Goal: Task Accomplishment & Management: Manage account settings

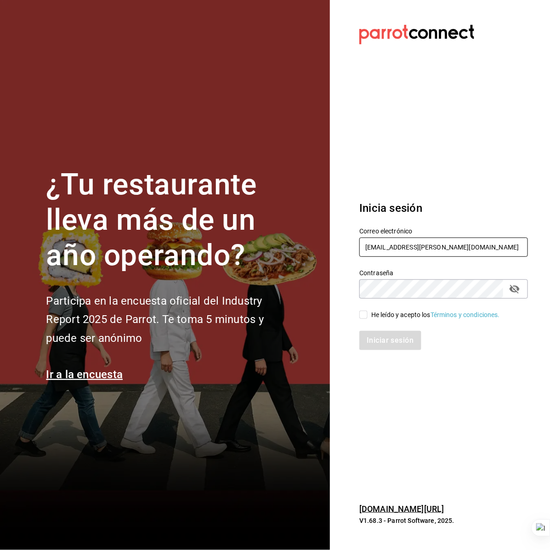
click at [389, 251] on input "inkultur@sanpedro.com" at bounding box center [443, 247] width 169 height 19
click at [390, 251] on input "inkultur@sanpedro.com" at bounding box center [443, 247] width 169 height 19
type input "italdo@cafe.com"
click at [394, 311] on div "He leído y acepto los Términos y condiciones." at bounding box center [435, 315] width 129 height 10
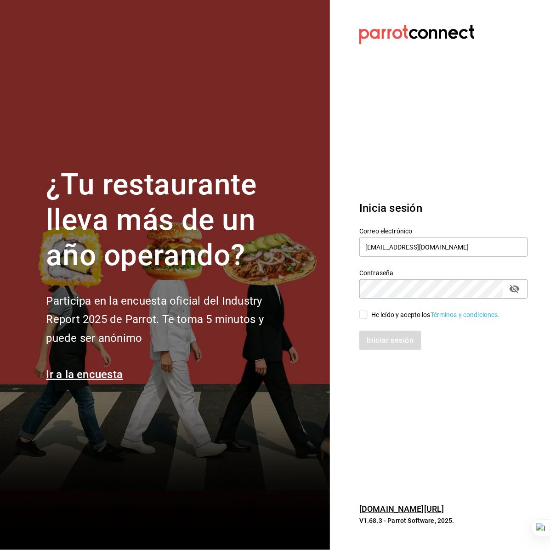
click at [368, 311] on input "He leído y acepto los Términos y condiciones." at bounding box center [363, 315] width 8 height 8
checkbox input "true"
click at [393, 341] on button "Iniciar sesión" at bounding box center [390, 340] width 62 height 19
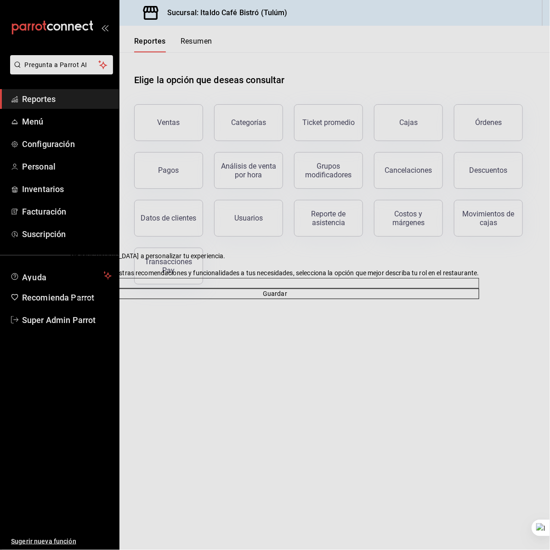
click at [81, 251] on button at bounding box center [76, 256] width 10 height 10
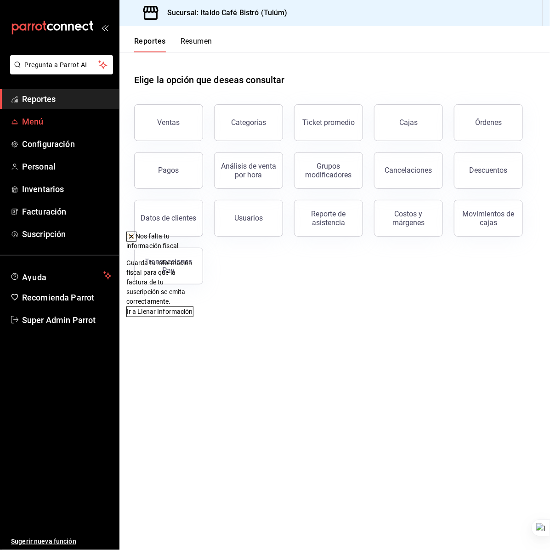
click at [63, 117] on span "Menú" at bounding box center [67, 121] width 90 height 12
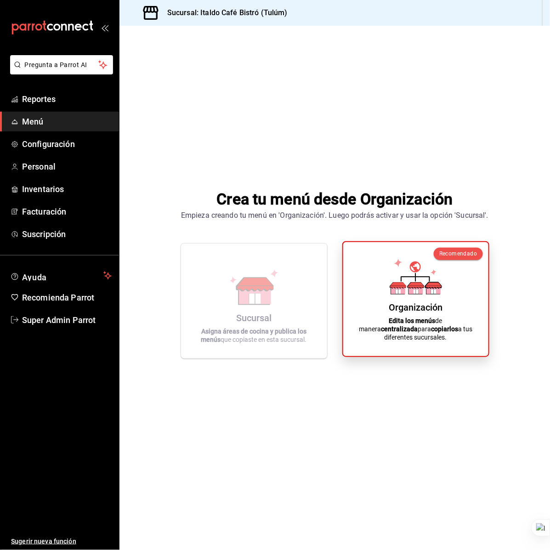
click at [385, 270] on div "Organización Edita los menús de manera centralizada para copiarlos a tus difere…" at bounding box center [415, 298] width 123 height 99
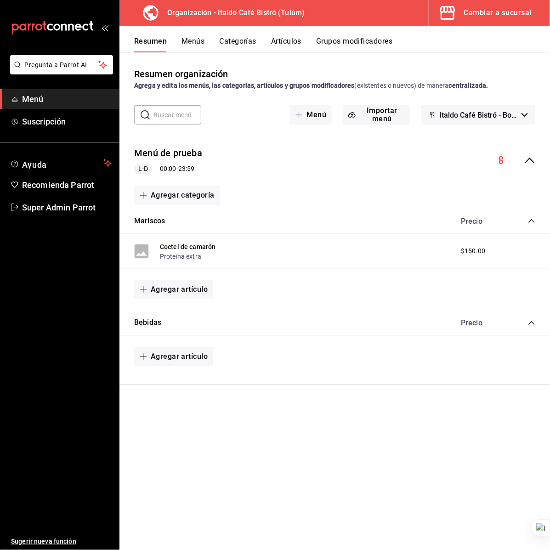
click at [191, 34] on div "Resumen Menús Categorías Artículos Grupos modificadores" at bounding box center [334, 39] width 430 height 27
click at [198, 39] on button "Menús" at bounding box center [192, 45] width 23 height 16
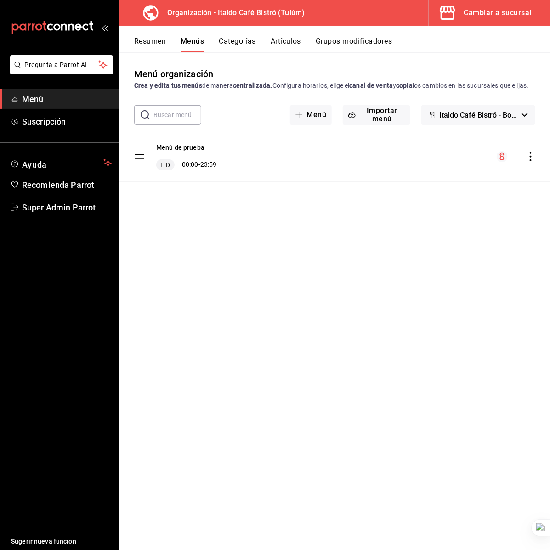
click at [533, 162] on div "menu-maker-table" at bounding box center [516, 156] width 39 height 11
click at [533, 161] on icon "actions" at bounding box center [530, 156] width 9 height 9
click at [464, 278] on span "Eliminar menú y contenido relacionado" at bounding box center [458, 281] width 112 height 7
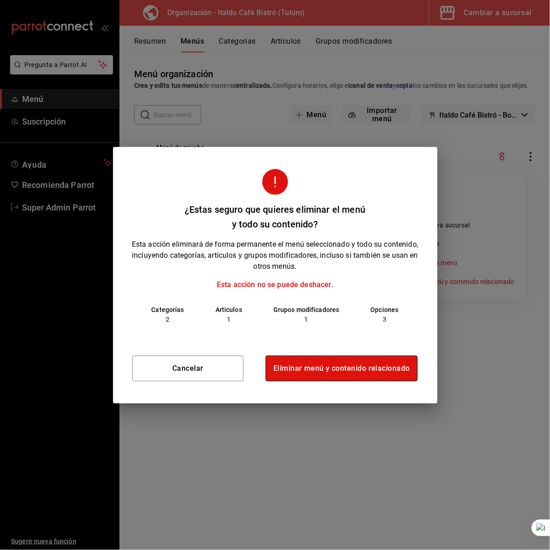
click at [355, 368] on button "Eliminar menú y contenido relacionado" at bounding box center [342, 369] width 152 height 26
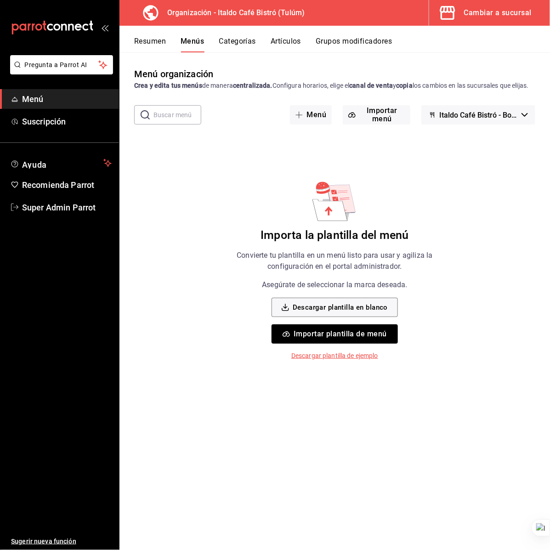
click at [345, 344] on button "Importar plantilla de menú" at bounding box center [335, 333] width 126 height 19
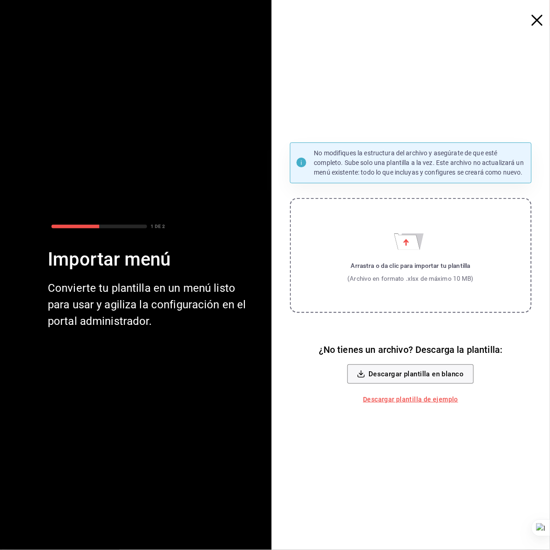
click at [399, 253] on label "Arrastra o da clic para importar tu plantilla (Archivo en formato .xlsx de máxi…" at bounding box center [411, 255] width 242 height 115
click at [0, 0] on input "Arrastra o da clic para importar tu plantilla (Archivo en formato .xlsx de máxi…" at bounding box center [0, 0] width 0 height 0
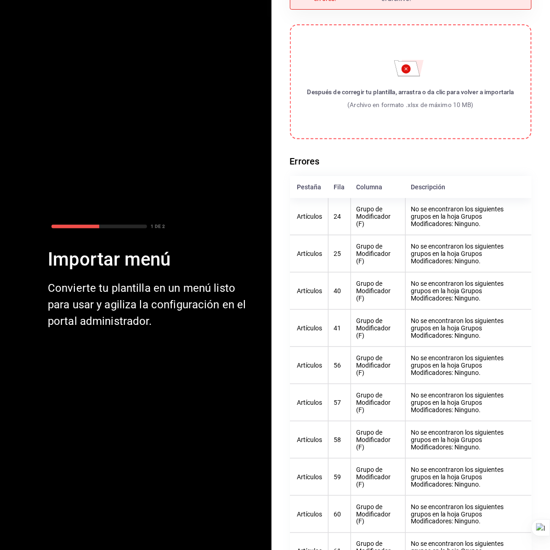
scroll to position [57, 0]
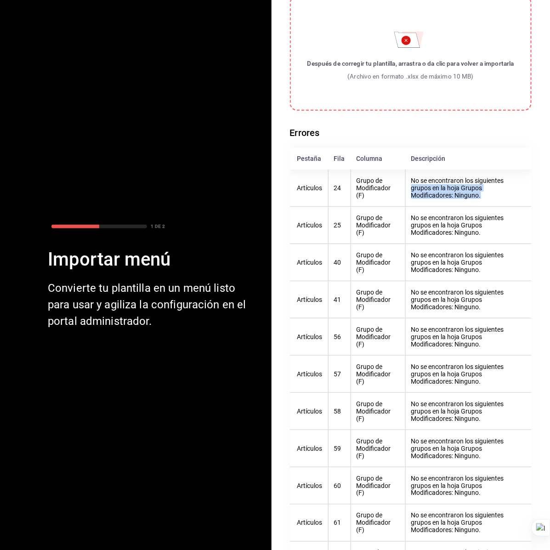
drag, startPoint x: 481, startPoint y: 201, endPoint x: 403, endPoint y: 193, distance: 78.5
click at [405, 193] on th "No se encontraron los siguientes grupos en la hoja Grupos Modificadores: Ningun…" at bounding box center [468, 188] width 126 height 37
click at [351, 199] on th "Grupo de Modificador (F)" at bounding box center [378, 188] width 55 height 37
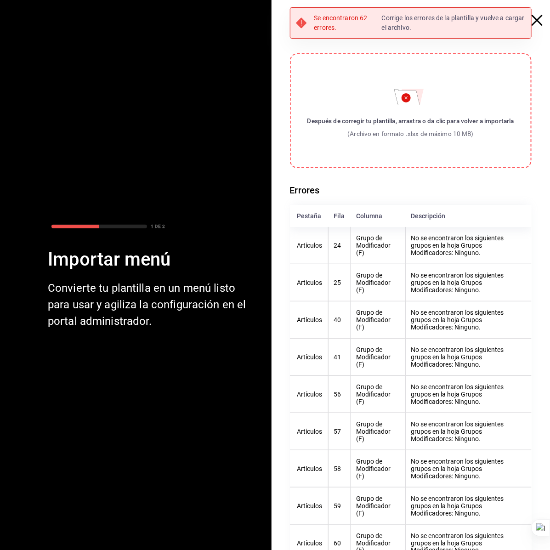
click at [405, 118] on div "Después de corregir tu plantilla, arrastra o da clic para volver a importarla" at bounding box center [410, 120] width 207 height 9
click at [0, 0] on input "Después de corregir tu plantilla, arrastra o da clic para volver a importarla (…" at bounding box center [0, 0] width 0 height 0
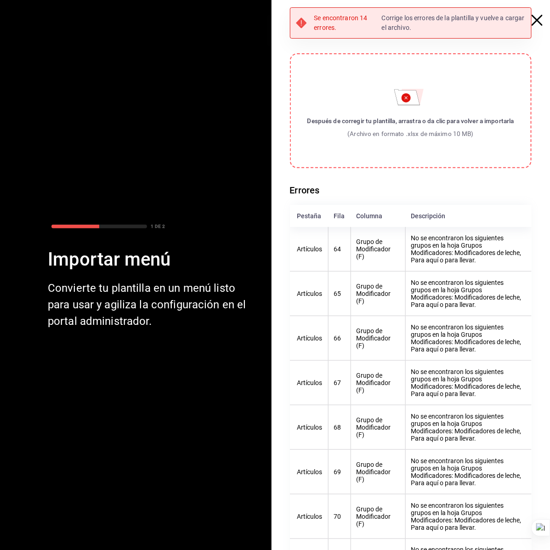
click at [425, 256] on th "No se encontraron los siguientes grupos en la hoja Grupos Modificadores: Modifi…" at bounding box center [468, 249] width 126 height 45
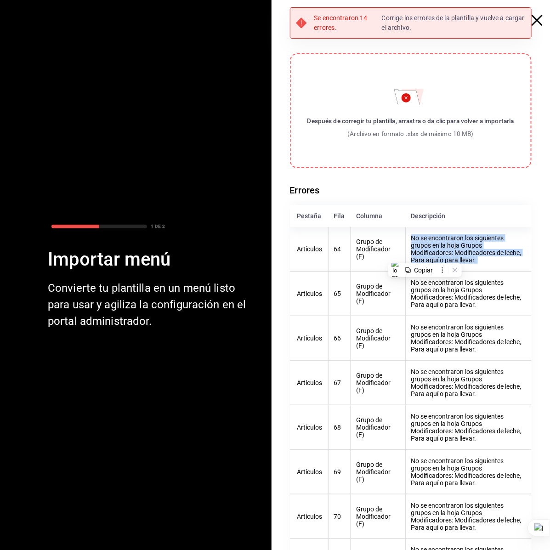
click at [425, 256] on th "No se encontraron los siguientes grupos en la hoja Grupos Modificadores: Modifi…" at bounding box center [468, 249] width 126 height 45
click at [449, 247] on th "No se encontraron los siguientes grupos en la hoja Grupos Modificadores: Modifi…" at bounding box center [468, 249] width 126 height 45
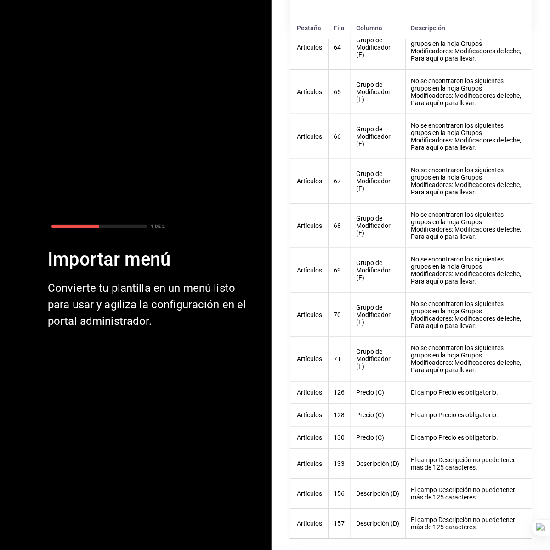
scroll to position [249, 0]
click at [334, 384] on th "126" at bounding box center [339, 393] width 23 height 23
click at [372, 481] on th "Descripción (D)" at bounding box center [378, 494] width 55 height 30
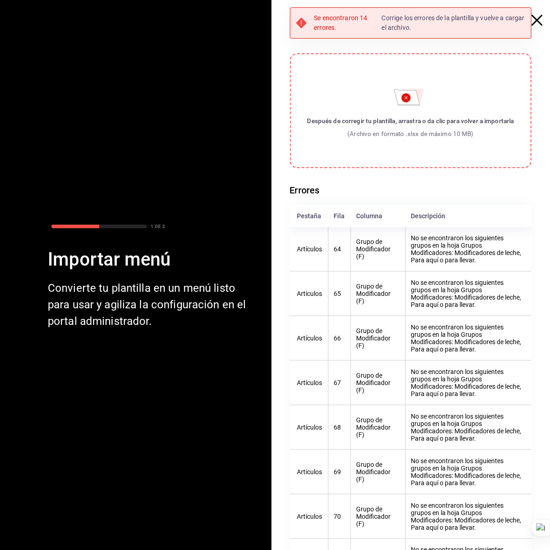
click at [421, 111] on label "Después de corregir tu plantilla, arrastra o da clic para volver a importarla (…" at bounding box center [411, 110] width 242 height 115
click at [0, 0] on input "Después de corregir tu plantilla, arrastra o da clic para volver a importarla (…" at bounding box center [0, 0] width 0 height 0
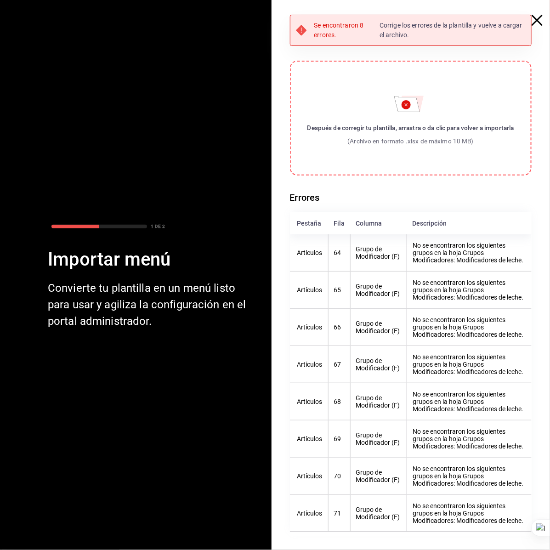
click at [452, 255] on th "No se encontraron los siguientes grupos en la hoja Grupos Modificadores: Modifi…" at bounding box center [469, 252] width 125 height 37
click at [423, 255] on th "No se encontraron los siguientes grupos en la hoja Grupos Modificadores: Modifi…" at bounding box center [469, 252] width 125 height 37
click at [401, 125] on div "Después de corregir tu plantilla, arrastra o da clic para volver a importarla" at bounding box center [410, 127] width 207 height 9
click at [0, 0] on input "Después de corregir tu plantilla, arrastra o da clic para volver a importarla (…" at bounding box center [0, 0] width 0 height 0
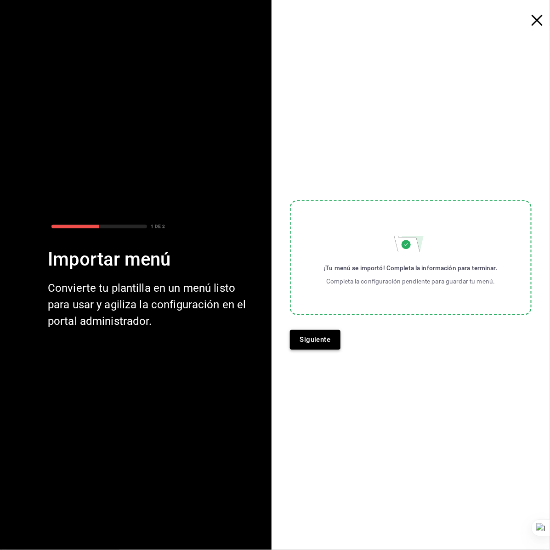
click at [324, 337] on button "Siguiente" at bounding box center [315, 339] width 51 height 19
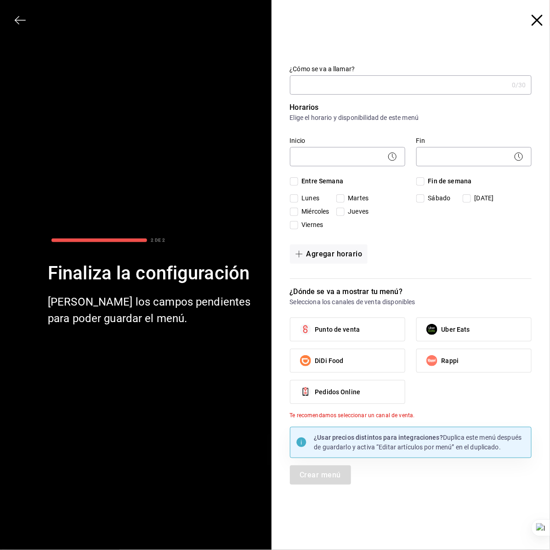
click at [325, 84] on input "¿Cómo se va a llamar?" at bounding box center [399, 85] width 219 height 18
type input "Italdo Café"
click at [341, 152] on body "Pregunta a Parrot AI Menú Suscripción Ayuda Recomienda Parrot Super Admin Parro…" at bounding box center [275, 275] width 550 height 550
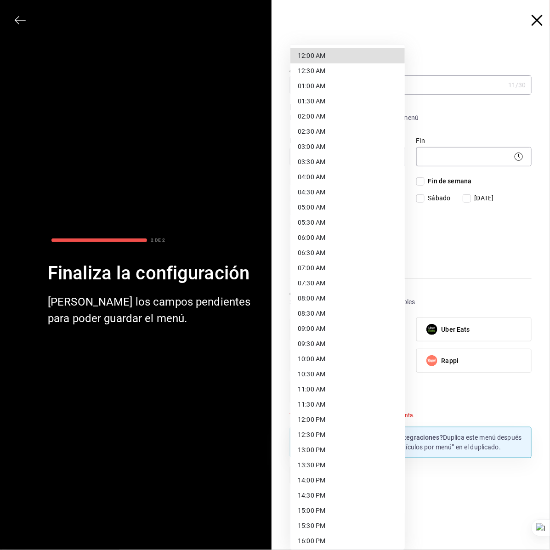
click at [327, 53] on li "12:00 AM" at bounding box center [347, 55] width 114 height 15
type input "00:00"
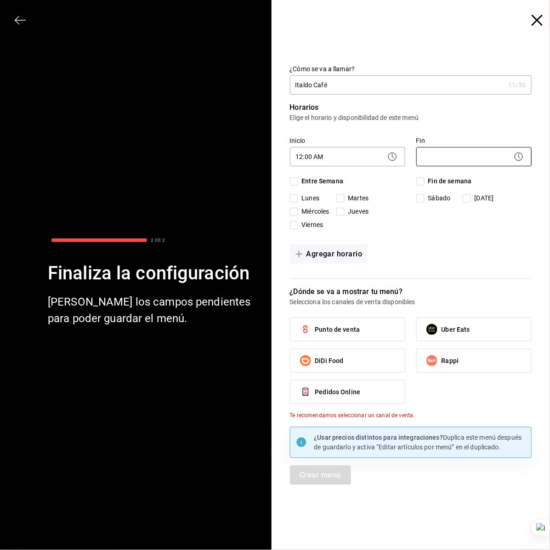
click at [467, 157] on body "Pregunta a Parrot AI Menú Suscripción Ayuda Recomienda Parrot Super Admin Parro…" at bounding box center [275, 275] width 550 height 550
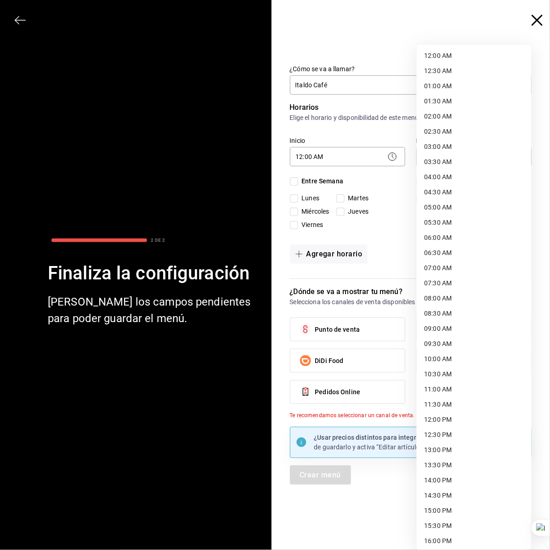
scroll to position [245, 0]
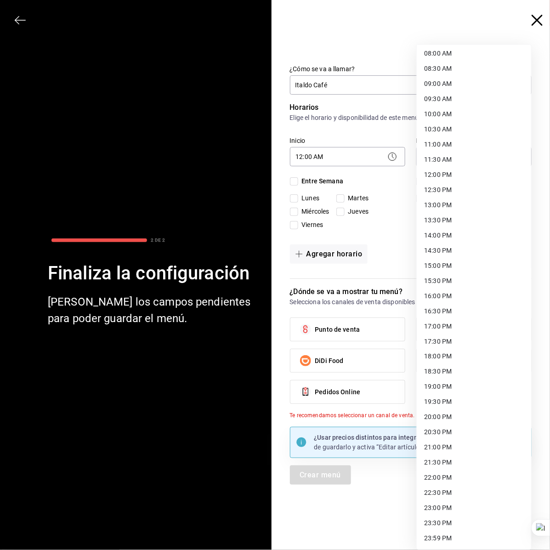
click at [447, 538] on li "23:59 PM" at bounding box center [474, 538] width 114 height 15
type input "23:59"
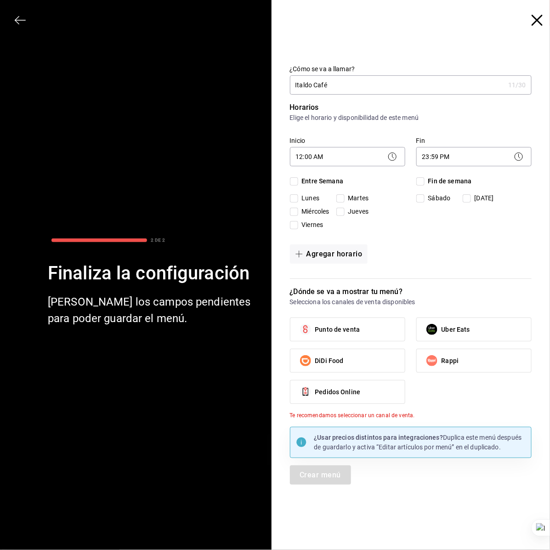
click at [324, 181] on span "Entre Semana" at bounding box center [320, 181] width 45 height 10
click at [298, 181] on input "Entre Semana" at bounding box center [294, 181] width 8 height 8
checkbox input "true"
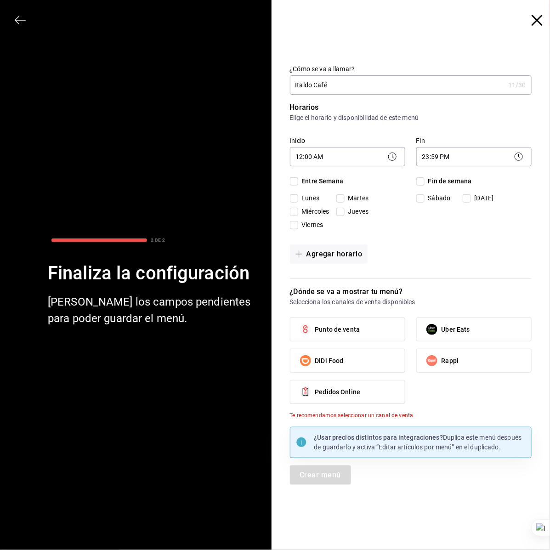
checkbox input "true"
click at [432, 177] on span "Fin de semana" at bounding box center [448, 181] width 47 height 10
click at [425, 177] on input "Fin de semana" at bounding box center [420, 181] width 8 height 8
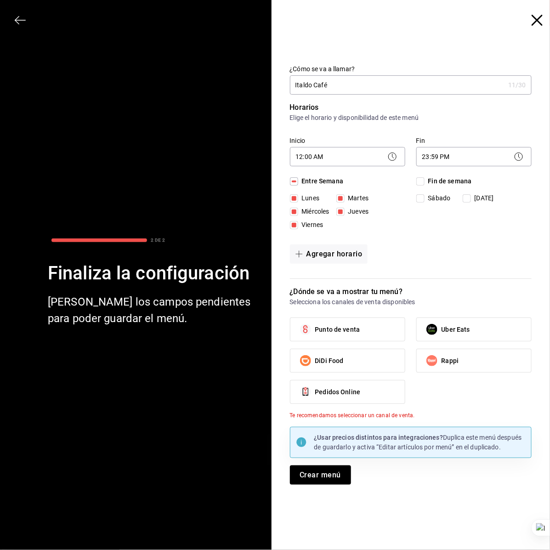
checkbox input "true"
click at [343, 330] on span "Punto de venta" at bounding box center [337, 330] width 45 height 10
click at [315, 330] on input "Punto de venta" at bounding box center [305, 329] width 19 height 19
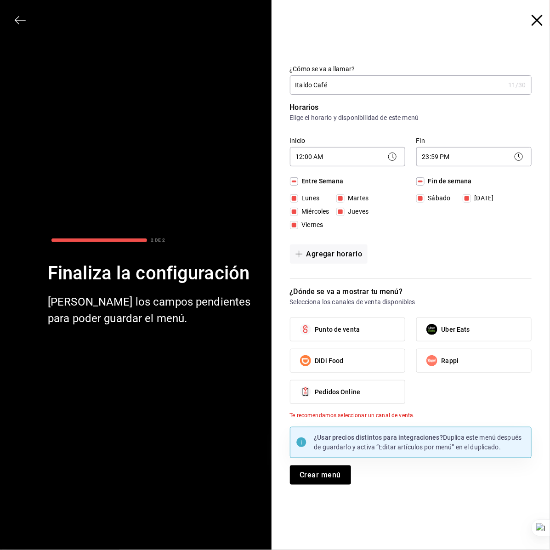
checkbox input "true"
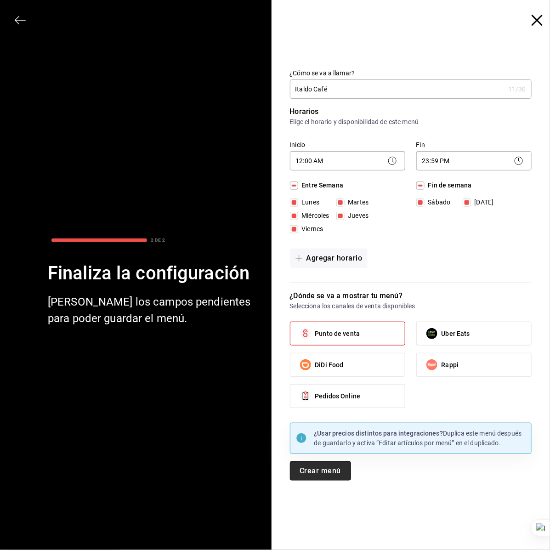
click at [331, 476] on button "Crear menú" at bounding box center [320, 470] width 61 height 19
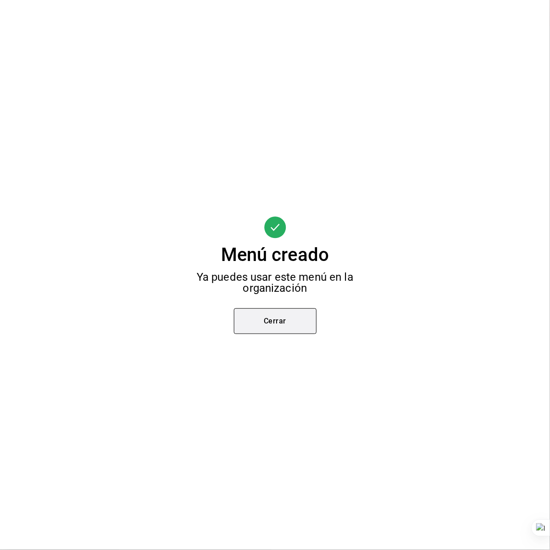
click at [257, 316] on button "Cerrar" at bounding box center [275, 321] width 83 height 26
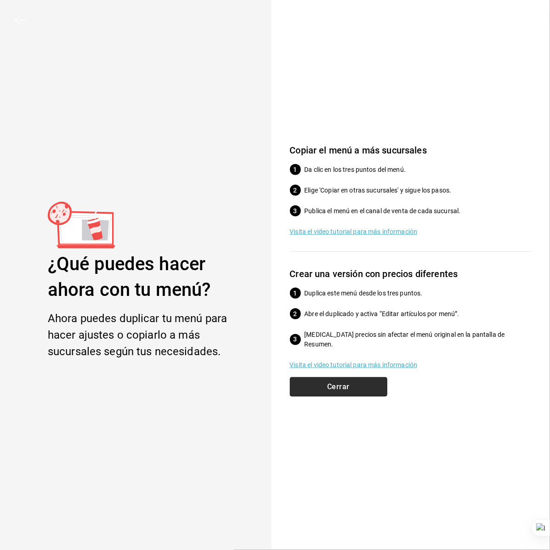
click at [354, 384] on button "Cerrar" at bounding box center [338, 386] width 97 height 19
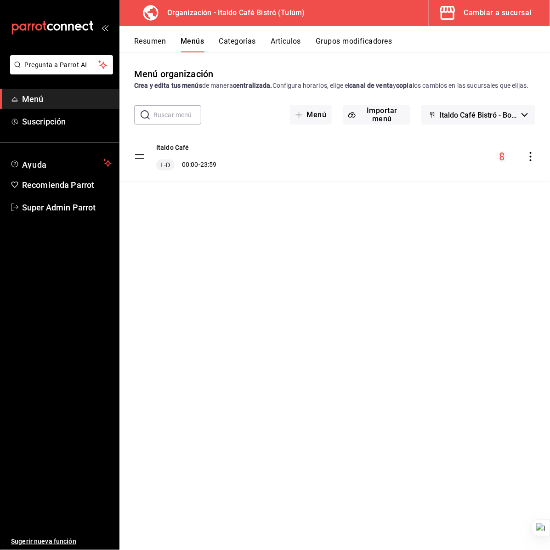
click at [532, 161] on icon "actions" at bounding box center [530, 156] width 9 height 9
click at [473, 221] on span "Copiar en otra sucursal" at bounding box center [458, 226] width 112 height 10
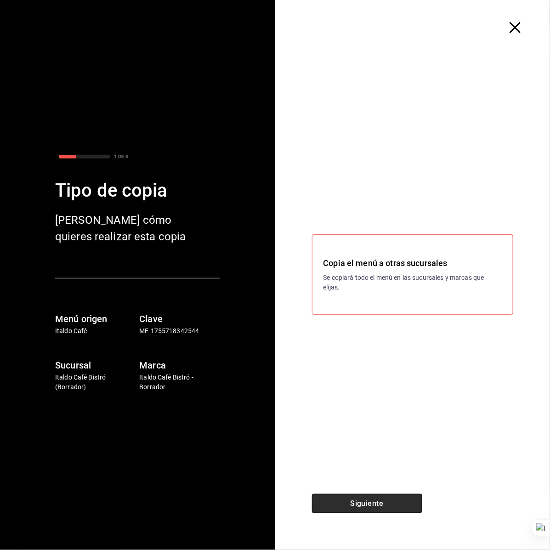
click at [386, 502] on button "Siguiente" at bounding box center [367, 503] width 110 height 19
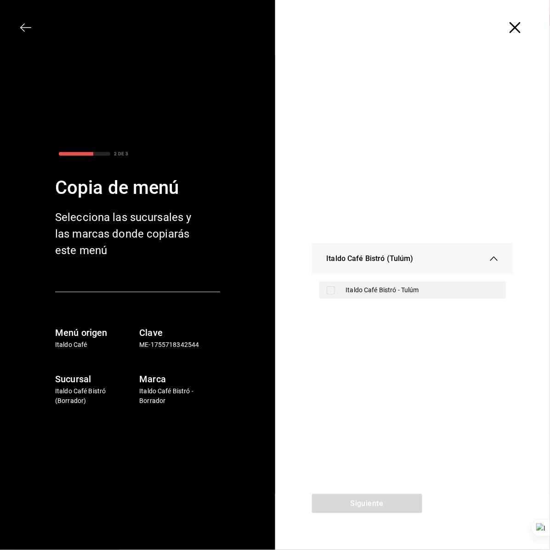
click at [360, 283] on div "Italdo Café Bistró - Tulúm" at bounding box center [412, 290] width 187 height 17
checkbox input "true"
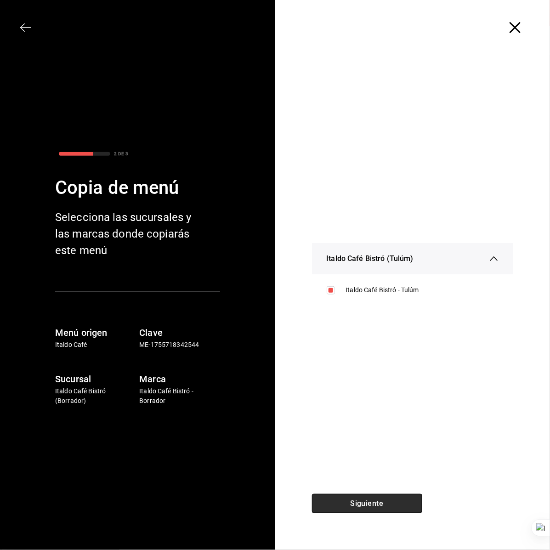
click at [371, 503] on button "Siguiente" at bounding box center [367, 503] width 110 height 19
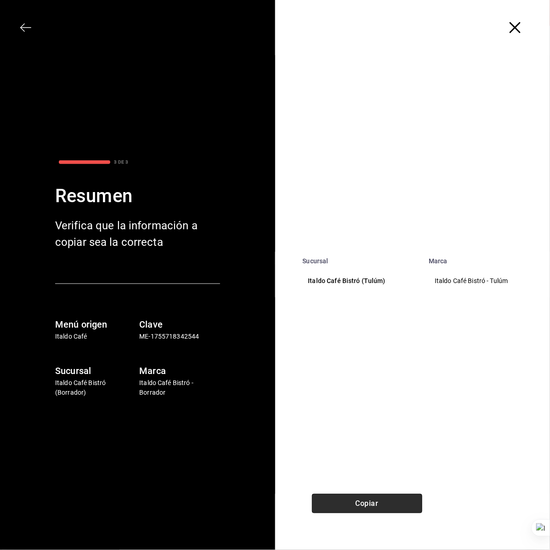
click at [374, 500] on button "Copiar" at bounding box center [367, 503] width 110 height 19
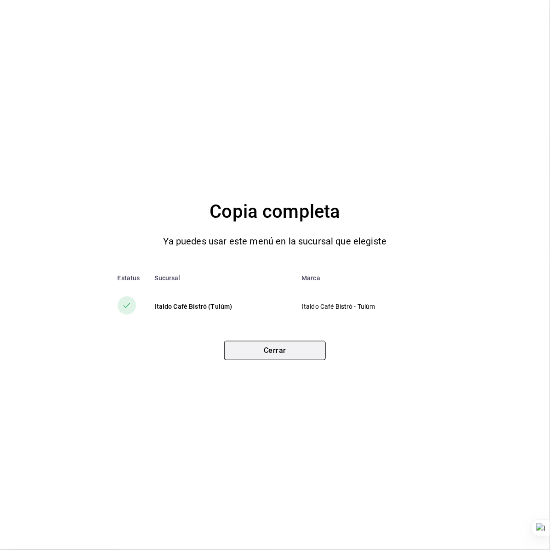
click at [259, 356] on button "Cerrar" at bounding box center [275, 350] width 102 height 19
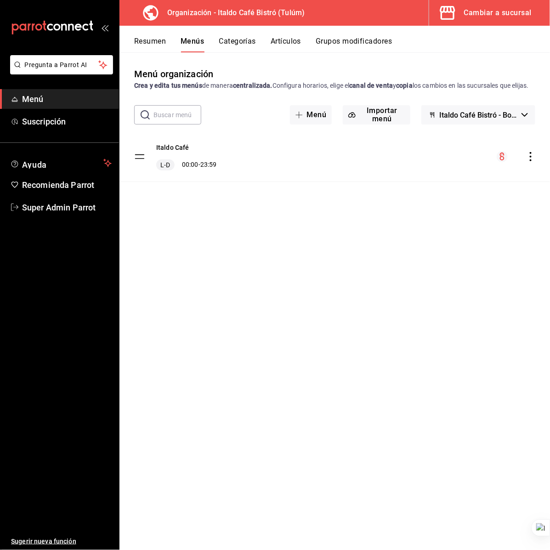
click at [486, 2] on button "Cambiar a sucursal" at bounding box center [485, 13] width 113 height 26
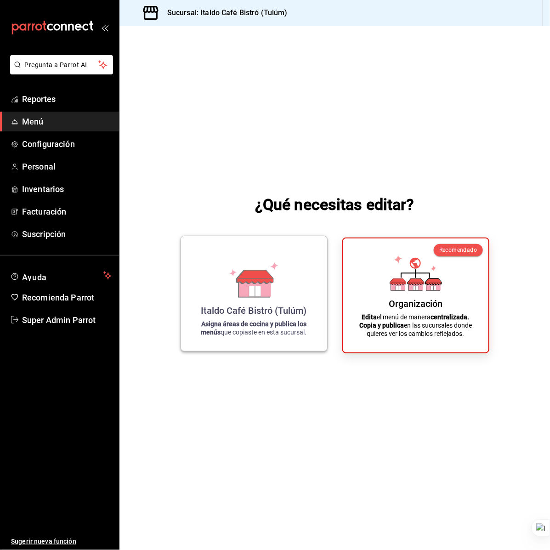
click at [244, 279] on icon at bounding box center [254, 280] width 52 height 36
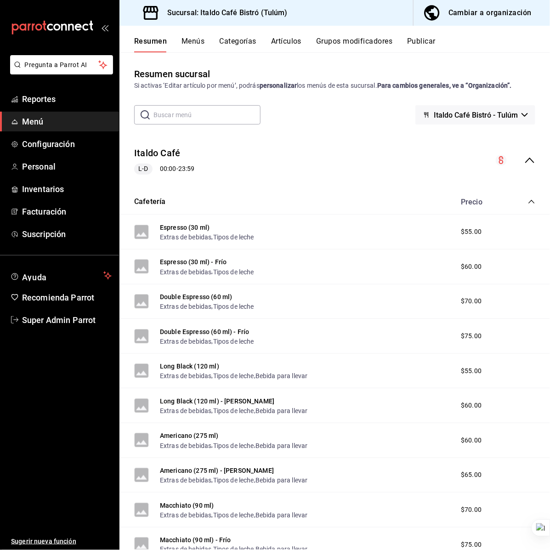
click at [253, 43] on button "Categorías" at bounding box center [238, 45] width 37 height 16
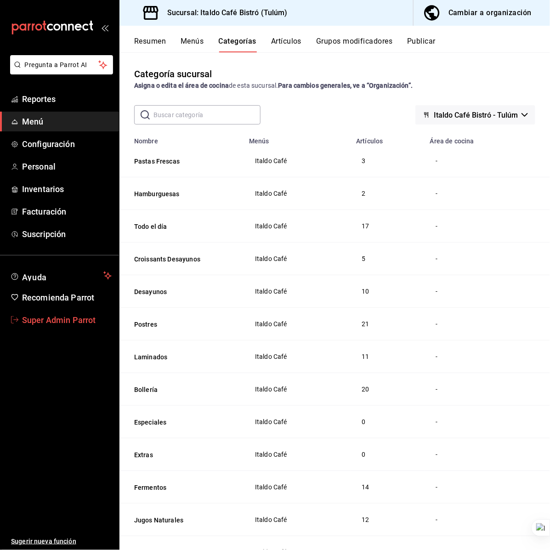
click at [40, 325] on span "Super Admin Parrot" at bounding box center [67, 320] width 90 height 12
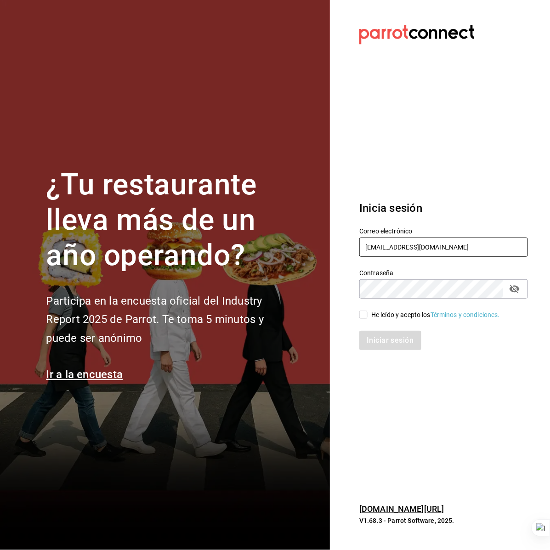
click at [406, 251] on input "italdo@cafe.com" at bounding box center [443, 247] width 169 height 19
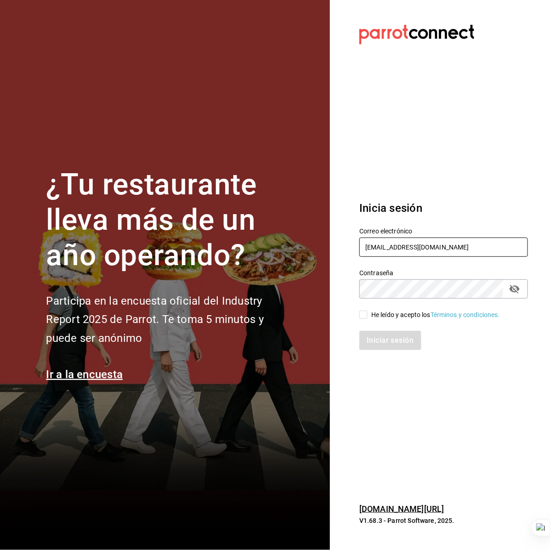
click at [406, 251] on input "italdo@cafe.com" at bounding box center [443, 247] width 169 height 19
type input "wikos@huixquilucan.com"
click at [373, 318] on div "He leído y acepto los Términos y condiciones." at bounding box center [435, 315] width 129 height 10
click at [368, 318] on input "He leído y acepto los Términos y condiciones." at bounding box center [363, 315] width 8 height 8
checkbox input "true"
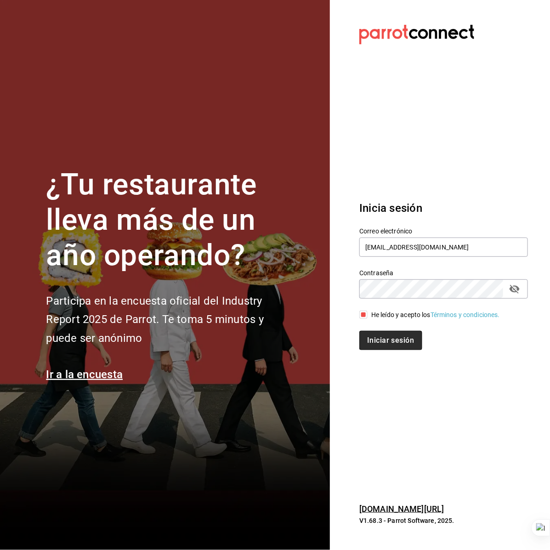
click at [384, 337] on button "Iniciar sesión" at bounding box center [390, 340] width 62 height 19
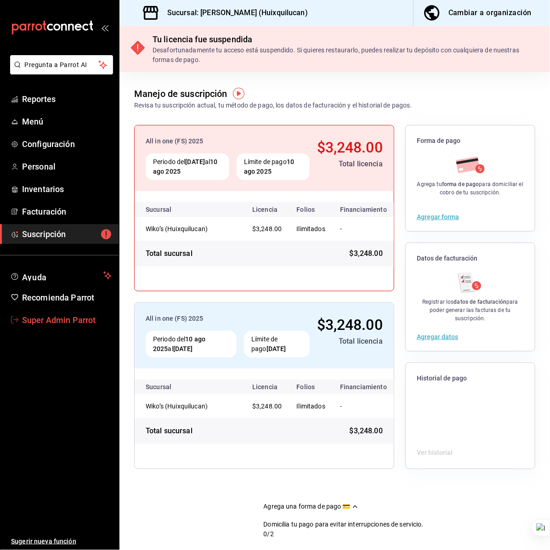
click at [77, 315] on span "Super Admin Parrot" at bounding box center [67, 320] width 90 height 12
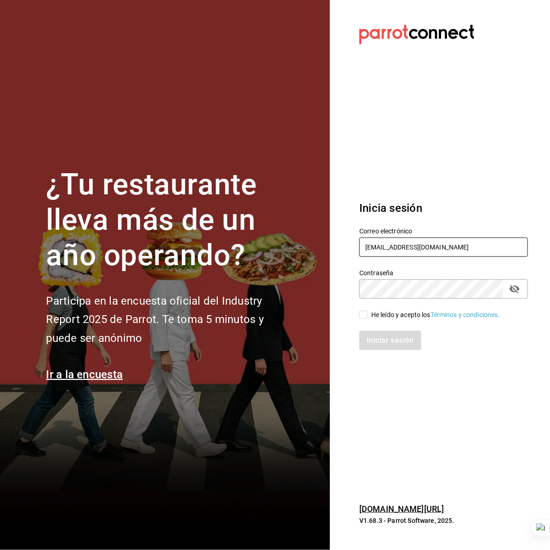
click at [379, 247] on input "wikos@huixquilucan.com" at bounding box center [443, 247] width 169 height 19
type input "t"
type input "multiuser@tacosdonpedro.com"
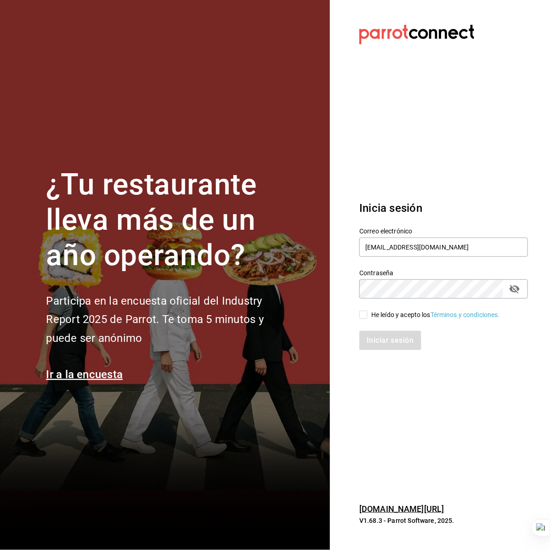
click at [363, 315] on input "He leído y acepto los Términos y condiciones." at bounding box center [363, 315] width 8 height 8
checkbox input "true"
click at [375, 334] on button "Iniciar sesión" at bounding box center [390, 340] width 62 height 19
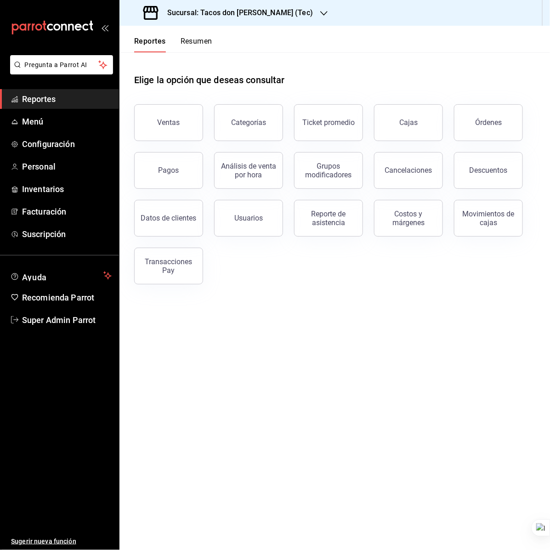
click at [263, 8] on h3 "Sucursal: Tacos don Pedro (Tec)" at bounding box center [236, 12] width 153 height 11
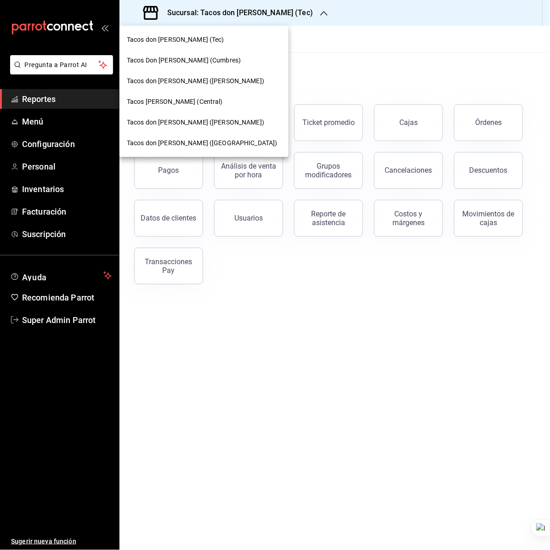
click at [293, 39] on div at bounding box center [275, 275] width 550 height 550
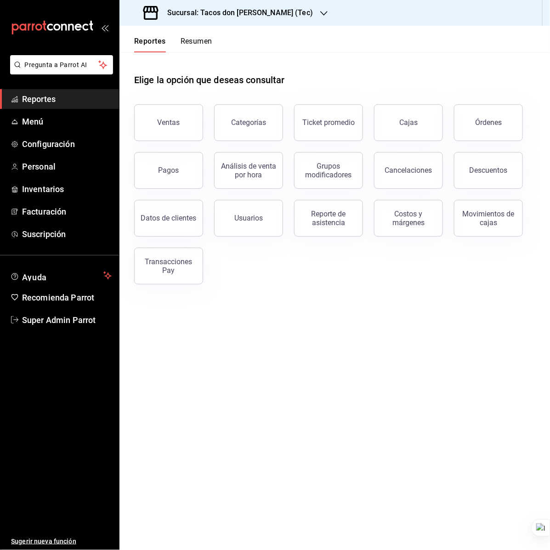
click at [240, 11] on h3 "Sucursal: Tacos don Pedro (Tec)" at bounding box center [236, 12] width 153 height 11
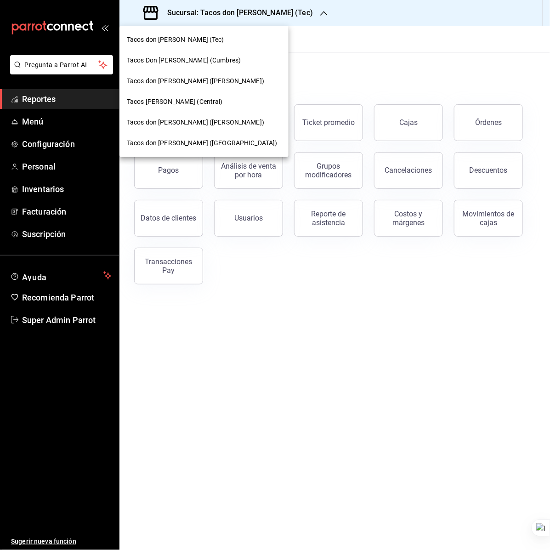
click at [211, 79] on span "Tacos don Pedro (Bartolomé)" at bounding box center [195, 81] width 137 height 10
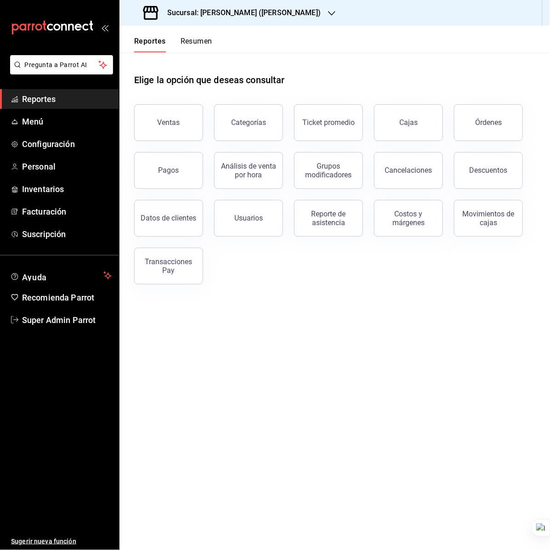
click at [56, 93] on span "Reportes" at bounding box center [67, 99] width 90 height 12
click at [478, 134] on button "Órdenes" at bounding box center [488, 122] width 69 height 37
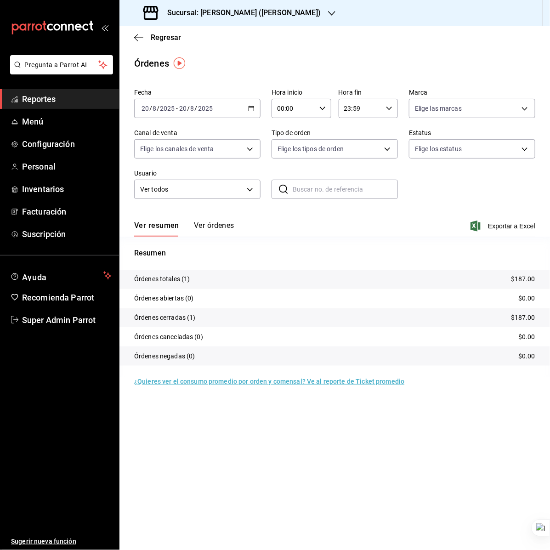
click at [191, 105] on input "8" at bounding box center [192, 108] width 5 height 7
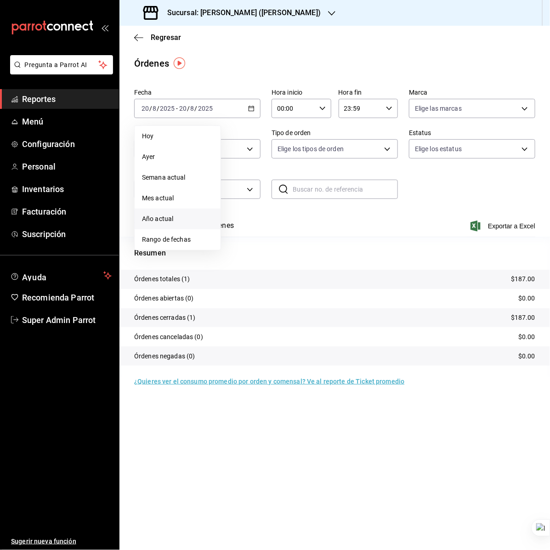
click at [171, 212] on li "Año actual" at bounding box center [178, 219] width 86 height 21
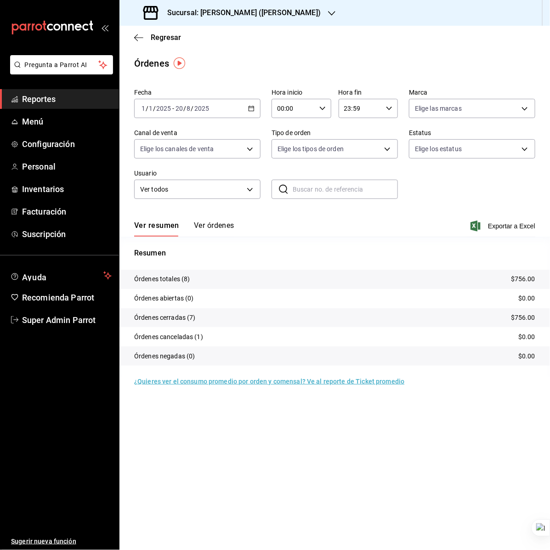
click at [253, 11] on h3 "Sucursal: Tacos don Pedro (Bartolomé)" at bounding box center [240, 12] width 161 height 11
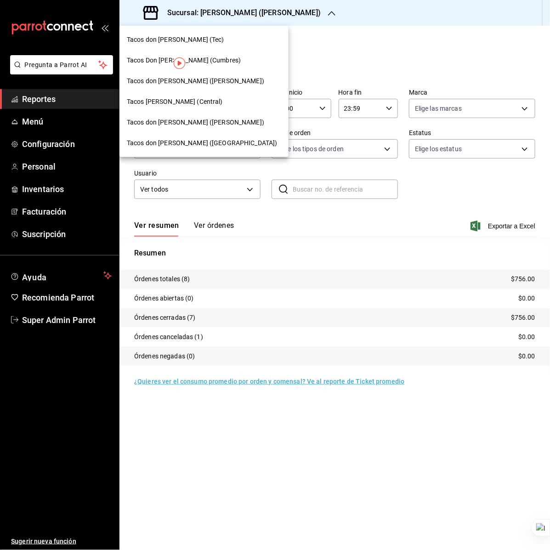
click at [212, 40] on div "Tacos don Pedro (Tec)" at bounding box center [204, 40] width 154 height 10
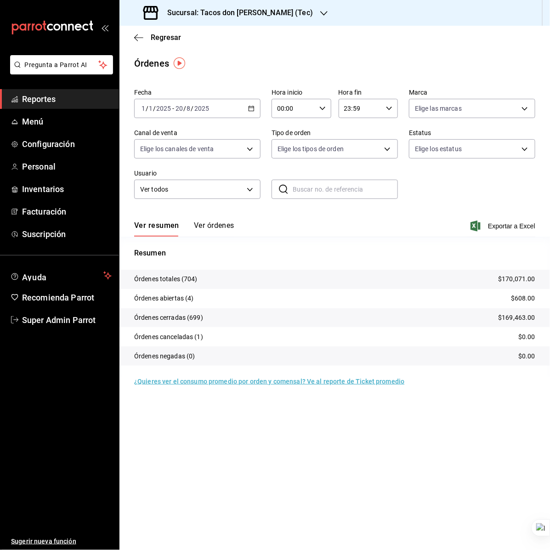
click at [73, 244] on div "Pregunta a Parrot AI Reportes Menú Configuración Personal Inventarios Facturaci…" at bounding box center [59, 302] width 119 height 495
click at [70, 239] on span "Suscripción" at bounding box center [67, 234] width 90 height 12
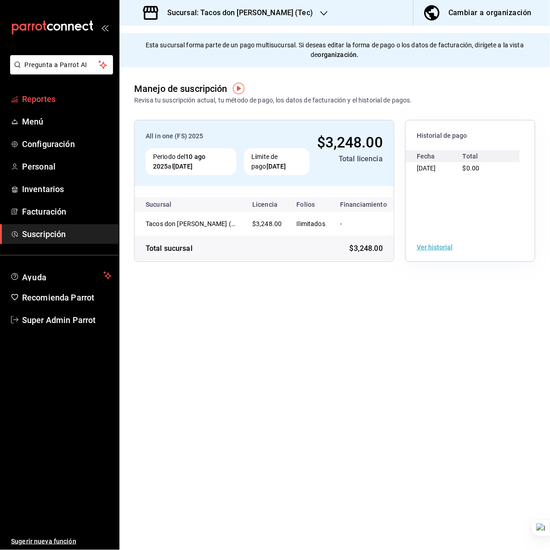
click at [45, 91] on link "Reportes" at bounding box center [59, 99] width 119 height 20
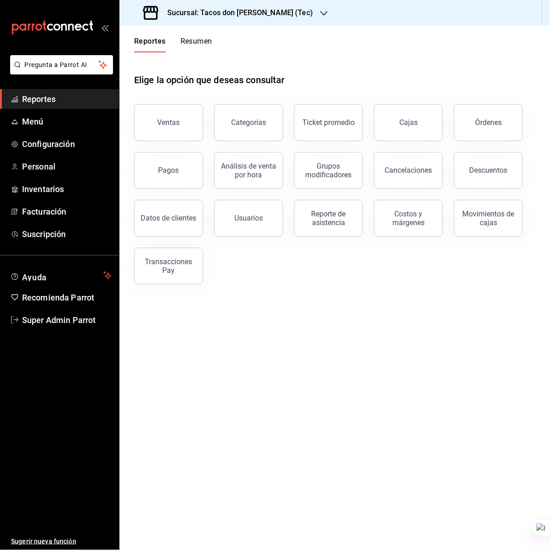
click at [256, 14] on h3 "Sucursal: Tacos don Pedro (Tec)" at bounding box center [236, 12] width 153 height 11
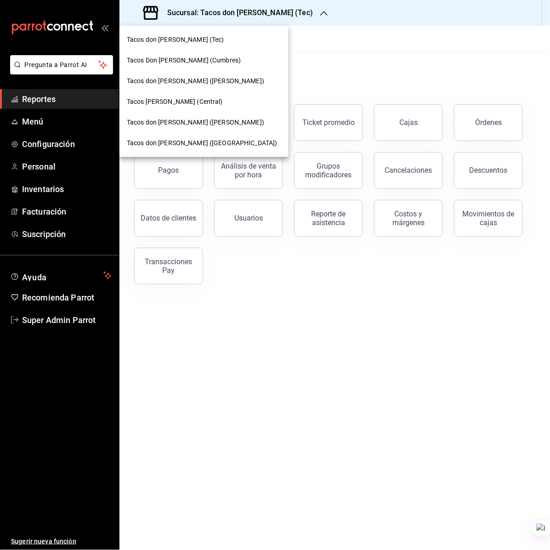
click at [209, 60] on div "Tacos Don Pedro (Cumbres)" at bounding box center [204, 61] width 154 height 10
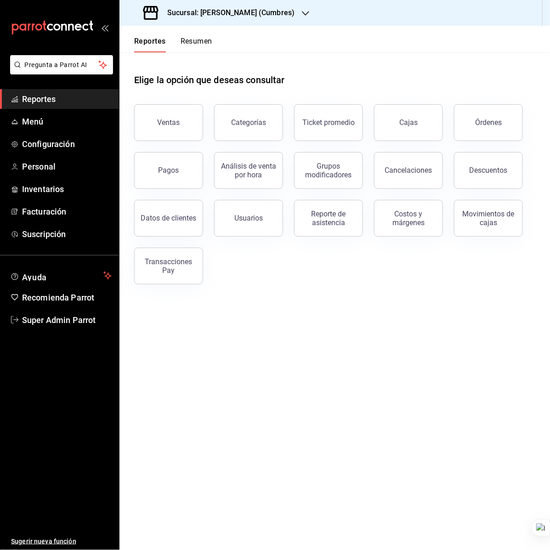
click at [72, 96] on span "Reportes" at bounding box center [67, 99] width 90 height 12
click at [464, 116] on button "Órdenes" at bounding box center [488, 122] width 69 height 37
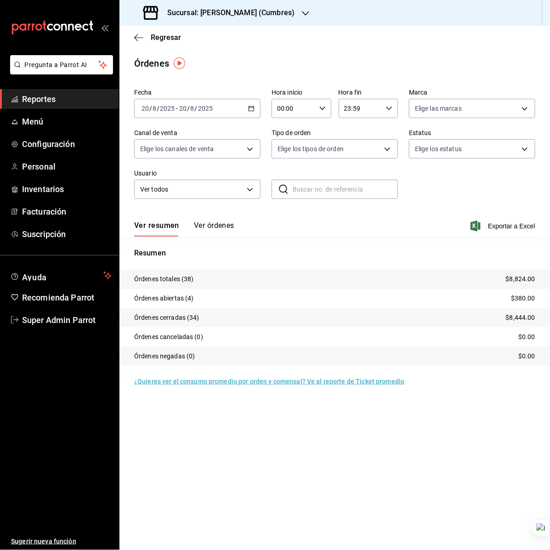
click at [219, 113] on div "2025-08-20 20 / 8 / 2025 - 2025-08-20 20 / 8 / 2025" at bounding box center [197, 108] width 126 height 19
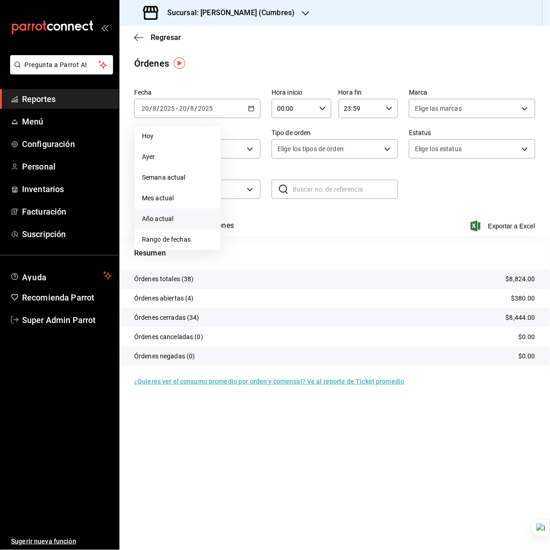
click at [171, 214] on span "Año actual" at bounding box center [177, 219] width 71 height 10
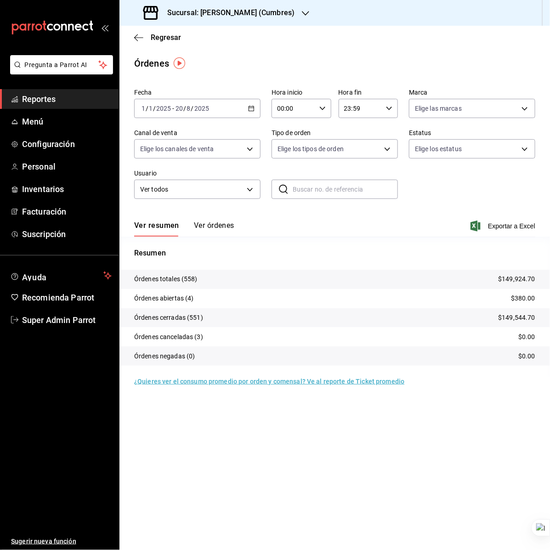
click at [206, 76] on main "Regresar Órdenes Fecha 2025-01-01 1 / 1 / 2025 - 2025-08-20 20 / 8 / 2025 Hora …" at bounding box center [334, 288] width 430 height 524
click at [50, 94] on span "Reportes" at bounding box center [67, 99] width 90 height 12
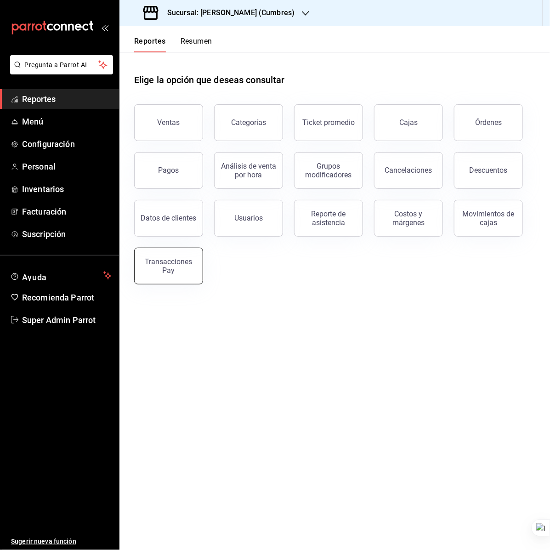
click at [159, 265] on div "Transacciones Pay" at bounding box center [168, 265] width 57 height 17
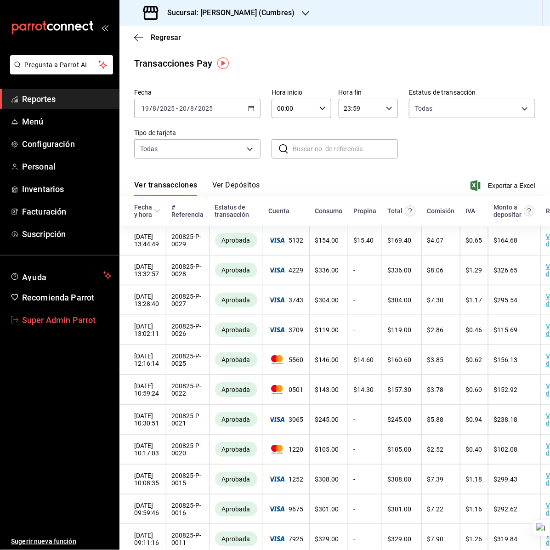
click at [50, 320] on span "Super Admin Parrot" at bounding box center [67, 320] width 90 height 12
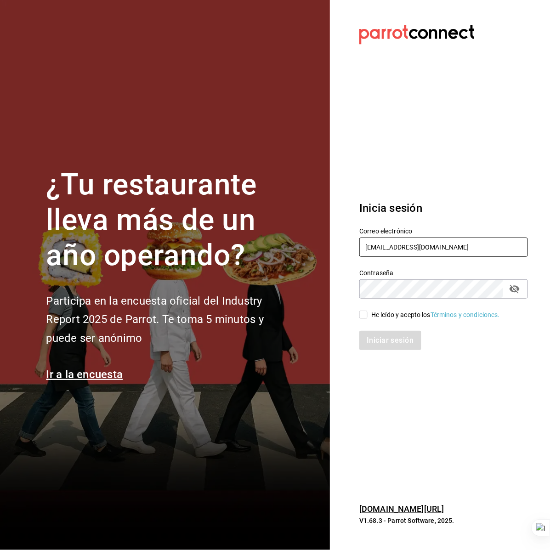
drag, startPoint x: 391, startPoint y: 246, endPoint x: 386, endPoint y: 191, distance: 54.9
click at [392, 246] on input "multiuser@tacosdonpedro.com" at bounding box center [443, 247] width 169 height 19
click at [417, 244] on input "multiuser@tacosdonpedro.com" at bounding box center [443, 247] width 169 height 19
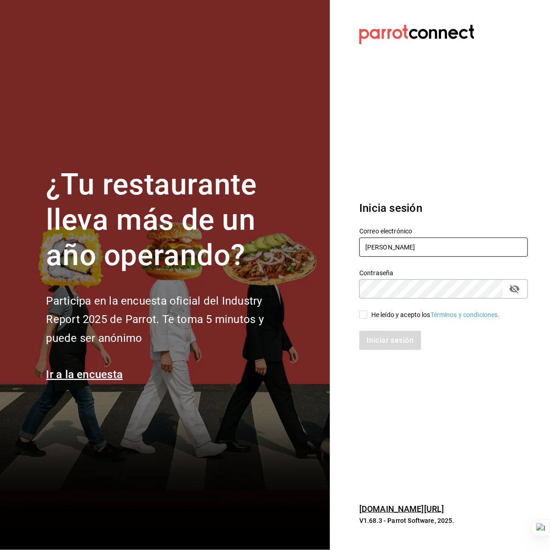
type input "ladona@comidamexicana.com"
click at [408, 316] on div "He leído y acepto los Términos y condiciones." at bounding box center [435, 315] width 129 height 10
click at [368, 316] on input "He leído y acepto los Términos y condiciones." at bounding box center [363, 315] width 8 height 8
checkbox input "true"
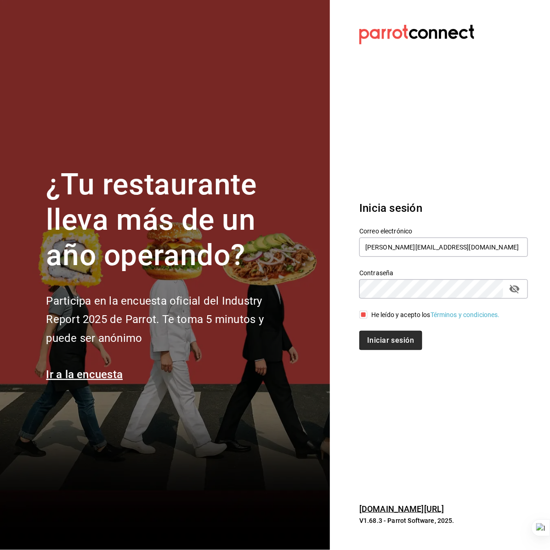
click at [406, 341] on button "Iniciar sesión" at bounding box center [390, 340] width 62 height 19
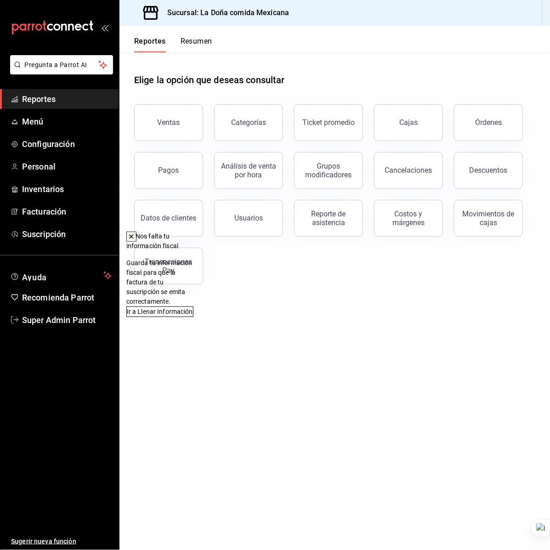
click at [135, 235] on icon at bounding box center [131, 236] width 7 height 7
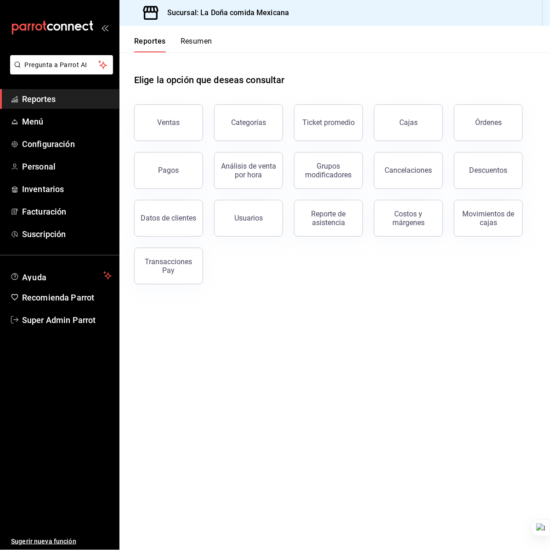
click at [328, 62] on div "Elige la opción que deseas consultar" at bounding box center [334, 72] width 401 height 41
click at [72, 122] on span "Menú" at bounding box center [67, 121] width 90 height 12
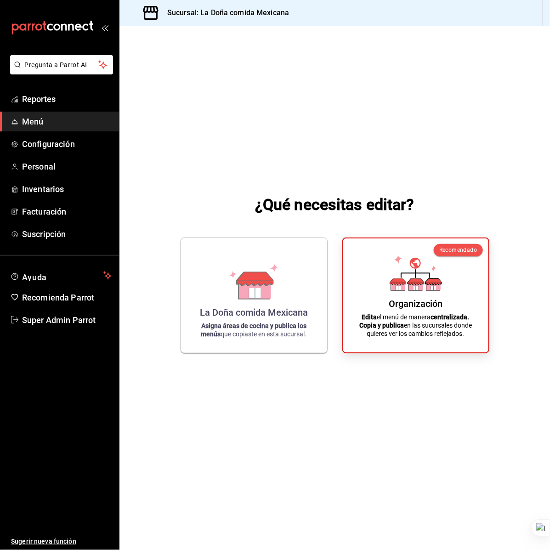
click at [254, 237] on div "¿Qué necesitas editar? La Doña comida Mexicana Asigna áreas de cocina y publica…" at bounding box center [334, 273] width 430 height 495
click at [229, 251] on div "La Doña comida Mexicana Asigna áreas de cocina y publica los menús que copiaste…" at bounding box center [254, 293] width 124 height 100
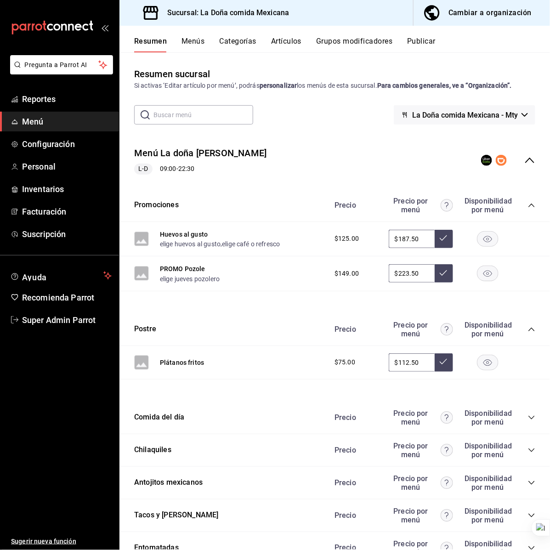
click at [420, 42] on button "Publicar" at bounding box center [421, 45] width 28 height 16
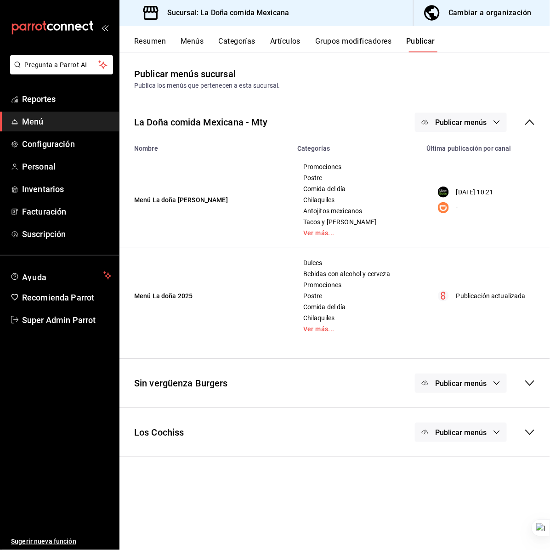
click at [492, 119] on button "Publicar menús" at bounding box center [461, 122] width 92 height 19
click at [470, 184] on li "DiDi Food" at bounding box center [461, 178] width 85 height 26
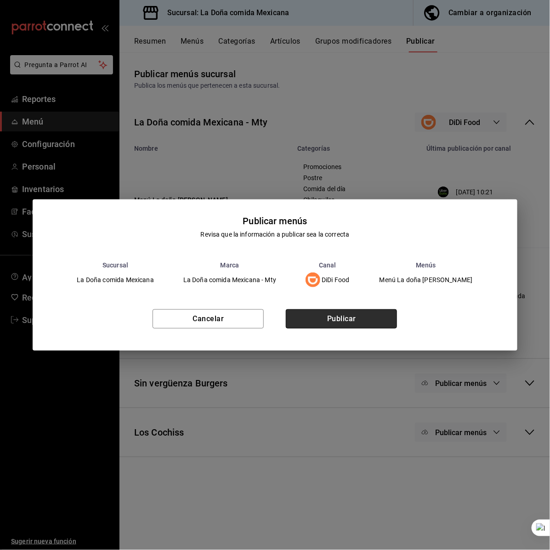
click at [309, 317] on button "Publicar" at bounding box center [341, 318] width 111 height 19
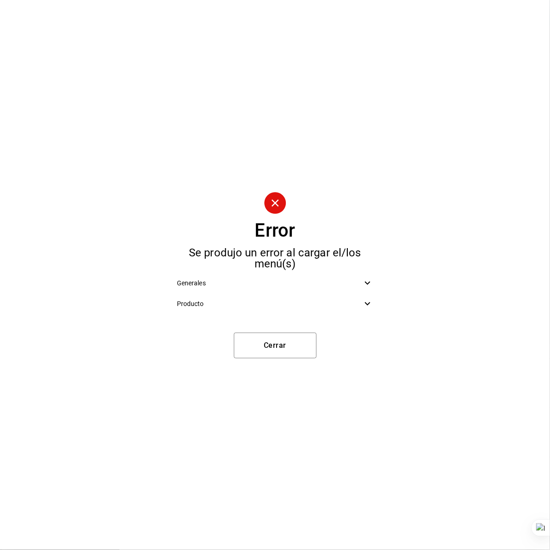
click at [274, 306] on span "Producto" at bounding box center [270, 304] width 186 height 10
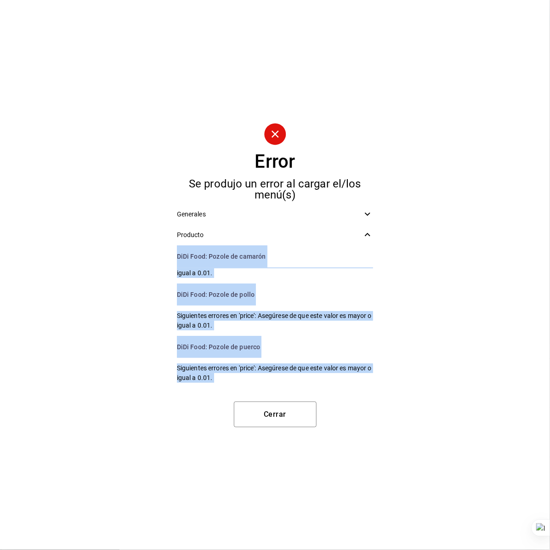
scroll to position [56, 0]
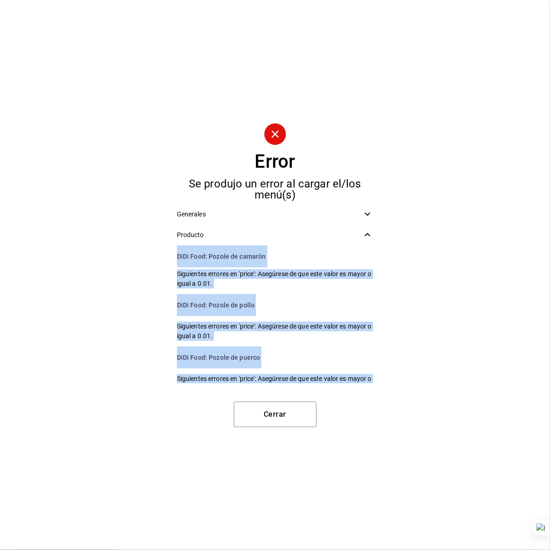
drag, startPoint x: 242, startPoint y: 370, endPoint x: 168, endPoint y: 258, distance: 134.4
click at [168, 258] on div "Error Se produjo un error al cargar el/los menú(s) Generales Producto DiDi Food…" at bounding box center [275, 275] width 550 height 550
copy ul "DiDi Food : Pozole de camarón Siguientes errores en 'price': Asegúrese de que e…"
click at [200, 284] on span "Siguientes errores en 'price': Asegúrese de que este valor es mayor o igual a 0…" at bounding box center [275, 278] width 197 height 19
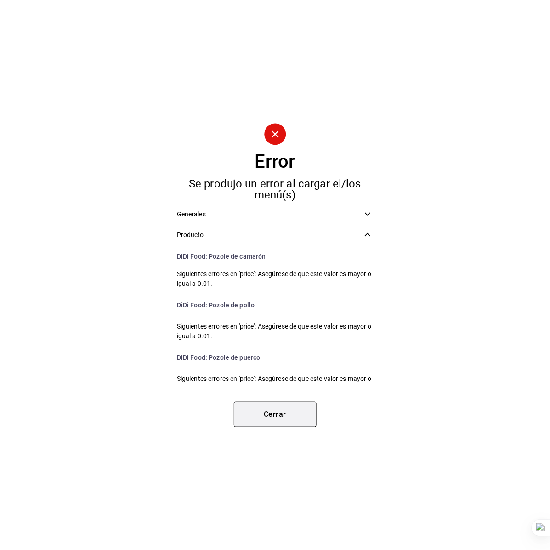
click at [267, 408] on button "Cerrar" at bounding box center [275, 415] width 83 height 26
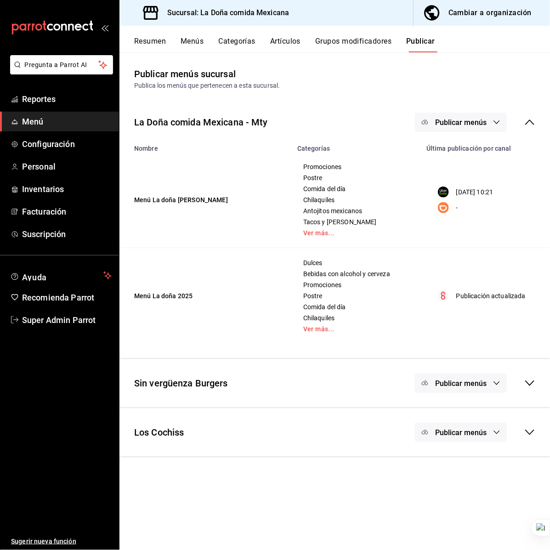
click at [289, 40] on button "Artículos" at bounding box center [285, 45] width 30 height 16
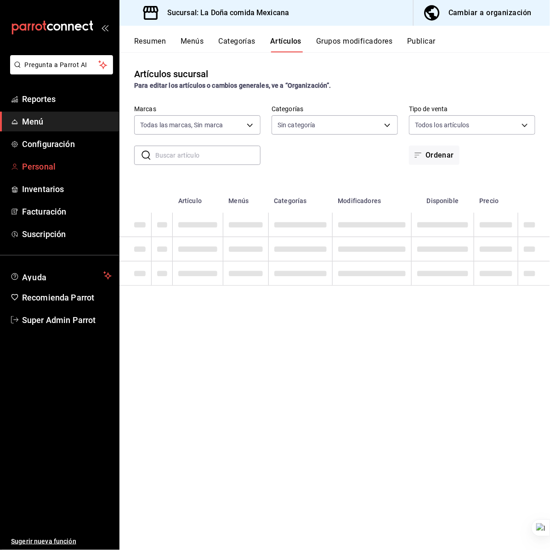
type input "e53f178e-f565-49bf-8aa1-199855f6bcb3,dba9cd53-48a2-4d44-8bea-60e37a8bb589,c8083…"
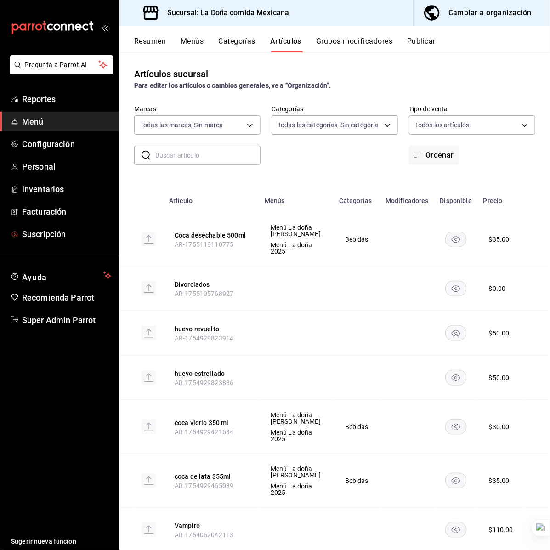
type input "31a5496a-1413-40c7-bfa9-a6291bd9bffe,2237f7a2-862e-4498-9588-4691ed35077b,c5aec…"
click at [226, 153] on input "text" at bounding box center [207, 155] width 105 height 18
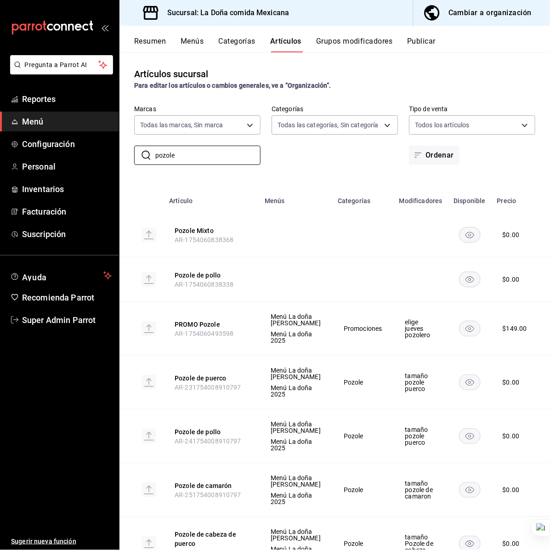
type input "pozole"
click at [256, 235] on th "Pozole Mixto AR-1754060838368" at bounding box center [212, 235] width 96 height 45
click at [198, 42] on button "Menús" at bounding box center [192, 45] width 23 height 16
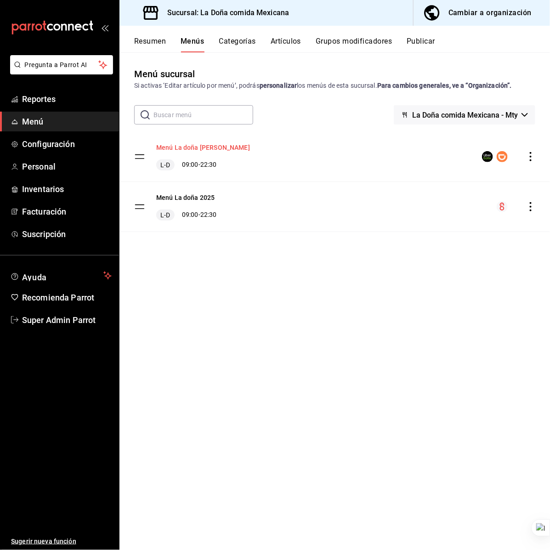
click at [200, 144] on button "Menú La doña [PERSON_NAME]" at bounding box center [203, 147] width 94 height 9
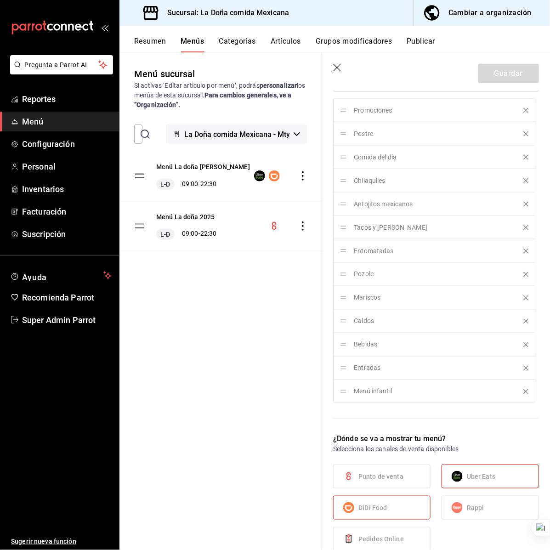
scroll to position [689, 0]
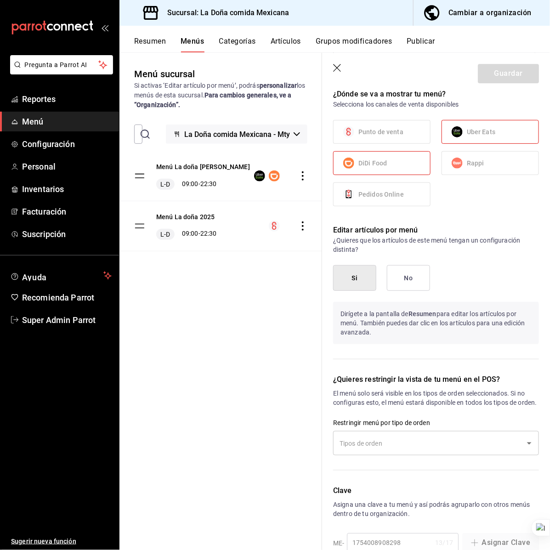
click at [384, 161] on span "DiDi Food" at bounding box center [372, 164] width 28 height 10
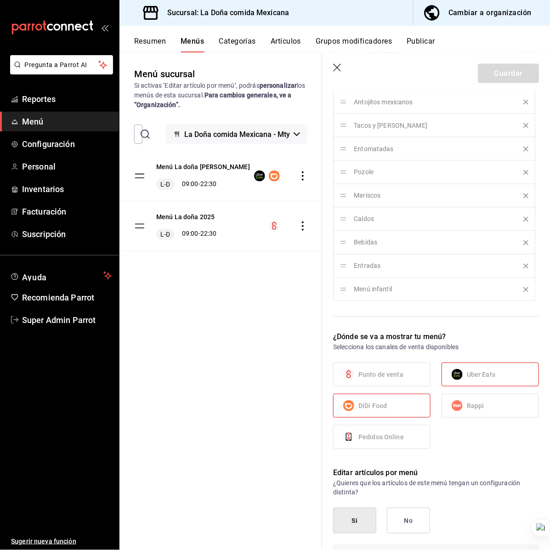
scroll to position [287, 0]
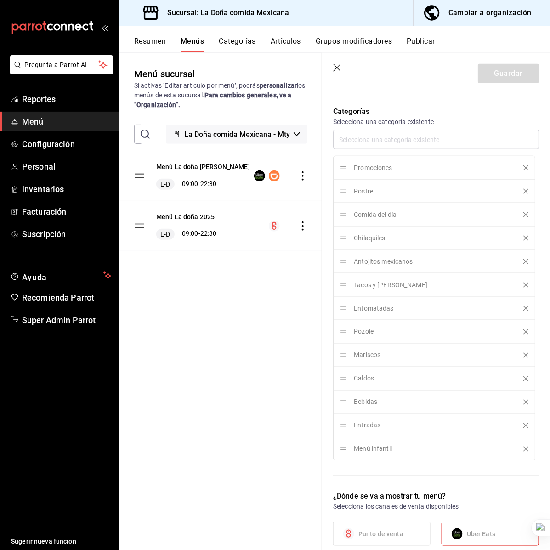
click at [476, 14] on div "Cambiar a organización" at bounding box center [489, 12] width 83 height 13
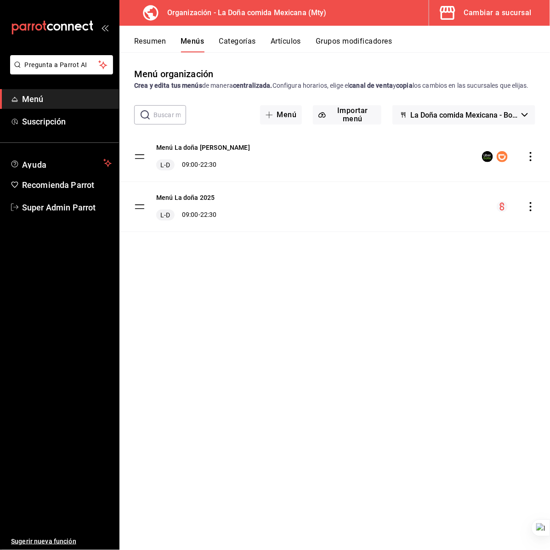
click at [209, 162] on div "Menú La doña Deliverys L-D 09:00 - 22:30" at bounding box center [203, 157] width 94 height 28
click at [212, 152] on button "Menú La doña [PERSON_NAME]" at bounding box center [203, 147] width 94 height 9
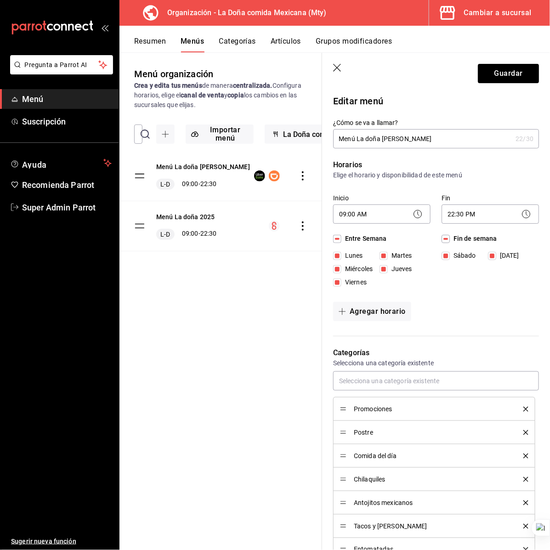
click at [389, 141] on input "Menú La doña [PERSON_NAME]" at bounding box center [422, 139] width 179 height 18
click at [387, 141] on input "Menú La doña [PERSON_NAME]" at bounding box center [422, 139] width 179 height 18
type input "Menú La doña Uber"
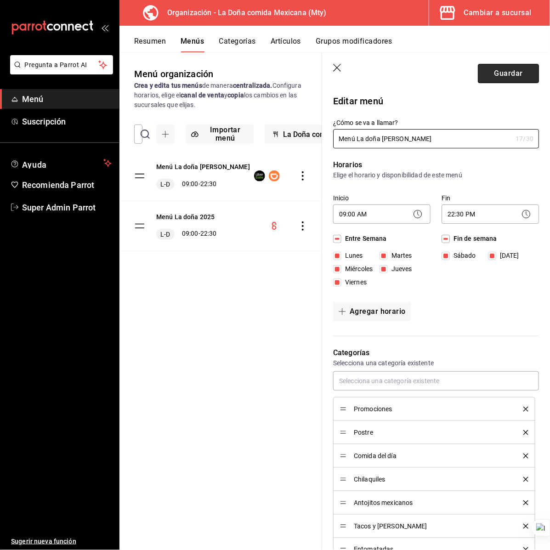
click at [484, 76] on button "Guardar" at bounding box center [508, 73] width 61 height 19
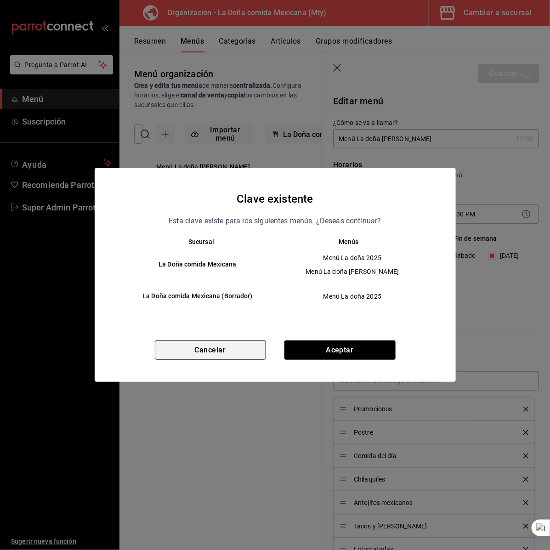
click at [215, 353] on button "Cancelar" at bounding box center [210, 349] width 111 height 19
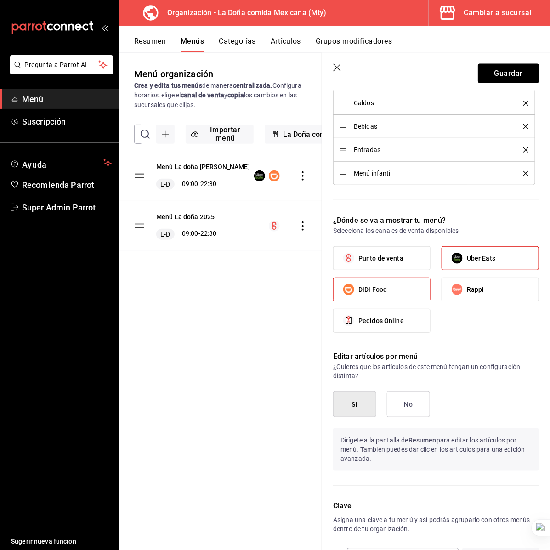
scroll to position [555, 0]
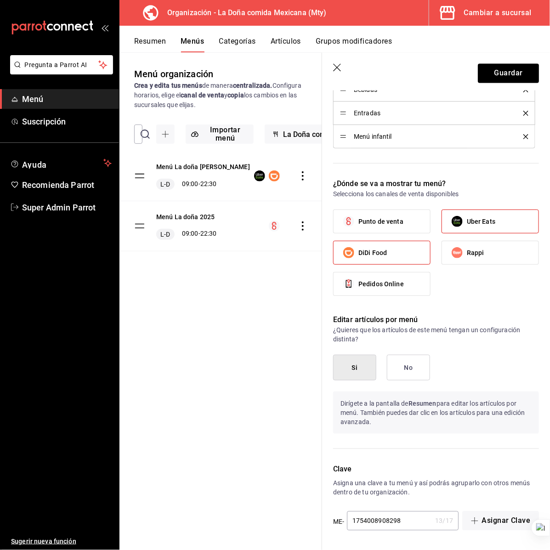
click at [406, 516] on input "1754008908298" at bounding box center [389, 521] width 85 height 18
type input "1754008908299"
click at [499, 62] on header "Guardar" at bounding box center [436, 72] width 228 height 38
click at [501, 70] on button "Guardar" at bounding box center [508, 73] width 61 height 19
checkbox input "false"
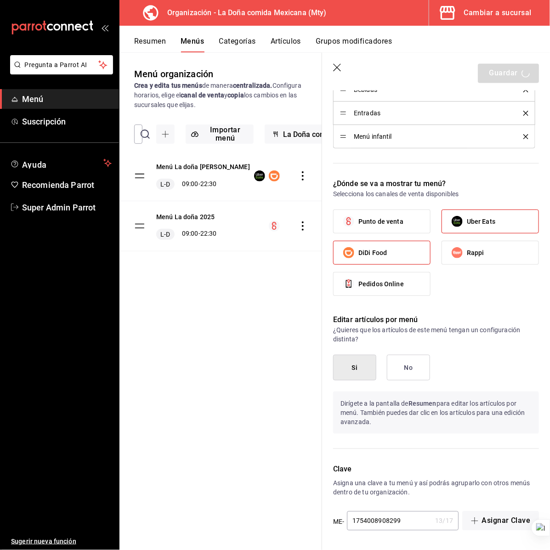
checkbox input "false"
type input "1755720697096"
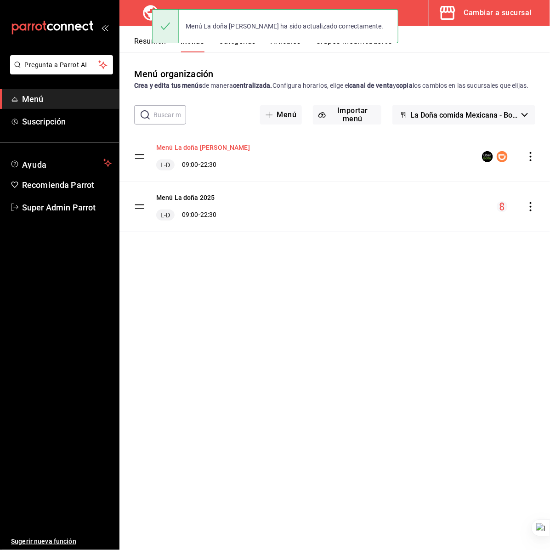
click at [207, 152] on button "Menú La doña Uber" at bounding box center [203, 147] width 94 height 9
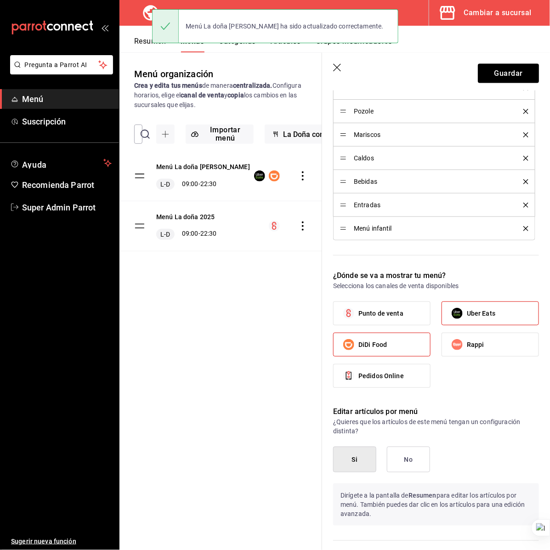
scroll to position [555, 0]
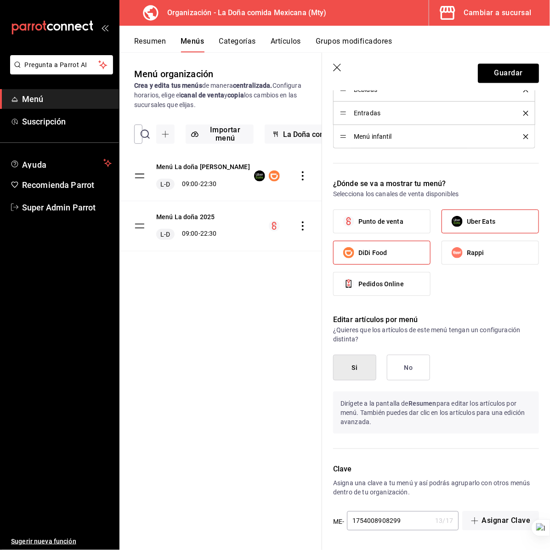
click at [392, 249] on label "DiDi Food" at bounding box center [382, 252] width 96 height 23
click at [358, 249] on input "DiDi Food" at bounding box center [348, 252] width 19 height 19
checkbox input "false"
click at [496, 69] on button "Guardar" at bounding box center [508, 73] width 61 height 19
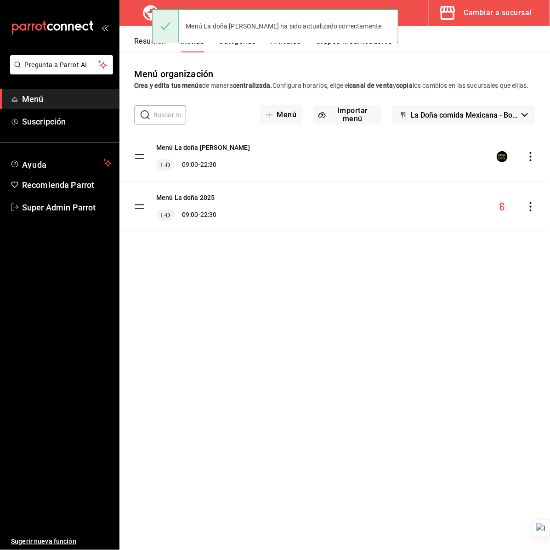
click at [531, 161] on icon "actions" at bounding box center [530, 156] width 9 height 9
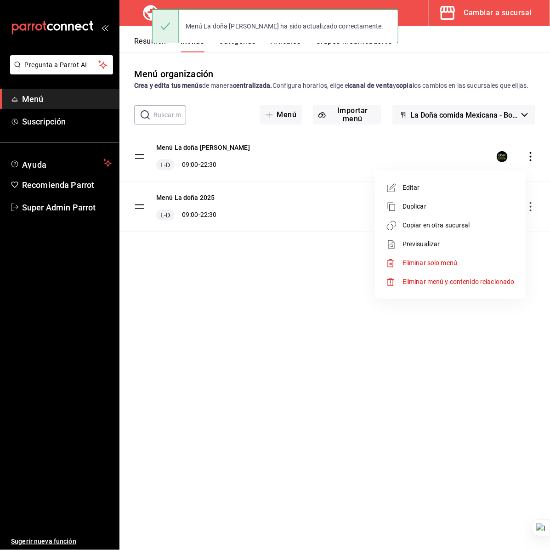
click at [466, 222] on span "Copiar en otra sucursal" at bounding box center [458, 226] width 112 height 10
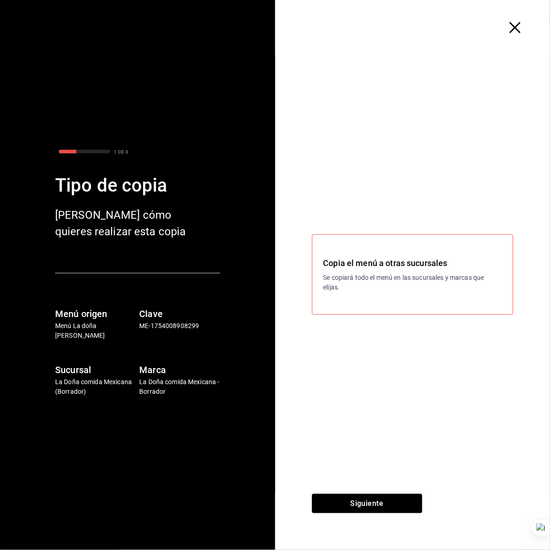
click at [517, 23] on icon "button" at bounding box center [514, 27] width 11 height 11
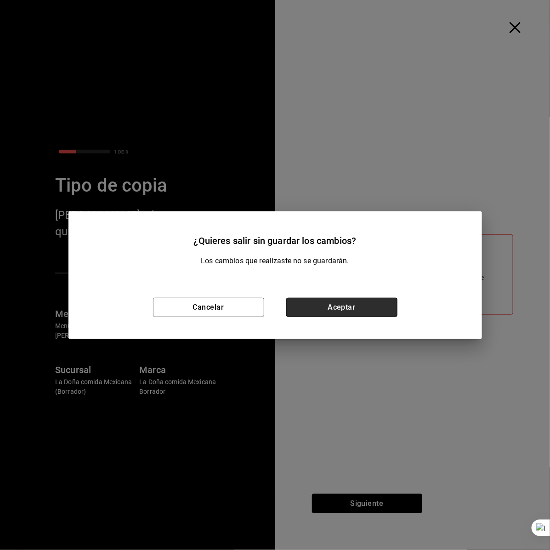
click at [317, 309] on button "Aceptar" at bounding box center [341, 307] width 111 height 19
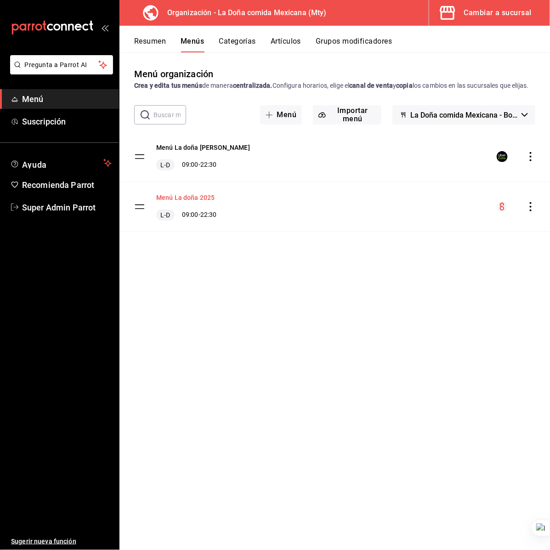
click at [201, 202] on button "Menú La doña 2025" at bounding box center [185, 197] width 59 height 9
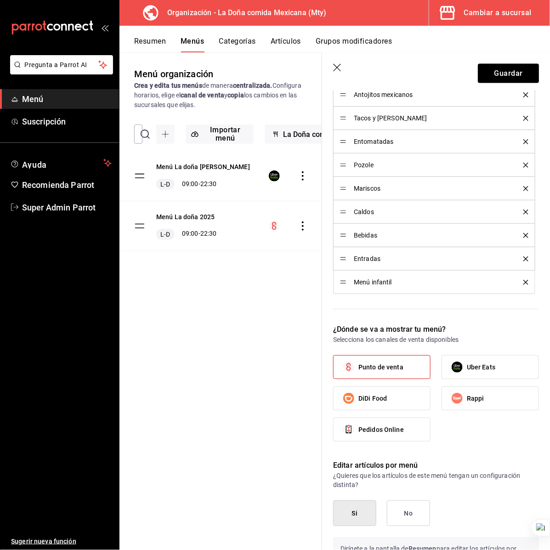
scroll to position [200, 0]
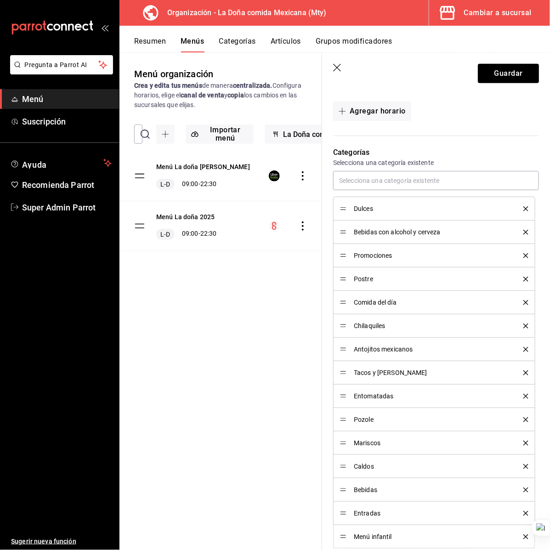
click at [336, 69] on icon "button" at bounding box center [337, 68] width 9 height 9
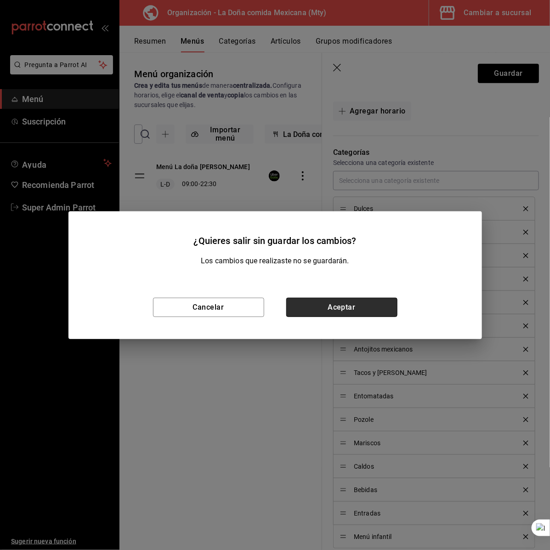
click at [328, 299] on button "Aceptar" at bounding box center [341, 307] width 111 height 19
checkbox input "false"
type input "1755720721140"
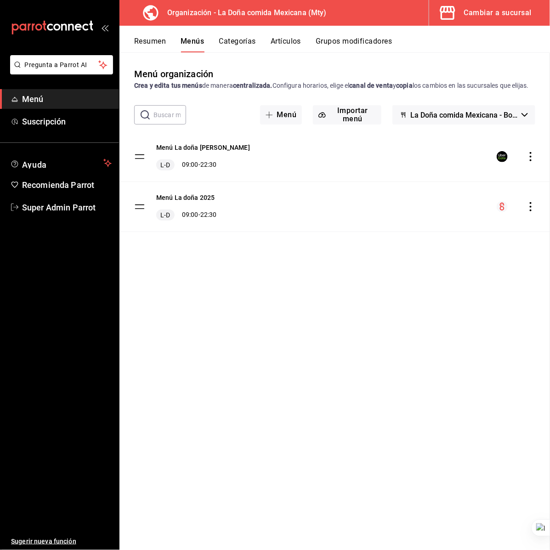
checkbox input "false"
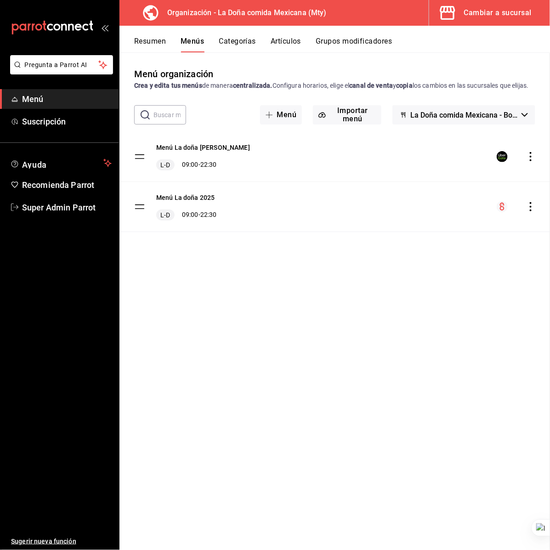
checkbox input "false"
click at [211, 152] on button "Menú La doña Uber" at bounding box center [203, 147] width 94 height 9
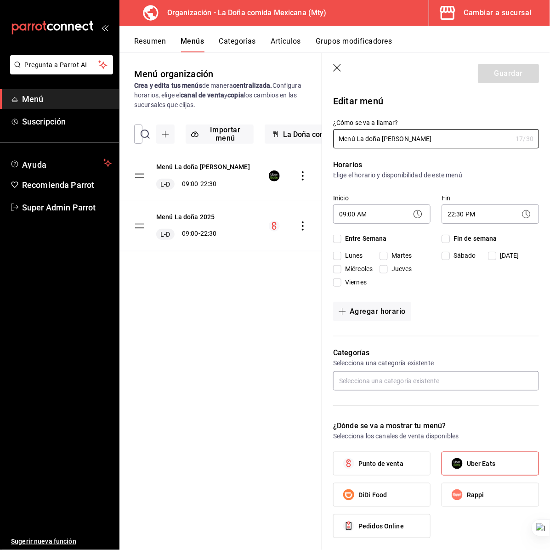
checkbox input "true"
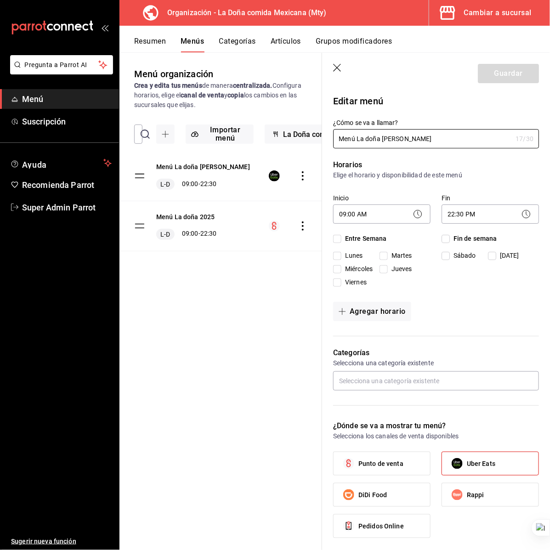
checkbox input "true"
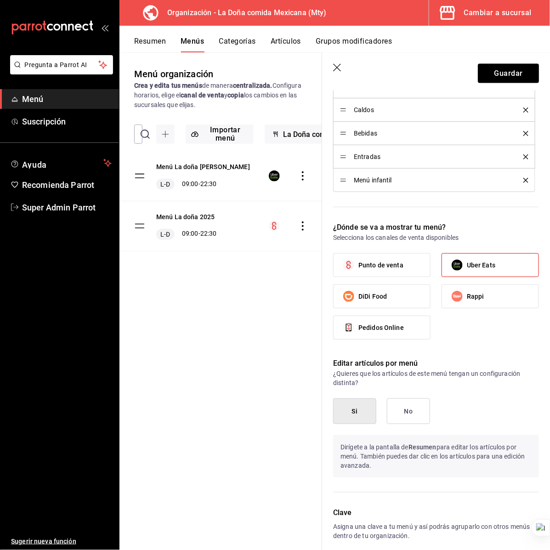
scroll to position [555, 0]
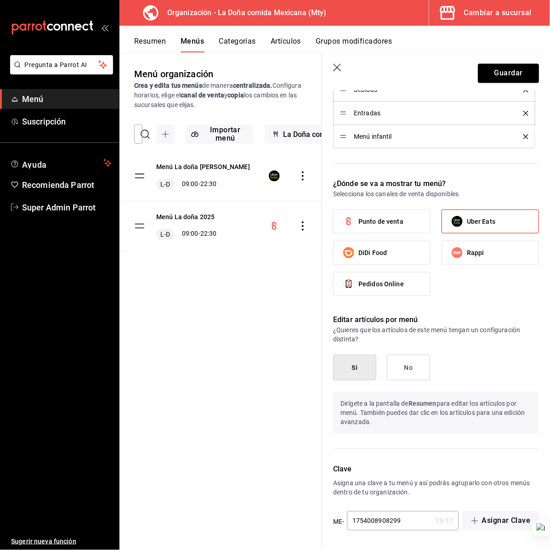
click at [419, 518] on input "1754008908299" at bounding box center [389, 521] width 85 height 18
type input "1754008908298"
click at [493, 68] on button "Guardar" at bounding box center [508, 73] width 61 height 19
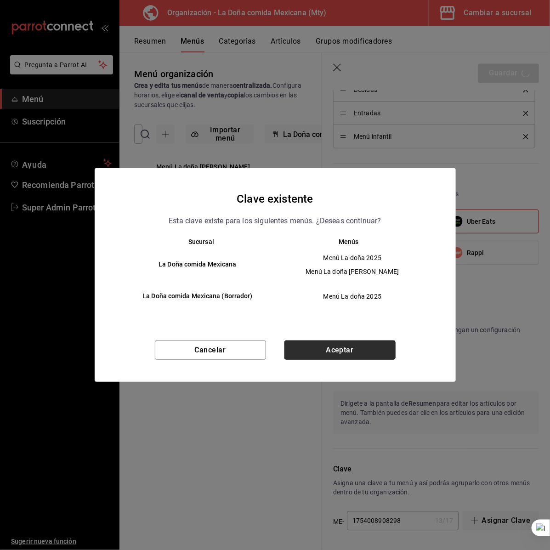
click at [355, 351] on button "Aceptar" at bounding box center [339, 349] width 111 height 19
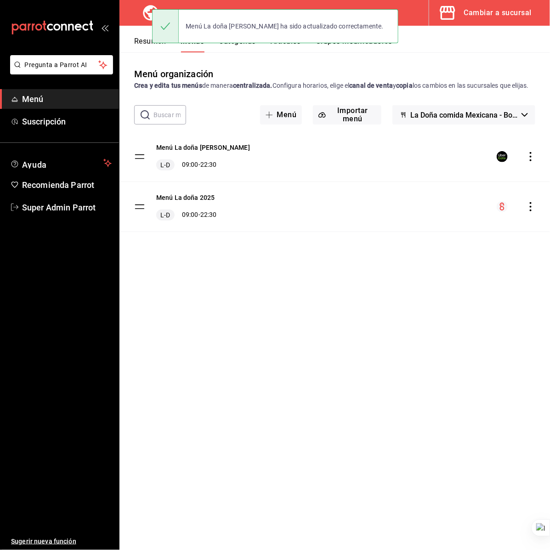
click at [533, 161] on icon "actions" at bounding box center [530, 156] width 9 height 9
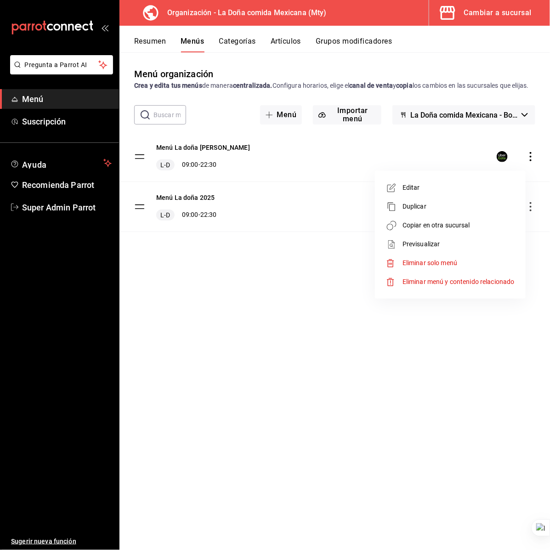
click at [442, 203] on span "Duplicar" at bounding box center [458, 207] width 112 height 10
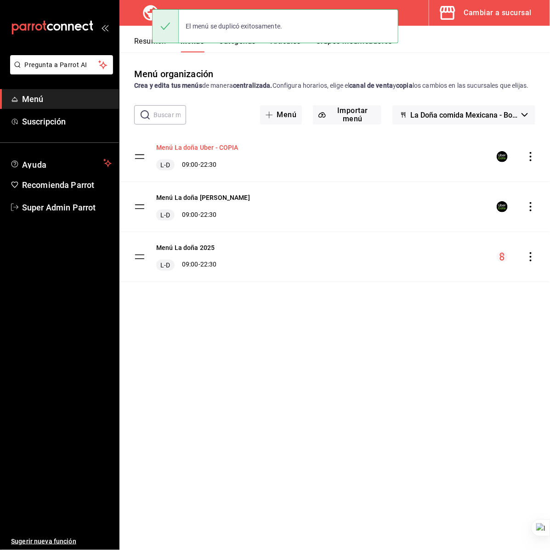
click at [194, 152] on button "Menú La doña Uber - COPIA" at bounding box center [197, 147] width 82 height 9
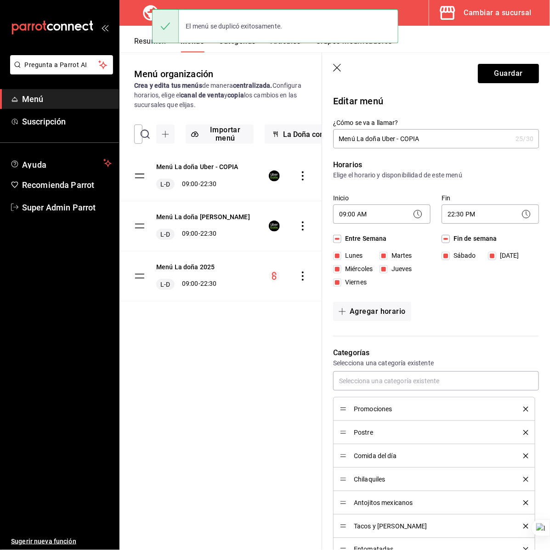
drag, startPoint x: 382, startPoint y: 138, endPoint x: 489, endPoint y: 138, distance: 107.0
click at [489, 138] on input "Menú La doña Uber - COPIA" at bounding box center [422, 139] width 179 height 18
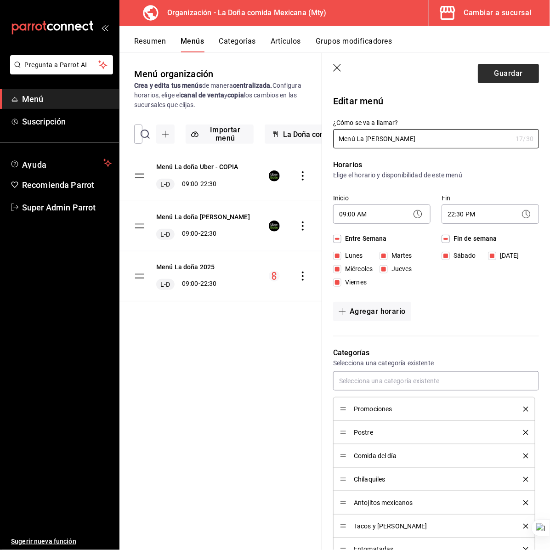
type input "Menú La doña didi"
click at [487, 69] on button "Guardar" at bounding box center [508, 73] width 61 height 19
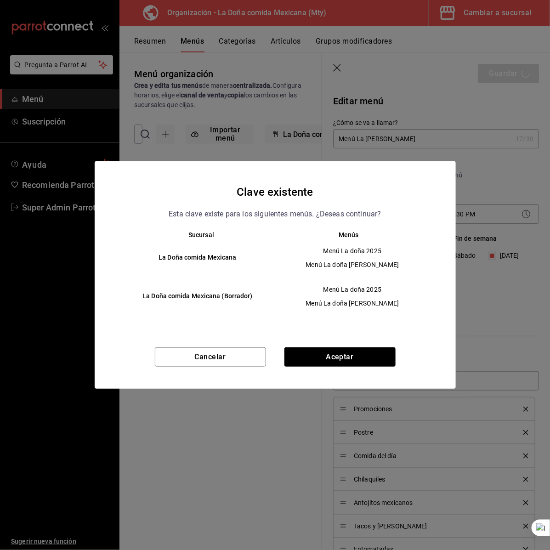
drag, startPoint x: 499, startPoint y: 292, endPoint x: 447, endPoint y: 286, distance: 53.1
click at [501, 291] on div "Clave existente Esta clave existe para los siguientes menús. ¿Deseas continuar?…" at bounding box center [275, 275] width 550 height 550
click at [208, 367] on button "Cancelar" at bounding box center [210, 356] width 111 height 19
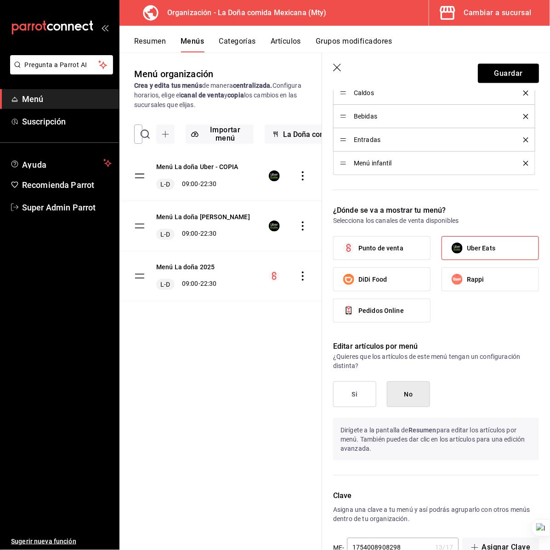
scroll to position [555, 0]
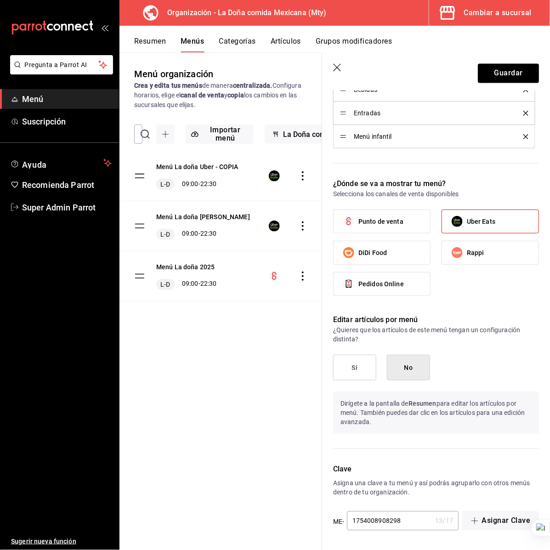
click at [423, 520] on input "1754008908298" at bounding box center [389, 521] width 85 height 18
type input "17540089082100"
click at [508, 60] on header "Guardar" at bounding box center [436, 72] width 228 height 38
click at [508, 68] on button "Guardar" at bounding box center [508, 73] width 61 height 19
checkbox input "false"
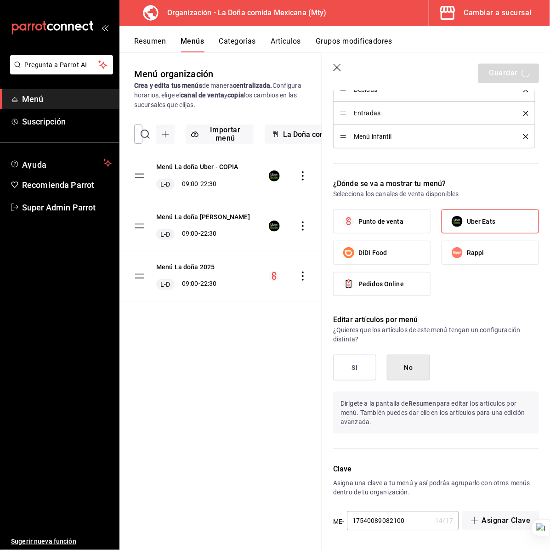
type input "1755720747585"
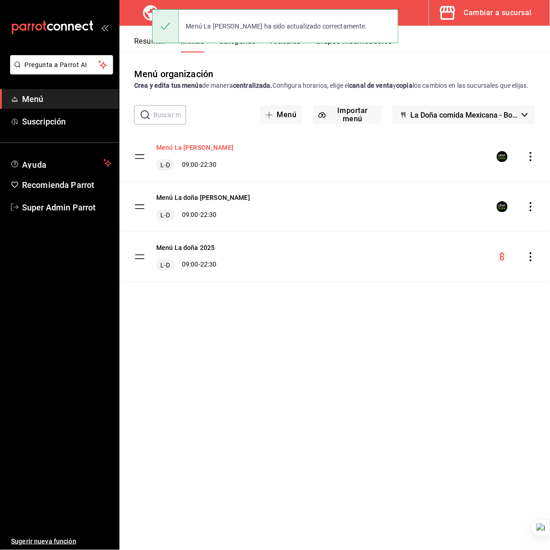
click at [196, 152] on button "Menú La doña didi" at bounding box center [194, 147] width 77 height 9
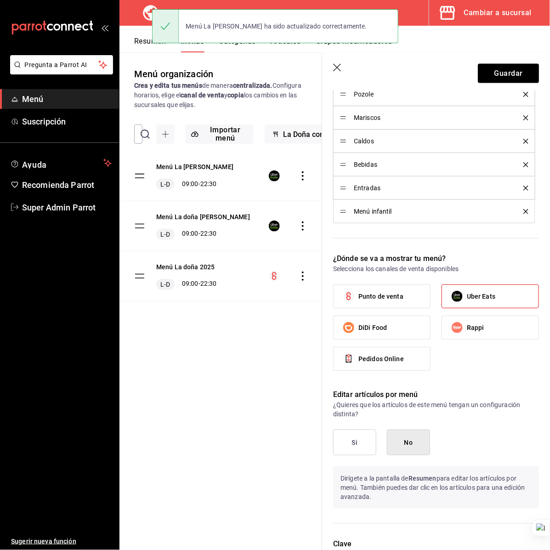
scroll to position [555, 0]
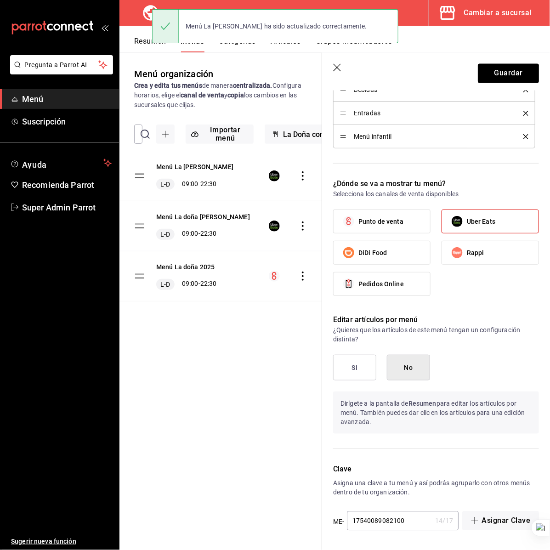
click at [467, 219] on span "Uber Eats" at bounding box center [481, 222] width 28 height 10
click at [465, 219] on input "Uber Eats" at bounding box center [456, 221] width 19 height 19
checkbox input "false"
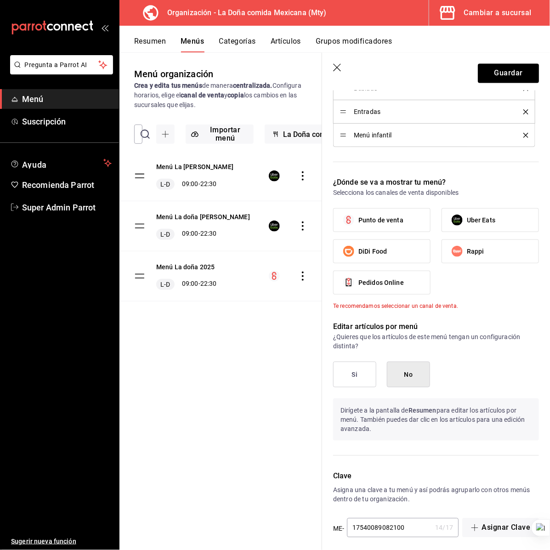
click at [395, 250] on label "DiDi Food" at bounding box center [382, 251] width 96 height 23
click at [358, 250] on input "DiDi Food" at bounding box center [348, 251] width 19 height 19
checkbox input "true"
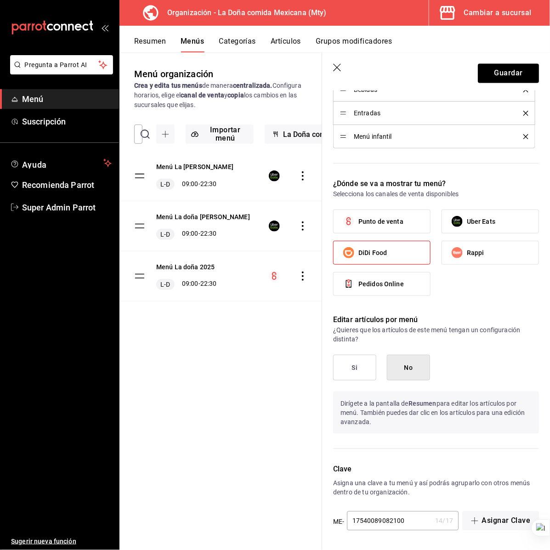
click at [352, 366] on button "Si" at bounding box center [354, 368] width 43 height 26
click at [497, 72] on button "Guardar" at bounding box center [508, 73] width 61 height 19
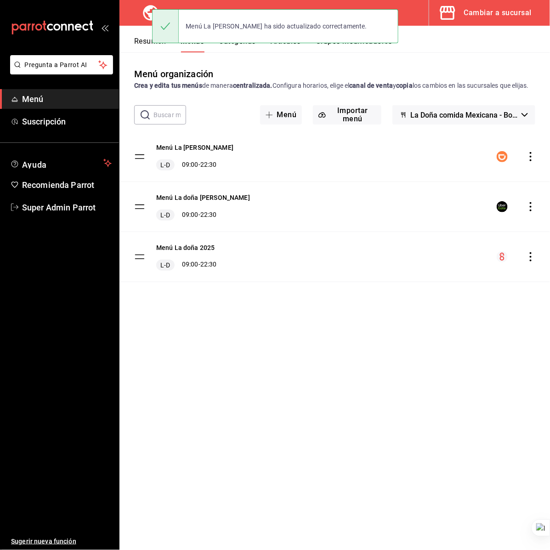
click at [290, 48] on button "Artículos" at bounding box center [286, 45] width 30 height 16
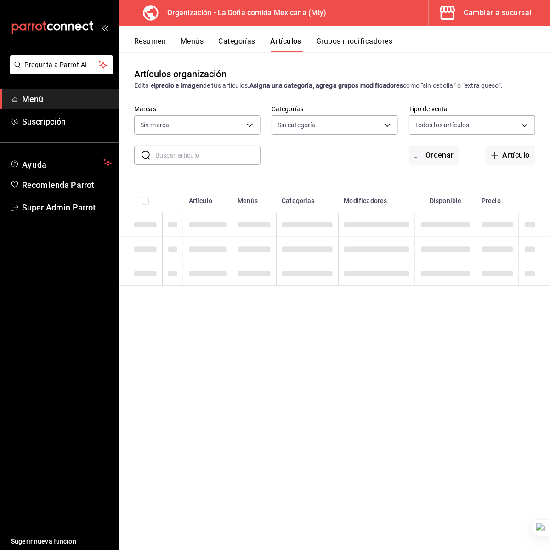
type input "807d94b5-1b38-4ed6-a3df-467630bb9ad2,7bdc5ec2-7f18-46f5-b122-544e67ef907d,7c02d…"
type input "ff8f75b5-2589-4a91-bf5d-3045087fe17e,c84416b8-745f-45a0-908e-04682ce549ea,90ab8…"
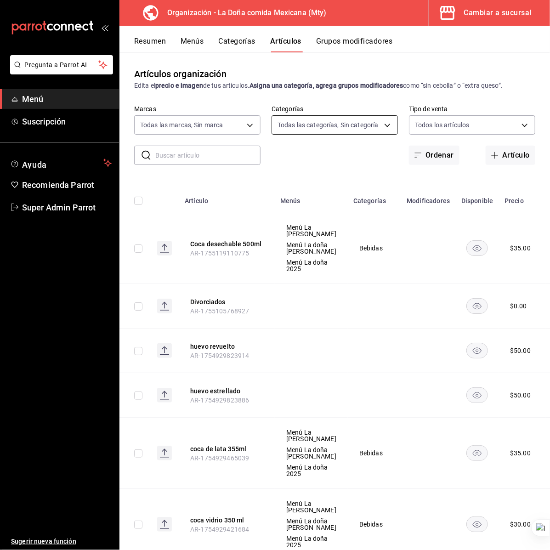
click at [279, 131] on body "Pregunta a Parrot AI Menú Suscripción Ayuda Recomienda Parrot Super Admin Parro…" at bounding box center [275, 275] width 550 height 550
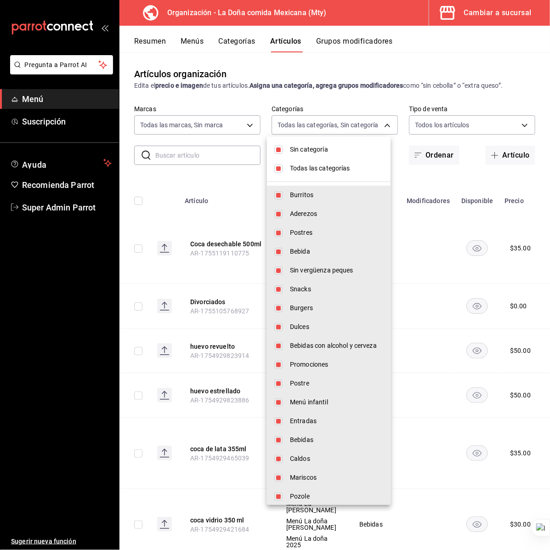
click at [300, 143] on li "Sin categoría" at bounding box center [329, 149] width 124 height 19
checkbox input "false"
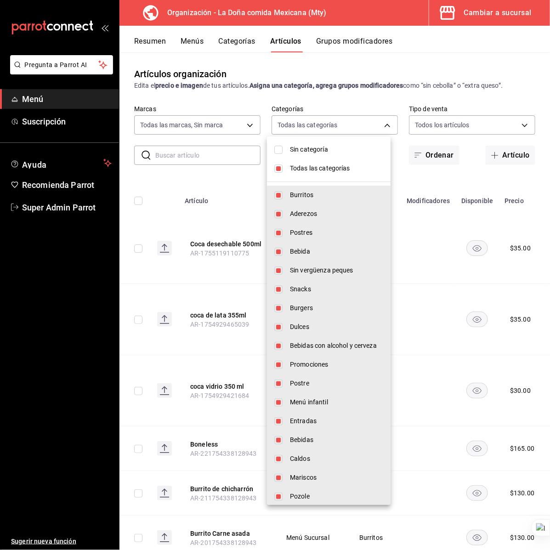
click at [298, 165] on span "Todas las categorías" at bounding box center [336, 169] width 93 height 10
checkbox input "false"
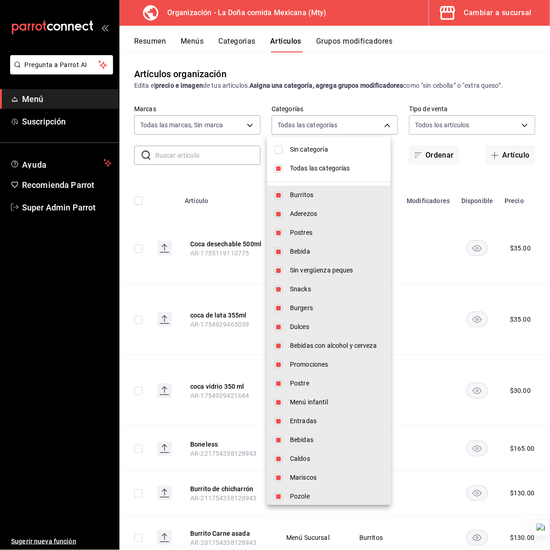
checkbox input "false"
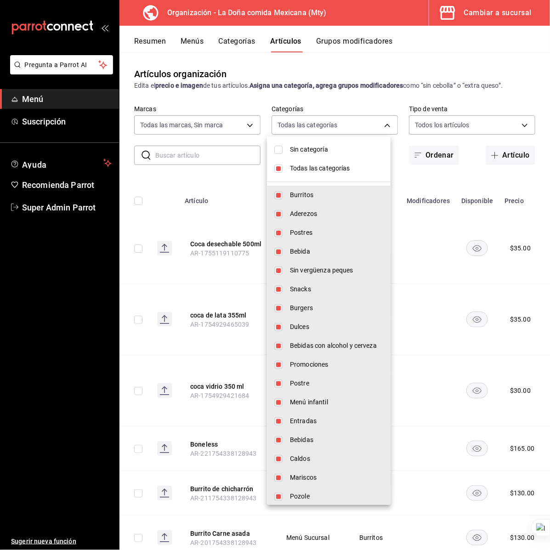
checkbox input "false"
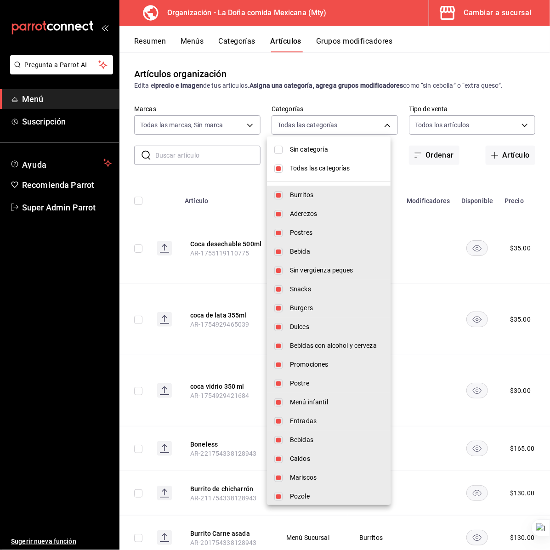
checkbox input "false"
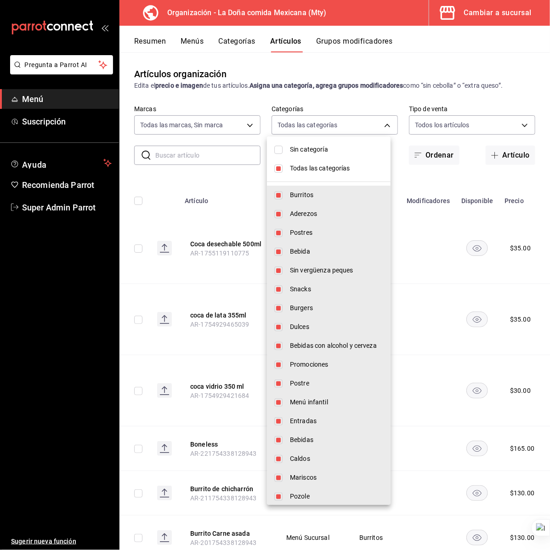
checkbox input "false"
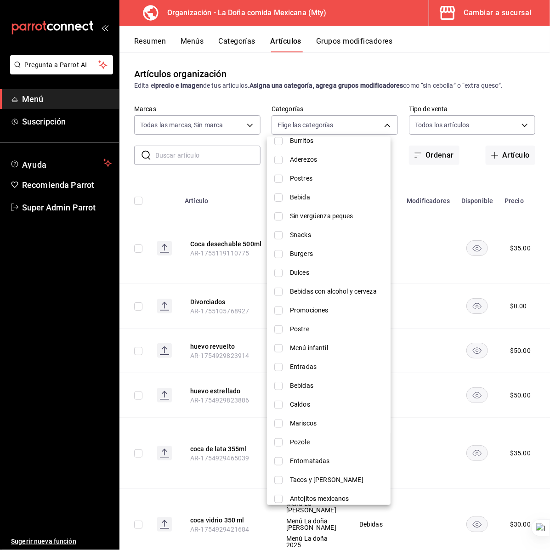
scroll to position [98, 0]
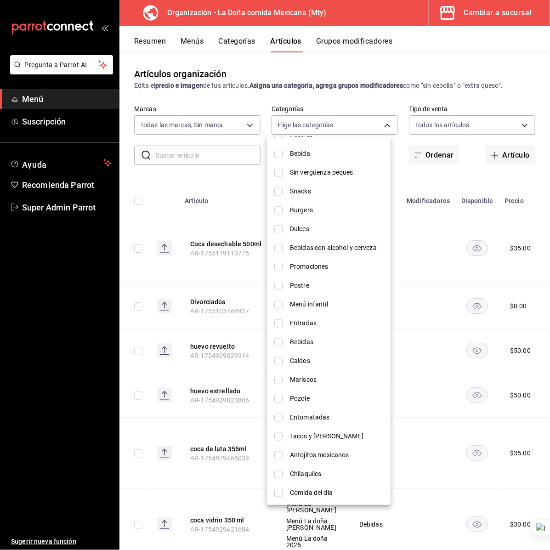
click at [328, 395] on span "Pozole" at bounding box center [336, 399] width 93 height 10
type input "cf4122dc-7ca3-499f-959c-84b42944acc1"
checkbox input "true"
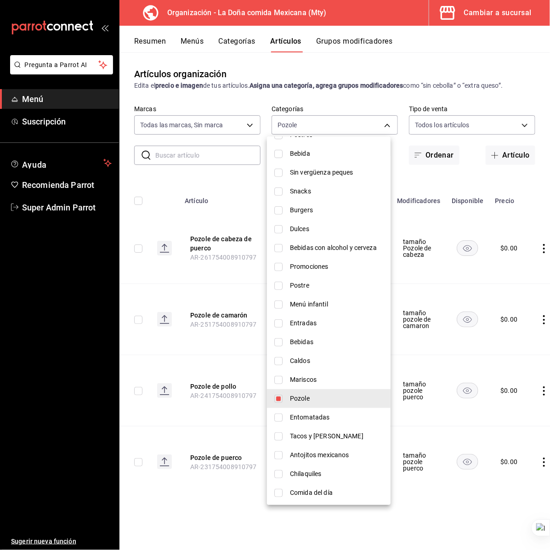
click at [225, 204] on div at bounding box center [275, 275] width 550 height 550
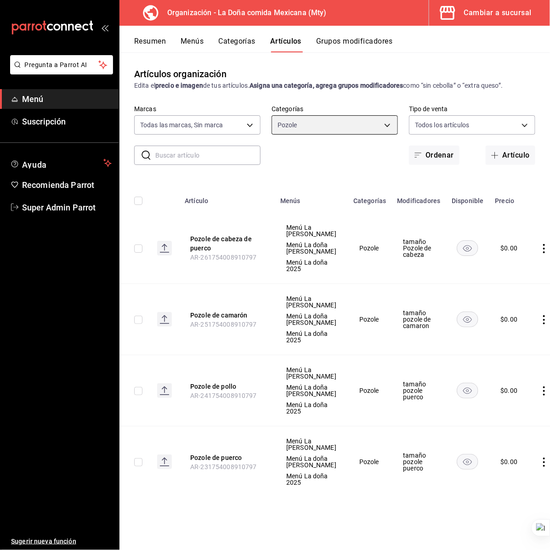
scroll to position [124, 0]
click at [221, 234] on button "Pozole de cabeza de puerco" at bounding box center [227, 243] width 74 height 18
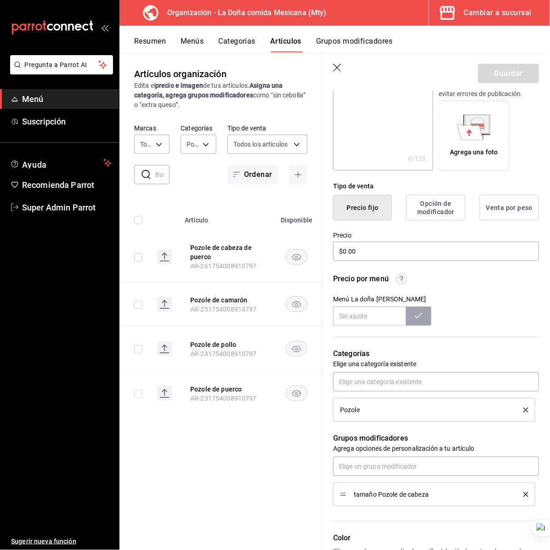
scroll to position [309, 0]
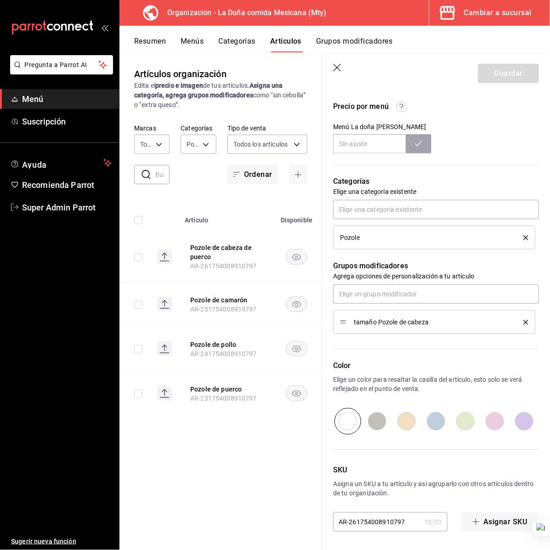
click at [410, 322] on span "tamaño Pozole de cabeza" at bounding box center [432, 322] width 156 height 6
click at [343, 65] on header "Guardar" at bounding box center [436, 72] width 228 height 38
drag, startPoint x: 341, startPoint y: 67, endPoint x: 340, endPoint y: 43, distance: 23.9
click at [340, 67] on icon "button" at bounding box center [337, 68] width 9 height 9
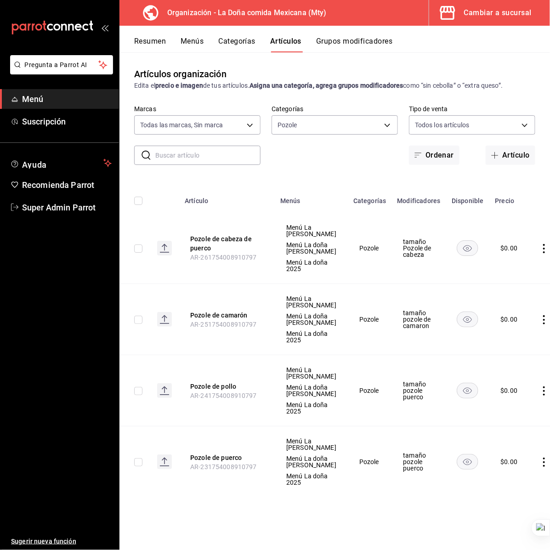
click at [340, 42] on button "Grupos modificadores" at bounding box center [354, 45] width 76 height 16
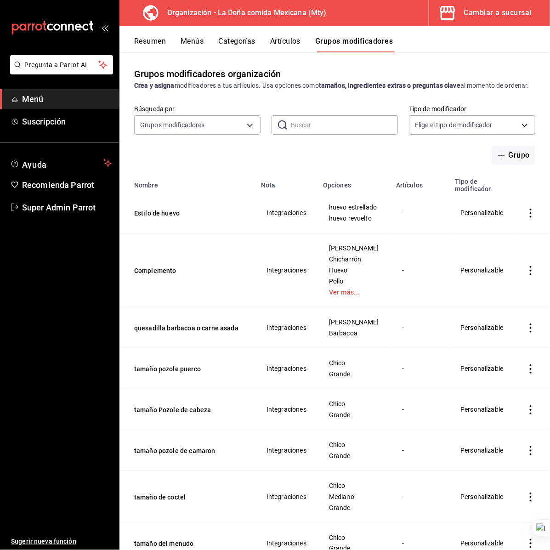
click at [200, 159] on div "Búsqueda por Grupos modificadores GROUP ​ ​ Tipo de modificador Elige el tipo d…" at bounding box center [334, 135] width 430 height 60
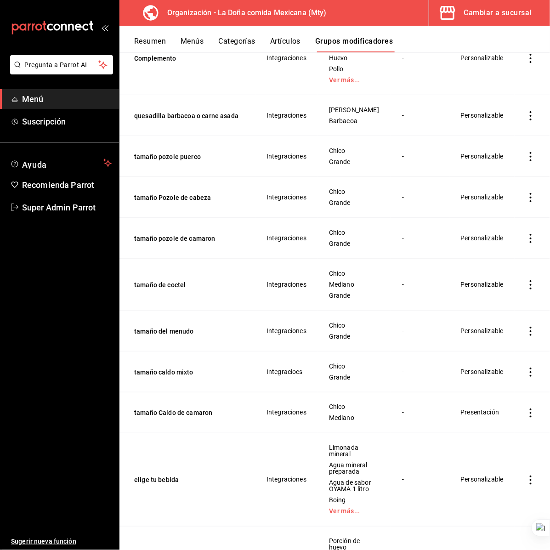
scroll to position [287, 0]
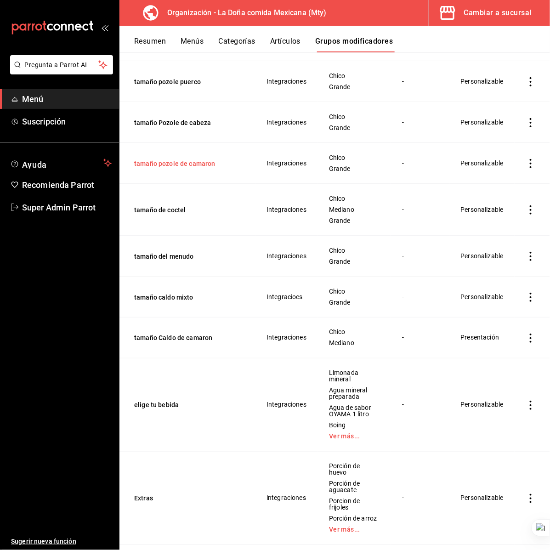
click at [194, 168] on button "tamaño pozole de camaron" at bounding box center [189, 163] width 110 height 9
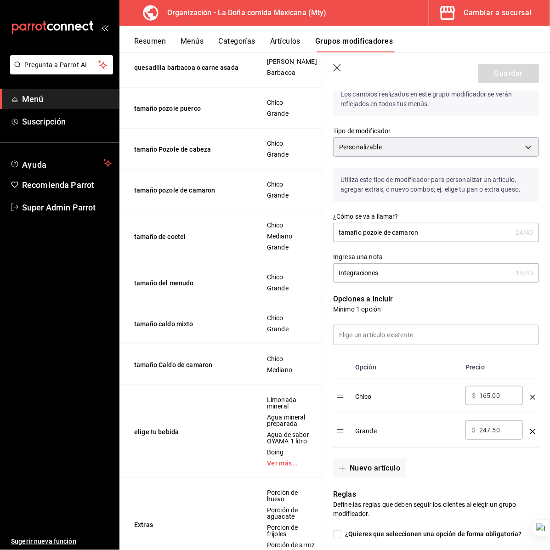
scroll to position [57, 0]
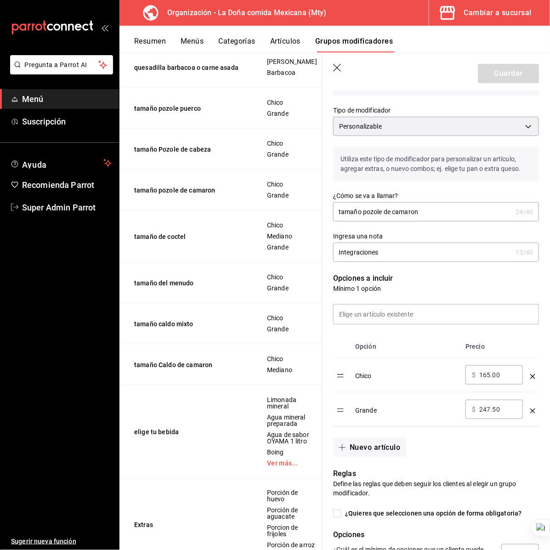
click at [345, 71] on header "Guardar" at bounding box center [436, 72] width 228 height 38
click at [338, 67] on icon "button" at bounding box center [337, 68] width 9 height 9
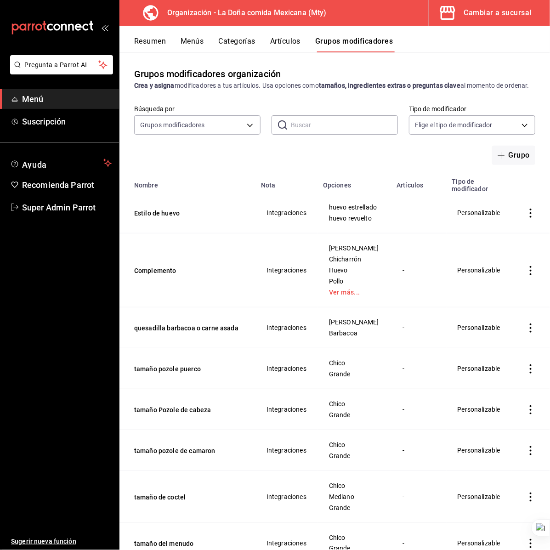
click at [287, 42] on button "Artículos" at bounding box center [285, 45] width 30 height 16
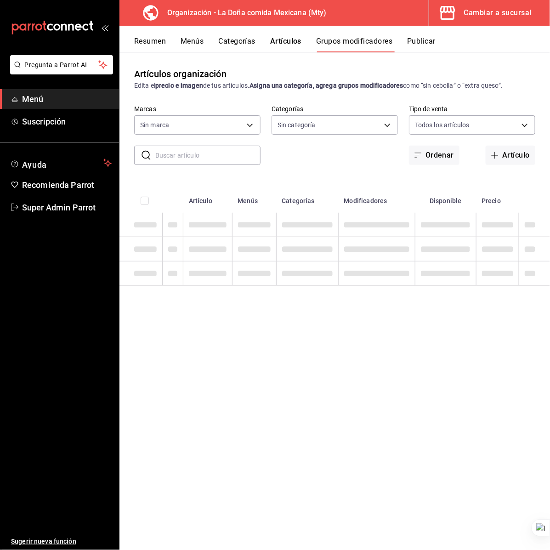
type input "807d94b5-1b38-4ed6-a3df-467630bb9ad2,7bdc5ec2-7f18-46f5-b122-544e67ef907d,7c02d…"
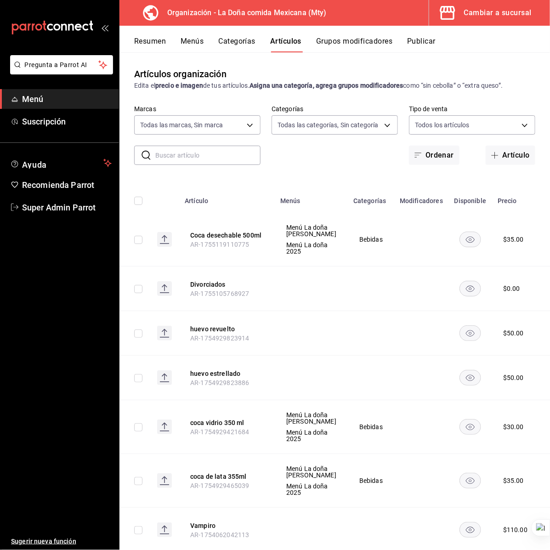
type input "e53f178e-f565-49bf-8aa1-199855f6bcb3,dba9cd53-48a2-4d44-8bea-60e37a8bb589,c8083…"
type input "31a5496a-1413-40c7-bfa9-a6291bd9bffe,2237f7a2-862e-4498-9588-4691ed35077b,c5aec…"
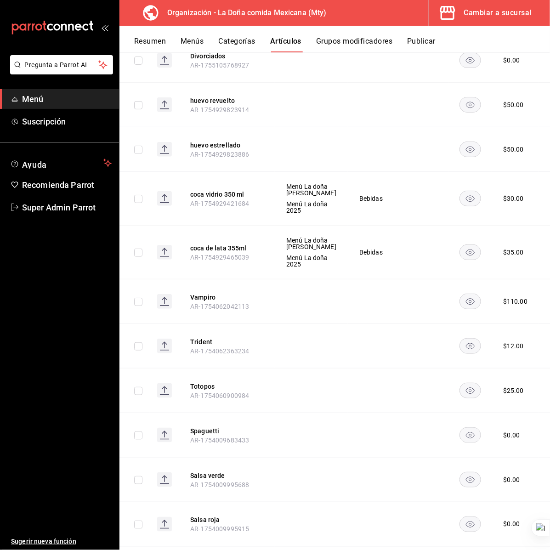
scroll to position [12, 0]
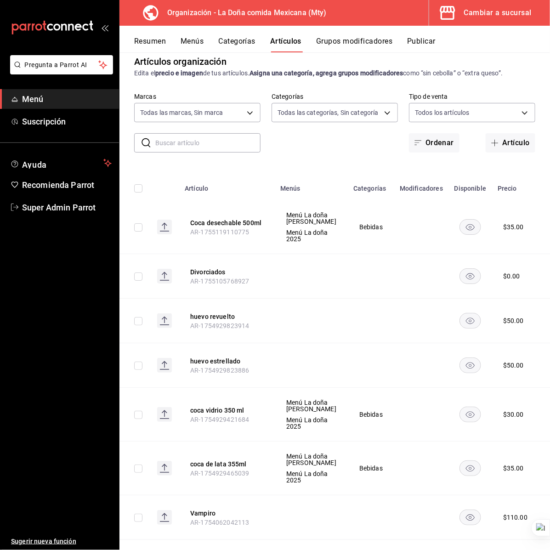
click at [235, 45] on button "Categorías" at bounding box center [237, 45] width 37 height 16
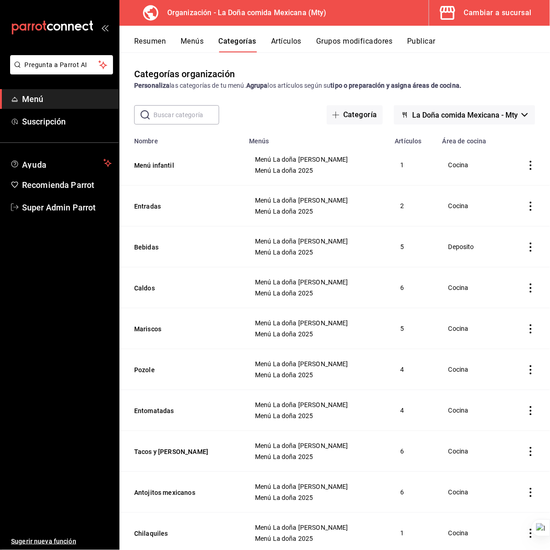
click at [203, 45] on button "Menús" at bounding box center [192, 45] width 23 height 16
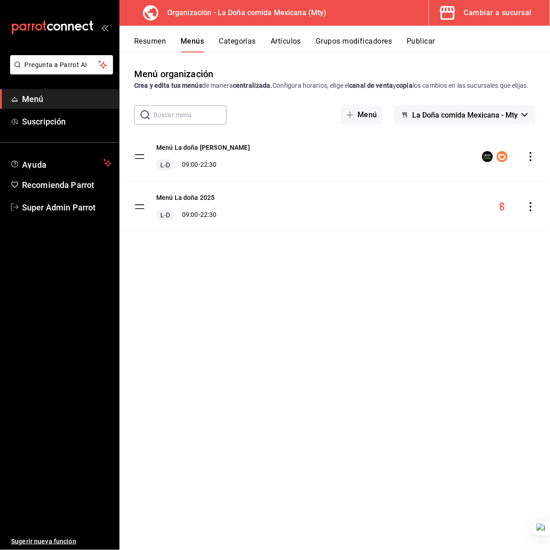
click at [239, 37] on button "Categorías" at bounding box center [237, 45] width 37 height 16
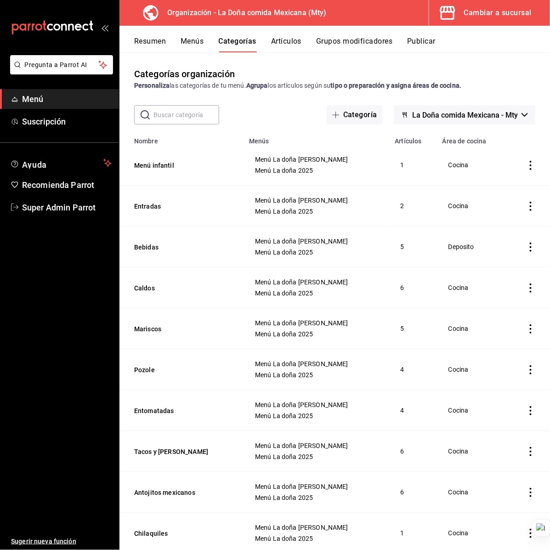
click at [285, 53] on div "Categorías organización Personaliza las categorías de tu menú. Agrupa los artíc…" at bounding box center [334, 300] width 430 height 497
click at [285, 44] on button "Artículos" at bounding box center [286, 45] width 30 height 16
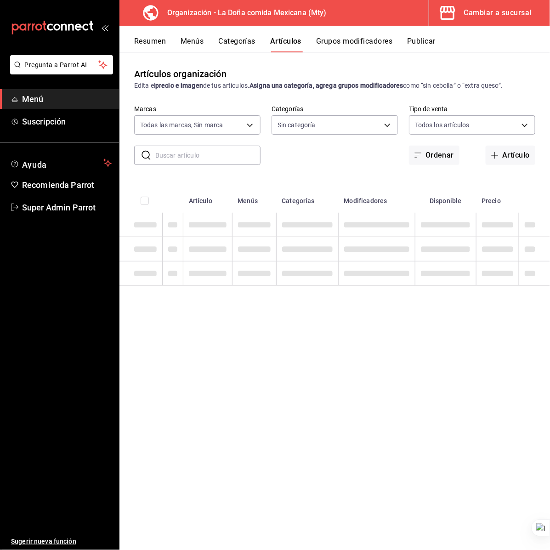
type input "e53f178e-f565-49bf-8aa1-199855f6bcb3,dba9cd53-48a2-4d44-8bea-60e37a8bb589,c8083…"
type input "31a5496a-1413-40c7-bfa9-a6291bd9bffe,2237f7a2-862e-4498-9588-4691ed35077b,c5aec…"
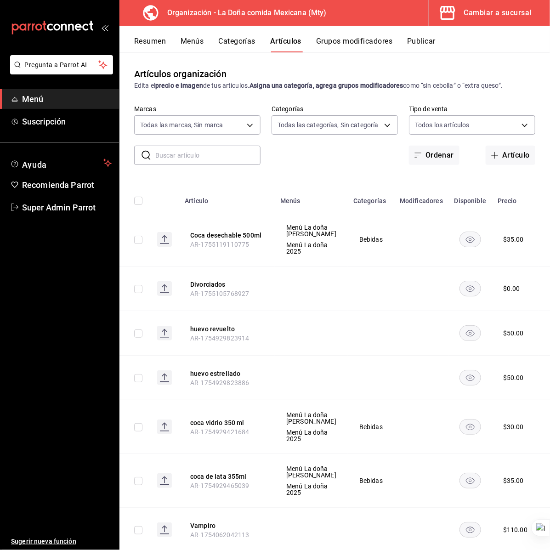
click at [191, 157] on input "text" at bounding box center [207, 155] width 105 height 18
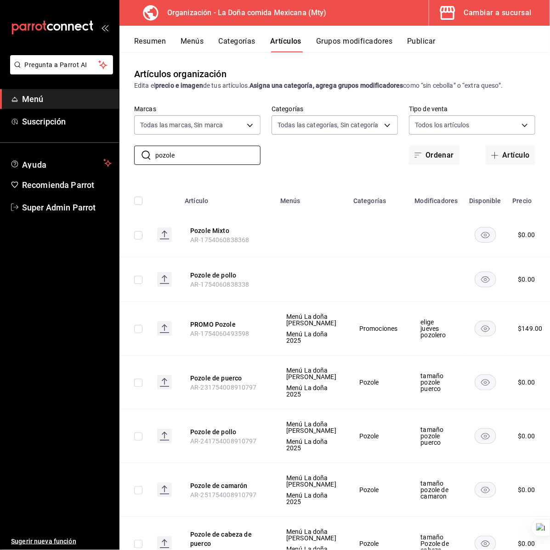
type input "pozole"
click at [348, 257] on td at bounding box center [379, 279] width 62 height 45
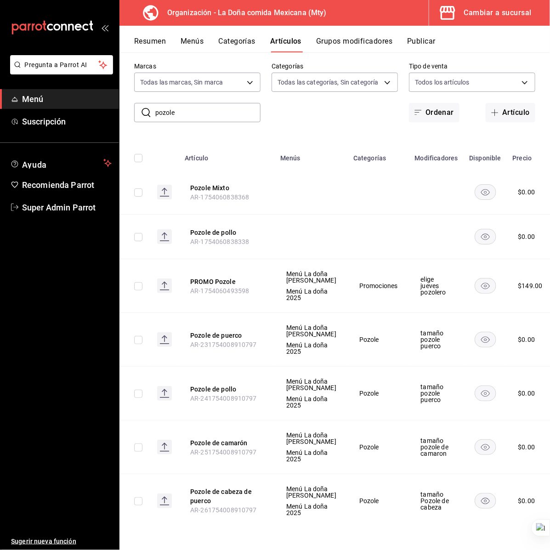
scroll to position [116, 0]
click at [232, 438] on button "Pozole de camarón" at bounding box center [227, 442] width 74 height 9
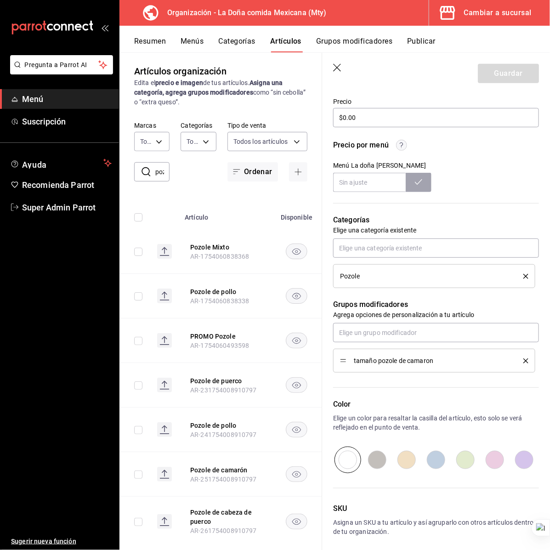
scroll to position [309, 0]
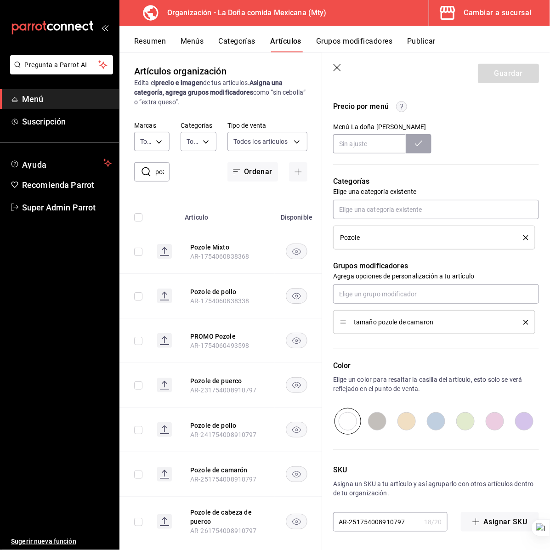
click at [523, 321] on icon "delete" at bounding box center [525, 322] width 5 height 5
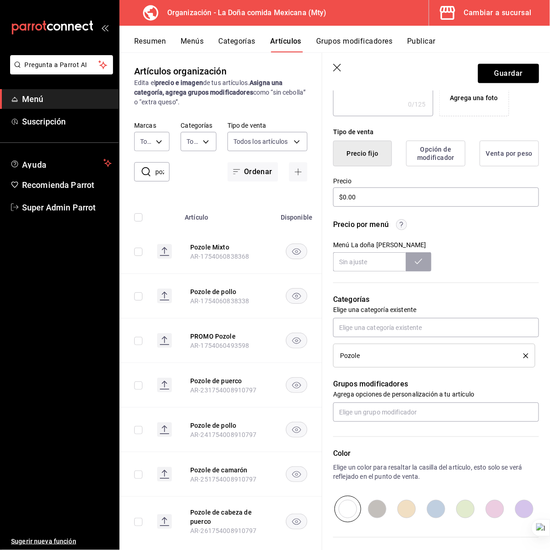
scroll to position [0, 0]
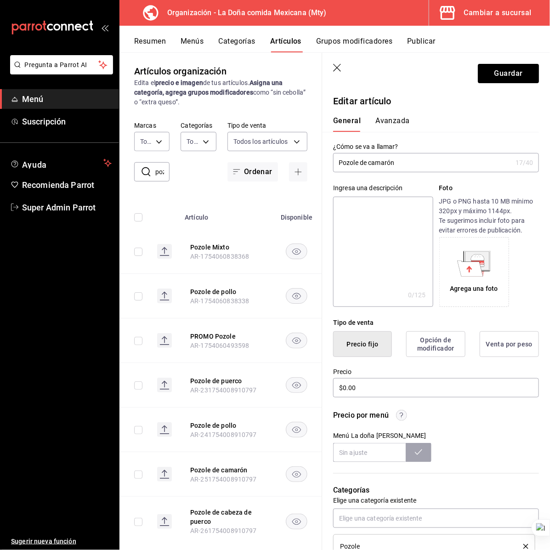
click at [404, 159] on input "Pozole de camarón" at bounding box center [422, 162] width 179 height 18
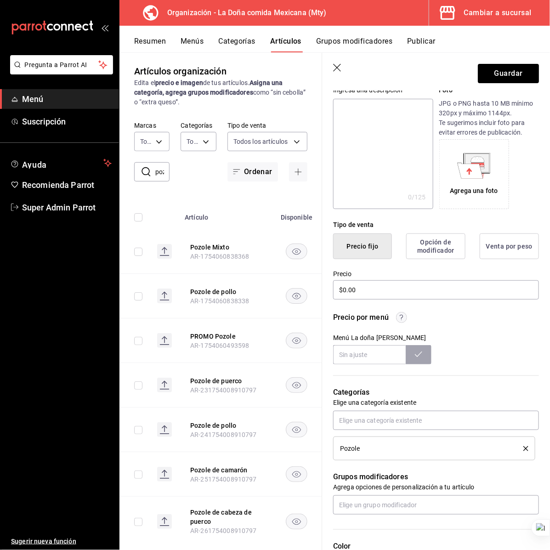
scroll to position [172, 0]
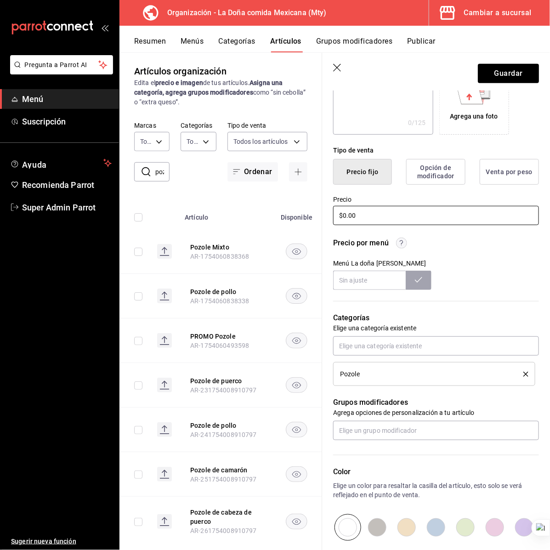
type input "Pozole de camarón chico"
click at [366, 215] on input "$0.00" at bounding box center [436, 215] width 206 height 19
type input "$165.00"
click at [497, 79] on button "Guardar" at bounding box center [508, 73] width 61 height 19
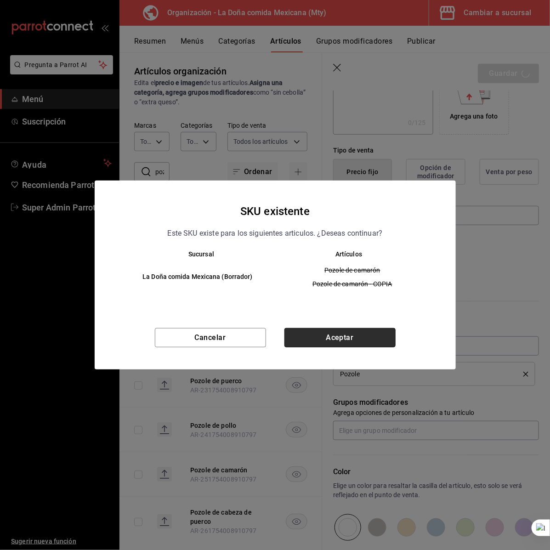
click at [308, 346] on button "Aceptar" at bounding box center [339, 337] width 111 height 19
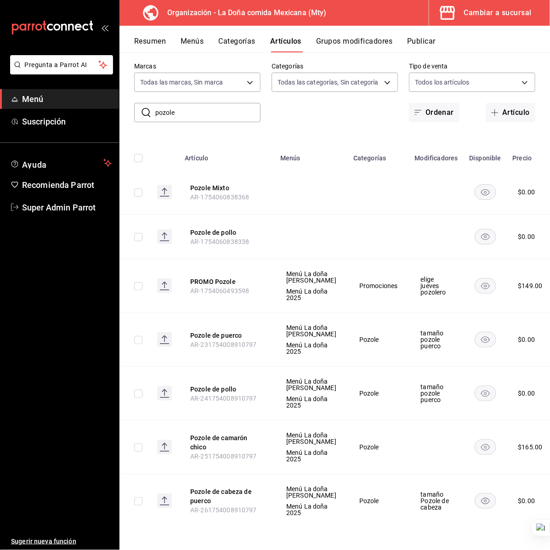
scroll to position [116, 0]
click at [242, 433] on button "Pozole de camarón chico" at bounding box center [227, 442] width 74 height 18
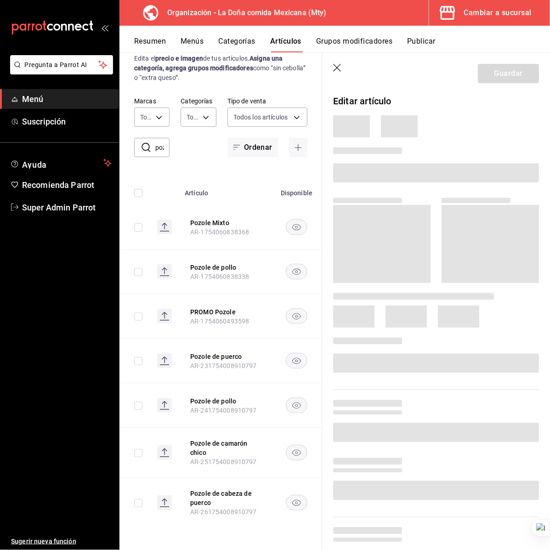
scroll to position [8, 0]
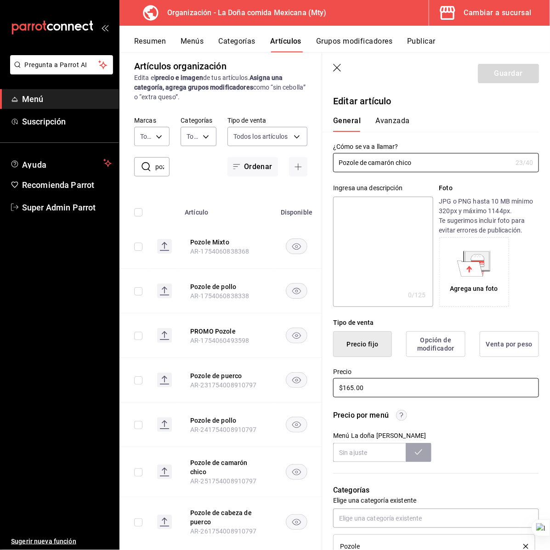
click at [371, 389] on input "$165.00" at bounding box center [436, 387] width 206 height 19
type input "$110.00"
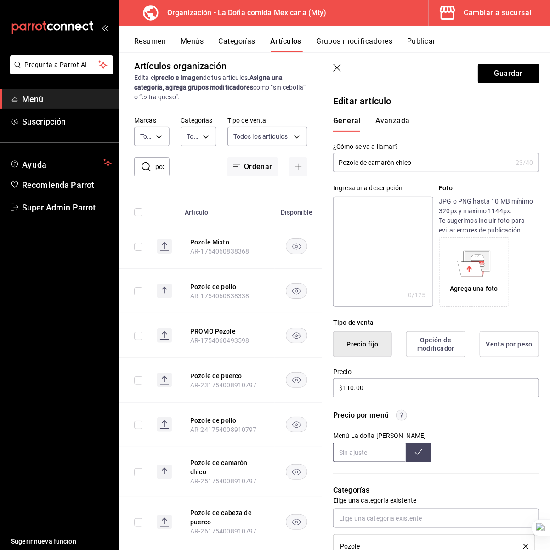
click at [352, 458] on input "text" at bounding box center [369, 452] width 73 height 19
type input "$165.00"
click at [426, 455] on button at bounding box center [419, 452] width 26 height 19
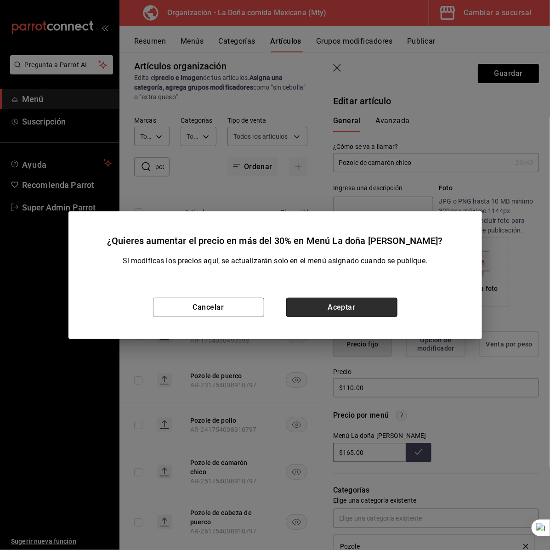
click at [334, 312] on button "Aceptar" at bounding box center [341, 307] width 111 height 19
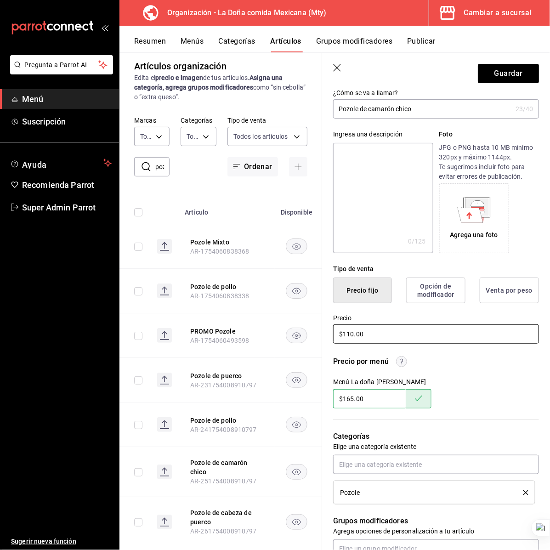
scroll to position [0, 0]
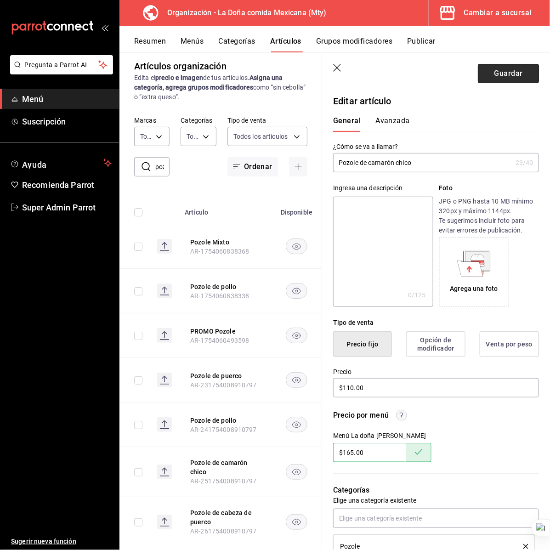
click at [495, 71] on button "Guardar" at bounding box center [508, 73] width 61 height 19
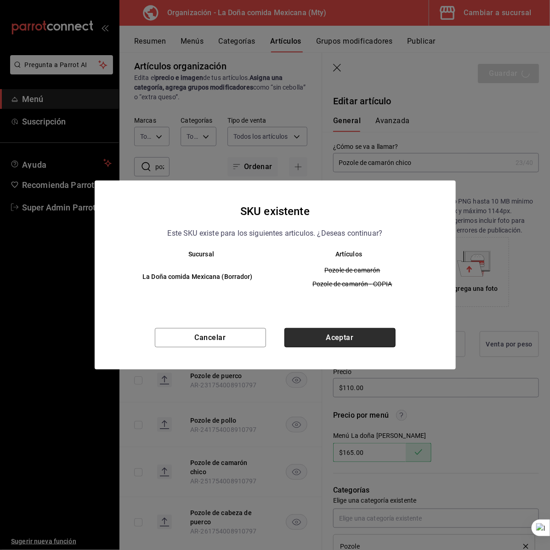
click at [312, 338] on button "Aceptar" at bounding box center [339, 337] width 111 height 19
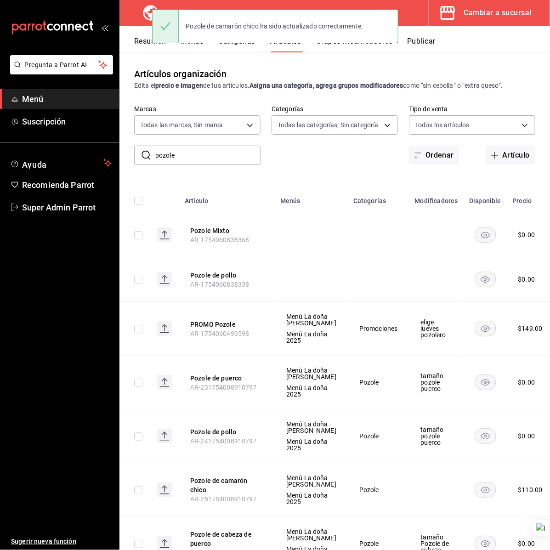
click at [288, 236] on td at bounding box center [311, 235] width 73 height 45
click at [491, 154] on span "button" at bounding box center [496, 155] width 11 height 7
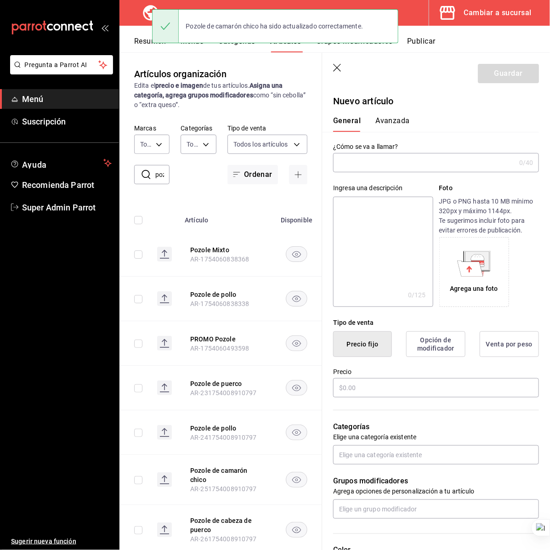
click at [424, 164] on input "text" at bounding box center [424, 162] width 182 height 18
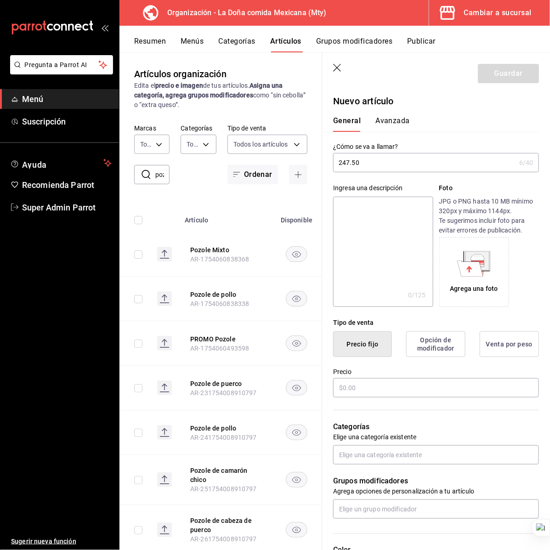
click at [417, 157] on input "247.50" at bounding box center [424, 162] width 182 height 18
type input "Pozole de Camarón grande"
click at [399, 138] on div "¿Cómo se va a llamar? Pozole de Camarón grande 24 /40 ¿Cómo se va a llamar?" at bounding box center [430, 152] width 217 height 40
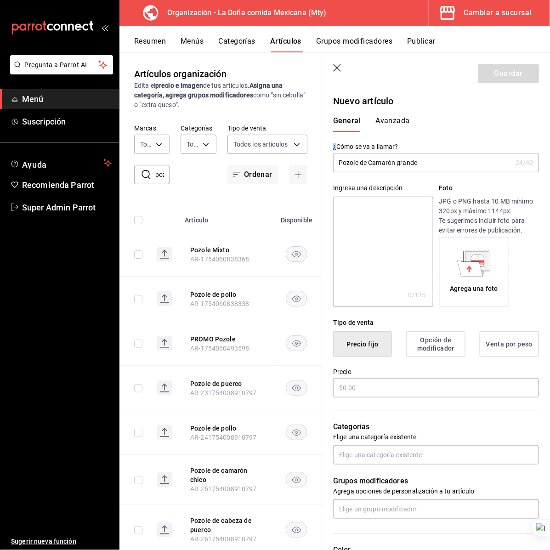
click at [399, 138] on div "¿Cómo se va a llamar? Pozole de Camarón grande 24 /40 ¿Cómo se va a llamar?" at bounding box center [430, 152] width 217 height 40
click at [412, 168] on input "Pozole de Camarón grande" at bounding box center [422, 162] width 179 height 18
click at [401, 207] on textarea at bounding box center [383, 252] width 100 height 110
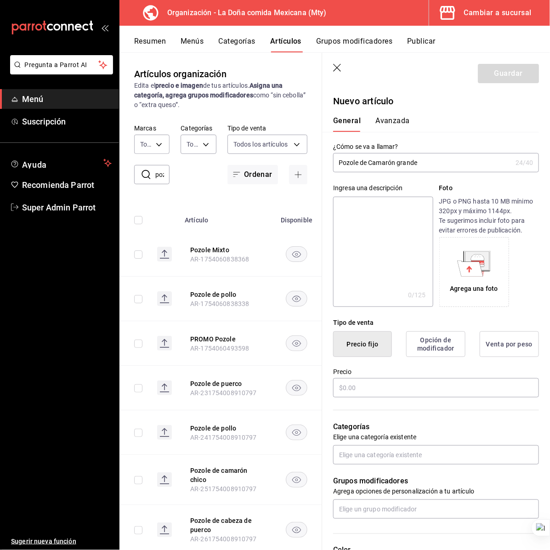
paste textarea "Pozole de Camarón grande"
type textarea "Pozole de Camarón grande"
type textarea "x"
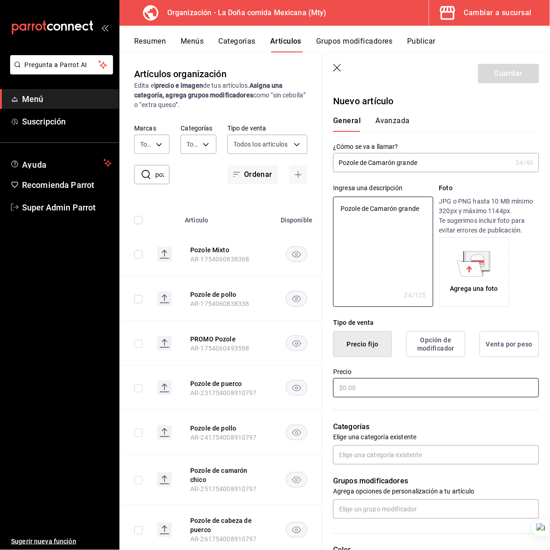
type textarea "Pozole de Camarón grande"
click at [369, 391] on input "text" at bounding box center [436, 387] width 206 height 19
type textarea "x"
type input "$1.00"
type textarea "x"
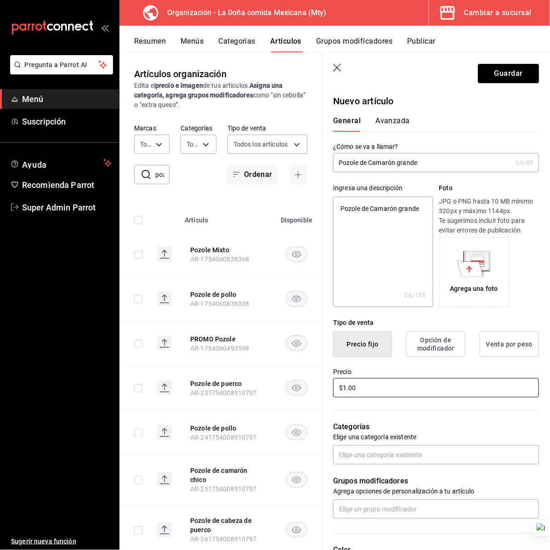
type input "$15.00"
type textarea "x"
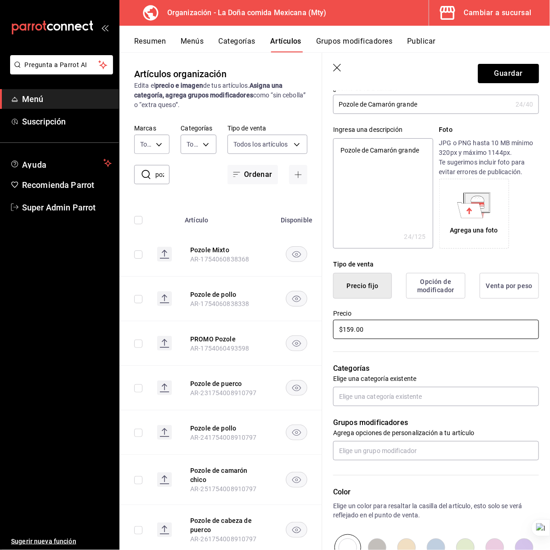
scroll to position [115, 0]
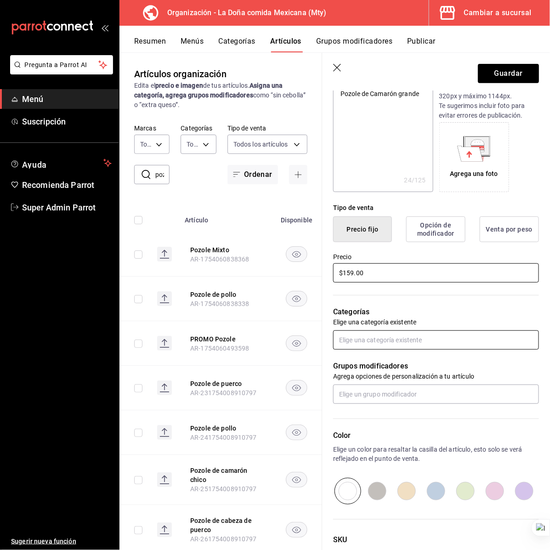
type input "$159.00"
click at [386, 345] on input "text" at bounding box center [436, 339] width 206 height 19
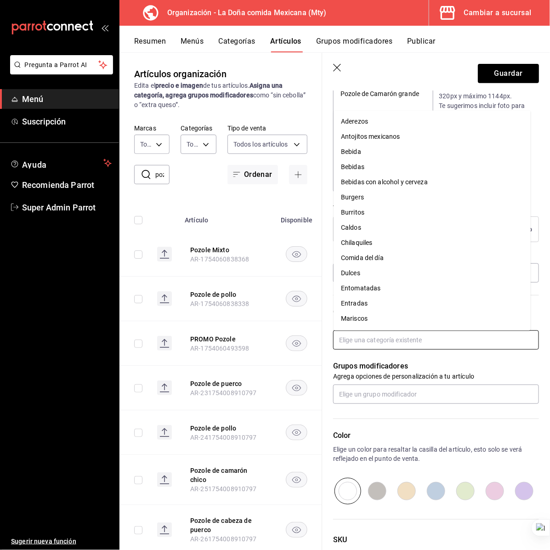
scroll to position [120, 0]
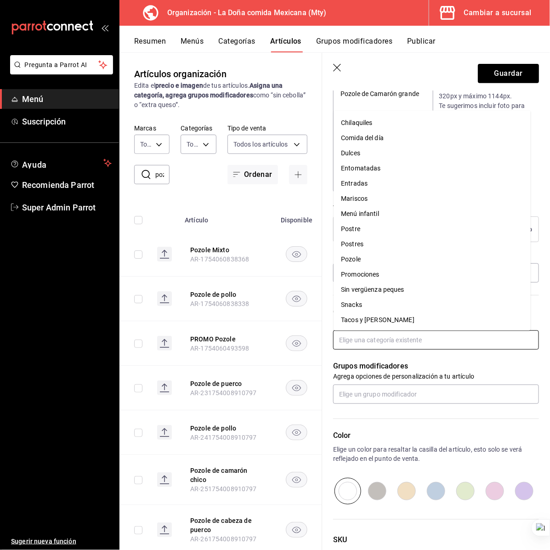
click at [364, 260] on li "Pozole" at bounding box center [432, 259] width 197 height 15
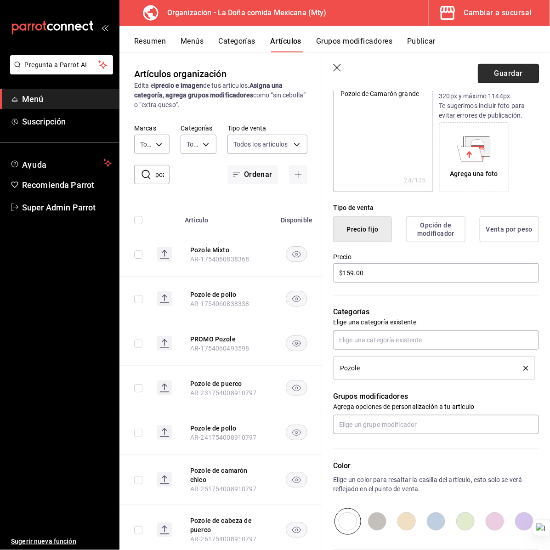
click at [487, 70] on button "Guardar" at bounding box center [508, 73] width 61 height 19
type textarea "x"
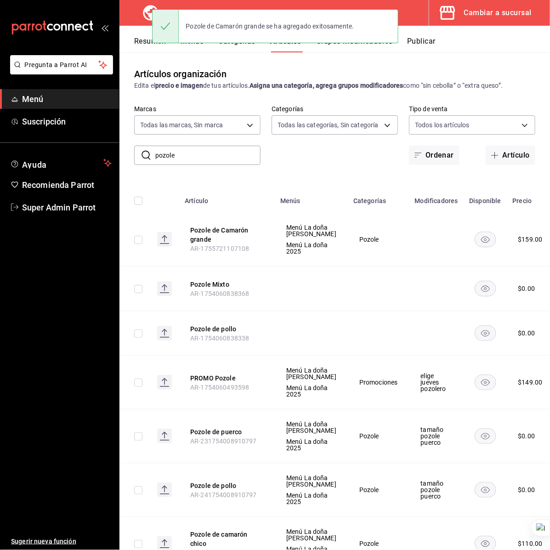
click at [338, 65] on div "Artículos organización Edita el precio e imagen de tus artículos. Asigna una ca…" at bounding box center [334, 300] width 430 height 497
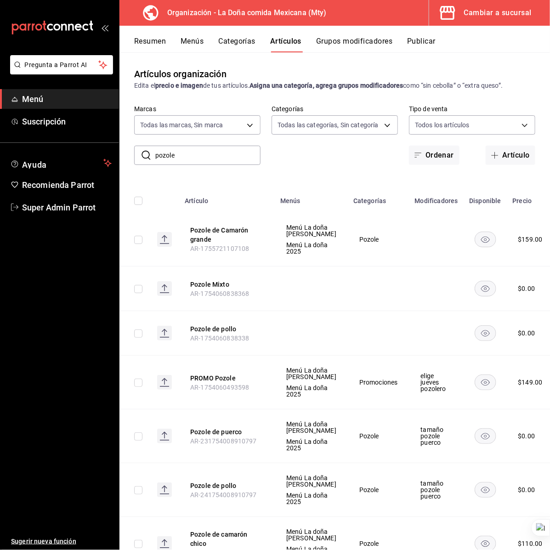
click at [184, 154] on input "pozole" at bounding box center [207, 155] width 105 height 18
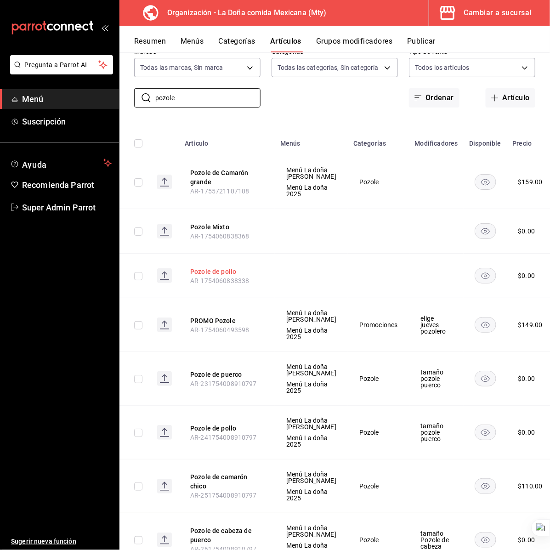
click at [230, 276] on button "Pozole de pollo" at bounding box center [227, 271] width 74 height 9
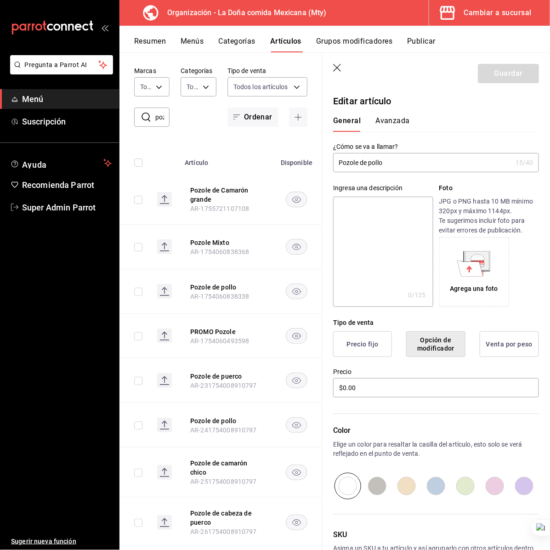
click at [410, 163] on input "Pozole de pollo" at bounding box center [422, 162] width 179 height 18
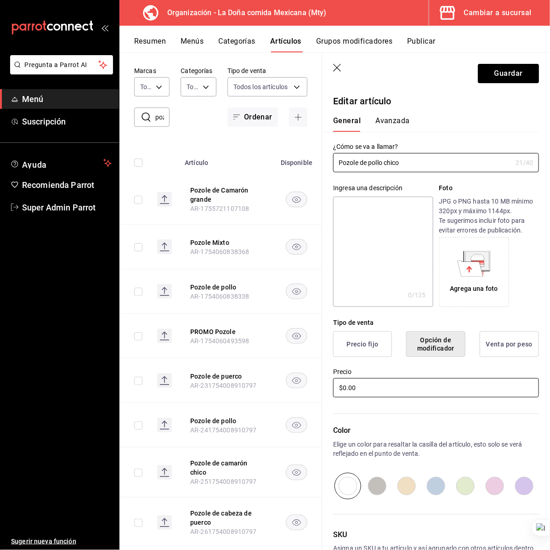
type input "Pozole de pollo chico"
click at [374, 380] on input "$0.00" at bounding box center [436, 387] width 206 height 19
click at [366, 157] on input "Pozole de pollo chico" at bounding box center [422, 162] width 179 height 18
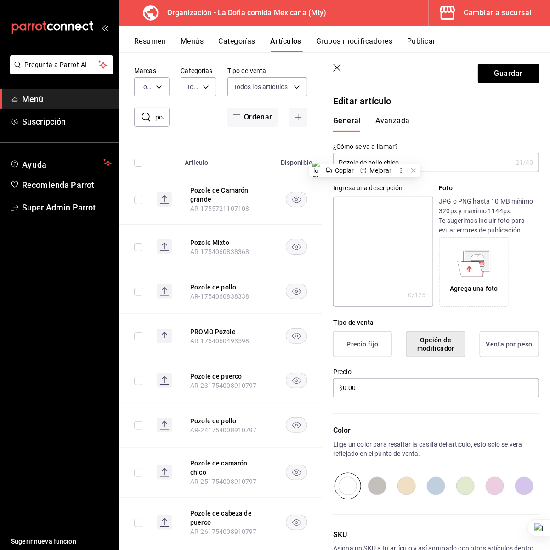
click at [366, 157] on input "Pozole de pollo chico" at bounding box center [422, 162] width 179 height 18
click at [381, 251] on textarea at bounding box center [383, 252] width 100 height 110
paste textarea "Pozole de pollo chico"
type textarea "Pozole de pollo chico"
type textarea "x"
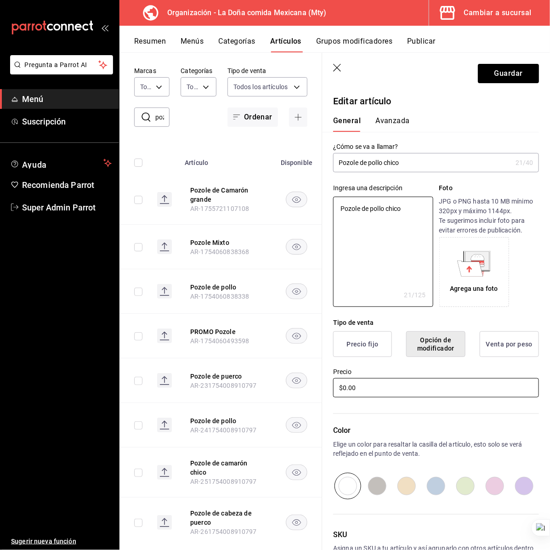
type textarea "Pozole de pollo chico"
click at [368, 391] on input "$0.00" at bounding box center [436, 387] width 206 height 19
type textarea "x"
type input "$9.00"
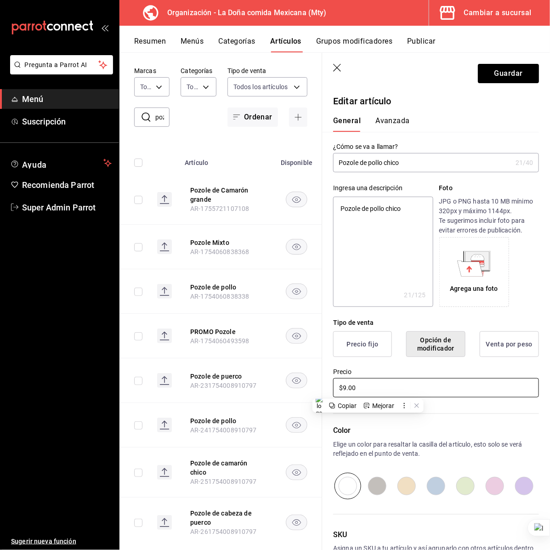
type textarea "x"
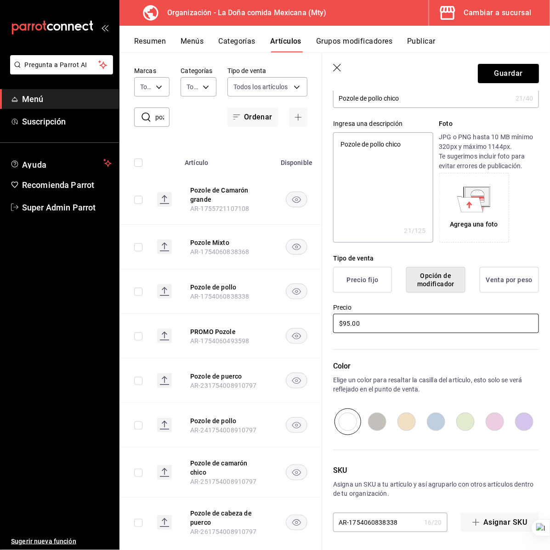
scroll to position [65, 0]
type input "$95.00"
click at [361, 279] on button "Precio fijo" at bounding box center [362, 279] width 59 height 26
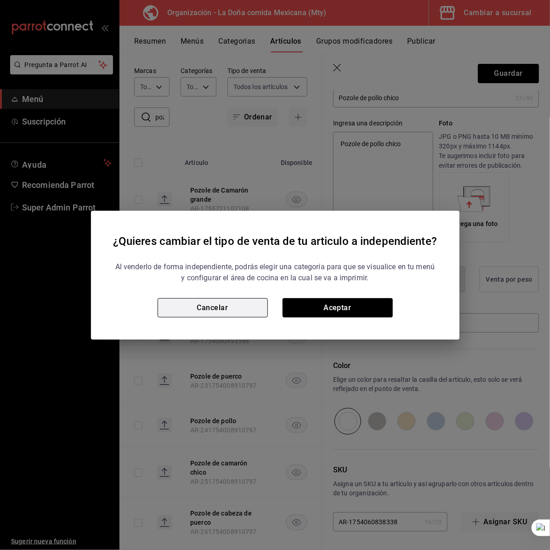
click at [249, 310] on button "Cancelar" at bounding box center [213, 307] width 110 height 19
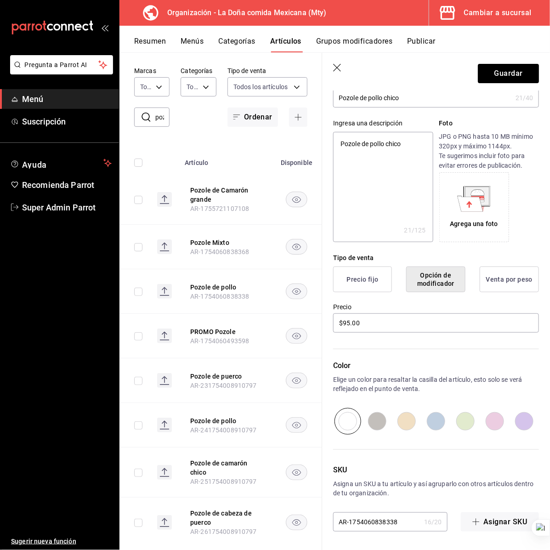
click at [343, 65] on header "Guardar" at bounding box center [436, 72] width 228 height 38
click at [337, 69] on icon "button" at bounding box center [337, 68] width 9 height 9
type textarea "x"
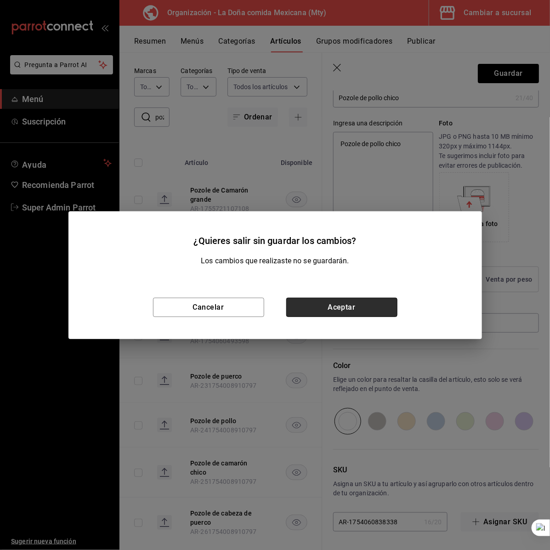
click at [300, 304] on button "Aceptar" at bounding box center [341, 307] width 111 height 19
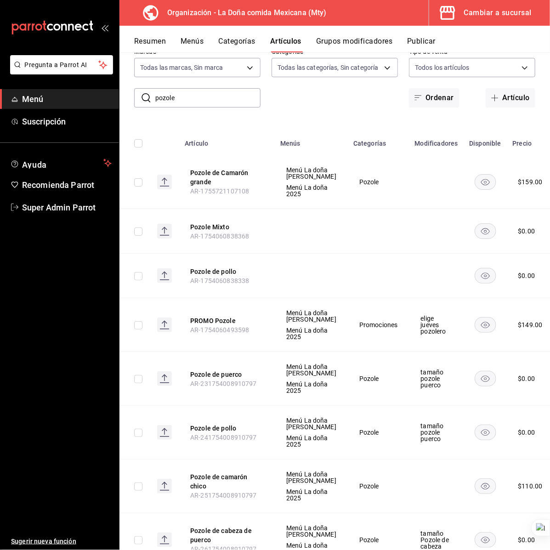
click at [203, 102] on input "pozole" at bounding box center [207, 98] width 105 height 18
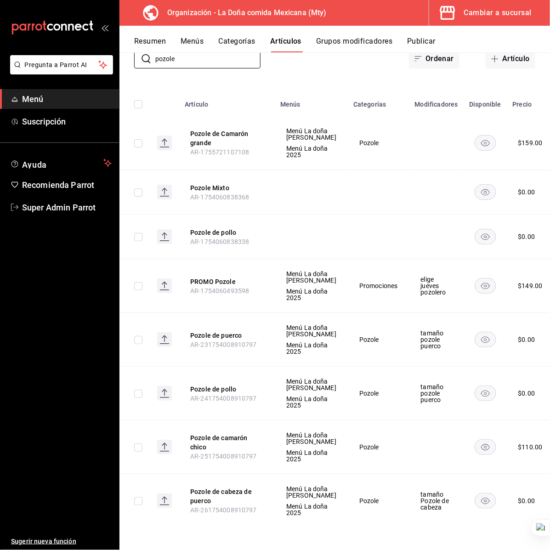
click at [303, 221] on td at bounding box center [311, 237] width 73 height 45
click at [226, 385] on button "Pozole de pollo" at bounding box center [227, 389] width 74 height 9
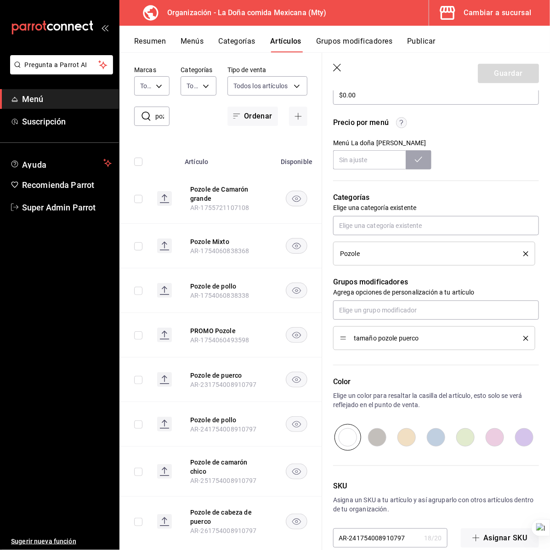
scroll to position [309, 0]
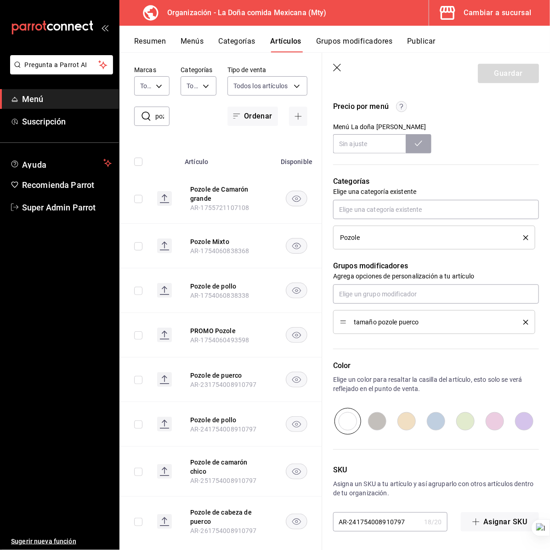
click at [523, 320] on icon "delete" at bounding box center [525, 322] width 5 height 5
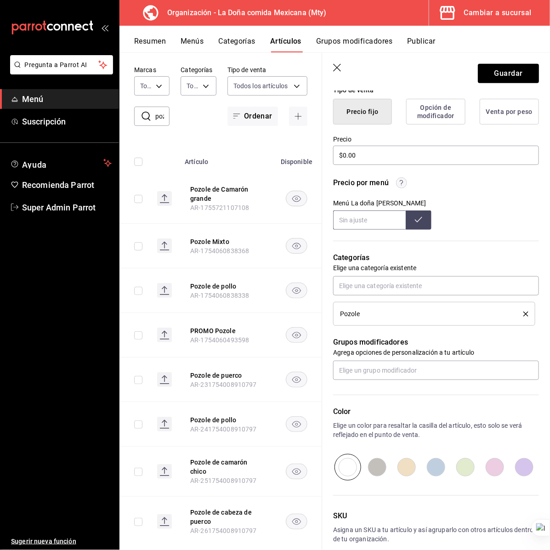
scroll to position [106, 0]
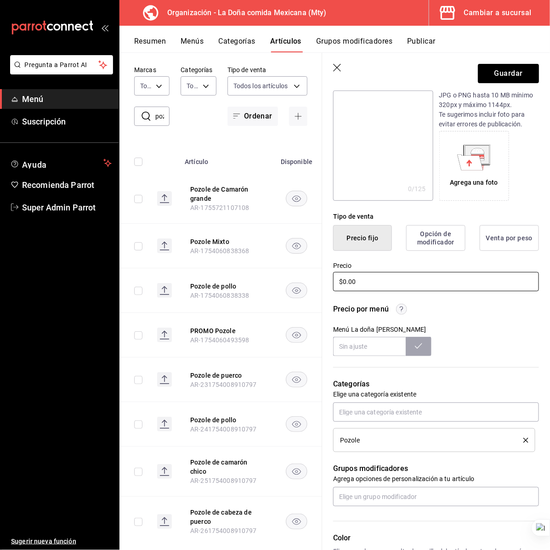
click at [384, 282] on input "$0.00" at bounding box center [436, 281] width 206 height 19
type input "$95.00"
click at [487, 326] on div "Menú La doña [PERSON_NAME]" at bounding box center [436, 341] width 206 height 30
click at [381, 350] on input "text" at bounding box center [369, 346] width 73 height 19
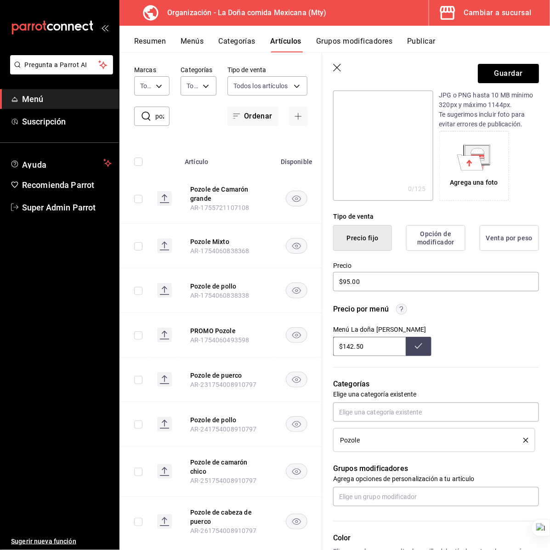
type input "$142.50"
click at [408, 345] on button at bounding box center [419, 346] width 26 height 19
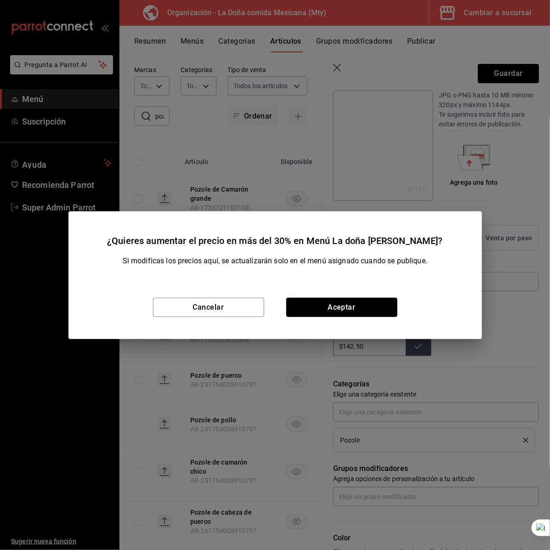
click at [318, 309] on button "Aceptar" at bounding box center [341, 307] width 111 height 19
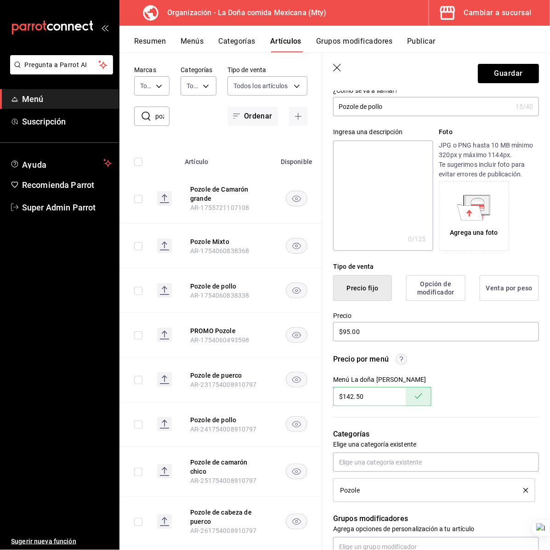
scroll to position [0, 0]
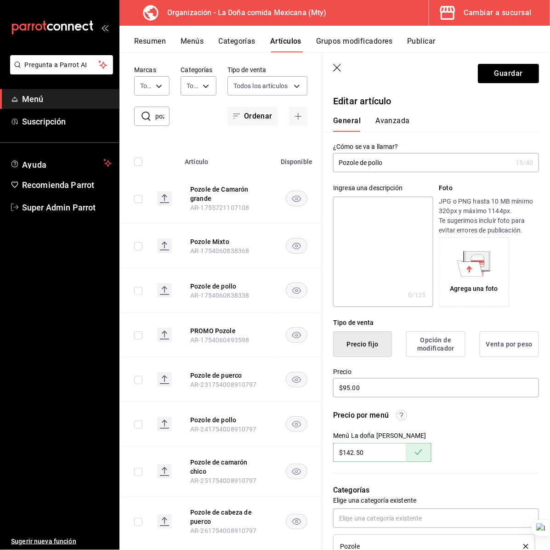
click at [441, 163] on input "Pozole de pollo" at bounding box center [422, 162] width 179 height 18
type input "Pozole de pollo chico"
click at [502, 77] on button "Guardar" at bounding box center [508, 73] width 61 height 19
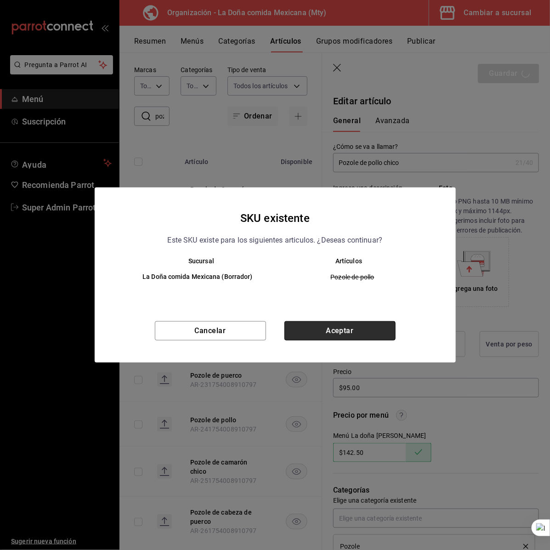
click at [339, 329] on button "Aceptar" at bounding box center [339, 330] width 111 height 19
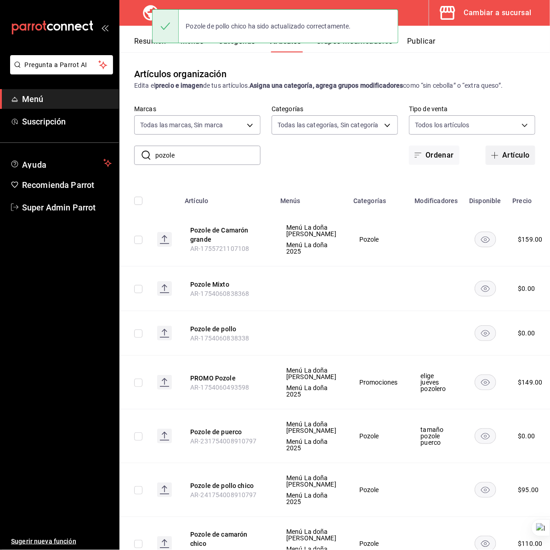
click at [488, 161] on button "Artículo" at bounding box center [511, 155] width 50 height 19
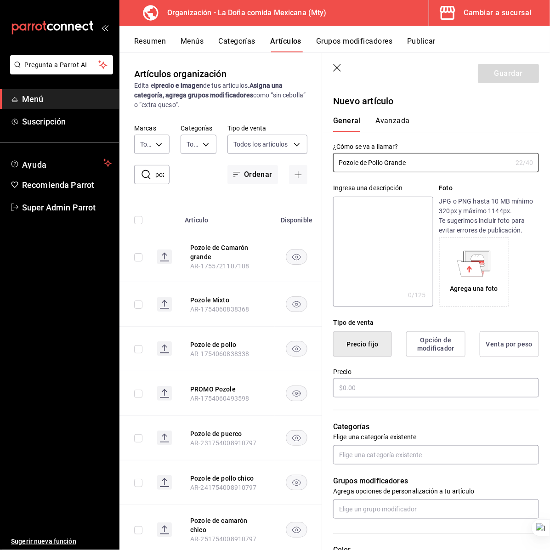
type input "Pozole de Pollo Grande"
click at [343, 226] on textarea at bounding box center [383, 252] width 100 height 110
click at [370, 170] on input "Pozole de Pollo Grande" at bounding box center [422, 162] width 179 height 18
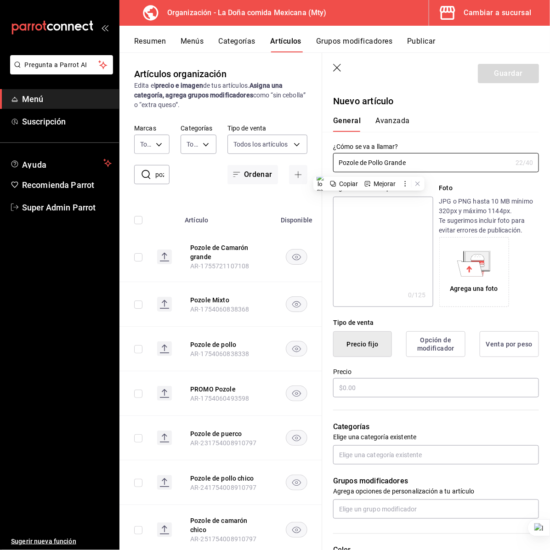
click at [366, 281] on textarea at bounding box center [383, 252] width 100 height 110
paste textarea "Pozole de Pollo Grande"
type textarea "Pozole de Pollo Grande"
type textarea "x"
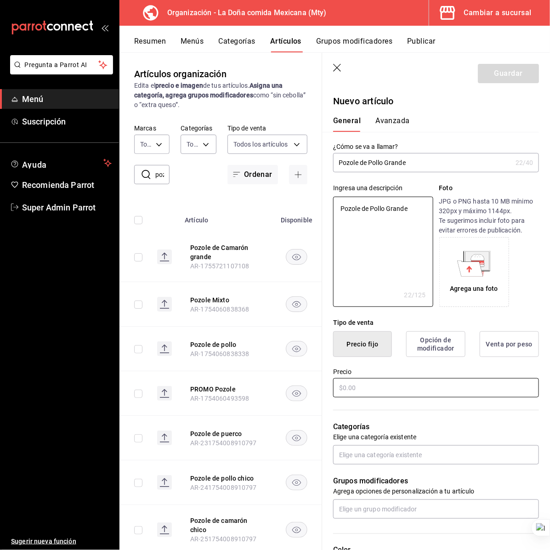
type textarea "Pozole de Pollo Grande"
click at [368, 387] on input "text" at bounding box center [436, 387] width 206 height 19
type textarea "x"
type input "$1.00"
type textarea "x"
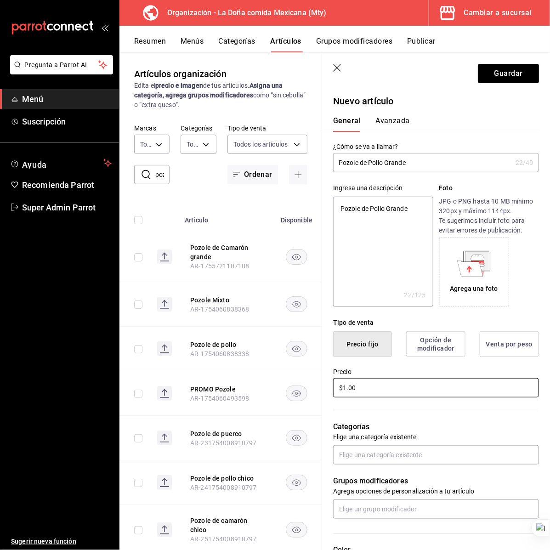
type input "$14.00"
type textarea "x"
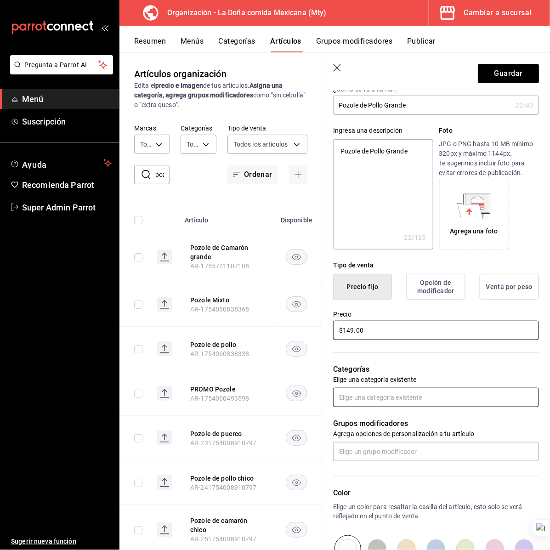
type input "$149.00"
click at [397, 400] on input "text" at bounding box center [436, 397] width 206 height 19
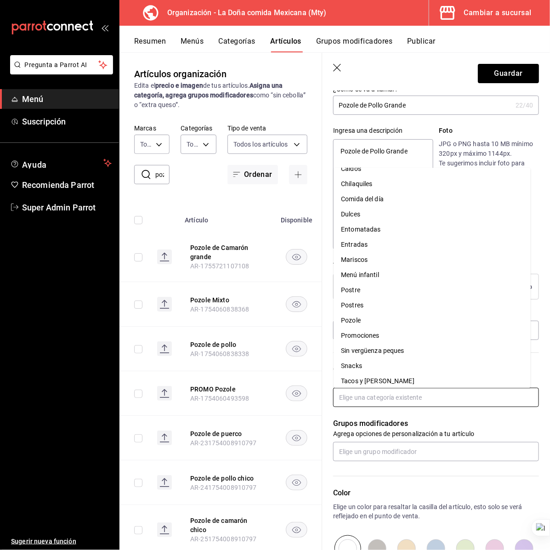
scroll to position [120, 0]
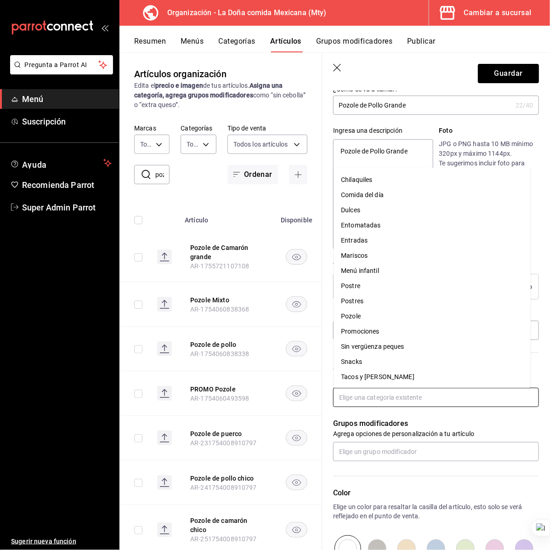
click at [379, 315] on li "Pozole" at bounding box center [432, 316] width 197 height 15
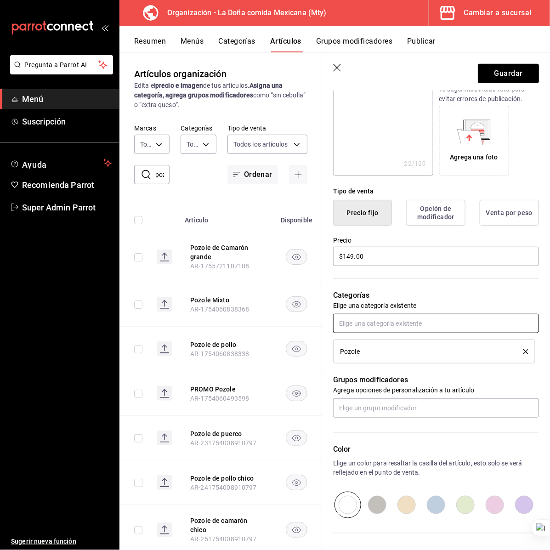
scroll to position [215, 0]
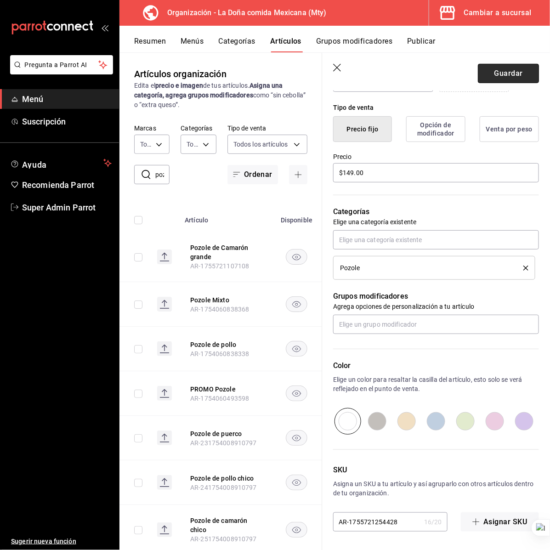
click at [496, 67] on button "Guardar" at bounding box center [508, 73] width 61 height 19
type textarea "x"
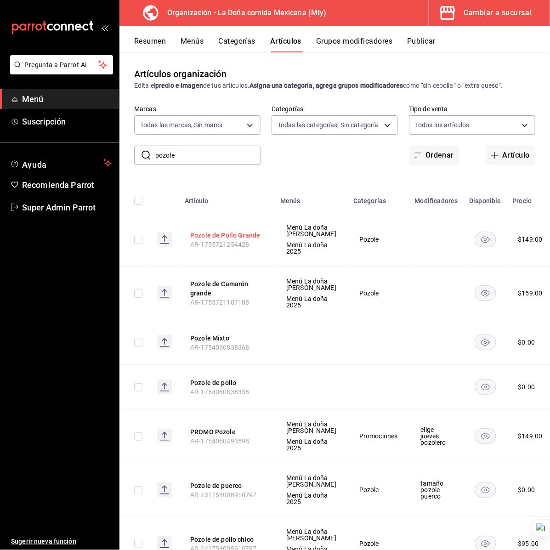
click at [228, 237] on button "Pozole de Pollo Grande" at bounding box center [227, 235] width 74 height 9
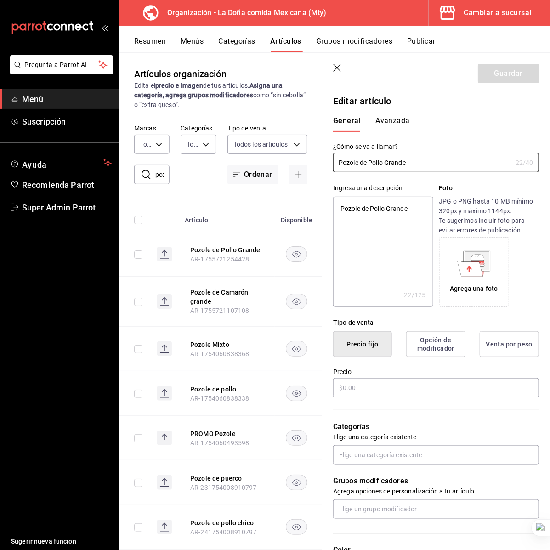
type textarea "x"
type input "$149.00"
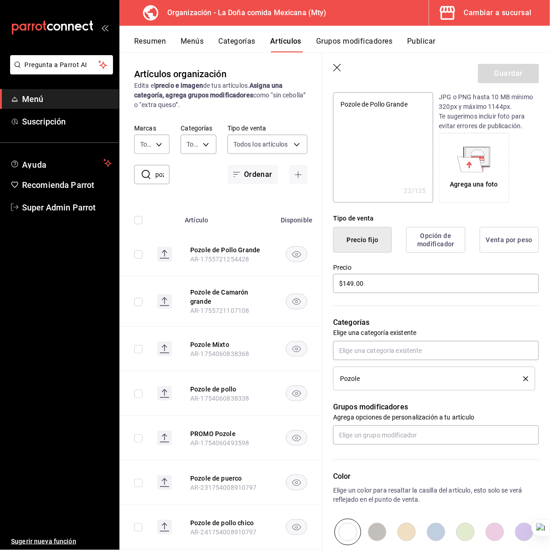
scroll to position [115, 0]
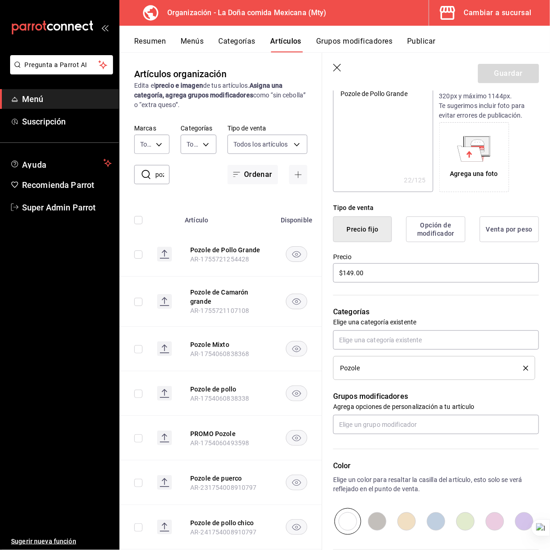
click at [340, 67] on icon "button" at bounding box center [337, 68] width 9 height 9
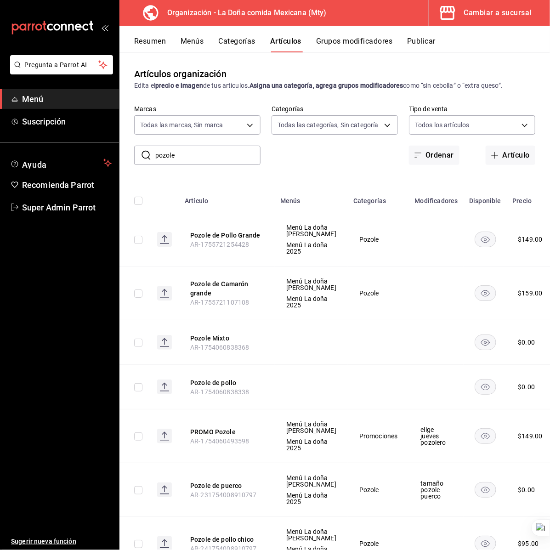
click at [348, 266] on td "Pozole" at bounding box center [379, 240] width 62 height 54
click at [348, 232] on td "Pozole" at bounding box center [379, 240] width 62 height 54
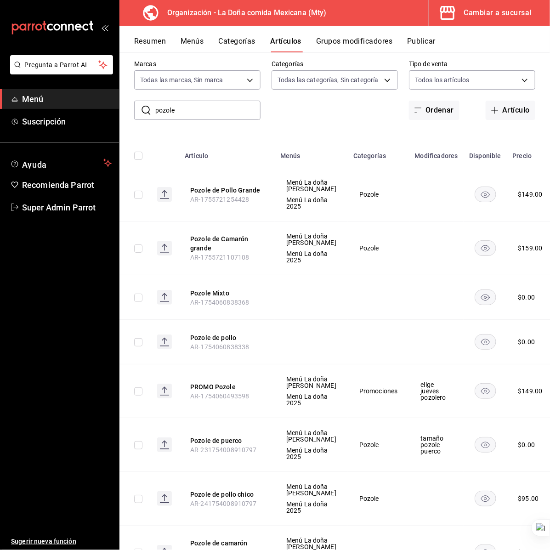
scroll to position [172, 0]
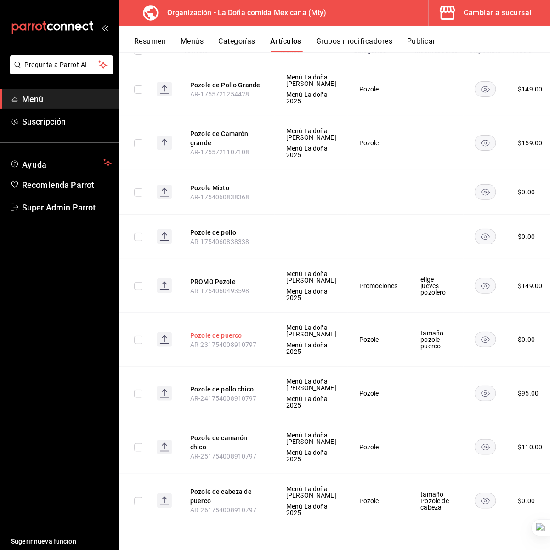
click at [219, 340] on button "Pozole de puerco" at bounding box center [227, 335] width 74 height 9
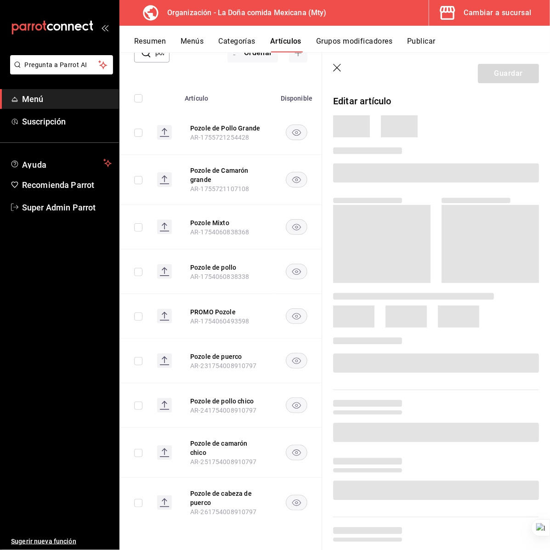
scroll to position [101, 0]
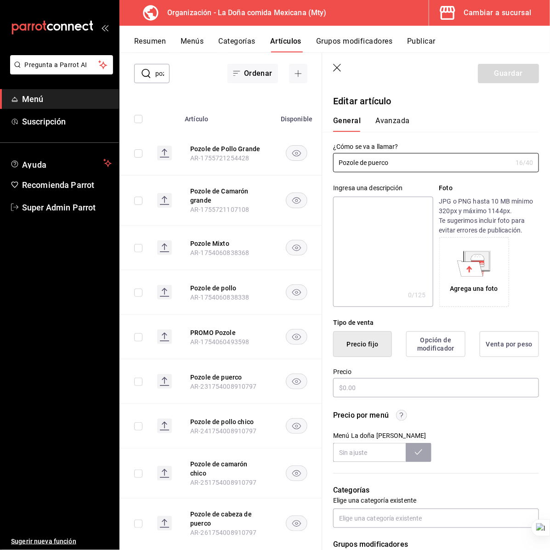
type input "$0.00"
type input "Pozole de puerco Chico"
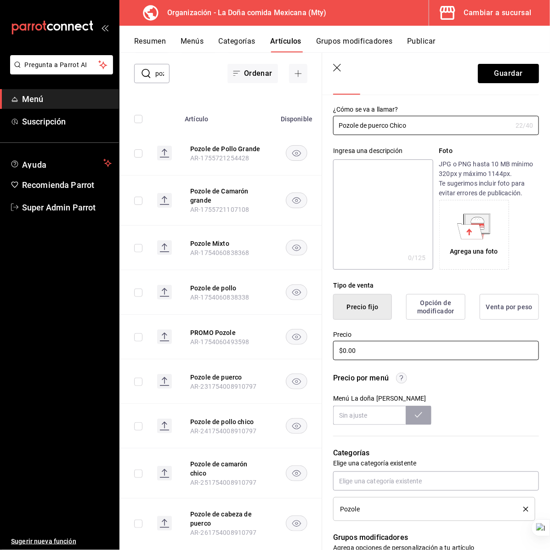
scroll to position [57, 0]
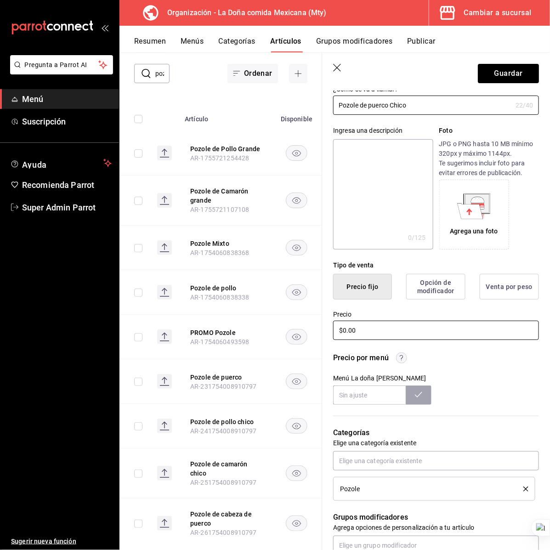
click at [356, 327] on input "$0.00" at bounding box center [436, 330] width 206 height 19
type input "$95.00"
click at [384, 132] on div "Ingresa una descripción" at bounding box center [383, 131] width 100 height 10
click at [382, 115] on div "Ingresa una descripción x 0 /125 ​ Foto JPG o PNG hasta 10 MB mínimo 320px y má…" at bounding box center [430, 182] width 217 height 135
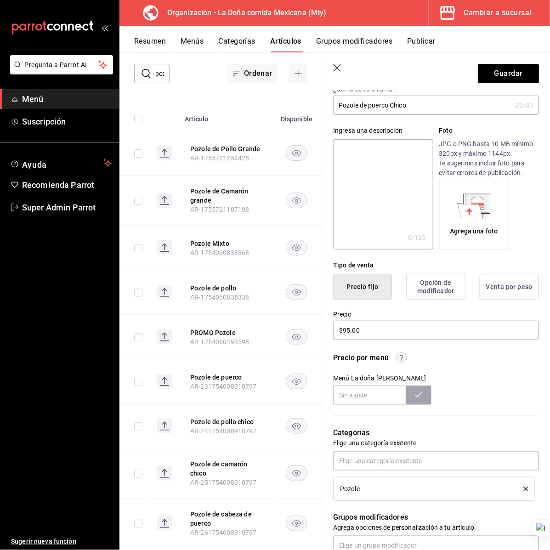
click at [380, 109] on input "Pozole de puerco Chico" at bounding box center [422, 105] width 179 height 18
click at [380, 108] on input "Pozole de puerco Chico" at bounding box center [422, 105] width 179 height 18
click at [378, 181] on textarea at bounding box center [383, 194] width 100 height 110
paste textarea "Pozole de puerco Chico"
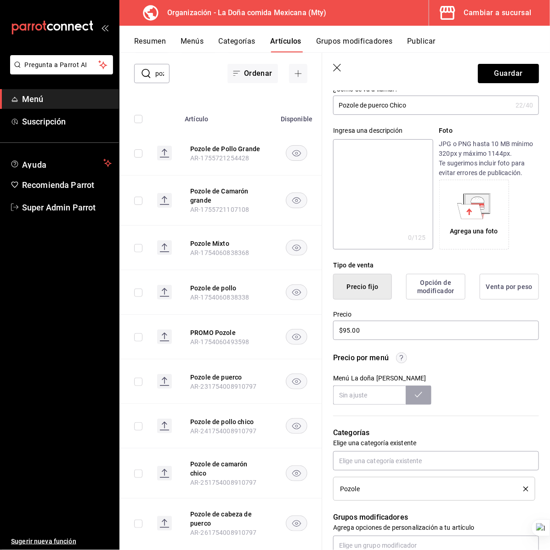
type textarea "Pozole de puerco Chico"
type textarea "x"
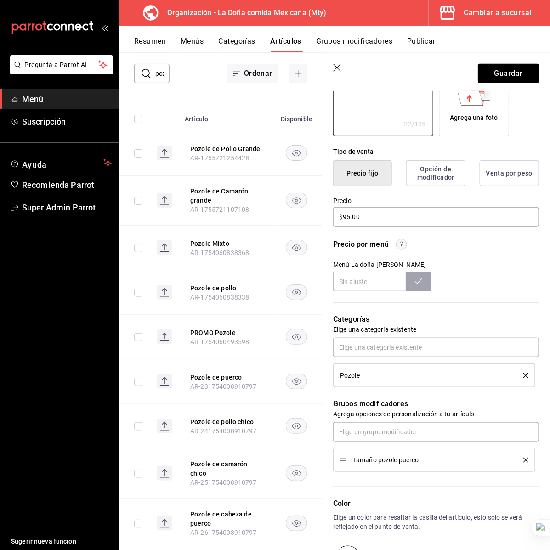
scroll to position [309, 0]
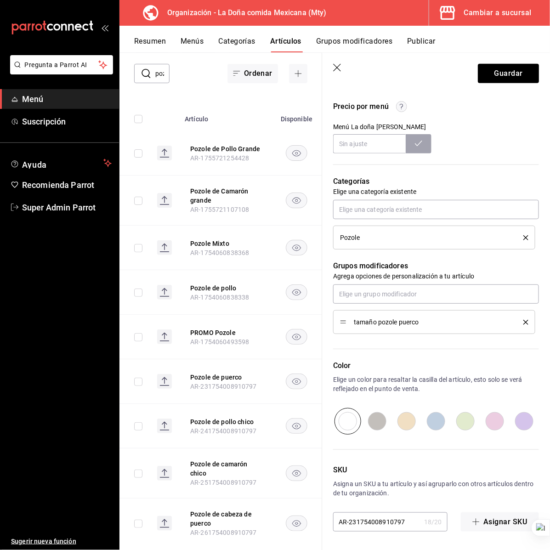
type textarea "Pozole de puerco Chico"
click at [523, 323] on icon "delete" at bounding box center [525, 322] width 5 height 5
type textarea "x"
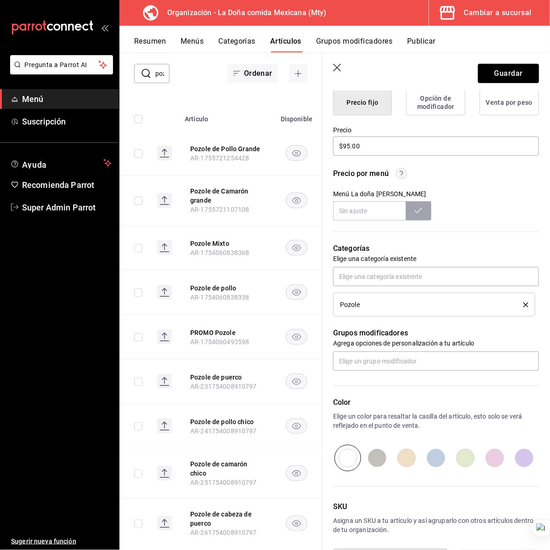
scroll to position [221, 0]
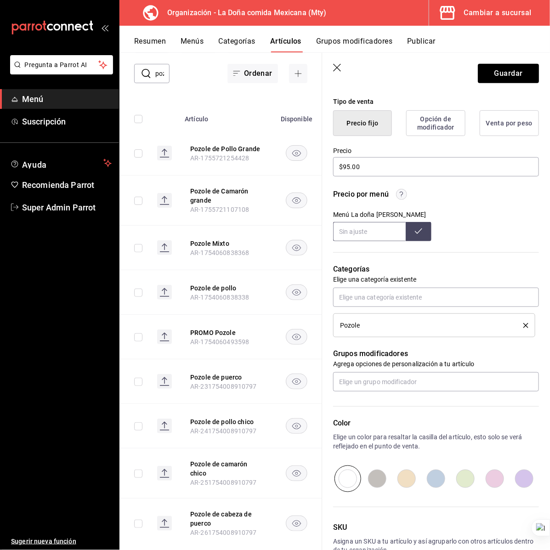
click at [381, 231] on input "text" at bounding box center [369, 231] width 73 height 19
type input "$142.50"
click at [420, 232] on button at bounding box center [419, 231] width 26 height 19
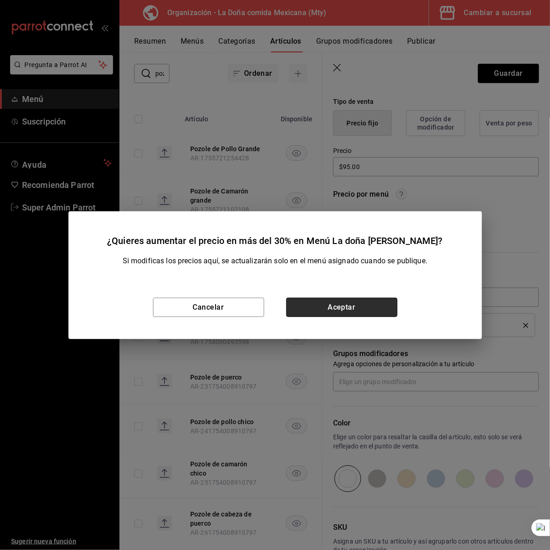
click at [356, 306] on button "Aceptar" at bounding box center [341, 307] width 111 height 19
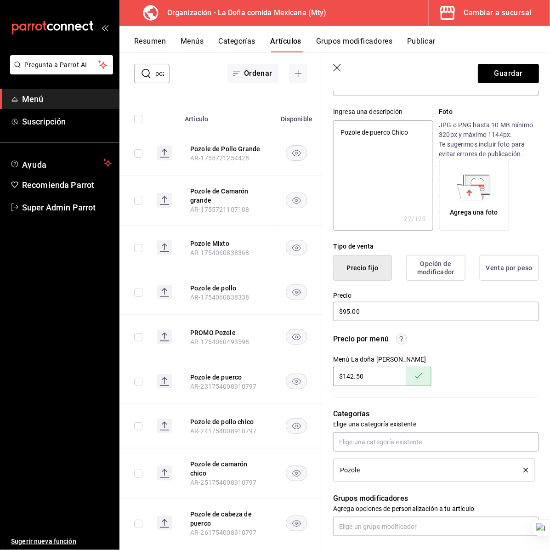
scroll to position [0, 0]
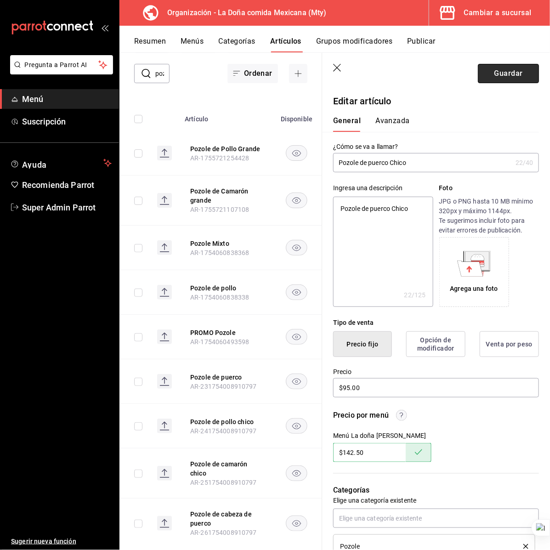
click at [497, 74] on button "Guardar" at bounding box center [508, 73] width 61 height 19
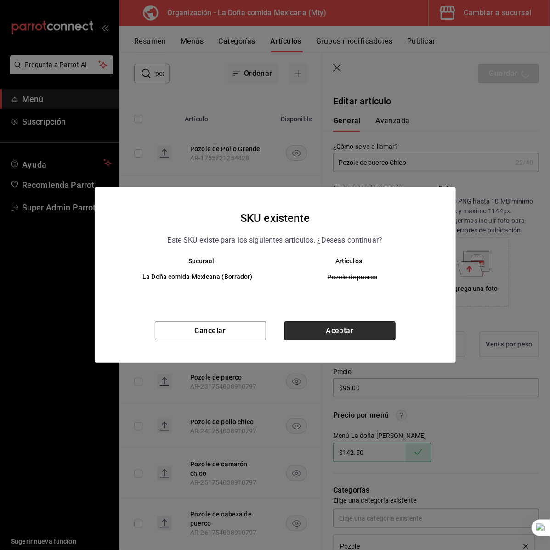
click at [317, 328] on button "Aceptar" at bounding box center [339, 330] width 111 height 19
type textarea "x"
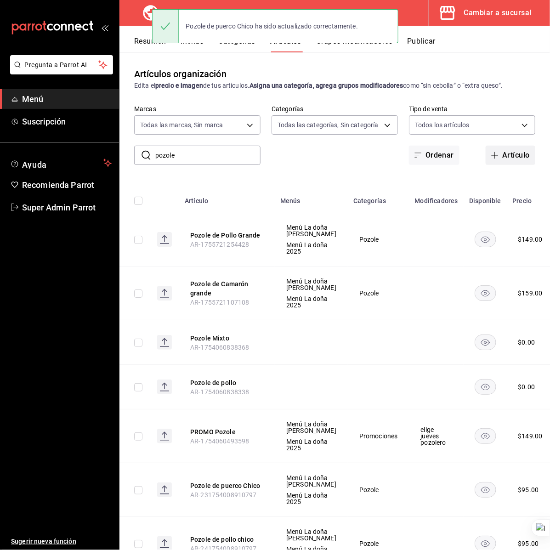
click at [491, 152] on icon "button" at bounding box center [494, 155] width 7 height 7
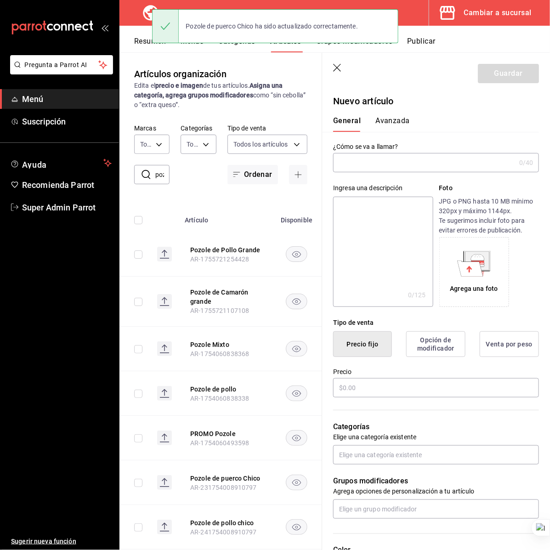
click at [385, 166] on input "text" at bounding box center [424, 162] width 182 height 18
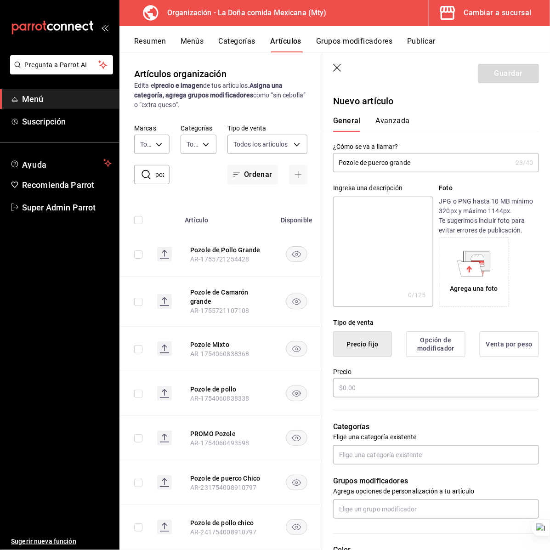
click at [386, 164] on input "Pozole de puerco grande" at bounding box center [422, 162] width 179 height 18
type input "Pozole de puerco grande"
click at [386, 217] on textarea at bounding box center [383, 252] width 100 height 110
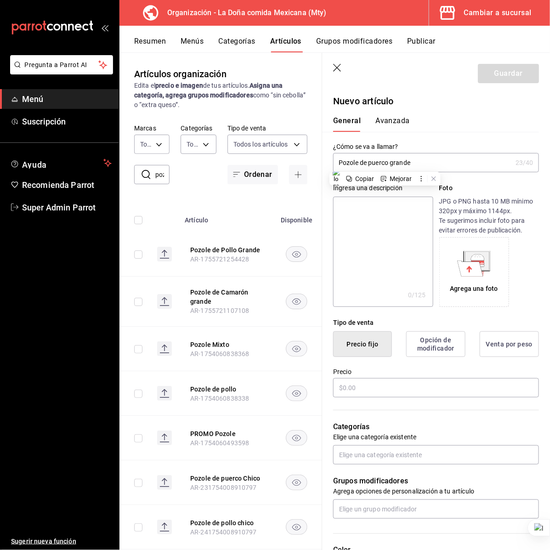
paste textarea "Pozole de puerco grande"
type textarea "Pozole de puerco grande"
type textarea "x"
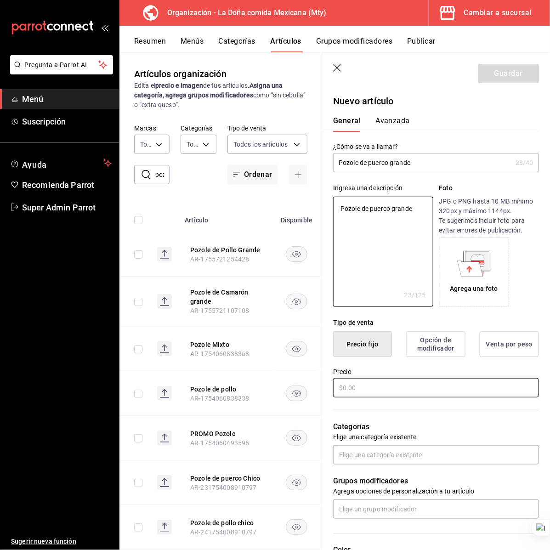
type textarea "Pozole de puerco grande"
type textarea "x"
click at [394, 394] on input "text" at bounding box center [436, 387] width 206 height 19
type input "$1.00"
type textarea "x"
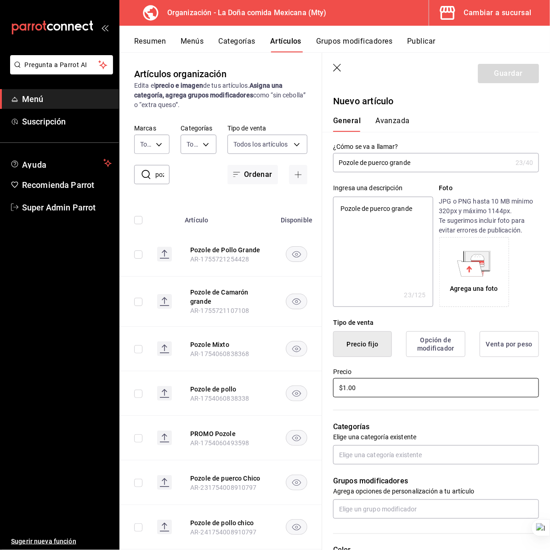
type input "$14.00"
type textarea "x"
type input "$149.00"
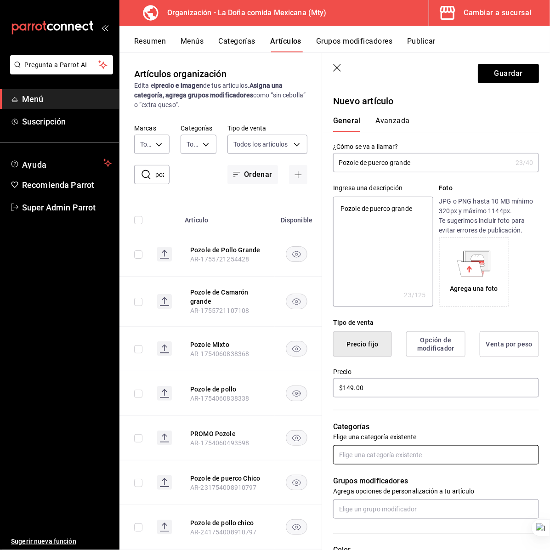
click at [370, 454] on input "text" at bounding box center [436, 454] width 206 height 19
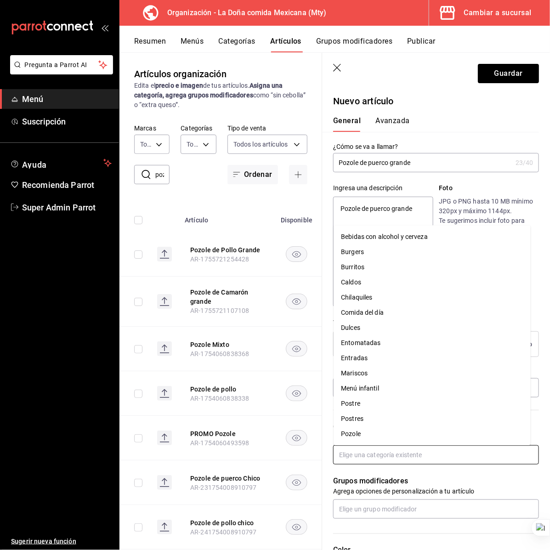
scroll to position [120, 0]
click at [384, 374] on li "Pozole" at bounding box center [432, 374] width 197 height 15
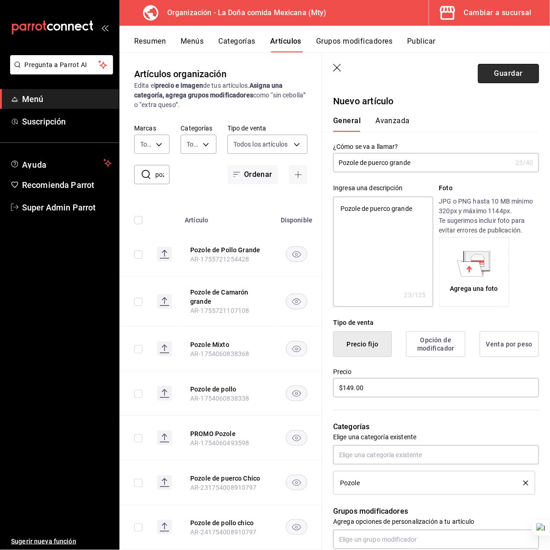
click at [500, 68] on button "Guardar" at bounding box center [508, 73] width 61 height 19
type textarea "x"
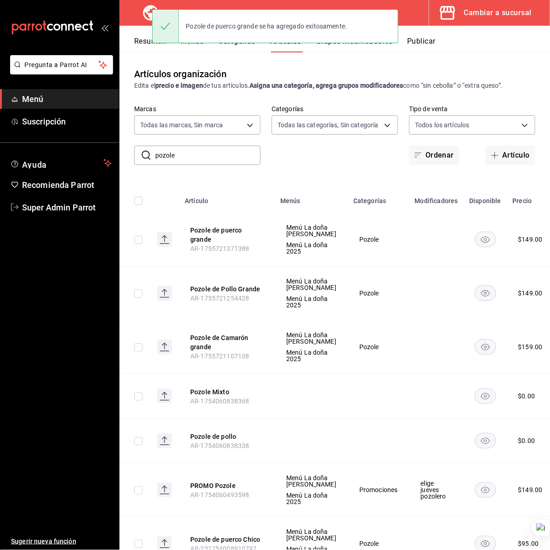
click at [217, 157] on input "pozole" at bounding box center [207, 155] width 105 height 18
paste input "Coctel de camarón"
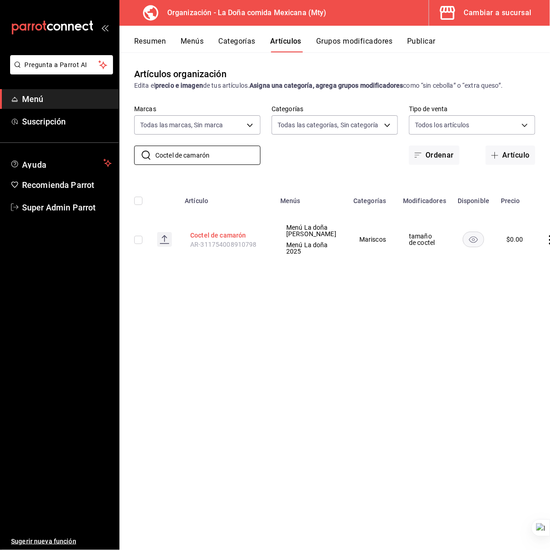
type input "Coctel de camarón"
click at [230, 240] on button "Coctel de camarón" at bounding box center [227, 235] width 74 height 9
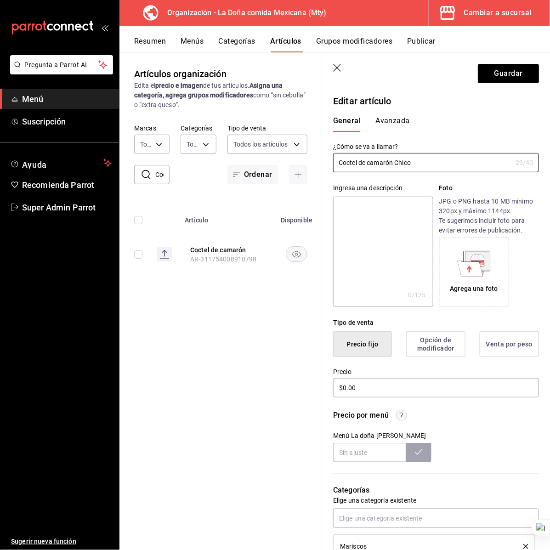
type input "Coctel de camarón Chico"
click at [355, 384] on input "$0.00" at bounding box center [436, 387] width 206 height 19
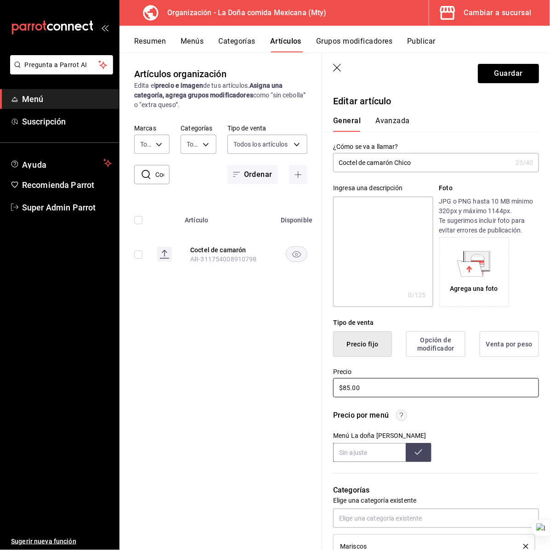
type input "$85.00"
click at [371, 449] on input "text" at bounding box center [369, 452] width 73 height 19
type input "$127.50"
click at [515, 438] on div "Menú La doña Deliverys $127.50" at bounding box center [436, 447] width 206 height 30
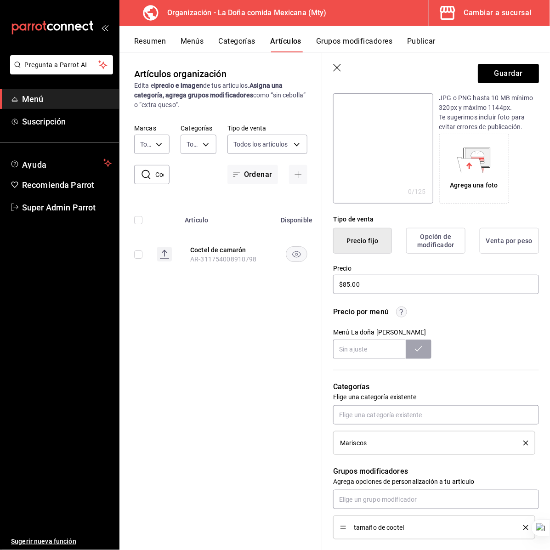
scroll to position [287, 0]
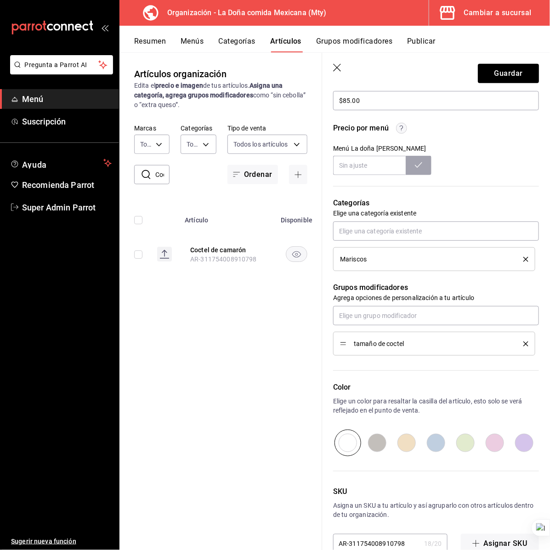
click at [523, 345] on icon "delete" at bounding box center [525, 343] width 5 height 5
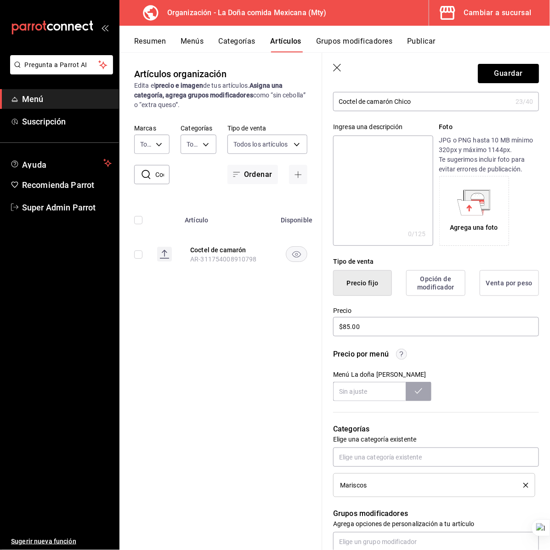
scroll to position [0, 0]
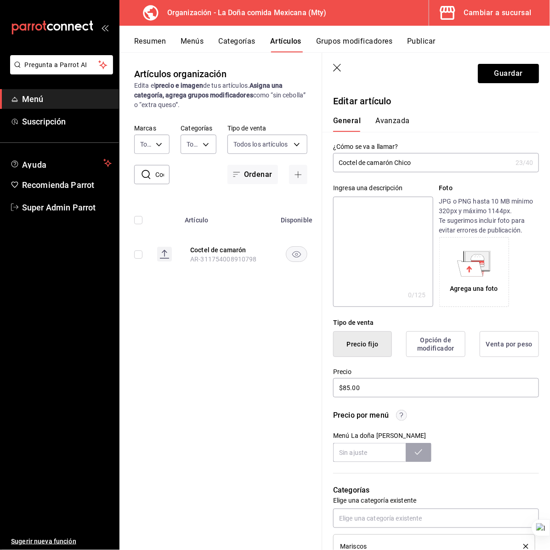
click at [403, 164] on input "Coctel de camarón Chico" at bounding box center [422, 162] width 179 height 18
click at [388, 230] on textarea at bounding box center [383, 252] width 100 height 110
paste textarea "Coctel de camarón Chico"
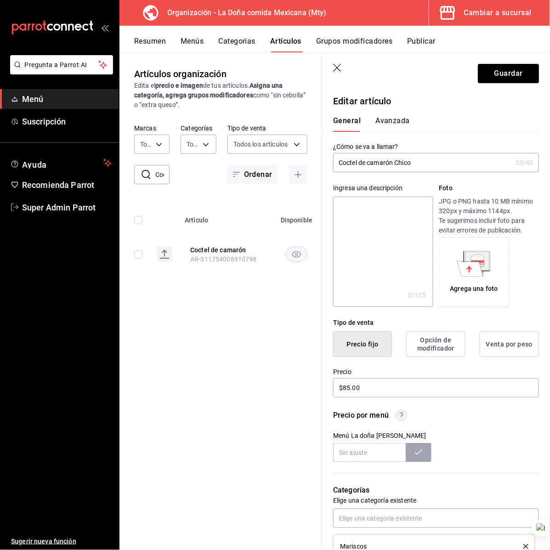
type textarea "Coctel de camarón Chico"
type textarea "x"
type textarea "Coctel de camarón Chico"
click at [498, 83] on button "Guardar" at bounding box center [508, 73] width 61 height 19
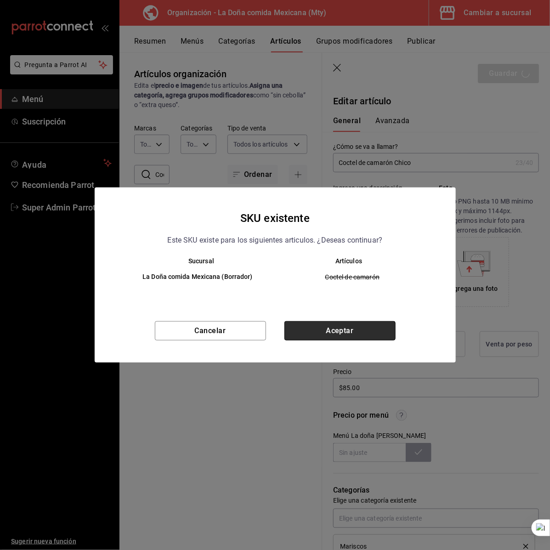
click at [330, 326] on button "Aceptar" at bounding box center [339, 330] width 111 height 19
type textarea "x"
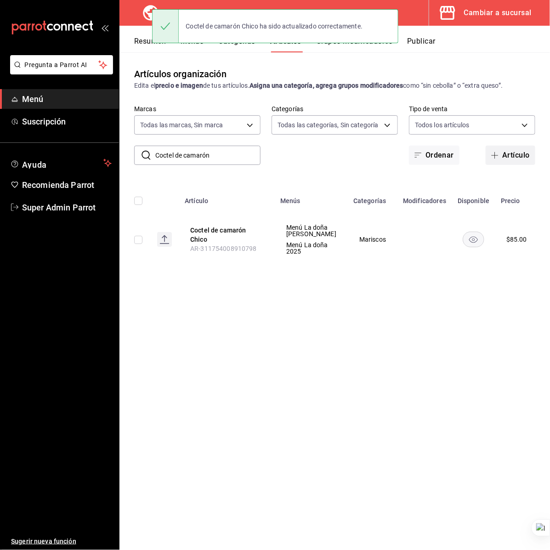
click at [508, 149] on button "Artículo" at bounding box center [511, 155] width 50 height 19
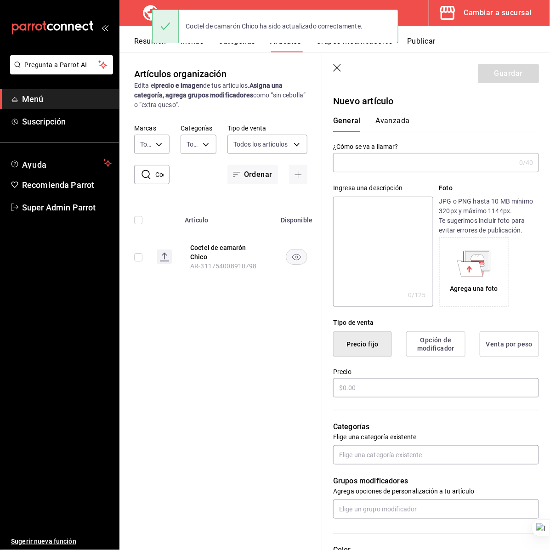
click at [432, 153] on input "text" at bounding box center [424, 162] width 182 height 18
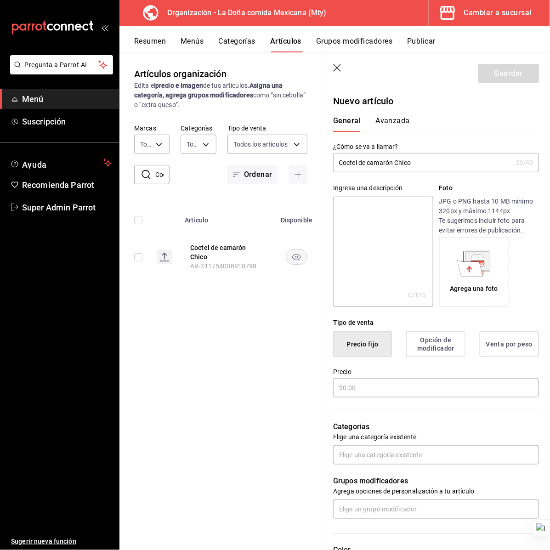
click at [404, 161] on input "Coctel de camarón Chico" at bounding box center [422, 162] width 179 height 18
click at [404, 161] on input "Coctel de camarón Mediano" at bounding box center [422, 162] width 179 height 18
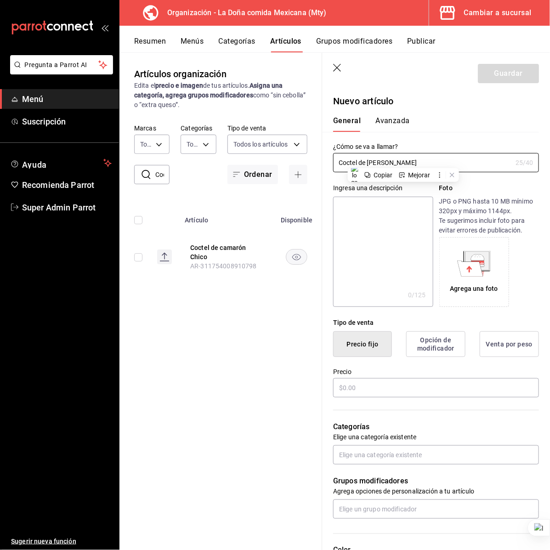
type input "Coctel de camarón Mediano"
click at [368, 240] on textarea at bounding box center [383, 252] width 100 height 110
paste textarea "Coctel de camarón Mediano"
type textarea "Coctel de camarón Mediano"
type textarea "x"
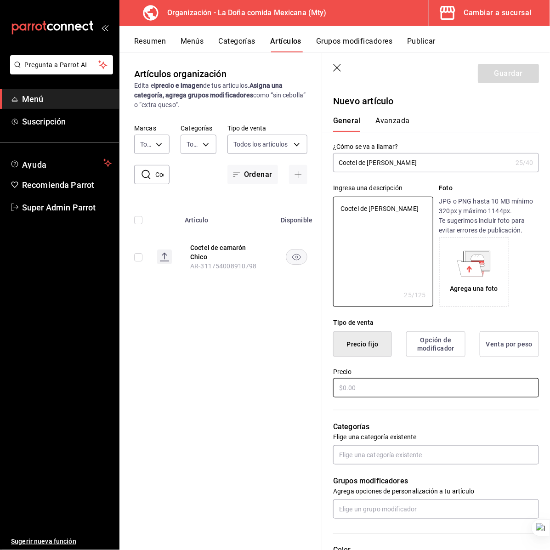
type textarea "Coctel de camarón Mediano"
click at [375, 382] on input "text" at bounding box center [436, 387] width 206 height 19
type textarea "x"
type input "$1.00"
type textarea "x"
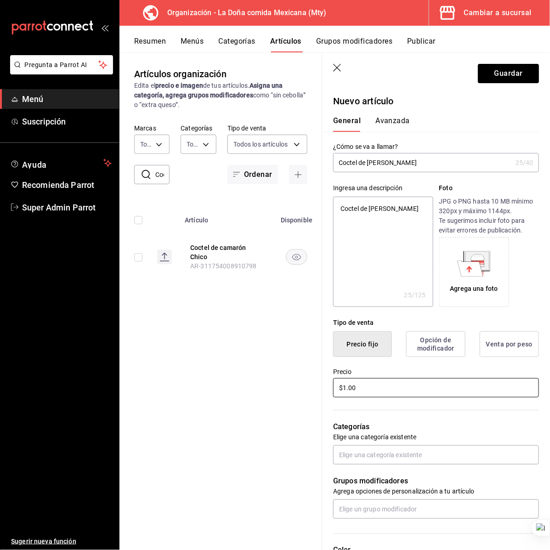
type input "$15.00"
type textarea "x"
type input "$152.00"
type textarea "x"
type input "$1520.00"
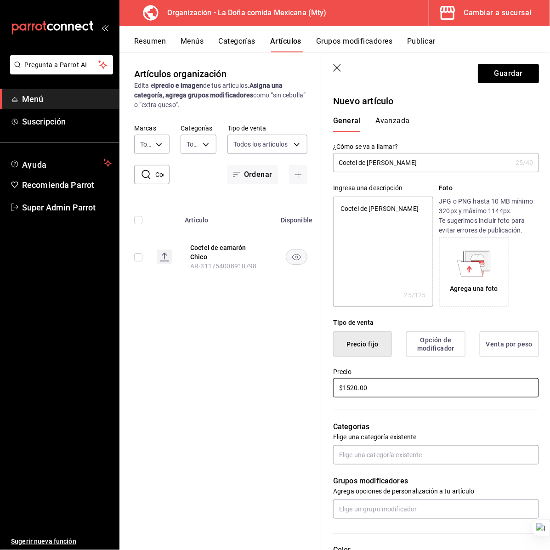
type textarea "x"
type input "$152.00"
type textarea "x"
type input "$15.00"
type textarea "x"
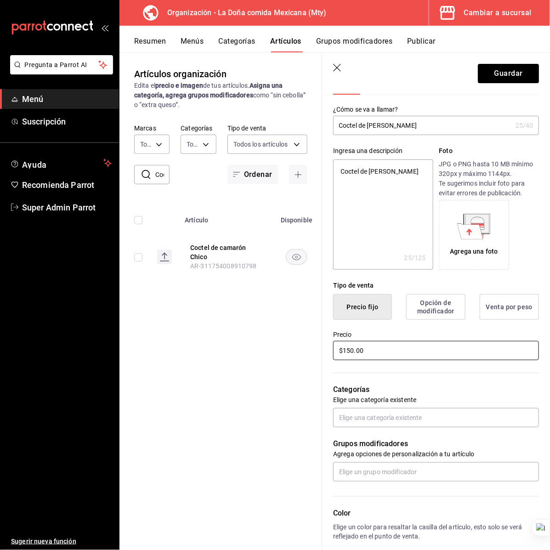
scroll to position [172, 0]
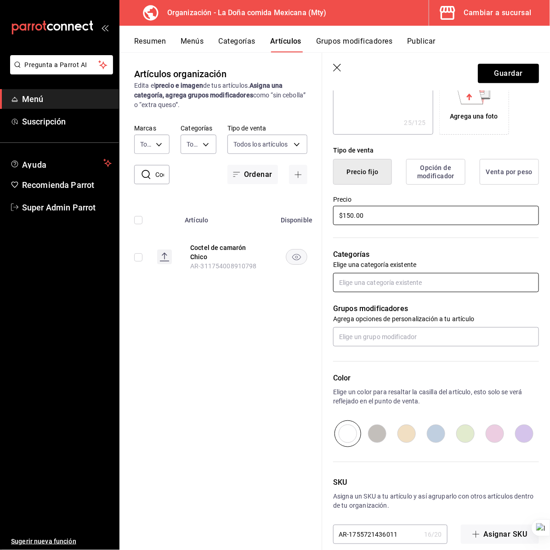
type input "$150.00"
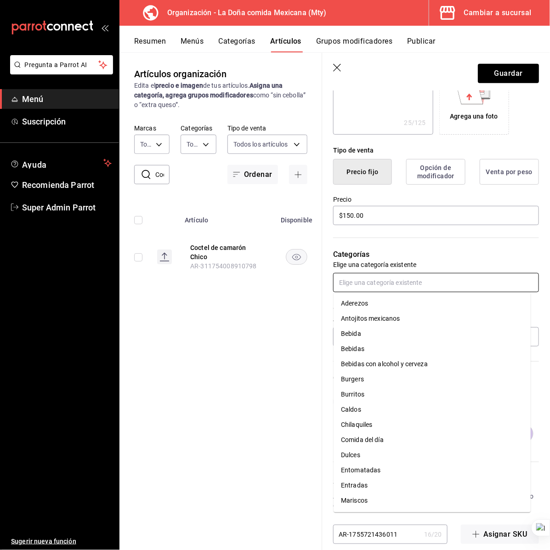
click at [379, 281] on input "text" at bounding box center [436, 282] width 206 height 19
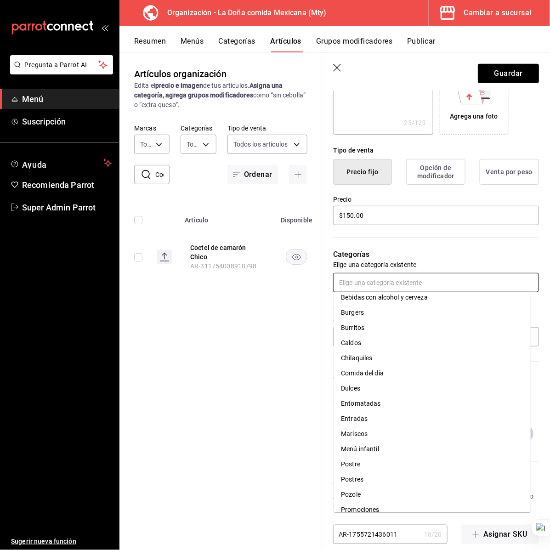
scroll to position [120, 0]
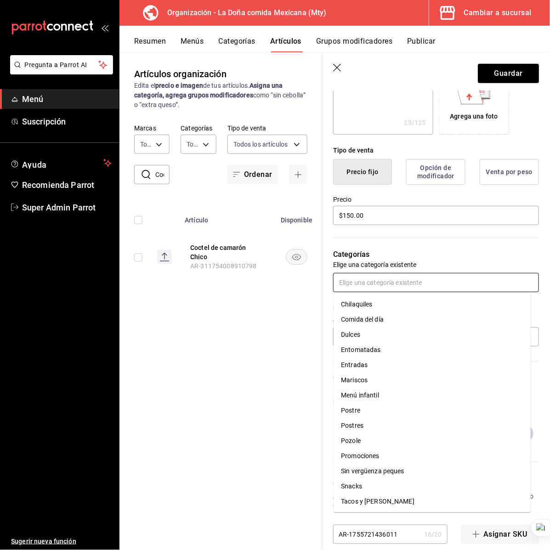
click at [364, 436] on li "Pozole" at bounding box center [432, 440] width 197 height 15
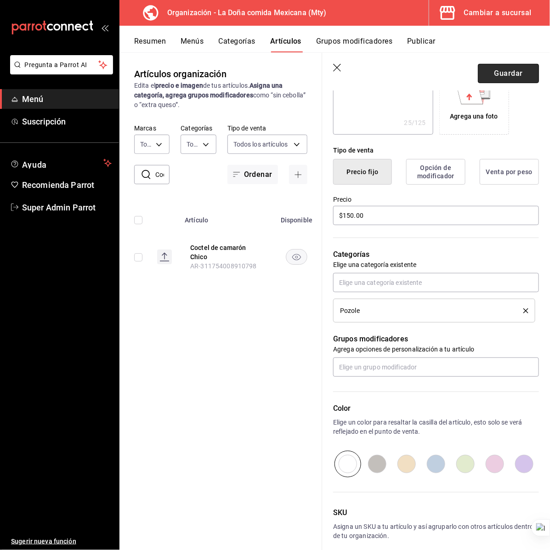
click at [494, 77] on button "Guardar" at bounding box center [508, 73] width 61 height 19
type textarea "x"
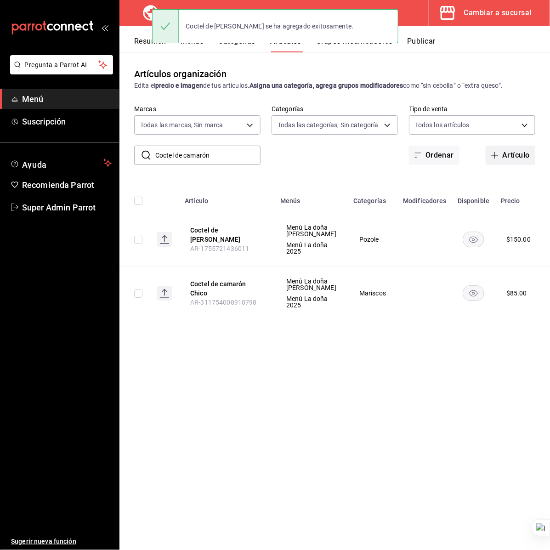
click at [502, 157] on button "Artículo" at bounding box center [511, 155] width 50 height 19
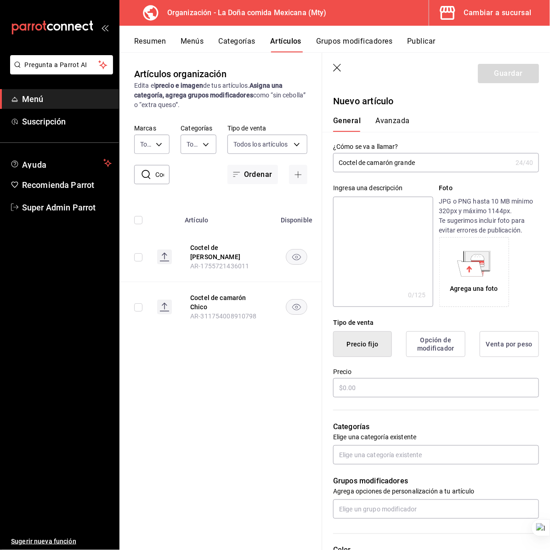
click at [380, 166] on input "Coctel de camarón grande" at bounding box center [422, 162] width 179 height 18
type input "Coctel de camarón grande"
click at [377, 237] on textarea at bounding box center [383, 252] width 100 height 110
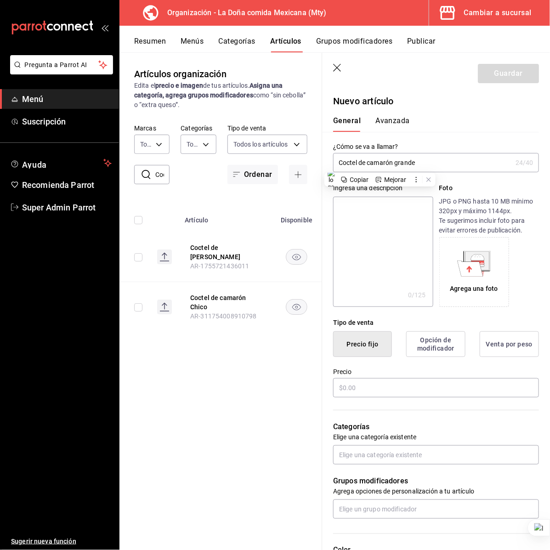
paste textarea "Coctel de camarón grande"
type textarea "Coctel de camarón grande"
type textarea "x"
type textarea "Coctel de camarón grande"
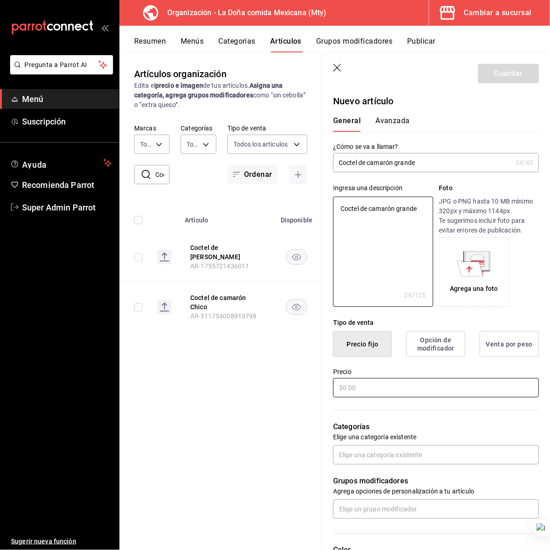
click at [375, 387] on input "text" at bounding box center [436, 387] width 206 height 19
type textarea "x"
type input "$1.00"
type textarea "x"
type input "$19.00"
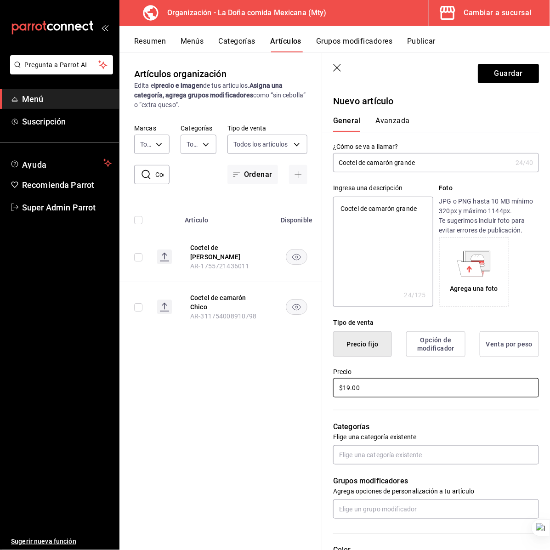
type textarea "x"
type input "$195.00"
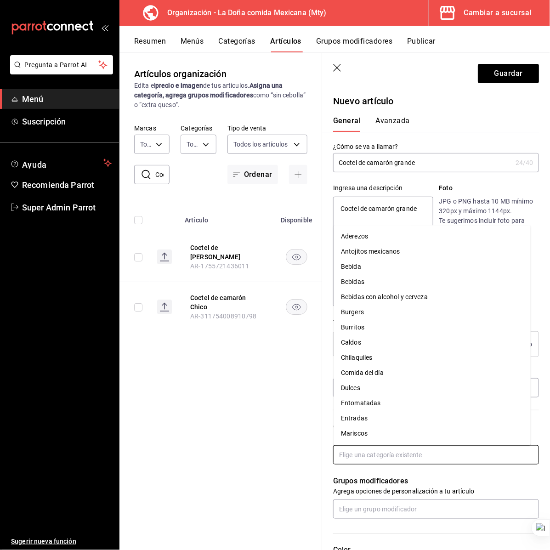
click at [380, 447] on input "text" at bounding box center [436, 454] width 206 height 19
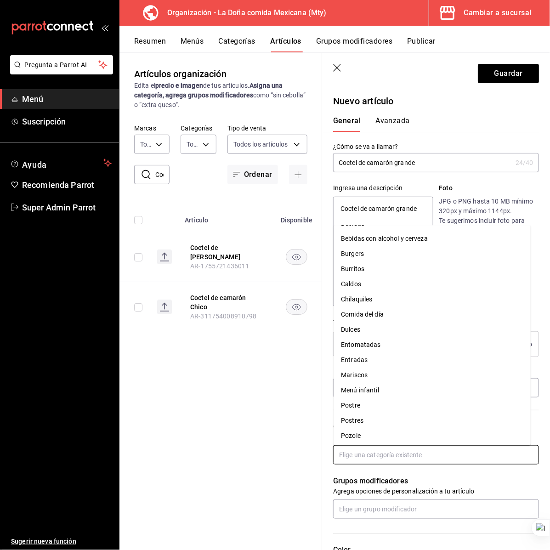
scroll to position [120, 0]
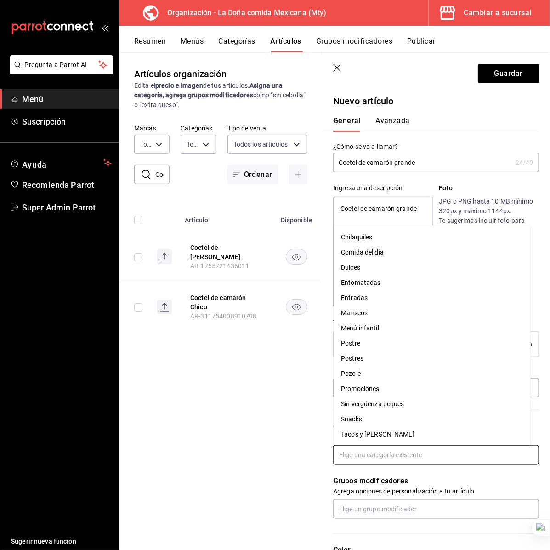
click at [379, 374] on li "Pozole" at bounding box center [432, 374] width 197 height 15
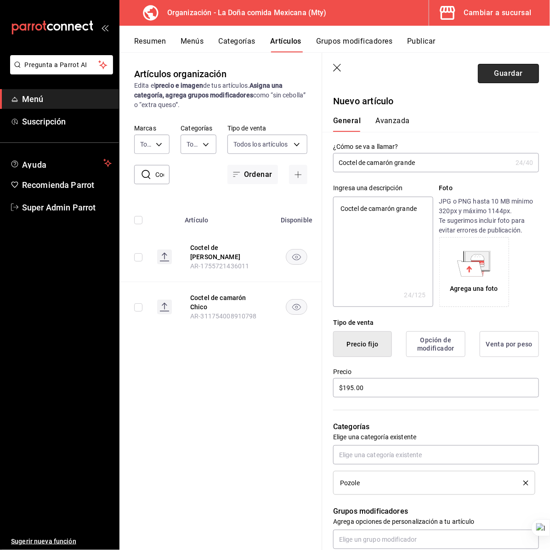
click at [484, 80] on button "Guardar" at bounding box center [508, 73] width 61 height 19
type textarea "x"
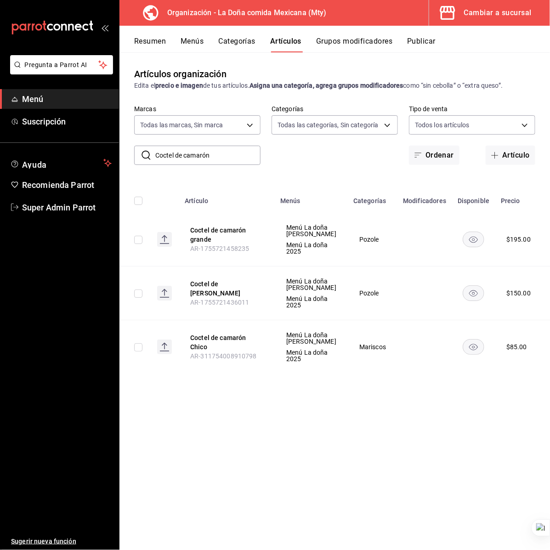
click at [181, 154] on input "Coctel de camarón" at bounding box center [207, 155] width 105 height 18
paste input "aldo"
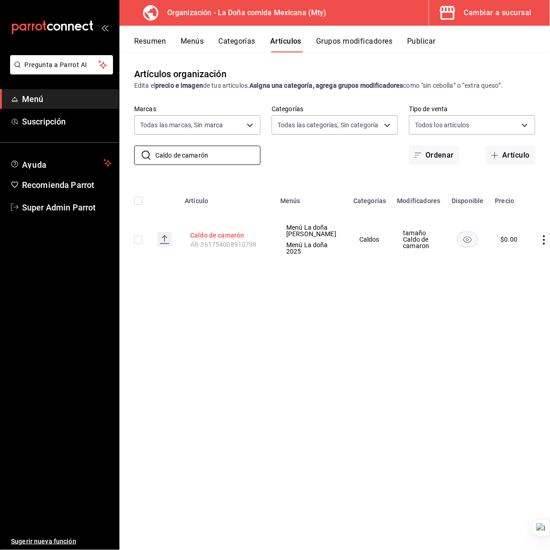
type input "Caldo de camarón"
click at [216, 240] on button "Caldo de camarón" at bounding box center [227, 235] width 74 height 9
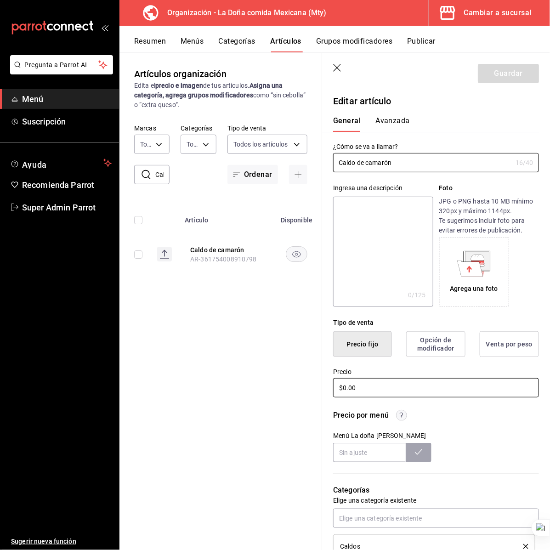
click at [378, 394] on input "$0.00" at bounding box center [436, 387] width 206 height 19
click at [432, 169] on input "Caldo de camarón" at bounding box center [422, 162] width 179 height 18
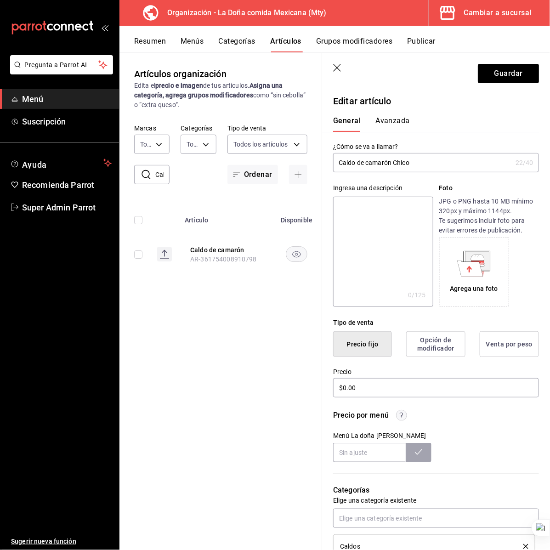
click at [407, 164] on input "Caldo de camarón Chico" at bounding box center [422, 162] width 179 height 18
type input "Caldo de camarón Chico"
click at [387, 226] on textarea at bounding box center [383, 252] width 100 height 110
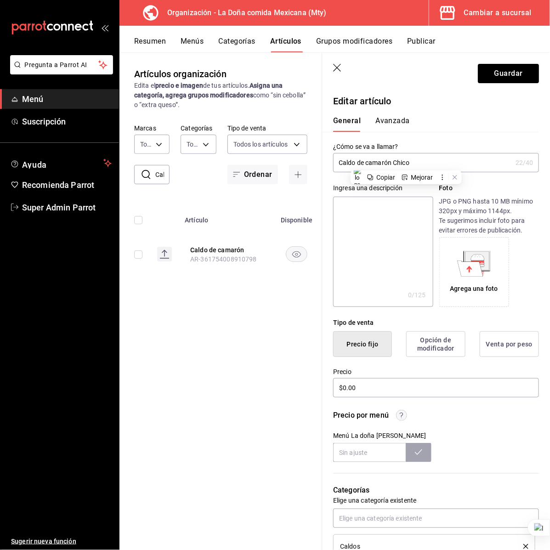
paste textarea "Caldo de camarón Chico"
type textarea "Caldo de camarón Chico"
type textarea "x"
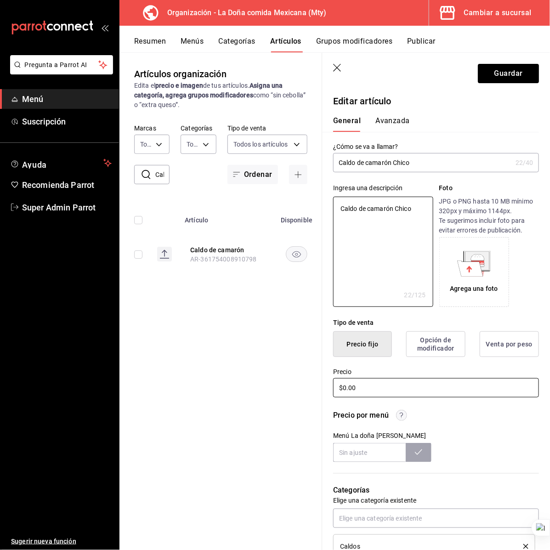
type textarea "Caldo de camarón Chico"
click at [379, 385] on input "$0.00" at bounding box center [436, 387] width 206 height 19
type textarea "x"
type input "$1.00"
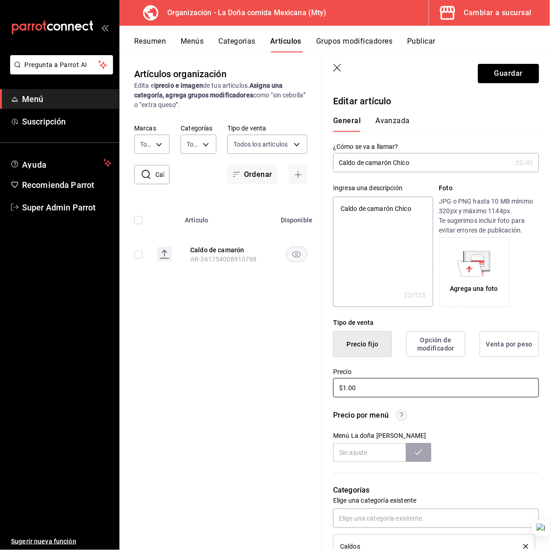
type textarea "x"
type input "$10.00"
type textarea "x"
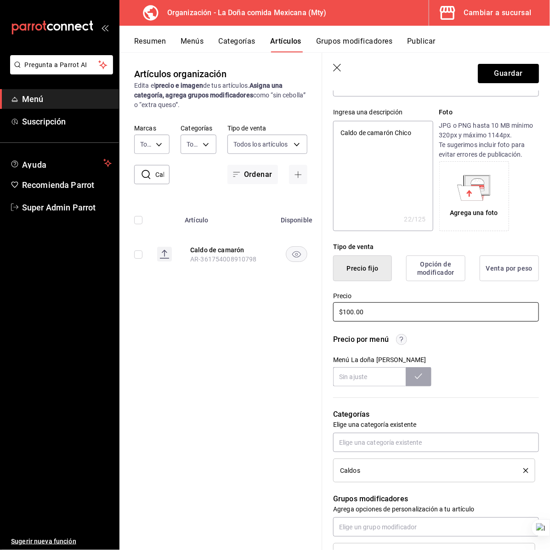
scroll to position [230, 0]
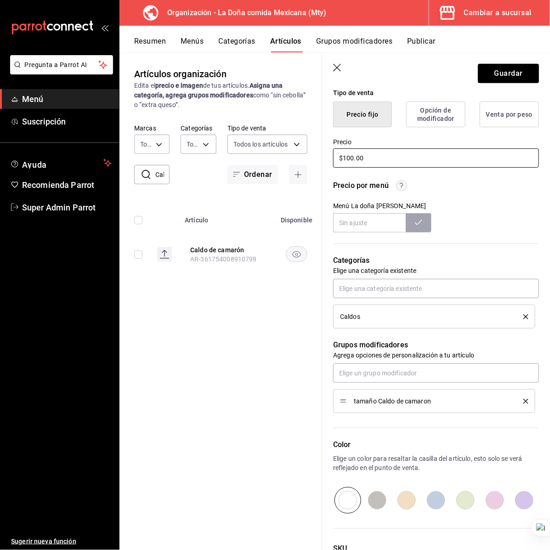
type input "$100.00"
click at [523, 400] on icon "delete" at bounding box center [525, 401] width 5 height 5
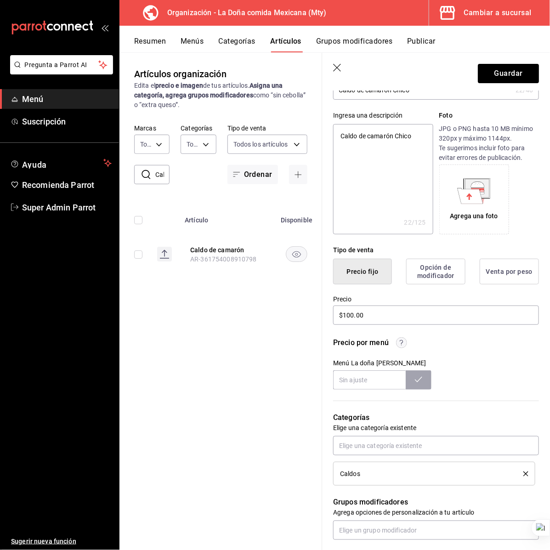
scroll to position [0, 0]
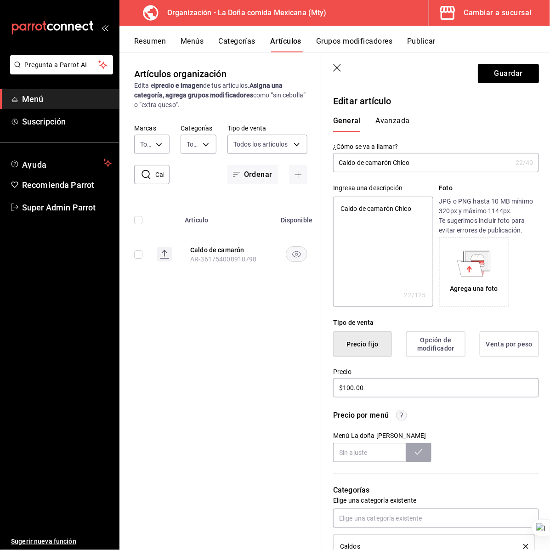
click at [444, 172] on div "Ingresa una descripción Caldo de camarón Chico x 22 /125 ​ Foto JPG o PNG hasta…" at bounding box center [430, 239] width 217 height 135
click at [443, 166] on input "Caldo de camarón Chico" at bounding box center [422, 162] width 179 height 18
click at [495, 71] on button "Guardar" at bounding box center [508, 73] width 61 height 19
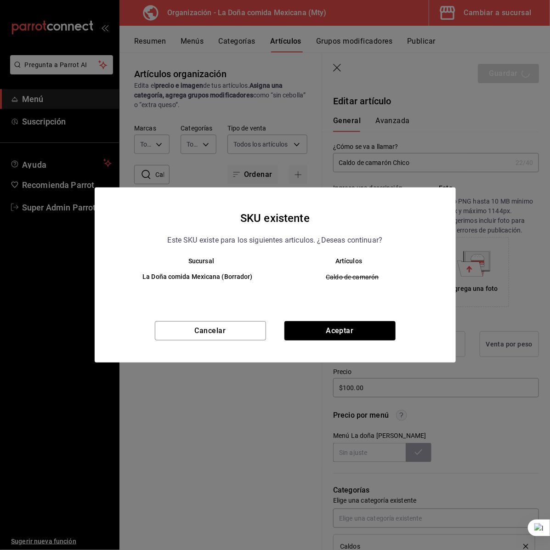
click at [351, 317] on div "SKU existente Este SKU existe para los siguientes articulos. ¿Deseas continuar?…" at bounding box center [275, 274] width 361 height 175
click at [347, 334] on button "Aceptar" at bounding box center [339, 330] width 111 height 19
type textarea "x"
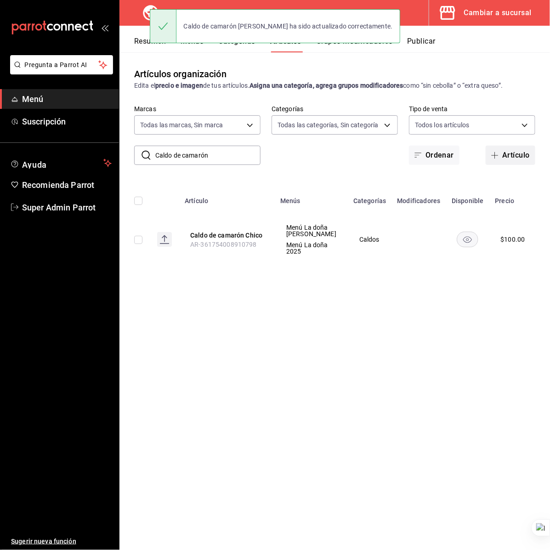
click at [510, 157] on button "Artículo" at bounding box center [511, 155] width 50 height 19
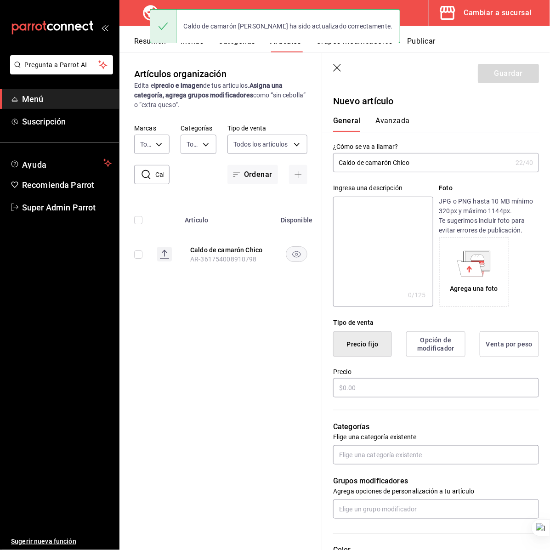
click at [401, 159] on input "Caldo de camarón Chico" at bounding box center [422, 162] width 179 height 18
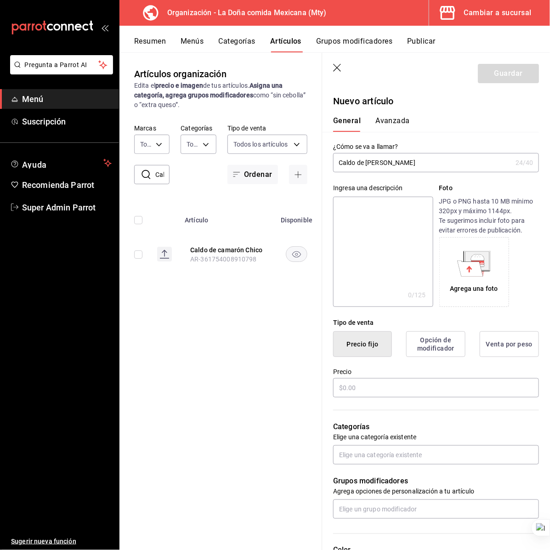
click at [401, 159] on input "Caldo de camarón Mediano" at bounding box center [422, 162] width 179 height 18
type input "Caldo de camarón Mediano"
click at [368, 236] on textarea at bounding box center [383, 252] width 100 height 110
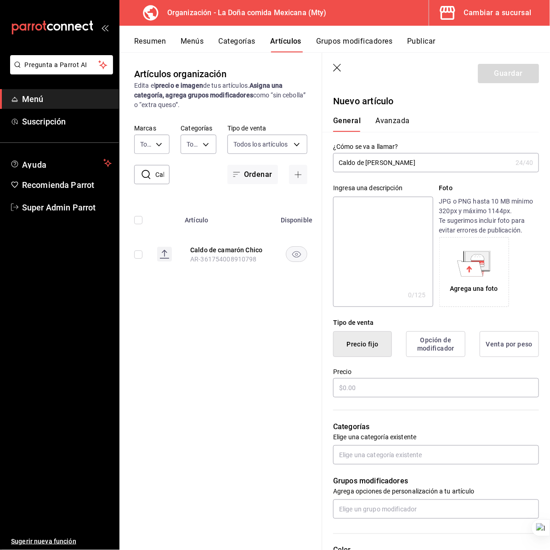
paste textarea "Caldo de camarón Mediano"
type textarea "Caldo de camarón Mediano"
type textarea "x"
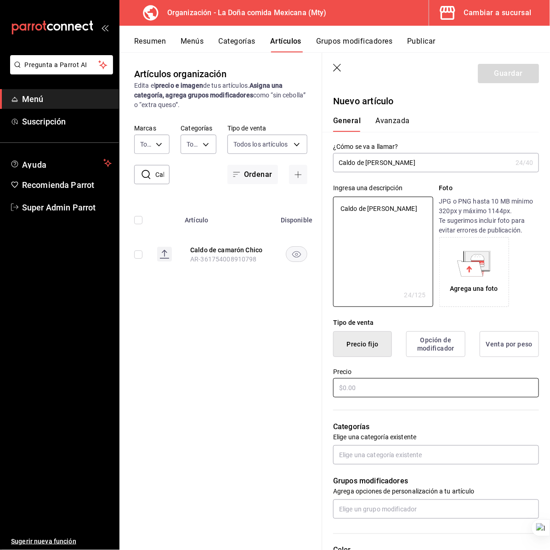
type textarea "Caldo de camarón Mediano"
click at [364, 393] on input "text" at bounding box center [436, 387] width 206 height 19
type textarea "x"
type input "$1.00"
type textarea "x"
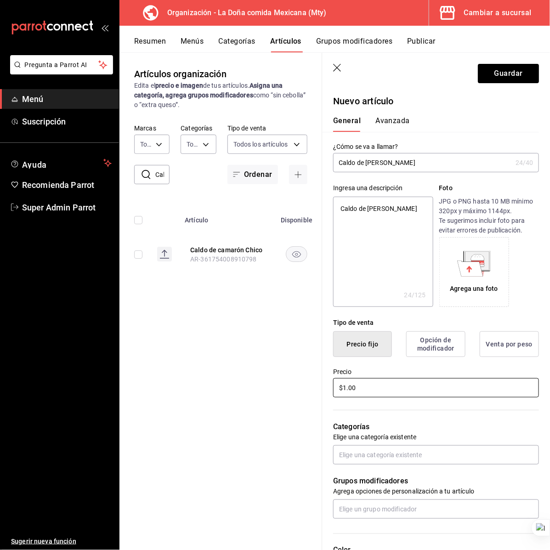
type input "$15.00"
type textarea "x"
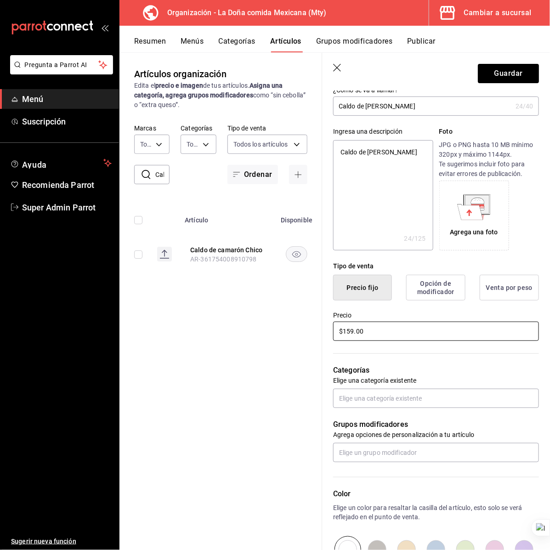
scroll to position [172, 0]
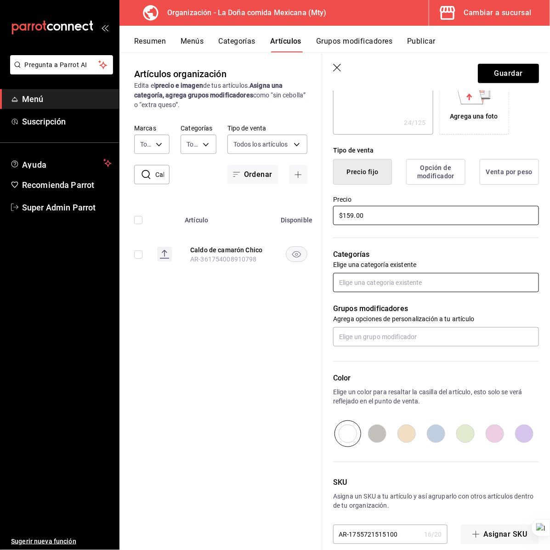
type input "$159.00"
click at [442, 274] on input "text" at bounding box center [436, 282] width 206 height 19
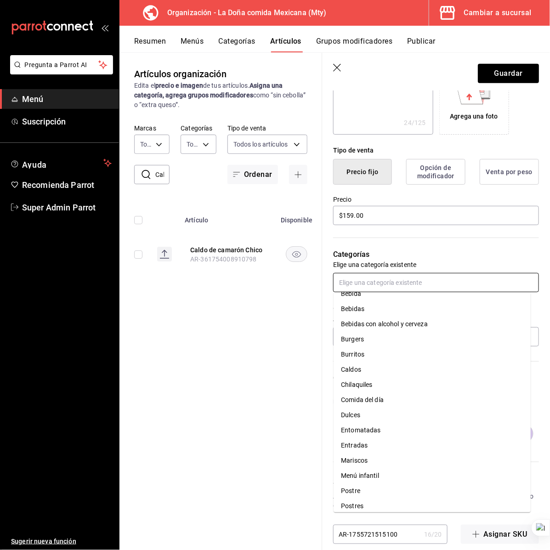
scroll to position [120, 0]
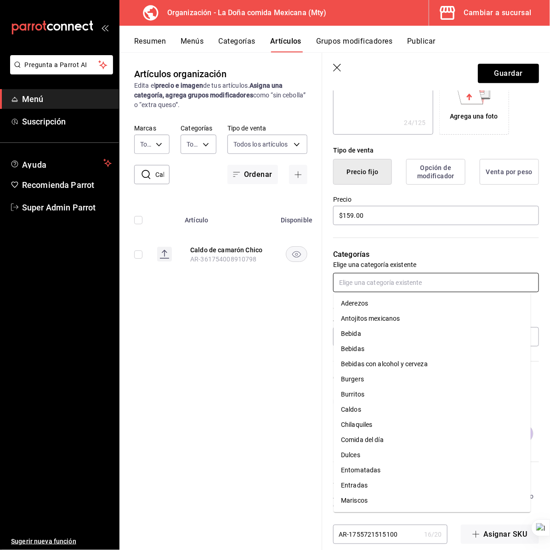
click at [398, 288] on input "text" at bounding box center [436, 282] width 206 height 19
click at [366, 409] on li "Caldos" at bounding box center [432, 409] width 197 height 15
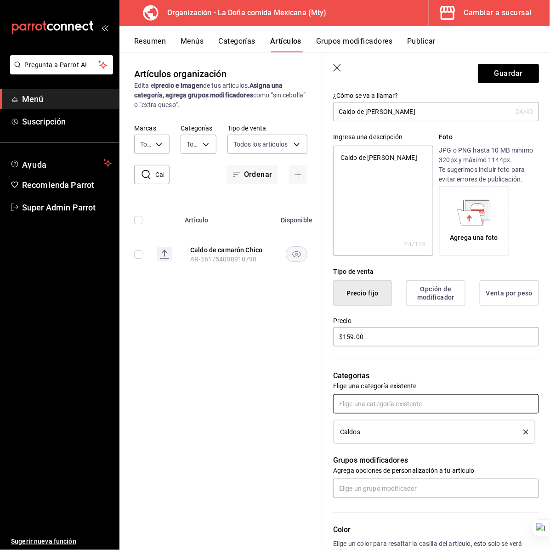
scroll to position [0, 0]
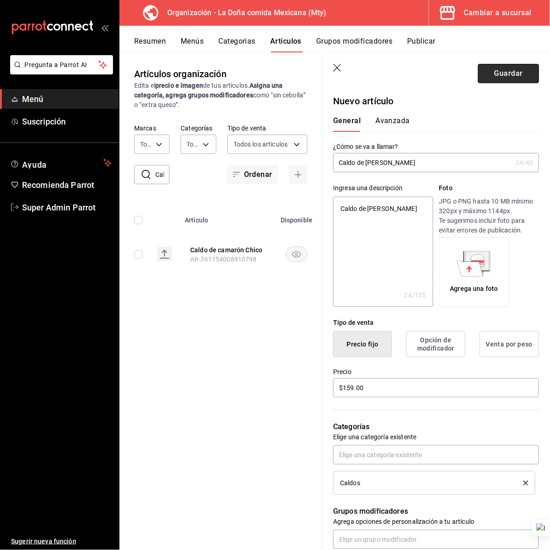
click at [490, 72] on button "Guardar" at bounding box center [508, 73] width 61 height 19
type textarea "x"
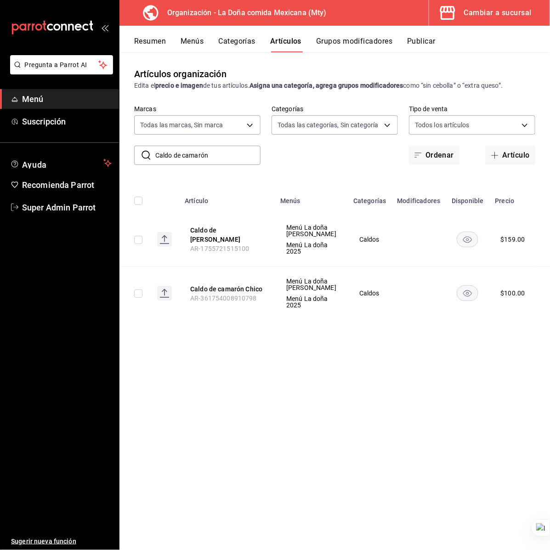
click at [186, 150] on input "Caldo de camarón" at bounding box center [207, 155] width 105 height 18
paste input "pescado"
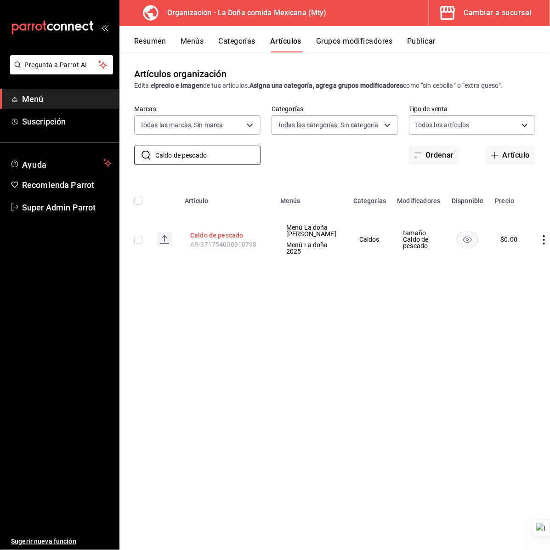
type input "Caldo de pescado"
click at [221, 238] on button "Caldo de pescado" at bounding box center [227, 235] width 74 height 9
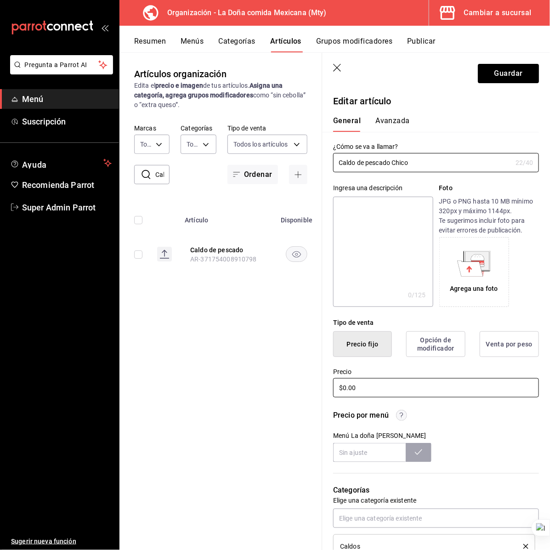
type input "Caldo de pescado Chico"
click at [400, 382] on input "$0.00" at bounding box center [436, 387] width 206 height 19
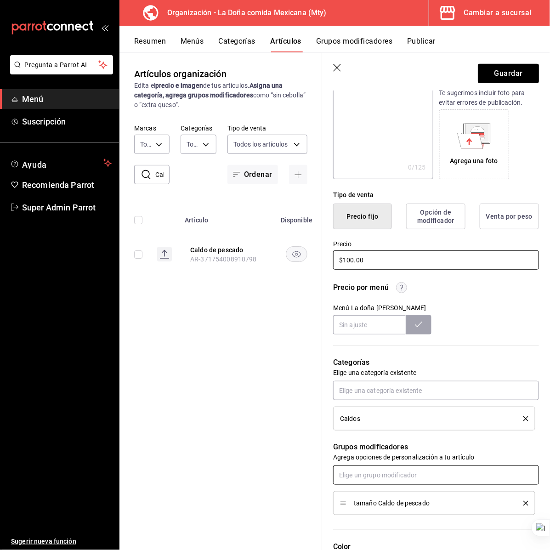
scroll to position [287, 0]
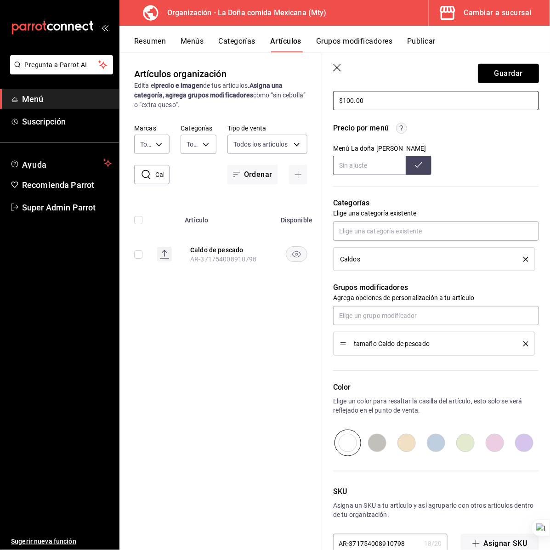
type input "$100.00"
click at [377, 164] on input "text" at bounding box center [369, 165] width 73 height 19
type input "$150.00"
click at [523, 345] on icon "delete" at bounding box center [525, 343] width 5 height 5
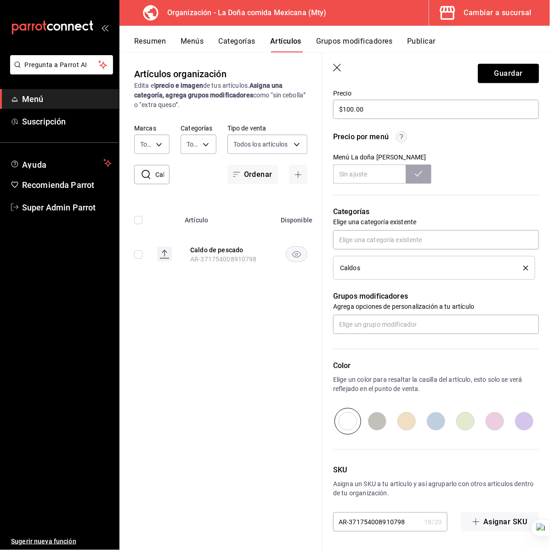
scroll to position [0, 0]
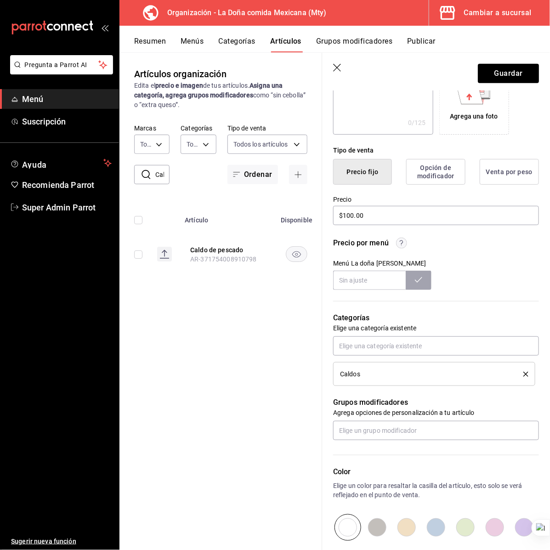
click at [469, 277] on div "Menú La doña [PERSON_NAME]" at bounding box center [436, 275] width 206 height 30
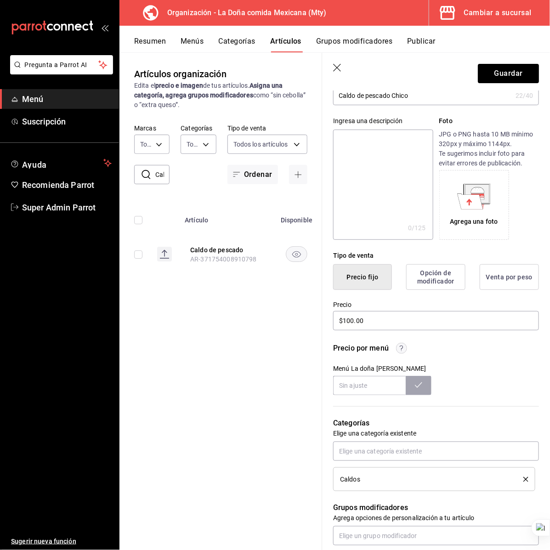
scroll to position [49, 0]
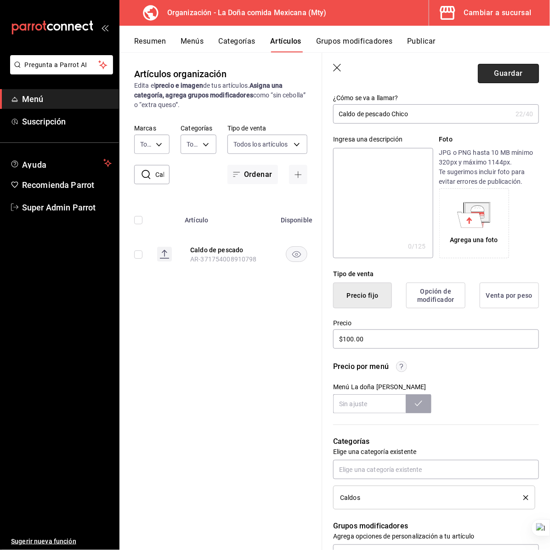
click at [478, 76] on button "Guardar" at bounding box center [508, 73] width 61 height 19
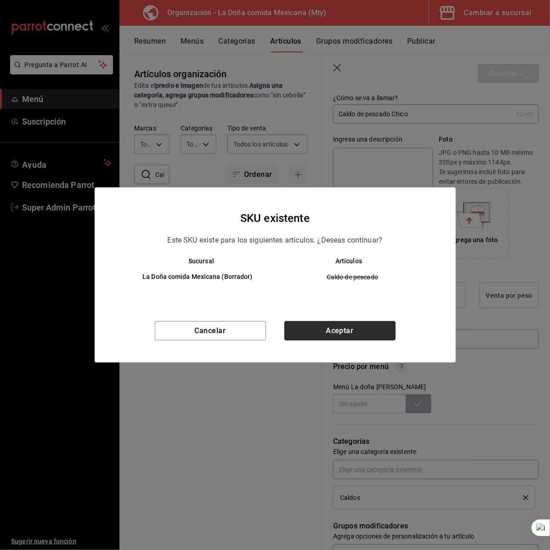
click at [336, 328] on button "Aceptar" at bounding box center [339, 330] width 111 height 19
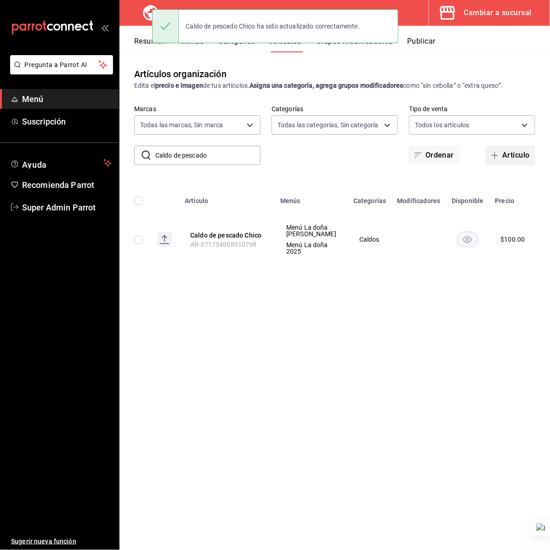
click at [508, 152] on button "Artículo" at bounding box center [511, 155] width 50 height 19
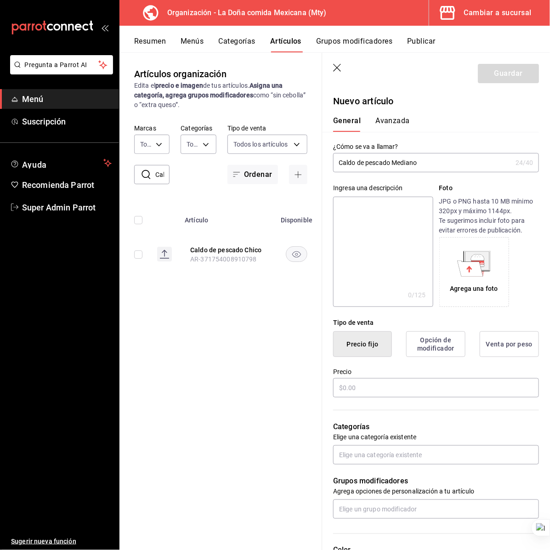
click at [398, 159] on input "Caldo de pescado Mediano" at bounding box center [422, 162] width 179 height 18
click at [393, 246] on textarea at bounding box center [383, 252] width 100 height 110
paste textarea "Caldo de pescado Mediano"
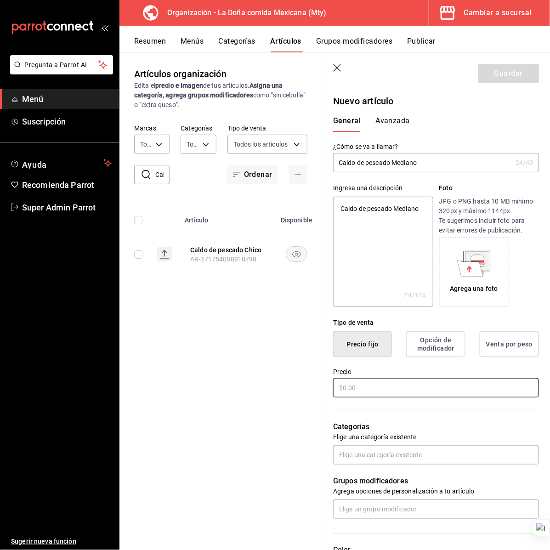
click at [350, 392] on input "text" at bounding box center [436, 387] width 206 height 19
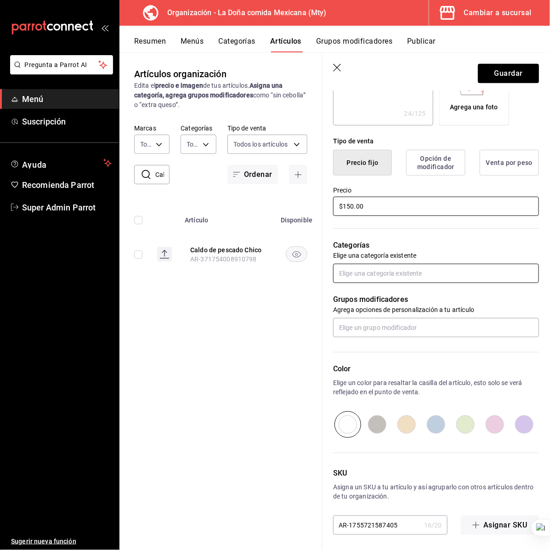
scroll to position [184, 0]
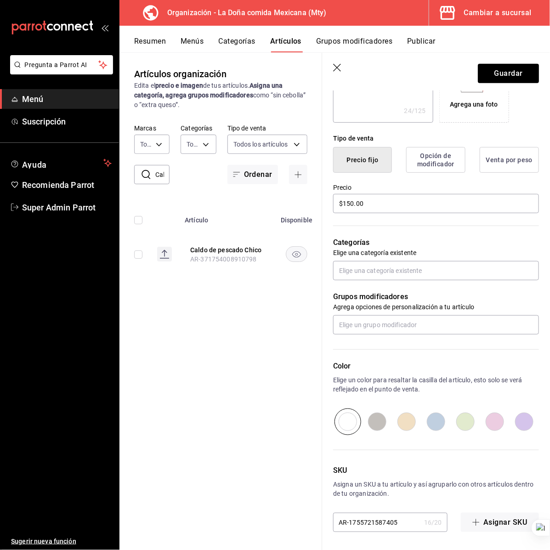
click at [402, 258] on div "Categorías Elige una categoría existente" at bounding box center [430, 248] width 217 height 66
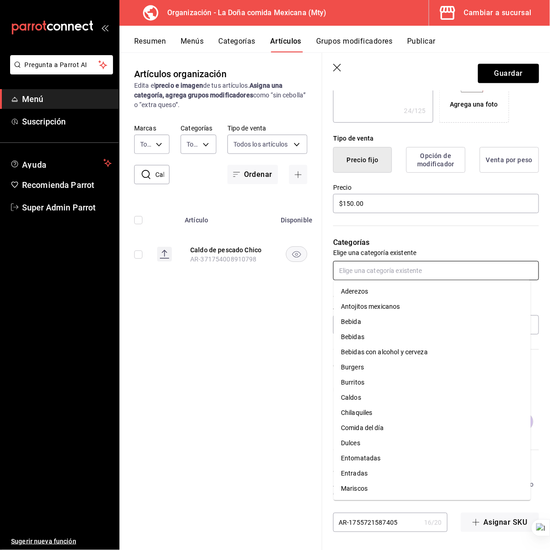
click at [405, 265] on input "text" at bounding box center [436, 270] width 206 height 19
click at [369, 396] on li "Caldos" at bounding box center [432, 397] width 197 height 15
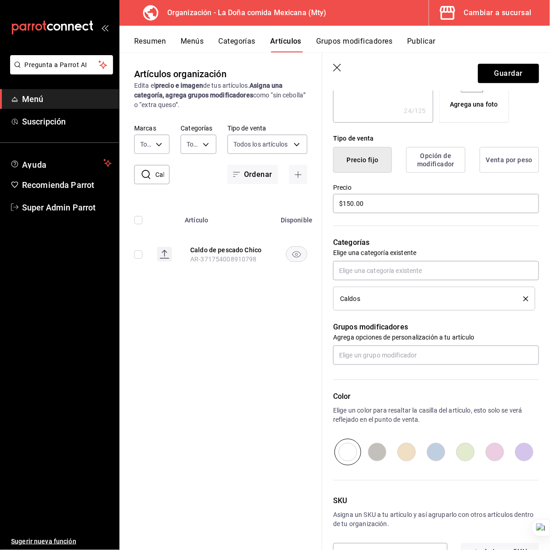
click at [391, 327] on p "Grupos modificadores" at bounding box center [436, 327] width 206 height 11
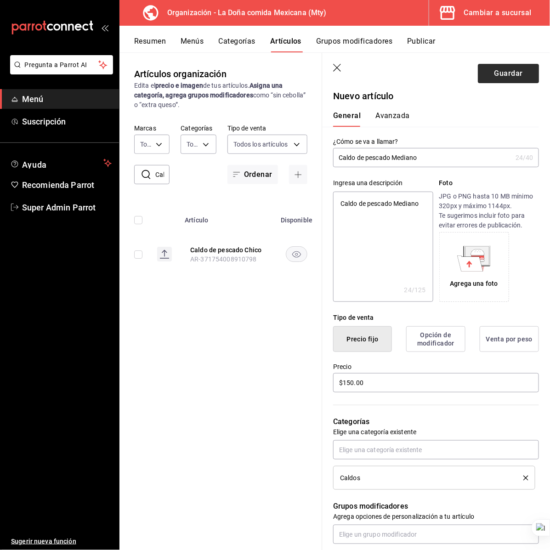
scroll to position [0, 0]
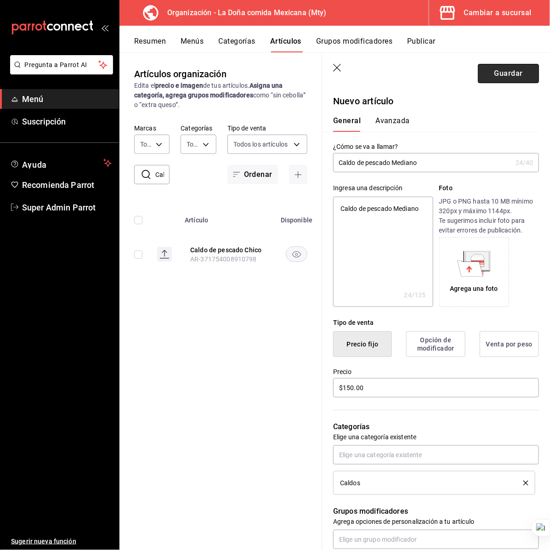
click at [478, 74] on button "Guardar" at bounding box center [508, 73] width 61 height 19
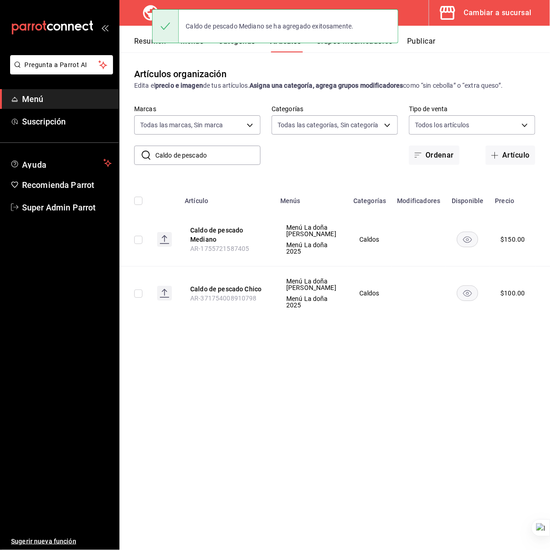
click at [216, 159] on input "Caldo de pescado" at bounding box center [207, 155] width 105 height 18
paste input "mixt"
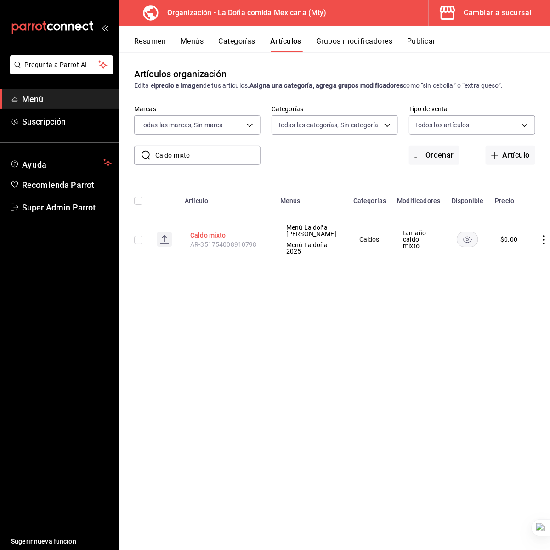
click at [218, 240] on button "Caldo mixto" at bounding box center [227, 235] width 74 height 9
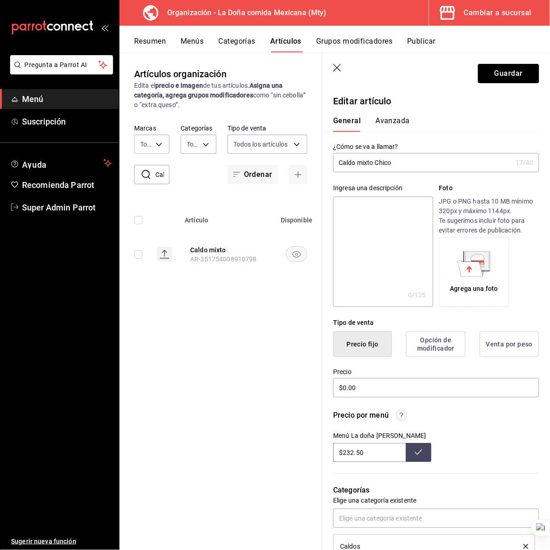
click at [426, 161] on input "Caldo mixto Chico" at bounding box center [422, 162] width 179 height 18
click at [425, 161] on input "Caldo mixto Chico" at bounding box center [422, 162] width 179 height 18
click at [383, 153] on input "Caldo mixto Chico" at bounding box center [422, 162] width 179 height 18
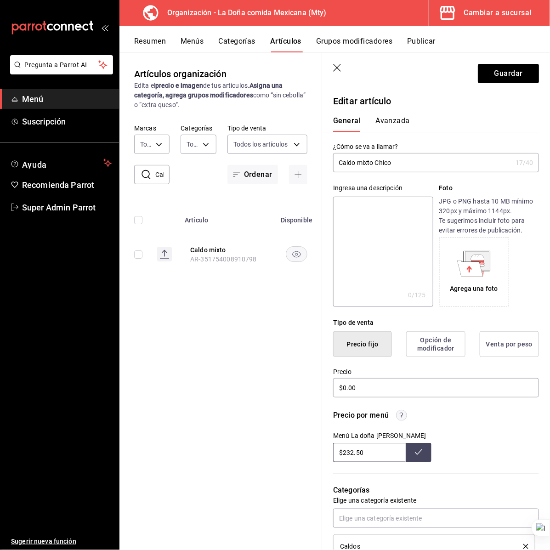
click at [383, 153] on input "Caldo mixto Chico" at bounding box center [422, 162] width 179 height 18
click at [374, 233] on textarea at bounding box center [383, 252] width 100 height 110
paste textarea "Caldo mixto Chico"
click at [363, 389] on input "$0.00" at bounding box center [436, 387] width 206 height 19
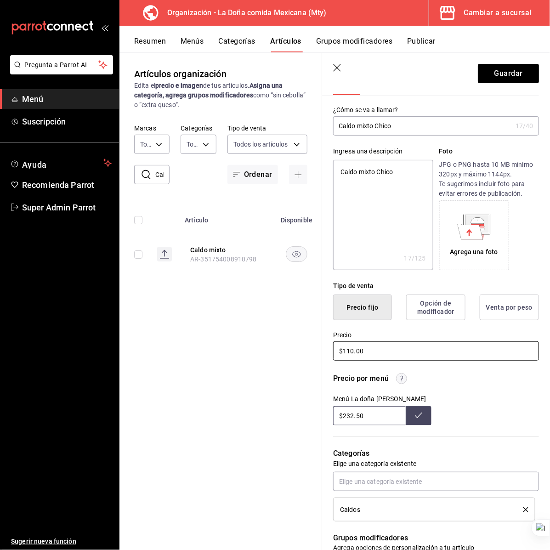
scroll to position [57, 0]
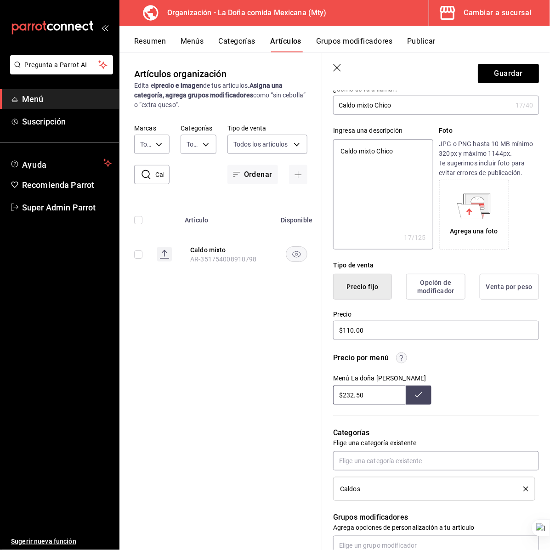
click at [347, 396] on input "$232.50" at bounding box center [369, 394] width 73 height 19
click at [465, 375] on div "Menú La doña Deliverys $165.00" at bounding box center [436, 389] width 206 height 30
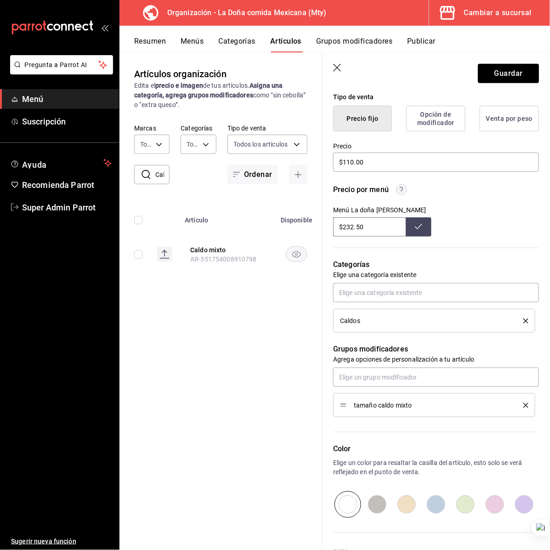
scroll to position [230, 0]
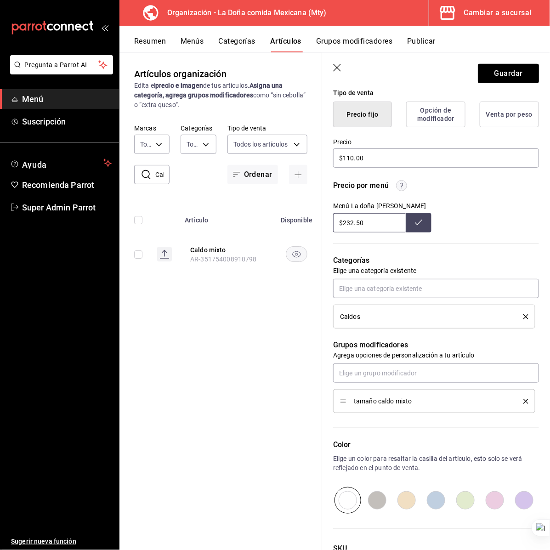
click at [523, 401] on icon "delete" at bounding box center [525, 401] width 5 height 5
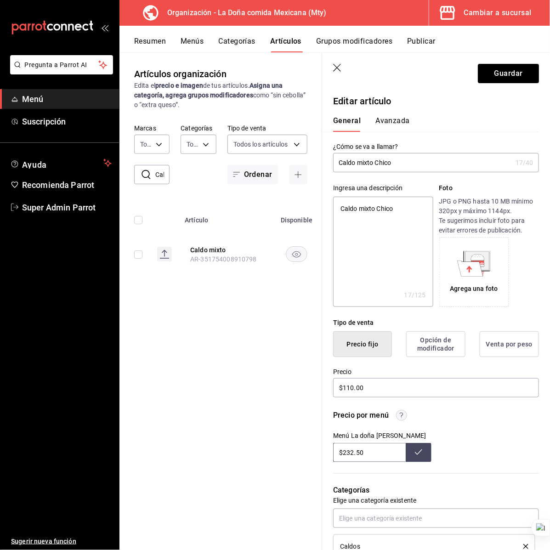
scroll to position [57, 0]
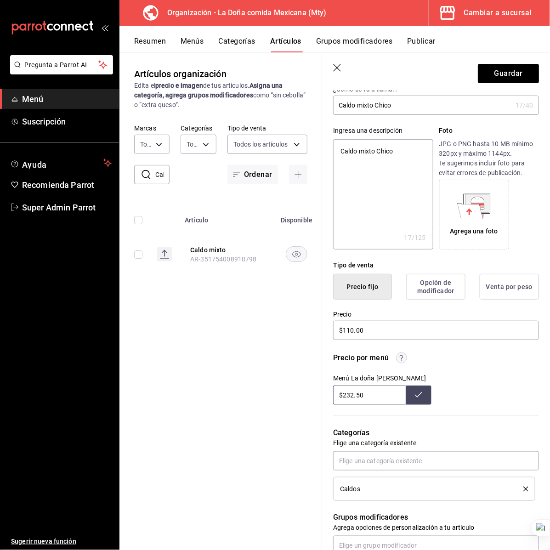
click at [359, 396] on input "$232.50" at bounding box center [369, 394] width 73 height 19
click at [458, 374] on div "Menú La doña Deliverys $165.00" at bounding box center [436, 389] width 206 height 30
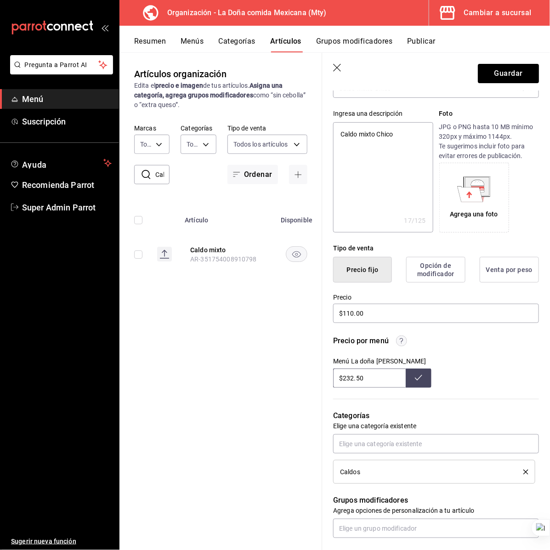
scroll to position [0, 0]
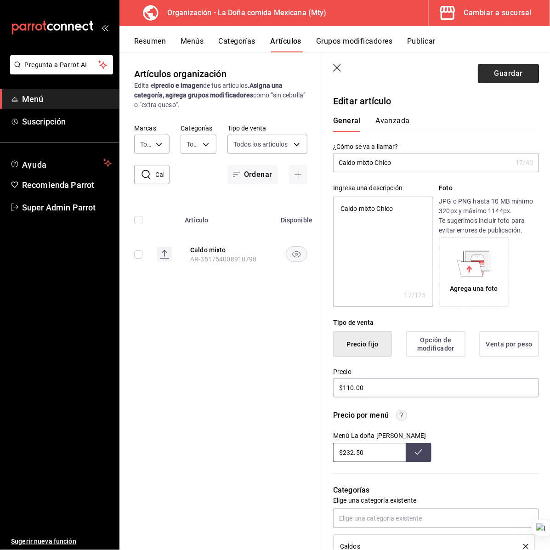
click at [501, 74] on button "Guardar" at bounding box center [508, 73] width 61 height 19
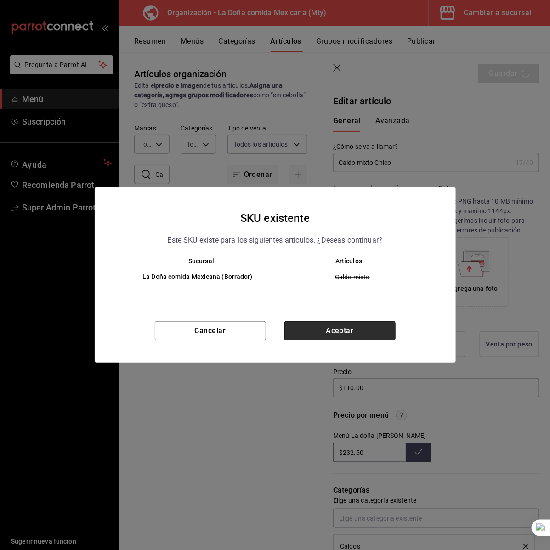
click at [323, 329] on button "Aceptar" at bounding box center [339, 330] width 111 height 19
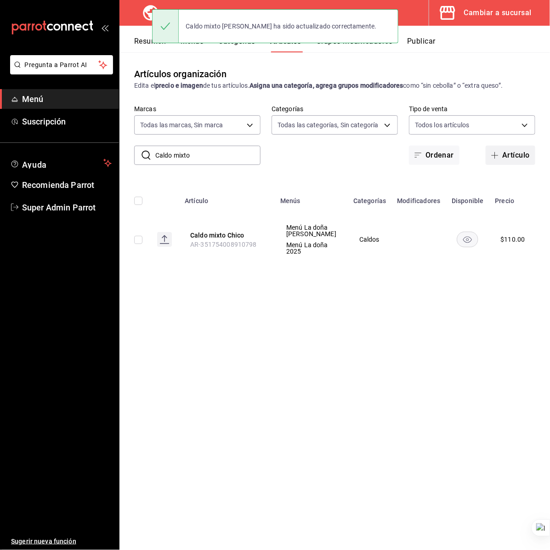
click at [495, 161] on button "Artículo" at bounding box center [511, 155] width 50 height 19
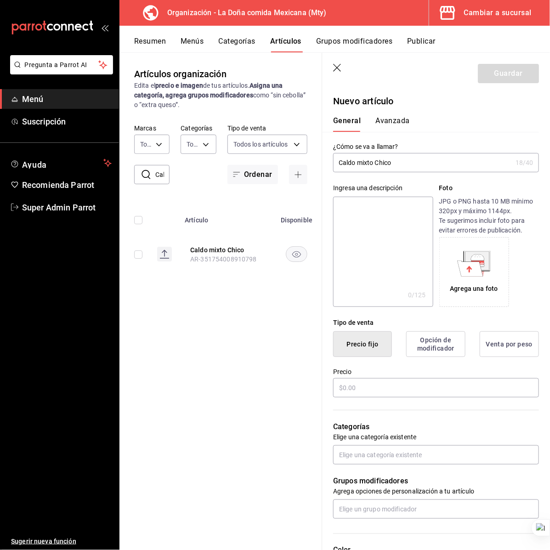
click at [391, 159] on input "Caldo mixto Chico" at bounding box center [422, 162] width 179 height 18
click at [391, 159] on input "Caldo mixto Mediano" at bounding box center [422, 162] width 179 height 18
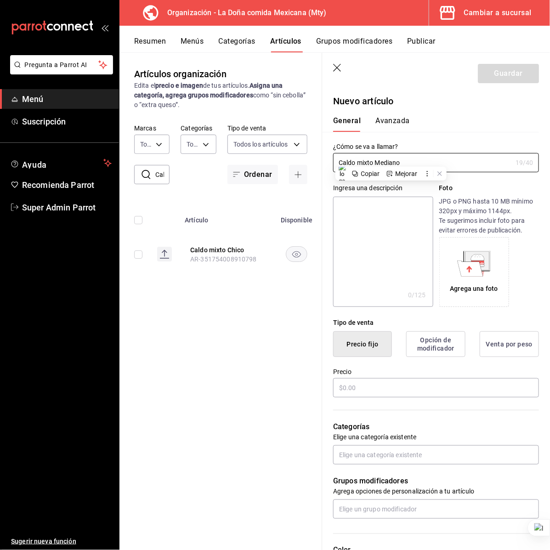
click at [391, 247] on textarea at bounding box center [383, 252] width 100 height 110
paste textarea "Caldo mixto Mediano"
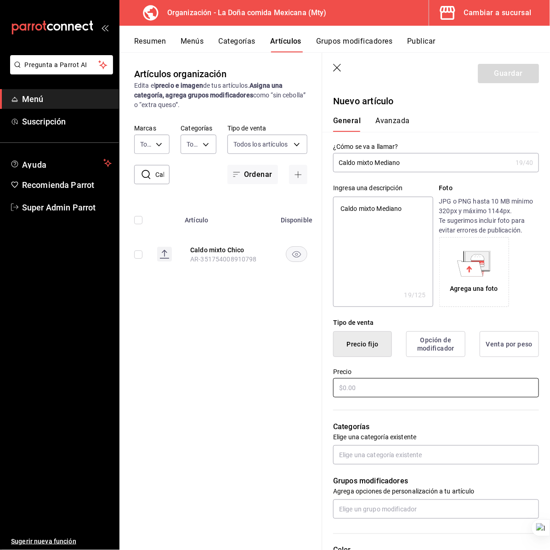
click at [396, 389] on input "text" at bounding box center [436, 387] width 206 height 19
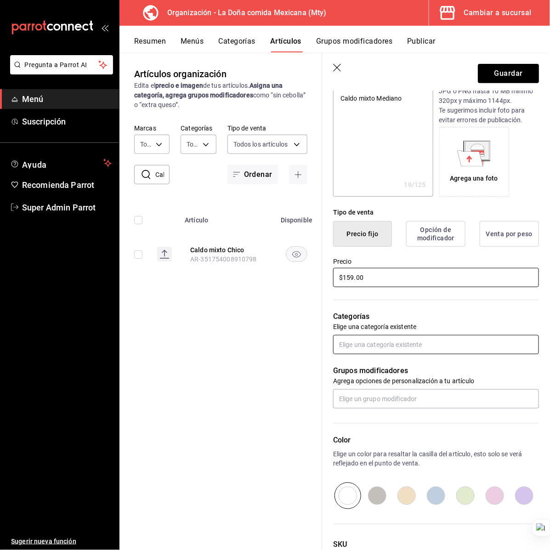
scroll to position [115, 0]
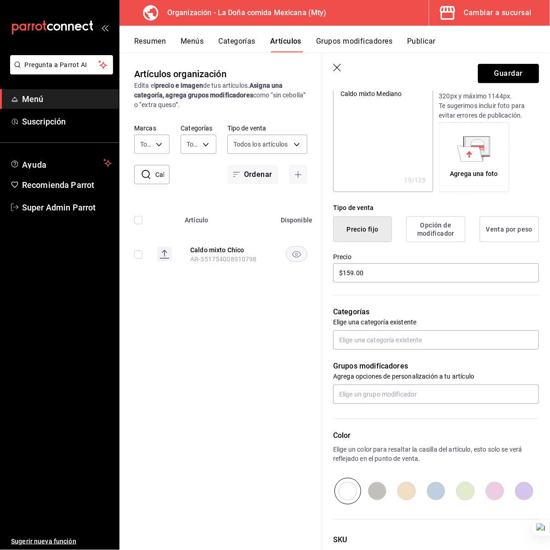
click at [373, 352] on div "Grupos modificadores Agrega opciones de personalización a tu artículo" at bounding box center [430, 377] width 217 height 54
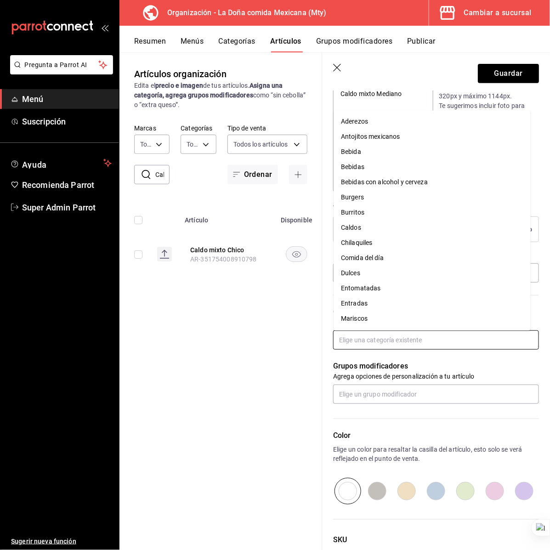
click at [375, 336] on input "text" at bounding box center [436, 339] width 206 height 19
click at [354, 225] on li "Caldos" at bounding box center [432, 228] width 197 height 15
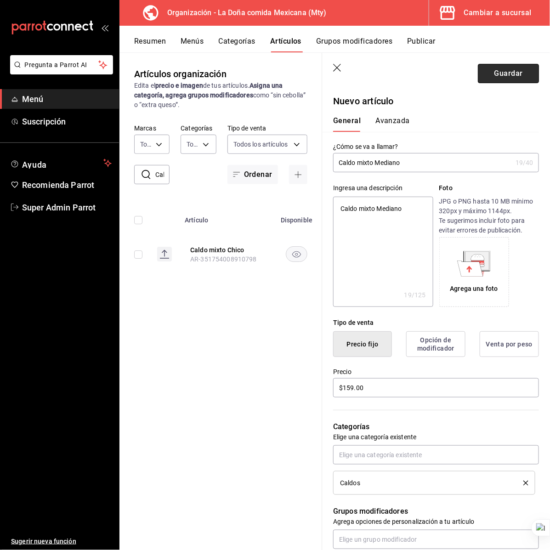
click at [494, 67] on button "Guardar" at bounding box center [508, 73] width 61 height 19
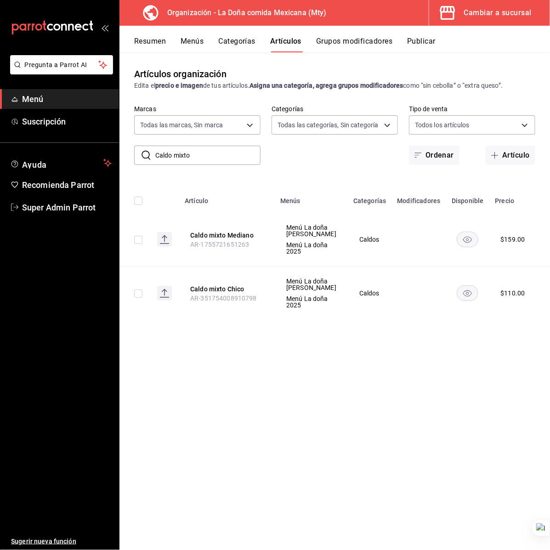
click at [173, 152] on input "Caldo mixto" at bounding box center [207, 155] width 105 height 18
paste input "Menud"
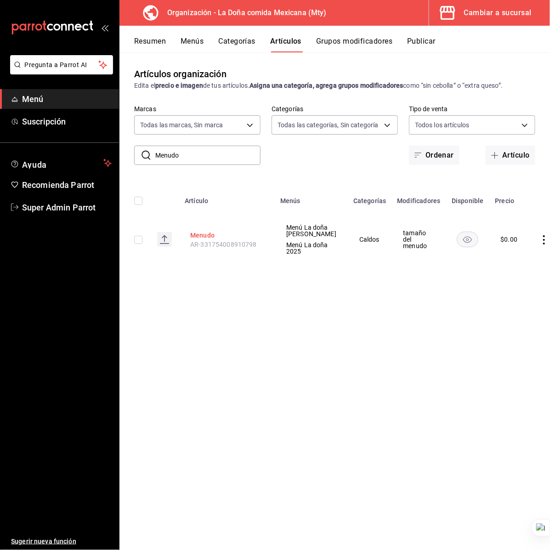
click at [203, 237] on button "Menudo" at bounding box center [227, 235] width 74 height 9
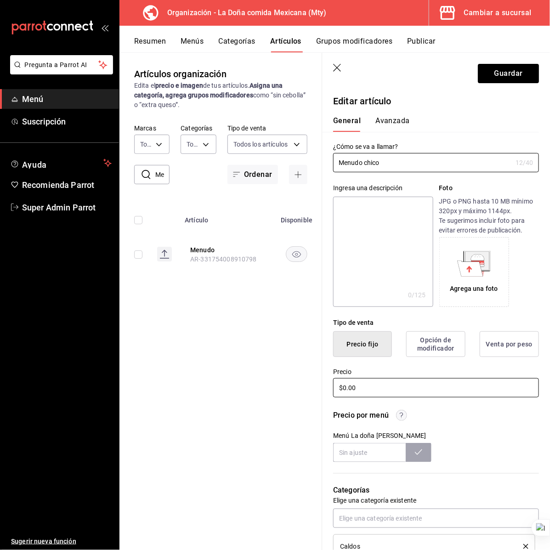
click at [363, 387] on input "$0.00" at bounding box center [436, 387] width 206 height 19
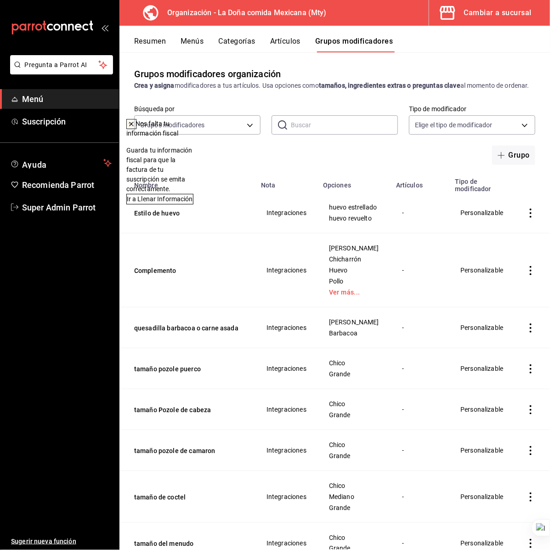
click at [133, 123] on icon at bounding box center [132, 124] width 4 height 4
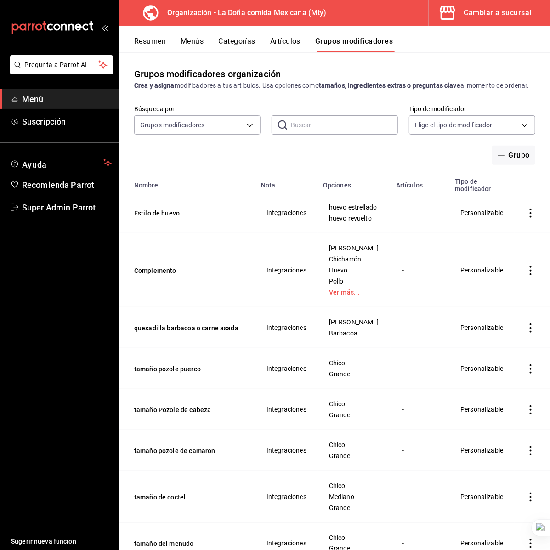
click at [368, 179] on div "Grupos modificadores organización Crea y asigna modificadores a tus artículos. …" at bounding box center [334, 300] width 430 height 497
click at [294, 38] on button "Artículos" at bounding box center [285, 45] width 30 height 16
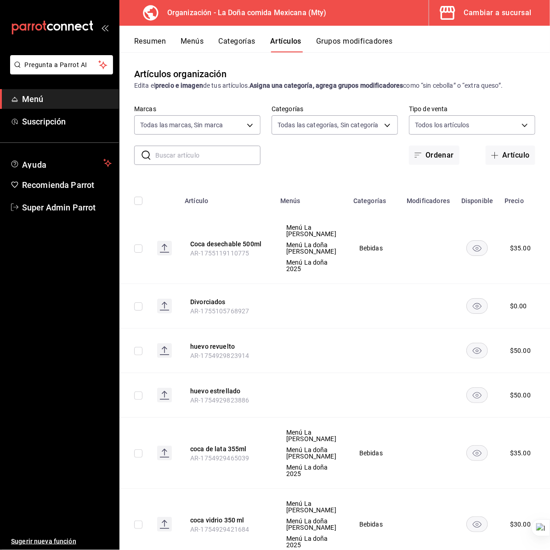
type input "807d94b5-1b38-4ed6-a3df-467630bb9ad2,7bdc5ec2-7f18-46f5-b122-544e67ef907d,7c02d…"
type input "ff8f75b5-2589-4a91-bf5d-3045087fe17e,c84416b8-745f-45a0-908e-04682ce549ea,90ab8…"
click at [205, 154] on input "text" at bounding box center [207, 155] width 105 height 18
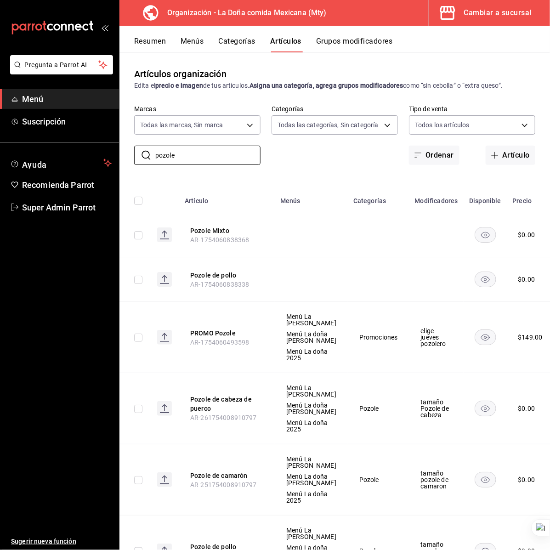
type input "pozole"
click at [348, 239] on td at bounding box center [379, 235] width 62 height 45
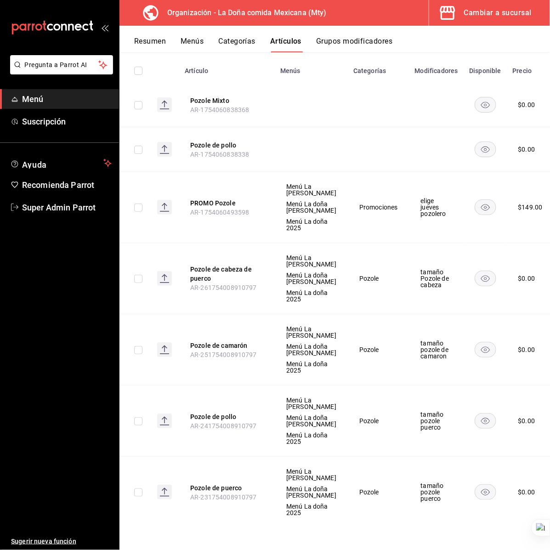
scroll to position [332, 0]
click at [239, 314] on th "Pozole de camarón AR-251754008910797" at bounding box center [227, 349] width 96 height 71
click at [504, 325] on span "Duplicar" at bounding box center [507, 330] width 24 height 10
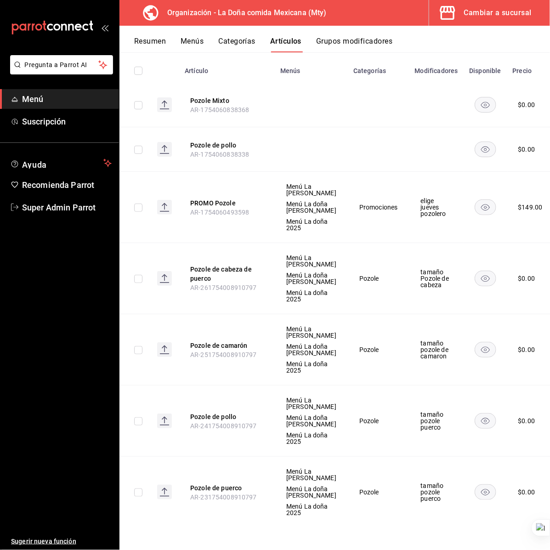
scroll to position [0, 0]
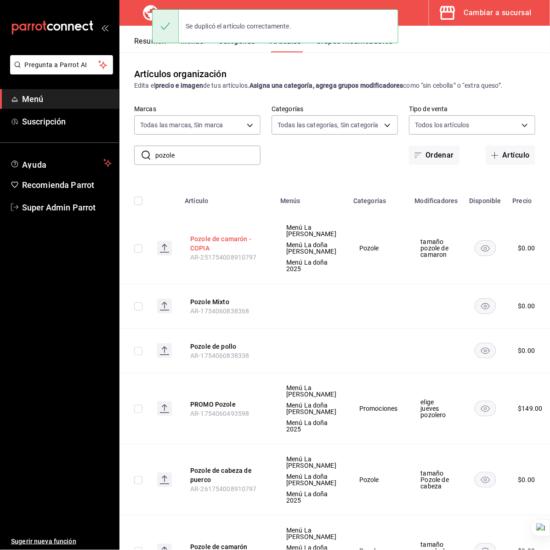
click at [230, 253] on button "Pozole de camarón - COPIA" at bounding box center [227, 243] width 74 height 18
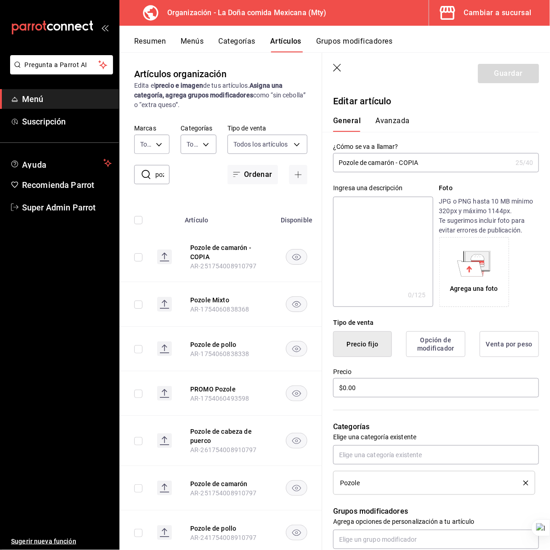
drag, startPoint x: 396, startPoint y: 162, endPoint x: 494, endPoint y: 164, distance: 97.9
click at [494, 164] on input "Pozole de camarón - COPIA" at bounding box center [422, 162] width 179 height 18
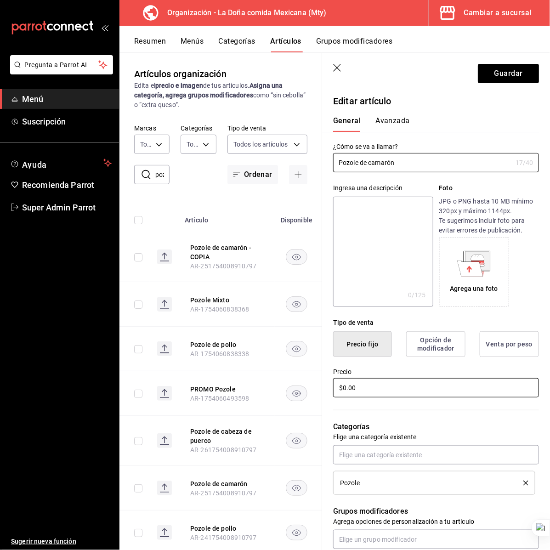
click at [372, 389] on input "$0.00" at bounding box center [436, 387] width 206 height 19
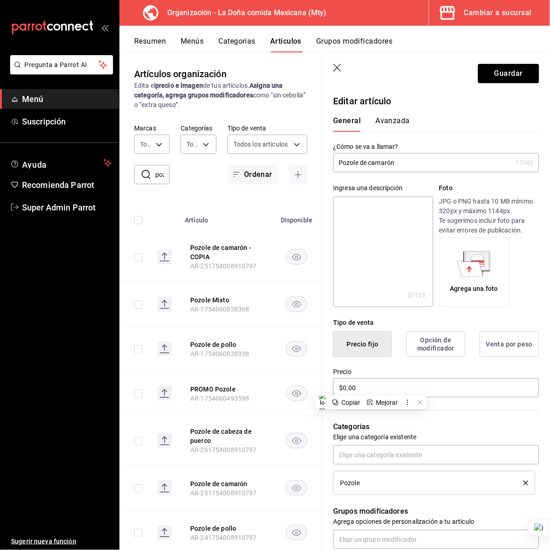
click at [426, 168] on input "Pozole de camarón" at bounding box center [422, 162] width 179 height 18
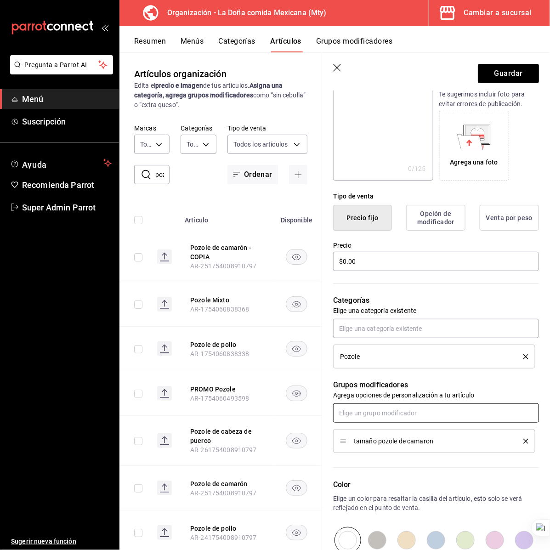
scroll to position [246, 0]
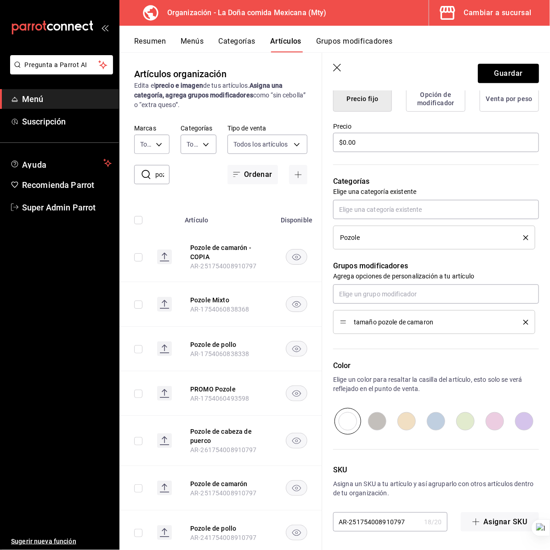
type input "Pozole de camarón Chico"
click at [430, 322] on span "tamaño pozole de camaron" at bounding box center [432, 322] width 156 height 6
click at [517, 318] on div "tamaño pozole de camaron" at bounding box center [434, 322] width 188 height 10
click at [523, 320] on icon "delete" at bounding box center [525, 322] width 5 height 5
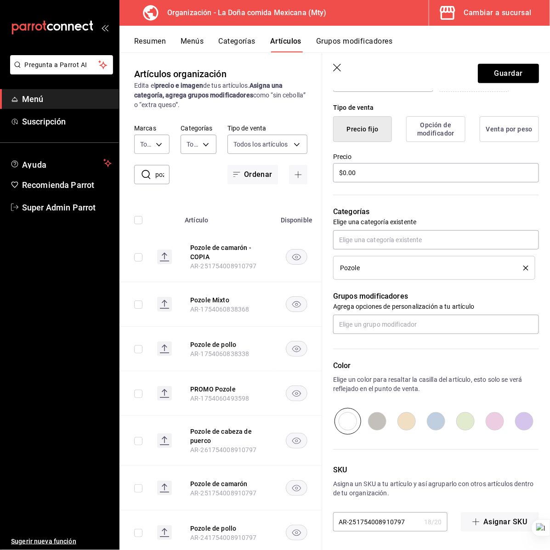
scroll to position [158, 0]
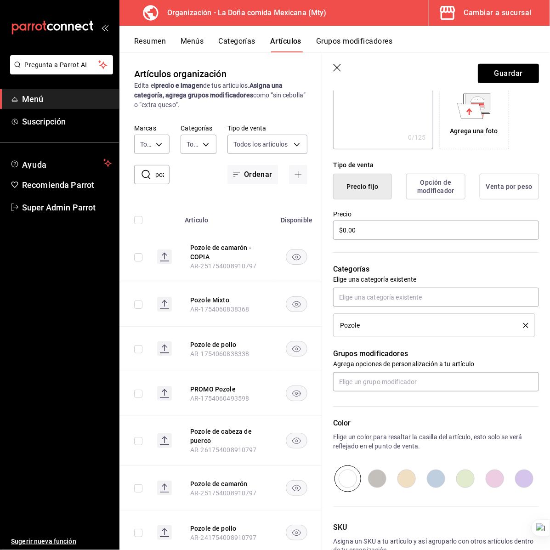
click at [362, 240] on div "Precio $0.00" at bounding box center [436, 225] width 206 height 31
click at [361, 232] on input "$0.00" at bounding box center [436, 230] width 206 height 19
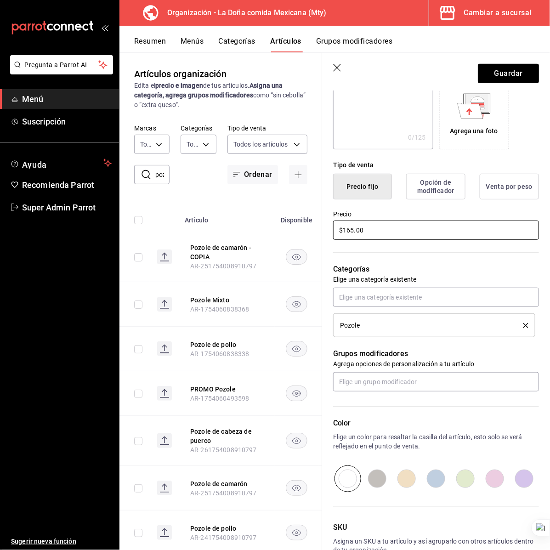
scroll to position [215, 0]
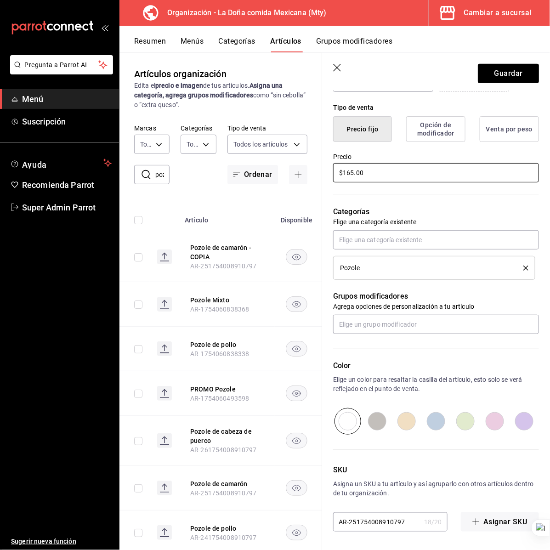
type input "$165.00"
click at [412, 518] on input "AR-251754008910797" at bounding box center [376, 522] width 87 height 18
type input "AR-251754008910798"
click at [419, 464] on p "SKU" at bounding box center [436, 469] width 206 height 11
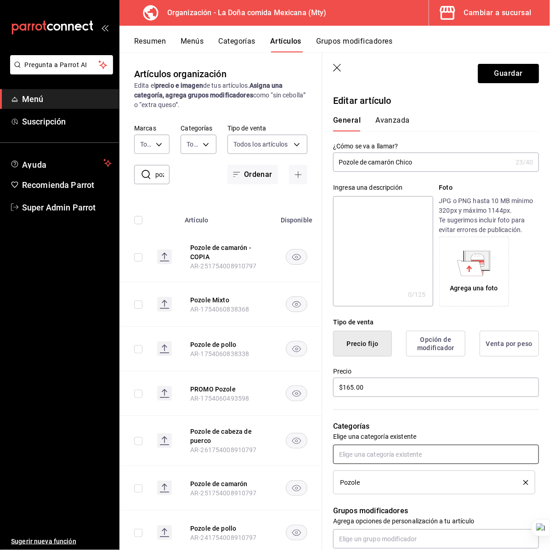
scroll to position [0, 0]
click at [407, 164] on input "Pozole de camarón Chico" at bounding box center [422, 162] width 179 height 18
click at [394, 218] on textarea at bounding box center [383, 252] width 100 height 110
click at [363, 481] on div "Pozole" at bounding box center [425, 483] width 170 height 6
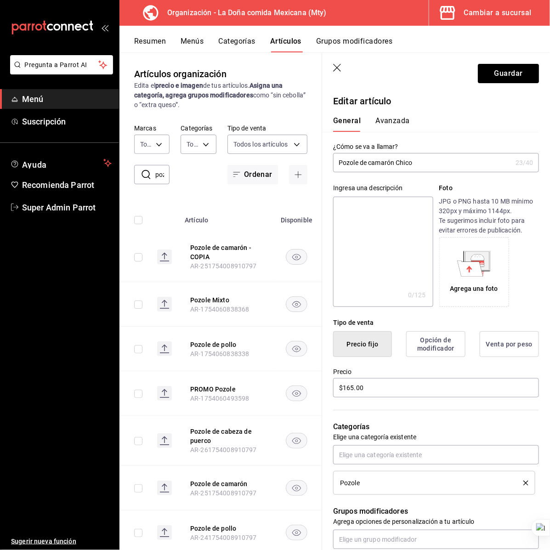
click at [363, 481] on div "Pozole" at bounding box center [425, 483] width 170 height 6
click at [340, 65] on icon "button" at bounding box center [337, 68] width 9 height 9
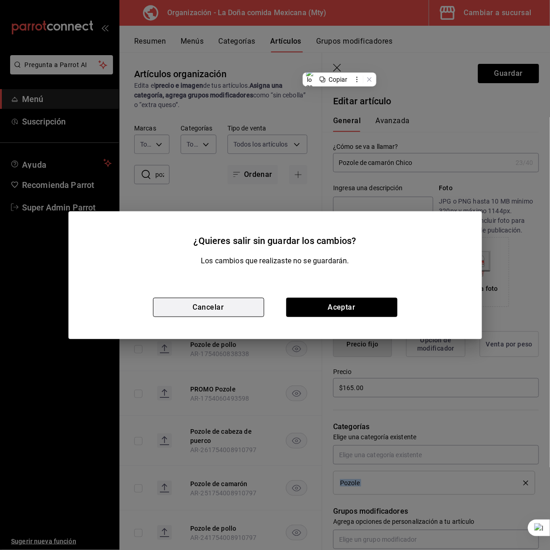
click at [231, 316] on button "Cancelar" at bounding box center [208, 307] width 111 height 19
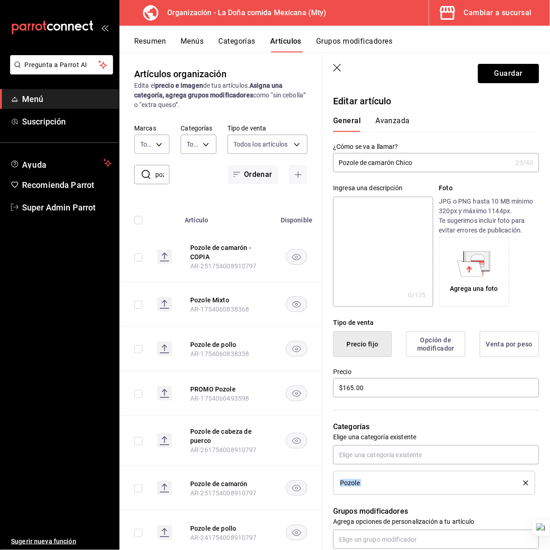
click at [339, 68] on icon "button" at bounding box center [337, 68] width 9 height 9
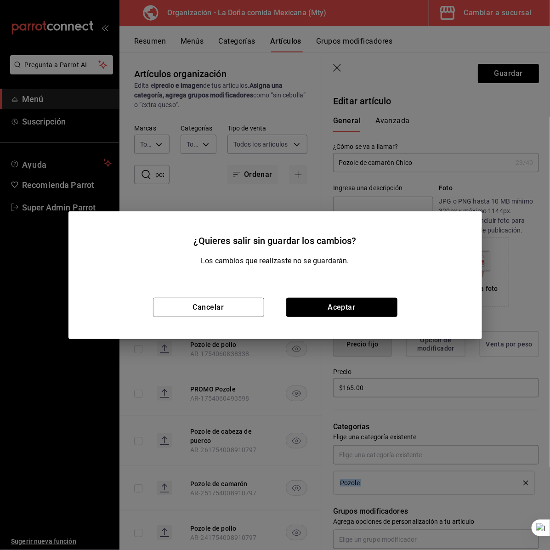
click at [300, 300] on button "Aceptar" at bounding box center [341, 307] width 111 height 19
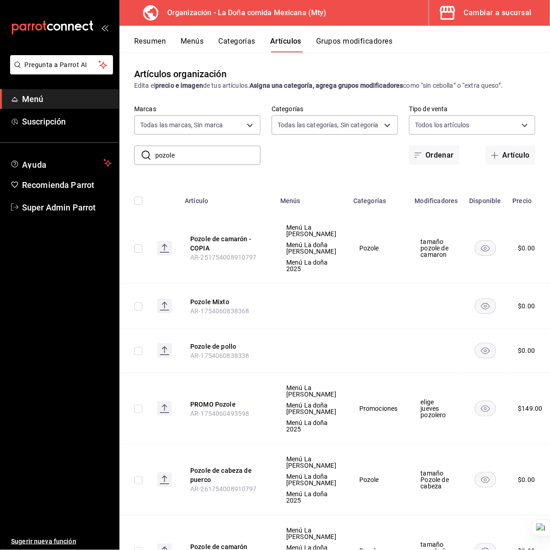
click at [200, 40] on button "Menús" at bounding box center [192, 45] width 23 height 16
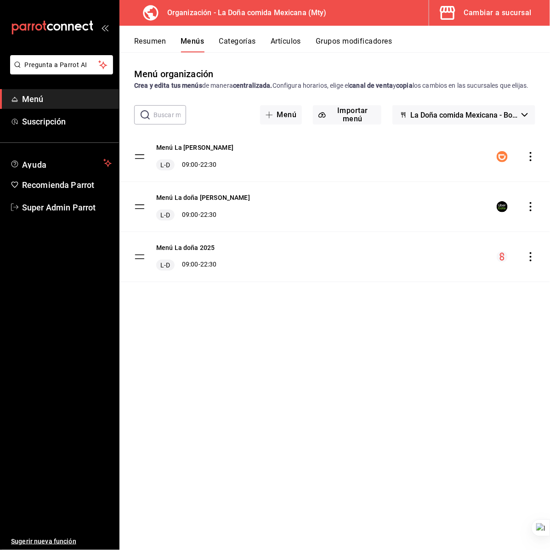
click at [532, 161] on icon "actions" at bounding box center [530, 156] width 9 height 9
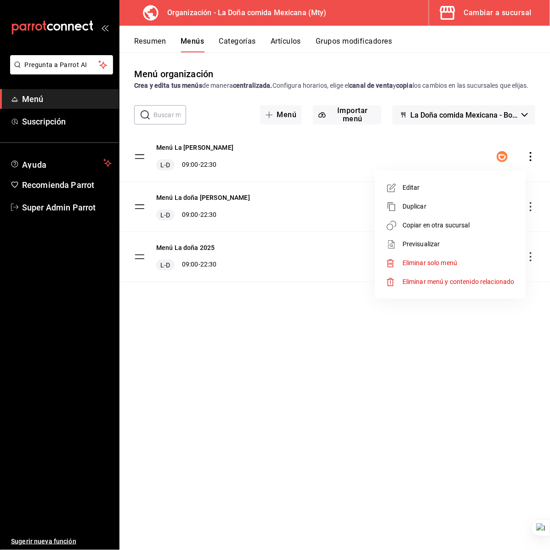
click at [480, 281] on span "Eliminar menú y contenido relacionado" at bounding box center [458, 281] width 112 height 7
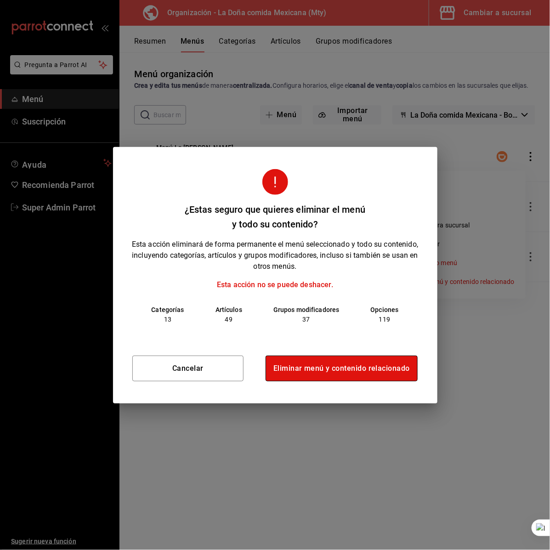
click at [329, 362] on button "Eliminar menú y contenido relacionado" at bounding box center [342, 369] width 152 height 26
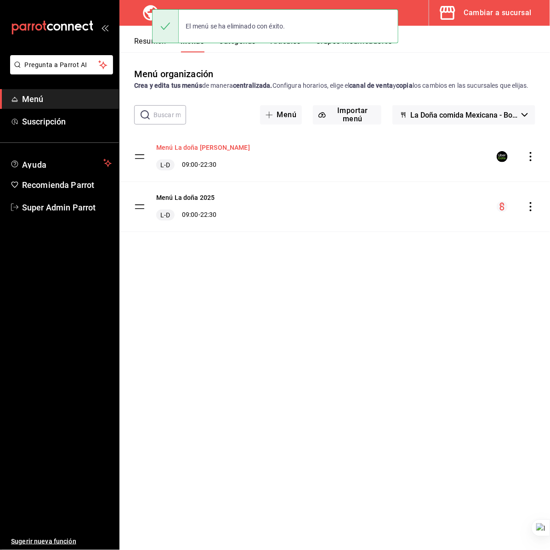
click at [203, 152] on button "Menú La doña Uber" at bounding box center [203, 147] width 94 height 9
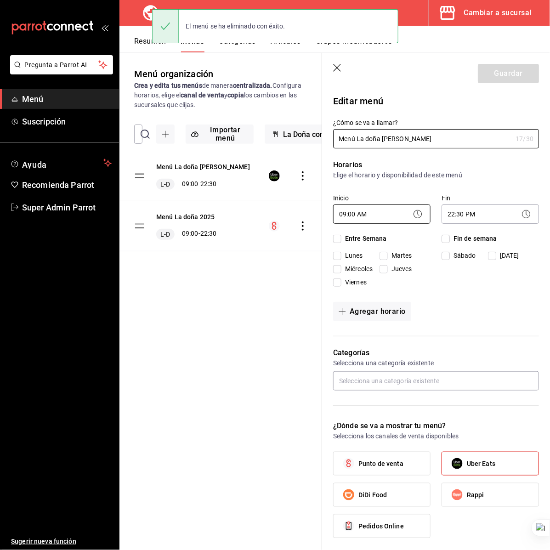
checkbox input "true"
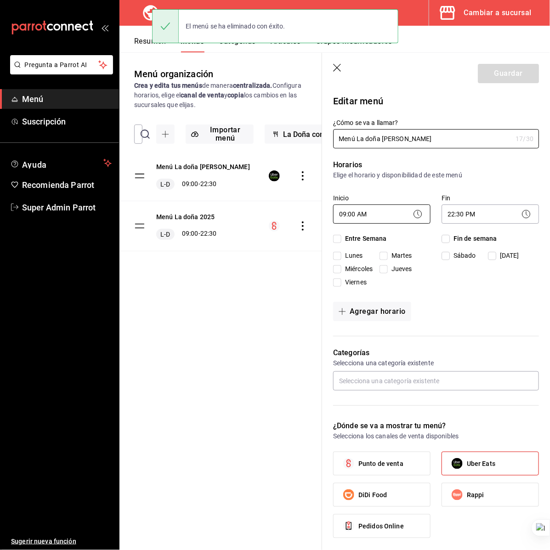
checkbox input "true"
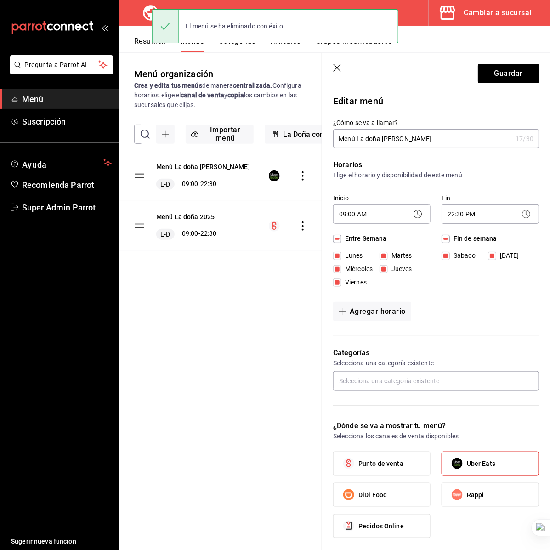
click at [426, 139] on input "Menú La doña Uber" at bounding box center [422, 139] width 179 height 18
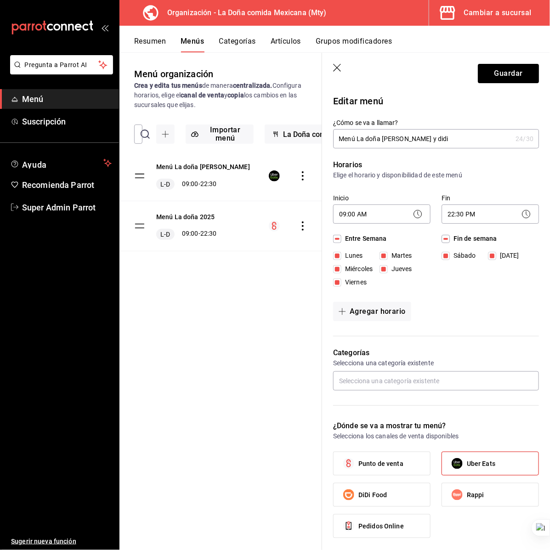
drag, startPoint x: 387, startPoint y: 138, endPoint x: 442, endPoint y: 139, distance: 55.1
click at [442, 139] on input "Menú La doña Uber y didi" at bounding box center [422, 139] width 179 height 18
type input "Menú La doña deliverys"
click at [498, 79] on button "Guardar" at bounding box center [508, 73] width 61 height 19
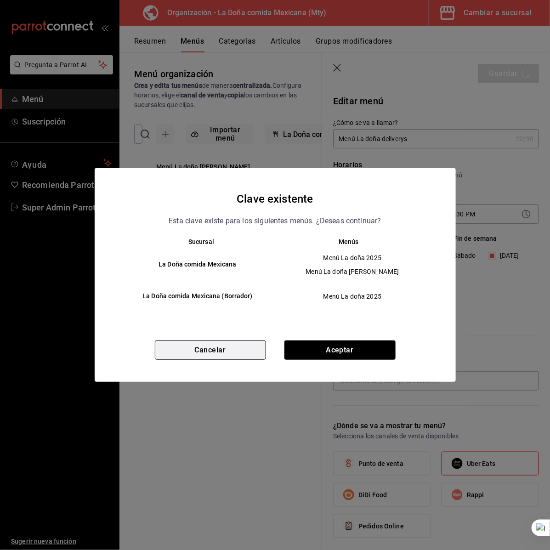
click at [238, 355] on button "Cancelar" at bounding box center [210, 349] width 111 height 19
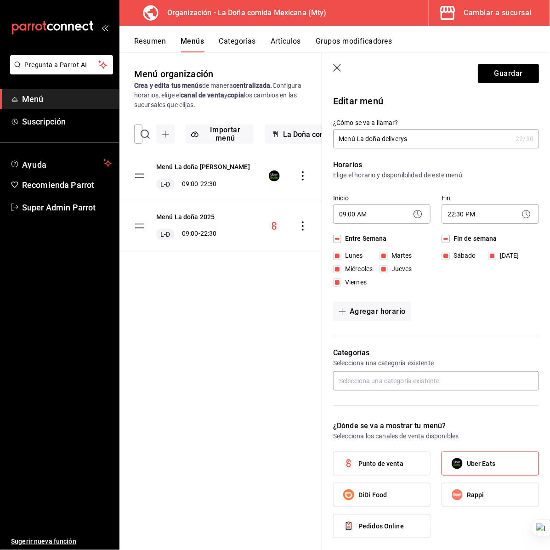
click at [385, 506] on label "DiDi Food" at bounding box center [382, 494] width 96 height 23
click at [358, 504] on input "DiDi Food" at bounding box center [348, 494] width 19 height 19
checkbox input "true"
click at [508, 70] on button "Guardar" at bounding box center [508, 73] width 61 height 19
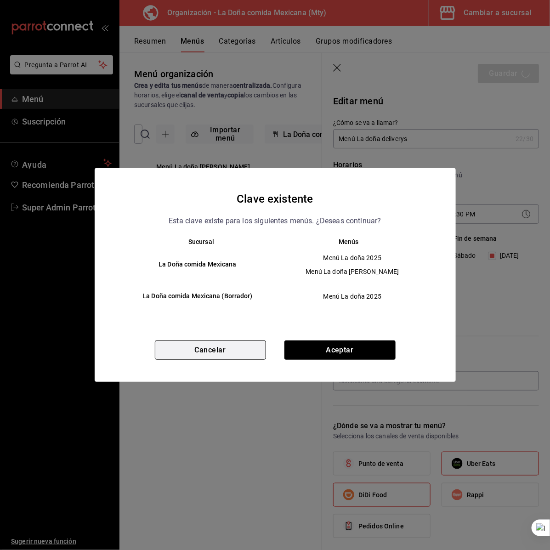
click at [218, 352] on button "Cancelar" at bounding box center [210, 349] width 111 height 19
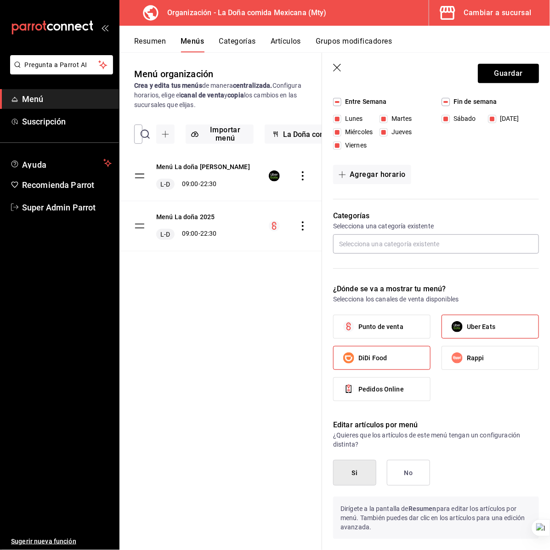
scroll to position [243, 0]
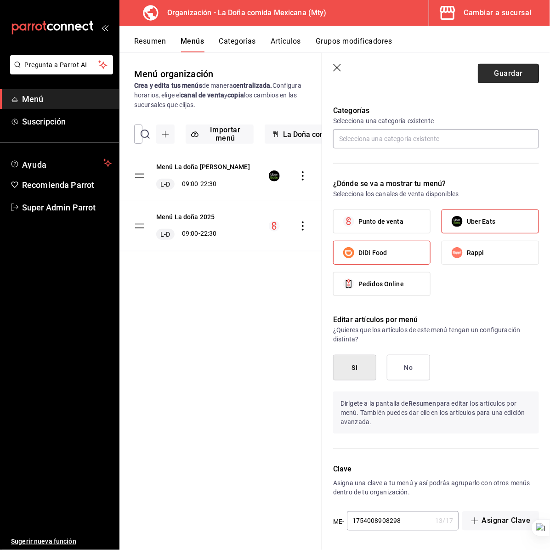
click at [488, 72] on button "Guardar" at bounding box center [508, 73] width 61 height 19
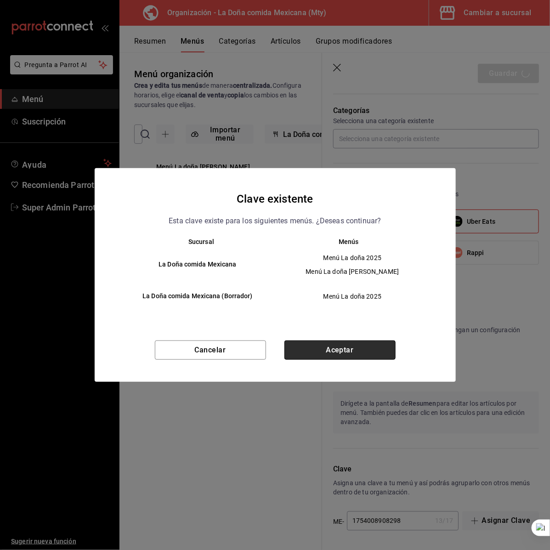
click at [329, 352] on button "Aceptar" at bounding box center [339, 349] width 111 height 19
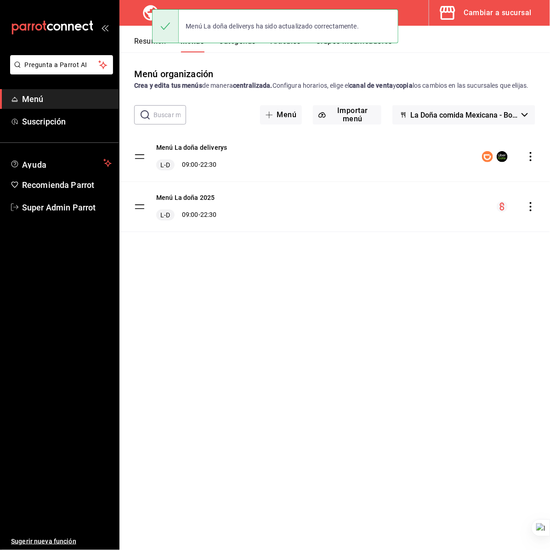
click at [248, 158] on div "Menú La doña deliverys L-D 09:00 - 22:30" at bounding box center [334, 157] width 430 height 50
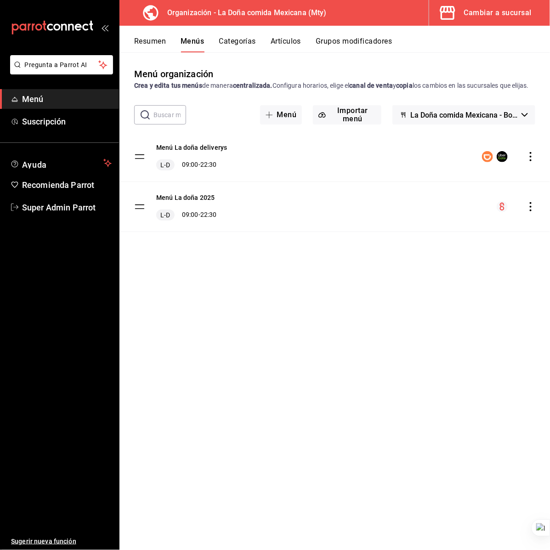
click at [283, 38] on button "Artículos" at bounding box center [286, 45] width 30 height 16
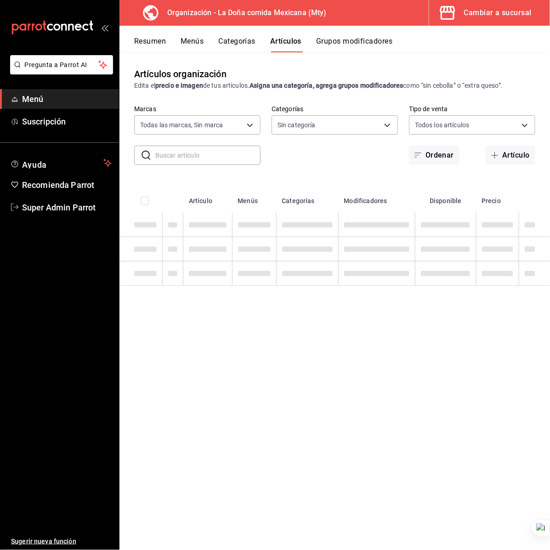
type input "807d94b5-1b38-4ed6-a3df-467630bb9ad2,7bdc5ec2-7f18-46f5-b122-544e67ef907d,7c02d…"
click at [186, 157] on input "text" at bounding box center [207, 155] width 105 height 18
type input "ff8f75b5-2589-4a91-bf5d-3045087fe17e,c84416b8-745f-45a0-908e-04682ce549ea,90ab8…"
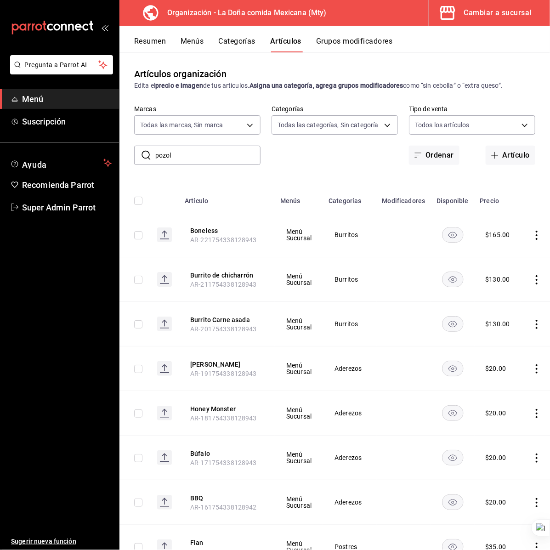
type input "pozole"
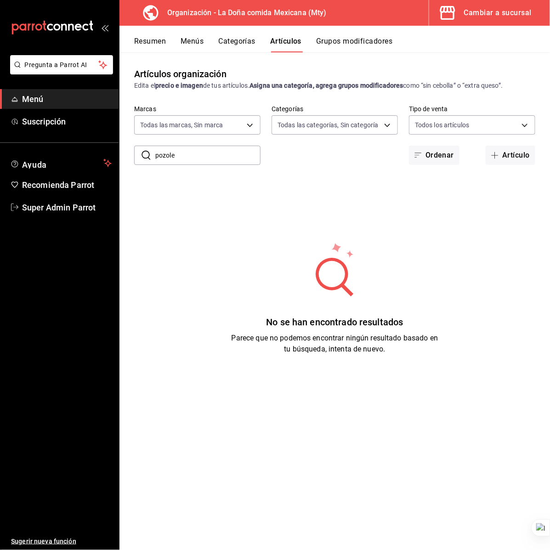
click at [191, 152] on input "pozole" at bounding box center [207, 155] width 105 height 18
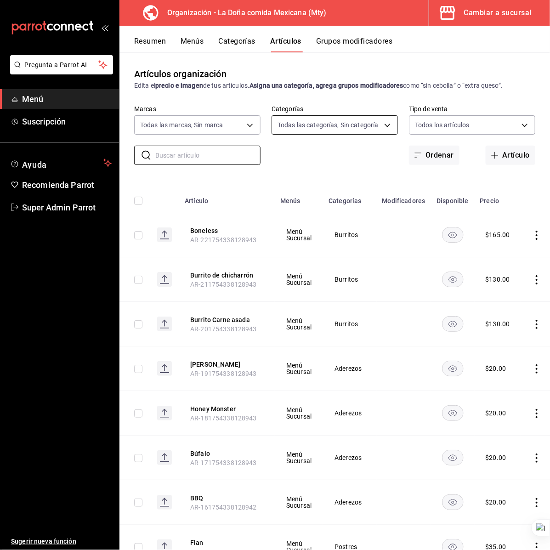
click at [331, 125] on body "Pregunta a Parrot AI Menú Suscripción Ayuda Recomienda Parrot Super Admin Parro…" at bounding box center [275, 275] width 550 height 550
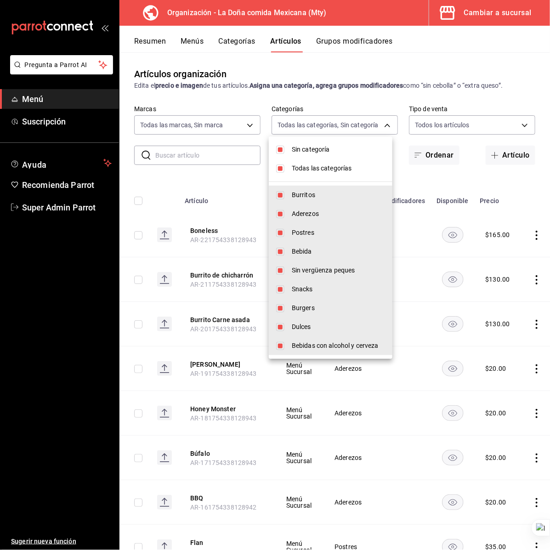
click at [260, 57] on div at bounding box center [275, 275] width 550 height 550
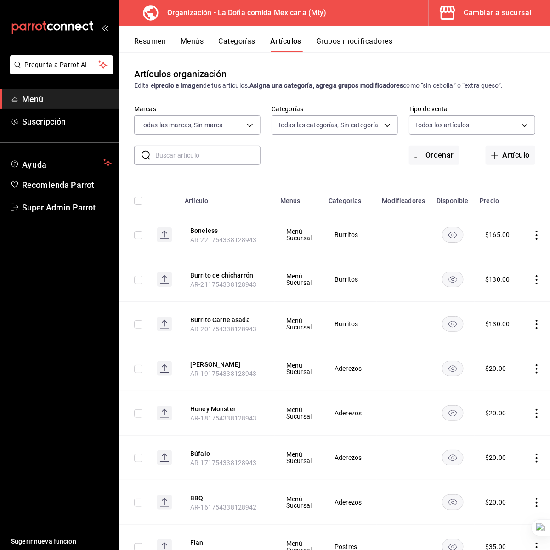
click at [244, 42] on button "Categorías" at bounding box center [237, 45] width 37 height 16
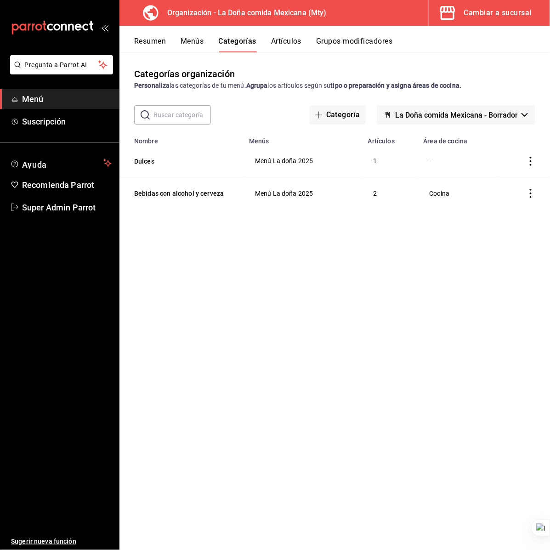
click at [275, 37] on button "Artículos" at bounding box center [286, 45] width 30 height 16
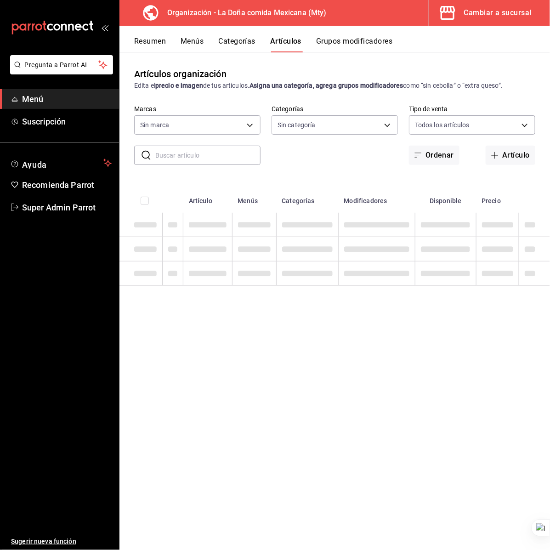
type input "807d94b5-1b38-4ed6-a3df-467630bb9ad2,7bdc5ec2-7f18-46f5-b122-544e67ef907d,7c02d…"
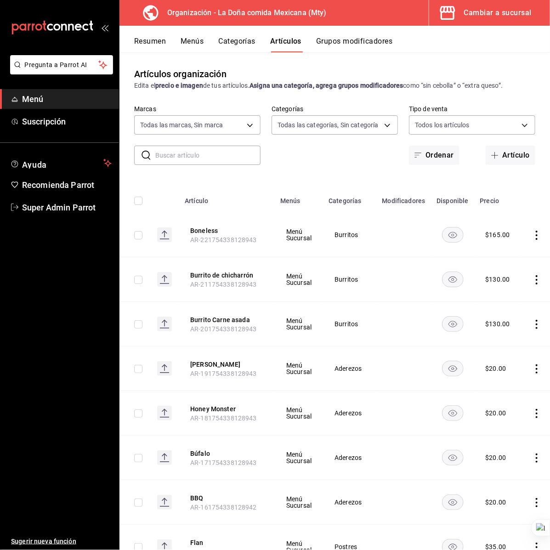
type input "ff8f75b5-2589-4a91-bf5d-3045087fe17e,c84416b8-745f-45a0-908e-04682ce549ea,90ab8…"
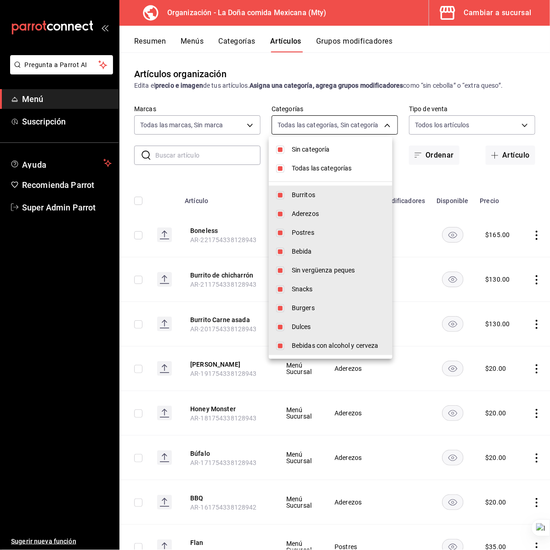
click at [320, 127] on body "Pregunta a Parrot AI Menú Suscripción Ayuda Recomienda Parrot Super Admin Parro…" at bounding box center [275, 275] width 550 height 550
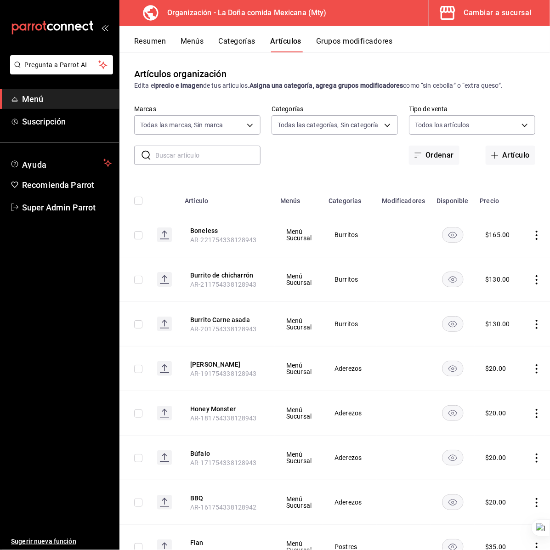
click at [230, 40] on button "Categorías" at bounding box center [237, 45] width 37 height 16
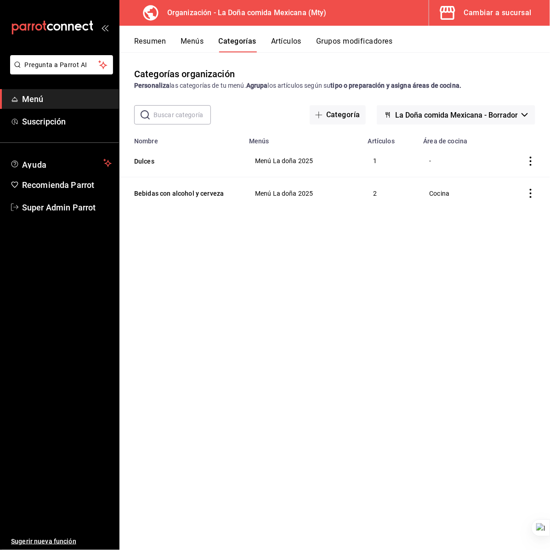
click at [189, 39] on button "Menús" at bounding box center [192, 45] width 23 height 16
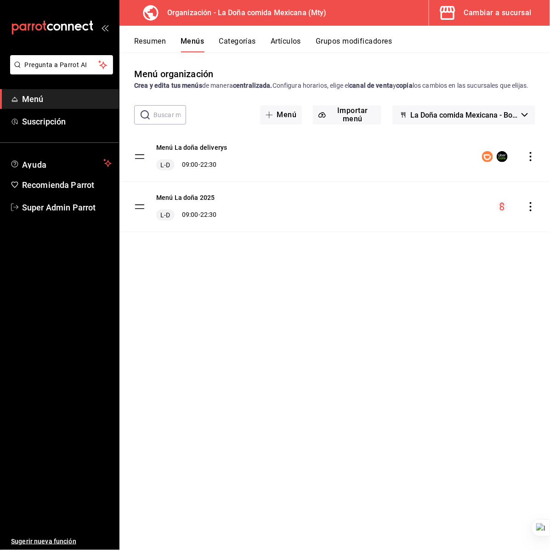
click at [249, 181] on div "Menú La doña deliverys L-D 09:00 - 22:30" at bounding box center [334, 157] width 430 height 50
click at [453, 8] on icon "button" at bounding box center [447, 13] width 18 height 18
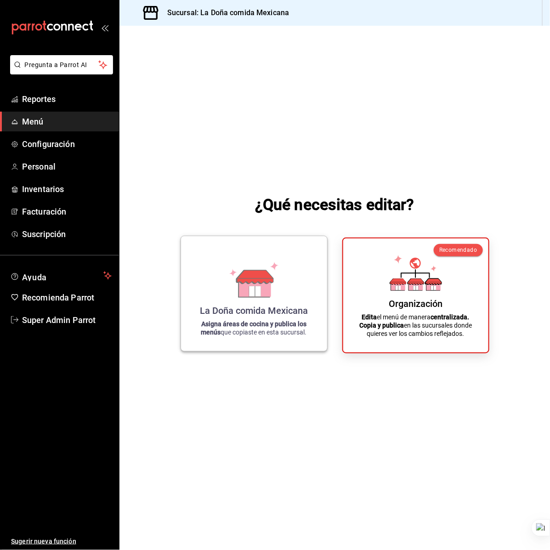
click at [265, 299] on div "La Doña comida Mexicana Asigna áreas de cocina y publica los menús que copiaste…" at bounding box center [254, 293] width 124 height 100
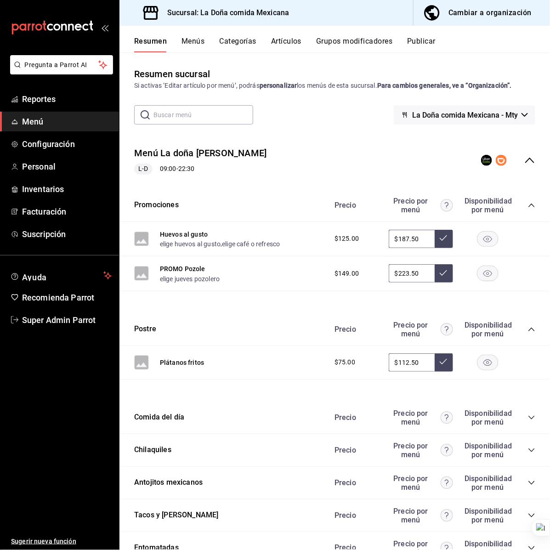
click at [226, 40] on button "Categorías" at bounding box center [238, 45] width 37 height 16
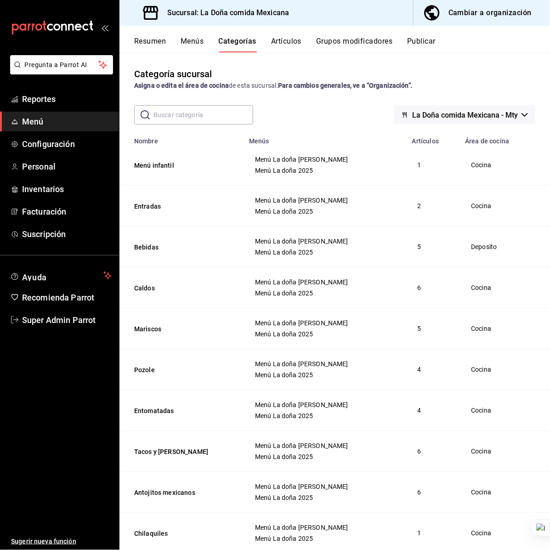
click at [194, 42] on button "Menús" at bounding box center [192, 45] width 23 height 16
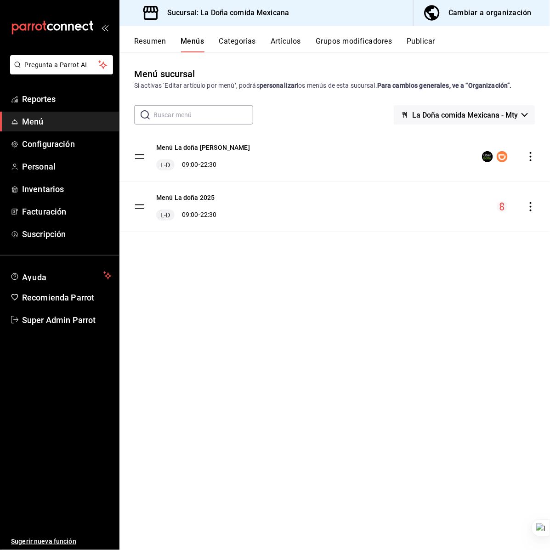
click at [292, 31] on div "Resumen Menús Categorías Artículos Grupos modificadores Publicar" at bounding box center [334, 39] width 430 height 27
click at [290, 40] on button "Artículos" at bounding box center [286, 45] width 30 height 16
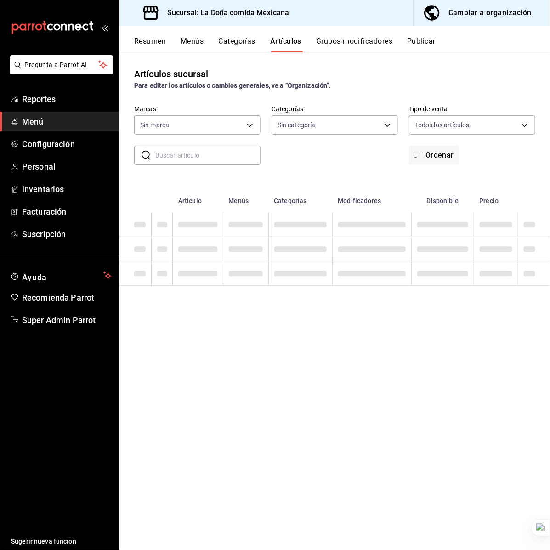
type input "e53f178e-f565-49bf-8aa1-199855f6bcb3,dba9cd53-48a2-4d44-8bea-60e37a8bb589,c8083…"
click at [198, 153] on input "text" at bounding box center [207, 155] width 105 height 18
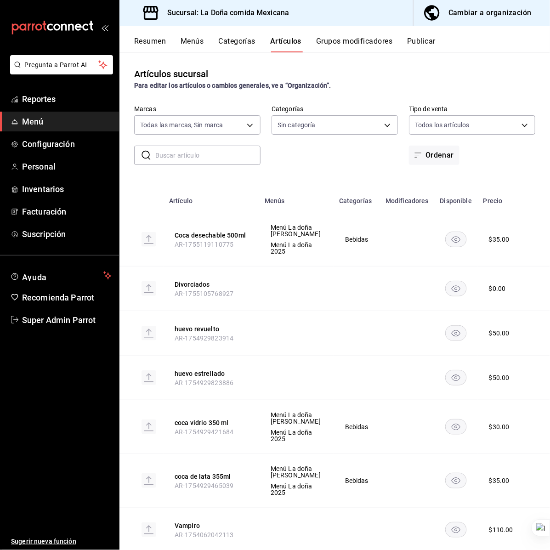
type input "31a5496a-1413-40c7-bfa9-a6291bd9bffe,2237f7a2-862e-4498-9588-4691ed35077b,c5aec…"
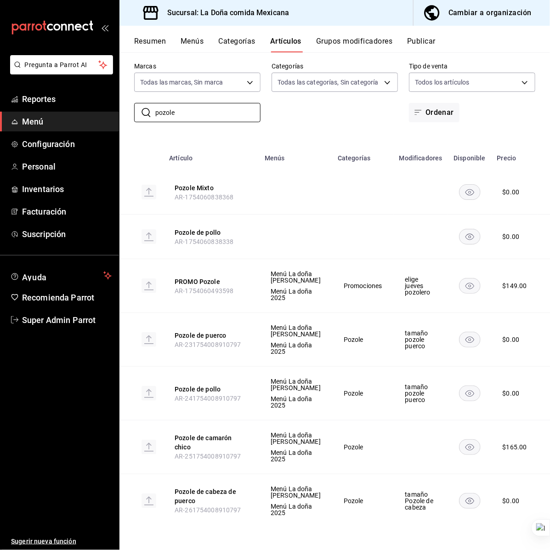
scroll to position [107, 0]
type input "pozole"
click at [217, 433] on button "Pozole de camarón chico" at bounding box center [212, 442] width 74 height 18
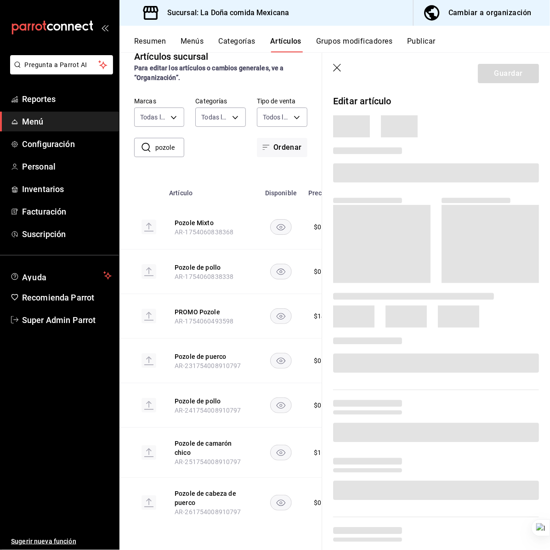
scroll to position [8, 0]
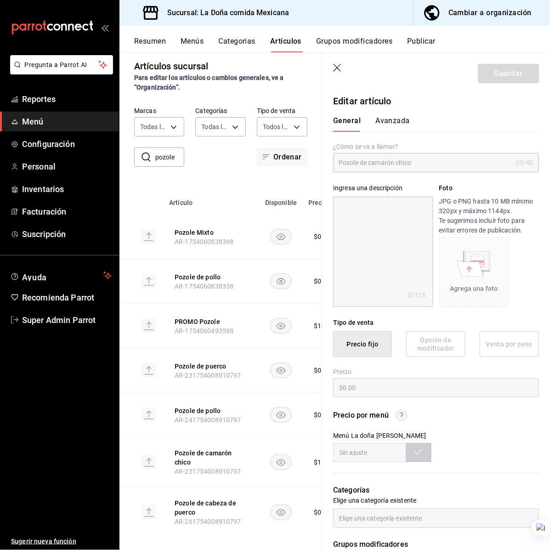
type input "$165.00"
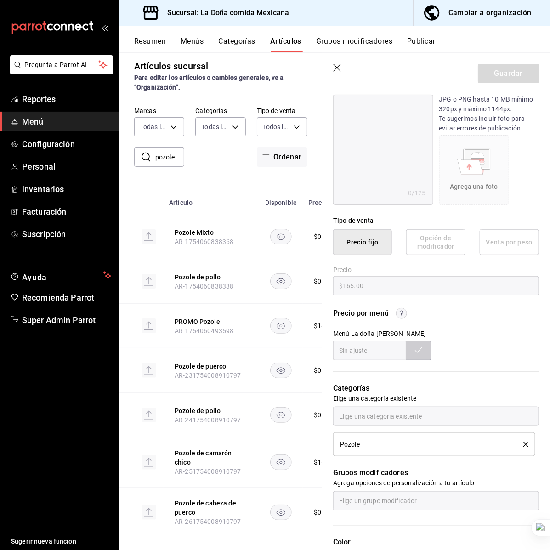
scroll to position [0, 0]
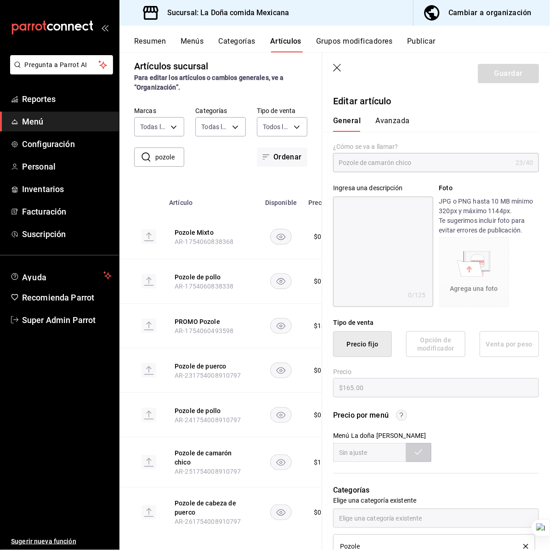
click at [340, 68] on icon "button" at bounding box center [337, 68] width 9 height 9
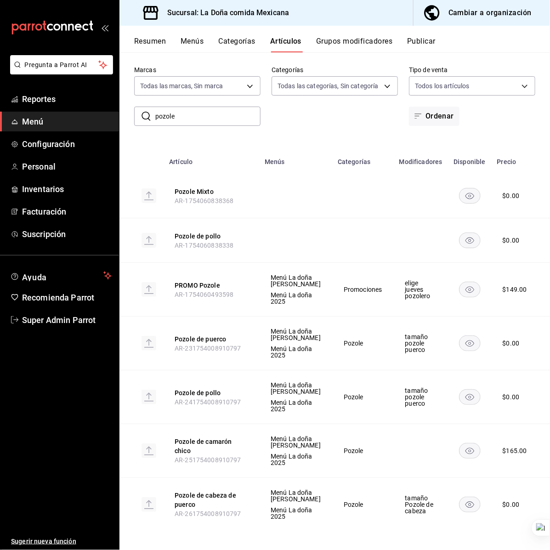
scroll to position [107, 0]
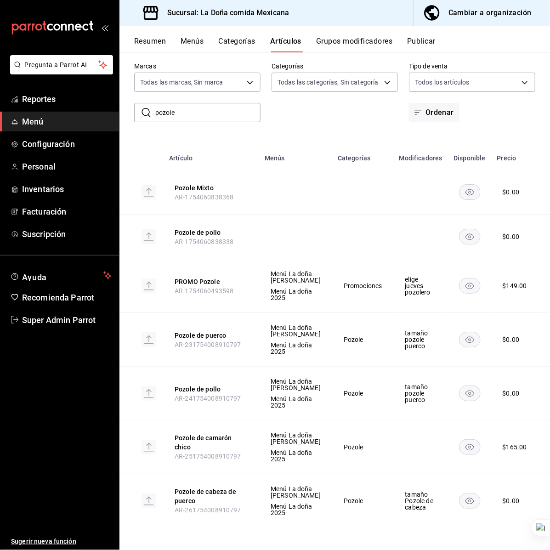
click at [354, 38] on button "Grupos modificadores" at bounding box center [354, 45] width 76 height 16
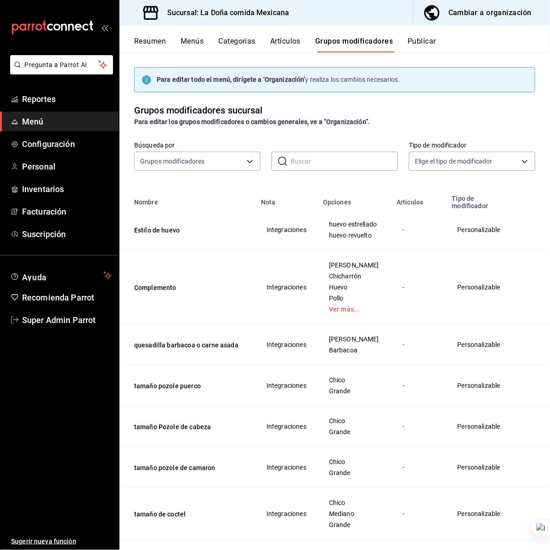
click at [228, 222] on td "Estilo de huevo" at bounding box center [187, 229] width 136 height 41
click at [169, 472] on button "tamaño pozole de camaron" at bounding box center [189, 467] width 110 height 9
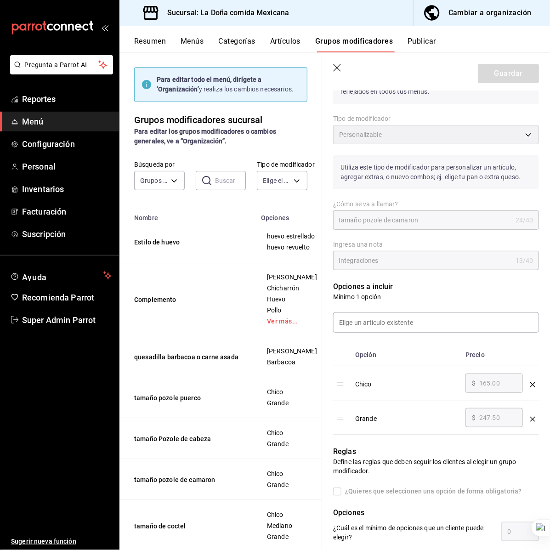
scroll to position [115, 0]
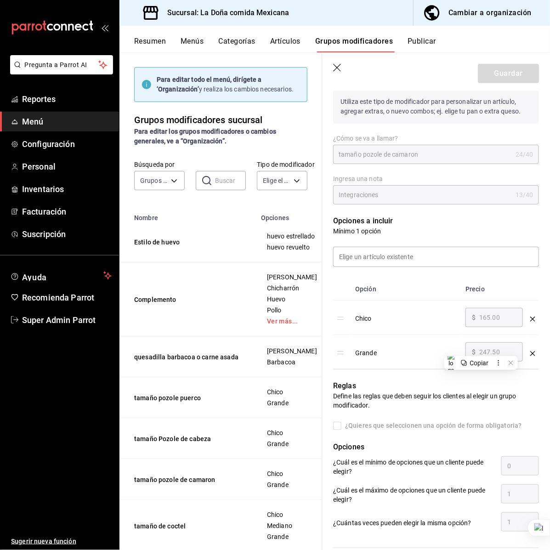
click at [364, 44] on button "Grupos modificadores" at bounding box center [354, 45] width 78 height 16
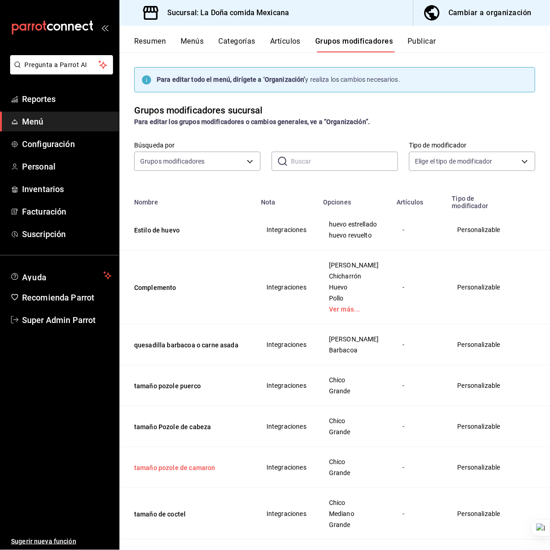
click at [239, 472] on button "tamaño pozole de camaron" at bounding box center [189, 467] width 110 height 9
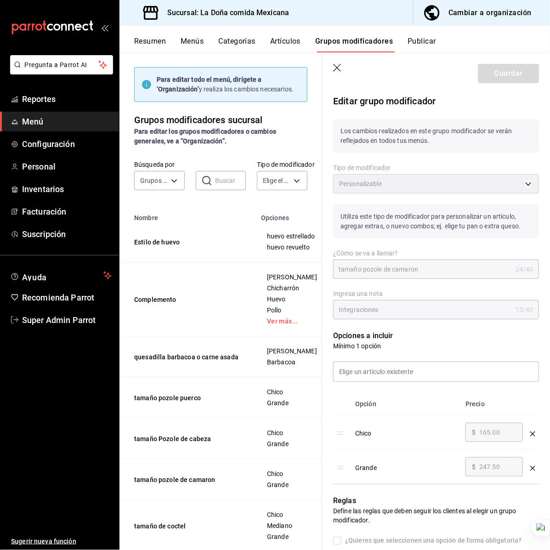
click at [336, 66] on icon "button" at bounding box center [337, 68] width 8 height 8
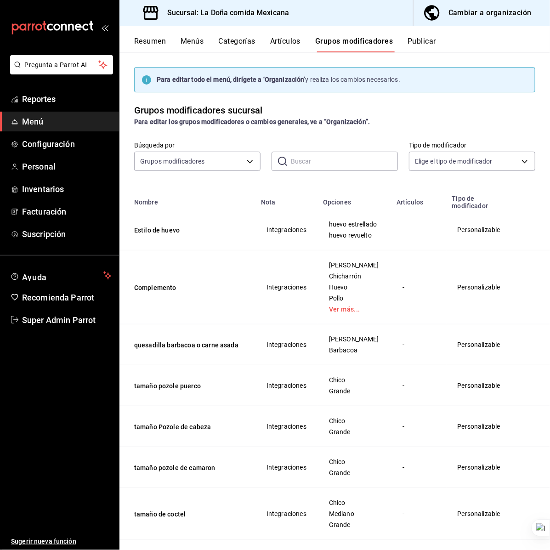
click at [443, 118] on div "Para editar los grupos modificadores o cambios generales, ve a “Organización”." at bounding box center [334, 122] width 401 height 10
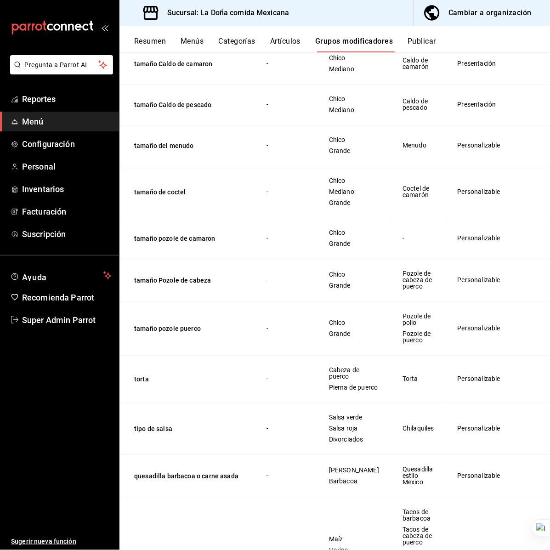
drag, startPoint x: 200, startPoint y: 302, endPoint x: 213, endPoint y: 298, distance: 13.2
click at [200, 243] on button "tamaño pozole de camaron" at bounding box center [189, 238] width 110 height 9
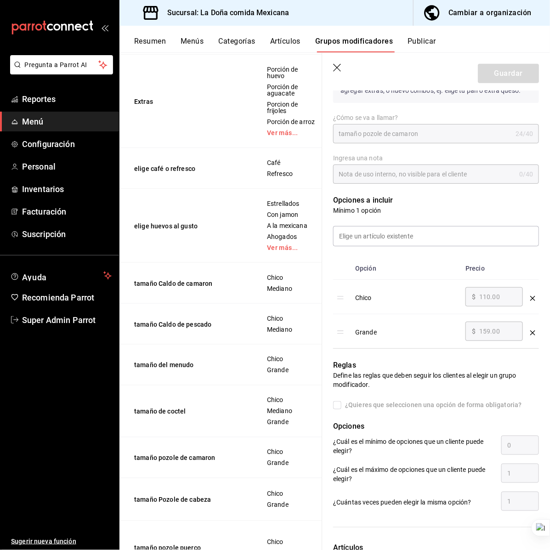
scroll to position [172, 0]
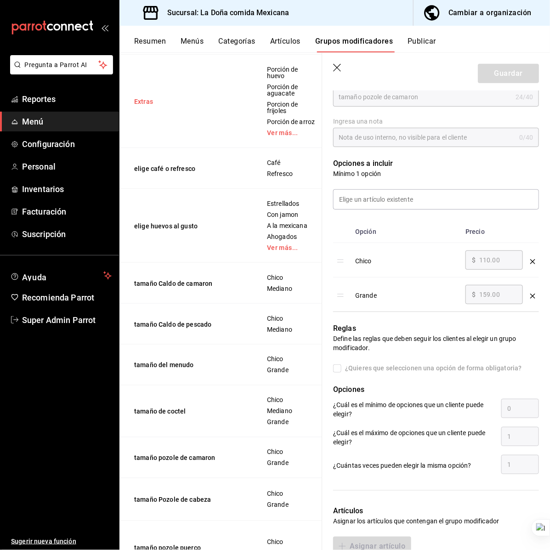
click at [240, 106] on button "Extras" at bounding box center [189, 101] width 110 height 9
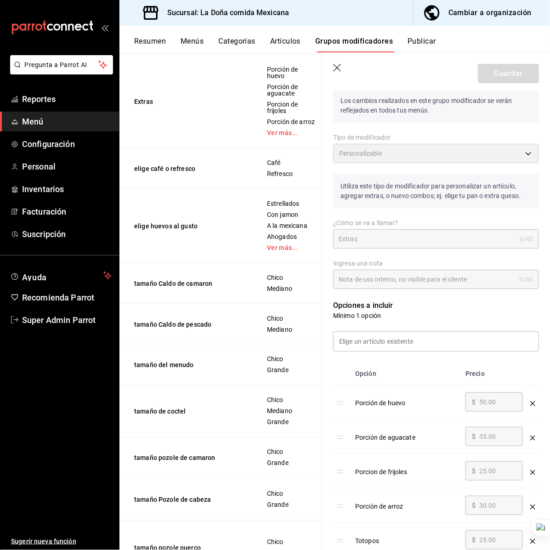
scroll to position [1795, 0]
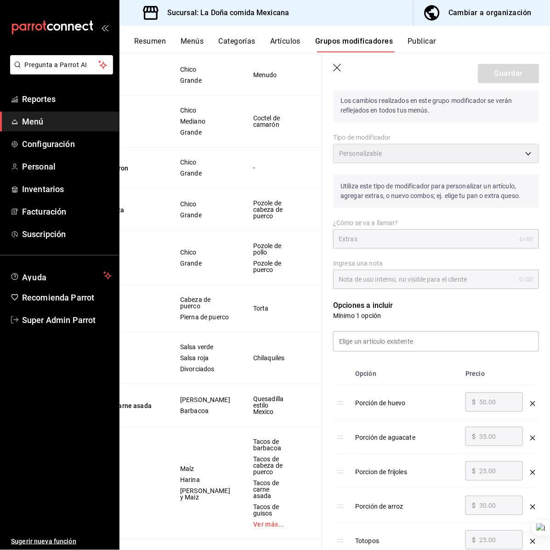
click at [339, 65] on icon "button" at bounding box center [337, 68] width 9 height 9
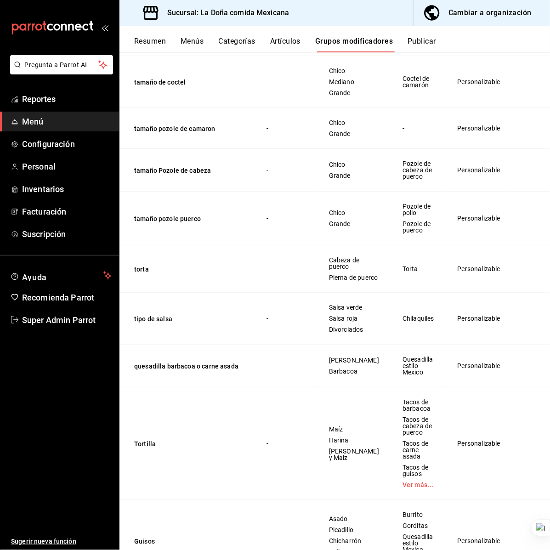
click at [240, 245] on td "tamaño pozole puerco" at bounding box center [187, 219] width 136 height 54
click at [194, 223] on button "tamaño pozole puerco" at bounding box center [189, 218] width 110 height 9
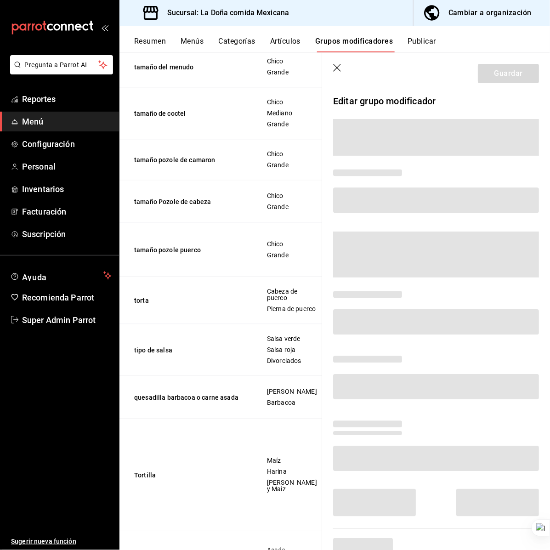
scroll to position [1613, 0]
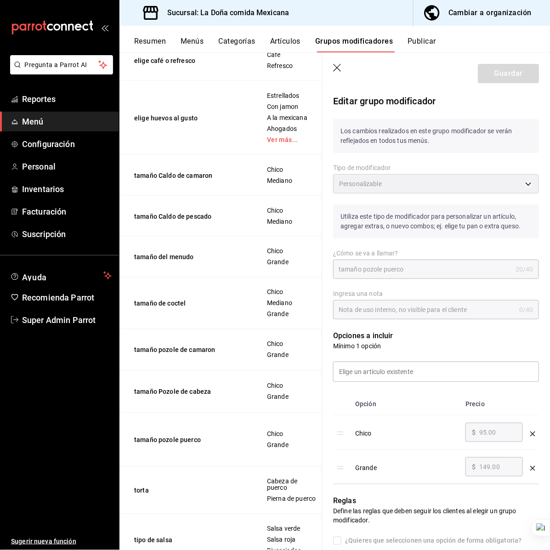
click at [341, 68] on icon "button" at bounding box center [337, 68] width 9 height 9
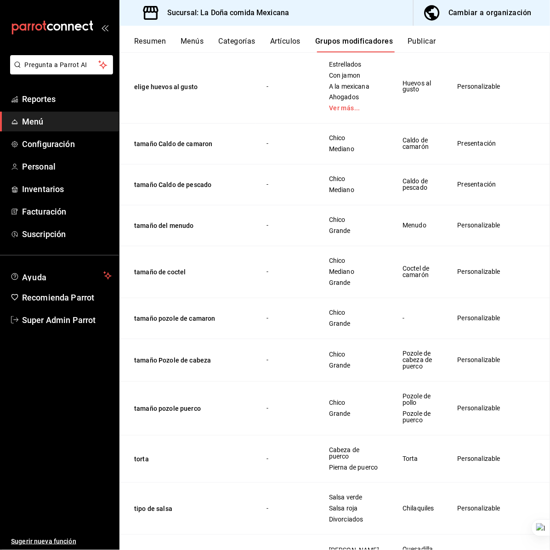
scroll to position [1621, 0]
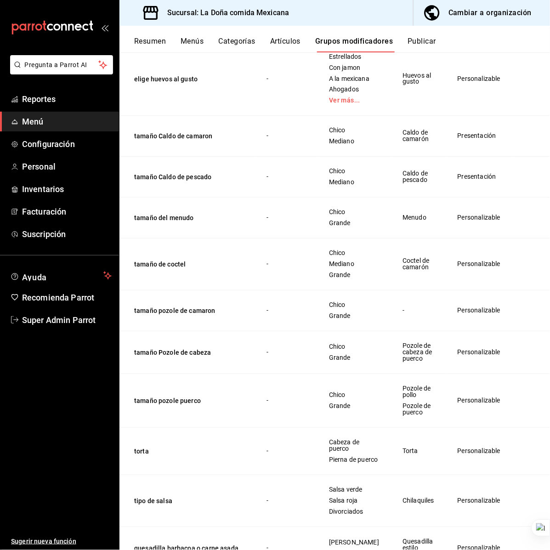
click at [263, 238] on td "-" at bounding box center [286, 218] width 62 height 41
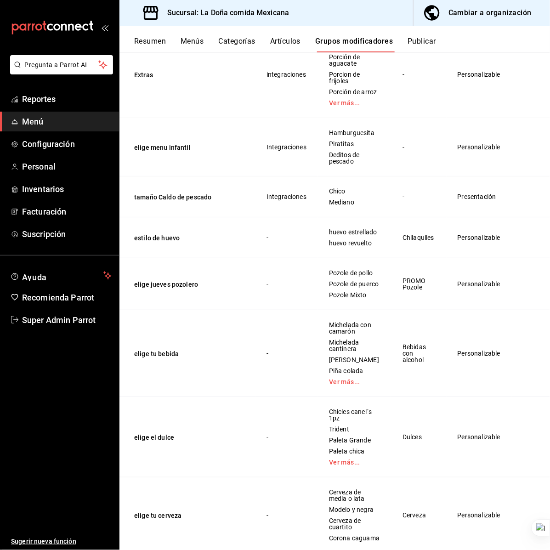
scroll to position [1774, 0]
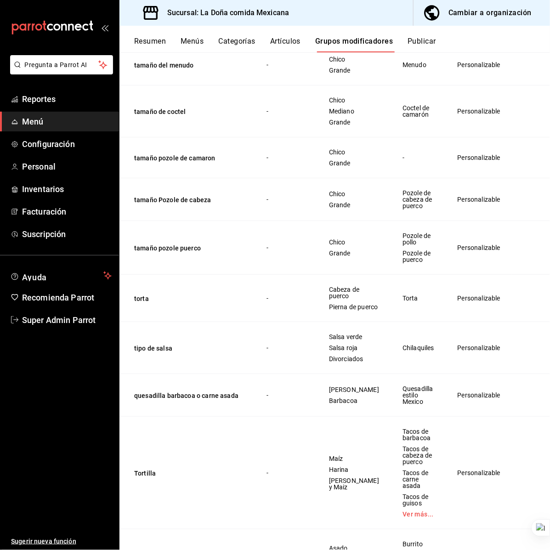
click at [407, 263] on span "Pozole de puerco" at bounding box center [418, 256] width 32 height 13
click at [407, 245] on span "Pozole de pollo" at bounding box center [418, 238] width 32 height 13
click at [186, 253] on button "tamaño pozole puerco" at bounding box center [189, 247] width 110 height 9
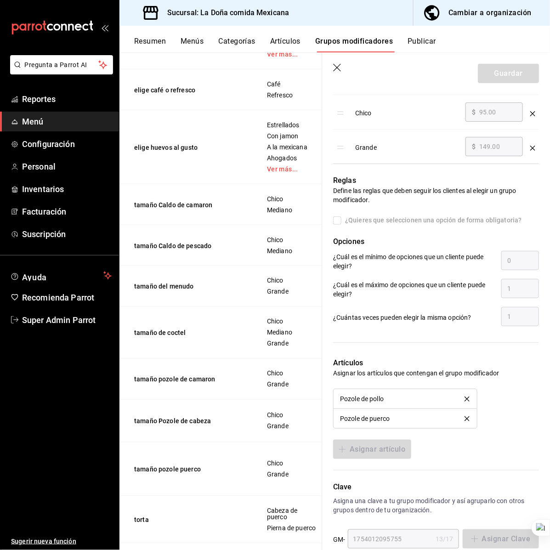
scroll to position [339, 0]
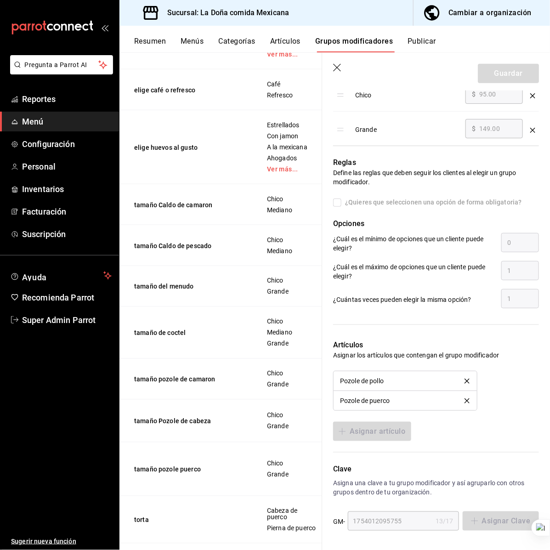
click at [339, 66] on icon "button" at bounding box center [337, 68] width 9 height 9
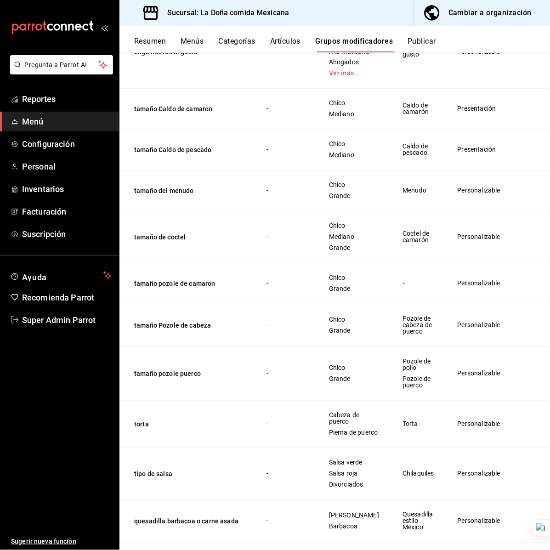
scroll to position [1592, 0]
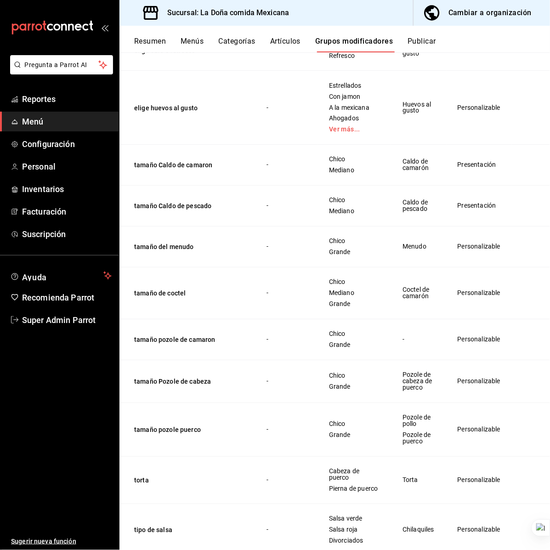
click at [274, 42] on button "Artículos" at bounding box center [285, 45] width 30 height 16
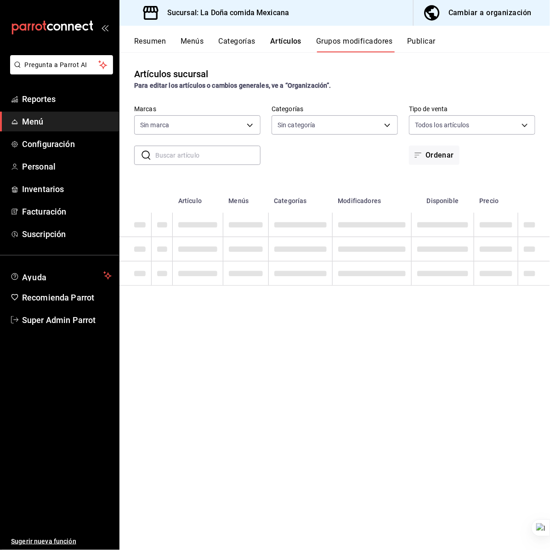
type input "e53f178e-f565-49bf-8aa1-199855f6bcb3,dba9cd53-48a2-4d44-8bea-60e37a8bb589,c8083…"
type input "31a5496a-1413-40c7-bfa9-a6291bd9bffe,2237f7a2-862e-4498-9588-4691ed35077b,c5aec…"
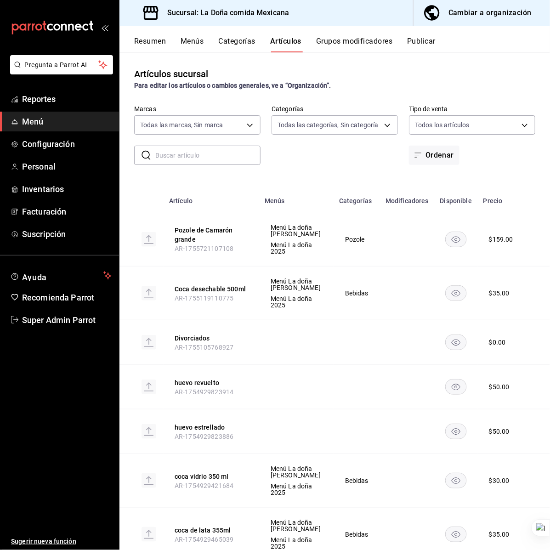
type input "e53f178e-f565-49bf-8aa1-199855f6bcb3,dba9cd53-48a2-4d44-8bea-60e37a8bb589,c8083…"
click at [179, 153] on input "text" at bounding box center [207, 155] width 105 height 18
paste input "Pozole de pollo"
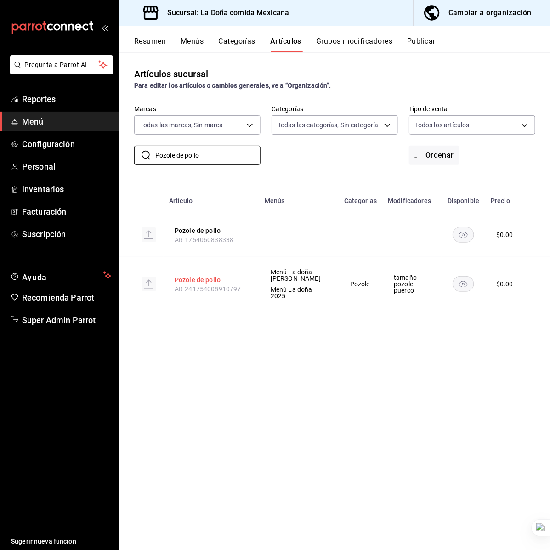
type input "Pozole de pollo"
click at [201, 282] on button "Pozole de pollo" at bounding box center [212, 279] width 74 height 9
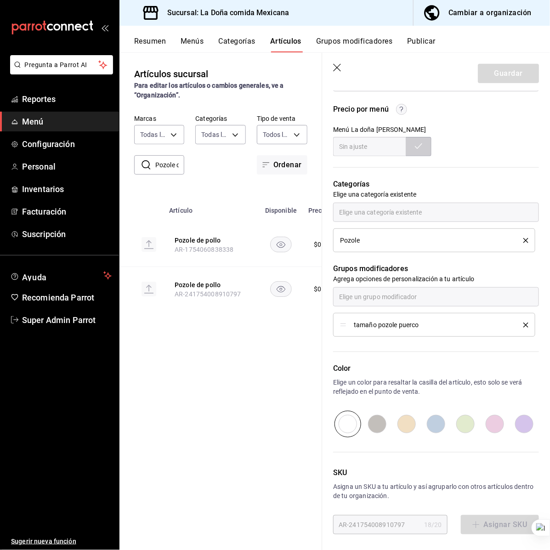
scroll to position [309, 0]
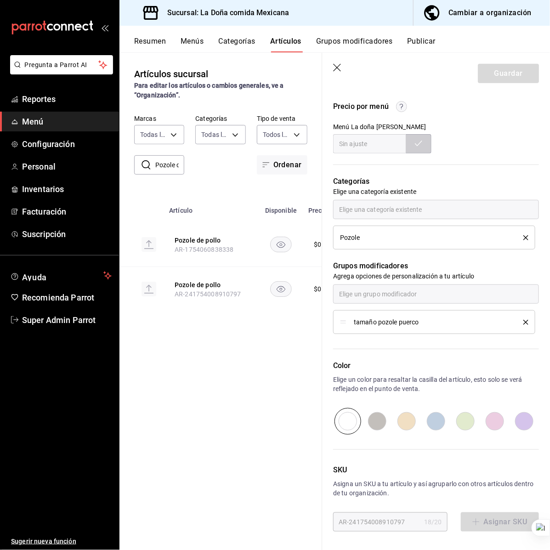
click at [336, 65] on icon "button" at bounding box center [337, 68] width 9 height 9
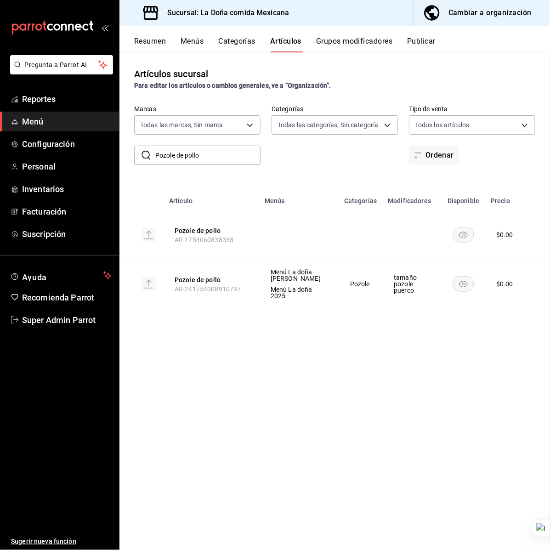
click at [343, 40] on button "Grupos modificadores" at bounding box center [354, 45] width 76 height 16
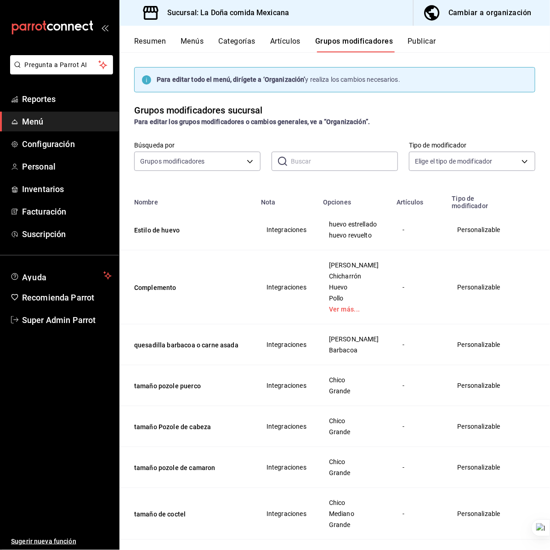
click at [318, 157] on input "text" at bounding box center [344, 161] width 107 height 18
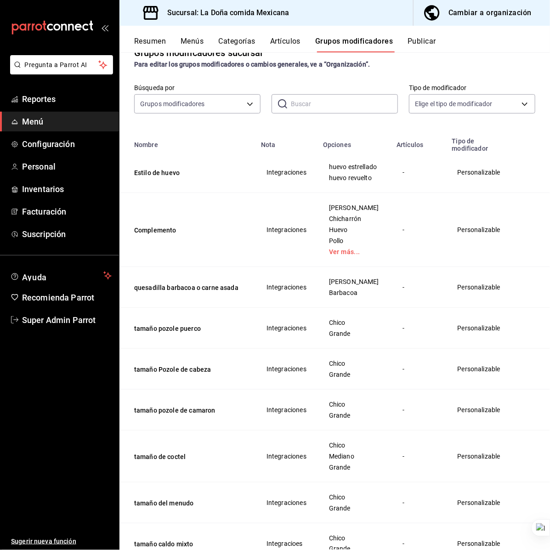
scroll to position [1783, 0]
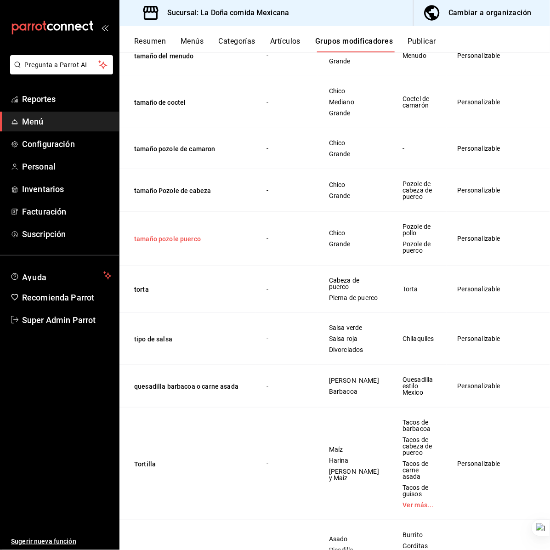
click at [186, 243] on button "tamaño pozole puerco" at bounding box center [189, 238] width 110 height 9
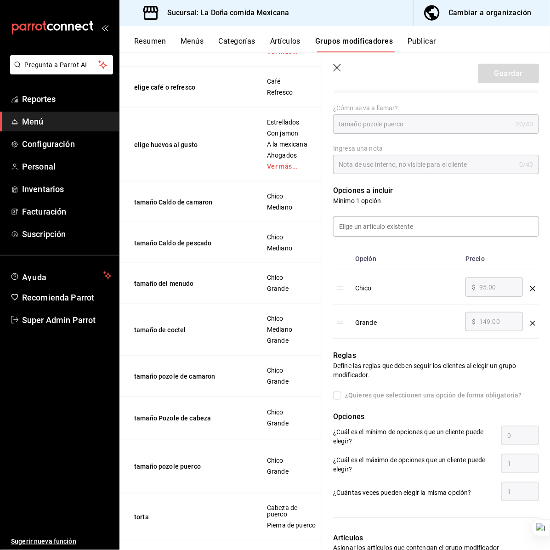
scroll to position [230, 0]
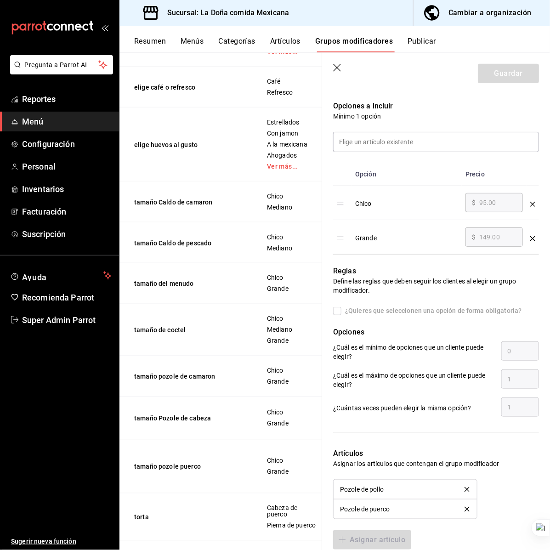
click at [336, 64] on icon "button" at bounding box center [337, 68] width 9 height 9
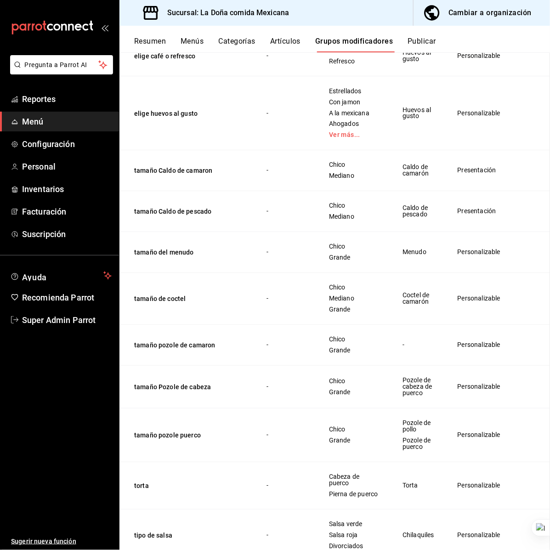
scroll to position [1595, 0]
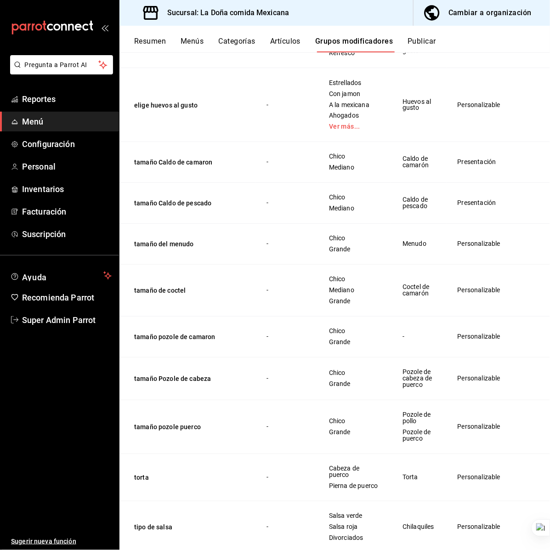
click at [296, 265] on td "-" at bounding box center [286, 244] width 62 height 41
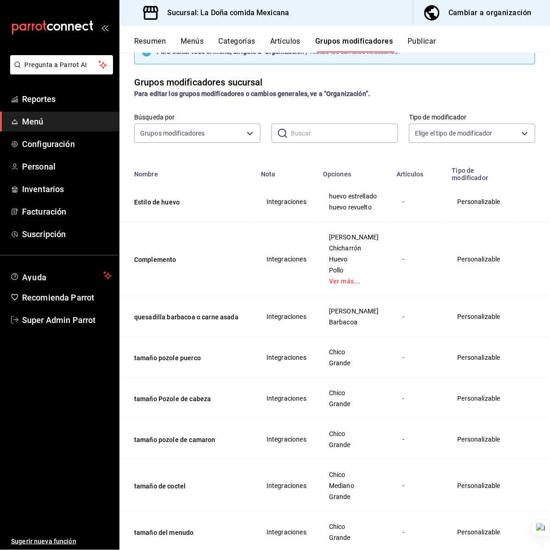
scroll to position [0, 0]
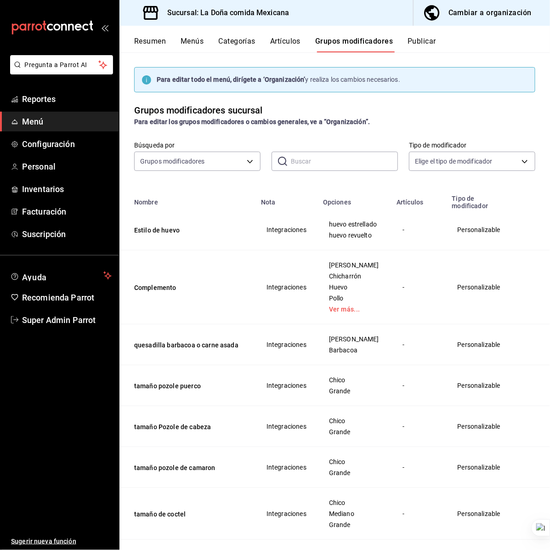
click at [339, 48] on button "Grupos modificadores" at bounding box center [354, 45] width 78 height 16
click at [292, 220] on td "Integraciones" at bounding box center [286, 229] width 62 height 41
click at [219, 389] on td "tamaño pozole puerco" at bounding box center [187, 385] width 136 height 41
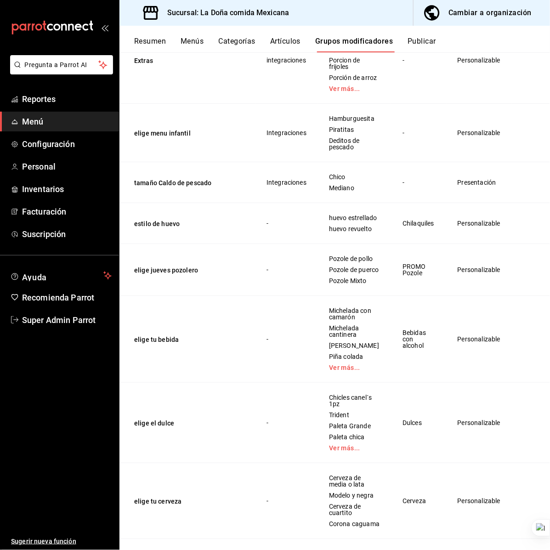
scroll to position [1792, 0]
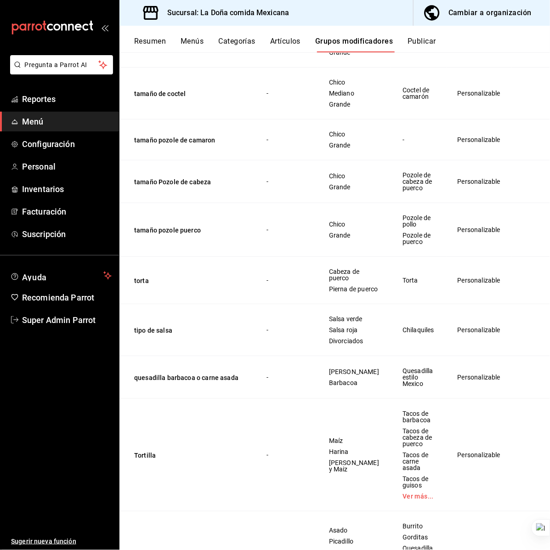
click at [192, 235] on button "tamaño pozole puerco" at bounding box center [189, 230] width 110 height 9
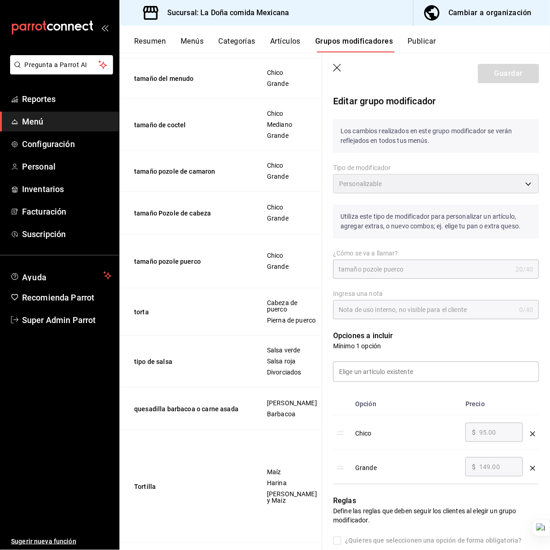
scroll to position [1595, 0]
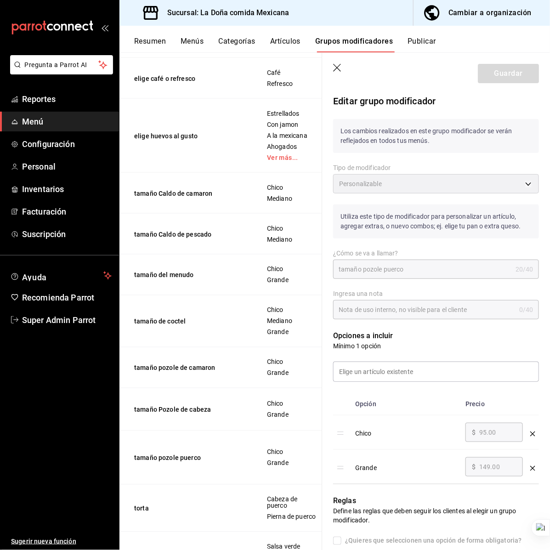
click at [334, 68] on icon "button" at bounding box center [337, 68] width 9 height 9
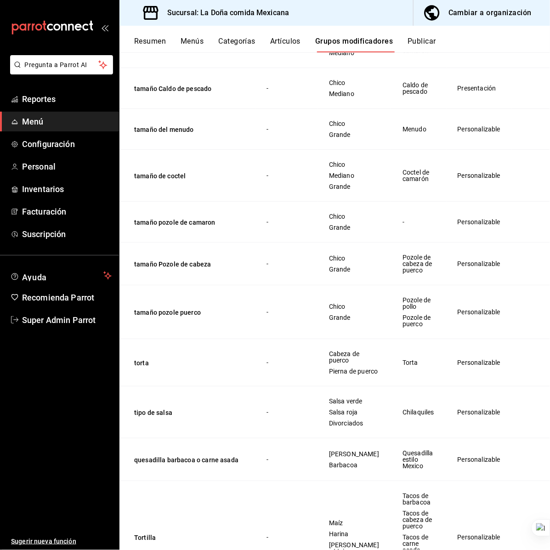
scroll to position [1718, 0]
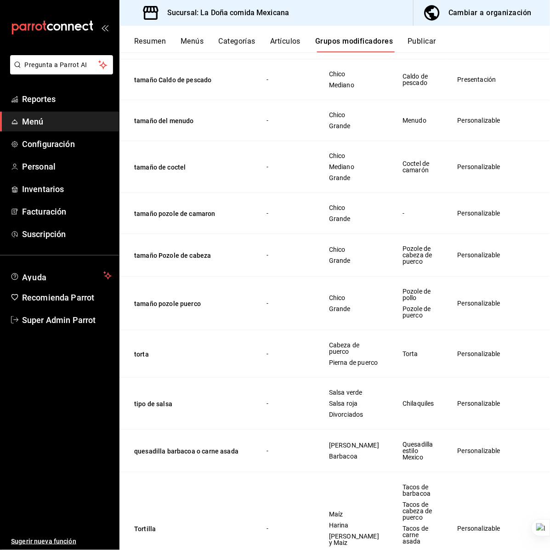
click at [378, 277] on td "Chico Grande" at bounding box center [354, 255] width 74 height 43
click at [177, 172] on button "tamaño de coctel" at bounding box center [189, 167] width 110 height 9
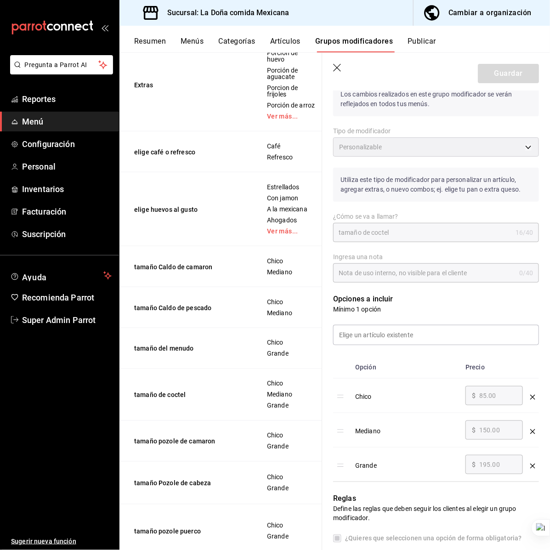
scroll to position [57, 0]
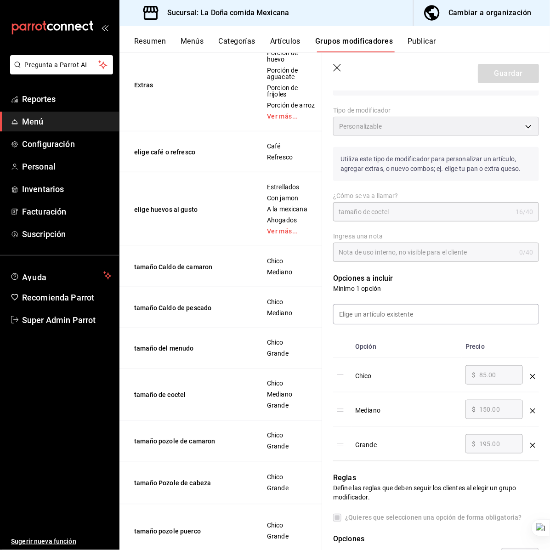
click at [340, 69] on icon "button" at bounding box center [337, 68] width 9 height 9
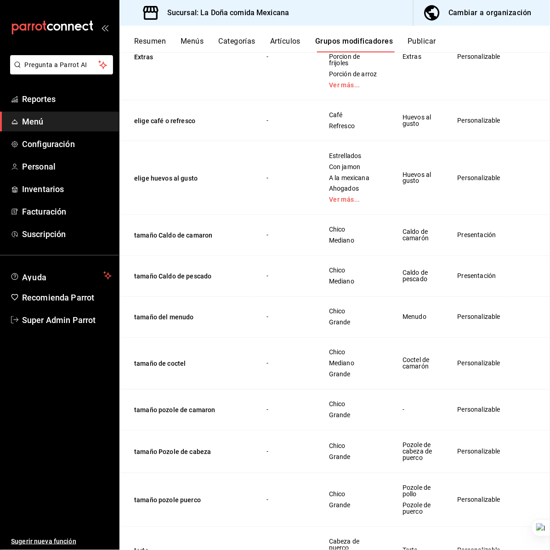
scroll to position [1530, 0]
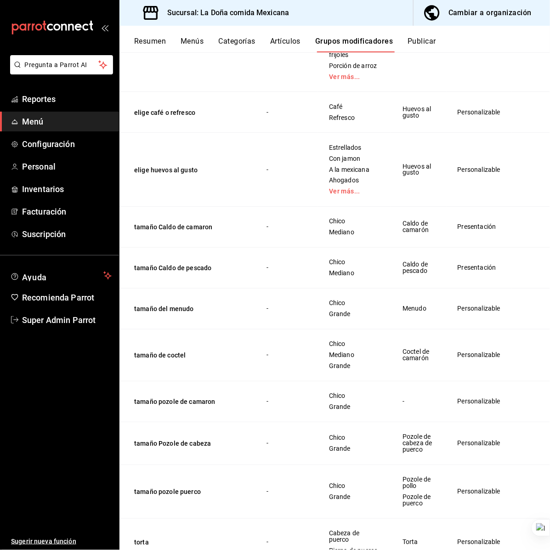
click at [402, 176] on span "Huevos al gusto" at bounding box center [418, 169] width 32 height 13
click at [203, 232] on button "tamaño Caldo de camaron" at bounding box center [189, 227] width 110 height 9
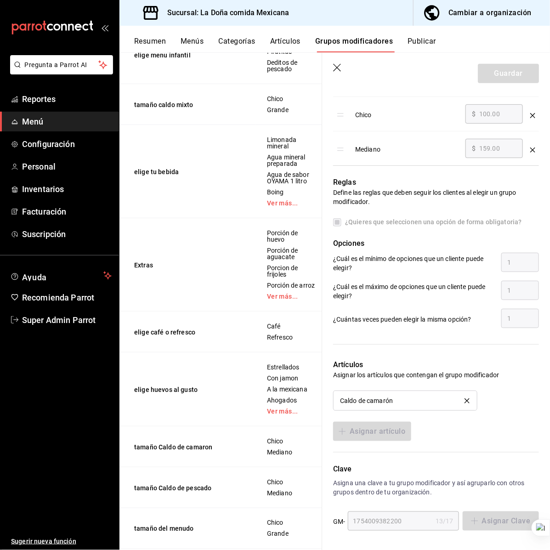
scroll to position [288, 0]
click at [338, 68] on icon "button" at bounding box center [337, 68] width 9 height 9
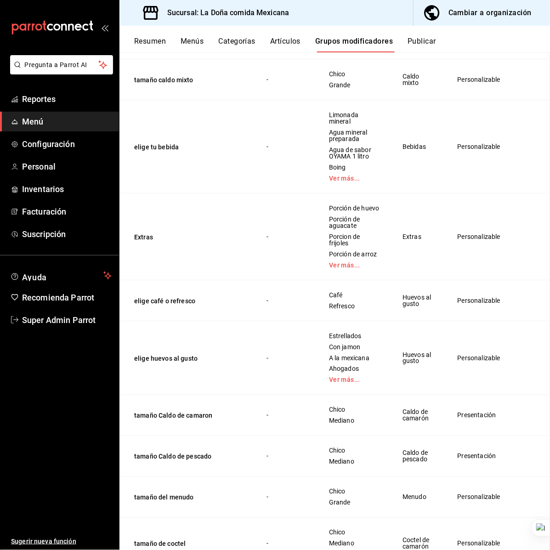
scroll to position [1349, 0]
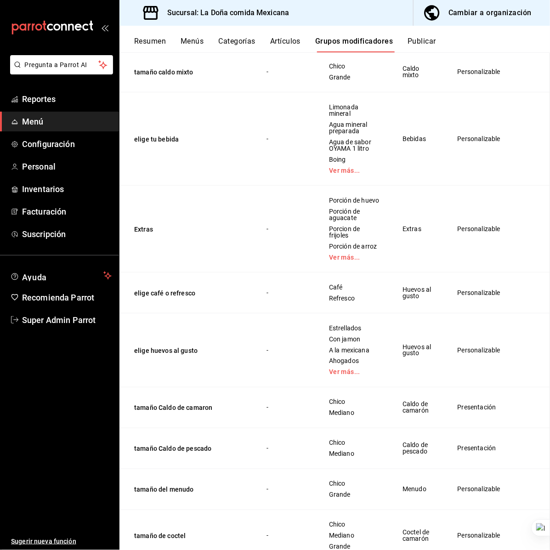
click at [291, 43] on button "Artículos" at bounding box center [285, 45] width 30 height 16
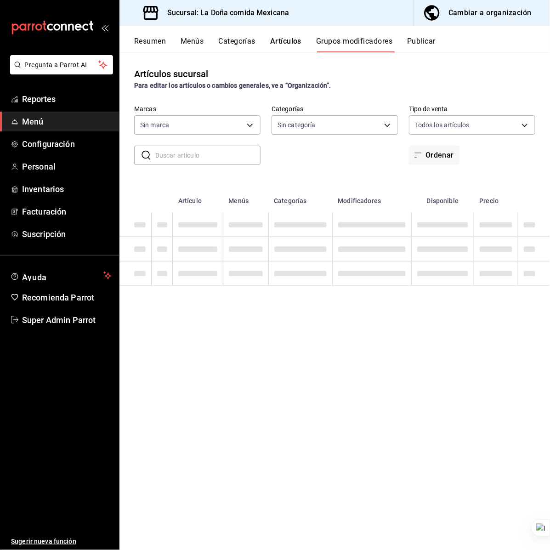
type input "e53f178e-f565-49bf-8aa1-199855f6bcb3,dba9cd53-48a2-4d44-8bea-60e37a8bb589,c8083…"
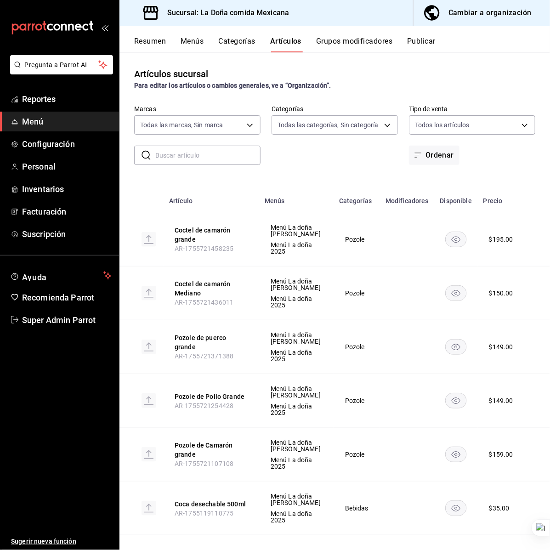
type input "e53f178e-f565-49bf-8aa1-199855f6bcb3,dba9cd53-48a2-4d44-8bea-60e37a8bb589,c8083…"
type input "31a5496a-1413-40c7-bfa9-a6291bd9bffe,2237f7a2-862e-4498-9588-4691ed35077b,c5aec…"
click at [220, 152] on input "text" at bounding box center [207, 155] width 105 height 18
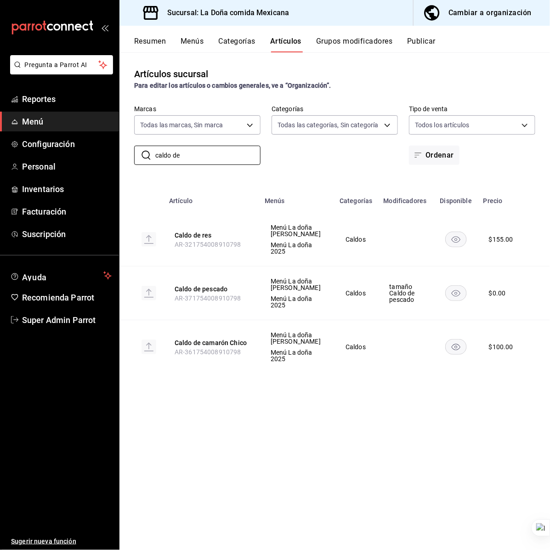
drag, startPoint x: 354, startPoint y: 430, endPoint x: 354, endPoint y: 423, distance: 7.4
click at [354, 430] on div "Artículos sucursal Para editar los artículos o cambios generales, ve a “Organiz…" at bounding box center [334, 300] width 430 height 497
click at [293, 423] on div "Artículos sucursal Para editar los artículos o cambios generales, ve a “Organiz…" at bounding box center [334, 300] width 430 height 497
click at [189, 155] on input "caldo de" at bounding box center [207, 155] width 105 height 18
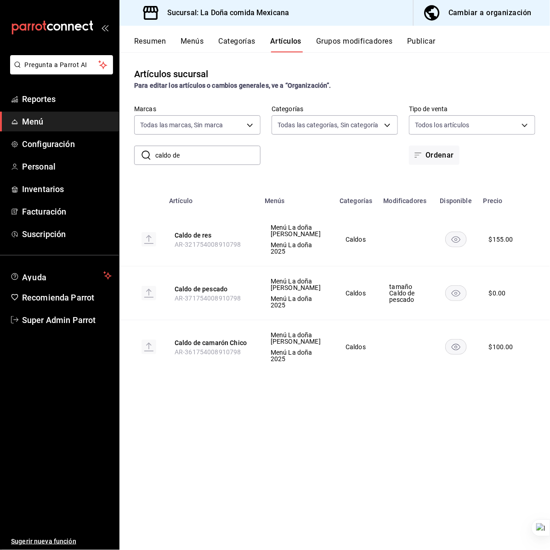
click at [189, 155] on input "caldo de" at bounding box center [207, 155] width 105 height 18
paste input "Caldo de pescado"
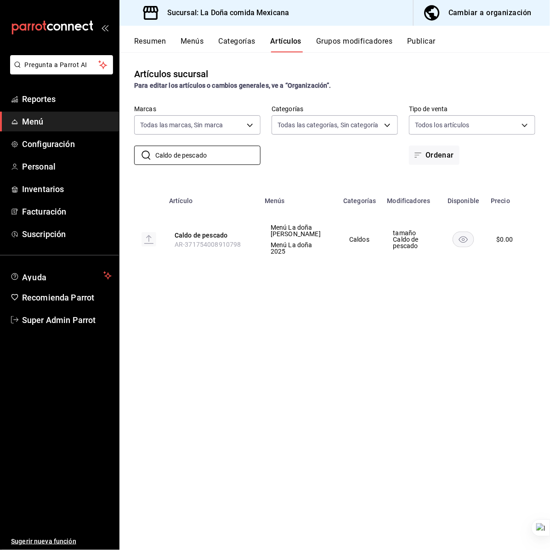
type input "Caldo de pescado"
click at [322, 154] on div "​ Caldo de pescado ​ Marcas Todas las marcas, Sin marca e53f178e-f565-49bf-8aa1…" at bounding box center [334, 135] width 430 height 60
click at [196, 234] on button "Caldo de pescado" at bounding box center [212, 235] width 74 height 9
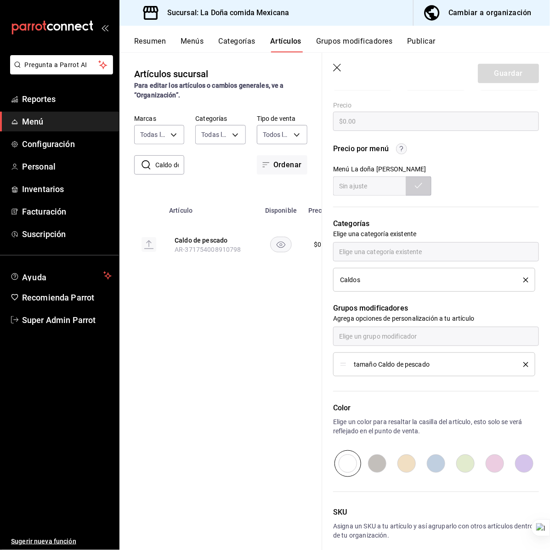
scroll to position [287, 0]
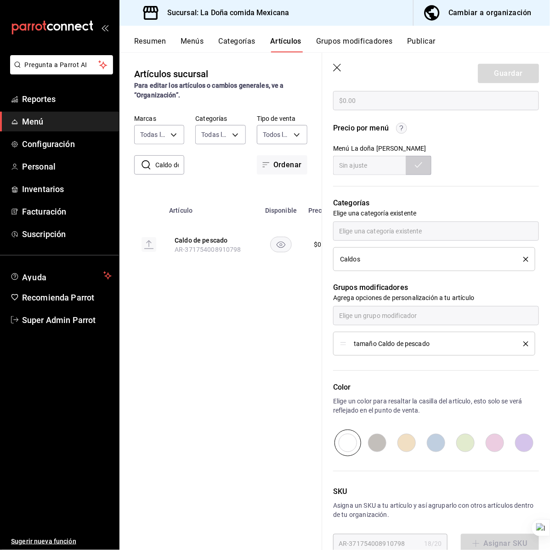
click at [338, 69] on icon "button" at bounding box center [337, 68] width 8 height 8
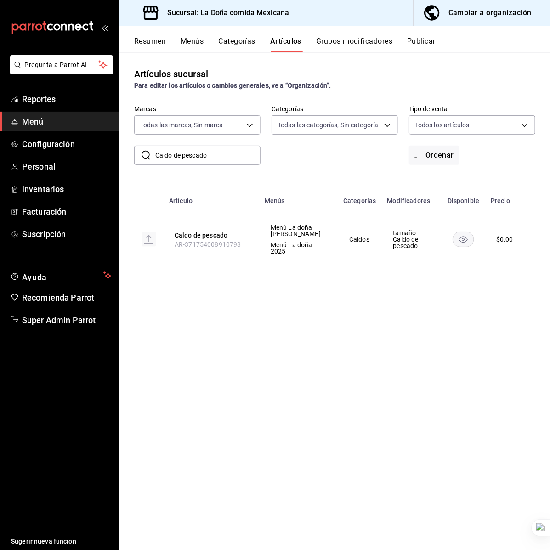
click at [344, 45] on button "Grupos modificadores" at bounding box center [354, 45] width 76 height 16
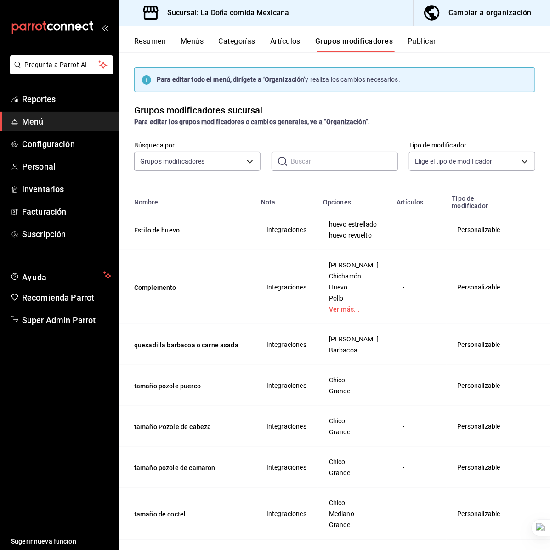
click at [304, 156] on input "text" at bounding box center [344, 161] width 107 height 18
paste input "Caldo de pescado"
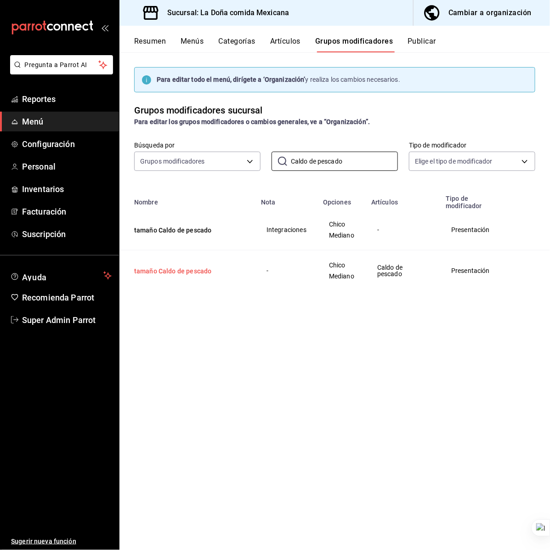
click at [187, 266] on button "tamaño Caldo de pescado" at bounding box center [189, 270] width 110 height 9
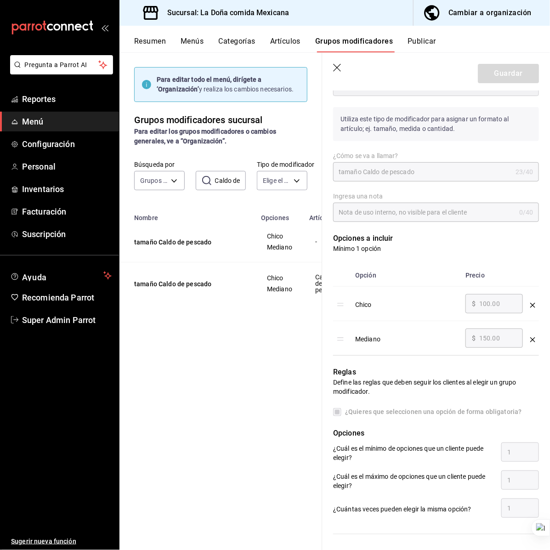
scroll to position [115, 0]
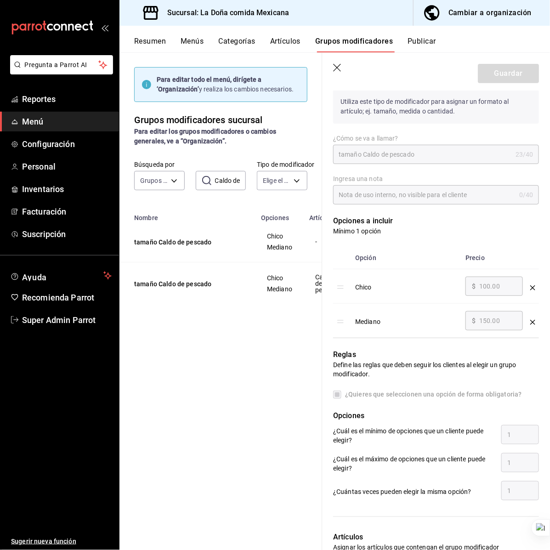
click at [337, 67] on icon "button" at bounding box center [337, 68] width 8 height 8
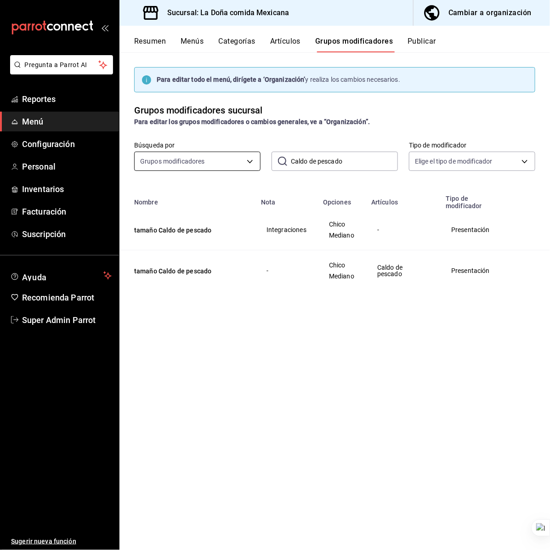
click at [182, 164] on body "Pregunta a Parrot AI Reportes Menú Configuración Personal Inventarios Facturaci…" at bounding box center [275, 275] width 550 height 550
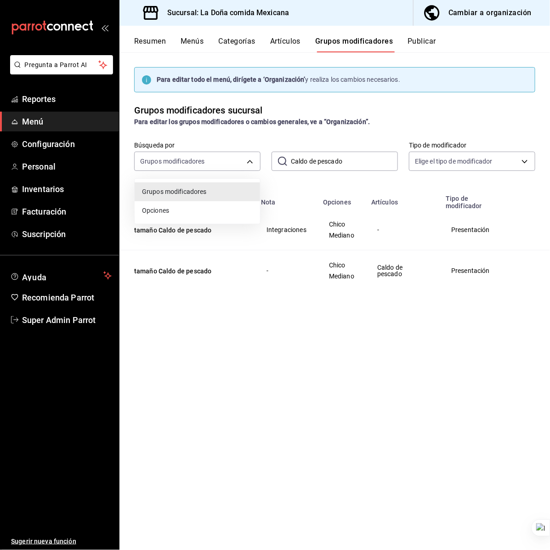
click at [297, 162] on div at bounding box center [275, 275] width 550 height 550
click at [302, 161] on input "Caldo de pescado" at bounding box center [344, 161] width 107 height 18
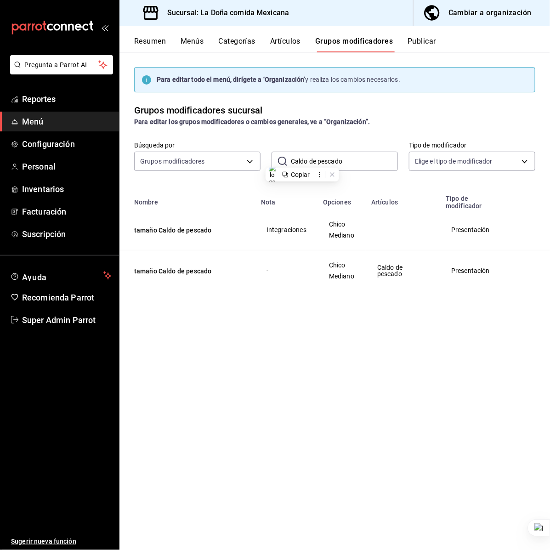
paste input "mixt"
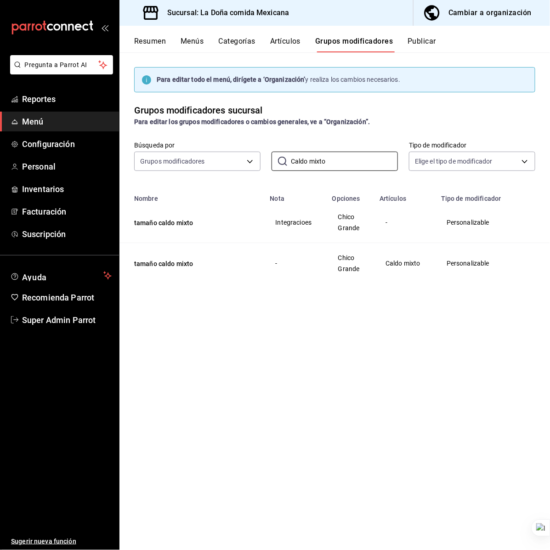
click at [176, 269] on td "tamaño caldo mixto" at bounding box center [191, 263] width 145 height 41
click at [170, 268] on button "tamaño caldo mixto" at bounding box center [189, 263] width 110 height 9
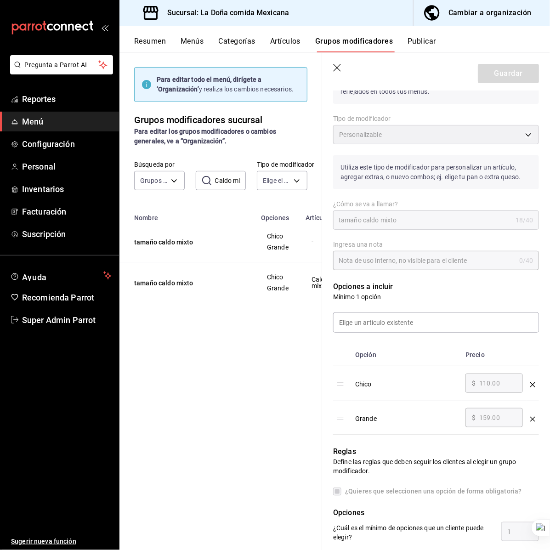
scroll to position [172, 0]
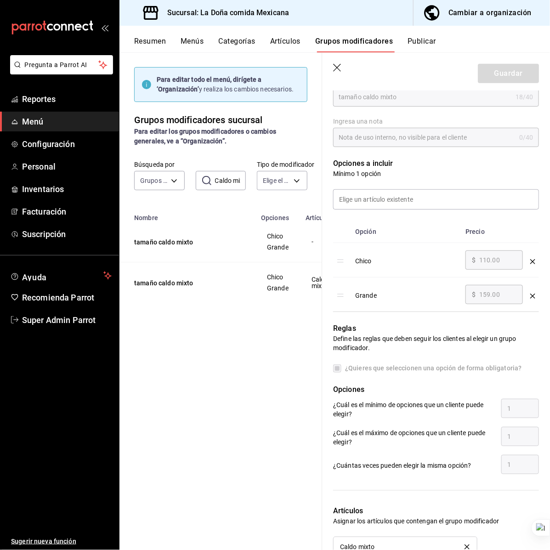
click at [341, 68] on icon "button" at bounding box center [337, 68] width 9 height 9
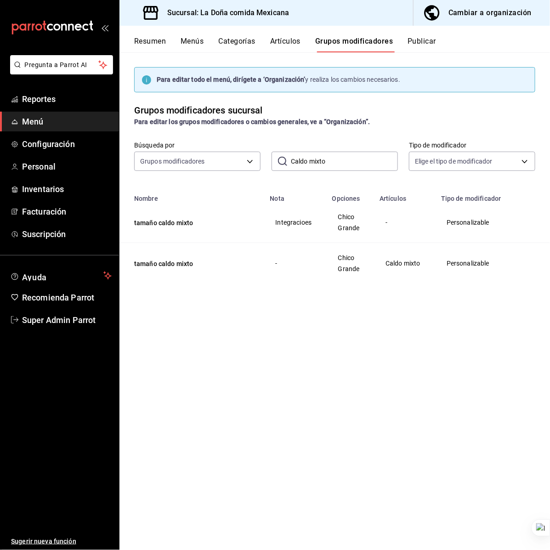
click at [324, 159] on input "Caldo mixto" at bounding box center [344, 161] width 107 height 18
paste input "Menud"
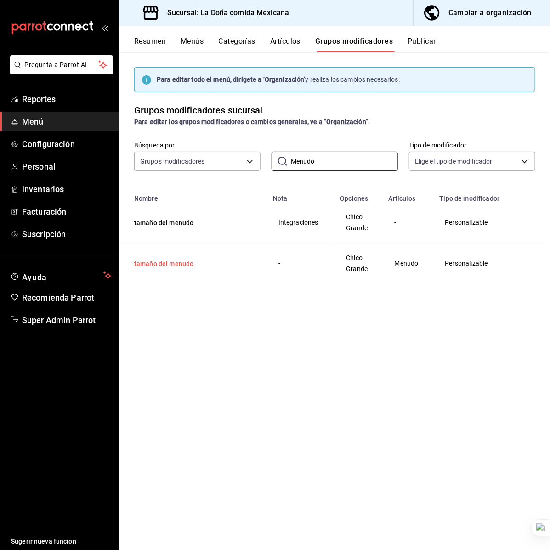
type input "Menudo"
click at [168, 264] on button "tamaño del menudo" at bounding box center [189, 263] width 110 height 9
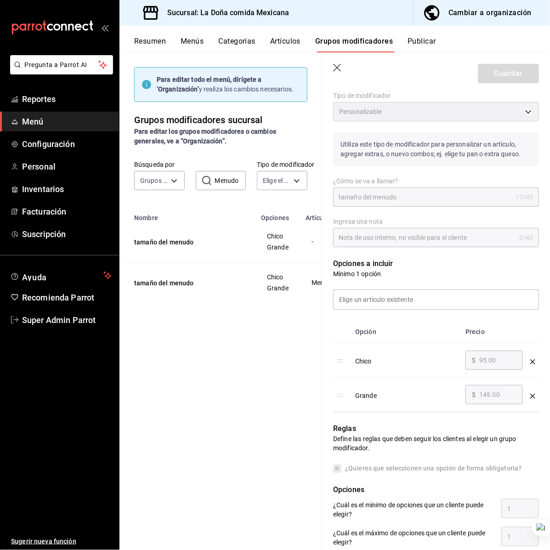
scroll to position [57, 0]
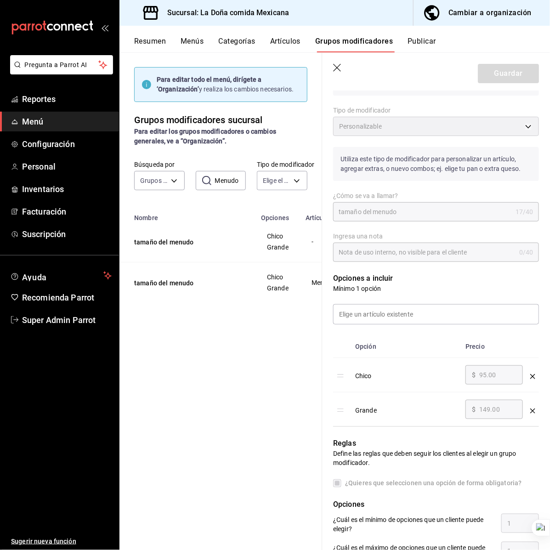
drag, startPoint x: 339, startPoint y: 67, endPoint x: 309, endPoint y: 68, distance: 29.9
click at [339, 66] on icon "button" at bounding box center [337, 68] width 9 height 9
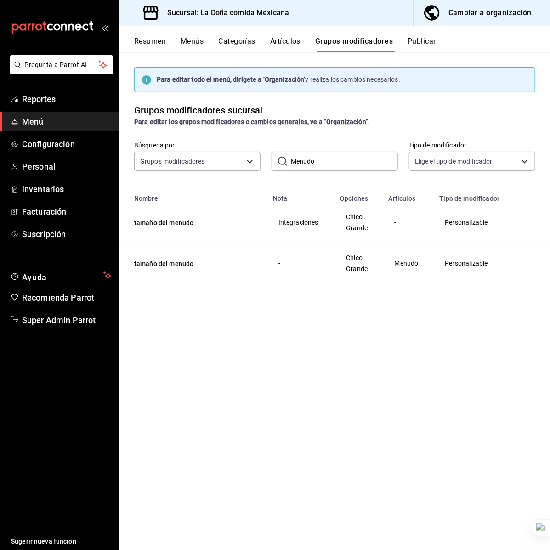
click at [283, 40] on button "Artículos" at bounding box center [285, 45] width 30 height 16
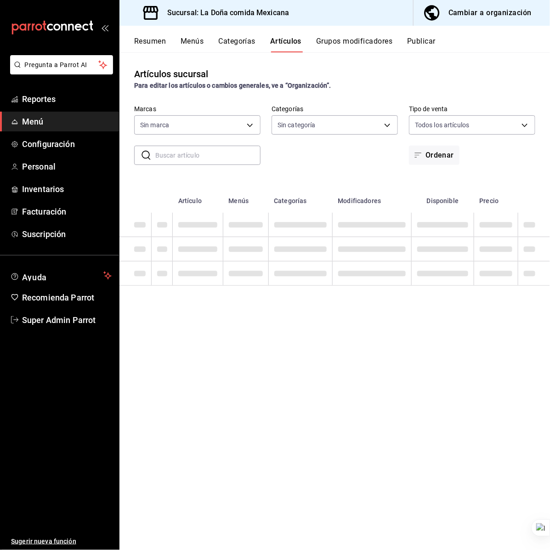
type input "e53f178e-f565-49bf-8aa1-199855f6bcb3,dba9cd53-48a2-4d44-8bea-60e37a8bb589,c8083…"
type input "31a5496a-1413-40c7-bfa9-a6291bd9bffe,2237f7a2-862e-4498-9588-4691ed35077b,c5aec…"
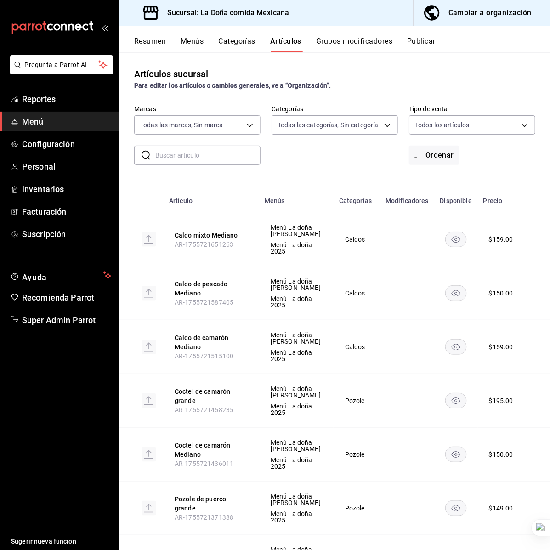
click at [202, 154] on input "text" at bounding box center [207, 155] width 105 height 18
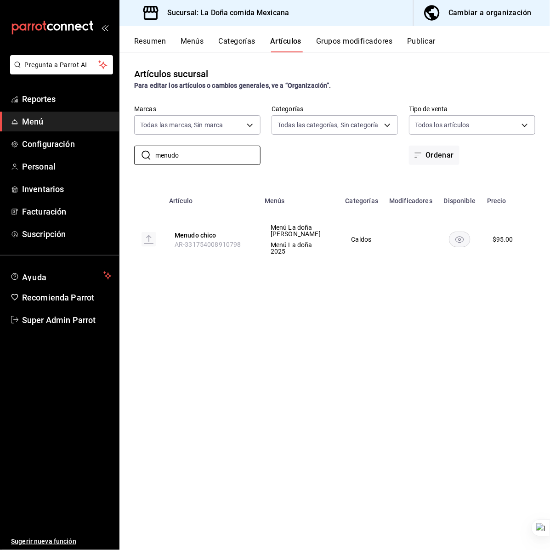
type input "menudo"
click at [336, 40] on button "Grupos modificadores" at bounding box center [354, 45] width 76 height 16
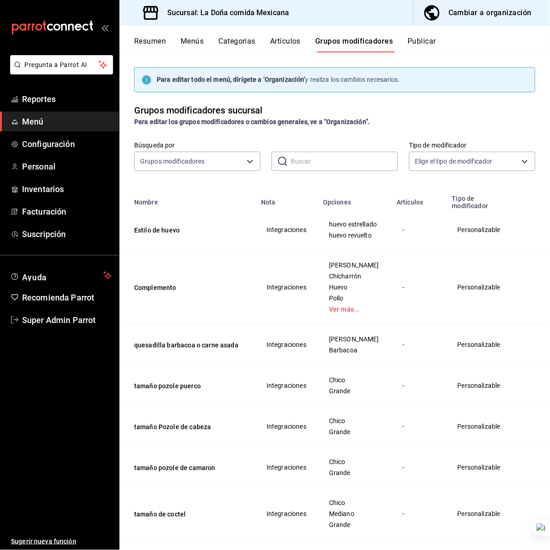
click at [300, 42] on button "Artículos" at bounding box center [285, 45] width 30 height 16
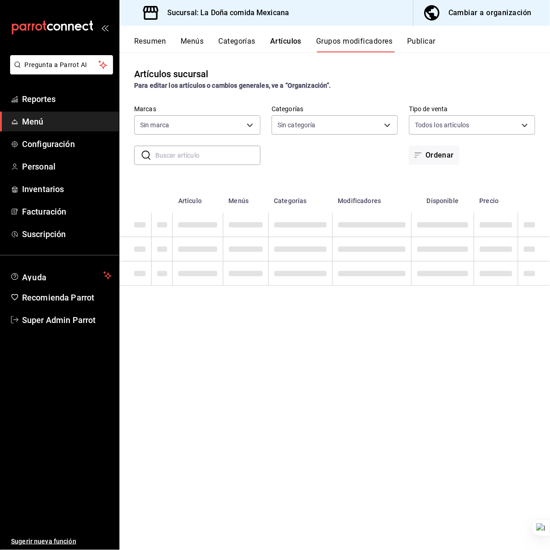
type input "e53f178e-f565-49bf-8aa1-199855f6bcb3,dba9cd53-48a2-4d44-8bea-60e37a8bb589,c8083…"
type input "31a5496a-1413-40c7-bfa9-a6291bd9bffe,2237f7a2-862e-4498-9588-4691ed35077b,c5aec…"
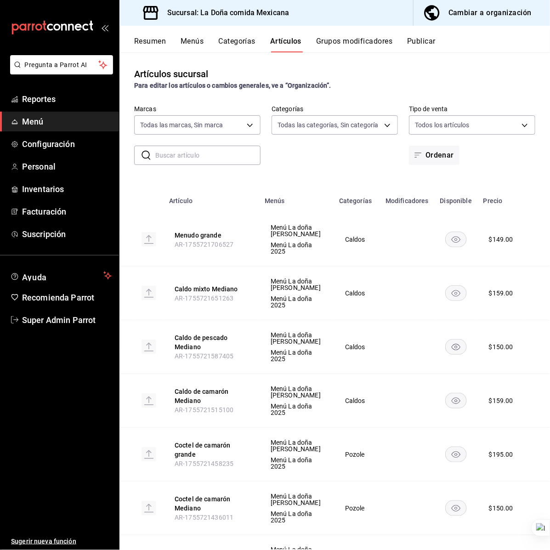
type input "e53f178e-f565-49bf-8aa1-199855f6bcb3,dba9cd53-48a2-4d44-8bea-60e37a8bb589,c8083…"
click at [184, 159] on input "text" at bounding box center [207, 155] width 105 height 18
paste input "Bebidas"
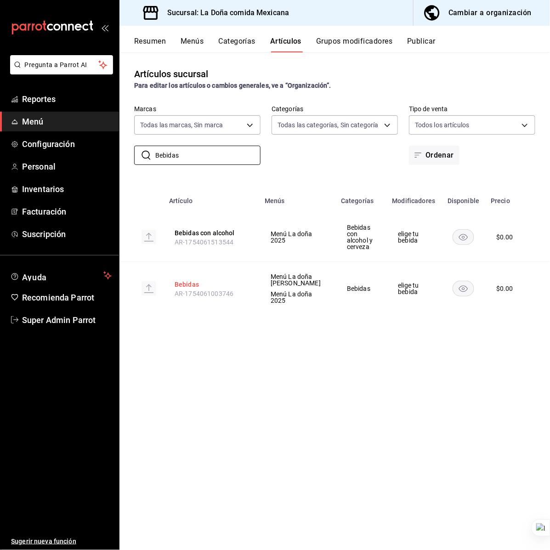
type input "Bebidas"
click at [177, 283] on button "Bebidas" at bounding box center [212, 284] width 74 height 9
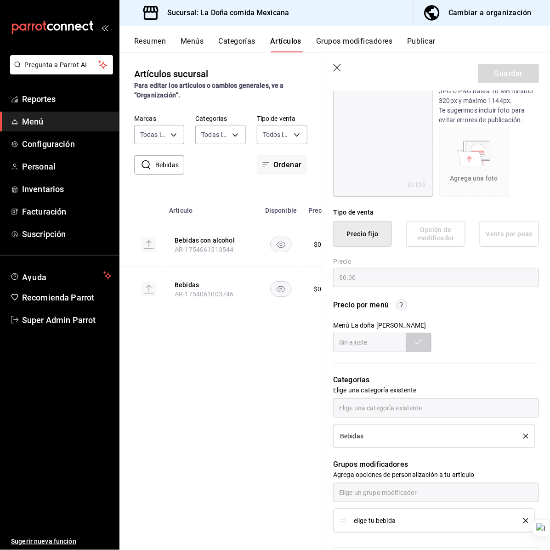
scroll to position [115, 0]
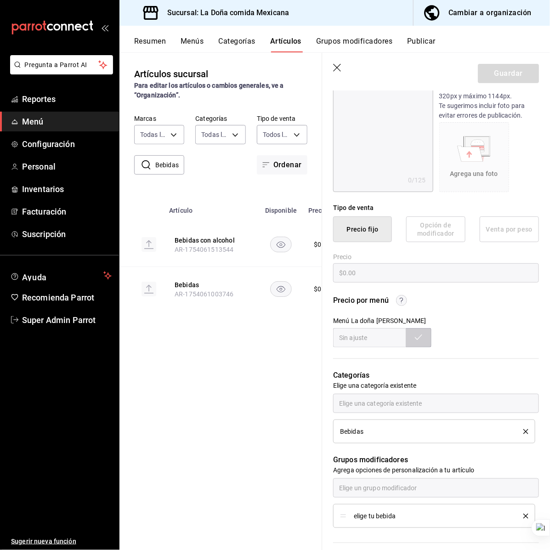
click at [339, 68] on icon "button" at bounding box center [337, 68] width 9 height 9
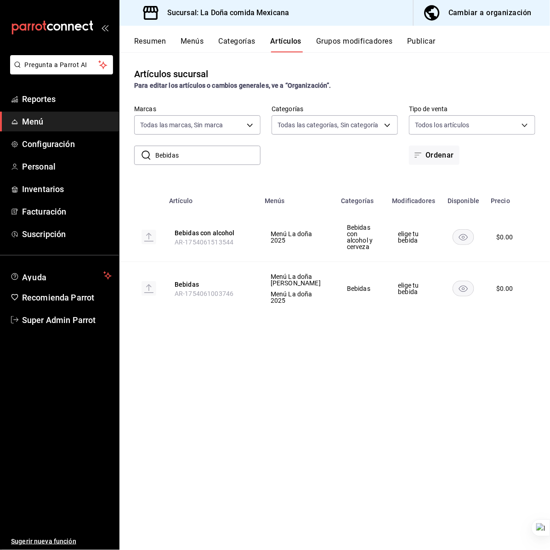
click at [207, 157] on input "Bebidas" at bounding box center [207, 155] width 105 height 18
click at [340, 26] on div "Resumen Menús Categorías Artículos Grupos modificadores Publicar" at bounding box center [334, 39] width 430 height 27
click at [340, 40] on button "Grupos modificadores" at bounding box center [354, 45] width 76 height 16
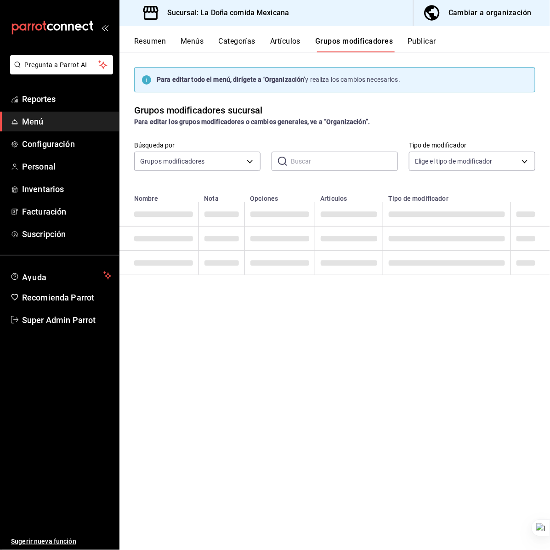
click at [297, 168] on input "text" at bounding box center [344, 161] width 107 height 18
paste input "Pozole de cabeza de puerco"
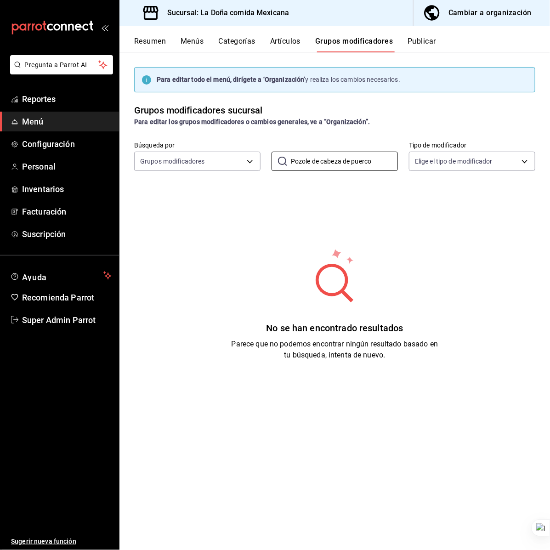
drag, startPoint x: 340, startPoint y: 164, endPoint x: 433, endPoint y: 175, distance: 93.9
click at [433, 175] on div "Búsqueda por Grupos modificadores GROUP ​ Pozole de cabeza de puerco ​ Tipo de …" at bounding box center [334, 162] width 430 height 40
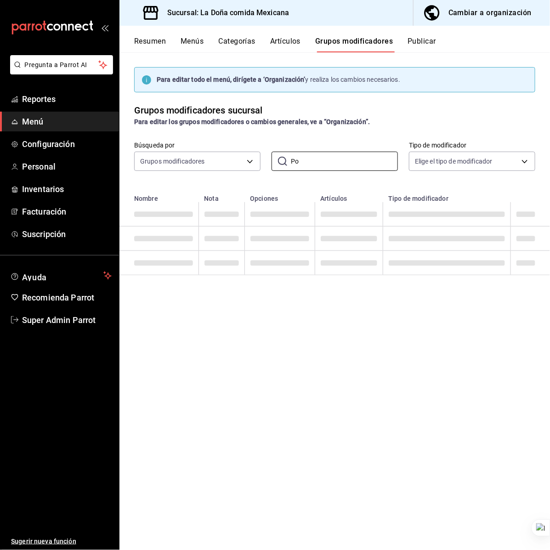
type input "P"
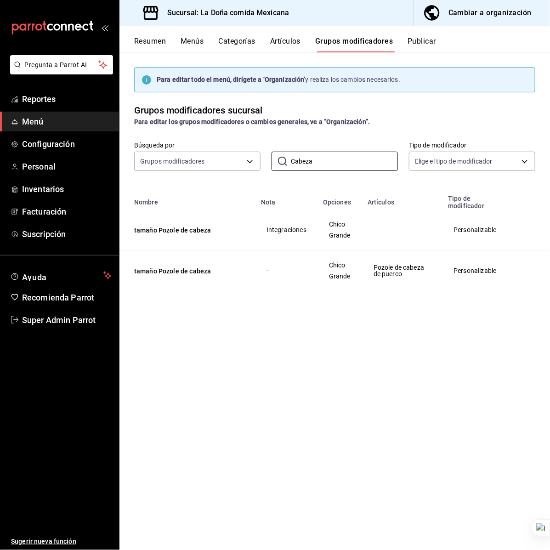
type input "Cabeza"
click at [237, 241] on td "tamaño Pozole de cabeza" at bounding box center [187, 229] width 136 height 41
click at [207, 275] on button "tamaño Pozole de cabeza" at bounding box center [189, 270] width 110 height 9
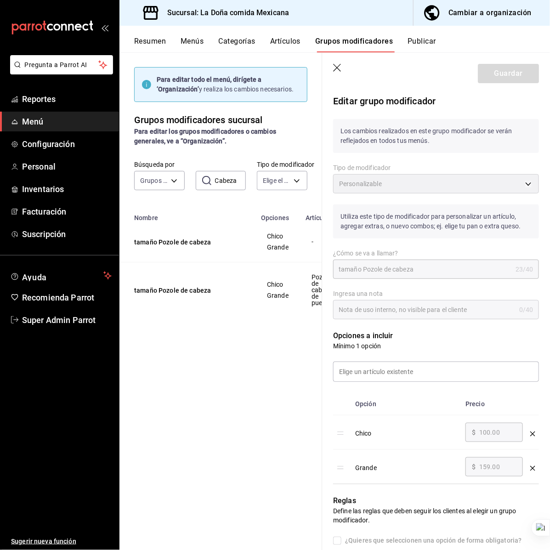
scroll to position [57, 0]
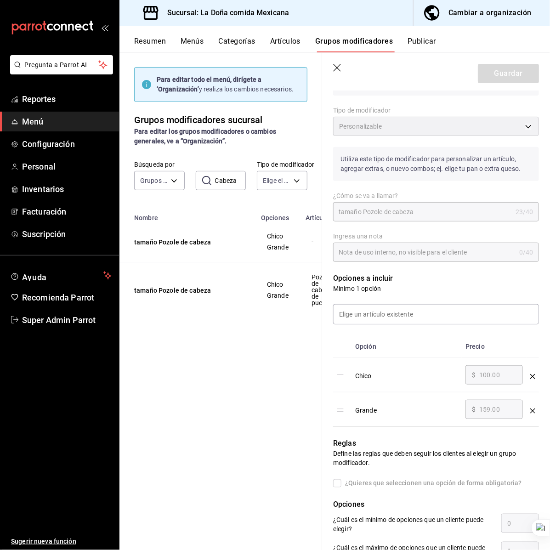
click at [340, 64] on icon "button" at bounding box center [337, 68] width 9 height 9
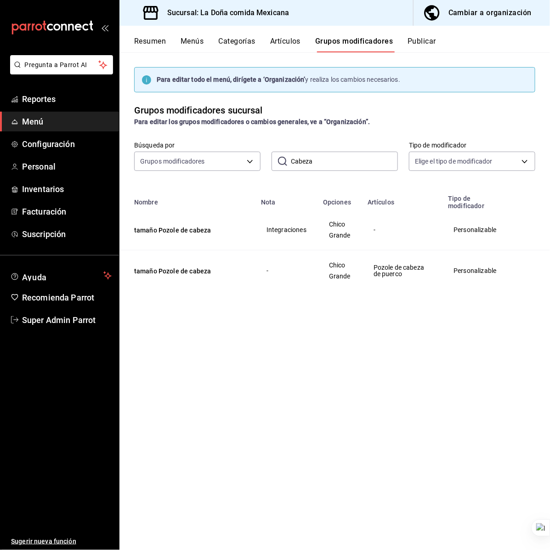
click at [291, 47] on button "Artículos" at bounding box center [285, 45] width 30 height 16
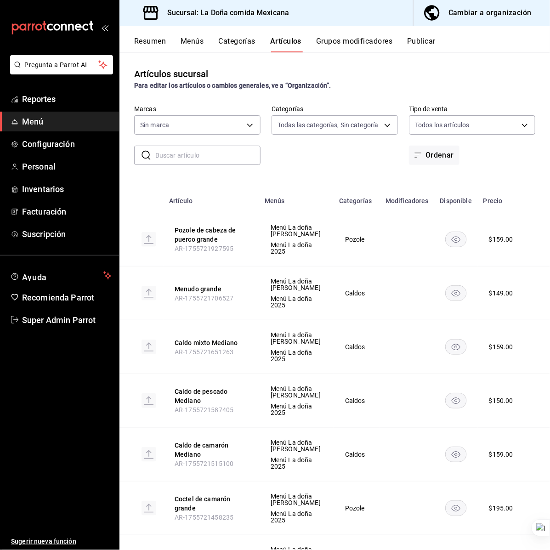
type input "31a5496a-1413-40c7-bfa9-a6291bd9bffe,2237f7a2-862e-4498-9588-4691ed35077b,c5aec…"
type input "e53f178e-f565-49bf-8aa1-199855f6bcb3,dba9cd53-48a2-4d44-8bea-60e37a8bb589,c8083…"
click at [184, 152] on input "text" at bounding box center [207, 155] width 105 height 18
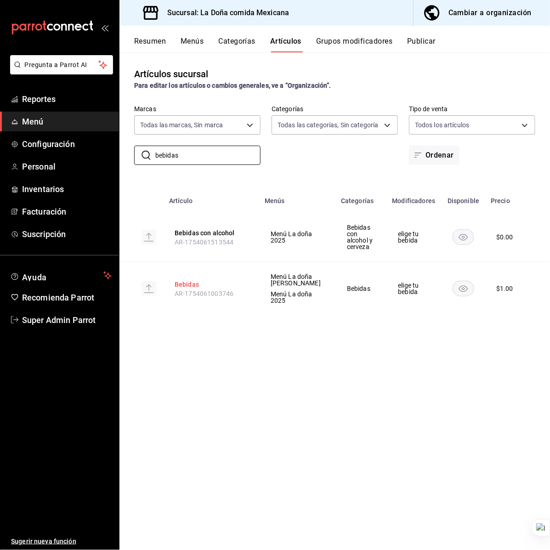
type input "bebidas"
click at [185, 283] on button "Bebidas" at bounding box center [212, 284] width 74 height 9
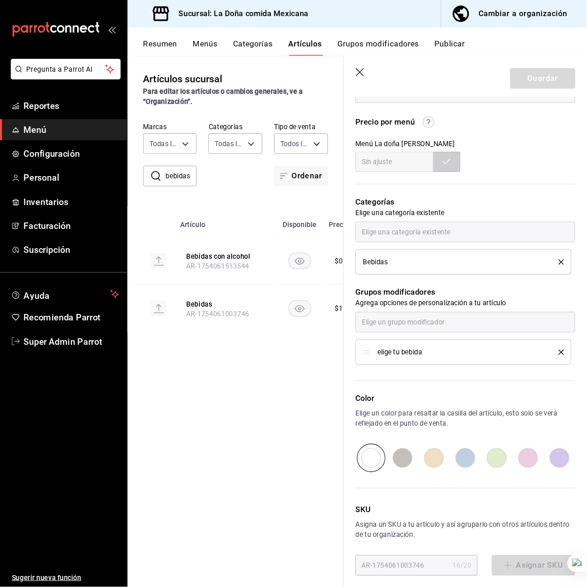
scroll to position [309, 0]
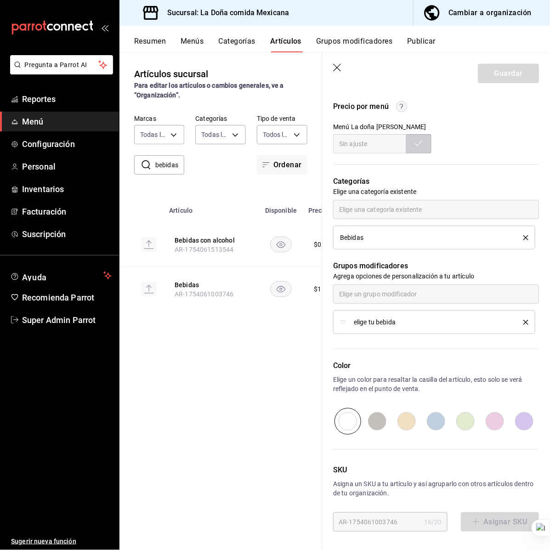
click at [342, 45] on button "Grupos modificadores" at bounding box center [354, 45] width 76 height 16
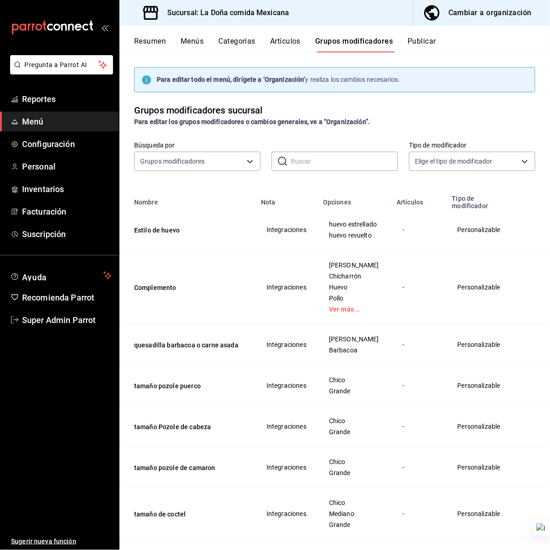
click at [311, 158] on input "text" at bounding box center [344, 161] width 107 height 18
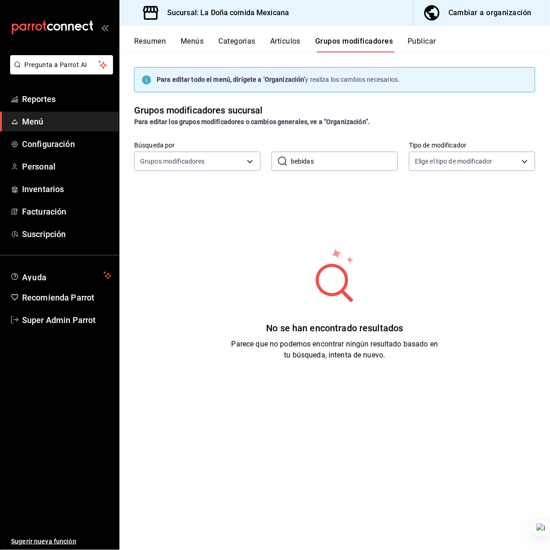
click at [332, 161] on input "bebidas" at bounding box center [344, 161] width 107 height 18
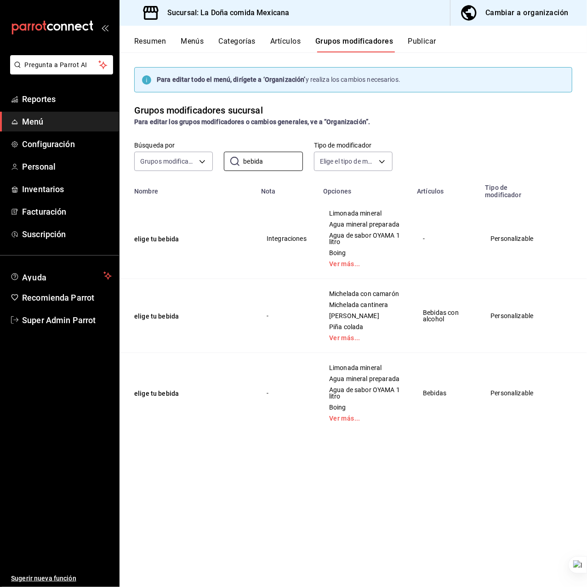
type input "bebida"
click at [310, 271] on td "Integraciones" at bounding box center [286, 238] width 62 height 80
click at [168, 321] on button "elige tu bebida" at bounding box center [189, 315] width 110 height 9
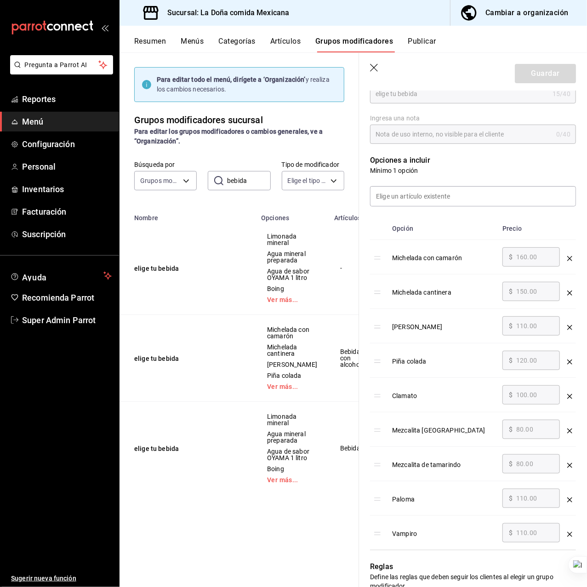
scroll to position [184, 0]
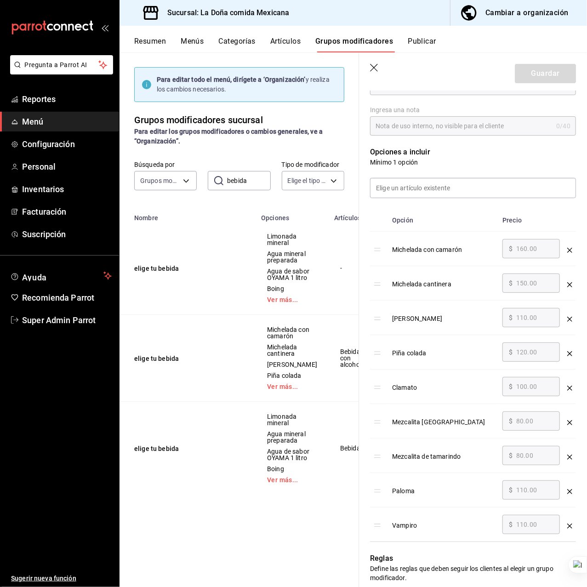
click at [377, 65] on icon "button" at bounding box center [374, 68] width 9 height 9
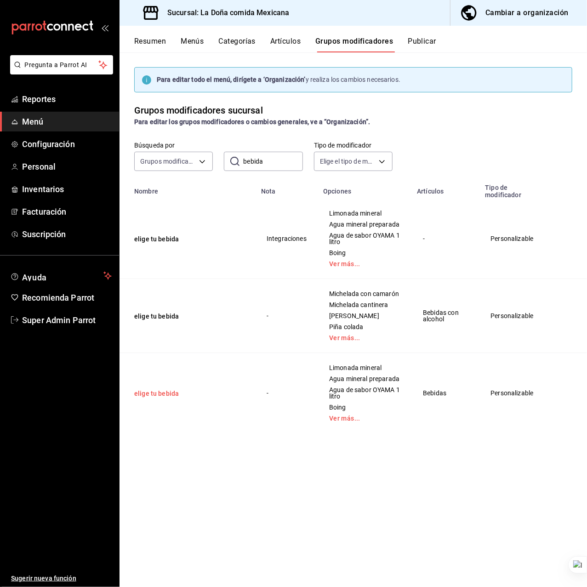
click at [171, 398] on button "elige tu bebida" at bounding box center [189, 393] width 110 height 9
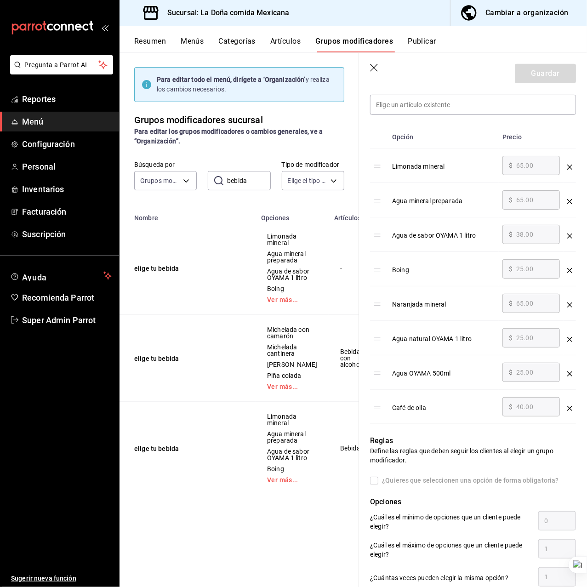
scroll to position [245, 0]
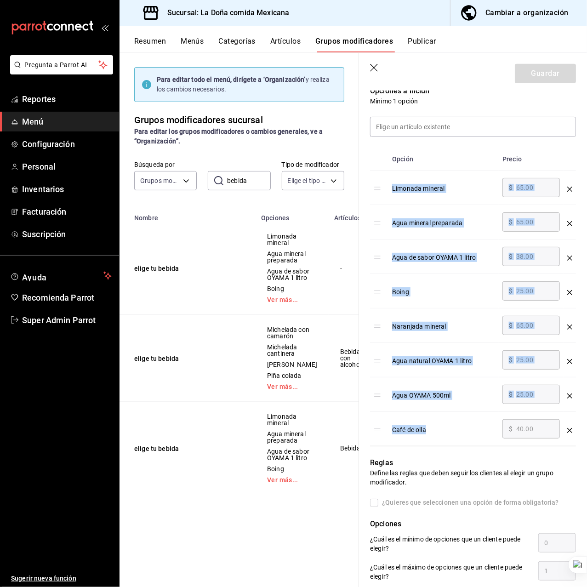
drag, startPoint x: 432, startPoint y: 435, endPoint x: 385, endPoint y: 191, distance: 248.0
click at [385, 191] on tbody "Limonada mineral ​ $ 65.00 ​ Agua mineral preparada ​ $ 65.00 ​ Agua de sabor O…" at bounding box center [473, 308] width 206 height 276
copy tbody "Limonada mineral ​ $ ​ Agua mineral preparada ​ $ ​ Agua de sabor OYAMA 1 litro…"
click at [372, 69] on icon "button" at bounding box center [374, 68] width 9 height 9
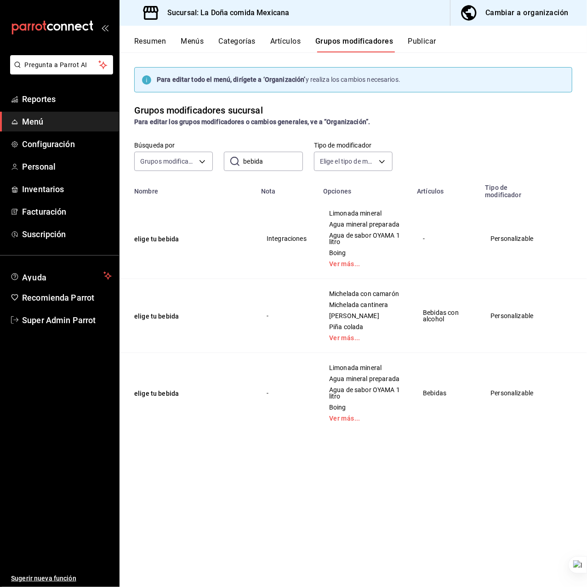
click at [287, 46] on button "Artículos" at bounding box center [285, 45] width 30 height 16
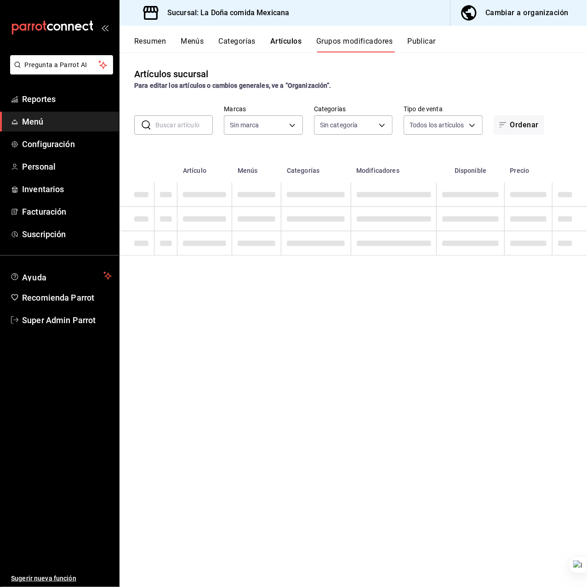
type input "e53f178e-f565-49bf-8aa1-199855f6bcb3,dba9cd53-48a2-4d44-8bea-60e37a8bb589,c8083…"
type input "31a5496a-1413-40c7-bfa9-a6291bd9bffe,2237f7a2-862e-4498-9588-4691ed35077b,c5aec…"
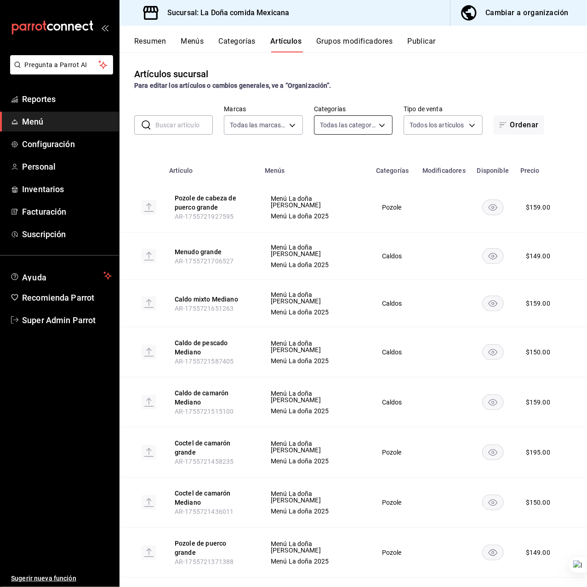
click at [335, 122] on body "Pregunta a Parrot AI Reportes Menú Configuración Personal Inventarios Facturaci…" at bounding box center [293, 293] width 587 height 587
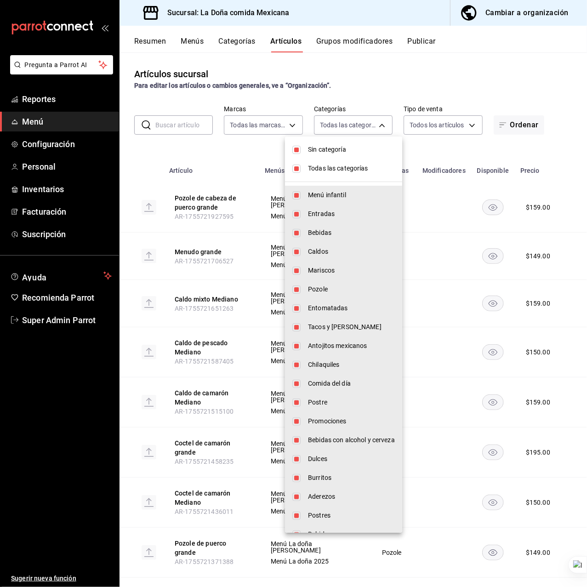
click at [334, 164] on span "Todas las categorías" at bounding box center [351, 169] width 87 height 10
checkbox input "false"
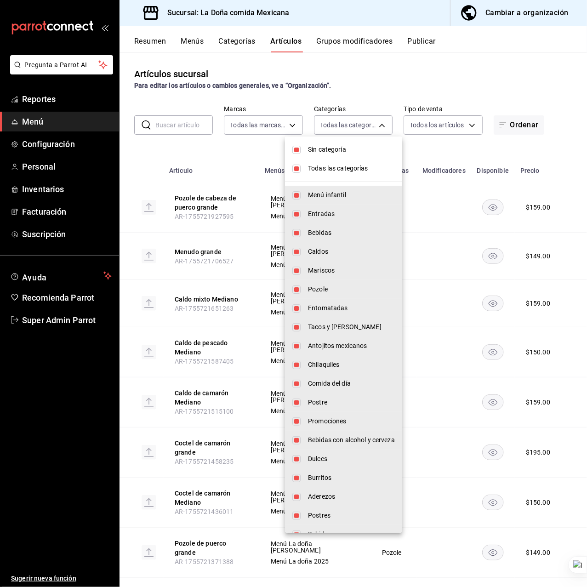
checkbox input "false"
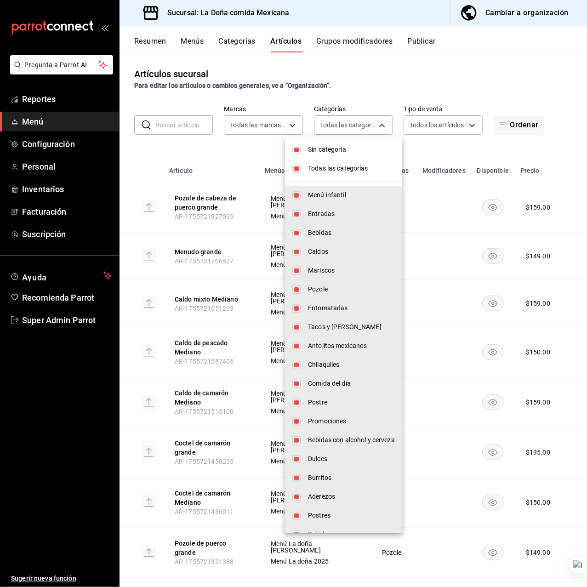
checkbox input "false"
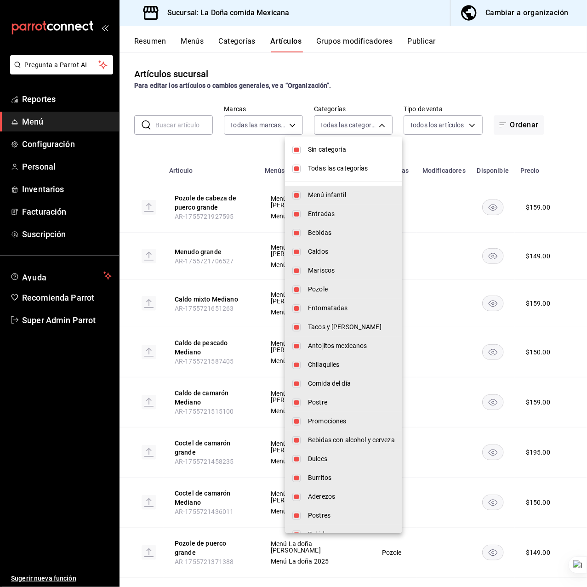
checkbox input "false"
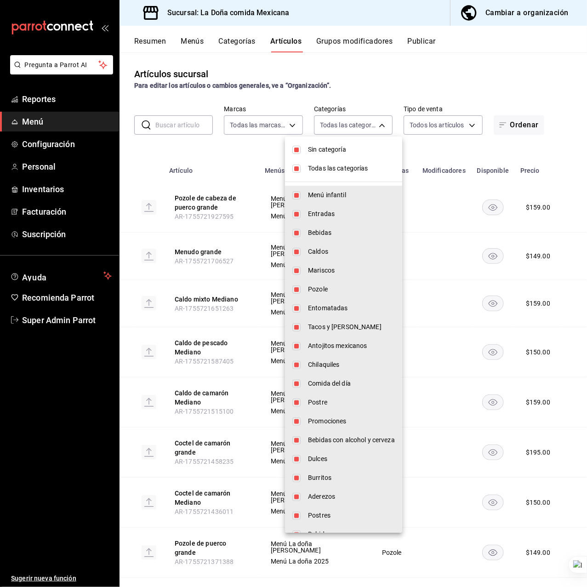
checkbox input "false"
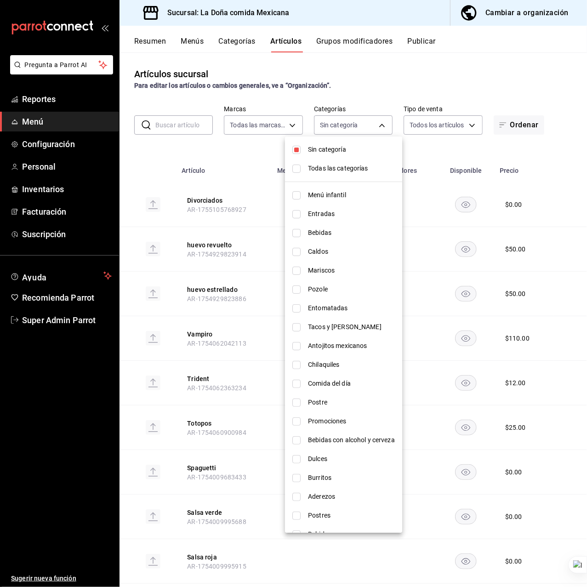
click at [250, 146] on div at bounding box center [293, 293] width 587 height 587
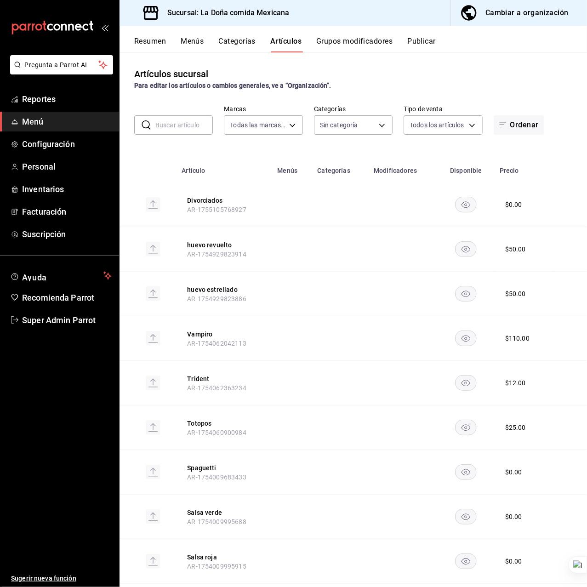
click at [181, 121] on input "text" at bounding box center [183, 125] width 57 height 18
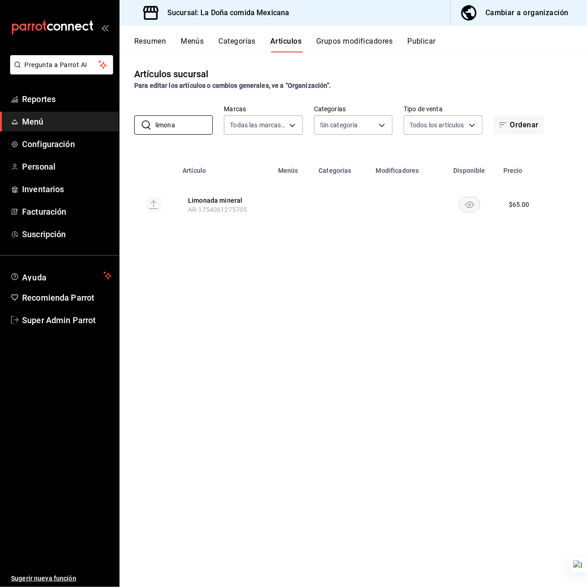
type input "limona"
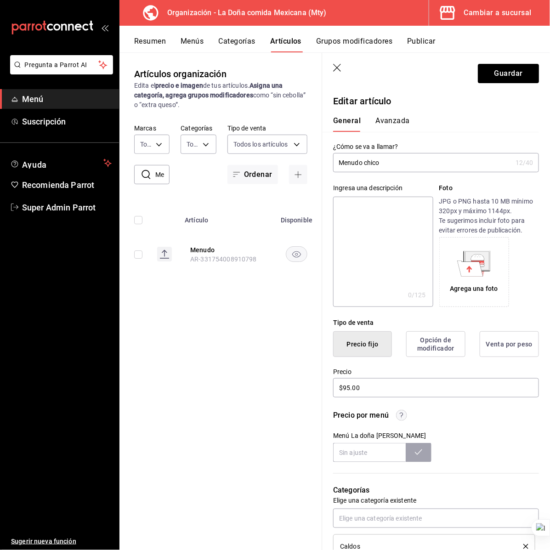
type input "$95.00"
click at [462, 437] on div "Menú La doña [PERSON_NAME]" at bounding box center [436, 447] width 206 height 30
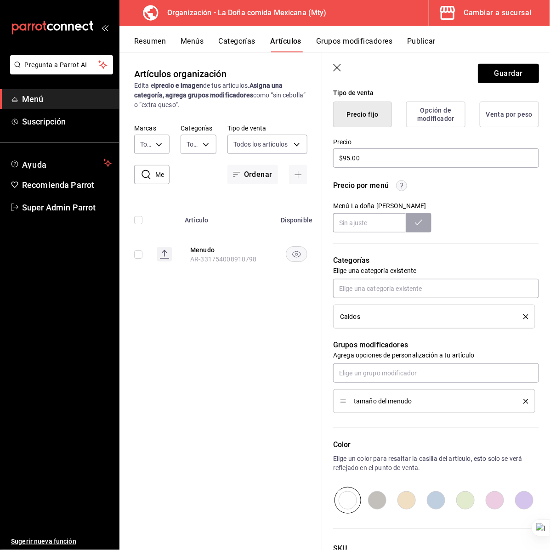
click at [523, 400] on icon "delete" at bounding box center [525, 401] width 5 height 5
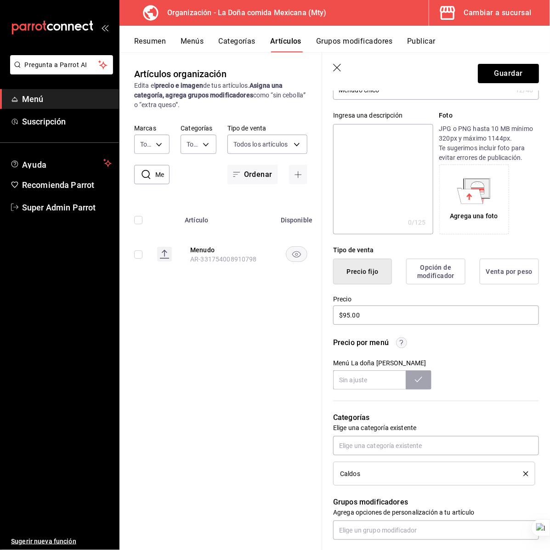
scroll to position [0, 0]
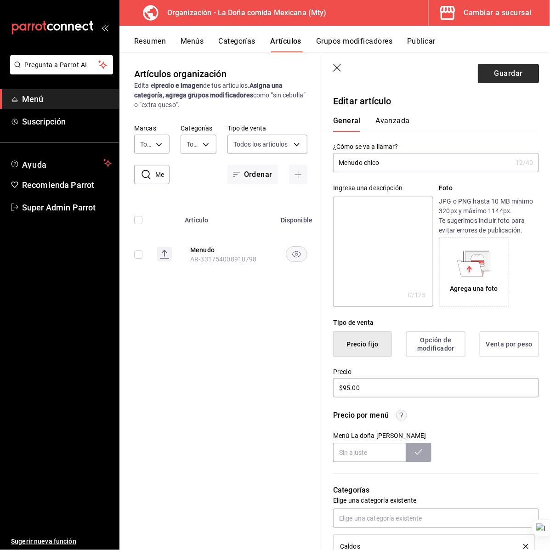
click at [494, 72] on button "Guardar" at bounding box center [508, 73] width 61 height 19
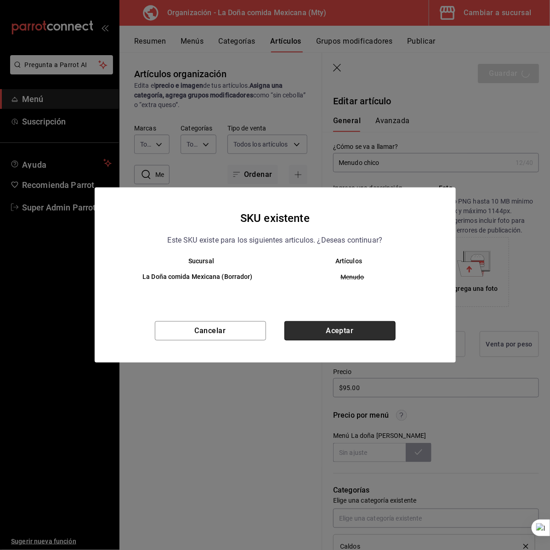
click at [345, 335] on button "Aceptar" at bounding box center [339, 330] width 111 height 19
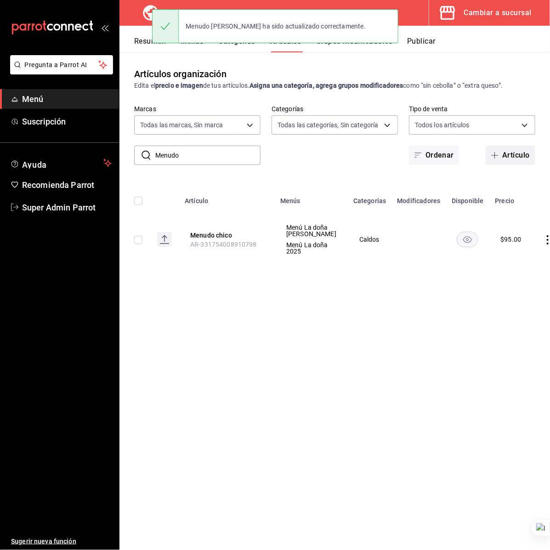
click at [518, 156] on button "Artículo" at bounding box center [511, 155] width 50 height 19
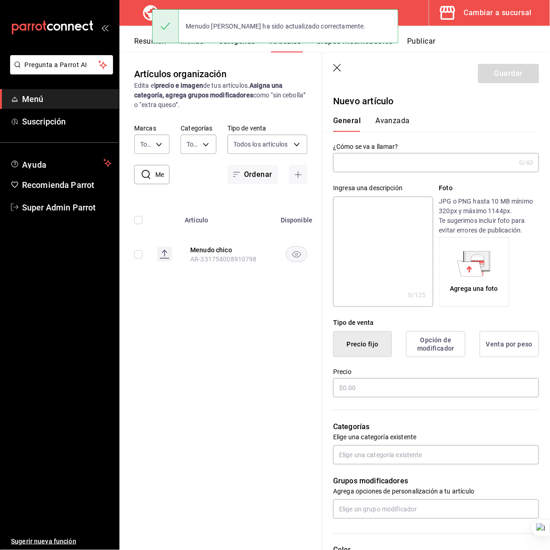
click at [406, 159] on input "text" at bounding box center [424, 162] width 182 height 18
click at [406, 159] on input "Menudo" at bounding box center [424, 162] width 182 height 18
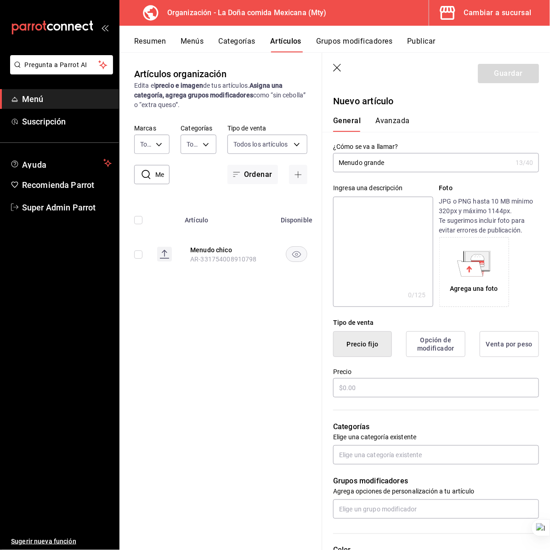
click at [406, 159] on input "Menudo grande" at bounding box center [422, 162] width 179 height 18
type input "Menudo grande"
click at [413, 235] on textarea at bounding box center [383, 252] width 100 height 110
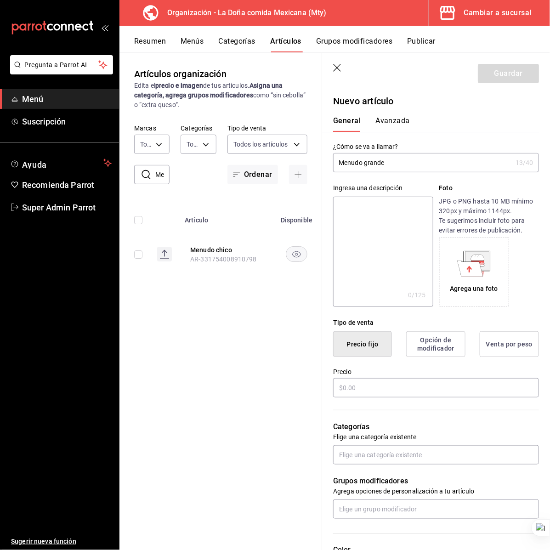
paste textarea "Menudo grande"
type textarea "Menudo grande"
type textarea "x"
type textarea "Menudo grande"
click at [372, 385] on input "text" at bounding box center [436, 387] width 206 height 19
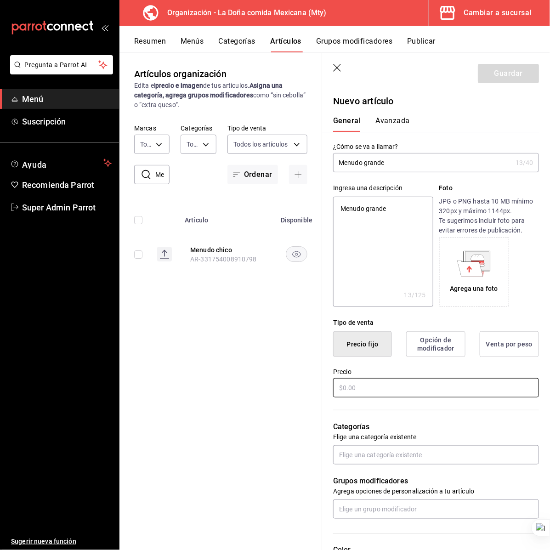
type textarea "x"
type input "$1.00"
type textarea "x"
type input "$14.00"
type textarea "x"
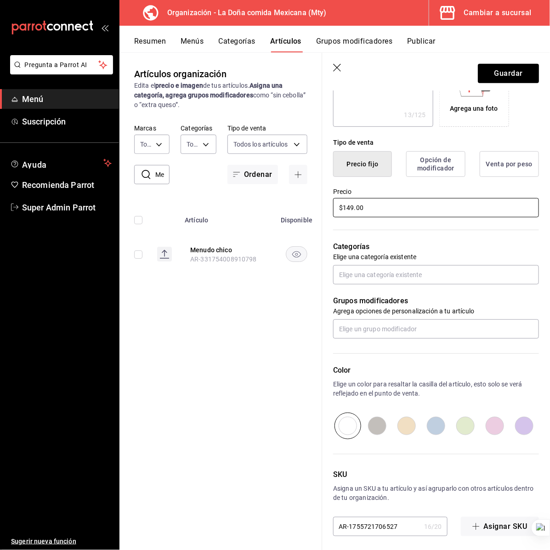
scroll to position [184, 0]
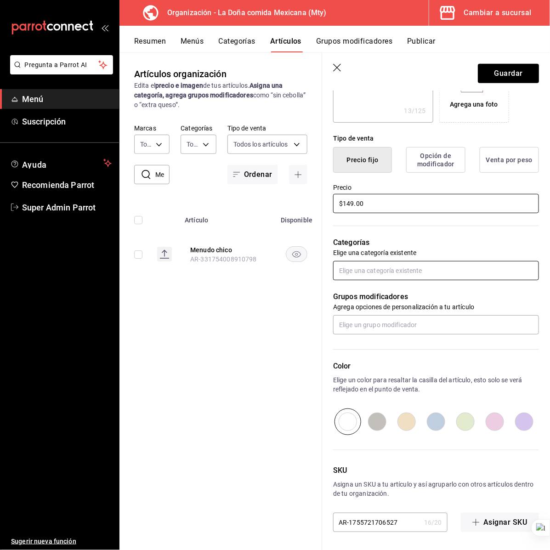
type input "$149.00"
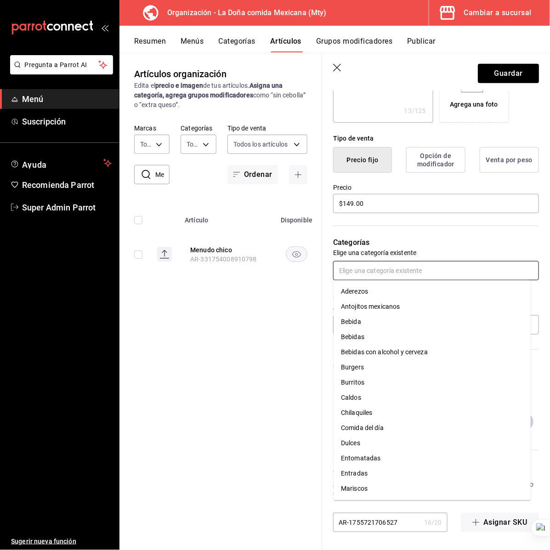
click at [393, 265] on input "text" at bounding box center [436, 270] width 206 height 19
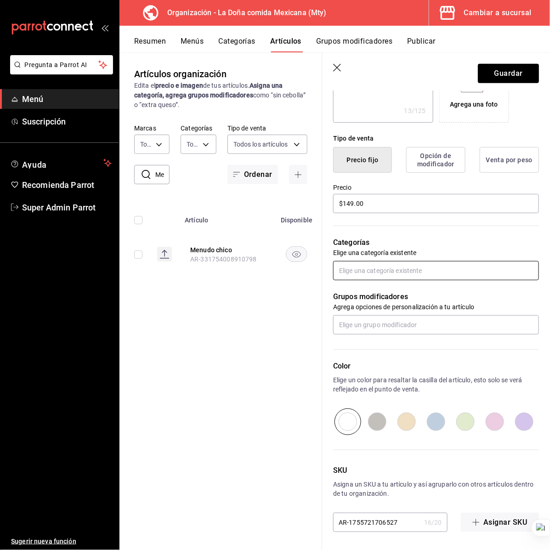
click at [374, 272] on input "text" at bounding box center [436, 270] width 206 height 19
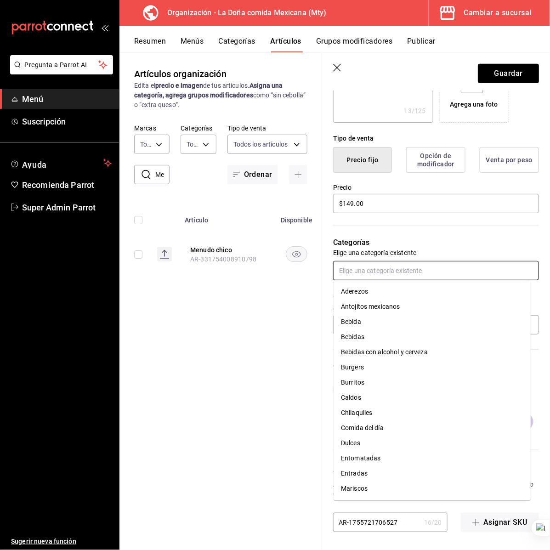
click at [362, 397] on li "Caldos" at bounding box center [432, 397] width 197 height 15
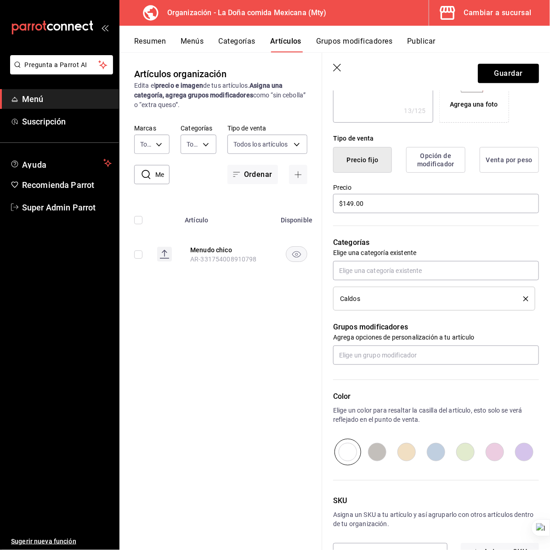
click at [450, 231] on div "Categorías Elige una categoría existente Caldos" at bounding box center [430, 263] width 217 height 96
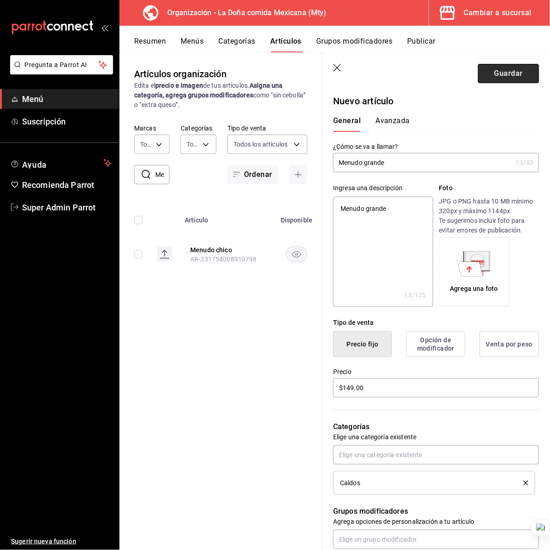
click at [496, 76] on button "Guardar" at bounding box center [508, 73] width 61 height 19
type textarea "x"
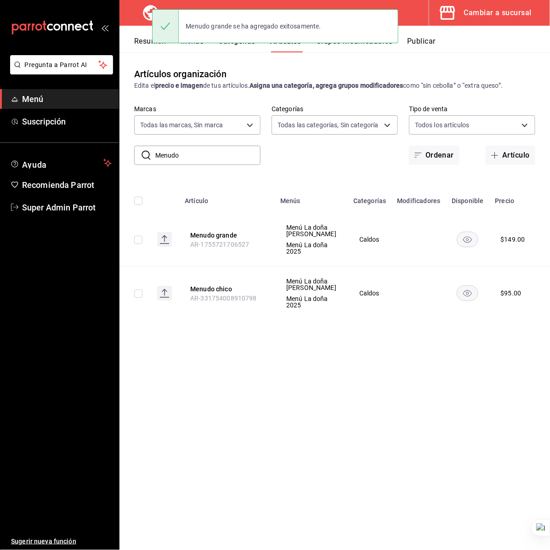
click at [217, 152] on input "Menudo" at bounding box center [207, 155] width 105 height 18
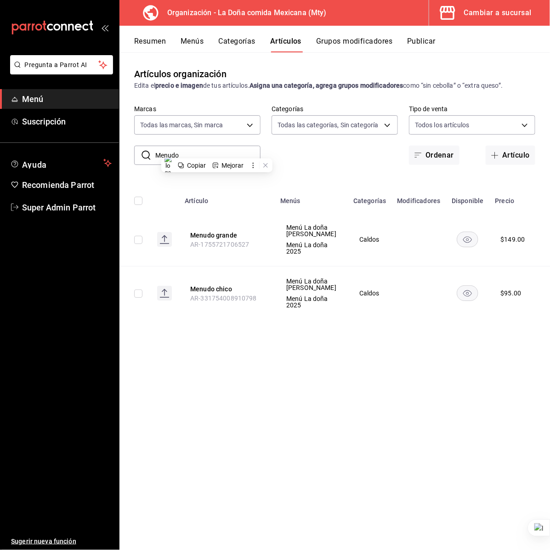
paste input "Bebidas"
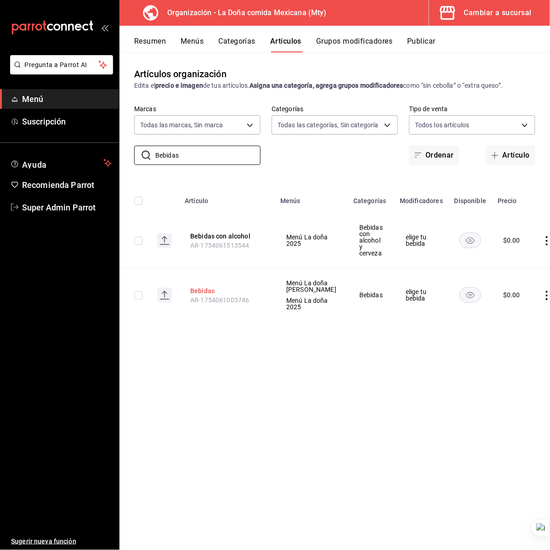
type input "Bebidas"
click at [207, 292] on button "Bebidas" at bounding box center [227, 290] width 74 height 9
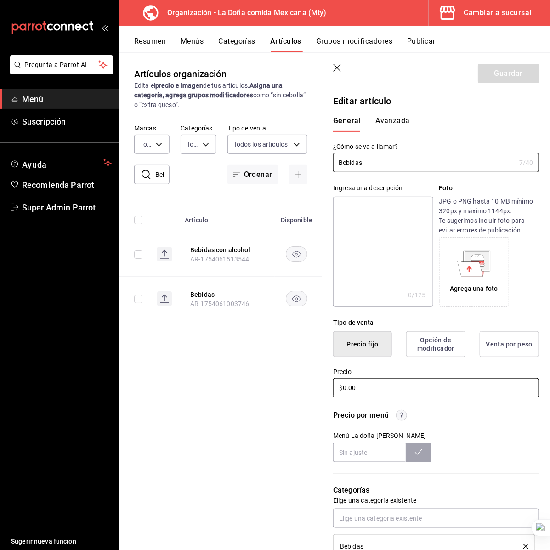
click at [391, 389] on input "$0.00" at bounding box center [436, 387] width 206 height 19
click at [390, 389] on input "$0.00" at bounding box center [436, 387] width 206 height 19
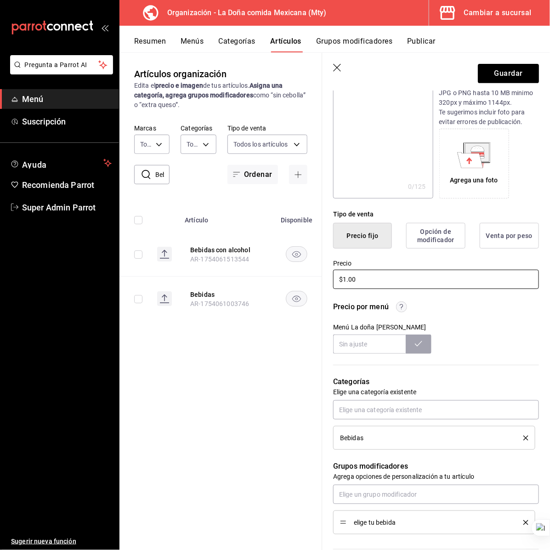
scroll to position [79, 0]
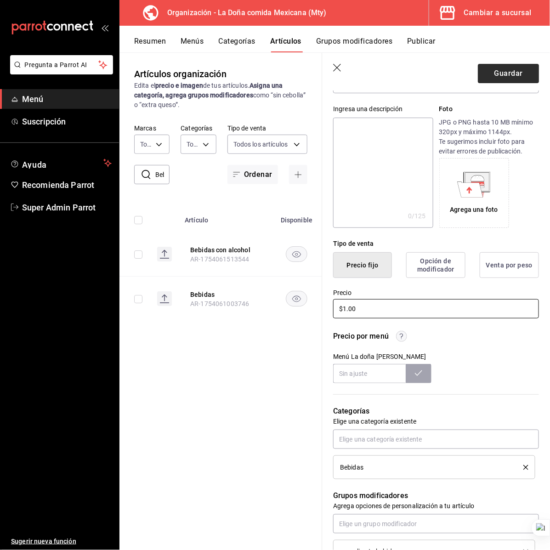
type input "$1.00"
click at [510, 68] on button "Guardar" at bounding box center [508, 73] width 61 height 19
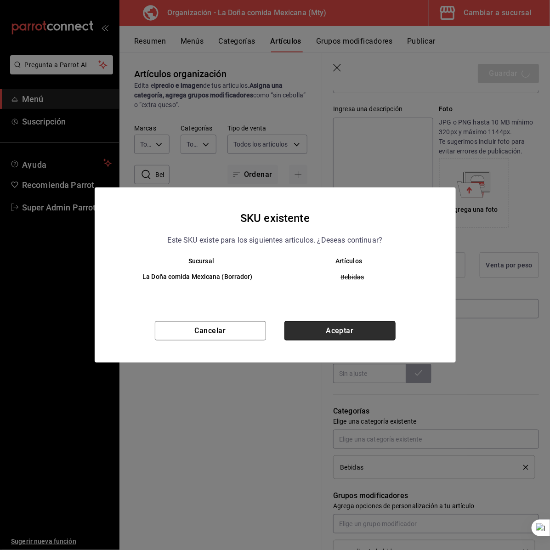
click at [320, 330] on button "Aceptar" at bounding box center [339, 330] width 111 height 19
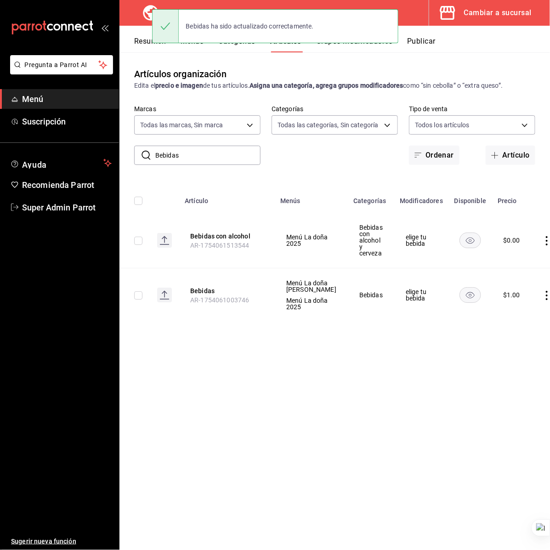
click at [180, 154] on input "Bebidas" at bounding box center [207, 155] width 105 height 18
paste input "Entra"
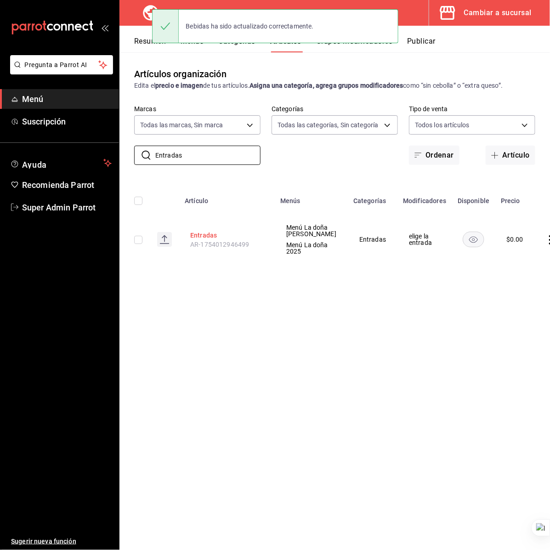
type input "Entradas"
click at [203, 239] on button "Entradas" at bounding box center [227, 235] width 74 height 9
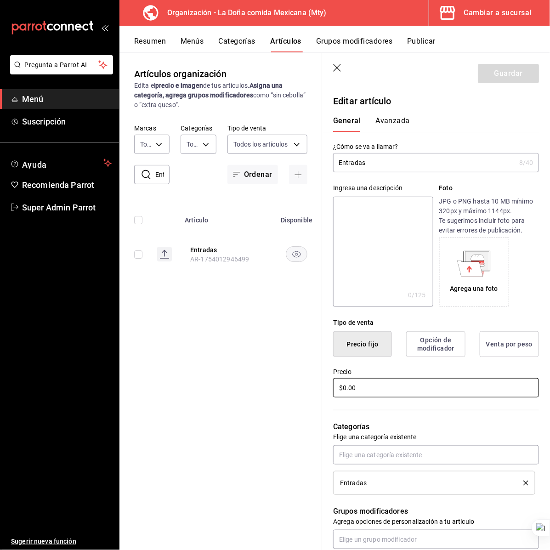
click at [366, 390] on input "$0.00" at bounding box center [436, 387] width 206 height 19
type input "$1.00"
click at [478, 72] on button "Guardar" at bounding box center [508, 73] width 61 height 19
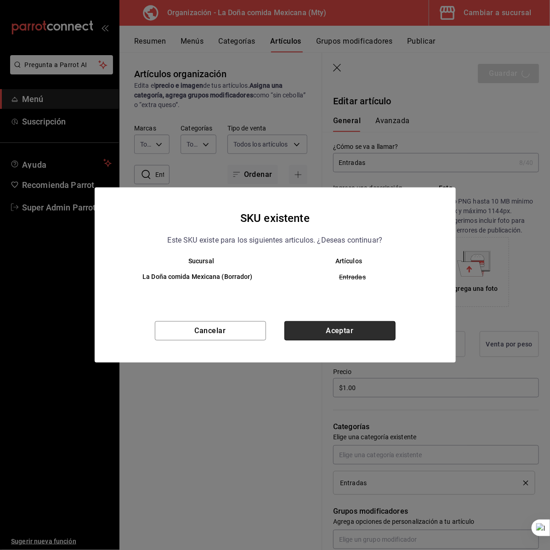
click at [324, 336] on button "Aceptar" at bounding box center [339, 330] width 111 height 19
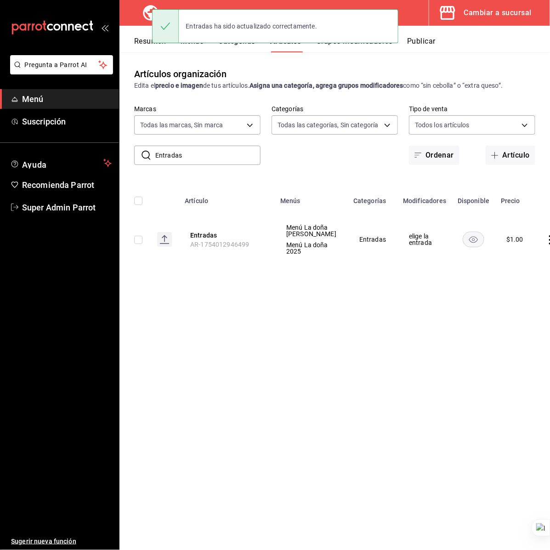
click at [193, 152] on input "Entradas" at bounding box center [207, 155] width 105 height 18
paste input "xtr"
type input "Extras"
click at [208, 236] on button "Extras" at bounding box center [227, 235] width 74 height 9
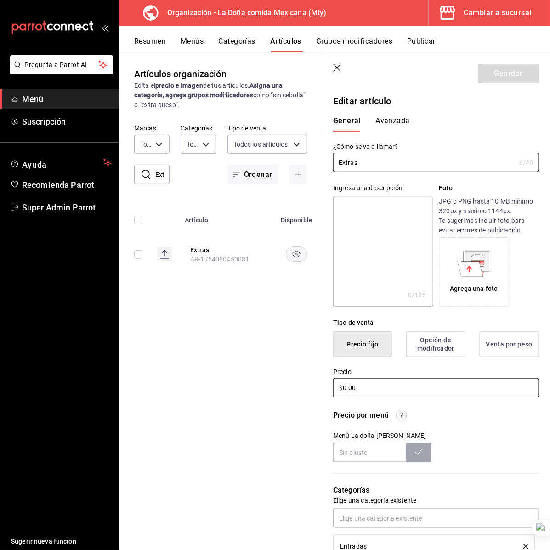
click at [375, 396] on input "$0.00" at bounding box center [436, 387] width 206 height 19
type input "$1.00"
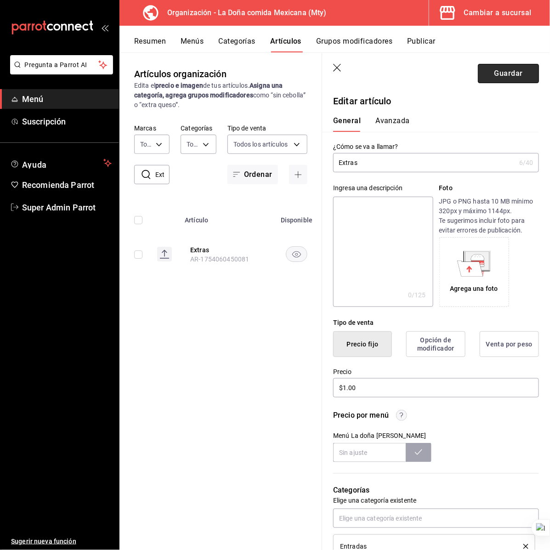
click at [511, 69] on button "Guardar" at bounding box center [508, 73] width 61 height 19
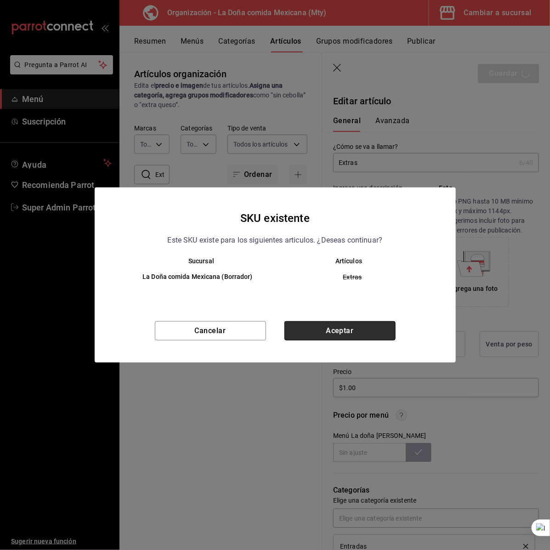
click at [336, 326] on button "Aceptar" at bounding box center [339, 330] width 111 height 19
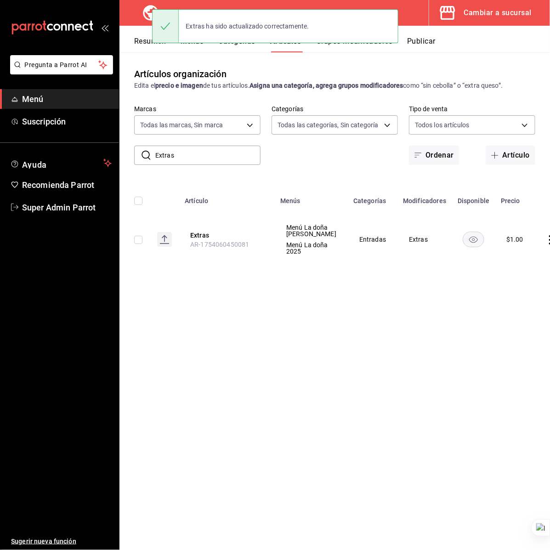
click at [324, 46] on button "Grupos modificadores" at bounding box center [354, 45] width 76 height 16
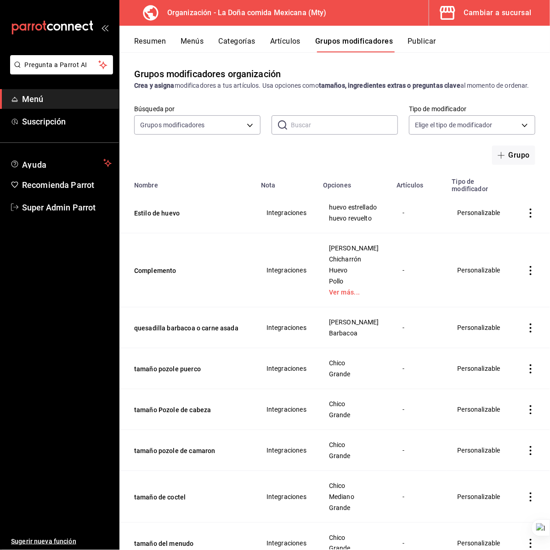
scroll to position [57, 0]
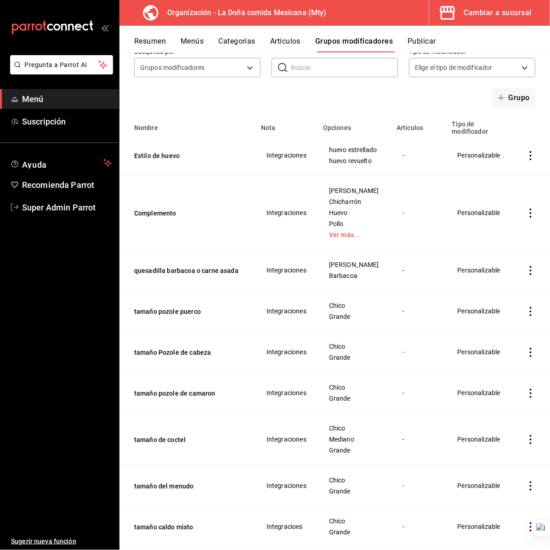
click at [343, 153] on span "huevo estrellado" at bounding box center [354, 150] width 51 height 6
click at [340, 153] on span "huevo estrellado" at bounding box center [354, 150] width 51 height 6
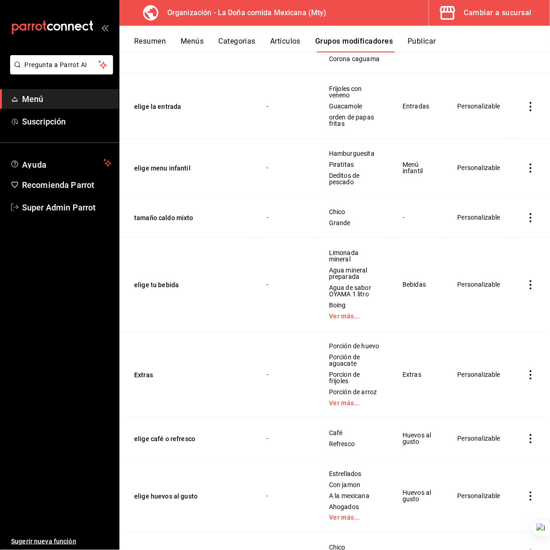
scroll to position [1263, 0]
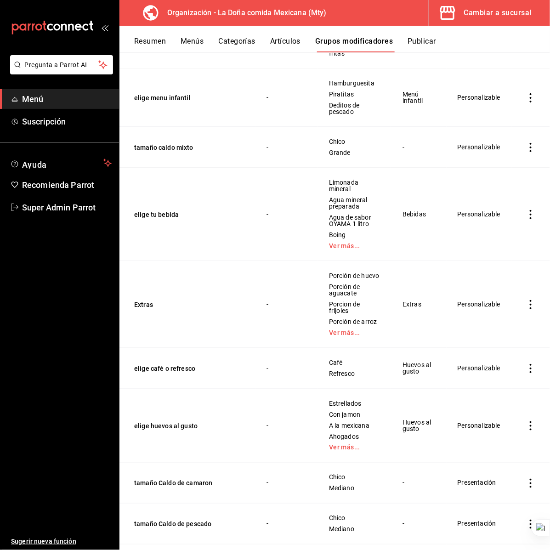
click at [530, 152] on icon "actions" at bounding box center [531, 147] width 2 height 9
click at [501, 260] on span "Eliminar" at bounding box center [494, 257] width 23 height 7
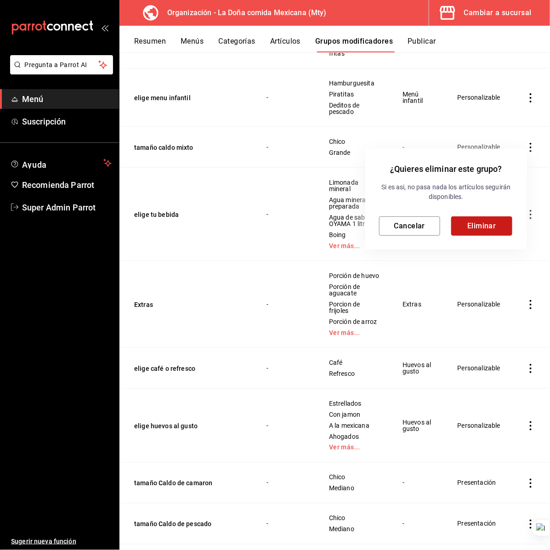
click at [476, 226] on button "Eliminar" at bounding box center [481, 225] width 61 height 19
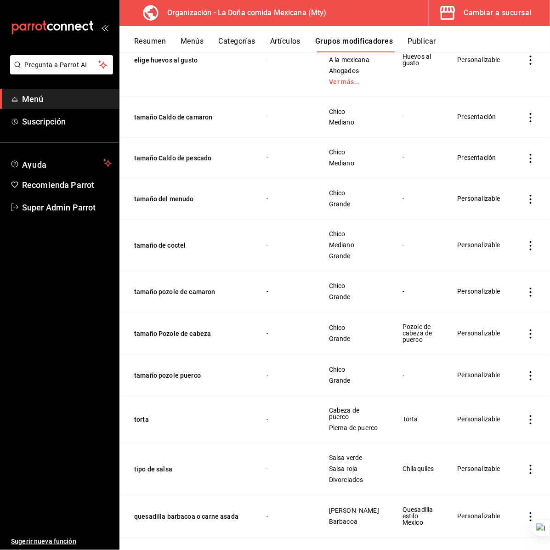
scroll to position [1608, 0]
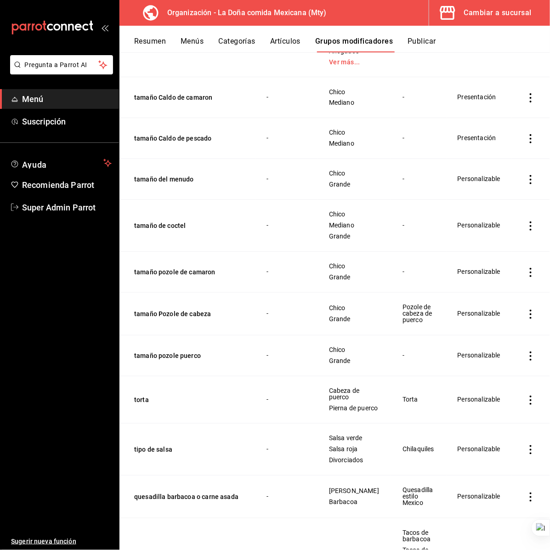
click at [526, 102] on icon "actions" at bounding box center [530, 97] width 9 height 9
click at [490, 224] on span "Eliminar" at bounding box center [494, 221] width 23 height 7
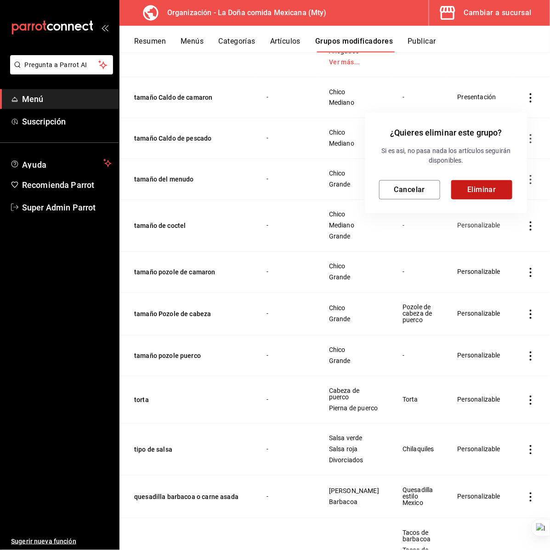
click at [457, 187] on button "Eliminar" at bounding box center [481, 189] width 61 height 19
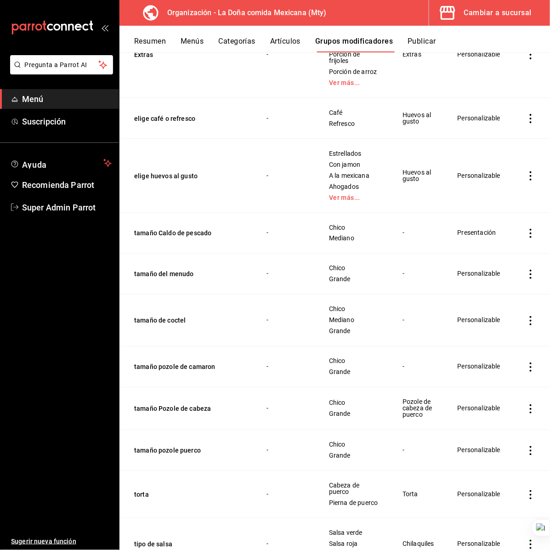
scroll to position [1493, 0]
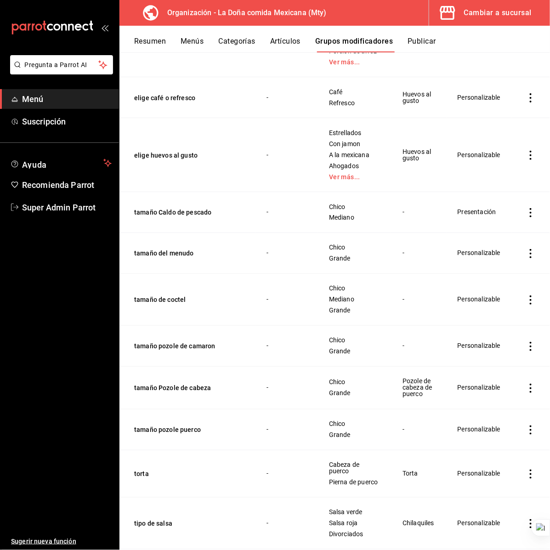
click at [526, 217] on icon "actions" at bounding box center [530, 212] width 9 height 9
click at [501, 333] on span "Eliminar" at bounding box center [494, 336] width 23 height 7
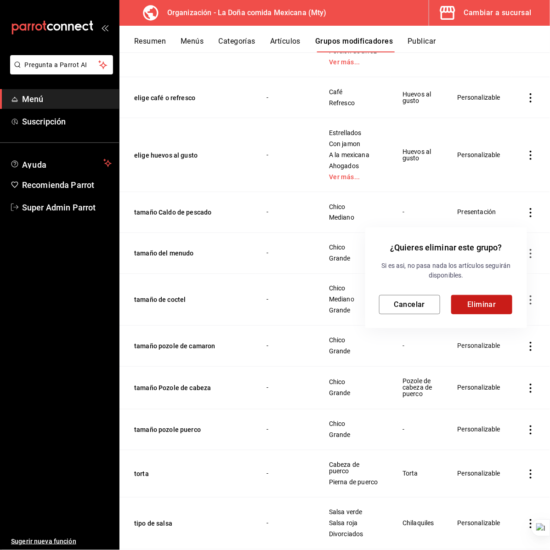
click at [489, 308] on button "Eliminar" at bounding box center [481, 304] width 61 height 19
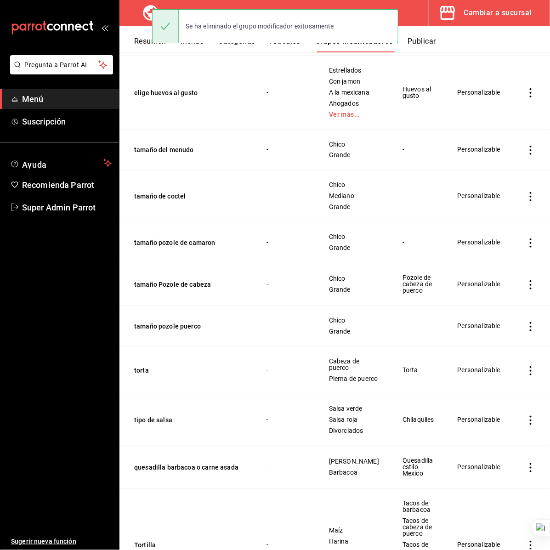
scroll to position [1551, 0]
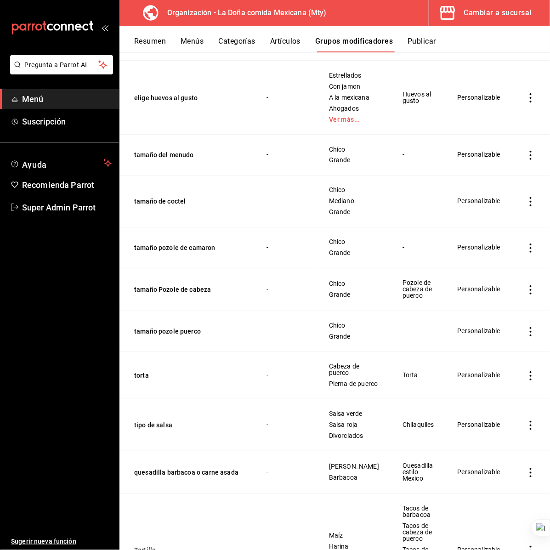
click at [526, 160] on icon "actions" at bounding box center [530, 155] width 9 height 9
click at [496, 274] on span "Eliminar" at bounding box center [495, 279] width 24 height 10
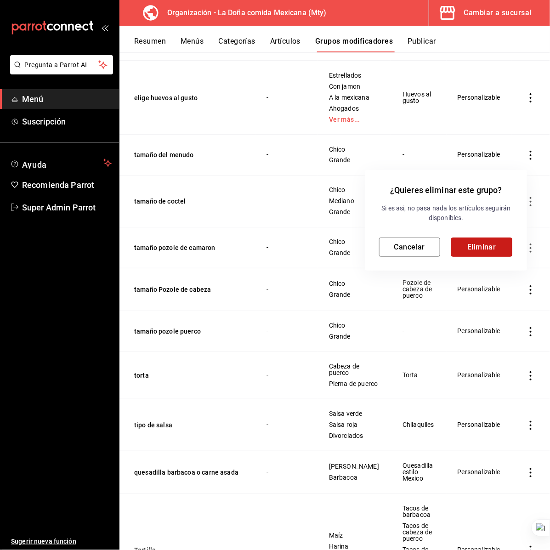
click at [489, 249] on button "Eliminar" at bounding box center [481, 247] width 61 height 19
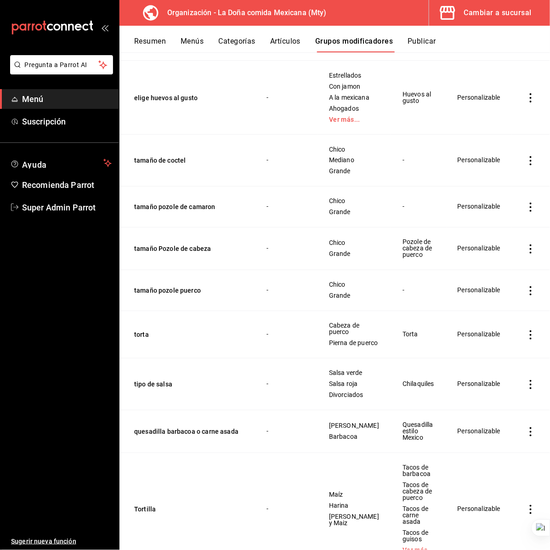
click at [526, 165] on icon "actions" at bounding box center [530, 160] width 9 height 9
click at [504, 286] on span "Eliminar" at bounding box center [494, 284] width 23 height 7
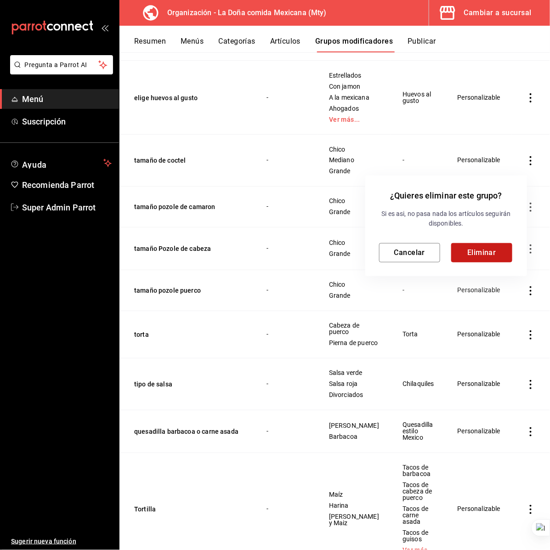
click at [483, 256] on button "Eliminar" at bounding box center [481, 252] width 61 height 19
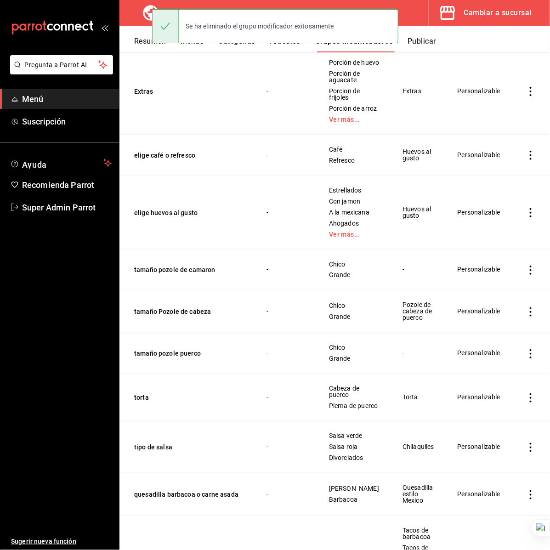
scroll to position [1608, 0]
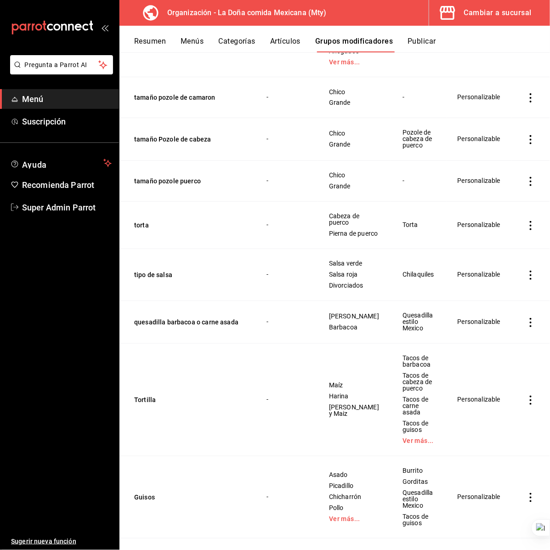
click at [526, 102] on icon "actions" at bounding box center [530, 97] width 9 height 9
click at [492, 225] on span "Eliminar" at bounding box center [494, 221] width 23 height 7
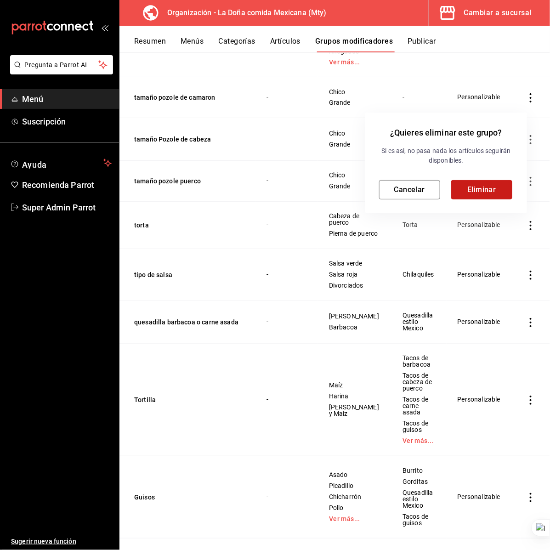
click at [481, 191] on button "Eliminar" at bounding box center [481, 189] width 61 height 19
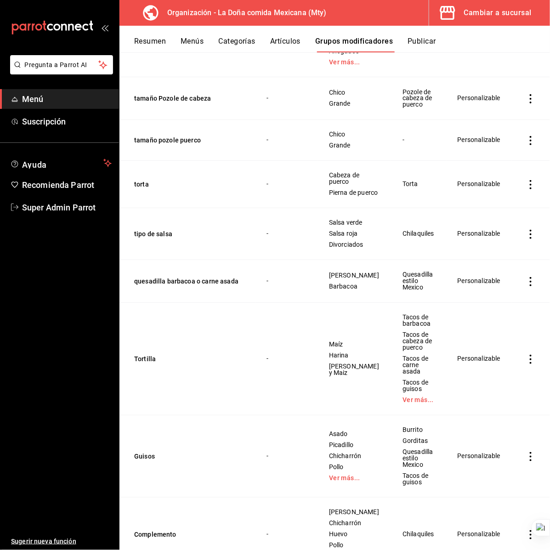
click at [526, 145] on icon "actions" at bounding box center [530, 140] width 9 height 9
click at [485, 270] on li "Eliminar" at bounding box center [486, 264] width 55 height 19
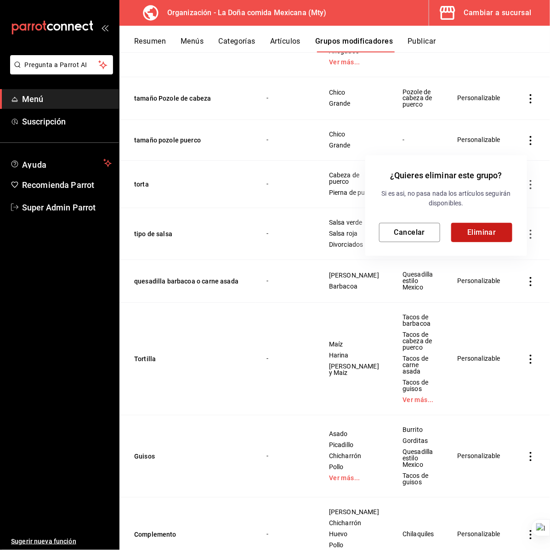
click at [480, 239] on button "Eliminar" at bounding box center [481, 232] width 61 height 19
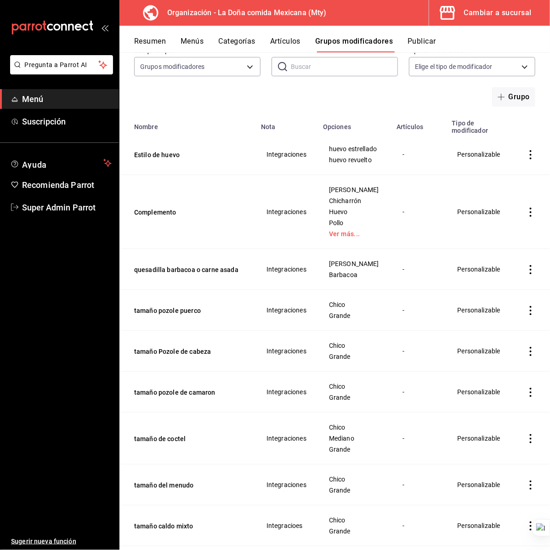
scroll to position [0, 0]
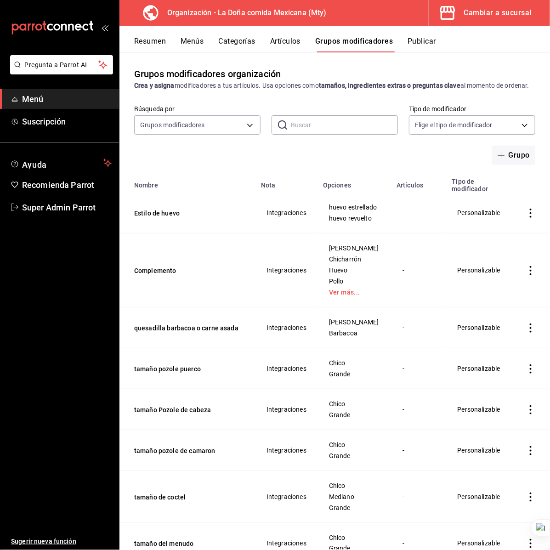
click at [148, 41] on button "Resumen" at bounding box center [150, 45] width 32 height 16
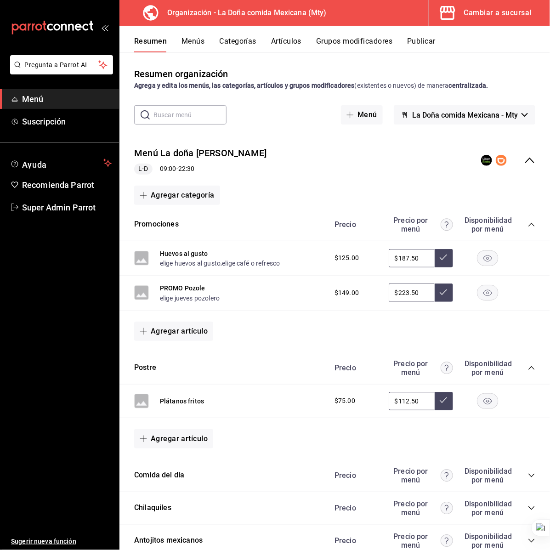
click at [313, 169] on div "Menú La doña Deliverys L-D 09:00 - 22:30" at bounding box center [334, 160] width 430 height 43
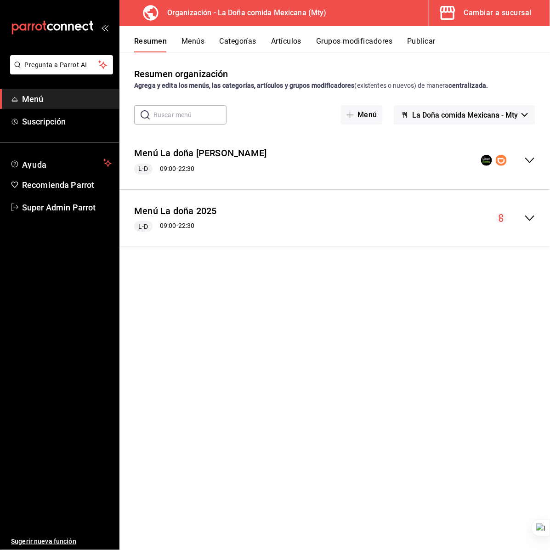
click at [317, 161] on div "Menú La doña Deliverys L-D 09:00 - 22:30" at bounding box center [334, 160] width 430 height 43
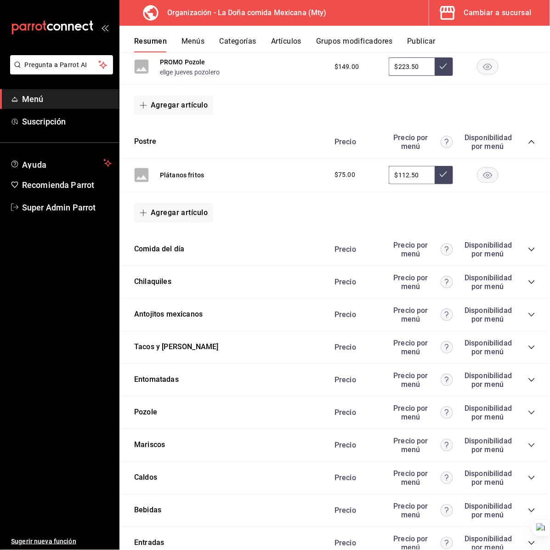
scroll to position [345, 0]
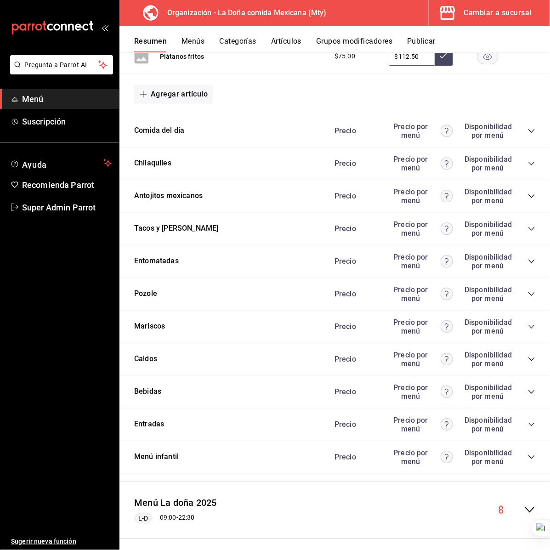
click at [528, 290] on icon "collapse-category-row" at bounding box center [531, 293] width 7 height 7
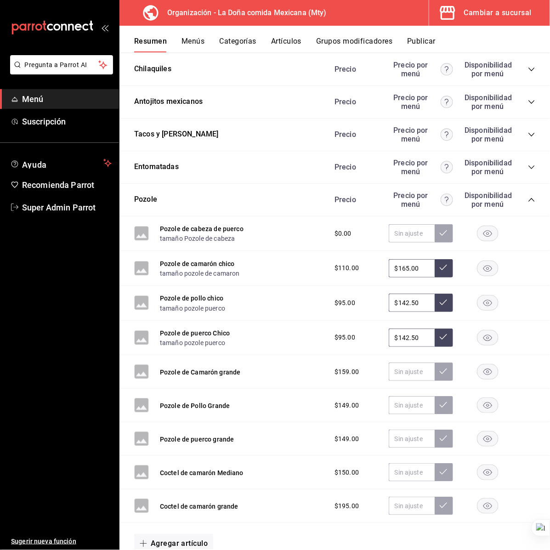
scroll to position [459, 0]
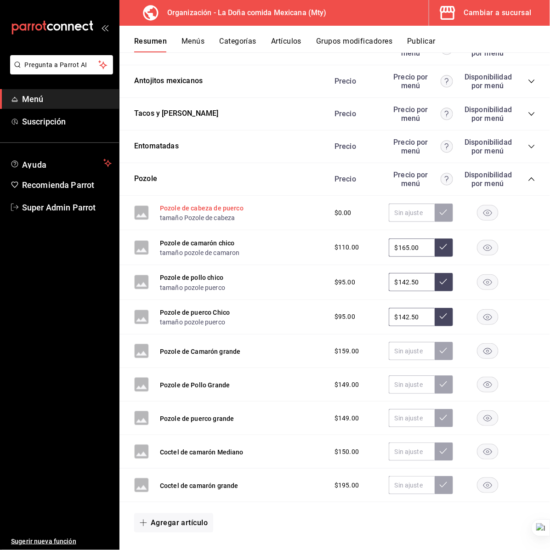
click at [233, 207] on button "Pozole de cabeza de puerco" at bounding box center [202, 208] width 84 height 9
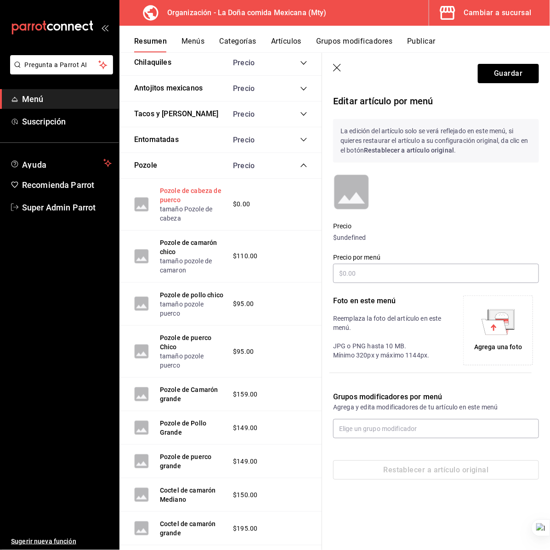
scroll to position [432, 0]
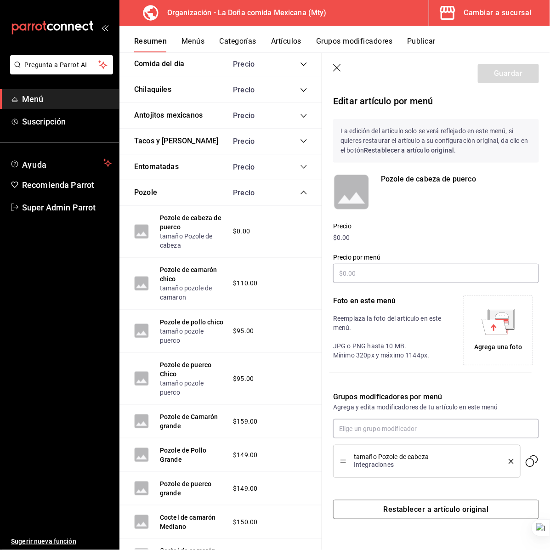
click at [403, 181] on p "Pozole de cabeza de puerco" at bounding box center [460, 179] width 158 height 11
click at [403, 180] on p "Pozole de cabeza de puerco" at bounding box center [460, 179] width 158 height 11
copy div "Pozole de cabeza de puerco"
click at [335, 68] on icon "button" at bounding box center [337, 68] width 9 height 9
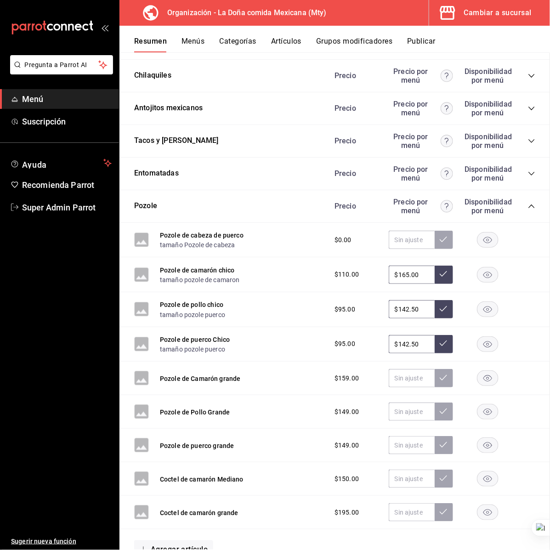
scroll to position [494, 0]
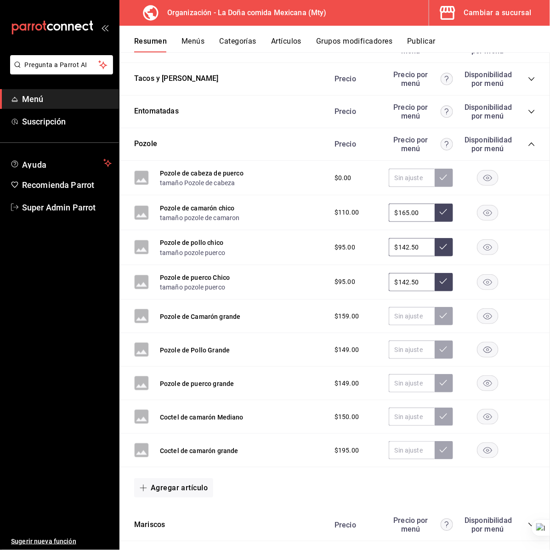
click at [277, 40] on button "Artículos" at bounding box center [286, 45] width 30 height 16
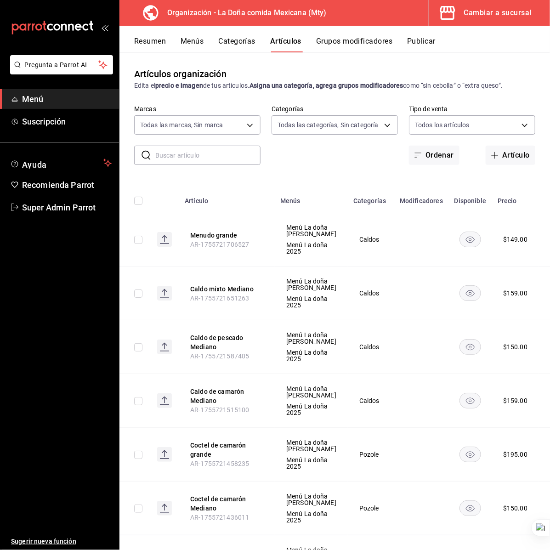
type input "e53f178e-f565-49bf-8aa1-199855f6bcb3,dba9cd53-48a2-4d44-8bea-60e37a8bb589,c8083…"
type input "31a5496a-1413-40c7-bfa9-a6291bd9bffe,2237f7a2-862e-4498-9588-4691ed35077b,c5aec…"
drag, startPoint x: 221, startPoint y: 164, endPoint x: 218, endPoint y: 157, distance: 7.7
click at [221, 164] on input "text" at bounding box center [207, 155] width 105 height 18
click at [218, 157] on input "text" at bounding box center [207, 155] width 105 height 18
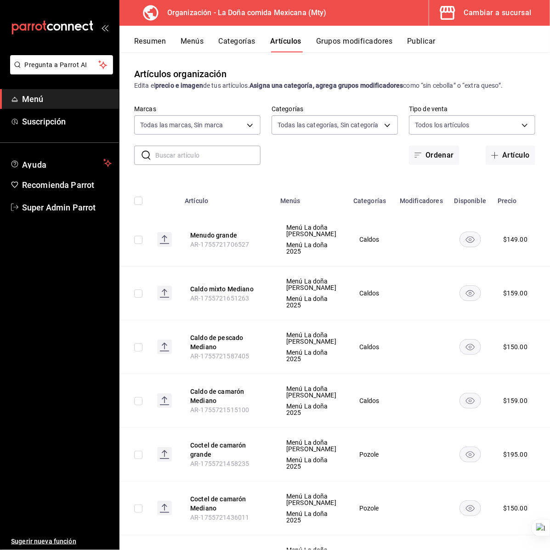
paste input "Pozole de cabeza de puerco"
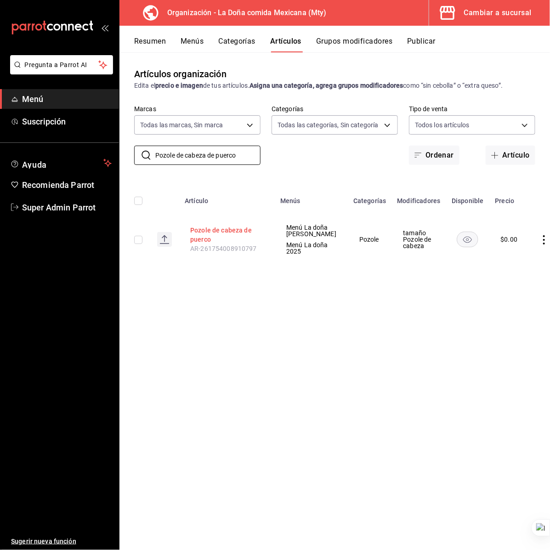
type input "Pozole de cabeza de puerco"
click at [229, 237] on button "Pozole de cabeza de puerco" at bounding box center [227, 235] width 74 height 18
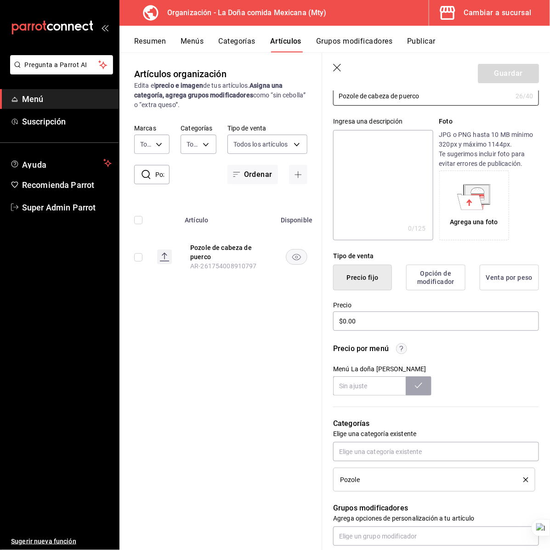
scroll to position [230, 0]
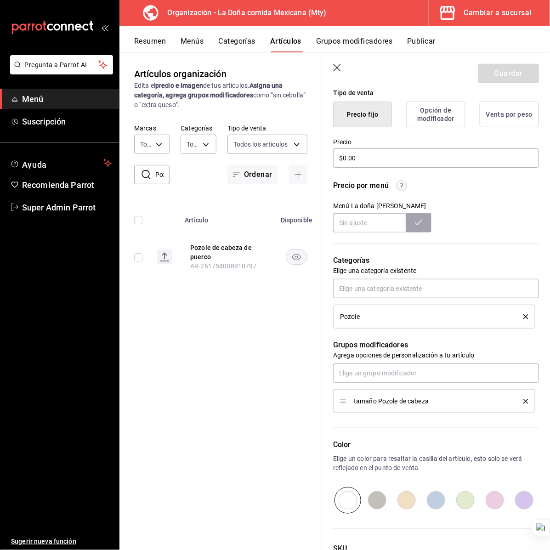
click at [523, 400] on icon "delete" at bounding box center [525, 401] width 5 height 5
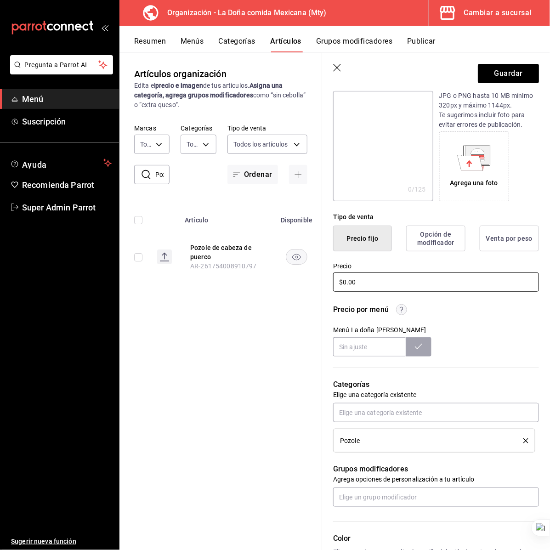
scroll to position [0, 0]
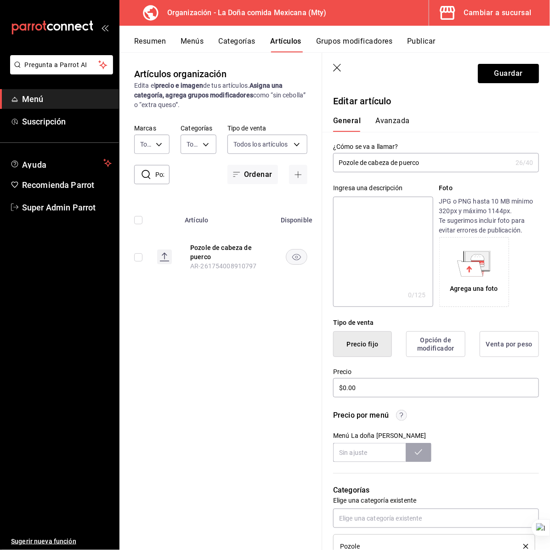
click at [439, 161] on input "Pozole de cabeza de puerco" at bounding box center [422, 162] width 179 height 18
click at [409, 162] on input "Pozole de cabeza de puerco chico" at bounding box center [422, 162] width 179 height 18
type input "Pozole de cabeza de puerco chico"
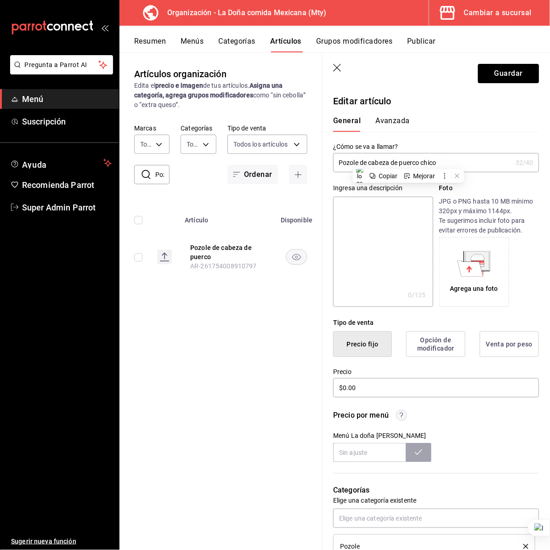
click at [384, 249] on textarea at bounding box center [383, 252] width 100 height 110
paste textarea "Pozole de cabeza de puerco chico"
type textarea "Pozole de cabeza de puerco chico"
type textarea "x"
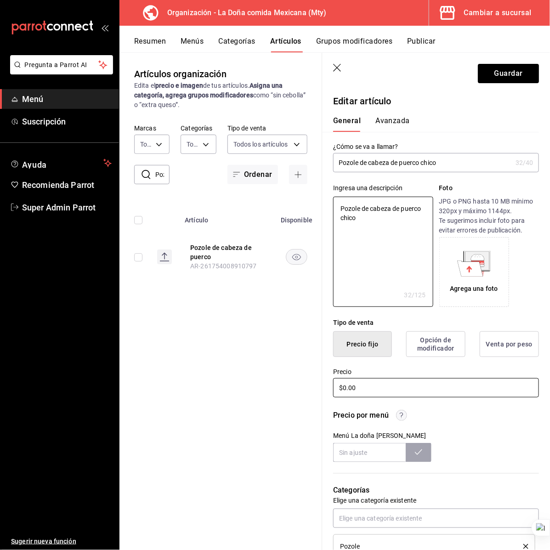
type textarea "Pozole de cabeza de puerco chico"
click at [363, 386] on input "$0.00" at bounding box center [436, 387] width 206 height 19
click at [363, 385] on input "$0.00" at bounding box center [436, 387] width 206 height 19
type textarea "x"
type input "$1.00"
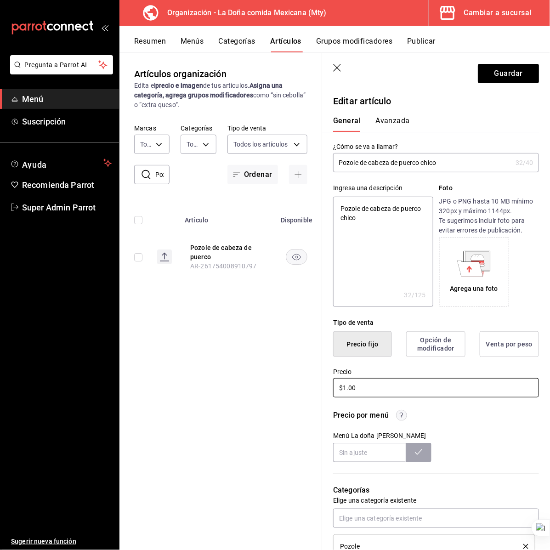
type textarea "x"
type input "$10.00"
type textarea "x"
type input "$100.00"
click at [357, 450] on input "text" at bounding box center [369, 452] width 73 height 19
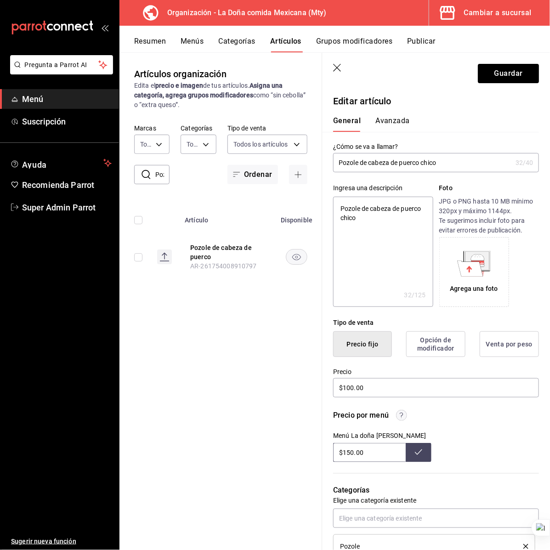
type input "$150.00"
click at [472, 408] on div "Precio por menú Menú La doña Deliverys $150.00" at bounding box center [430, 430] width 217 height 63
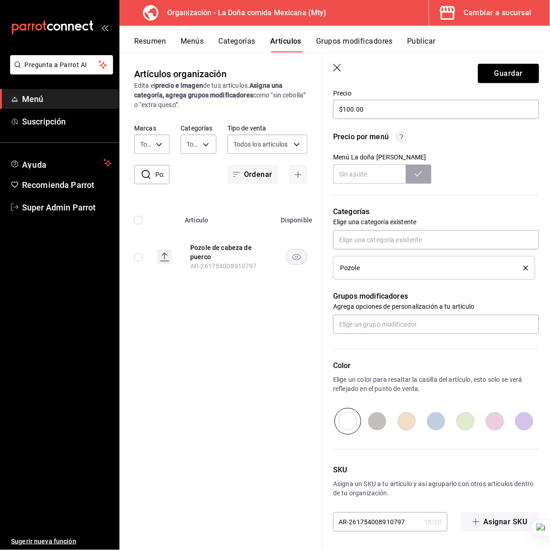
click at [485, 83] on header "Guardar" at bounding box center [436, 72] width 228 height 38
click at [487, 77] on button "Guardar" at bounding box center [508, 73] width 61 height 19
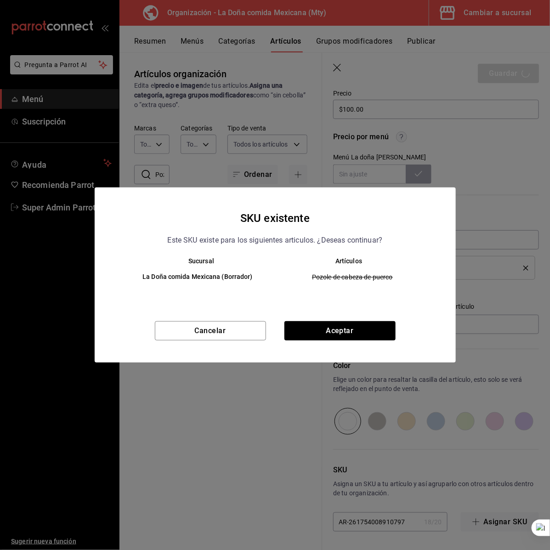
click at [336, 342] on div "Cancelar Aceptar" at bounding box center [275, 341] width 361 height 41
click at [339, 332] on button "Aceptar" at bounding box center [339, 330] width 111 height 19
type textarea "x"
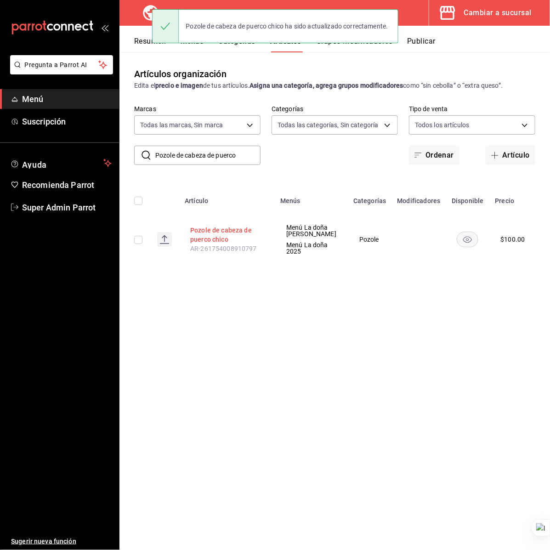
click at [248, 233] on button "Pozole de cabeza de puerco chico" at bounding box center [227, 235] width 74 height 18
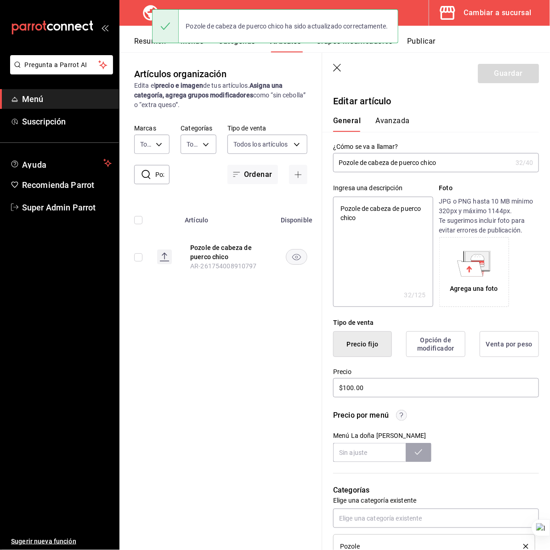
click at [440, 162] on input "Pozole de cabeza de puerco chico" at bounding box center [422, 162] width 179 height 18
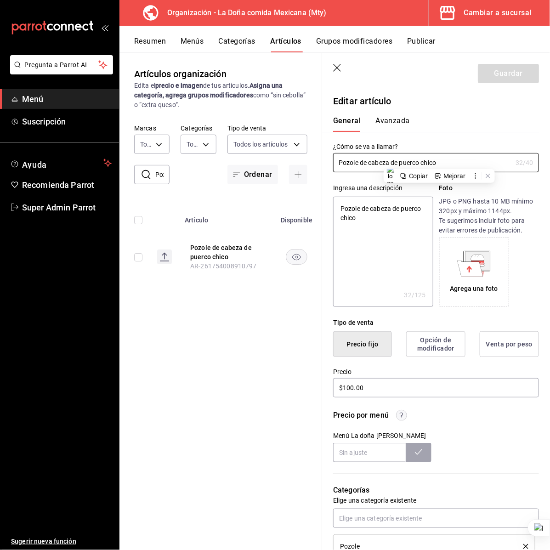
drag, startPoint x: 340, startPoint y: 67, endPoint x: 339, endPoint y: 166, distance: 99.2
click at [340, 67] on icon "button" at bounding box center [337, 68] width 9 height 9
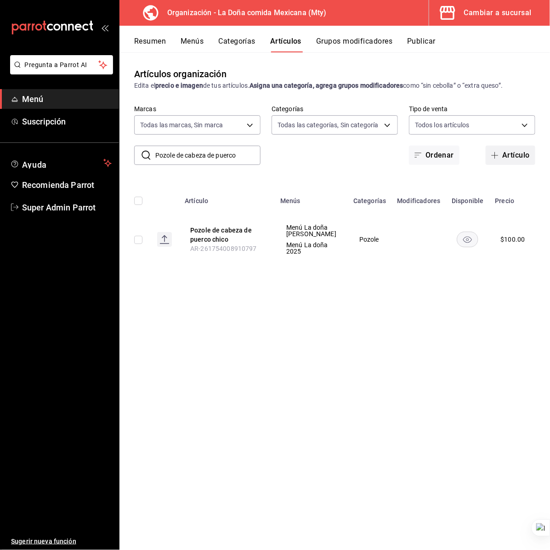
click at [507, 155] on button "Artículo" at bounding box center [511, 155] width 50 height 19
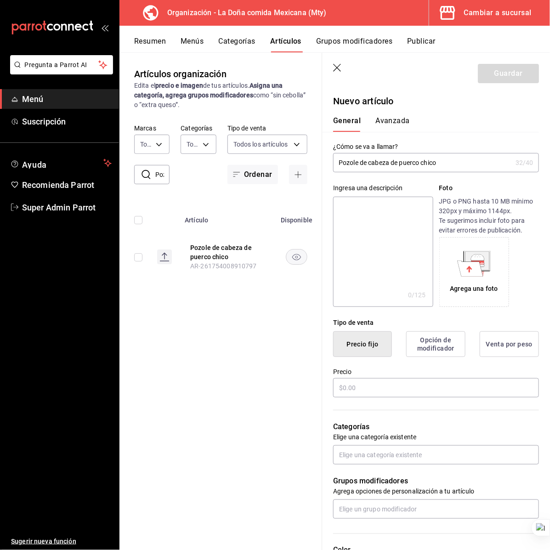
click at [439, 168] on input "Pozole de cabeza de puerco chico" at bounding box center [422, 162] width 179 height 18
click at [439, 168] on input "Pozole de cabeza de puerco grande" at bounding box center [422, 162] width 179 height 18
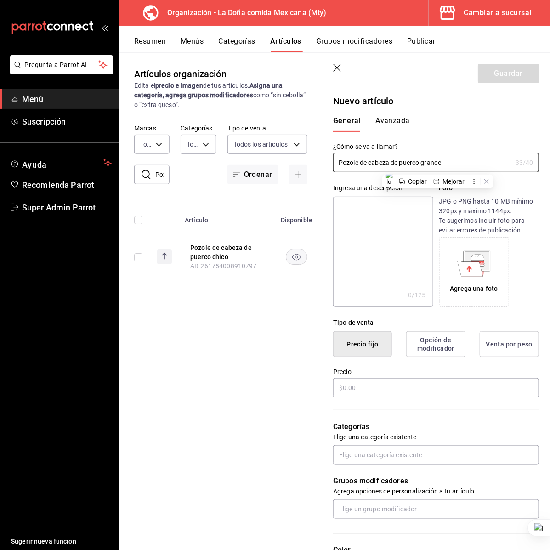
type input "Pozole de cabeza de puerco grande"
click at [393, 231] on textarea at bounding box center [383, 252] width 100 height 110
paste textarea "Pozole de cabeza de puerco grande"
type textarea "Pozole de cabeza de puerco grande"
type textarea "x"
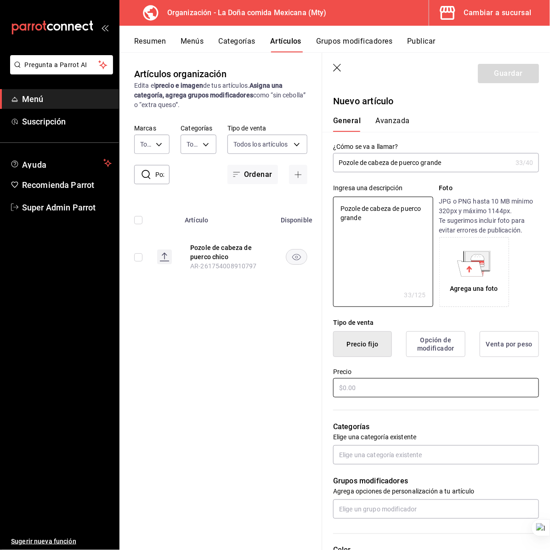
type textarea "Pozole de cabeza de puerco grande"
click at [373, 387] on input "text" at bounding box center [436, 387] width 206 height 19
type textarea "x"
type input "$1.00"
type textarea "x"
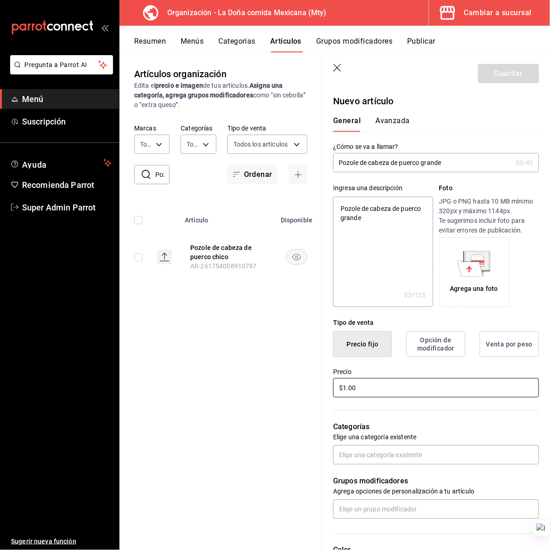
type input "$15.00"
type textarea "x"
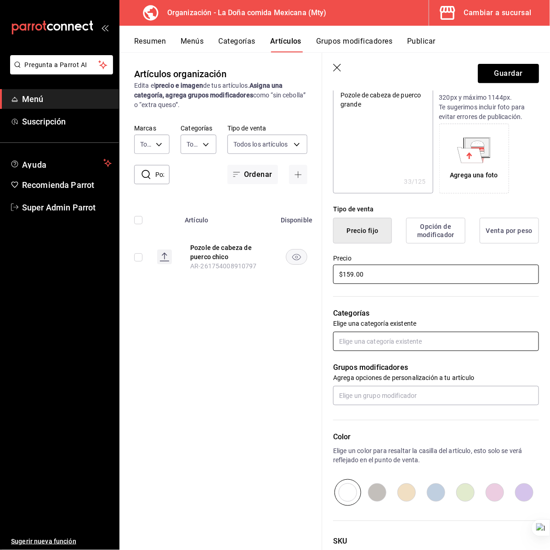
scroll to position [115, 0]
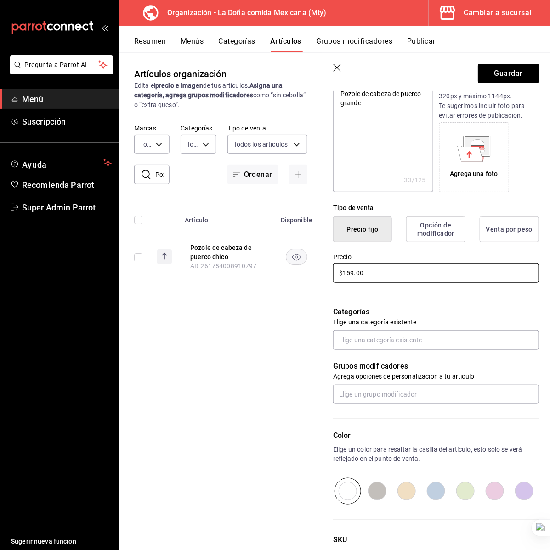
type input "$159.00"
click at [380, 329] on div "Categorías Elige una categoría existente" at bounding box center [430, 317] width 217 height 66
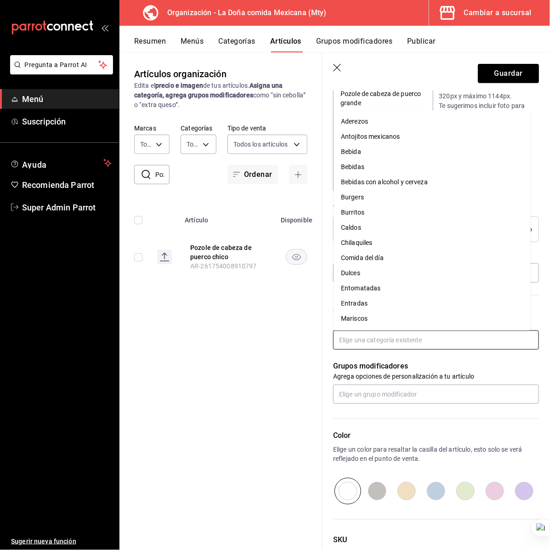
click at [377, 339] on input "text" at bounding box center [436, 339] width 206 height 19
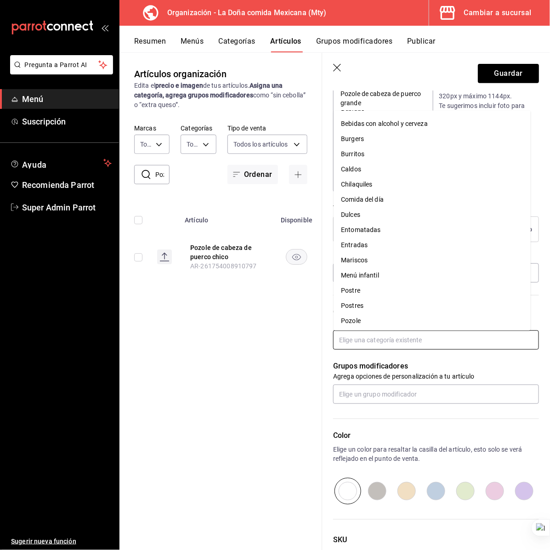
scroll to position [120, 0]
click at [372, 258] on li "Pozole" at bounding box center [432, 259] width 197 height 15
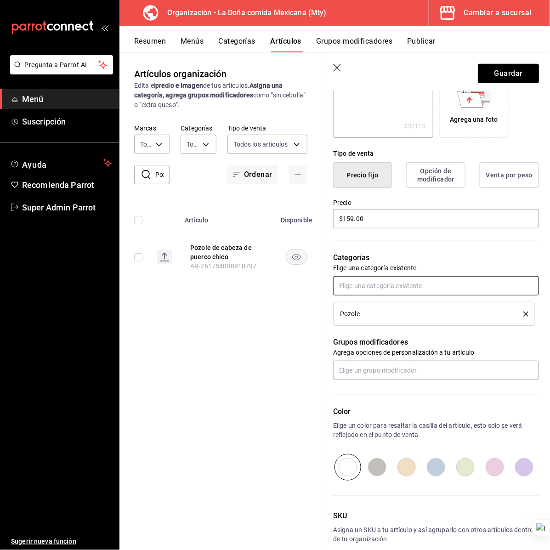
scroll to position [215, 0]
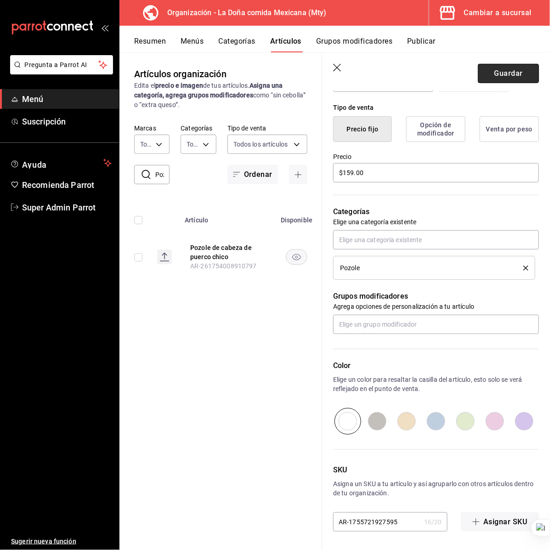
click at [478, 74] on button "Guardar" at bounding box center [508, 73] width 61 height 19
type textarea "x"
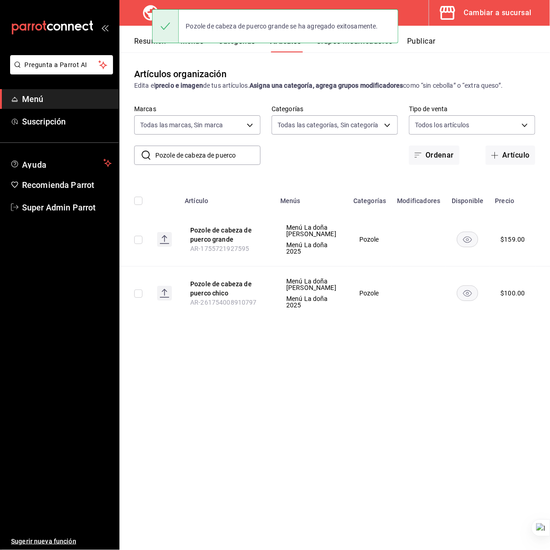
click at [331, 51] on button "Grupos modificadores" at bounding box center [354, 45] width 76 height 16
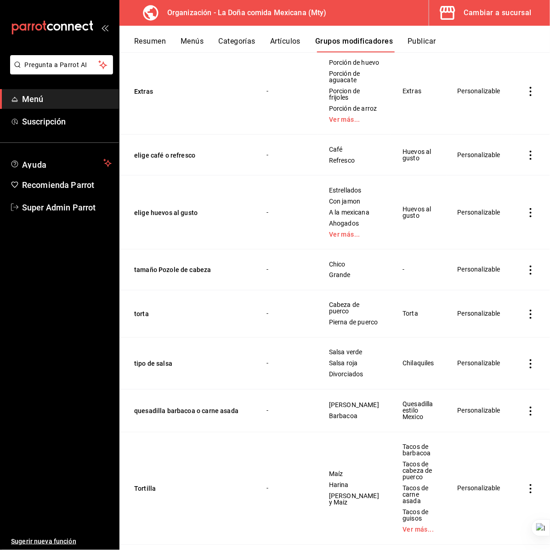
scroll to position [1493, 0]
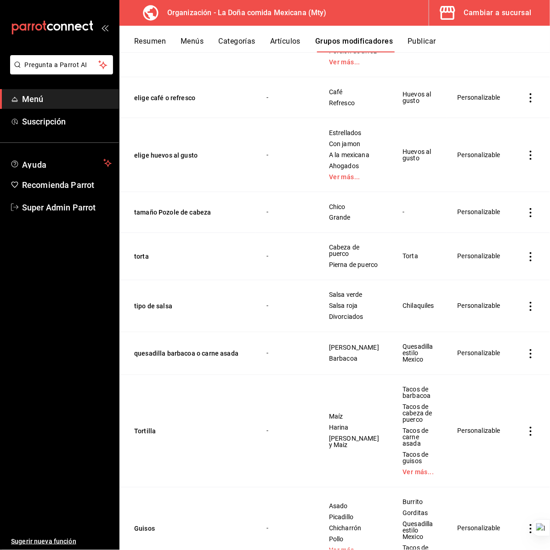
click at [526, 217] on icon "actions" at bounding box center [530, 212] width 9 height 9
click at [493, 338] on span "Eliminar" at bounding box center [494, 336] width 23 height 7
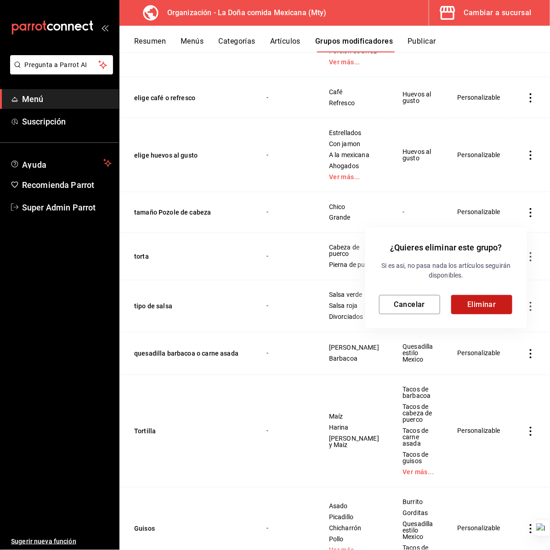
click at [487, 307] on button "Eliminar" at bounding box center [481, 304] width 61 height 19
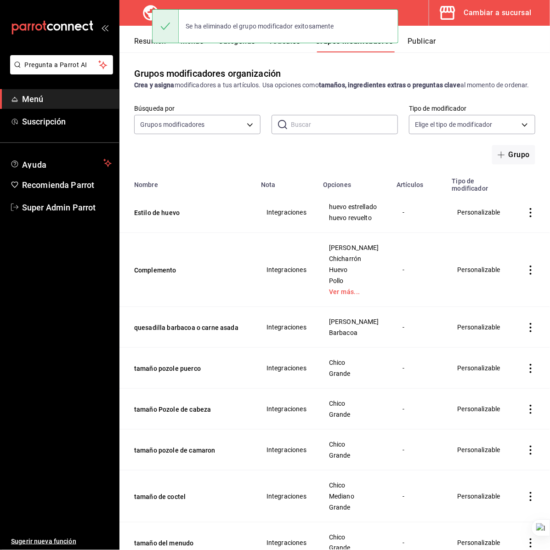
scroll to position [0, 0]
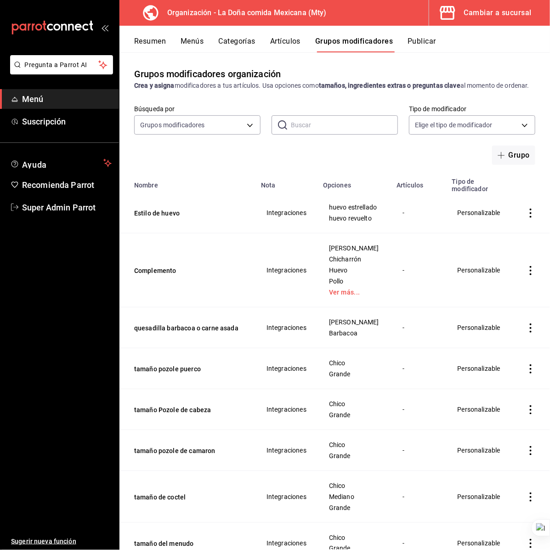
click at [297, 40] on button "Artículos" at bounding box center [285, 45] width 30 height 16
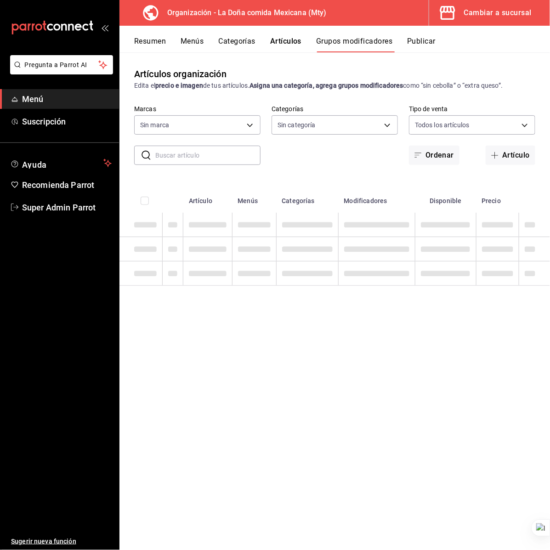
type input "e53f178e-f565-49bf-8aa1-199855f6bcb3,dba9cd53-48a2-4d44-8bea-60e37a8bb589,c8083…"
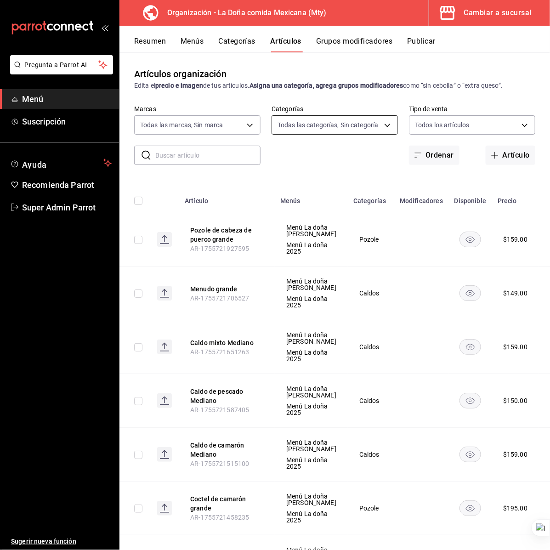
type input "e53f178e-f565-49bf-8aa1-199855f6bcb3,dba9cd53-48a2-4d44-8bea-60e37a8bb589,c8083…"
type input "31a5496a-1413-40c7-bfa9-a6291bd9bffe,2237f7a2-862e-4498-9588-4691ed35077b,c5aec…"
click at [365, 125] on body "Pregunta a Parrot AI Menú Suscripción Ayuda Recomienda Parrot Super Admin Parro…" at bounding box center [275, 275] width 550 height 550
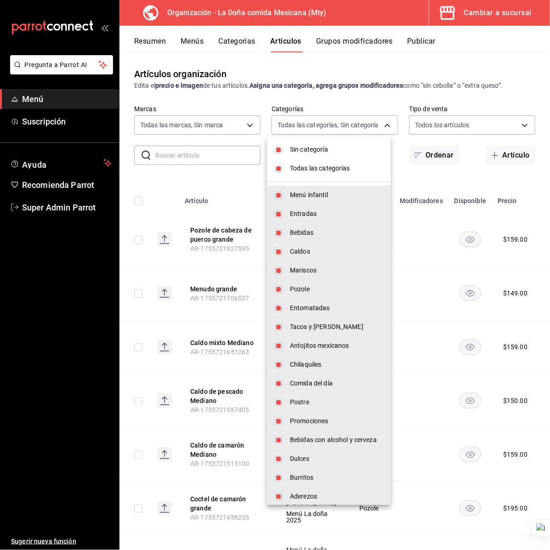
click at [338, 153] on span "Sin categoría" at bounding box center [336, 150] width 93 height 10
checkbox input "false"
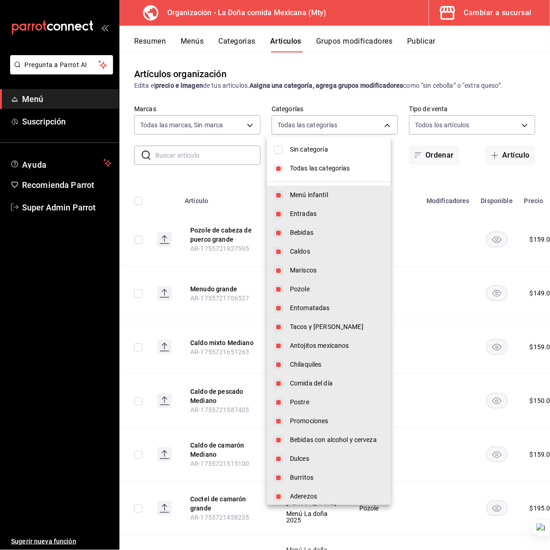
click at [341, 169] on span "Todas las categorías" at bounding box center [336, 169] width 93 height 10
checkbox input "false"
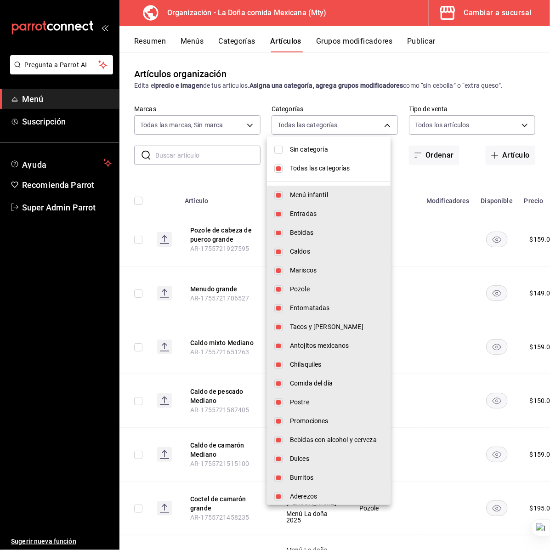
checkbox input "false"
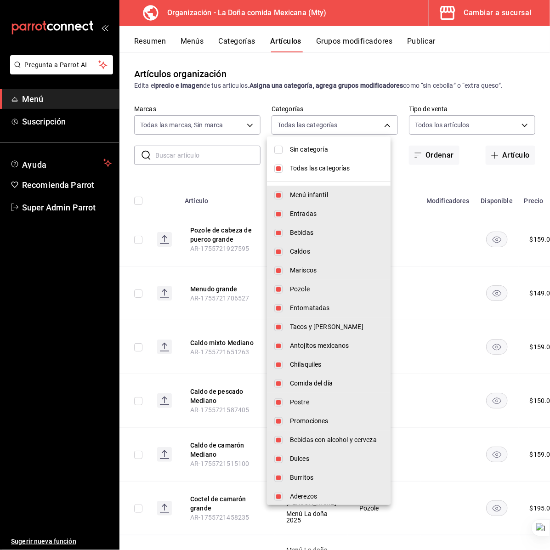
checkbox input "false"
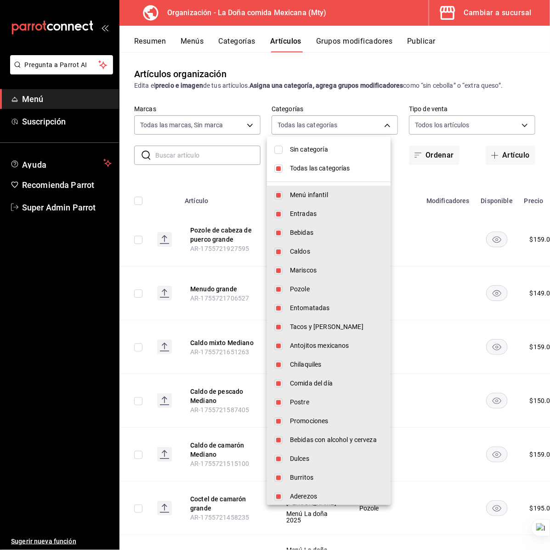
checkbox input "false"
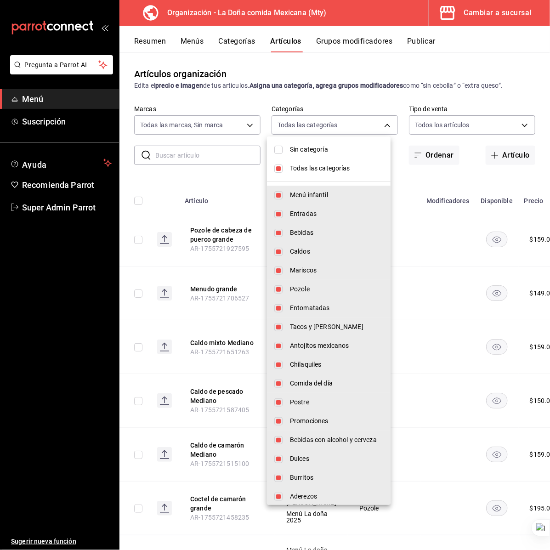
checkbox input "false"
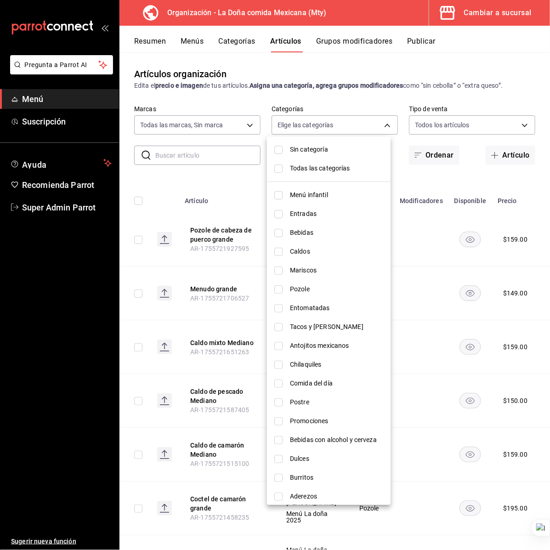
scroll to position [98, 0]
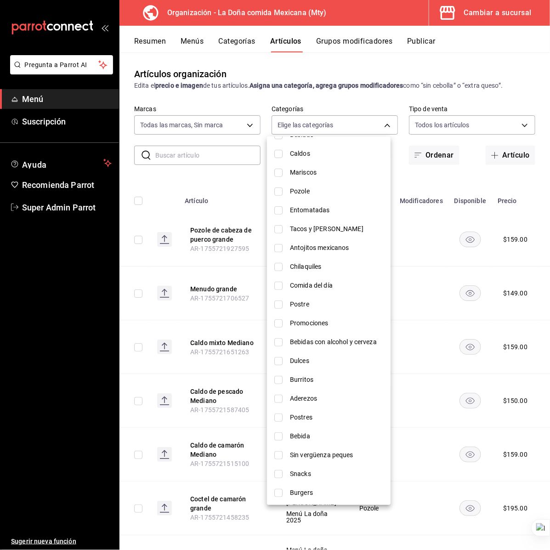
click at [315, 188] on span "Pozole" at bounding box center [336, 192] width 93 height 10
type input "941b17ee-707a-4ad5-9e3d-b490026d3b2d"
checkbox input "true"
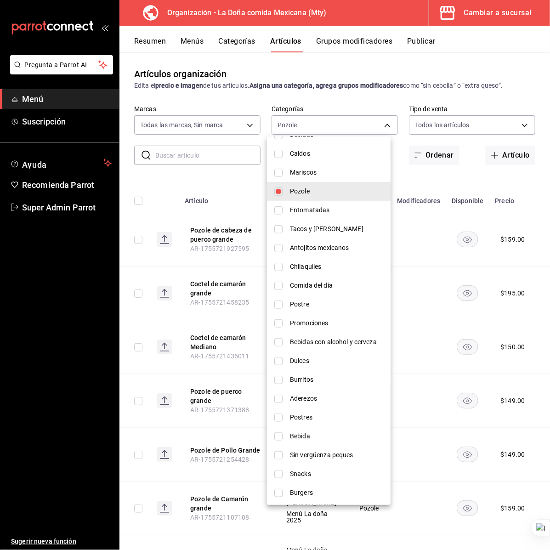
click at [225, 178] on div at bounding box center [275, 275] width 550 height 550
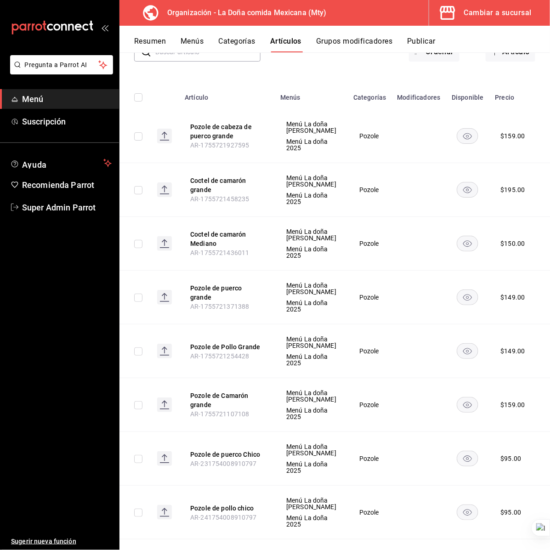
scroll to position [0, 0]
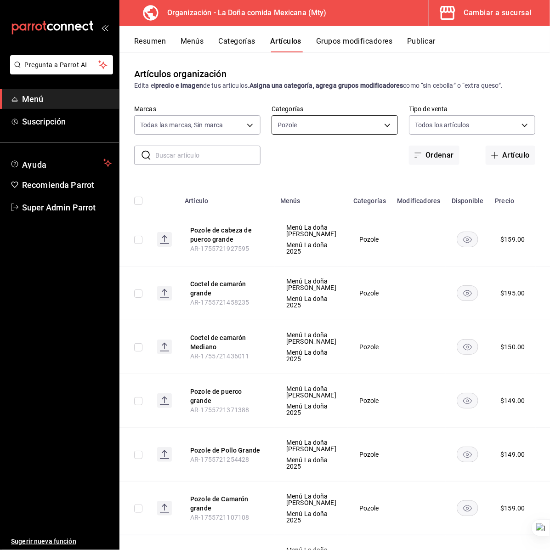
click at [315, 126] on body "Pregunta a Parrot AI Menú Suscripción Ayuda Recomienda Parrot Super Admin Parro…" at bounding box center [275, 275] width 550 height 550
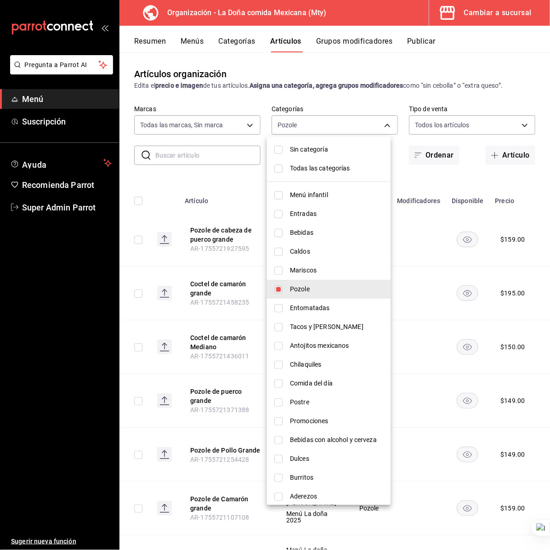
click at [309, 283] on li "Pozole" at bounding box center [329, 289] width 124 height 19
checkbox input "false"
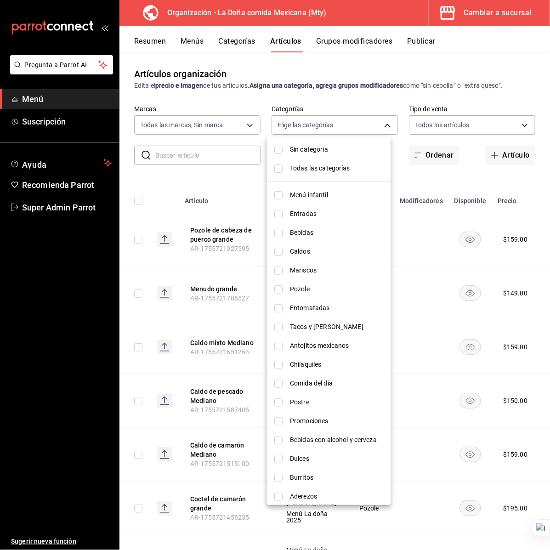
click at [306, 254] on span "Caldos" at bounding box center [336, 252] width 93 height 10
type input "1e133d56-bccd-437f-aa1d-ffc766342761"
checkbox input "true"
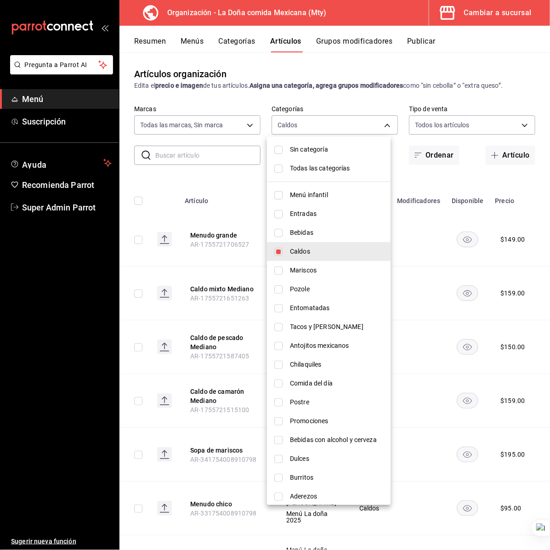
click at [249, 187] on div at bounding box center [275, 275] width 550 height 550
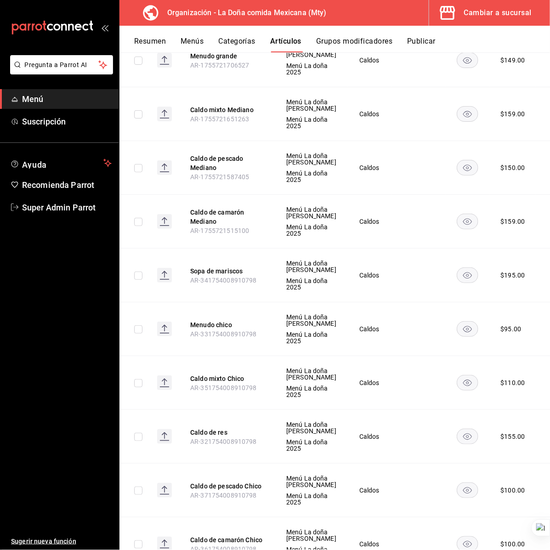
scroll to position [287, 0]
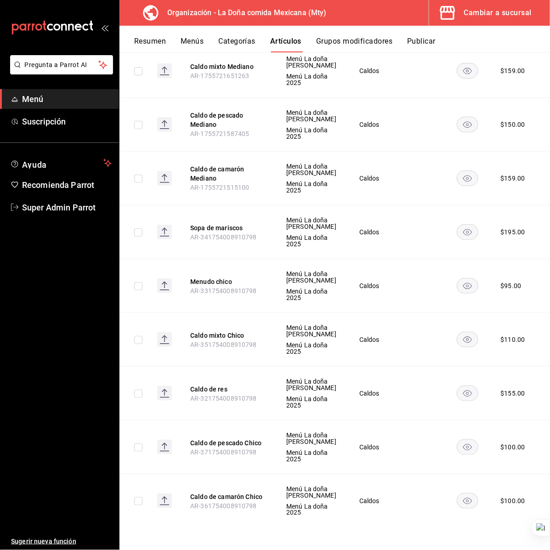
click at [162, 41] on button "Resumen" at bounding box center [150, 45] width 32 height 16
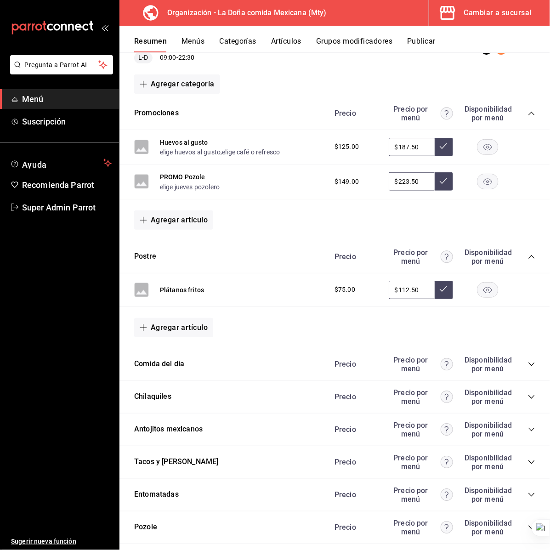
scroll to position [57, 0]
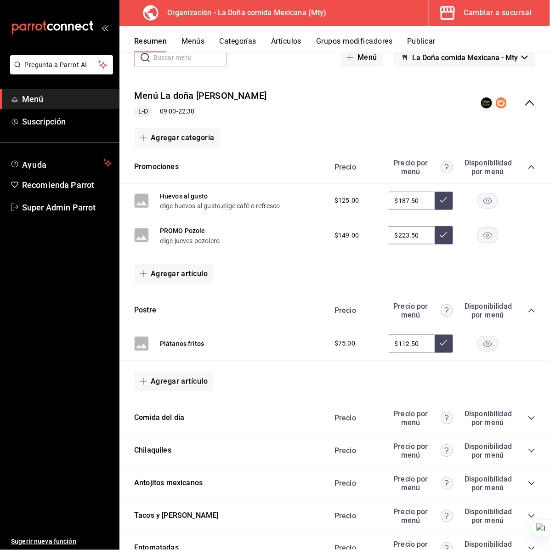
click at [528, 167] on icon "collapse-category-row" at bounding box center [531, 167] width 6 height 4
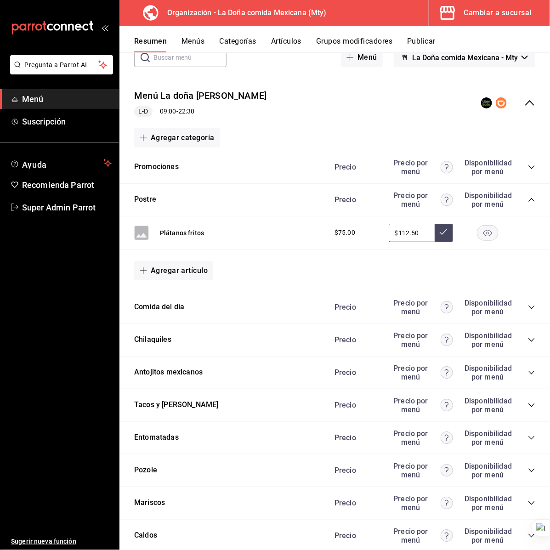
click at [528, 198] on icon "collapse-category-row" at bounding box center [531, 200] width 6 height 4
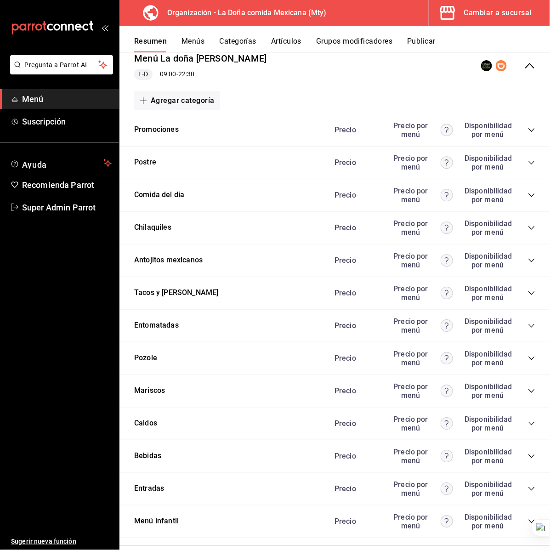
scroll to position [115, 0]
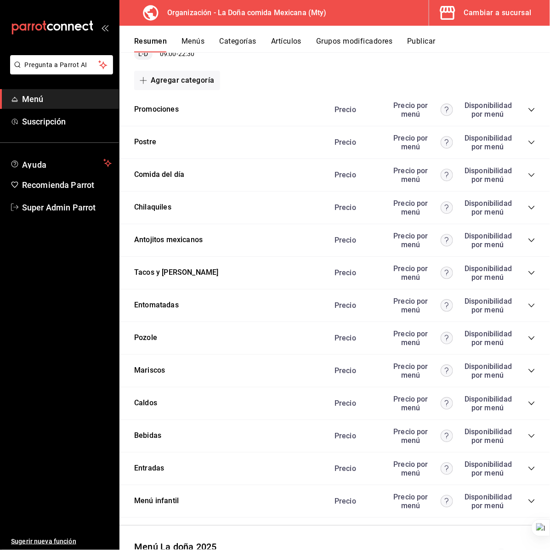
click at [528, 334] on icon "collapse-category-row" at bounding box center [531, 337] width 7 height 7
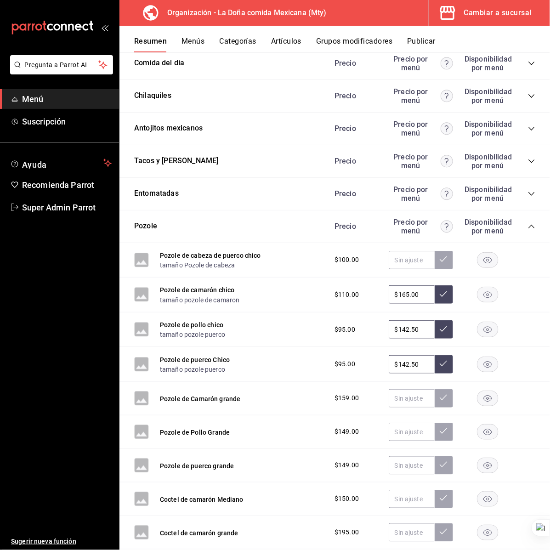
scroll to position [287, 0]
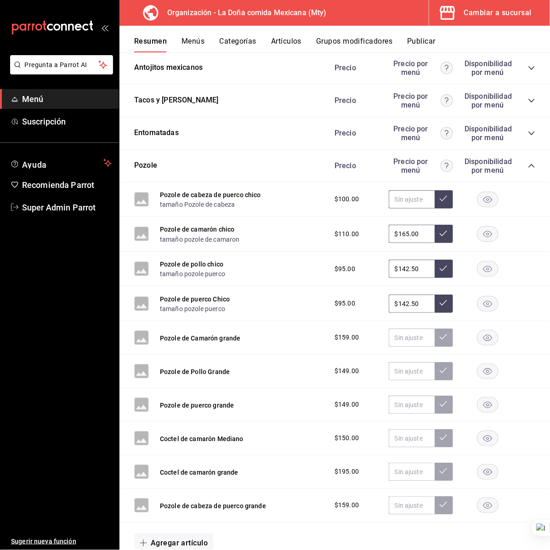
click at [396, 194] on input "text" at bounding box center [412, 199] width 46 height 18
type input "$150.00"
click at [436, 192] on button at bounding box center [444, 199] width 18 height 18
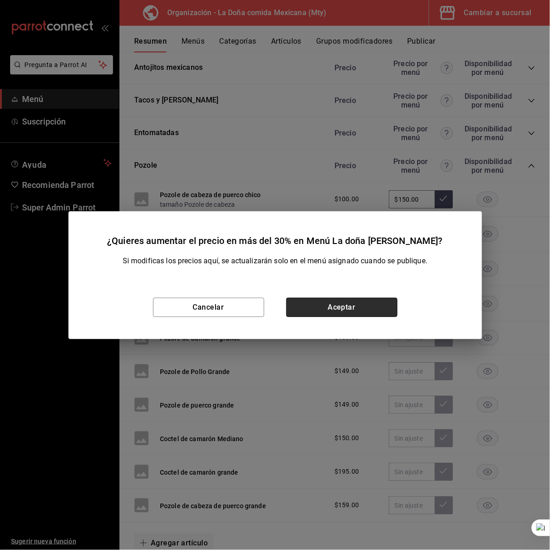
click at [363, 315] on button "Aceptar" at bounding box center [341, 307] width 111 height 19
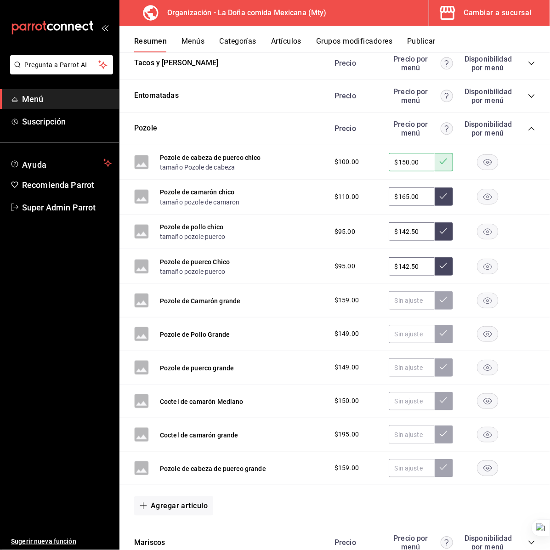
scroll to position [345, 0]
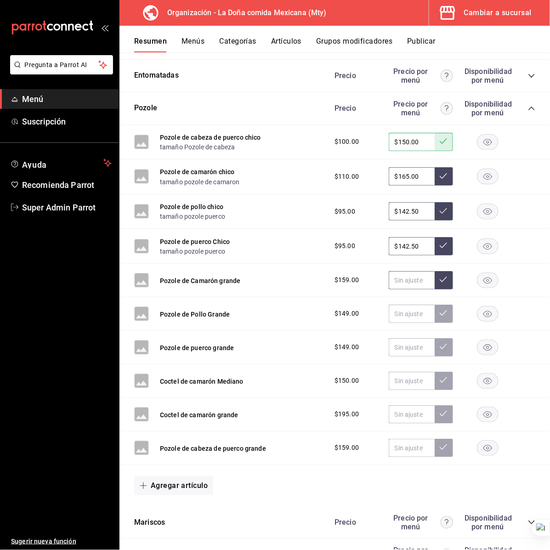
click at [391, 279] on input "text" at bounding box center [412, 280] width 46 height 18
click at [403, 289] on input "$238.50" at bounding box center [412, 280] width 46 height 18
type input "$238.50"
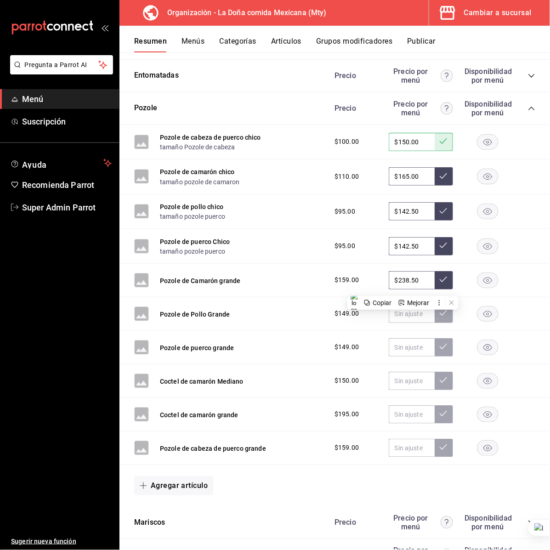
click at [435, 278] on button at bounding box center [444, 280] width 18 height 18
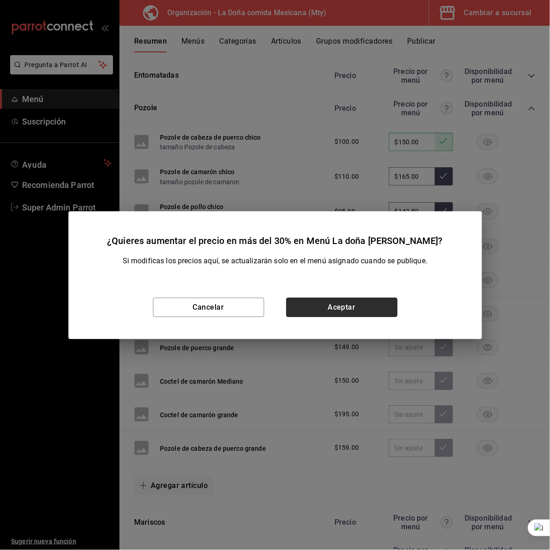
click at [348, 303] on button "Aceptar" at bounding box center [341, 307] width 111 height 19
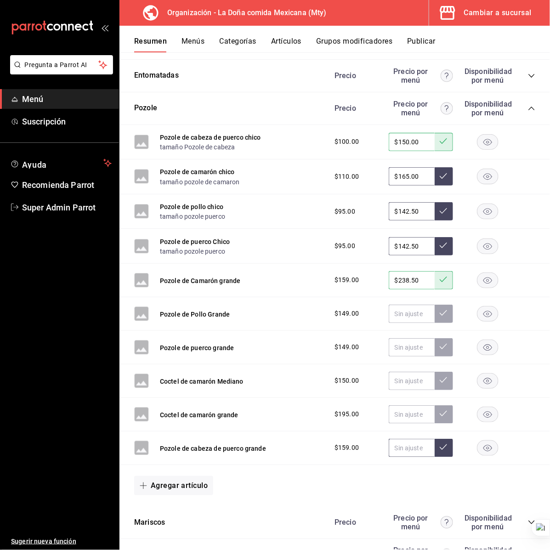
click at [398, 446] on input "text" at bounding box center [412, 448] width 46 height 18
paste input "$238.50"
type input "$238.50"
click at [440, 447] on button at bounding box center [444, 448] width 18 height 18
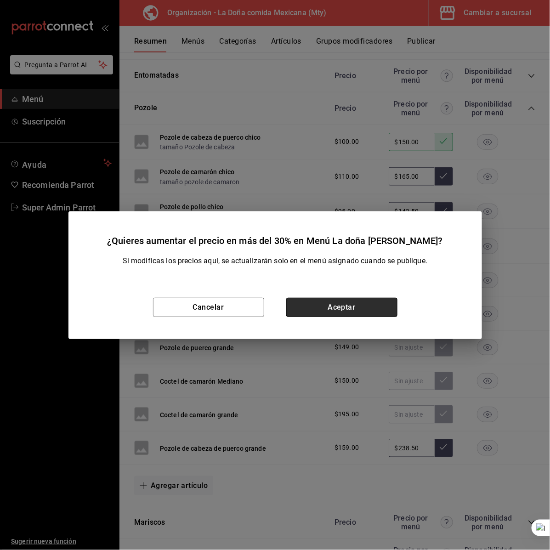
click at [363, 304] on button "Aceptar" at bounding box center [341, 307] width 111 height 19
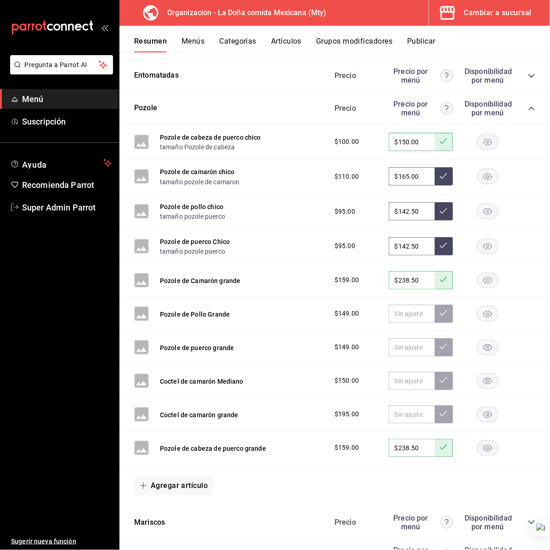
click at [345, 311] on span "$149.00" at bounding box center [346, 314] width 24 height 10
click at [390, 311] on input "text" at bounding box center [412, 314] width 46 height 18
click at [389, 311] on input "$223.50" at bounding box center [412, 314] width 46 height 18
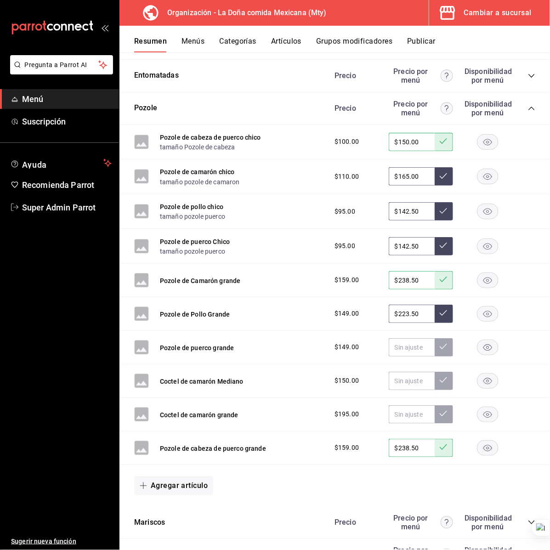
click at [389, 311] on input "$223.50" at bounding box center [412, 314] width 46 height 18
type input "$223.50"
click at [340, 277] on span "$159.00" at bounding box center [346, 280] width 24 height 10
click at [407, 316] on input "text" at bounding box center [412, 314] width 46 height 18
paste input "$223.50"
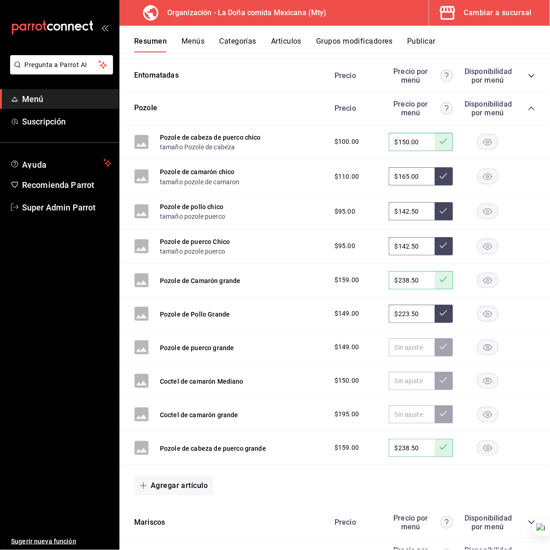
type input "$223.50"
click at [435, 313] on button at bounding box center [444, 314] width 18 height 18
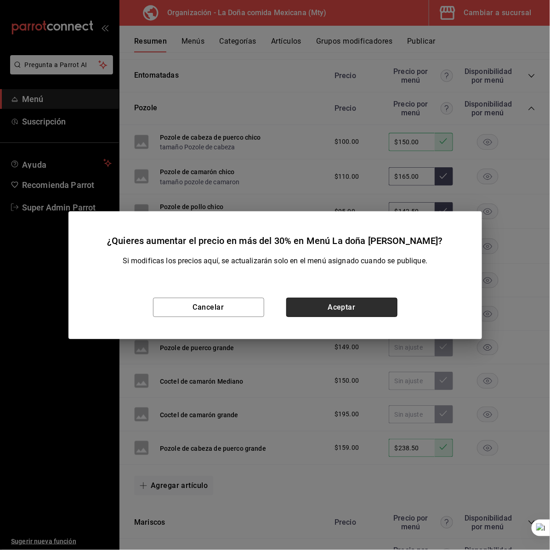
click at [357, 309] on button "Aceptar" at bounding box center [341, 307] width 111 height 19
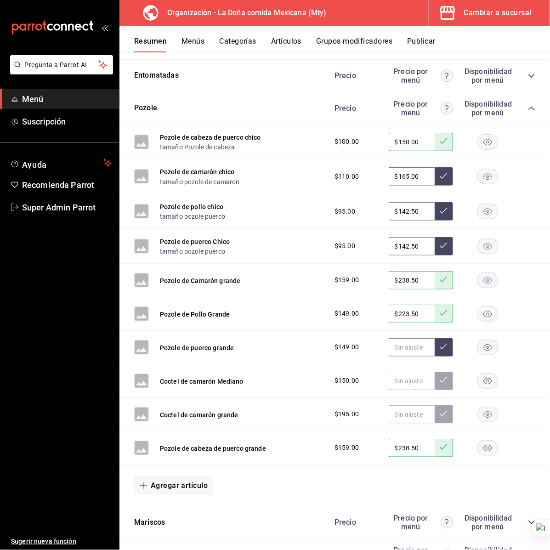
click at [400, 350] on input "text" at bounding box center [412, 347] width 46 height 18
paste input "$223.50"
type input "$223.50"
click at [440, 350] on button at bounding box center [444, 347] width 18 height 18
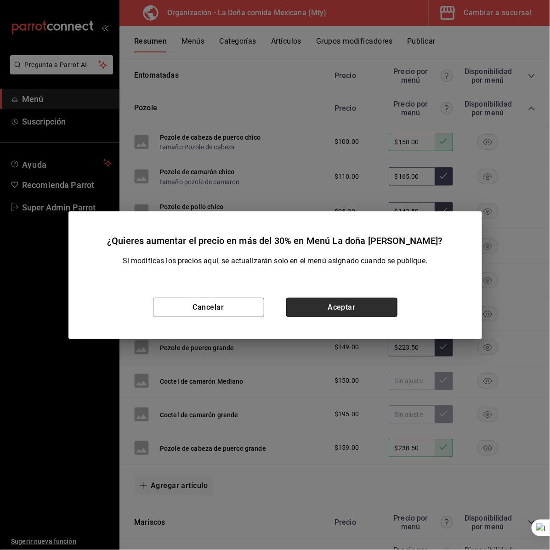
click at [368, 306] on button "Aceptar" at bounding box center [341, 307] width 111 height 19
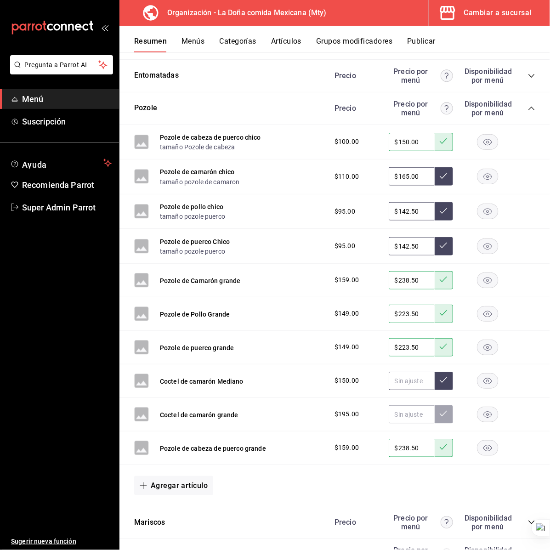
click at [397, 378] on input "text" at bounding box center [412, 381] width 46 height 18
type input "$225.00"
click at [440, 380] on button at bounding box center [444, 381] width 18 height 18
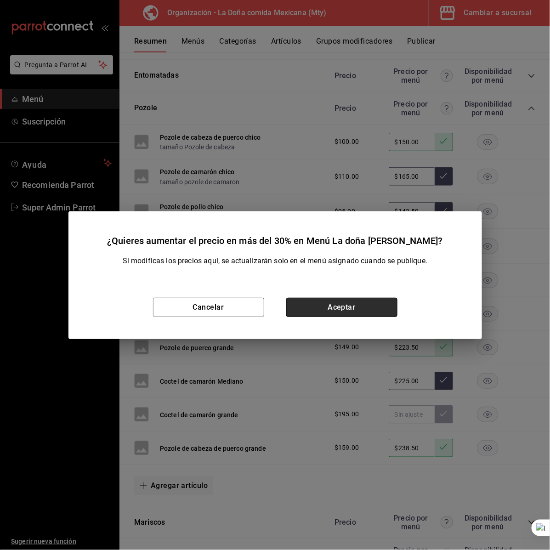
click at [350, 311] on button "Aceptar" at bounding box center [341, 307] width 111 height 19
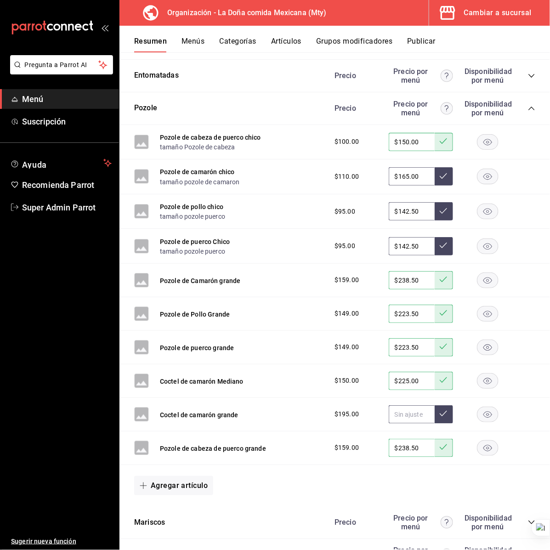
click at [389, 409] on input "text" at bounding box center [412, 414] width 46 height 18
type input "$292.50"
click at [435, 407] on button at bounding box center [444, 414] width 18 height 18
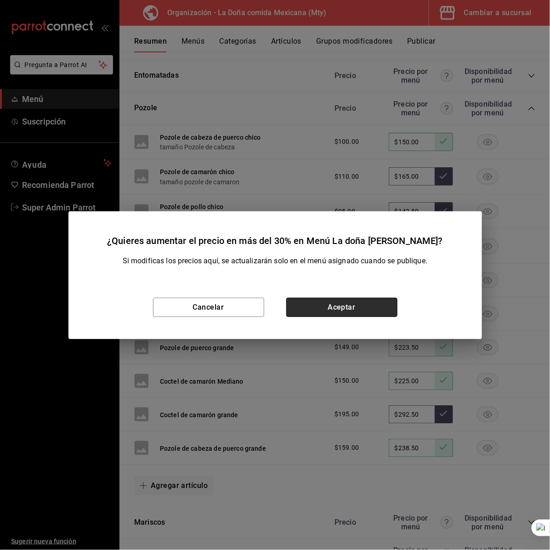
click at [362, 308] on button "Aceptar" at bounding box center [341, 307] width 111 height 19
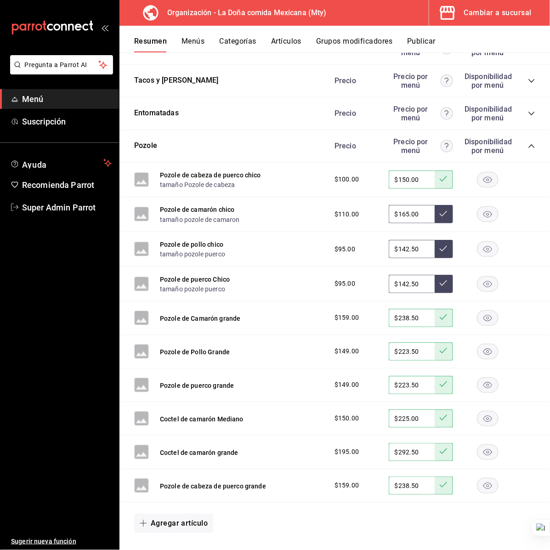
scroll to position [287, 0]
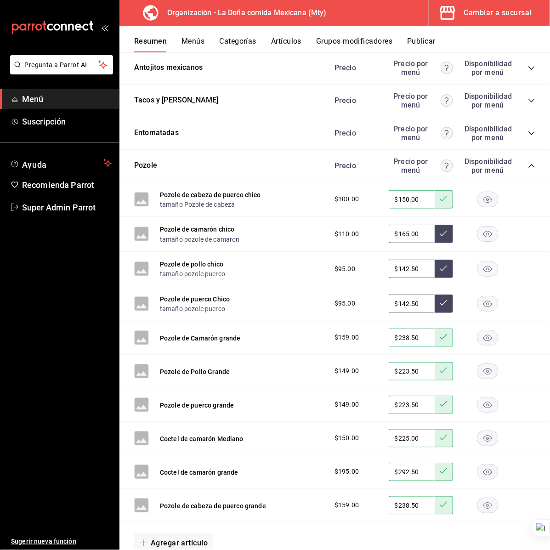
click at [528, 166] on div "Pozole Precio Precio por menú Disponibilidad por menú" at bounding box center [334, 166] width 430 height 33
click at [528, 166] on icon "collapse-category-row" at bounding box center [531, 165] width 7 height 7
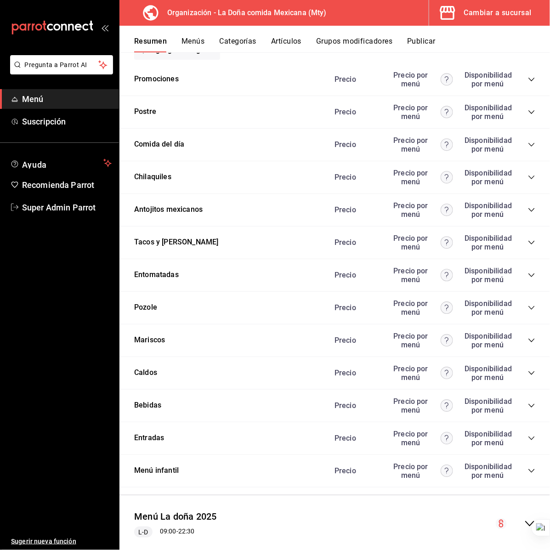
scroll to position [165, 0]
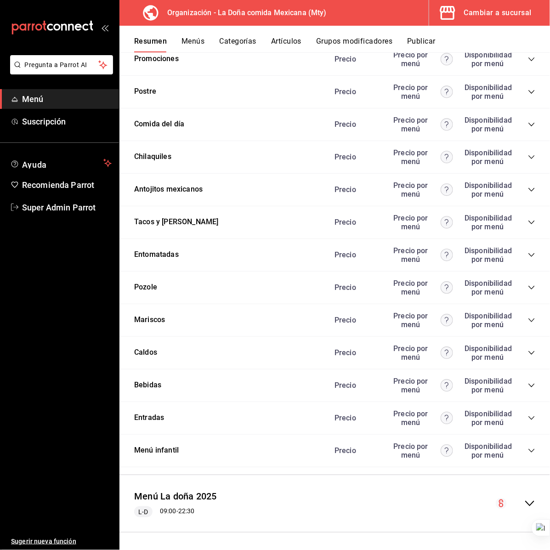
click at [528, 351] on icon "collapse-category-row" at bounding box center [531, 352] width 7 height 7
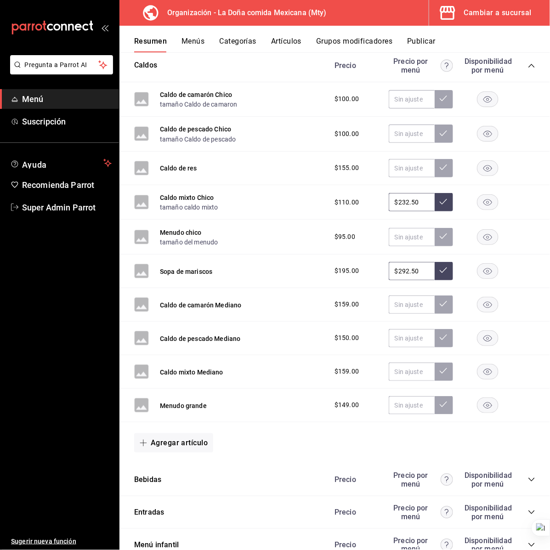
scroll to position [395, 0]
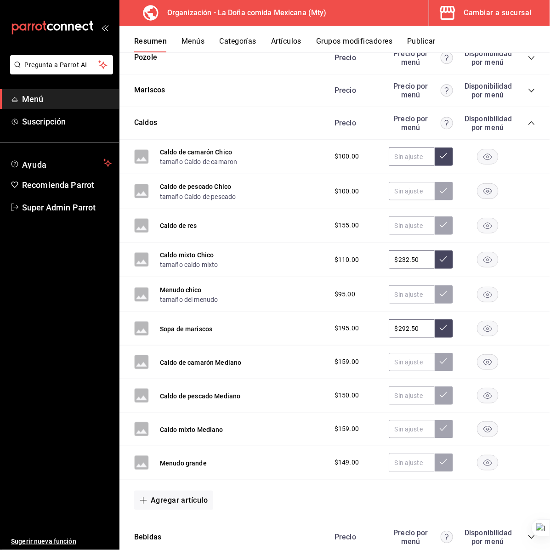
click at [405, 162] on input "text" at bounding box center [412, 156] width 46 height 18
type input "$150.00"
click at [439, 153] on button at bounding box center [444, 156] width 18 height 18
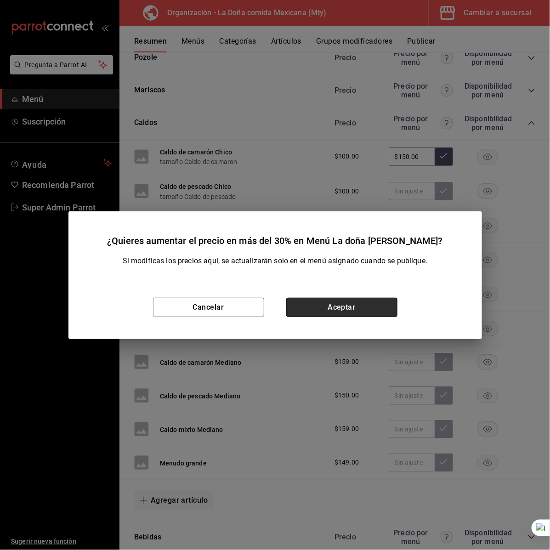
click at [343, 301] on button "Aceptar" at bounding box center [341, 307] width 111 height 19
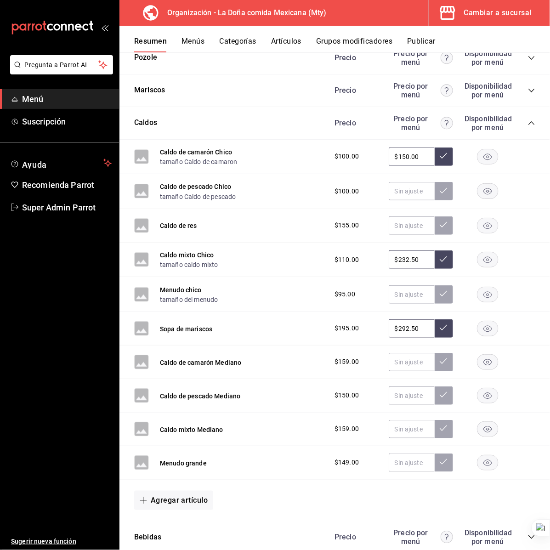
click at [414, 154] on input "$150.00" at bounding box center [412, 156] width 46 height 18
click at [413, 153] on input "$150.00" at bounding box center [412, 156] width 46 height 18
click at [392, 191] on input "text" at bounding box center [412, 191] width 46 height 18
paste input "$150.00"
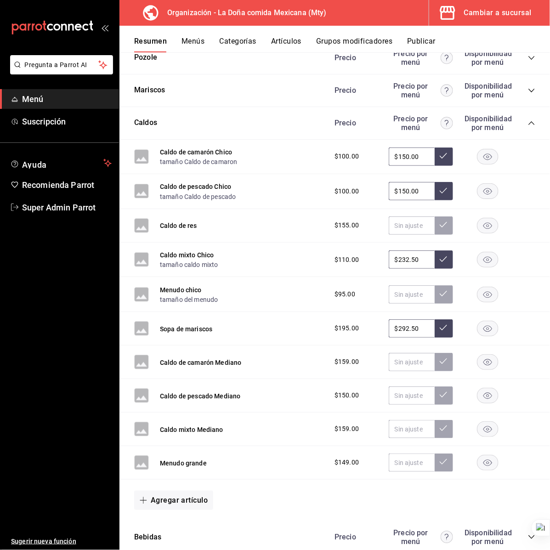
type input "$150.00"
click at [440, 191] on icon at bounding box center [443, 190] width 7 height 7
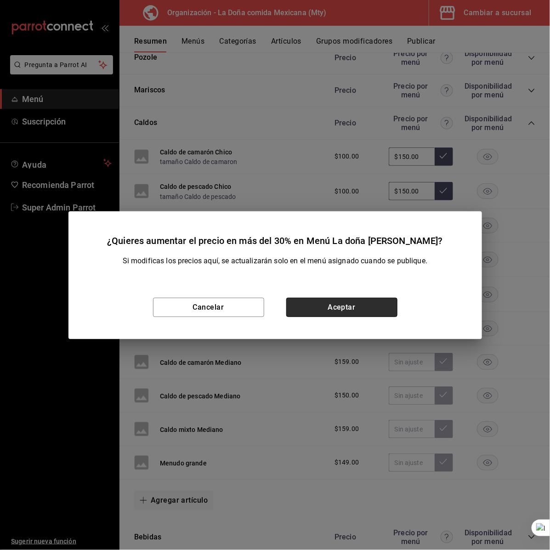
click at [345, 311] on button "Aceptar" at bounding box center [341, 307] width 111 height 19
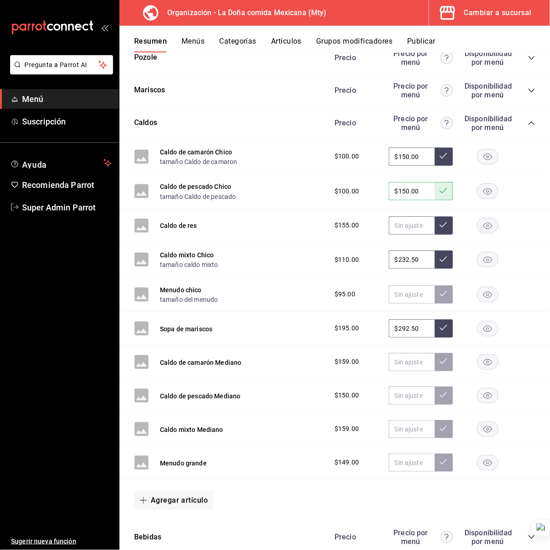
click at [396, 231] on input "text" at bounding box center [412, 225] width 46 height 18
click at [401, 226] on input "text" at bounding box center [412, 225] width 46 height 18
click at [401, 226] on input "$232.50" at bounding box center [412, 225] width 46 height 18
type input "$232.50"
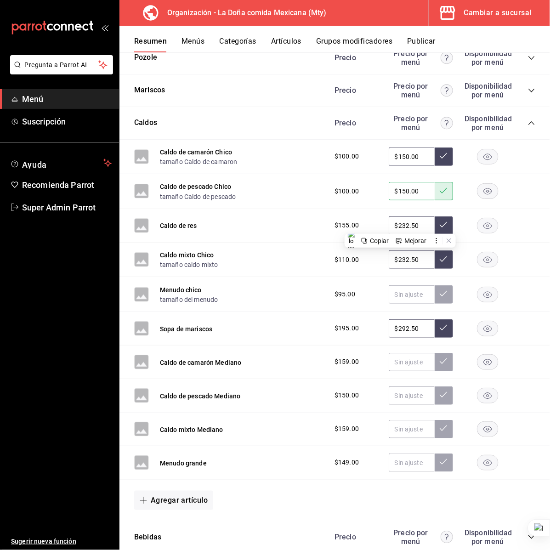
click at [440, 223] on button at bounding box center [444, 225] width 18 height 18
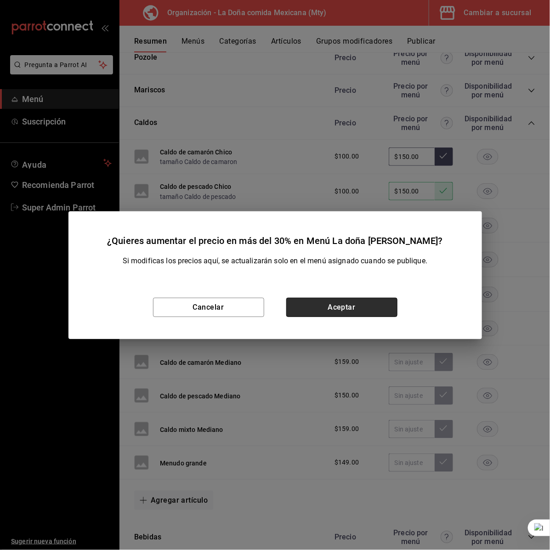
click at [336, 310] on button "Aceptar" at bounding box center [341, 307] width 111 height 19
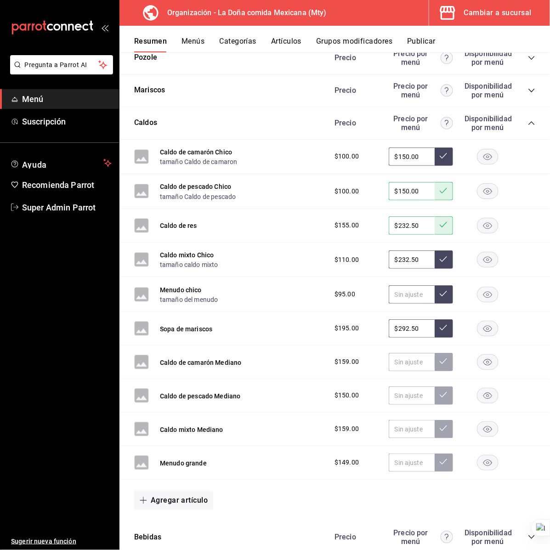
click at [396, 297] on input "text" at bounding box center [412, 294] width 46 height 18
click at [402, 301] on input "text" at bounding box center [412, 294] width 46 height 18
type input "$142.50"
click at [441, 295] on button at bounding box center [444, 294] width 18 height 18
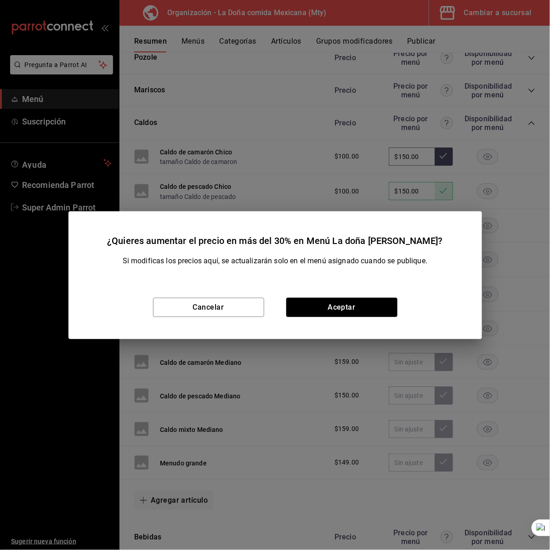
click at [334, 319] on div "Cancelar Aceptar" at bounding box center [274, 307] width 413 height 63
click at [334, 313] on button "Aceptar" at bounding box center [341, 307] width 111 height 19
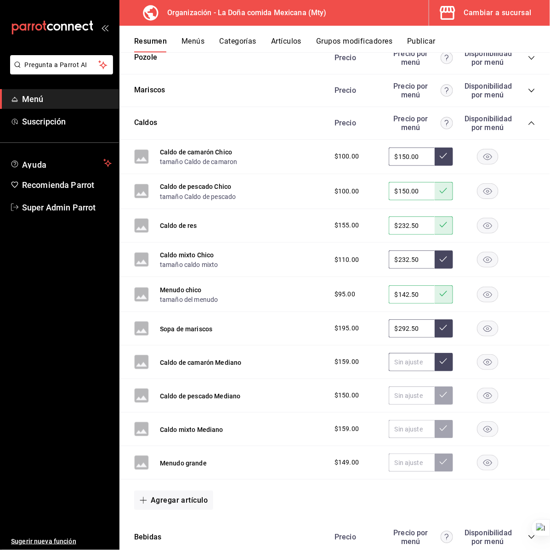
click at [407, 357] on input "text" at bounding box center [412, 362] width 46 height 18
click at [418, 363] on input "$238.50" at bounding box center [412, 362] width 46 height 18
type input "$238.50"
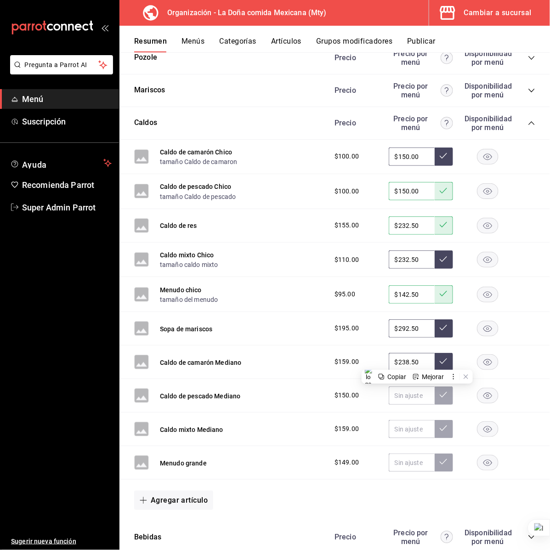
click at [438, 355] on button at bounding box center [444, 362] width 18 height 18
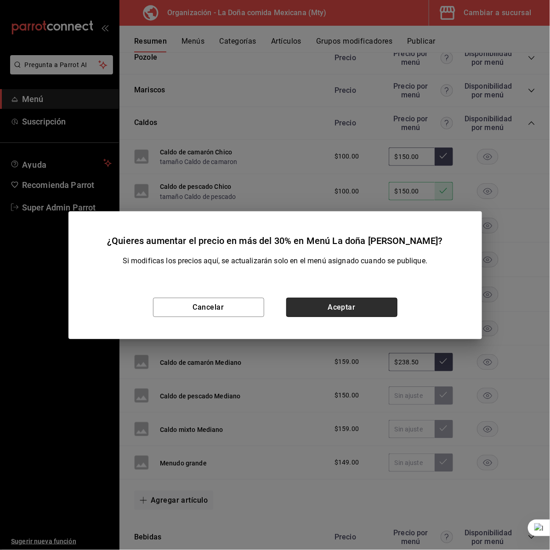
click at [370, 308] on button "Aceptar" at bounding box center [341, 307] width 111 height 19
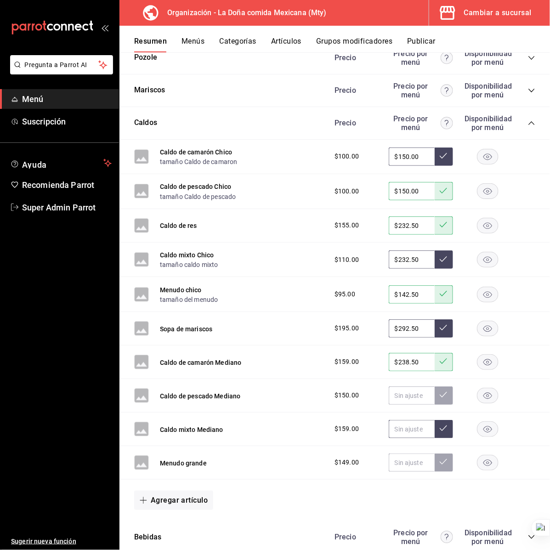
click at [391, 428] on input "text" at bounding box center [412, 429] width 46 height 18
paste input "$238.50"
type input "$238.50"
click at [440, 427] on icon at bounding box center [443, 428] width 7 height 7
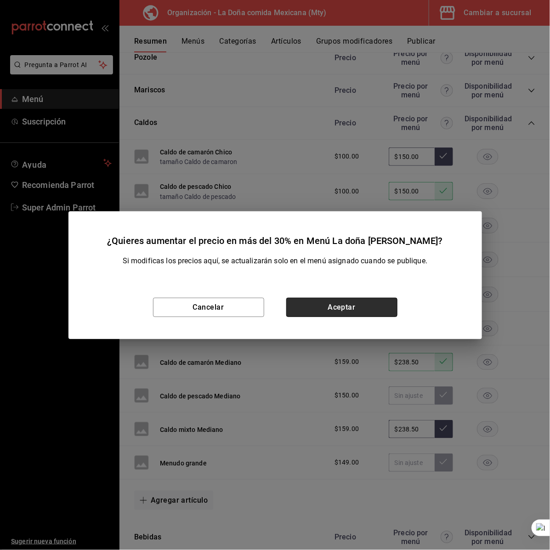
click at [345, 313] on button "Aceptar" at bounding box center [341, 307] width 111 height 19
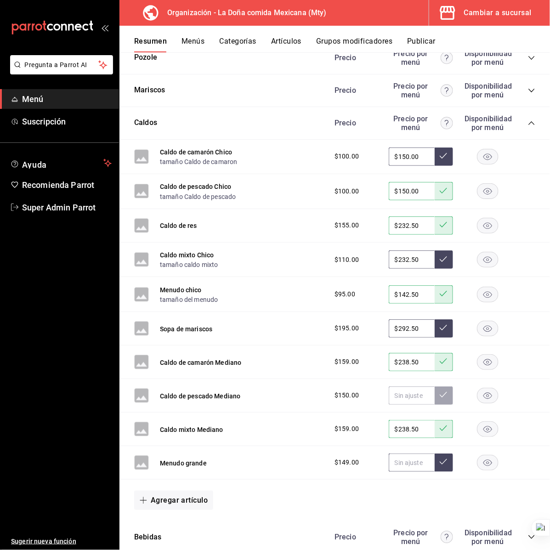
click at [389, 466] on input "text" at bounding box center [412, 462] width 46 height 18
type input "$223.50"
click at [435, 455] on button at bounding box center [444, 462] width 18 height 18
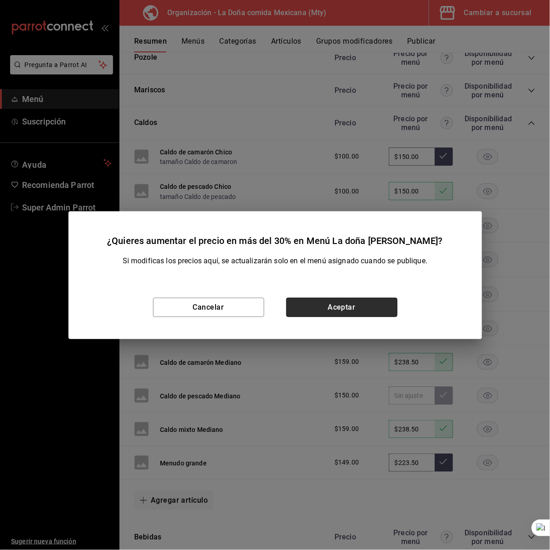
click at [360, 311] on button "Aceptar" at bounding box center [341, 307] width 111 height 19
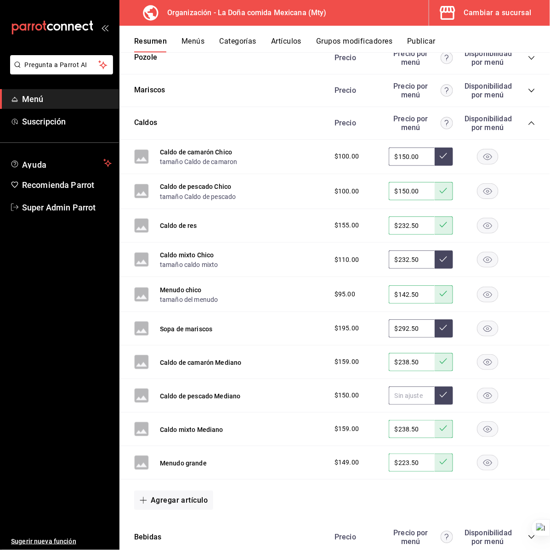
click at [399, 391] on input "text" at bounding box center [412, 395] width 46 height 18
type input "$225.00"
click at [435, 388] on button at bounding box center [444, 395] width 18 height 18
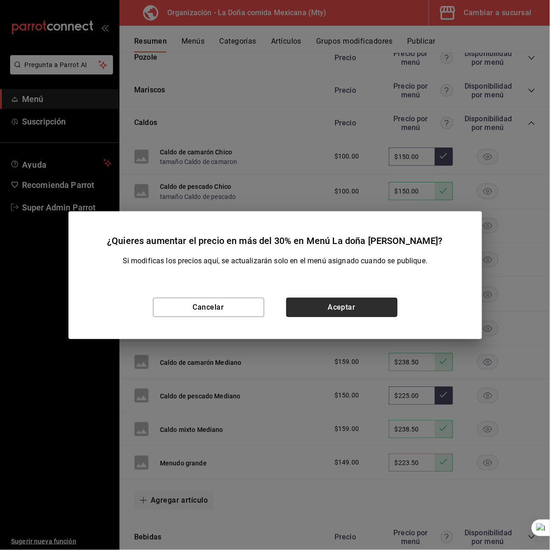
click at [368, 301] on button "Aceptar" at bounding box center [341, 307] width 111 height 19
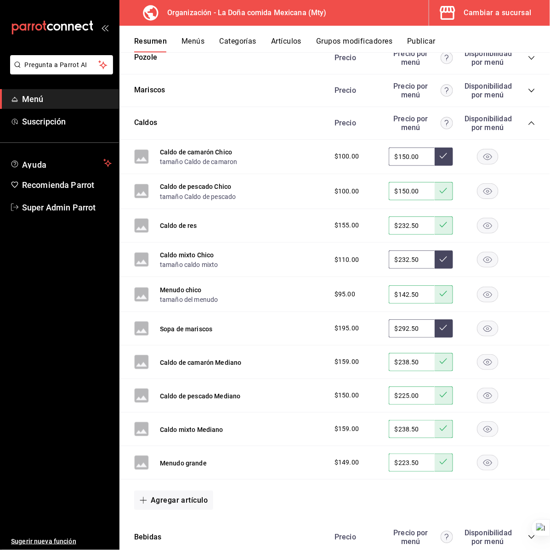
click at [528, 122] on span "collapse-category-row" at bounding box center [531, 122] width 7 height 7
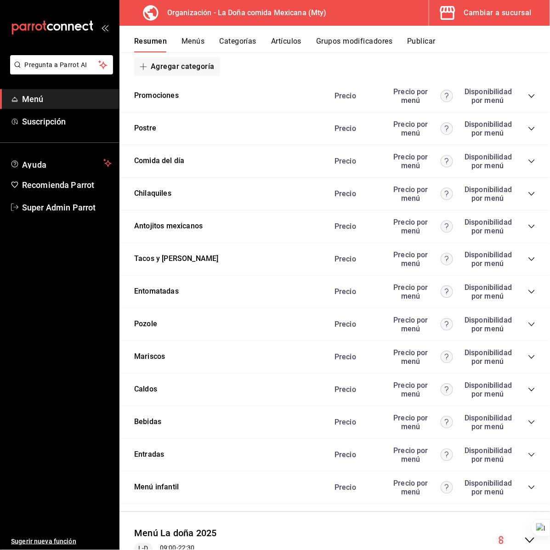
scroll to position [108, 0]
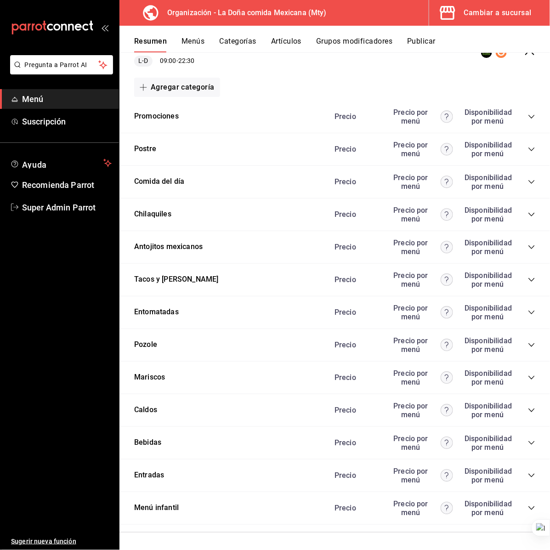
click at [528, 439] on icon "collapse-category-row" at bounding box center [531, 442] width 7 height 7
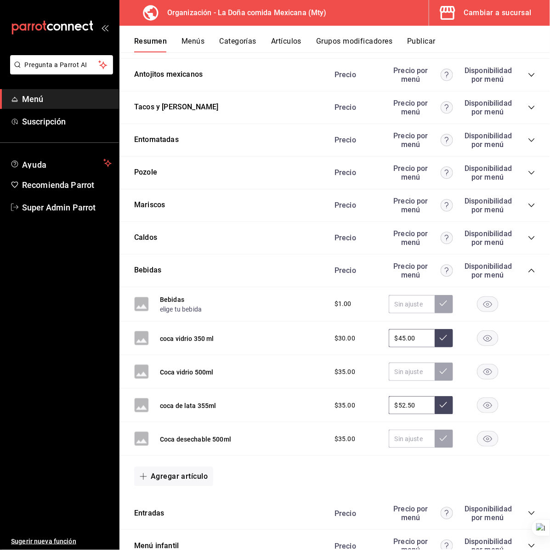
scroll to position [0, 0]
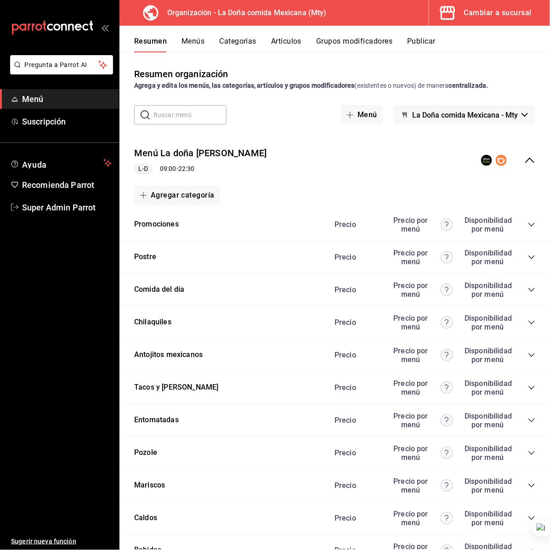
click at [278, 44] on button "Artículos" at bounding box center [286, 45] width 30 height 16
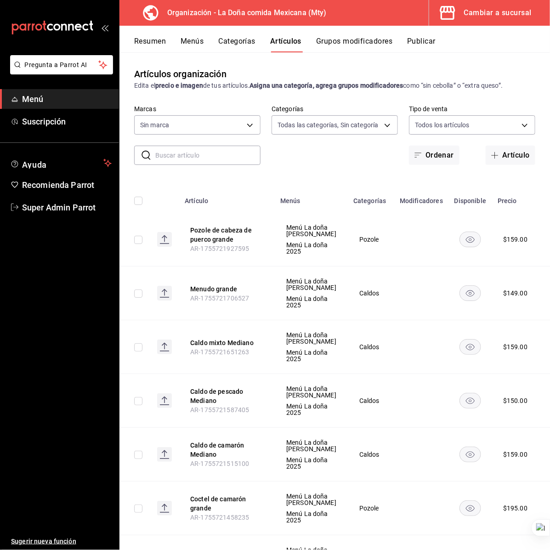
type input "31a5496a-1413-40c7-bfa9-a6291bd9bffe,2237f7a2-862e-4498-9588-4691ed35077b,c5aec…"
type input "e53f178e-f565-49bf-8aa1-199855f6bcb3,dba9cd53-48a2-4d44-8bea-60e37a8bb589,c8083…"
click at [199, 152] on input "text" at bounding box center [207, 155] width 105 height 18
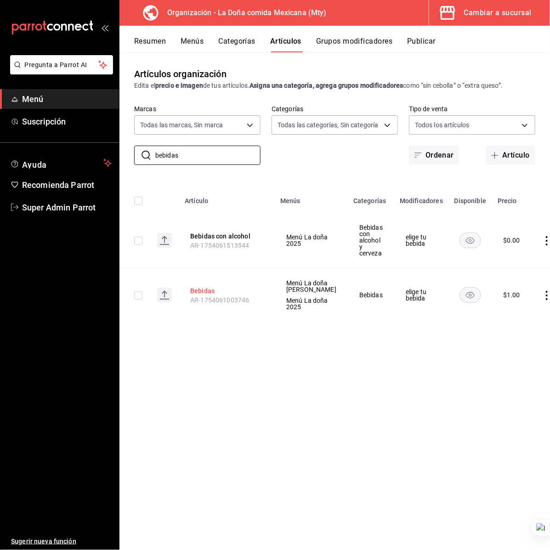
type input "bebidas"
click at [208, 287] on button "Bebidas" at bounding box center [227, 290] width 74 height 9
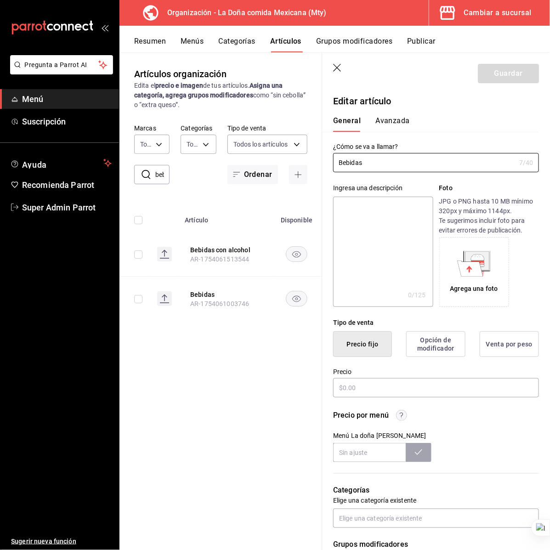
type input "$1.00"
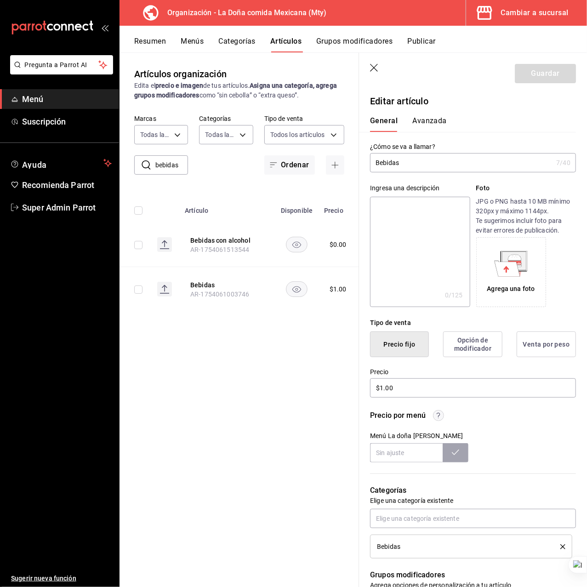
click at [427, 158] on input "Bebidas" at bounding box center [461, 162] width 182 height 18
type input "A"
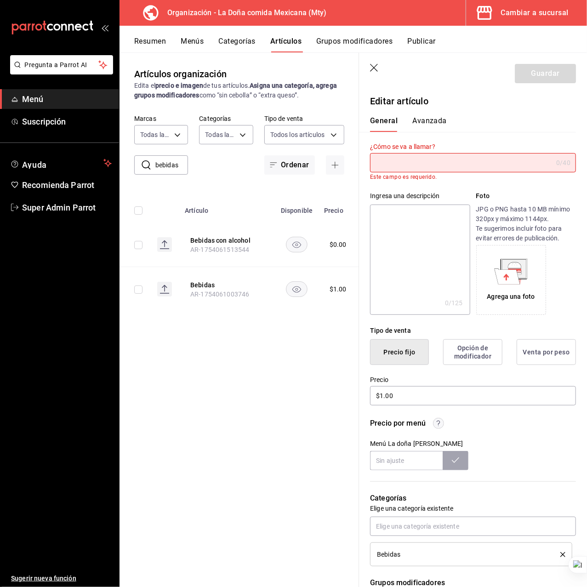
click at [377, 67] on icon "button" at bounding box center [374, 68] width 9 height 9
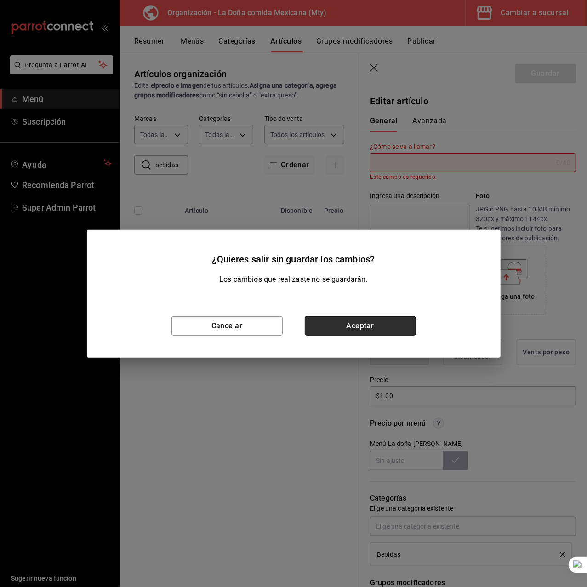
click at [332, 331] on button "Aceptar" at bounding box center [360, 325] width 111 height 19
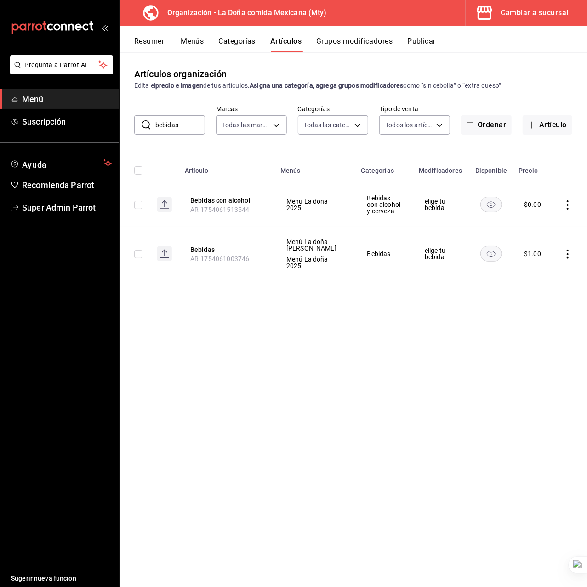
click at [549, 253] on icon "actions" at bounding box center [567, 253] width 9 height 9
click at [543, 321] on li "Eliminar" at bounding box center [531, 313] width 55 height 19
click at [515, 269] on button "Eliminar" at bounding box center [526, 270] width 61 height 19
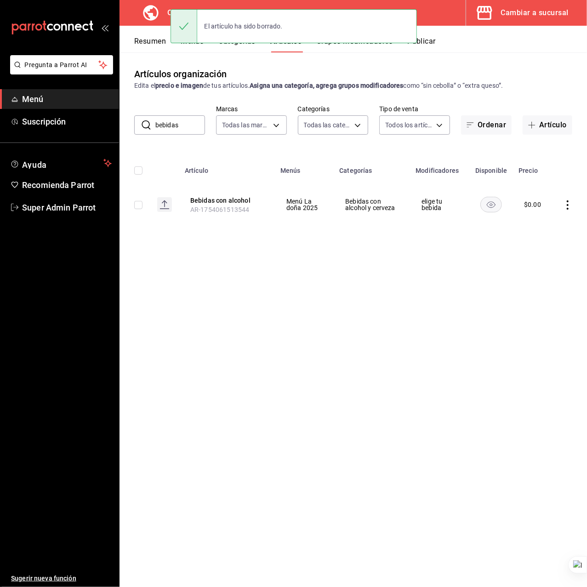
click at [289, 247] on div "Artículos organización Edita el precio e imagen de tus artículos. Asigna una ca…" at bounding box center [352, 319] width 467 height 534
click at [329, 127] on body "Pregunta a Parrot AI Menú Suscripción Ayuda Recomienda Parrot Super Admin Parro…" at bounding box center [293, 293] width 587 height 587
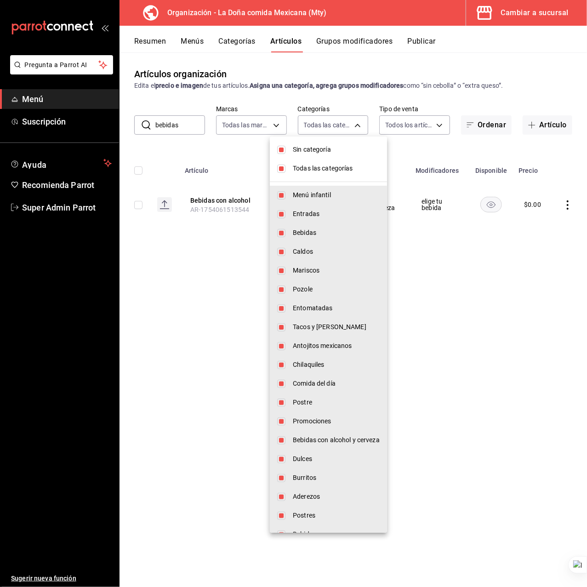
click at [313, 173] on li "Todas las categorías" at bounding box center [328, 168] width 117 height 19
checkbox input "false"
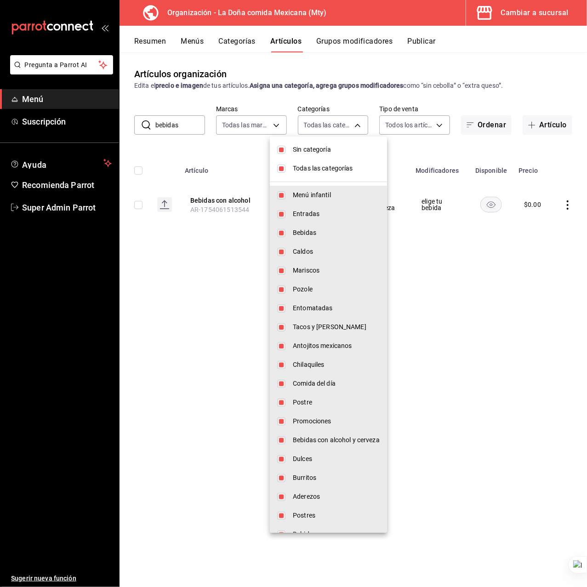
checkbox input "false"
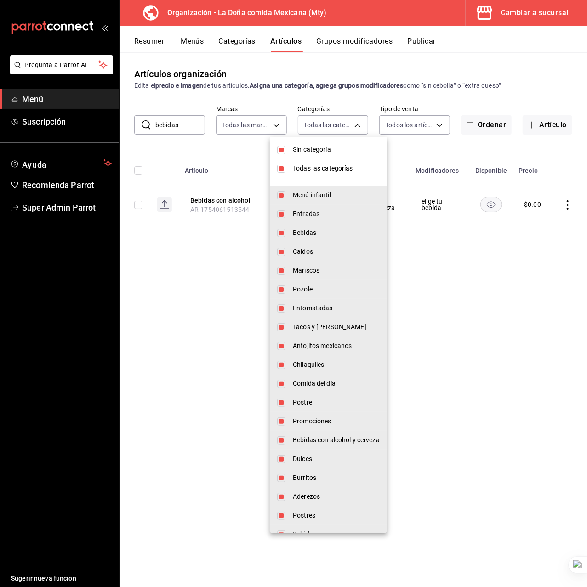
checkbox input "false"
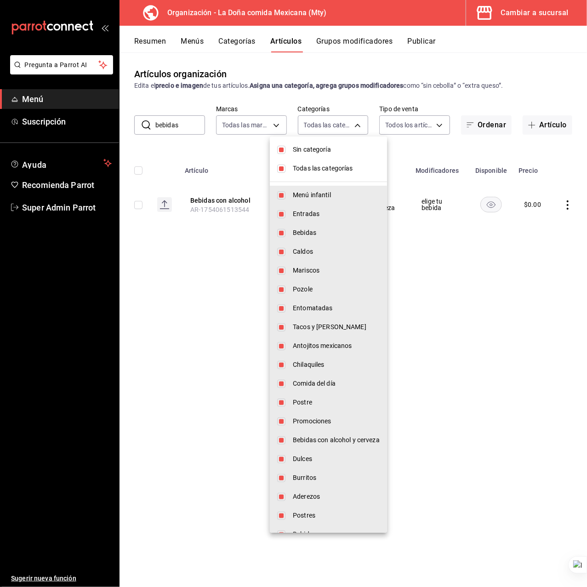
checkbox input "false"
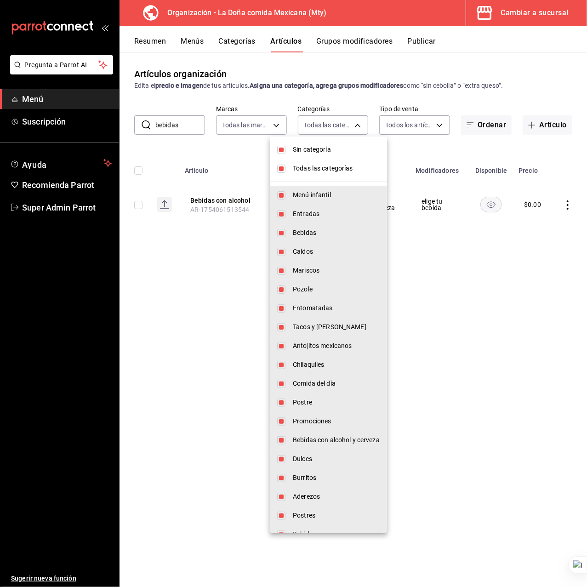
checkbox input "false"
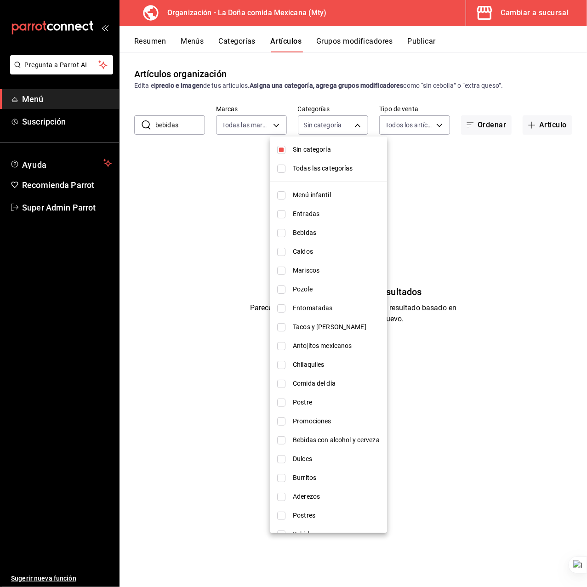
click at [311, 147] on span "Sin categoría" at bounding box center [336, 150] width 87 height 10
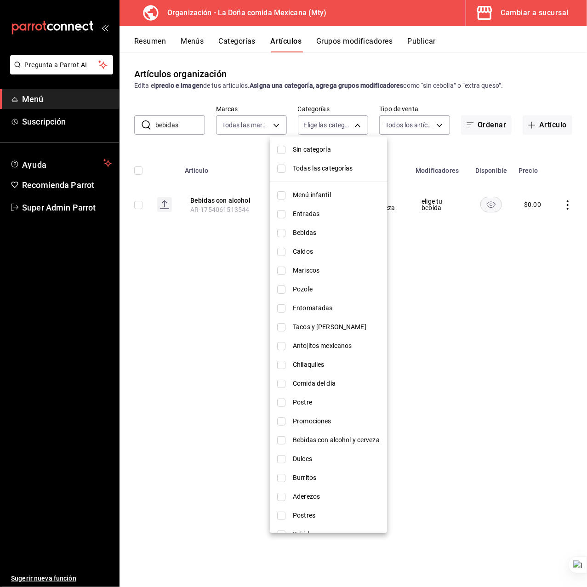
click at [311, 147] on span "Sin categoría" at bounding box center [336, 150] width 87 height 10
checkbox input "true"
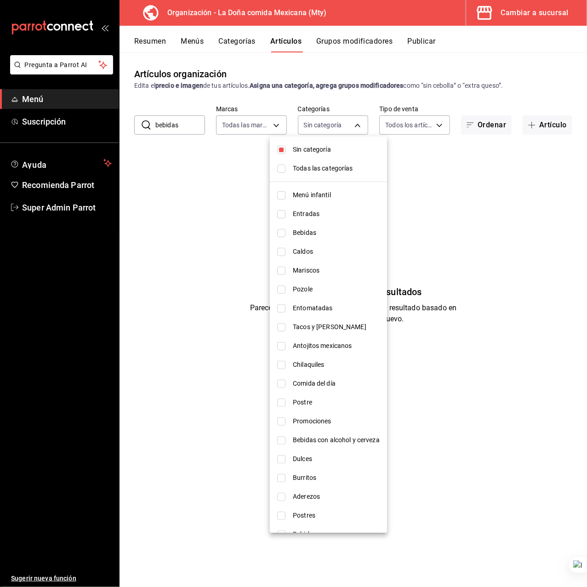
click at [251, 144] on div at bounding box center [293, 293] width 587 height 587
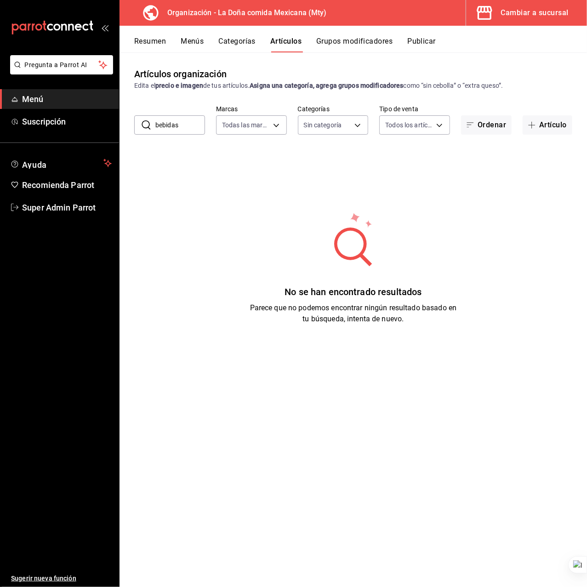
click at [174, 129] on input "bebidas" at bounding box center [180, 125] width 50 height 18
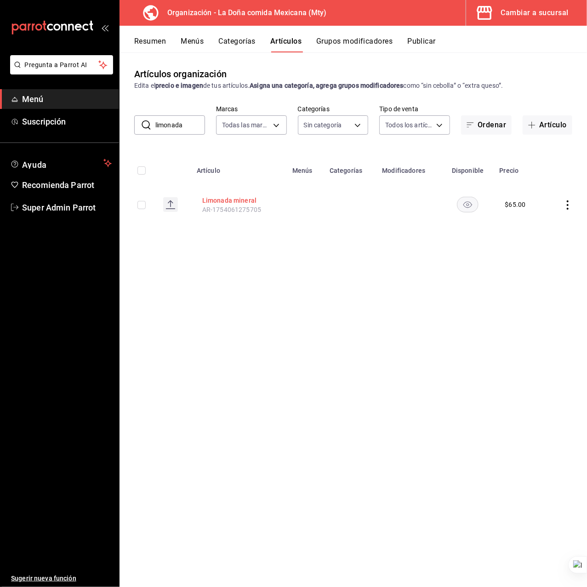
click at [240, 201] on button "Limonada mineral" at bounding box center [239, 200] width 74 height 9
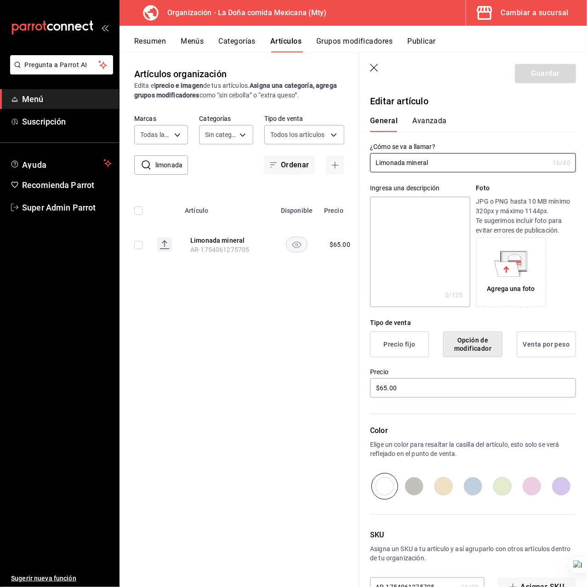
click at [400, 348] on button "Precio fijo" at bounding box center [399, 344] width 59 height 26
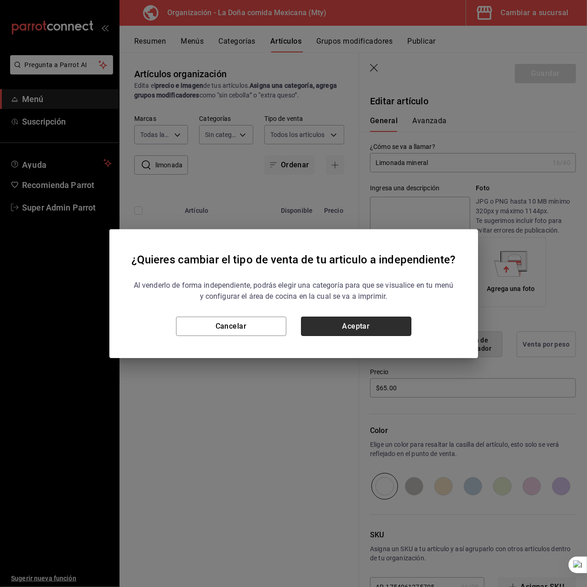
click at [350, 324] on button "Aceptar" at bounding box center [356, 326] width 110 height 19
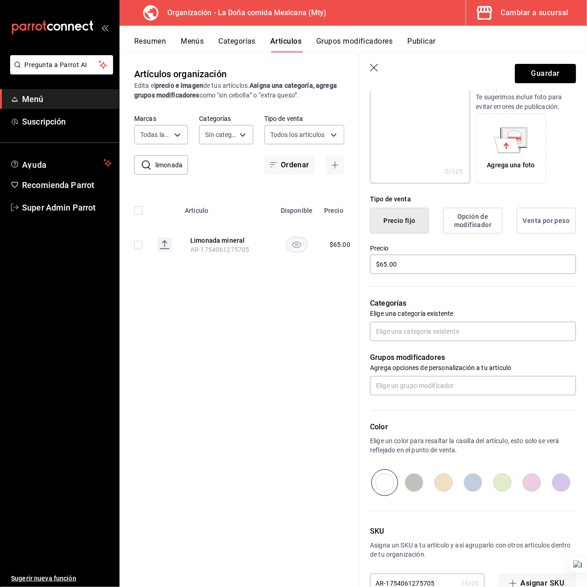
scroll to position [148, 0]
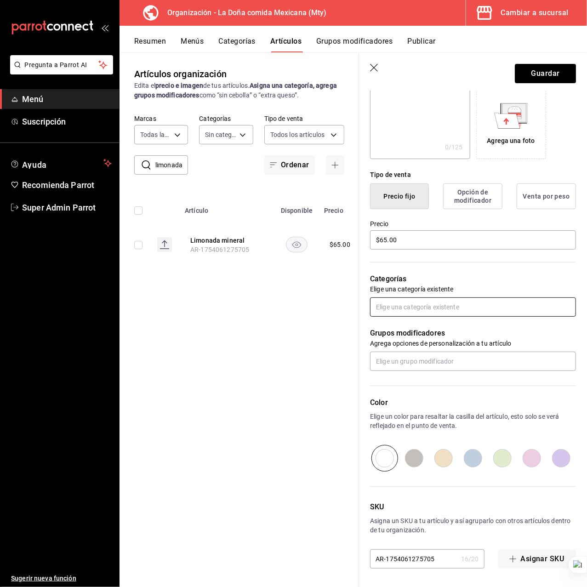
click at [412, 307] on input "text" at bounding box center [473, 306] width 206 height 19
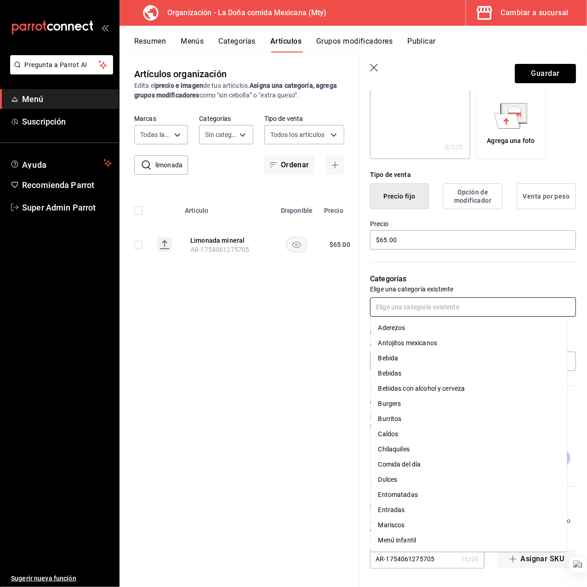
click at [421, 373] on li "Bebidas" at bounding box center [469, 373] width 196 height 15
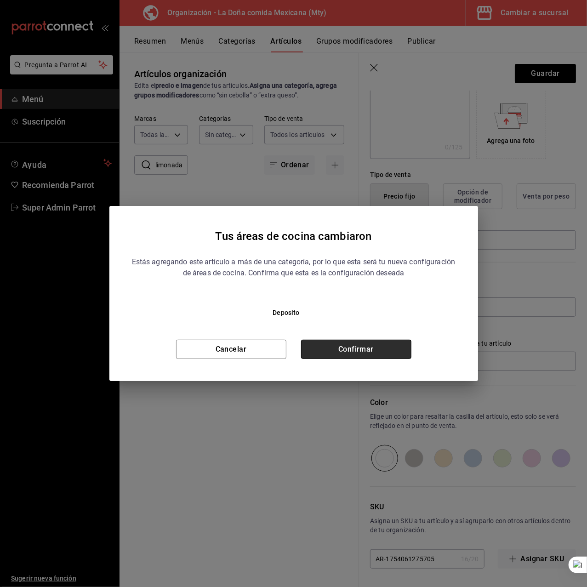
click at [383, 346] on button "Confirmar" at bounding box center [356, 349] width 110 height 19
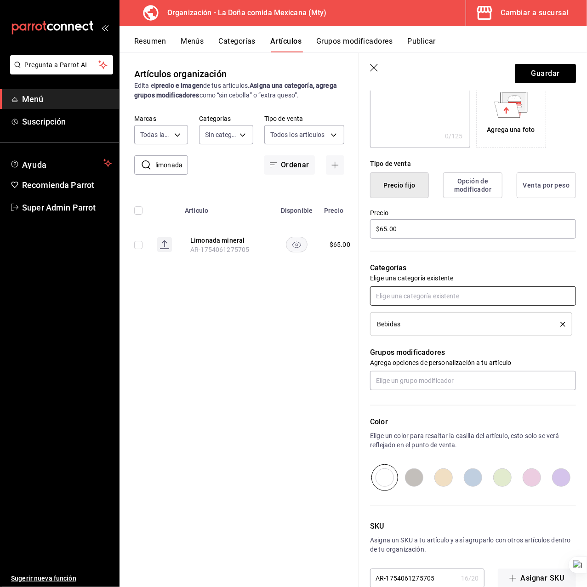
scroll to position [179, 0]
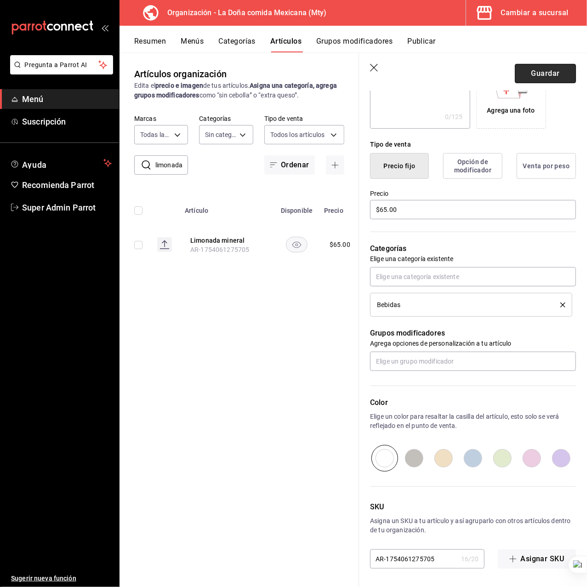
click at [549, 67] on button "Guardar" at bounding box center [545, 73] width 61 height 19
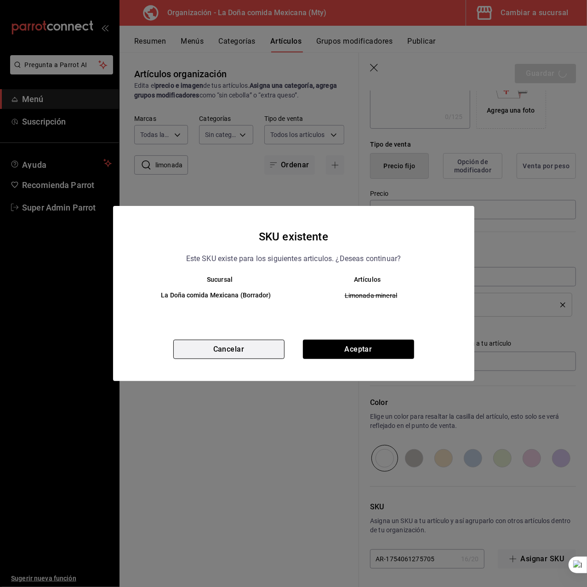
click at [252, 354] on button "Cancelar" at bounding box center [228, 349] width 111 height 19
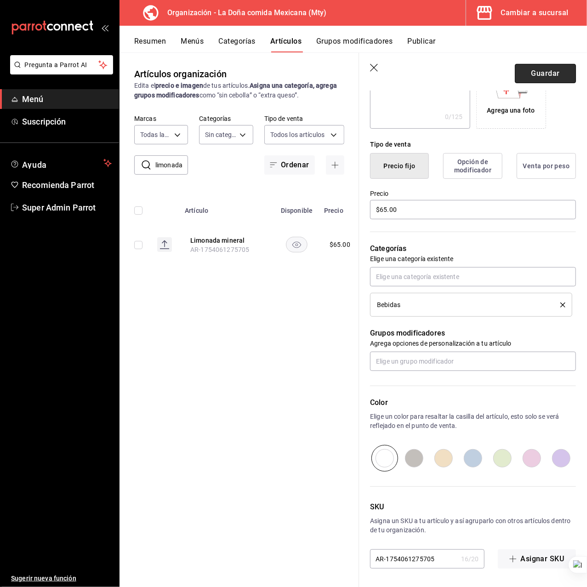
click at [521, 69] on button "Guardar" at bounding box center [545, 73] width 61 height 19
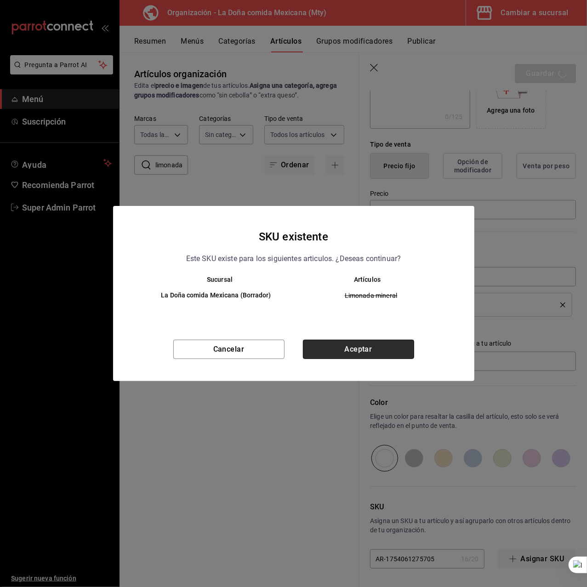
click at [351, 351] on button "Aceptar" at bounding box center [358, 349] width 111 height 19
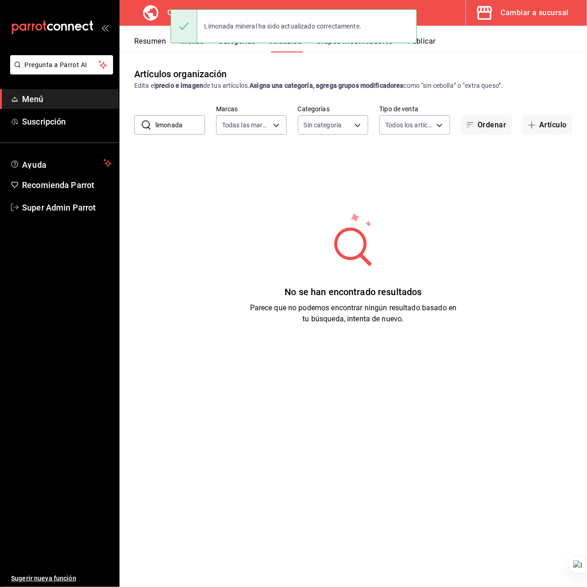
click at [172, 129] on input "limonada" at bounding box center [180, 125] width 50 height 18
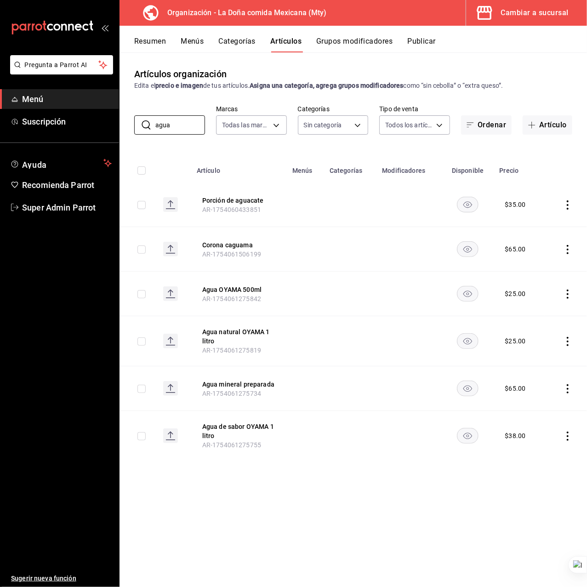
type input "agua"
click at [301, 245] on td at bounding box center [305, 249] width 37 height 45
click at [253, 287] on button "Agua OYAMA 500ml" at bounding box center [239, 289] width 74 height 9
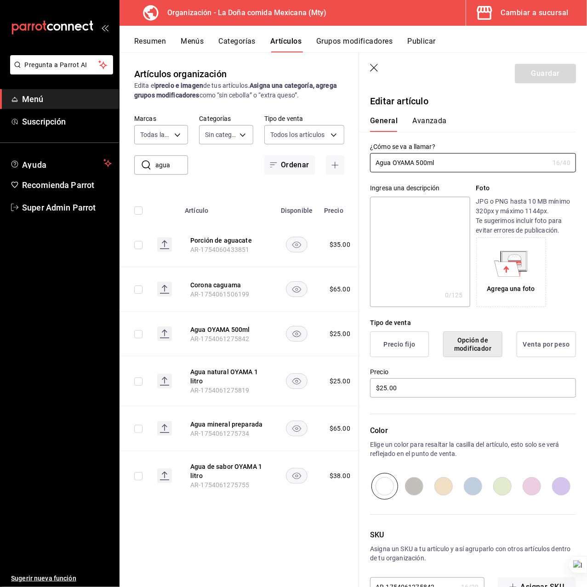
click at [381, 346] on button "Precio fijo" at bounding box center [399, 344] width 59 height 26
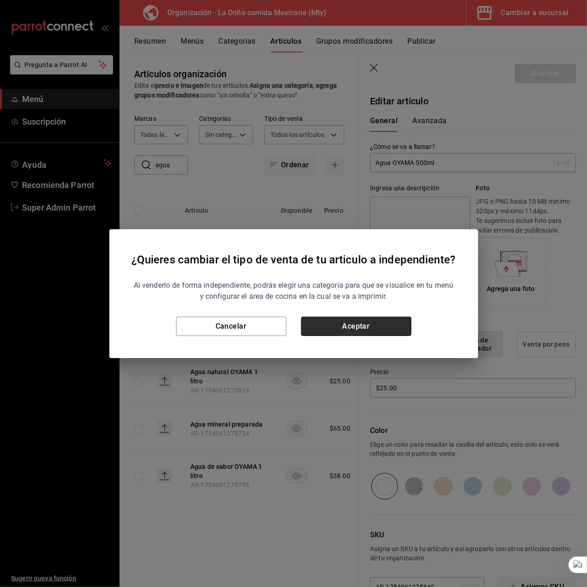
click at [327, 328] on button "Aceptar" at bounding box center [356, 326] width 110 height 19
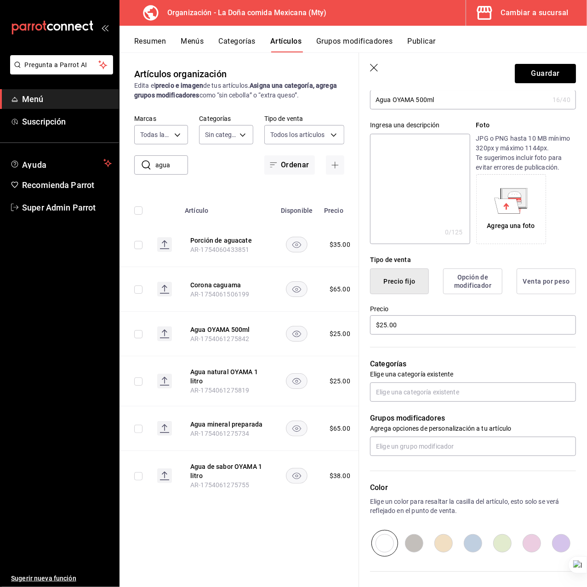
scroll to position [148, 0]
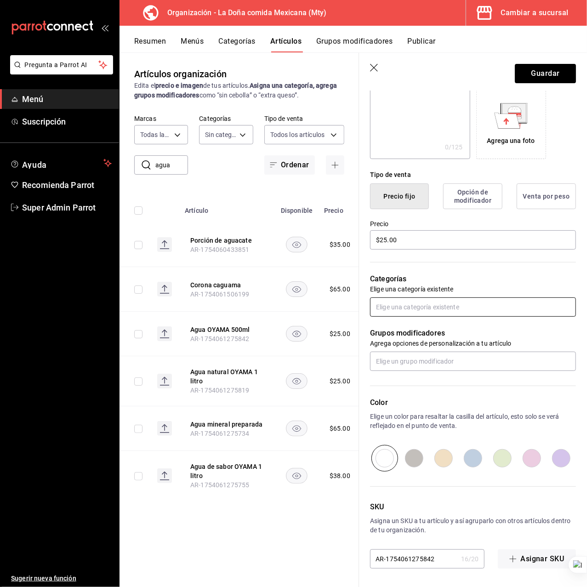
click at [413, 311] on input "text" at bounding box center [473, 306] width 206 height 19
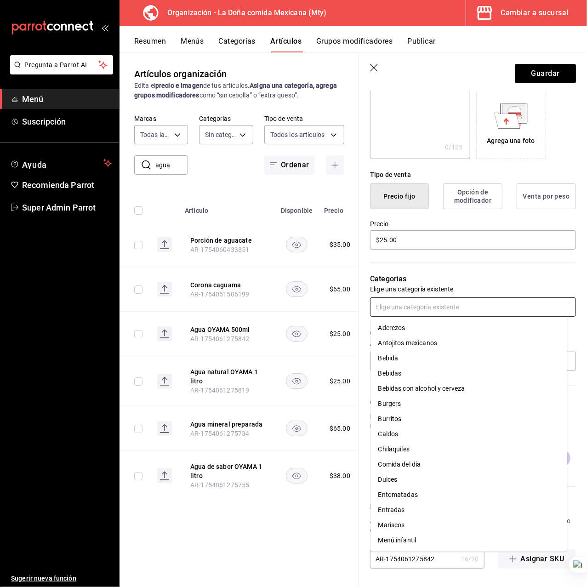
click at [415, 371] on li "Bebidas" at bounding box center [469, 373] width 196 height 15
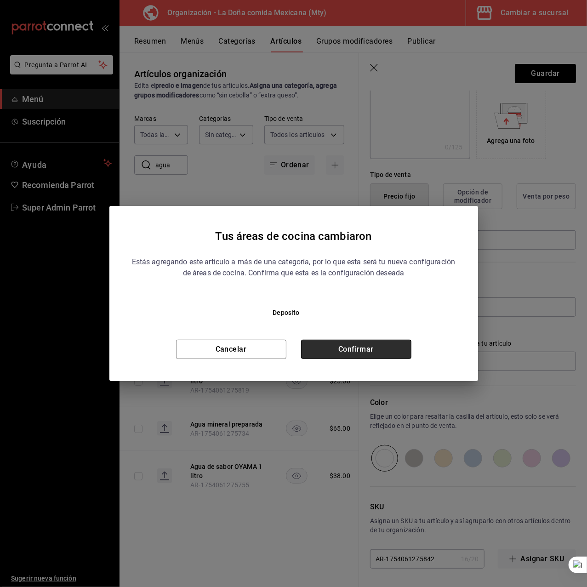
click at [376, 348] on button "Confirmar" at bounding box center [356, 349] width 110 height 19
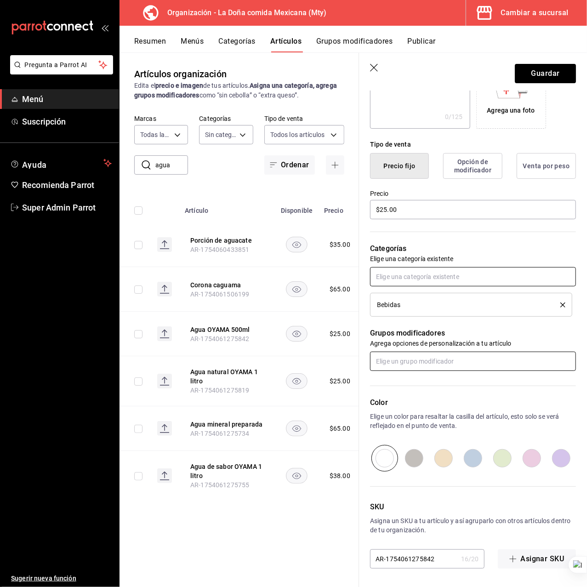
scroll to position [0, 0]
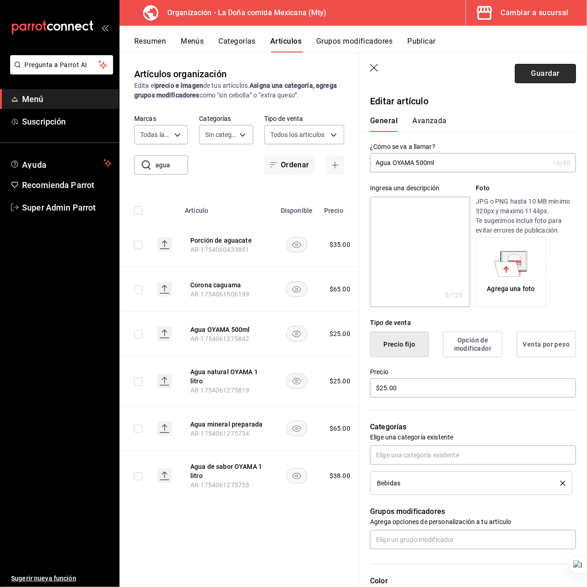
click at [519, 74] on button "Guardar" at bounding box center [545, 73] width 61 height 19
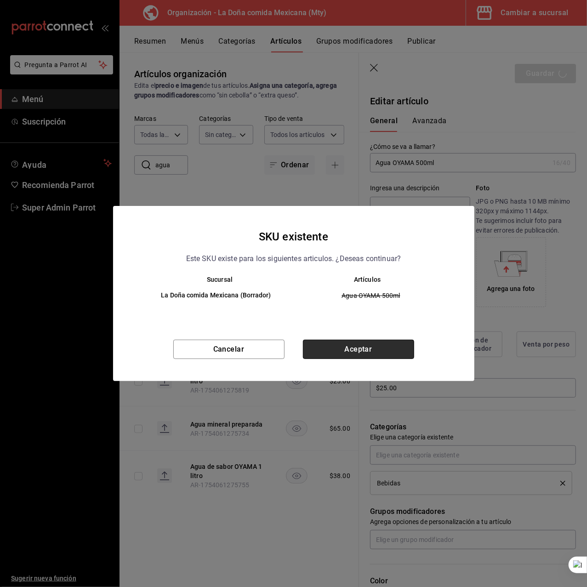
click at [357, 353] on button "Aceptar" at bounding box center [358, 349] width 111 height 19
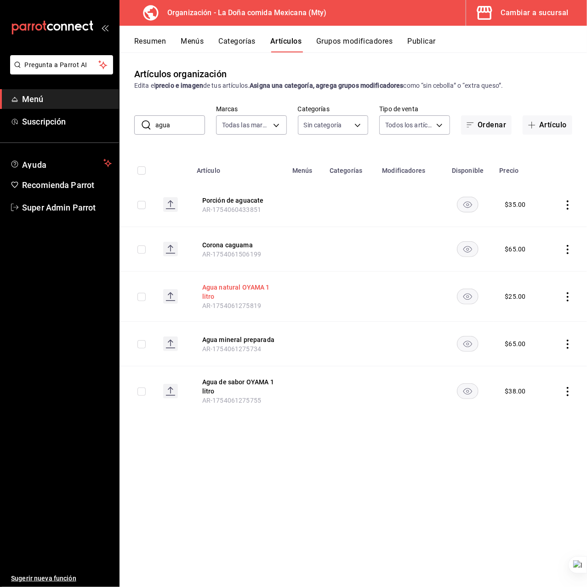
click at [253, 285] on button "Agua natural OYAMA 1 litro" at bounding box center [239, 292] width 74 height 18
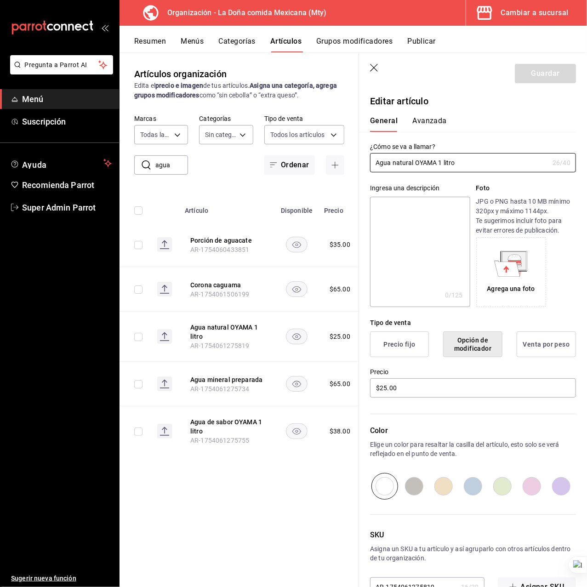
click at [396, 351] on button "Precio fijo" at bounding box center [399, 344] width 59 height 26
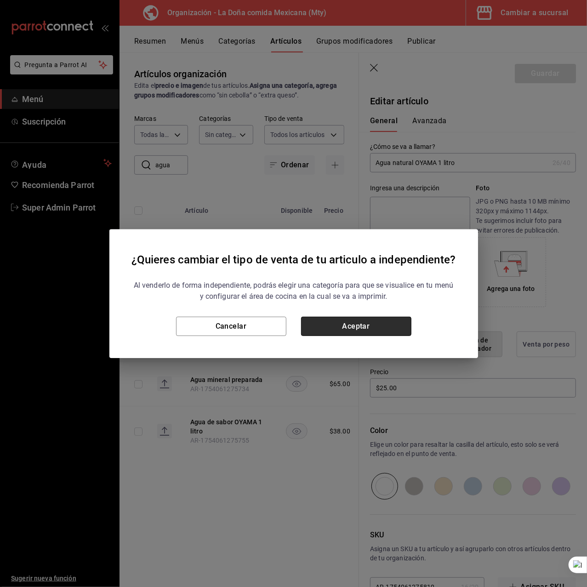
click at [358, 328] on button "Aceptar" at bounding box center [356, 326] width 110 height 19
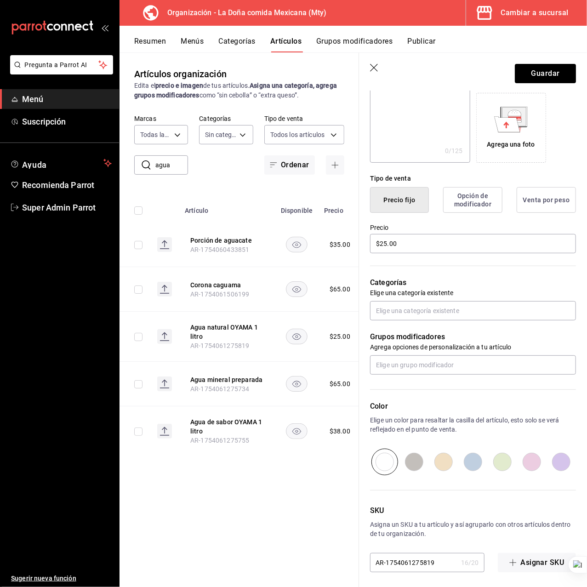
scroll to position [148, 0]
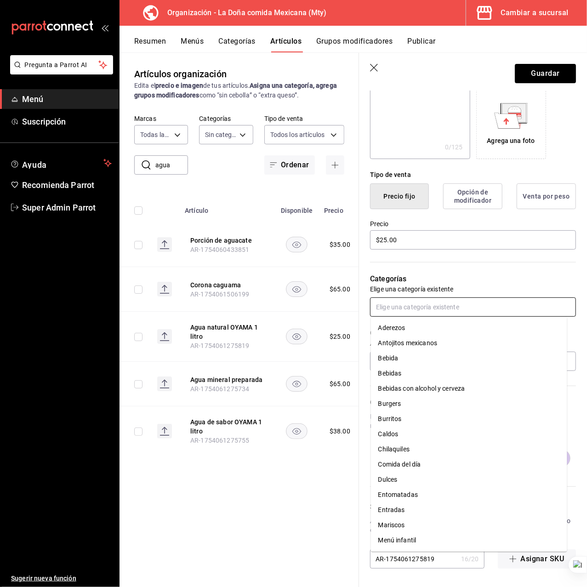
click at [401, 303] on input "text" at bounding box center [473, 306] width 206 height 19
click at [406, 372] on li "Bebidas" at bounding box center [469, 373] width 196 height 15
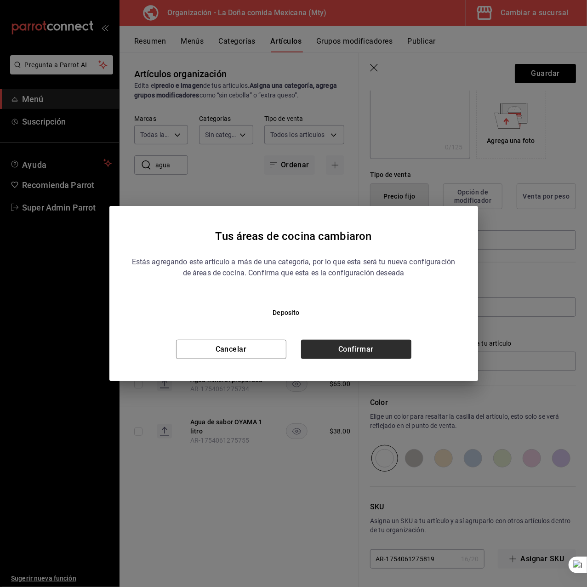
click at [368, 360] on div "Tus áreas de cocina cambiaron Estás agregando este artículo a más de una catego…" at bounding box center [293, 293] width 368 height 175
click at [368, 356] on button "Confirmar" at bounding box center [356, 349] width 110 height 19
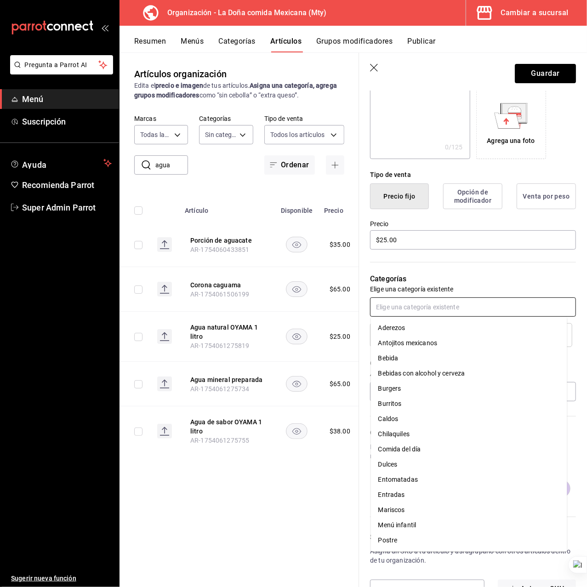
click at [408, 309] on input "text" at bounding box center [473, 306] width 206 height 19
click at [407, 353] on li "Bebida" at bounding box center [469, 358] width 196 height 15
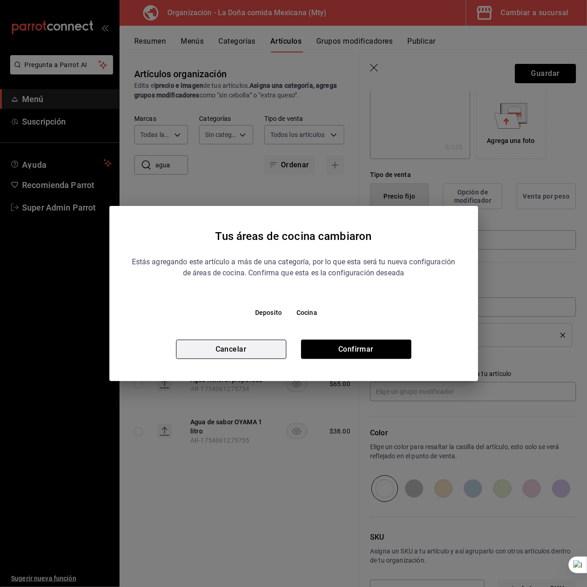
click at [256, 348] on button "Cancelar" at bounding box center [231, 349] width 110 height 19
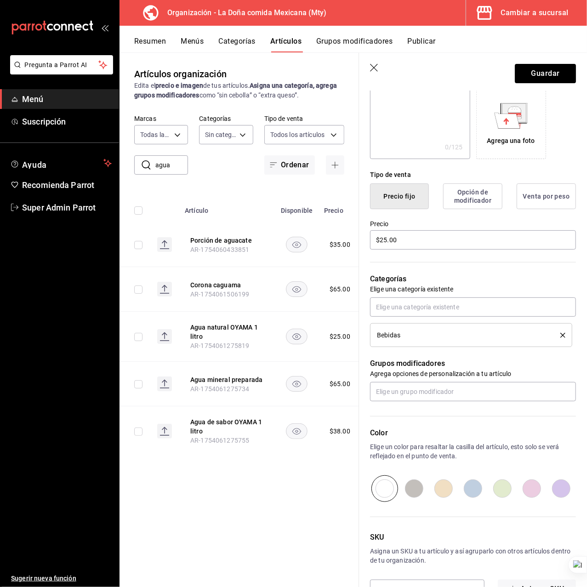
click at [480, 271] on div "Categorías Elige una categoría existente Bebidas" at bounding box center [467, 299] width 217 height 96
click at [534, 83] on header "Guardar" at bounding box center [473, 72] width 228 height 38
click at [536, 76] on button "Guardar" at bounding box center [545, 73] width 61 height 19
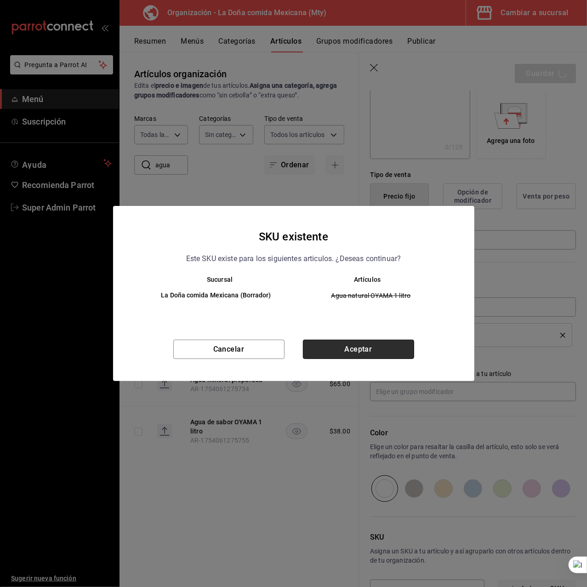
click at [324, 346] on button "Aceptar" at bounding box center [358, 349] width 111 height 19
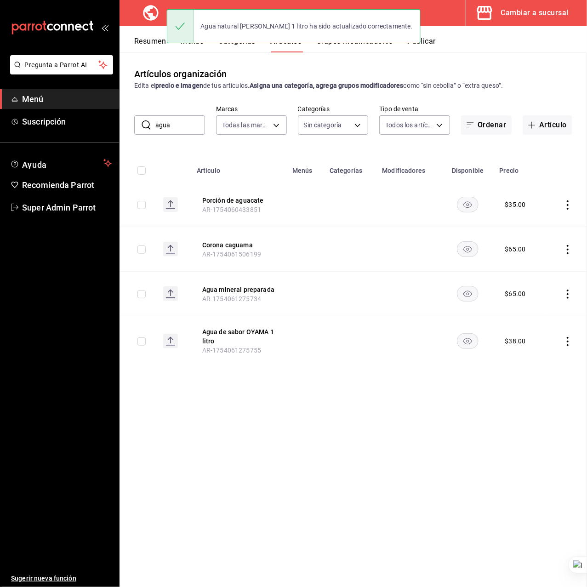
click at [246, 41] on div "Agua natural [PERSON_NAME] 1 litro ha sido actualizado correctamente." at bounding box center [293, 26] width 254 height 34
click at [241, 49] on button "Categorías" at bounding box center [237, 45] width 37 height 16
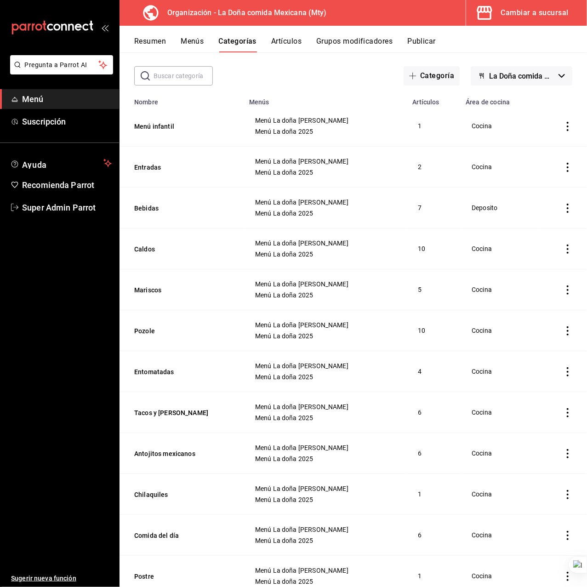
scroll to position [61, 0]
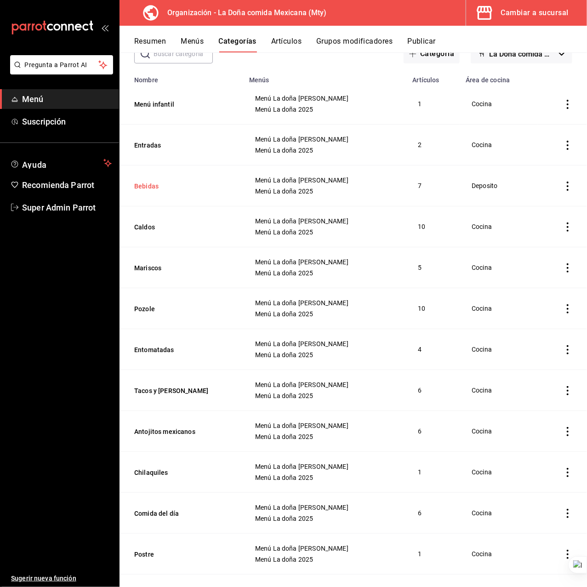
click at [155, 184] on button "Bebidas" at bounding box center [180, 185] width 92 height 9
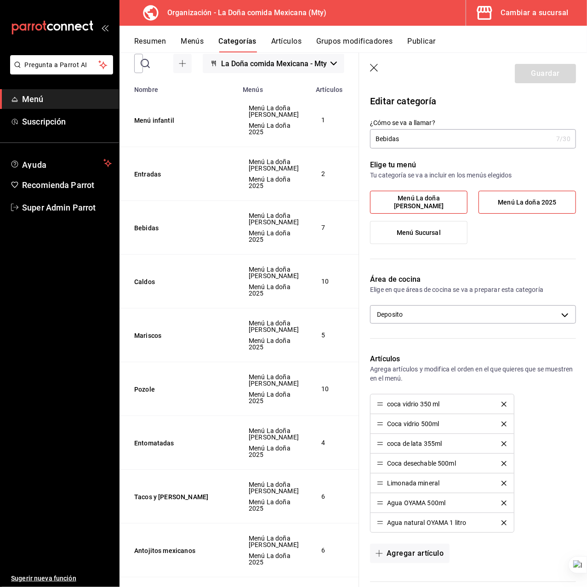
click at [372, 70] on icon "button" at bounding box center [374, 68] width 9 height 9
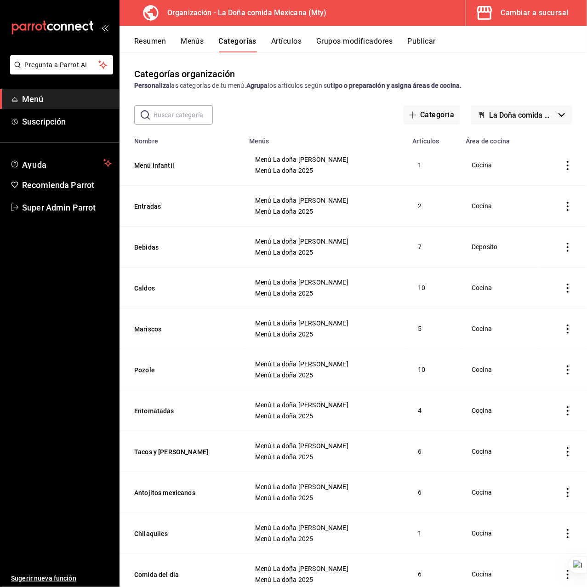
click at [495, 116] on span "La Doña comida Mexicana - Mty" at bounding box center [522, 115] width 66 height 9
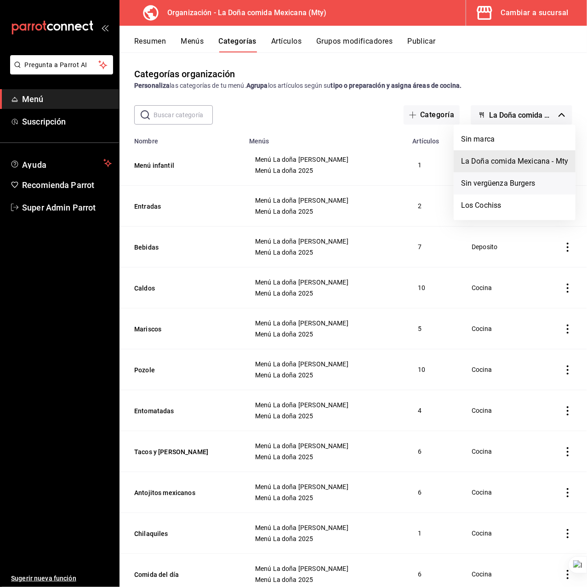
click at [484, 186] on li "Sin vergüenza Burgers" at bounding box center [514, 183] width 122 height 22
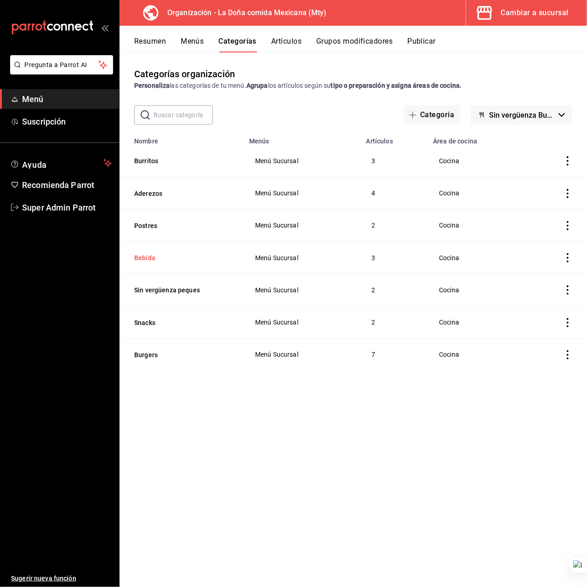
click at [157, 254] on button "Bebida" at bounding box center [180, 257] width 92 height 9
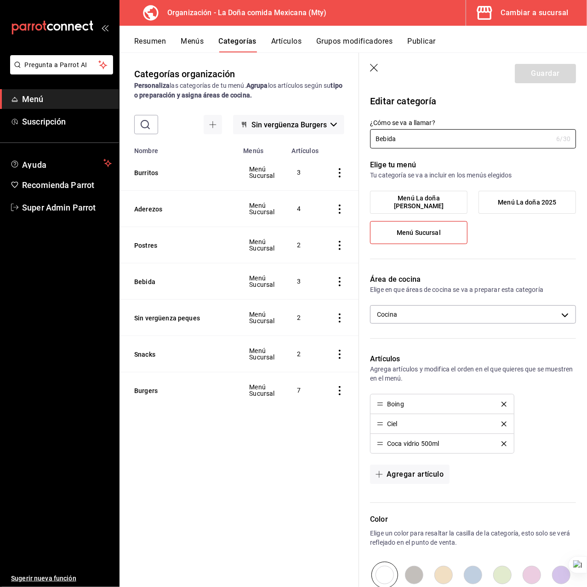
click at [375, 67] on icon "button" at bounding box center [374, 68] width 9 height 9
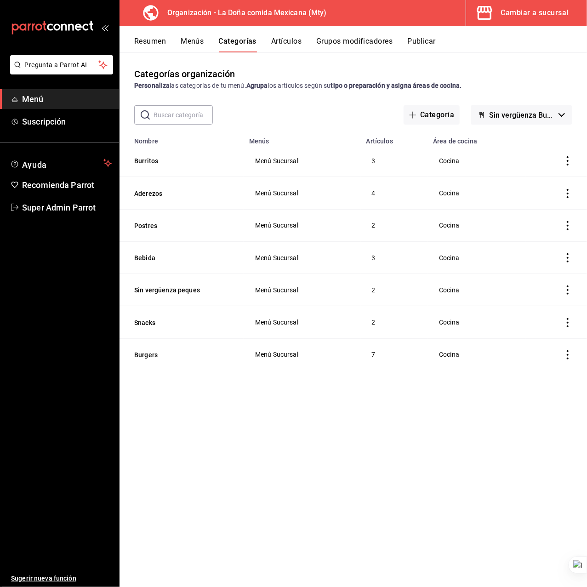
click at [272, 41] on button "Artículos" at bounding box center [286, 45] width 30 height 16
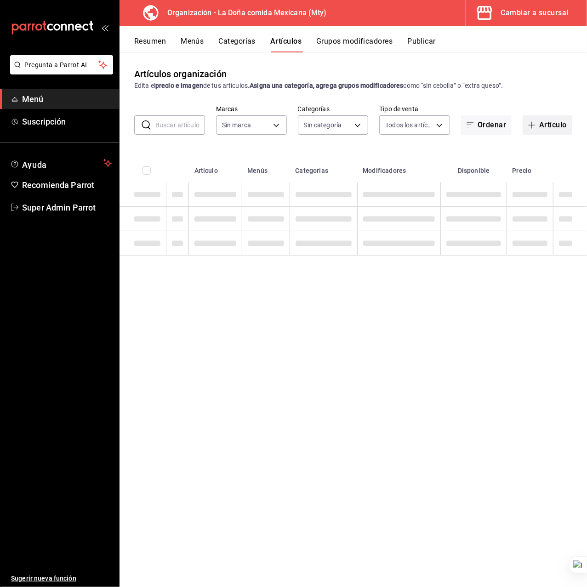
type input "e53f178e-f565-49bf-8aa1-199855f6bcb3,dba9cd53-48a2-4d44-8bea-60e37a8bb589,c8083…"
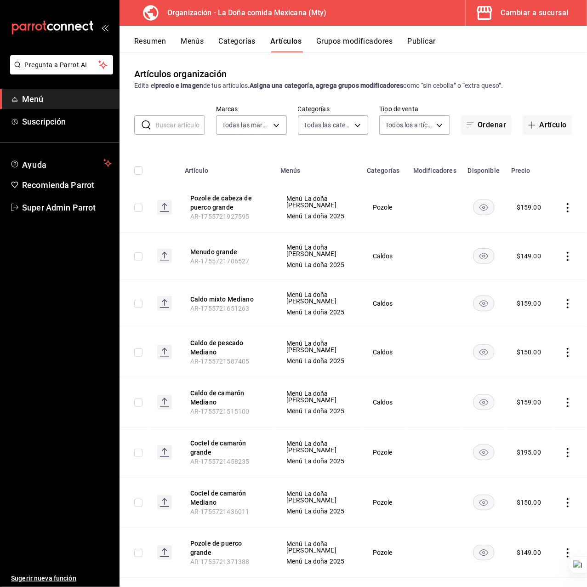
type input "31a5496a-1413-40c7-bfa9-a6291bd9bffe,2237f7a2-862e-4498-9588-4691ed35077b,c5aec…"
click at [247, 44] on button "Categorías" at bounding box center [237, 45] width 37 height 16
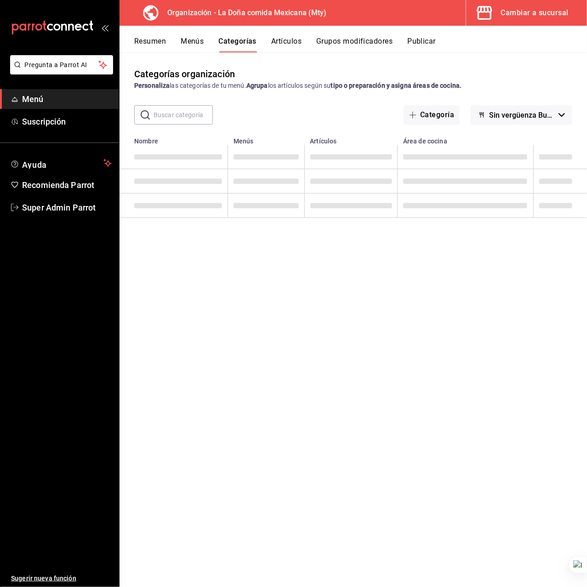
click at [284, 41] on button "Artículos" at bounding box center [286, 45] width 30 height 16
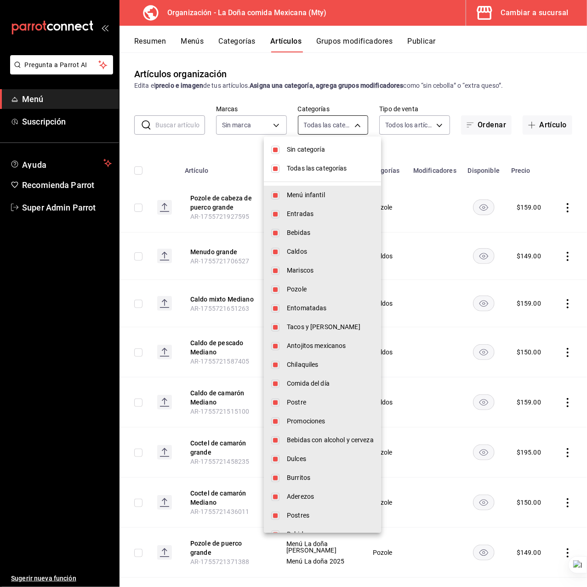
type input "31a5496a-1413-40c7-bfa9-a6291bd9bffe,2237f7a2-862e-4498-9588-4691ed35077b,c5aec…"
click at [334, 128] on body "Pregunta a Parrot AI Menú Suscripción Ayuda Recomienda Parrot Super Admin Parro…" at bounding box center [293, 293] width 587 height 587
click at [276, 125] on div at bounding box center [293, 293] width 587 height 587
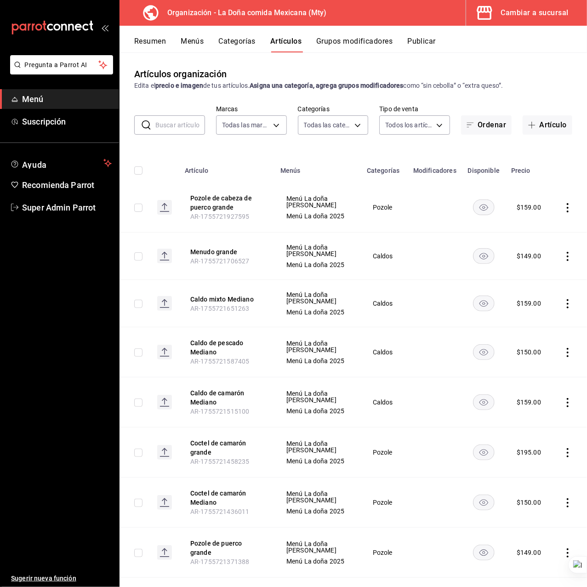
click at [275, 124] on div "Sin categoría Todas las categorías Menú infantil Entradas Bebidas Caldos Marisc…" at bounding box center [293, 293] width 587 height 587
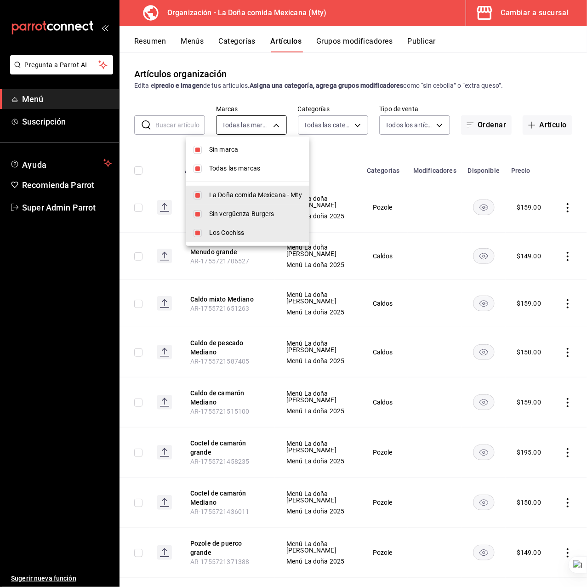
click at [272, 125] on body "Pregunta a Parrot AI Menú Suscripción Ayuda Recomienda Parrot Super Admin Parro…" at bounding box center [293, 293] width 587 height 587
click at [245, 189] on li "La Doña comida Mexicana - Mty" at bounding box center [247, 195] width 123 height 19
type input "dba9cd53-48a2-4d44-8bea-60e37a8bb589,c80839f8-8d46-428f-9bfe-19530fa12b1d"
checkbox input "false"
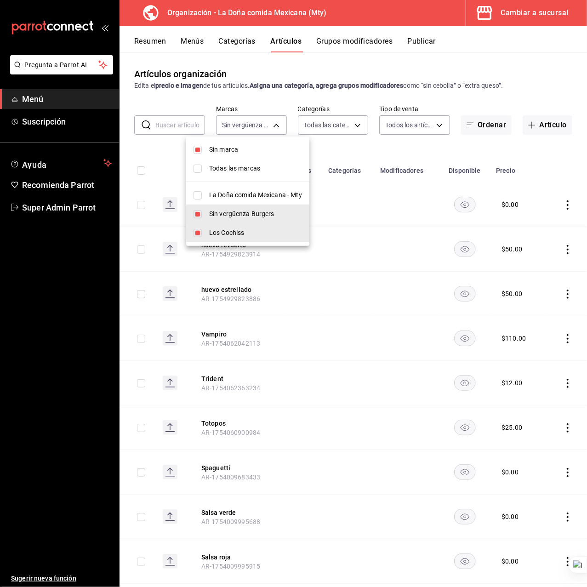
click at [239, 155] on li "Sin marca" at bounding box center [247, 149] width 123 height 19
checkbox input "false"
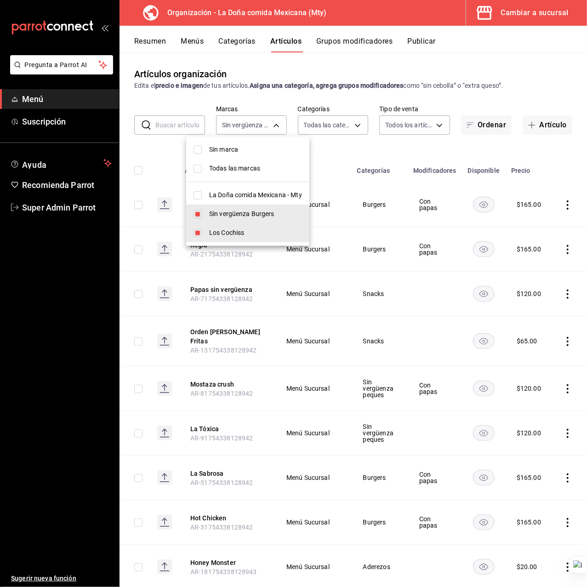
click at [241, 168] on span "Todas las marcas" at bounding box center [255, 169] width 93 height 10
type input "e53f178e-f565-49bf-8aa1-199855f6bcb3,dba9cd53-48a2-4d44-8bea-60e37a8bb589,c8083…"
checkbox input "true"
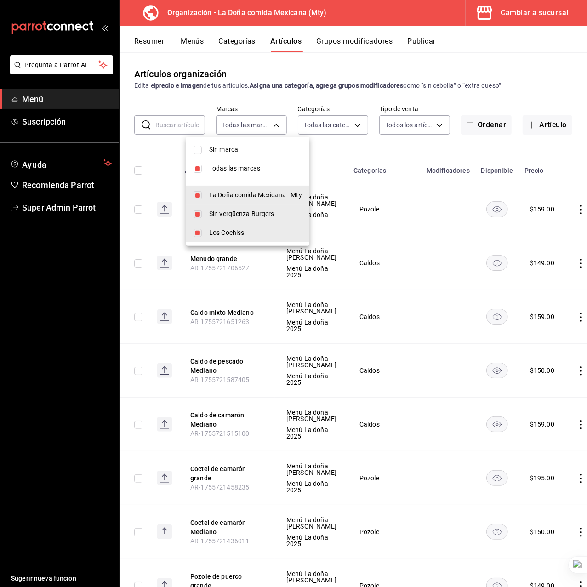
click at [245, 170] on span "Todas las marcas" at bounding box center [255, 169] width 93 height 10
checkbox input "false"
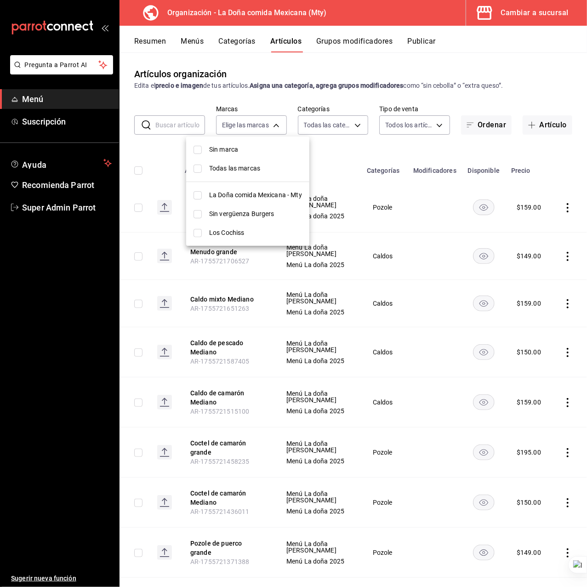
click at [249, 190] on span "La Doña comida Mexicana - Mty" at bounding box center [255, 195] width 93 height 10
type input "e53f178e-f565-49bf-8aa1-199855f6bcb3"
checkbox input "true"
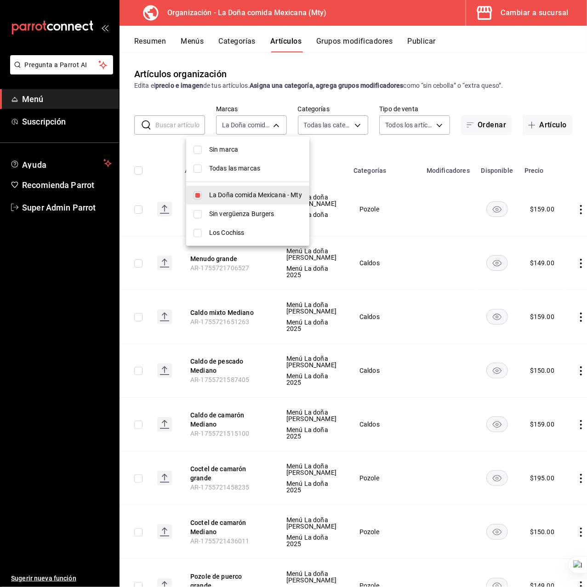
click at [331, 151] on div at bounding box center [293, 293] width 587 height 587
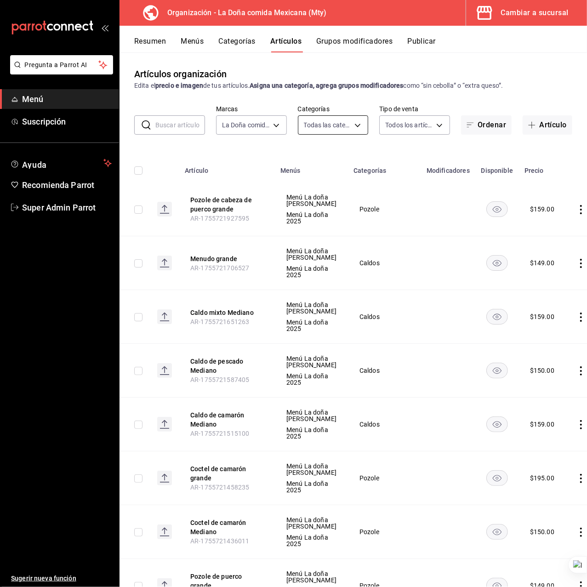
click at [335, 119] on body "Pregunta a Parrot AI Menú Suscripción Ayuda Recomienda Parrot Super Admin Parro…" at bounding box center [293, 293] width 587 height 587
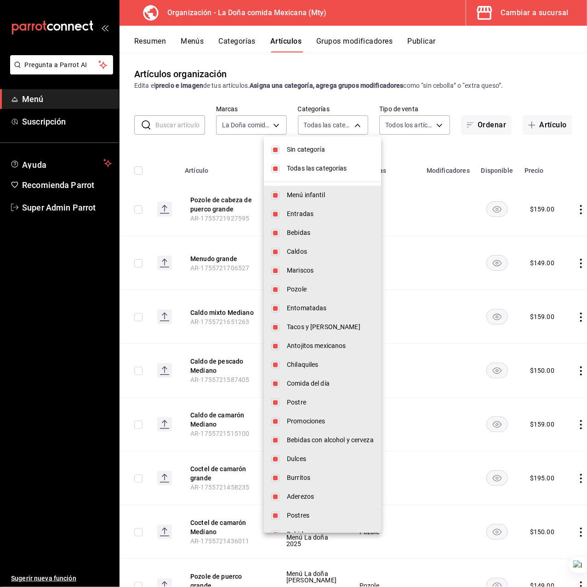
click at [327, 168] on span "Todas las categorías" at bounding box center [330, 169] width 87 height 10
checkbox input "false"
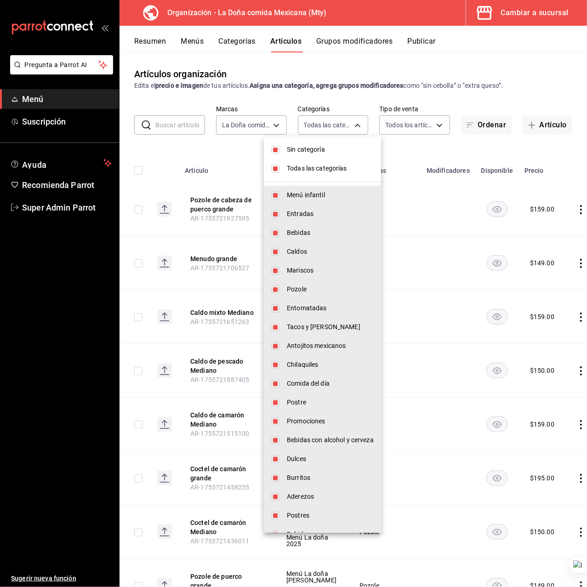
checkbox input "false"
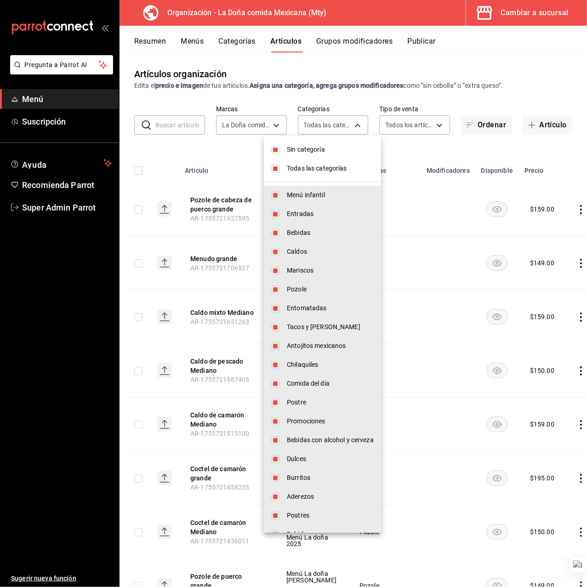
checkbox input "false"
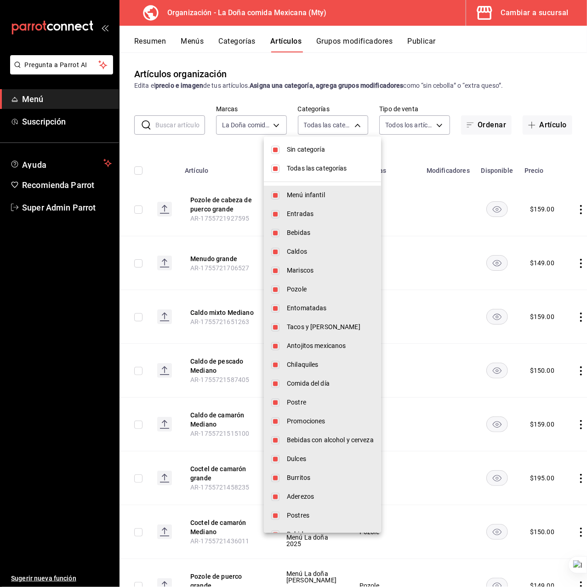
checkbox input "false"
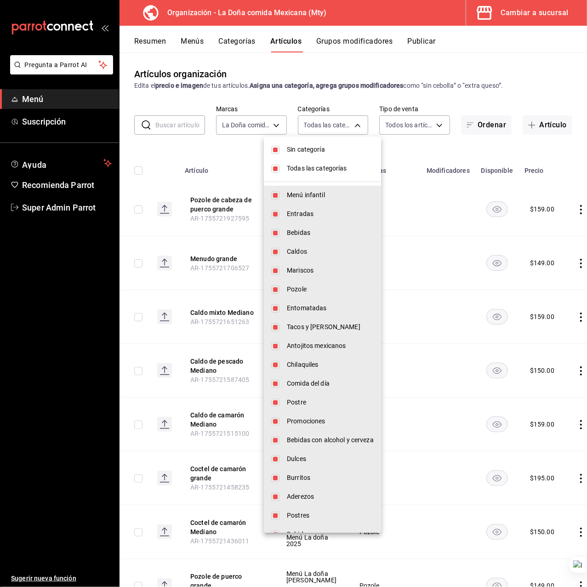
checkbox input "false"
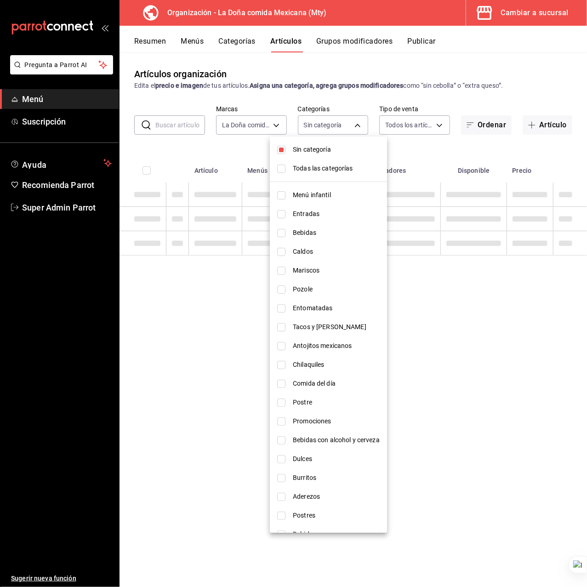
click at [317, 145] on span "Sin categoría" at bounding box center [336, 150] width 87 height 10
checkbox input "false"
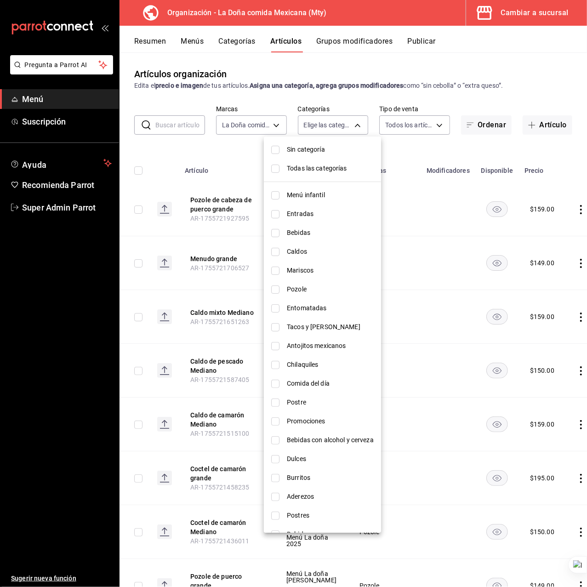
click at [311, 236] on span "Bebidas" at bounding box center [330, 233] width 87 height 10
type input "c5aec5e6-73a4-428b-8800-6ffddcaa4446"
checkbox input "true"
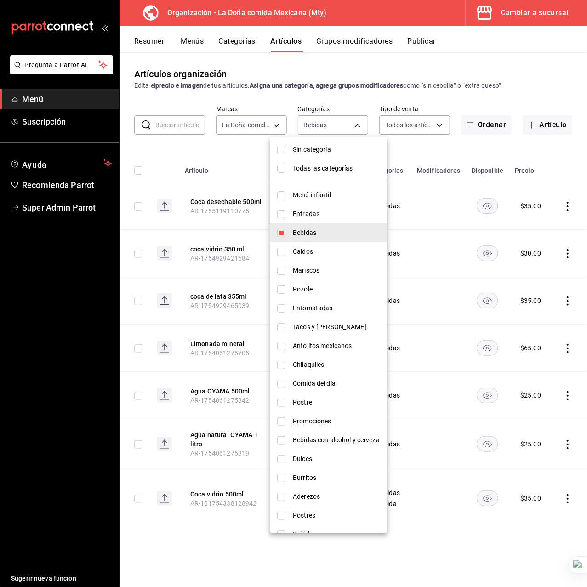
click at [246, 146] on div at bounding box center [293, 293] width 587 height 587
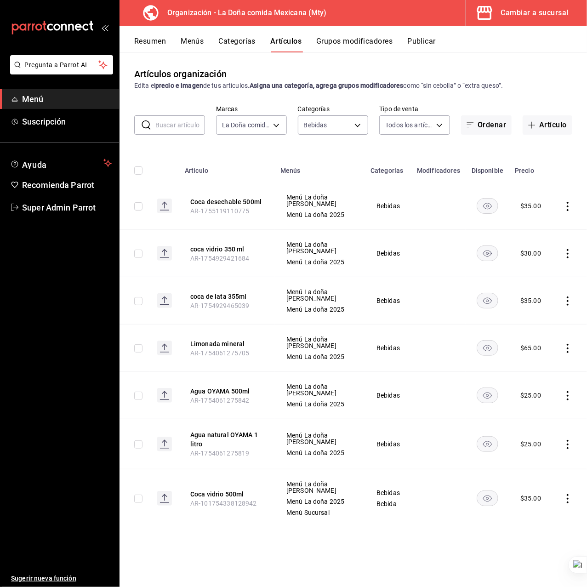
click at [173, 122] on input "text" at bounding box center [180, 125] width 50 height 18
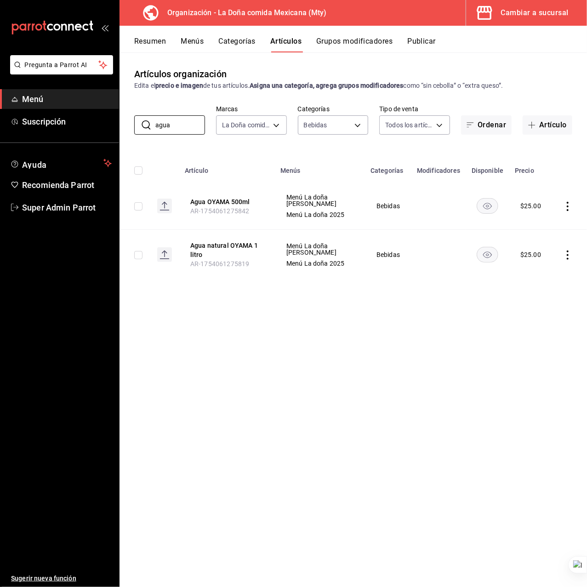
click at [394, 387] on div "Artículos organización Edita el precio e imagen de tus artículos. Asigna una ca…" at bounding box center [352, 319] width 467 height 534
click at [537, 127] on span "button" at bounding box center [533, 124] width 11 height 7
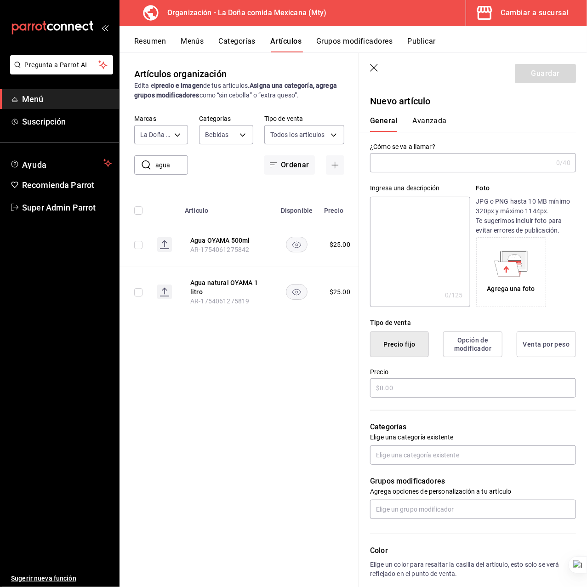
drag, startPoint x: 371, startPoint y: 62, endPoint x: 351, endPoint y: 74, distance: 22.6
click at [372, 62] on header "Guardar" at bounding box center [473, 72] width 228 height 38
drag, startPoint x: 368, startPoint y: 63, endPoint x: 375, endPoint y: 65, distance: 6.7
click at [371, 63] on header "Guardar" at bounding box center [473, 72] width 228 height 38
click at [375, 65] on icon "button" at bounding box center [374, 68] width 9 height 9
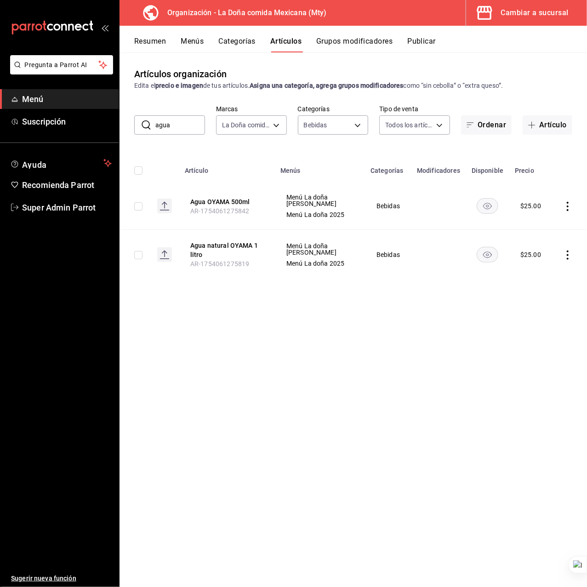
click at [175, 127] on input "agua" at bounding box center [180, 125] width 50 height 18
click at [163, 132] on input "mineral" at bounding box center [180, 125] width 50 height 18
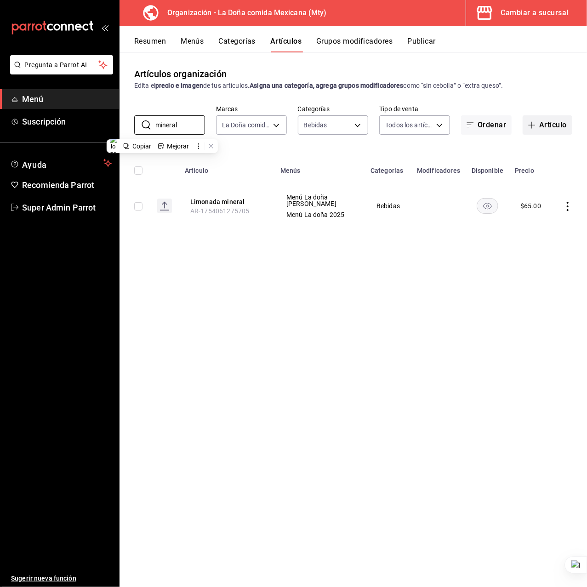
type input "mineral"
click at [549, 126] on button "Artículo" at bounding box center [547, 124] width 50 height 19
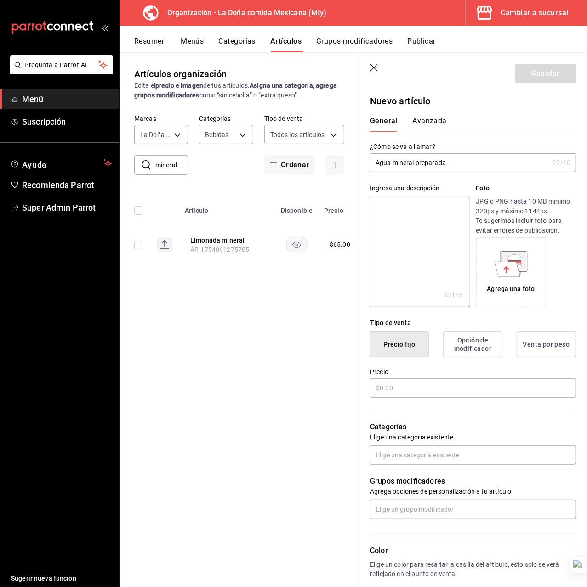
click at [427, 161] on input "Agua mineral preparada" at bounding box center [459, 162] width 179 height 18
click at [428, 161] on input "Agua mineral preparada" at bounding box center [459, 162] width 179 height 18
click at [429, 161] on input "Agua mineral preparada" at bounding box center [459, 162] width 179 height 18
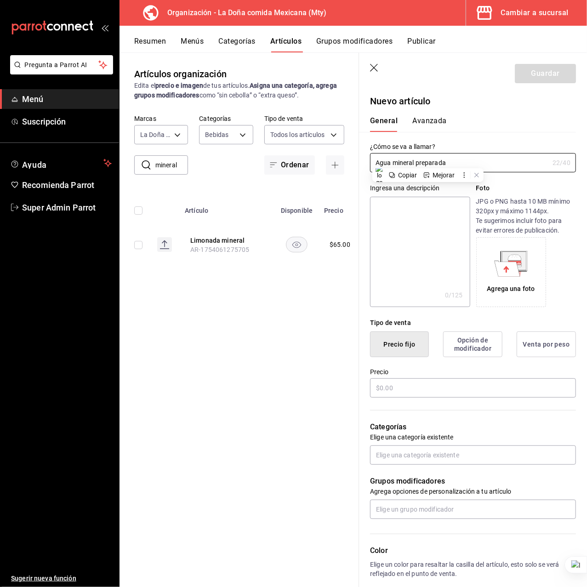
type input "Agua mineral preparada"
click at [435, 226] on textarea at bounding box center [420, 252] width 100 height 110
paste textarea "Agua mineral preparada"
type textarea "Agua mineral preparada"
type textarea "x"
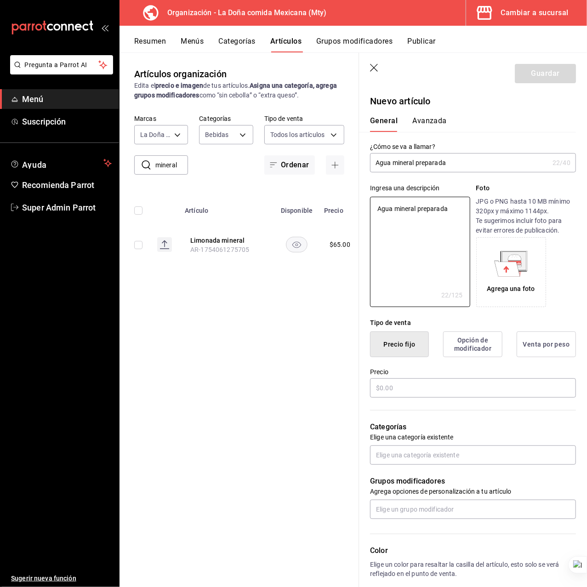
type textarea "Agua mineral preparada"
click at [384, 375] on label "Precio" at bounding box center [473, 372] width 206 height 6
click at [393, 395] on input "text" at bounding box center [473, 387] width 206 height 19
type textarea "x"
type input "$6.00"
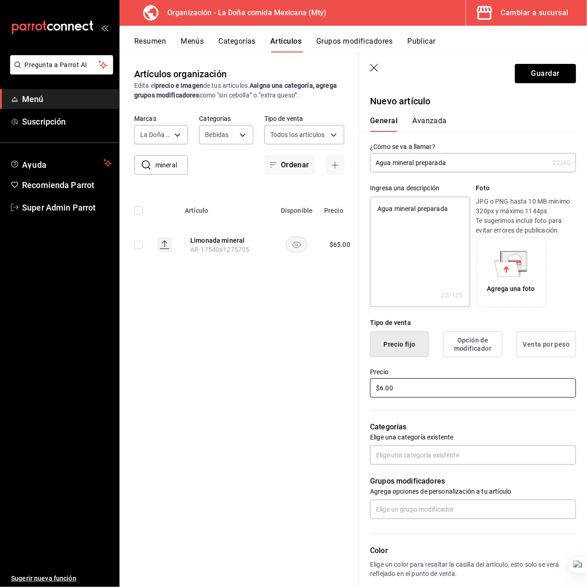
type textarea "x"
type input "$65.00"
type textarea "x"
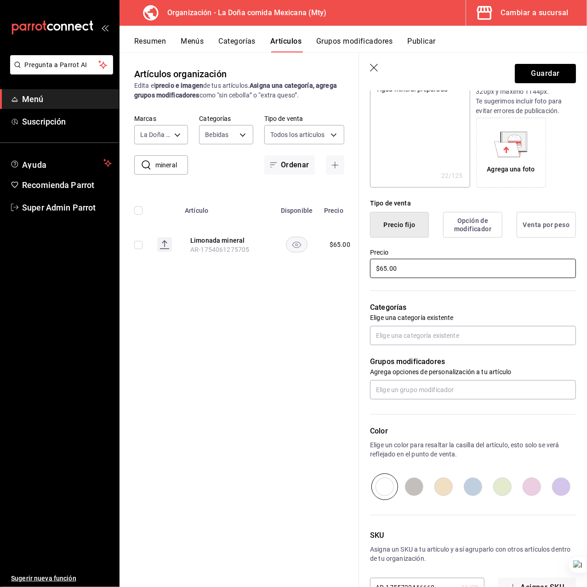
scroll to position [122, 0]
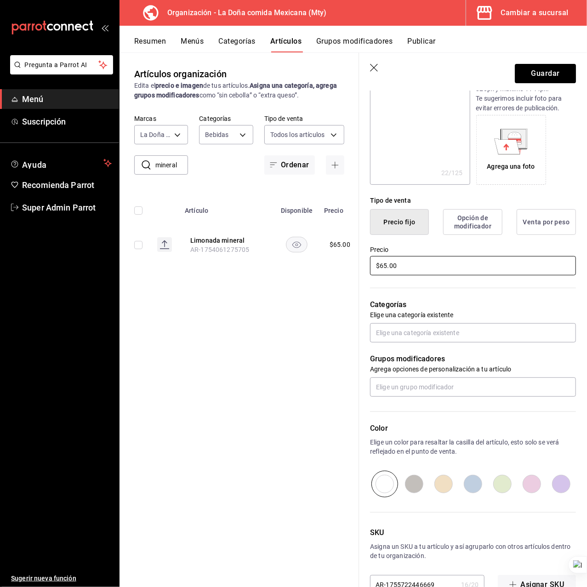
type input "$65.00"
click at [403, 346] on div "Grupos modificadores Agrega opciones de personalización a tu artículo" at bounding box center [467, 369] width 217 height 54
click at [407, 335] on input "text" at bounding box center [473, 332] width 206 height 19
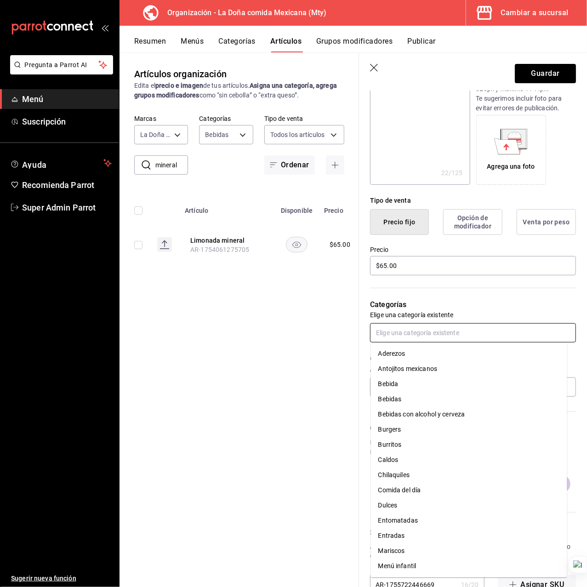
click at [411, 400] on li "Bebidas" at bounding box center [469, 398] width 196 height 15
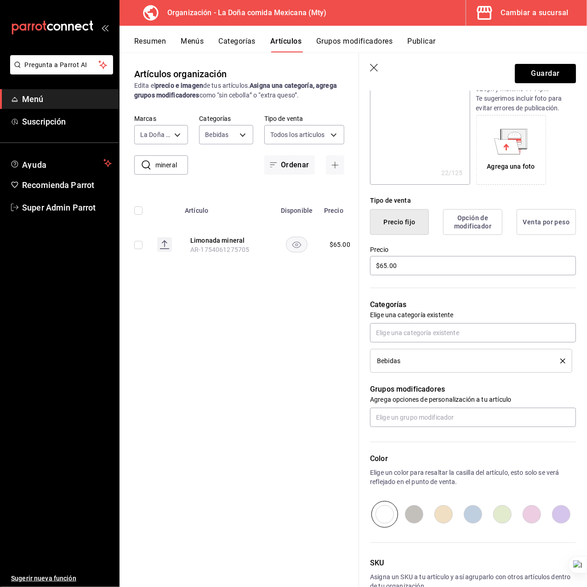
click at [428, 300] on p "Categorías" at bounding box center [473, 304] width 206 height 11
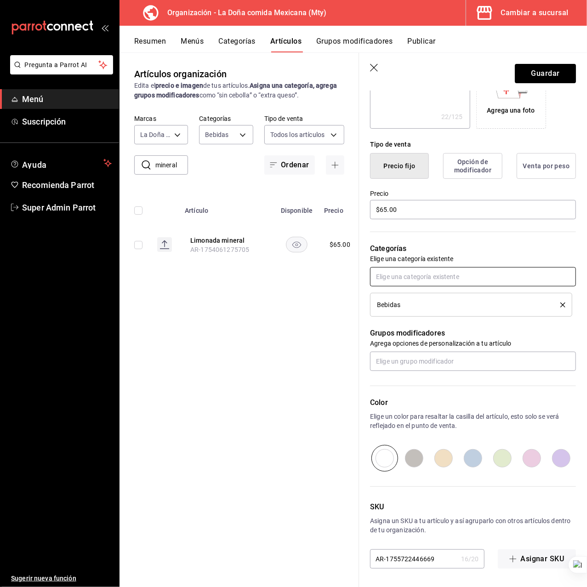
scroll to position [0, 0]
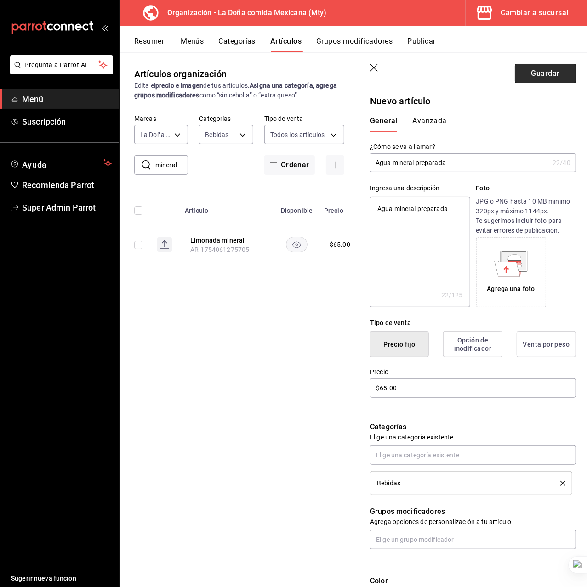
click at [515, 79] on button "Guardar" at bounding box center [545, 73] width 61 height 19
type textarea "x"
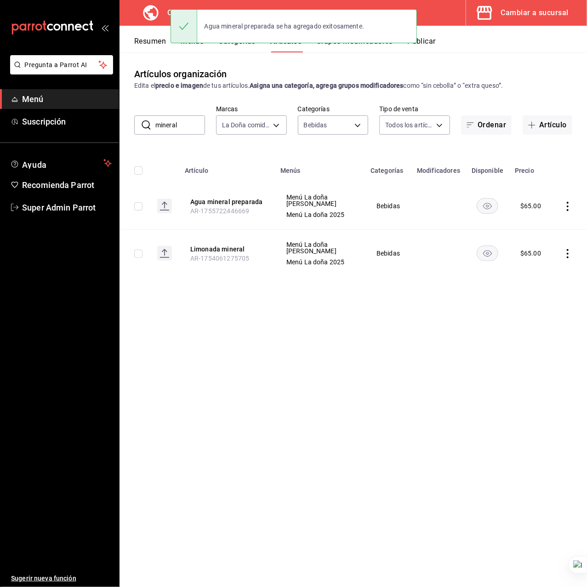
click at [320, 67] on div "Artículos organización Edita el precio e imagen de tus artículos. Asigna una ca…" at bounding box center [352, 78] width 467 height 23
drag, startPoint x: 155, startPoint y: 136, endPoint x: 158, endPoint y: 131, distance: 5.4
click at [155, 135] on div "Artículos organización Edita el precio e imagen de tus artículos. Asigna una ca…" at bounding box center [352, 319] width 467 height 534
click at [160, 130] on input "mineral" at bounding box center [180, 125] width 50 height 18
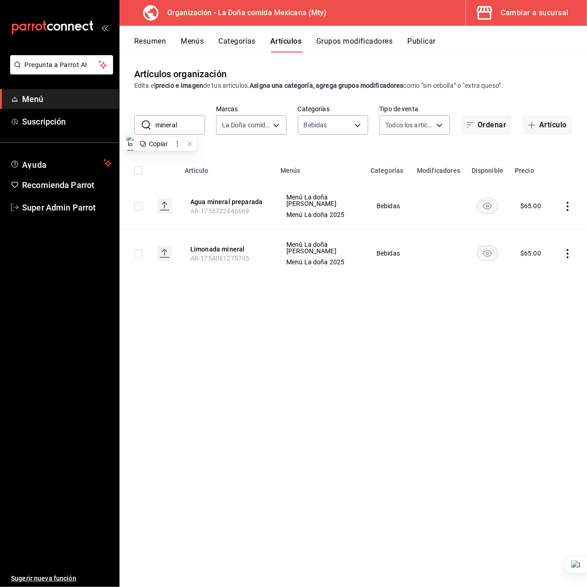
paste input "Agua de sabor OYAMA 1 litro 38"
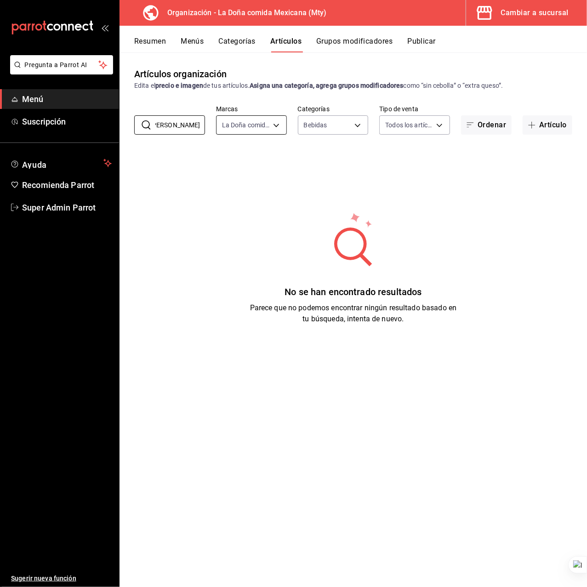
drag, startPoint x: 199, startPoint y: 124, endPoint x: 269, endPoint y: 123, distance: 69.4
click at [271, 123] on div "​ Agua de sabor OYAMA 1 litro 38 ​ Marcas La Doña comida Mexicana - Mty e53f178…" at bounding box center [352, 119] width 467 height 29
click at [190, 122] on input "Agua de sabor OYAMA 1 litro" at bounding box center [180, 125] width 50 height 18
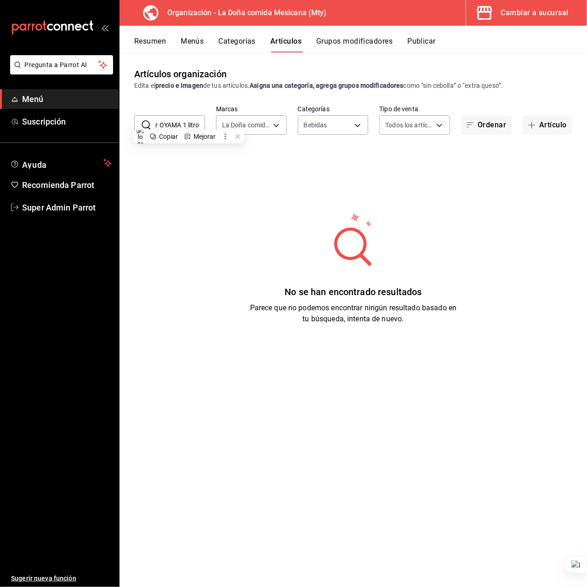
click at [190, 122] on input "Agua de sabor OYAMA 1 litro" at bounding box center [180, 125] width 50 height 18
type input "[PERSON_NAME]"
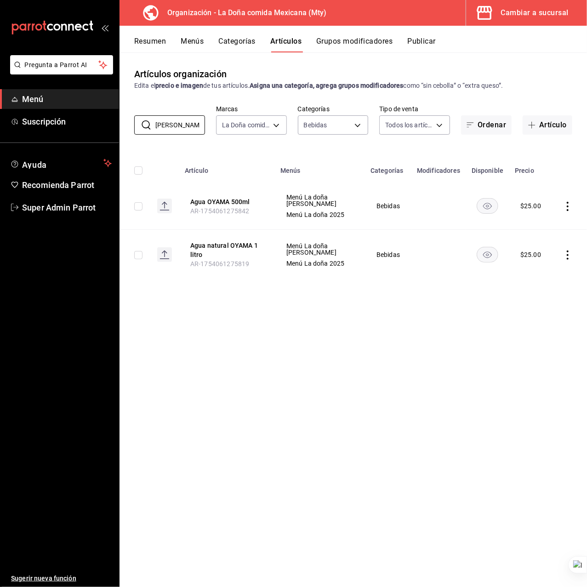
click at [249, 347] on div "Artículos organización Edita el precio e imagen de tus artículos. Asigna una ca…" at bounding box center [352, 319] width 467 height 534
click at [242, 245] on button "Agua natural OYAMA 1 litro" at bounding box center [227, 250] width 74 height 18
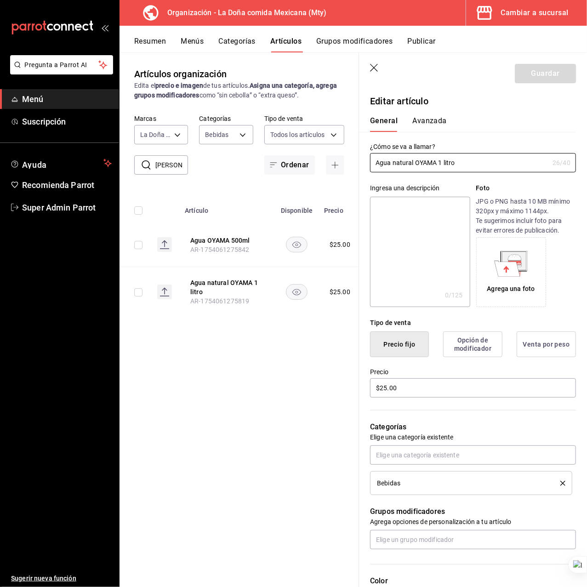
click at [377, 66] on icon "button" at bounding box center [374, 68] width 9 height 9
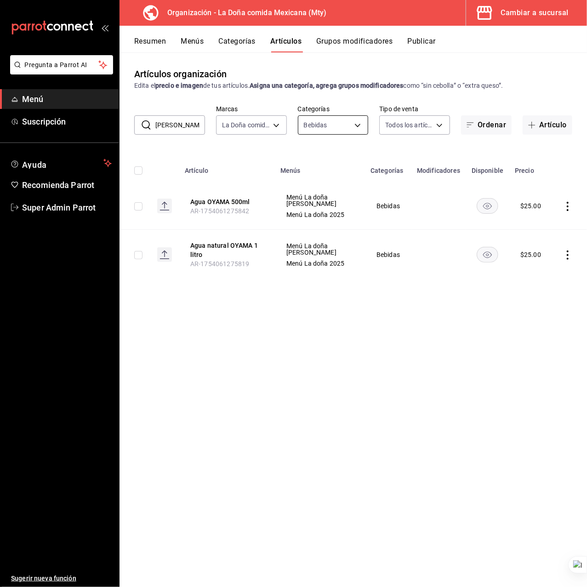
click at [350, 119] on body "Pregunta a Parrot AI Menú Suscripción Ayuda Recomienda Parrot Super Admin Parro…" at bounding box center [293, 293] width 587 height 587
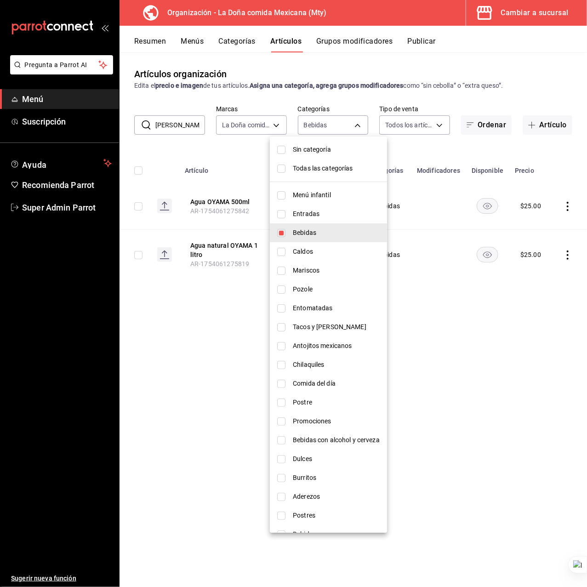
click at [336, 146] on span "Sin categoría" at bounding box center [336, 150] width 87 height 10
checkbox input "true"
click at [343, 100] on div at bounding box center [293, 293] width 587 height 587
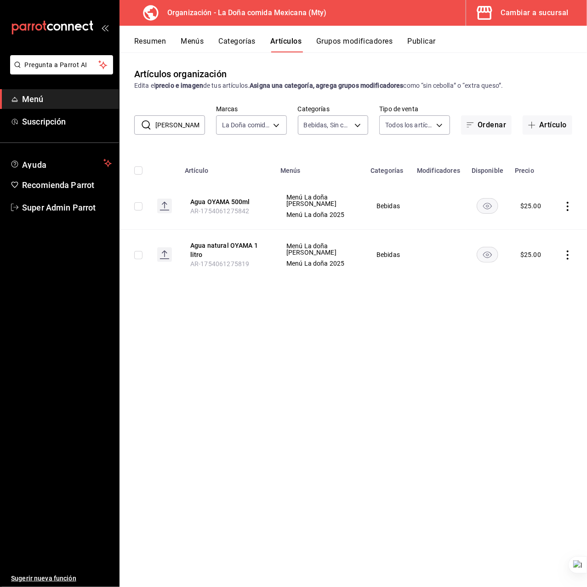
click at [168, 133] on input "[PERSON_NAME]" at bounding box center [180, 125] width 50 height 18
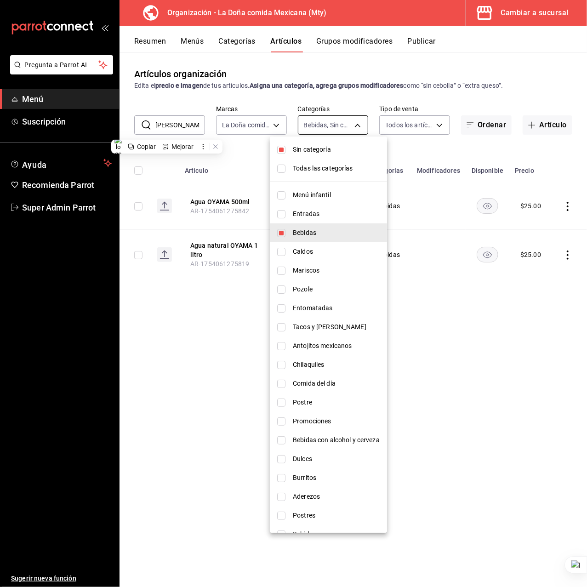
click at [320, 122] on body "Pregunta a Parrot AI Menú Suscripción Ayuda Recomienda Parrot Super Admin Parro…" at bounding box center [293, 293] width 587 height 587
click at [321, 153] on span "Sin categoría" at bounding box center [336, 150] width 87 height 10
click at [323, 149] on span "Sin categoría" at bounding box center [336, 150] width 87 height 10
checkbox input "true"
click at [302, 164] on span "Todas las categorías" at bounding box center [336, 169] width 87 height 10
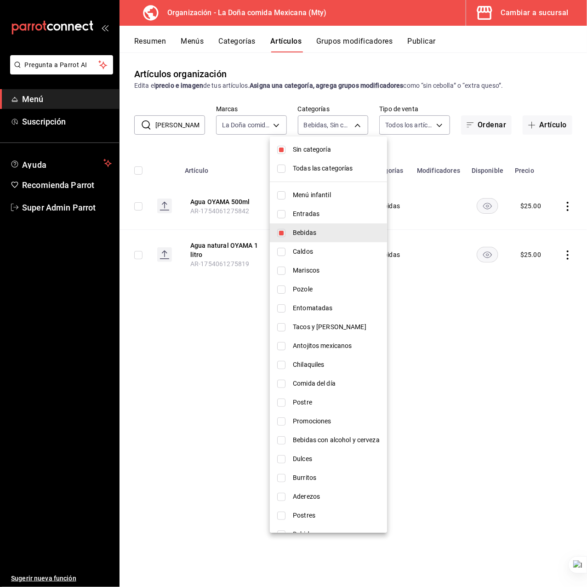
type input "31a5496a-1413-40c7-bfa9-a6291bd9bffe,2237f7a2-862e-4498-9588-4691ed35077b,c5aec…"
checkbox input "true"
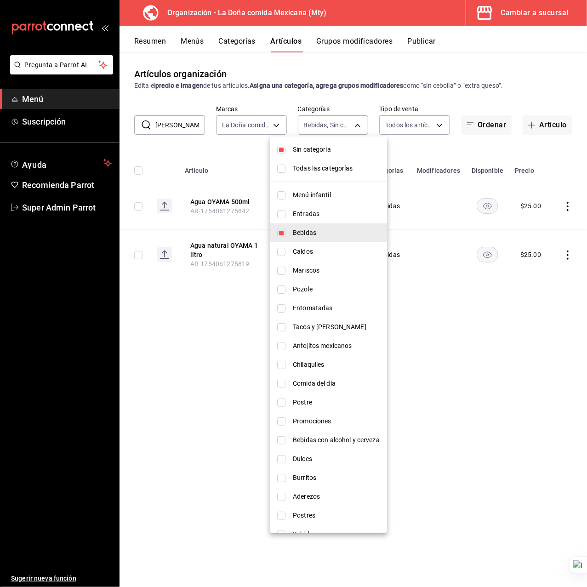
checkbox input "true"
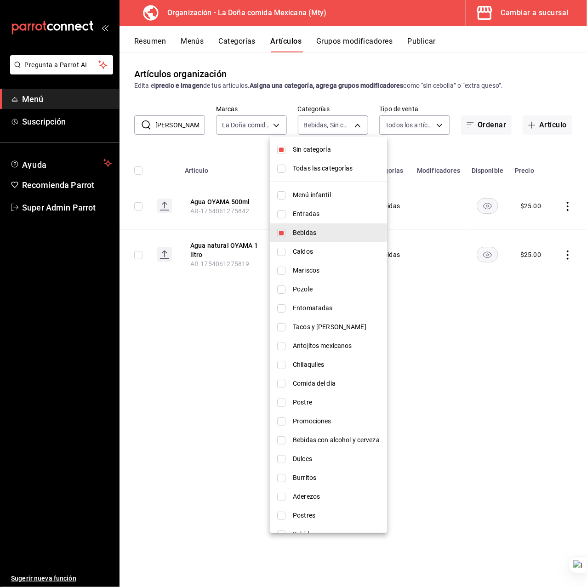
checkbox input "true"
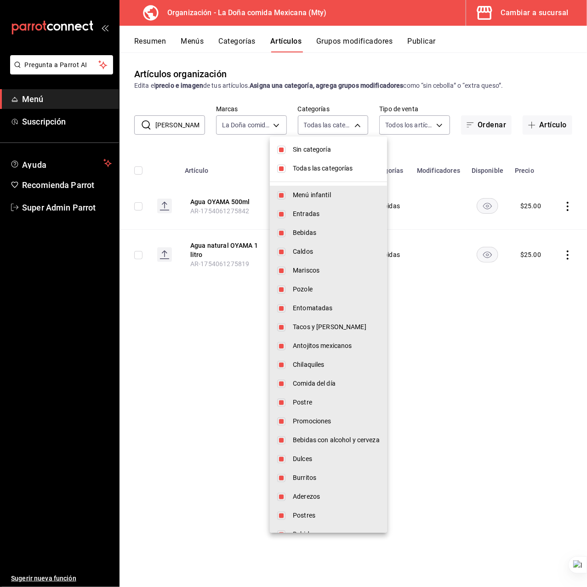
click at [306, 170] on span "Todas las categorías" at bounding box center [336, 169] width 87 height 10
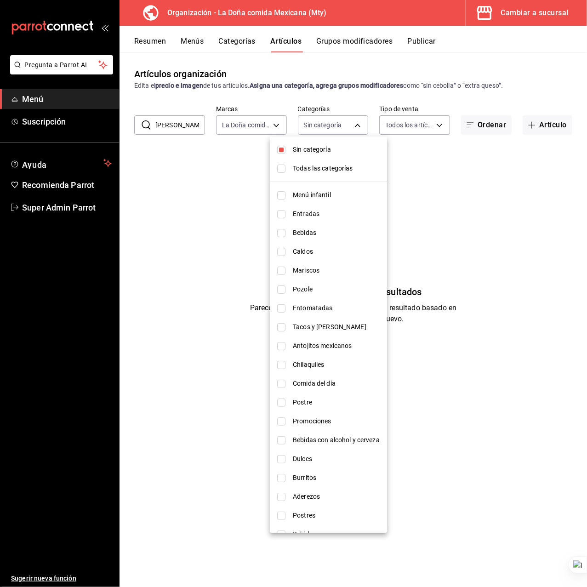
click at [314, 230] on span "Bebidas" at bounding box center [336, 233] width 87 height 10
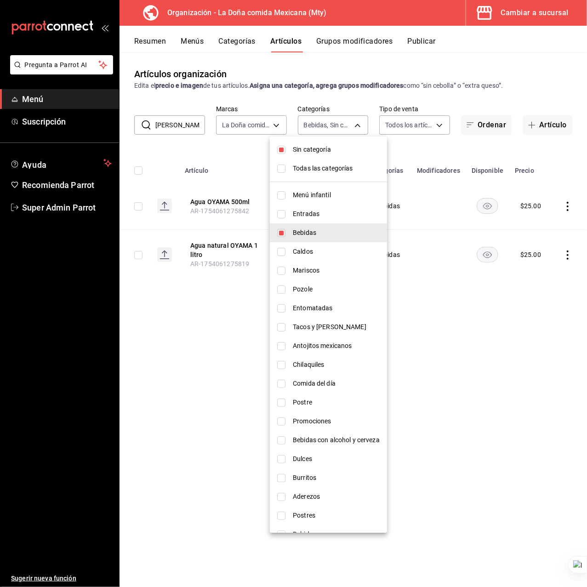
click at [243, 153] on div at bounding box center [293, 293] width 587 height 587
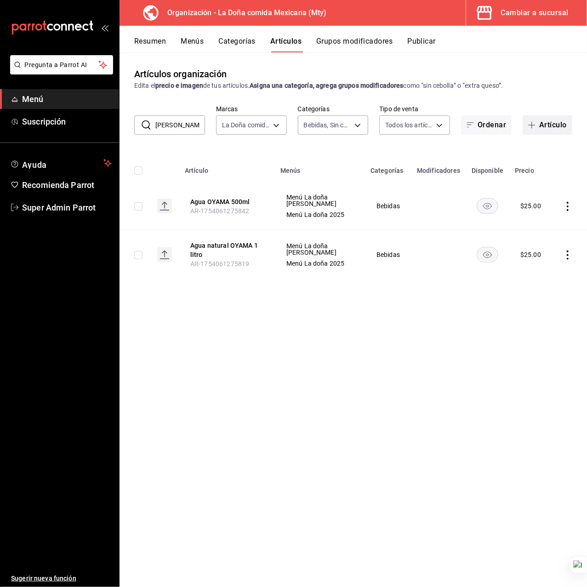
click at [532, 126] on icon "button" at bounding box center [532, 125] width 0 height 7
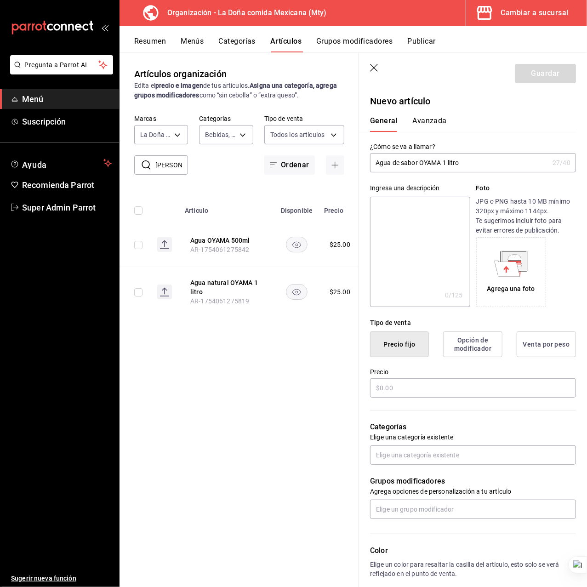
click at [426, 161] on input "Agua de sabor OYAMA 1 litro" at bounding box center [459, 162] width 179 height 18
click at [419, 219] on textarea at bounding box center [420, 252] width 100 height 110
paste textarea "Agua de sabor OYAMA 1 litro"
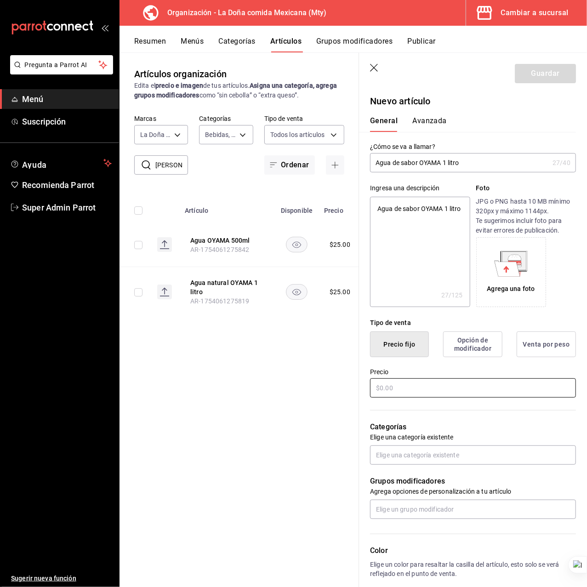
click at [413, 379] on input "text" at bounding box center [473, 387] width 206 height 19
click at [401, 453] on input "text" at bounding box center [473, 454] width 206 height 19
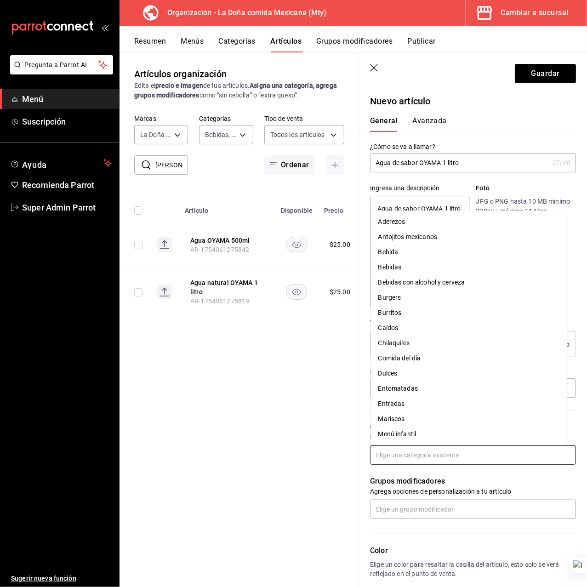
click at [402, 266] on li "Bebidas" at bounding box center [469, 267] width 196 height 15
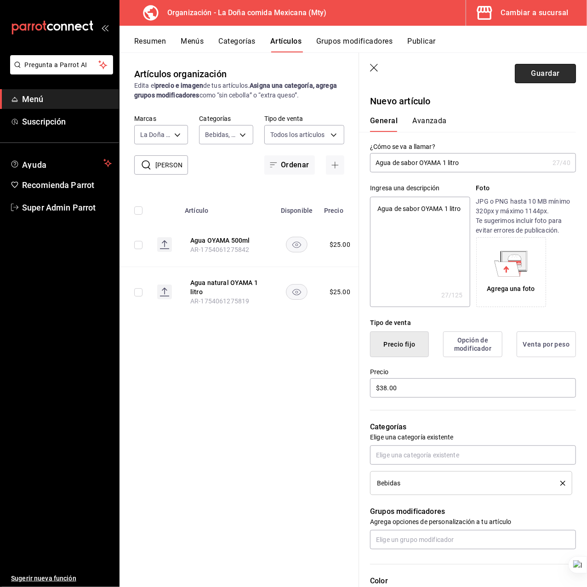
click at [536, 77] on button "Guardar" at bounding box center [545, 73] width 61 height 19
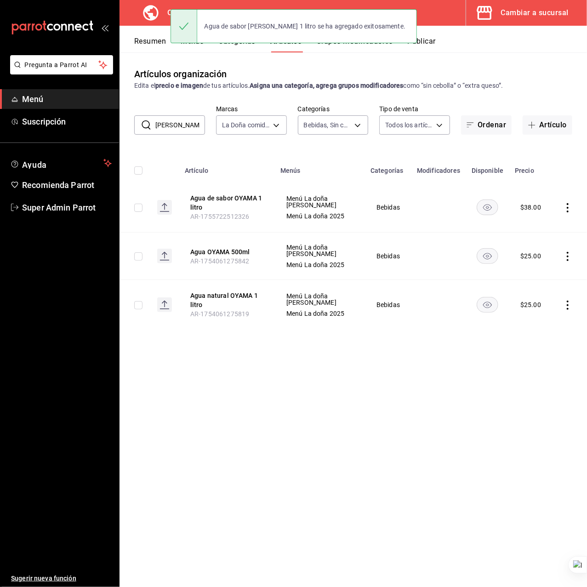
click at [178, 120] on input "[PERSON_NAME]" at bounding box center [180, 125] width 50 height 18
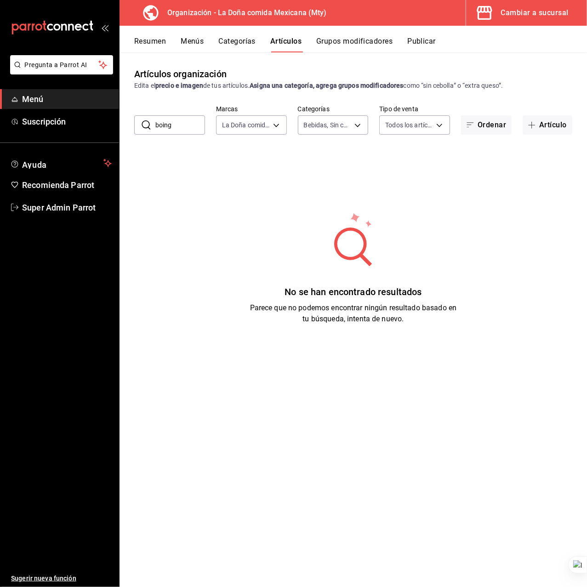
click at [165, 121] on input "boing" at bounding box center [180, 125] width 50 height 18
click at [538, 131] on button "Artículo" at bounding box center [547, 124] width 50 height 19
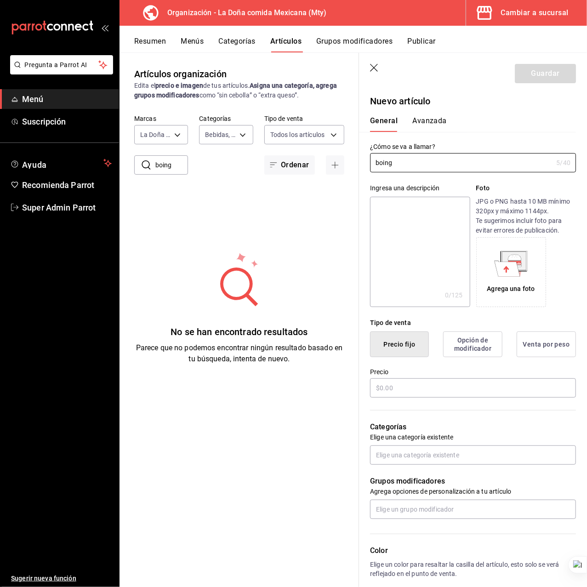
click at [396, 204] on textarea at bounding box center [420, 252] width 100 height 110
paste textarea "boing"
click at [410, 385] on input "text" at bounding box center [473, 387] width 206 height 19
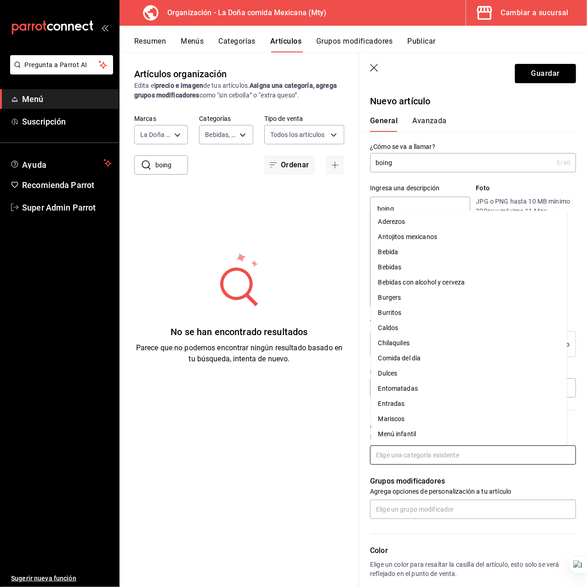
click at [415, 458] on input "text" at bounding box center [473, 454] width 206 height 19
click at [402, 269] on li "Bebidas" at bounding box center [469, 267] width 196 height 15
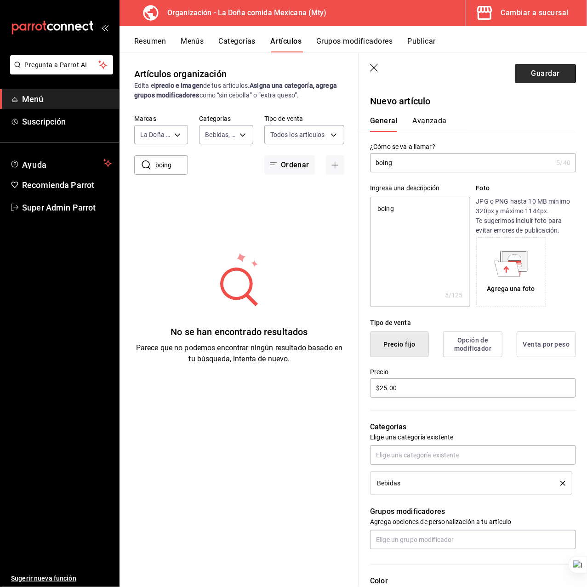
click at [523, 69] on button "Guardar" at bounding box center [545, 73] width 61 height 19
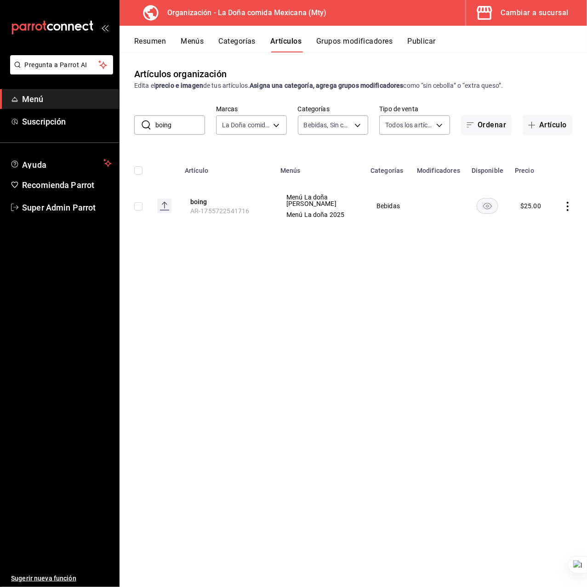
click at [168, 118] on input "boing" at bounding box center [180, 125] width 50 height 18
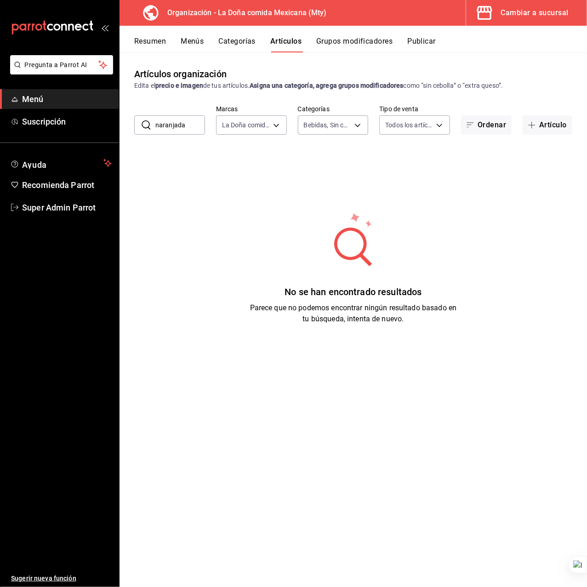
click at [157, 125] on input "naranjada" at bounding box center [180, 125] width 50 height 18
click at [543, 129] on button "Artículo" at bounding box center [547, 124] width 50 height 19
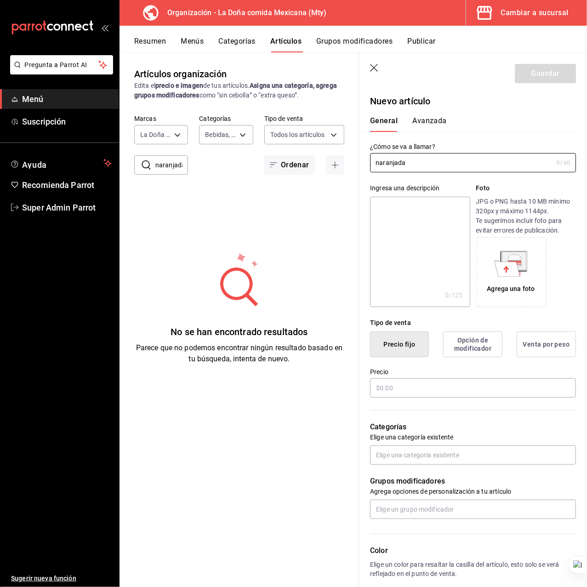
click at [384, 232] on textarea at bounding box center [420, 252] width 100 height 110
paste textarea "naranjada"
click at [407, 390] on input "text" at bounding box center [473, 387] width 206 height 19
click at [432, 162] on input "naranjada" at bounding box center [461, 162] width 182 height 18
click at [419, 153] on input "naranjada mineral" at bounding box center [459, 162] width 179 height 18
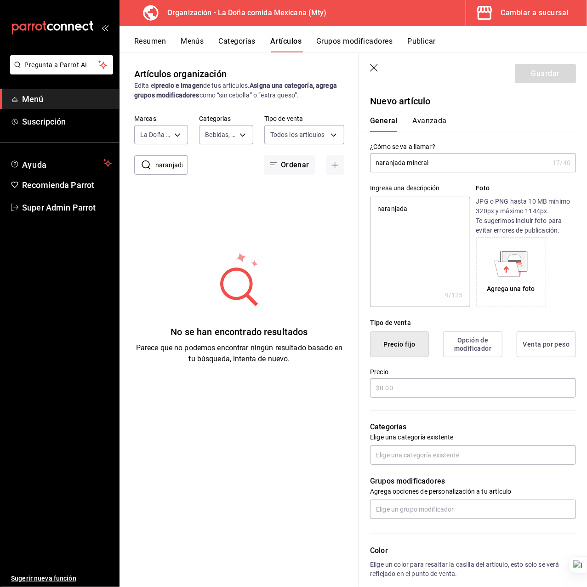
click at [419, 153] on input "naranjada mineral" at bounding box center [459, 162] width 179 height 18
click at [429, 199] on textarea "naranjada" at bounding box center [420, 252] width 100 height 110
paste textarea "mineral"
click at [427, 383] on input "text" at bounding box center [473, 387] width 206 height 19
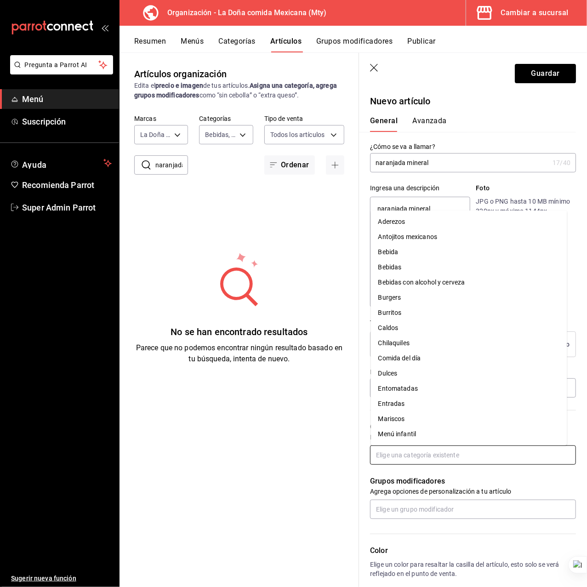
click at [429, 458] on input "text" at bounding box center [473, 454] width 206 height 19
click at [416, 269] on li "Bebidas" at bounding box center [469, 267] width 196 height 15
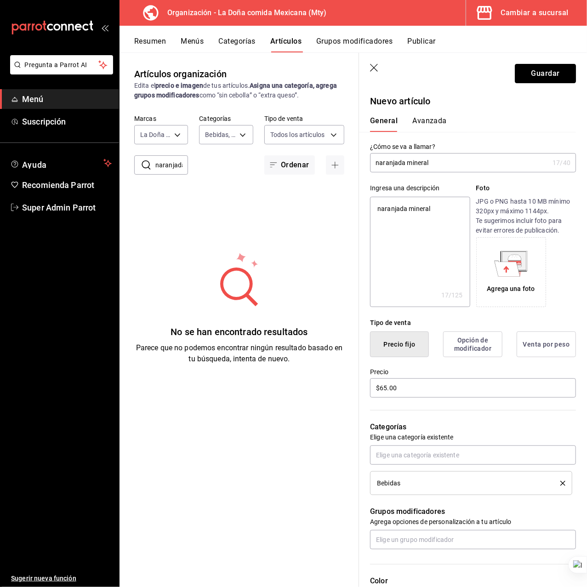
click at [515, 74] on button "Guardar" at bounding box center [545, 73] width 61 height 19
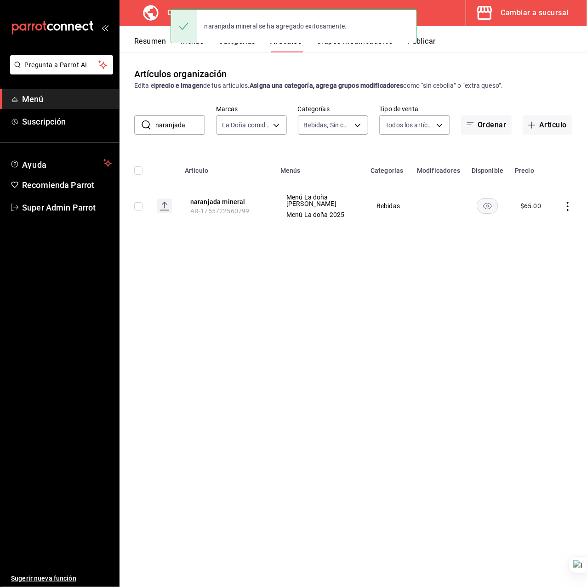
click at [170, 123] on input "naranjada" at bounding box center [180, 125] width 50 height 18
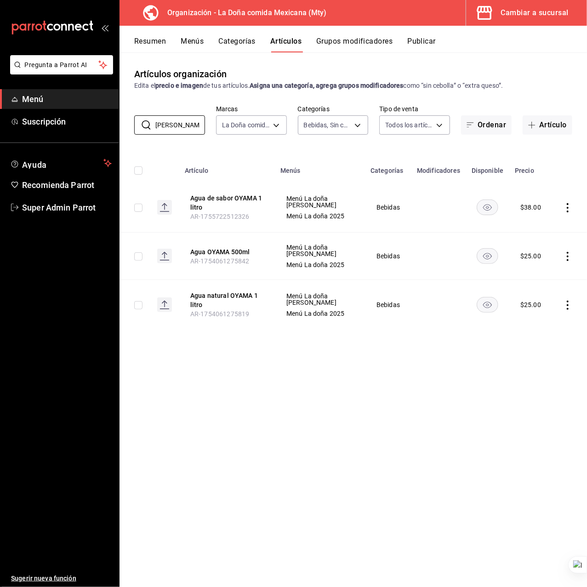
type input "[PERSON_NAME]"
click at [246, 411] on div "Artículos organización Edita el precio e imagen de tus artículos. Asigna una ca…" at bounding box center [352, 319] width 467 height 534
click at [228, 293] on button "Agua natural OYAMA 1 litro" at bounding box center [227, 300] width 74 height 18
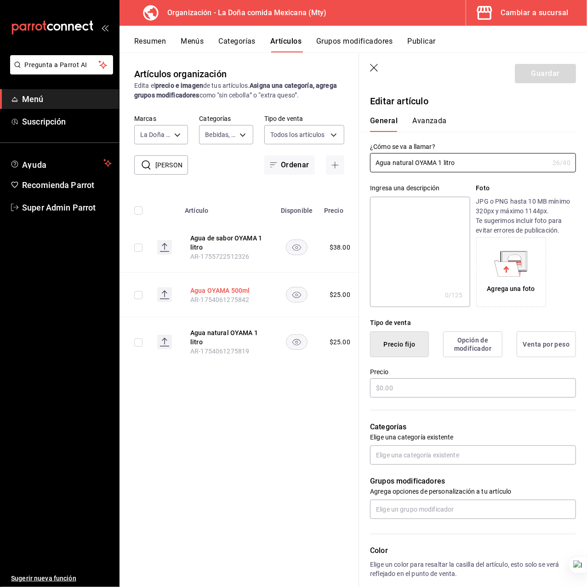
type input "$25.00"
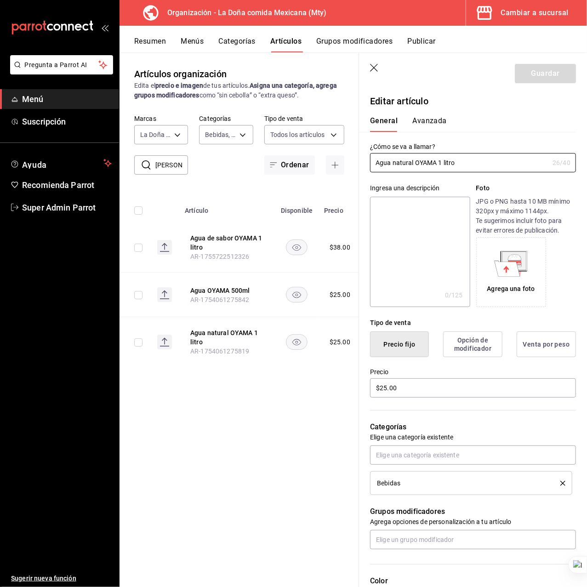
click at [437, 144] on label "¿Cómo se va a llamar?" at bounding box center [473, 147] width 206 height 6
click at [434, 162] on input "Agua natural OYAMA 1 litro" at bounding box center [459, 162] width 179 height 18
click at [432, 231] on textarea at bounding box center [420, 252] width 100 height 110
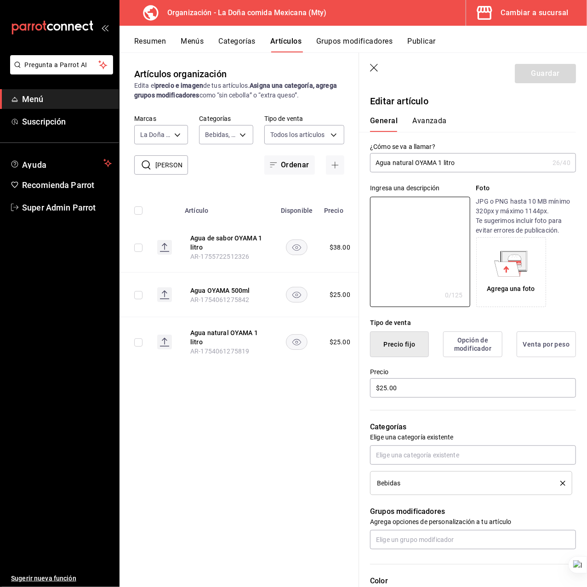
paste textarea "Agua natural OYAMA 1 litro"
type textarea "Agua natural OYAMA 1 litro"
type textarea "x"
type textarea "Agua natural OYAMA 1 litro"
click at [528, 83] on header "Guardar" at bounding box center [473, 72] width 228 height 38
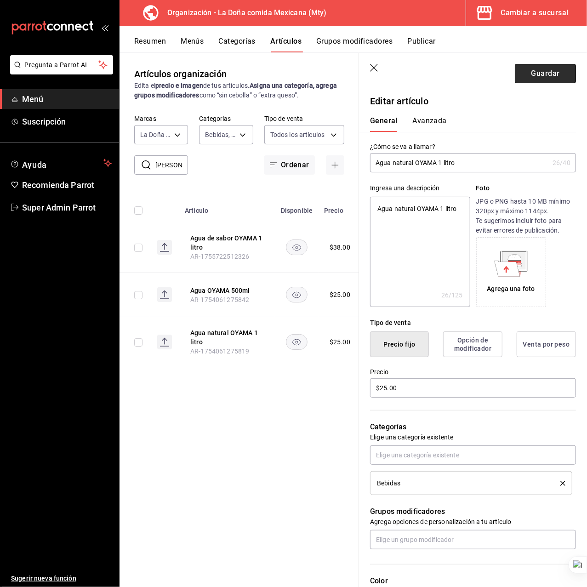
click at [530, 76] on button "Guardar" at bounding box center [545, 73] width 61 height 19
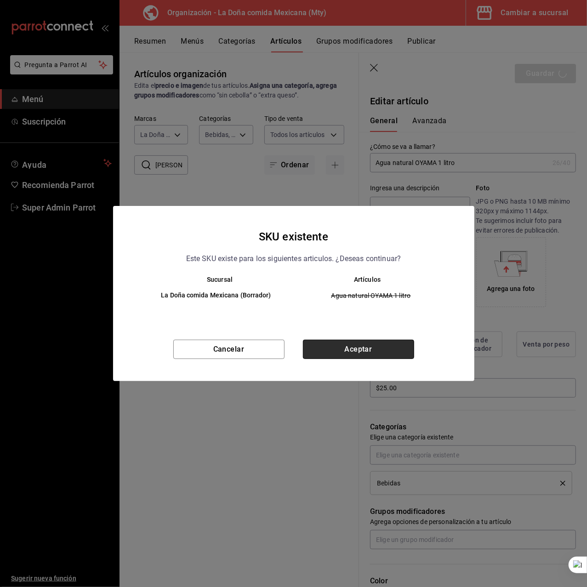
click at [361, 346] on button "Aceptar" at bounding box center [358, 349] width 111 height 19
type textarea "x"
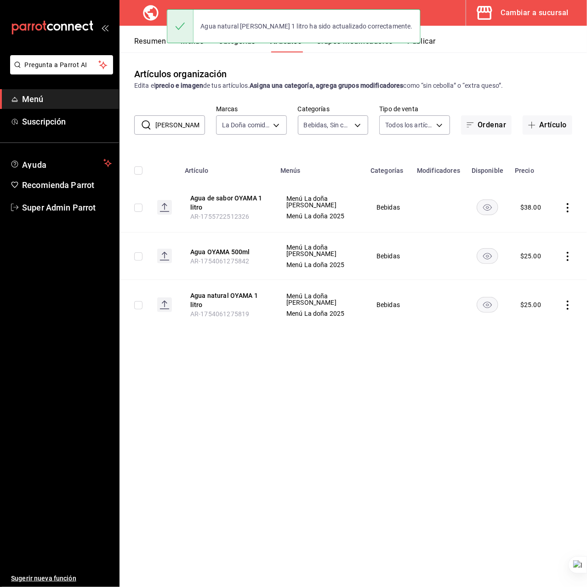
click at [170, 127] on input "[PERSON_NAME]" at bounding box center [180, 125] width 50 height 18
paste input "Café de oll"
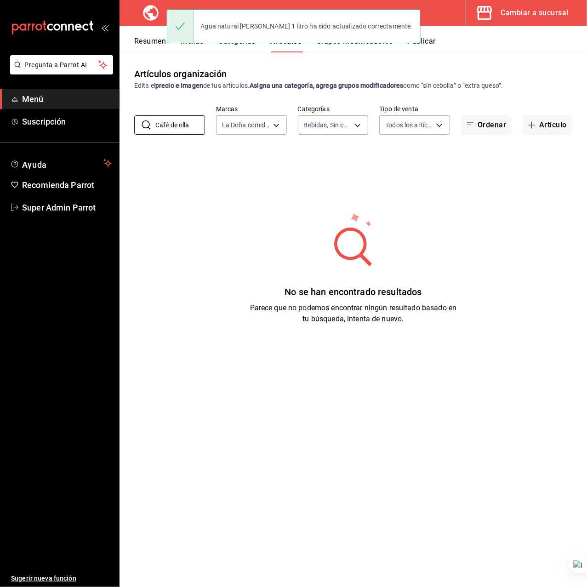
type input "Café de olla"
click at [223, 256] on div "No se han encontrado resultados Parece que no podemos encontrar ningún resultad…" at bounding box center [352, 268] width 467 height 230
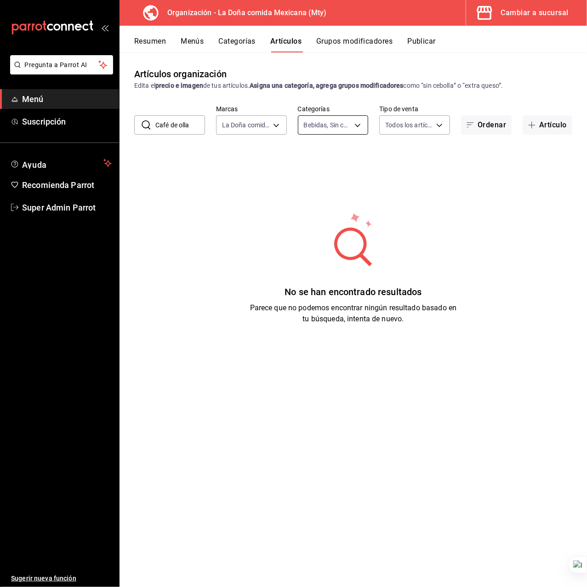
click at [331, 121] on body "Pregunta a Parrot AI Menú Suscripción Ayuda Recomienda Parrot Super Admin Parro…" at bounding box center [293, 293] width 587 height 587
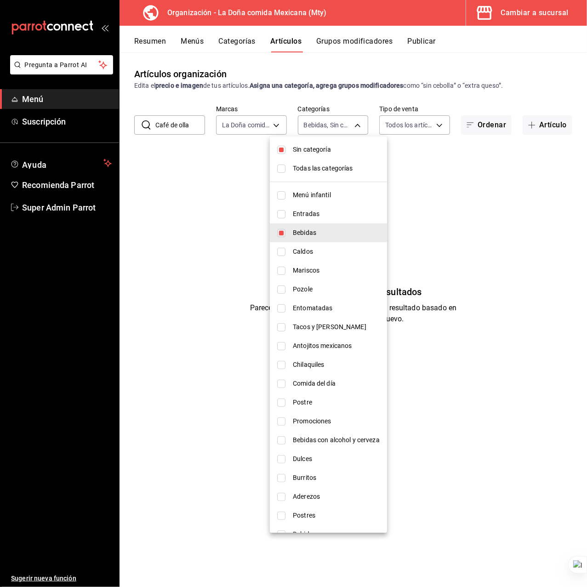
click at [256, 124] on div at bounding box center [293, 293] width 587 height 587
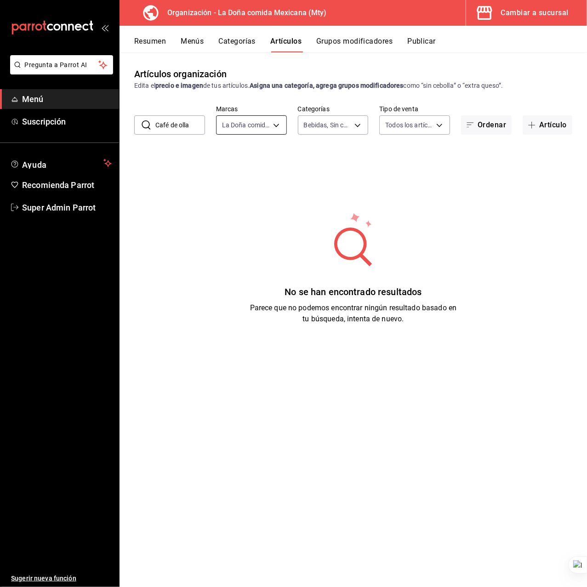
click at [282, 131] on body "Pregunta a Parrot AI Menú Suscripción Ayuda Recomienda Parrot Super Admin Parro…" at bounding box center [293, 293] width 587 height 587
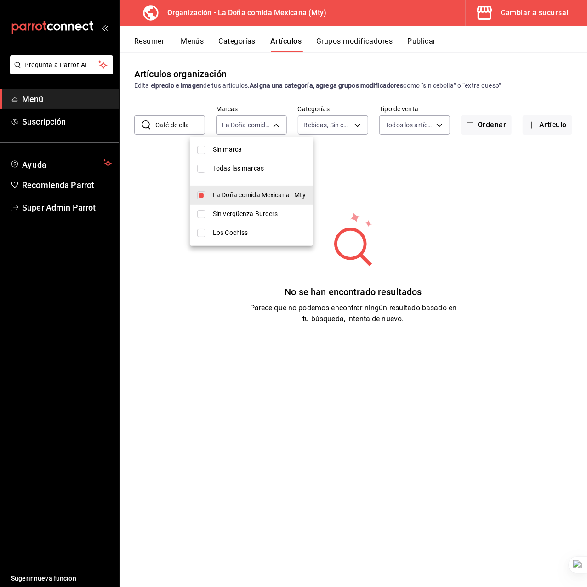
click at [272, 167] on span "Todas las marcas" at bounding box center [259, 169] width 93 height 10
type input "e53f178e-f565-49bf-8aa1-199855f6bcb3,dba9cd53-48a2-4d44-8bea-60e37a8bb589,c8083…"
checkbox input "true"
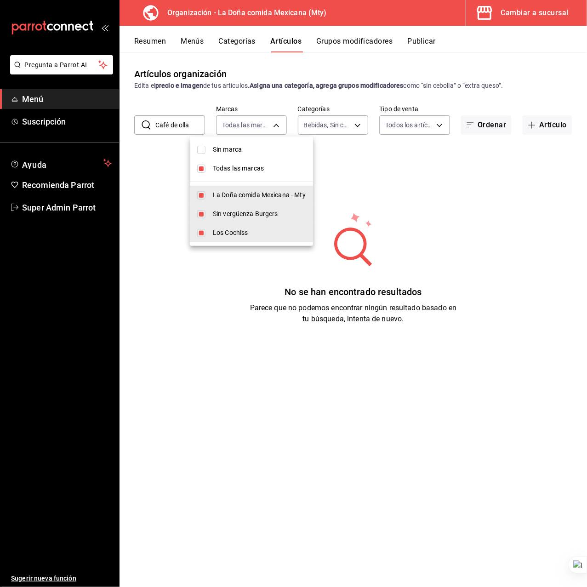
click at [379, 175] on div at bounding box center [293, 293] width 587 height 587
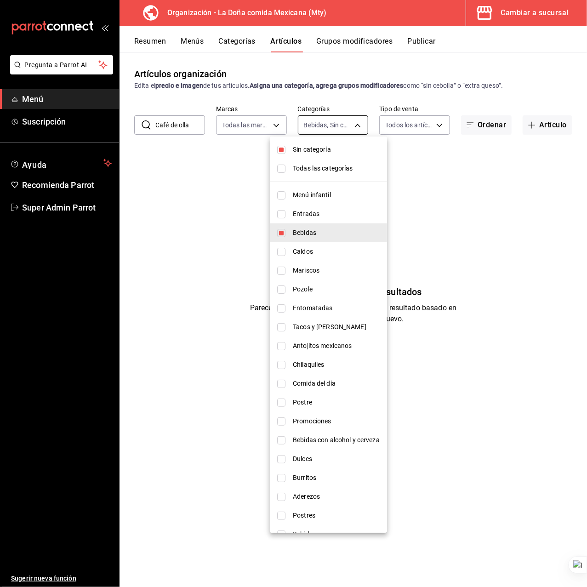
click at [357, 123] on body "Pregunta a Parrot AI Menú Suscripción Ayuda Recomienda Parrot Super Admin Parro…" at bounding box center [293, 293] width 587 height 587
click at [332, 169] on span "Todas las categorías" at bounding box center [336, 169] width 87 height 10
type input "31a5496a-1413-40c7-bfa9-a6291bd9bffe,2237f7a2-862e-4498-9588-4691ed35077b,c5aec…"
checkbox input "true"
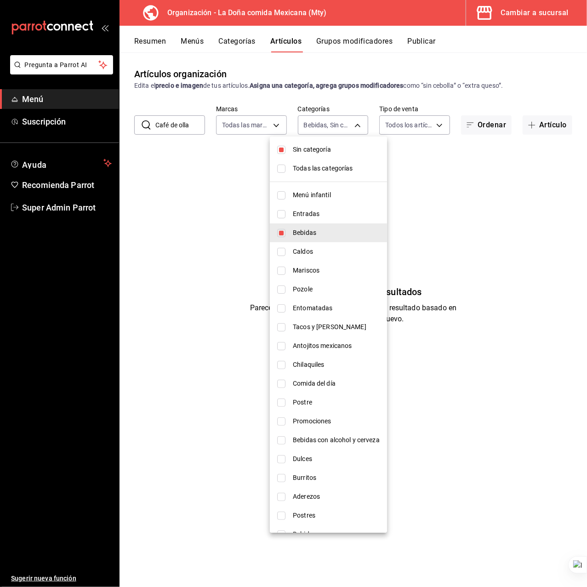
checkbox input "true"
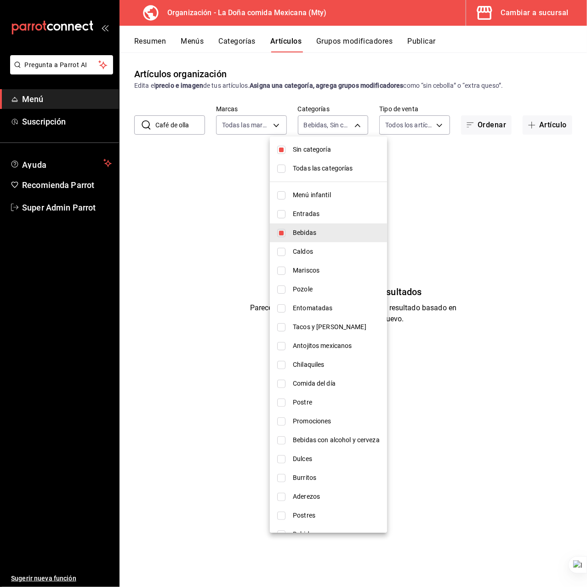
checkbox input "true"
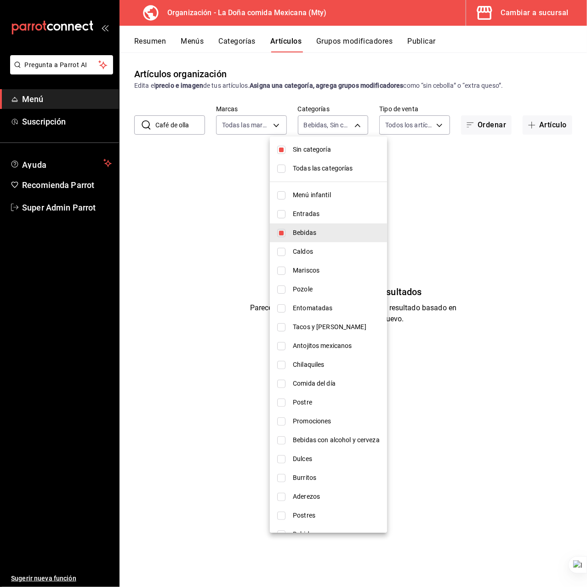
checkbox input "true"
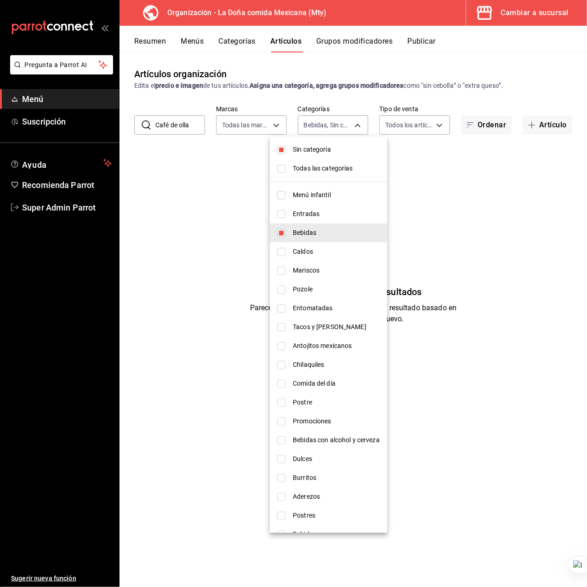
checkbox input "true"
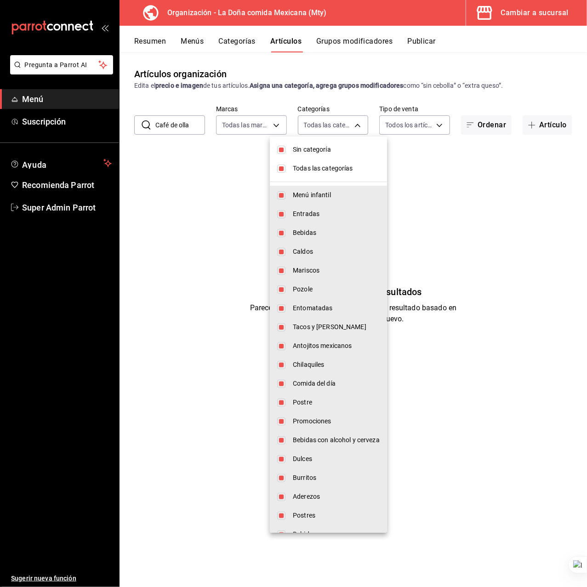
click at [183, 176] on div at bounding box center [293, 293] width 587 height 587
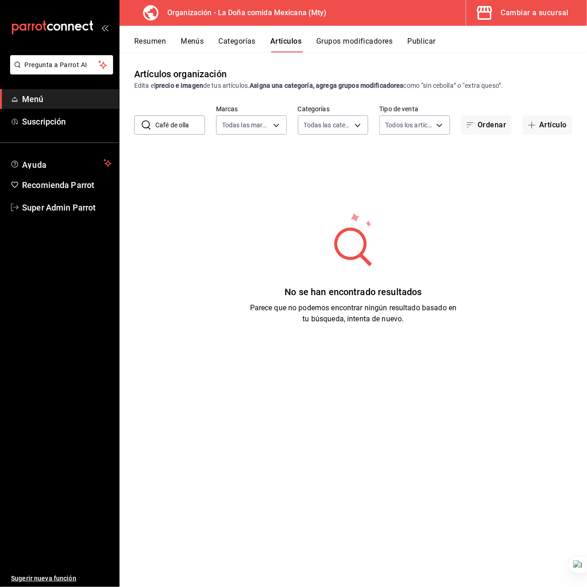
click at [190, 123] on input "Café de olla" at bounding box center [180, 125] width 50 height 18
type input "cafe"
click at [303, 221] on div "No se han encontrado resultados Parece que no podemos encontrar ningún resultad…" at bounding box center [352, 268] width 467 height 230
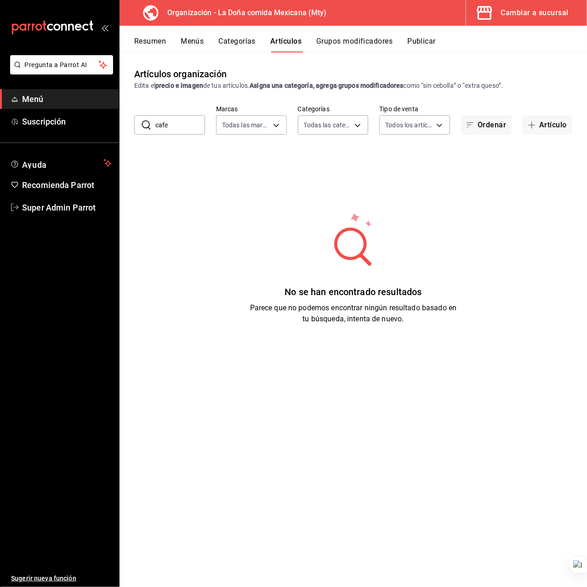
click at [325, 27] on div "Resumen Menús Categorías Artículos Grupos modificadores Publicar" at bounding box center [352, 39] width 467 height 27
click at [331, 36] on div "Resumen Menús Categorías Artículos Grupos modificadores Publicar" at bounding box center [352, 39] width 467 height 27
click at [288, 36] on div "Resumen Menús Categorías Artículos Grupos modificadores Publicar" at bounding box center [352, 39] width 467 height 27
click at [333, 124] on body "Pregunta a Parrot AI Menú Suscripción Ayuda Recomienda Parrot Super Admin Parro…" at bounding box center [293, 293] width 587 height 587
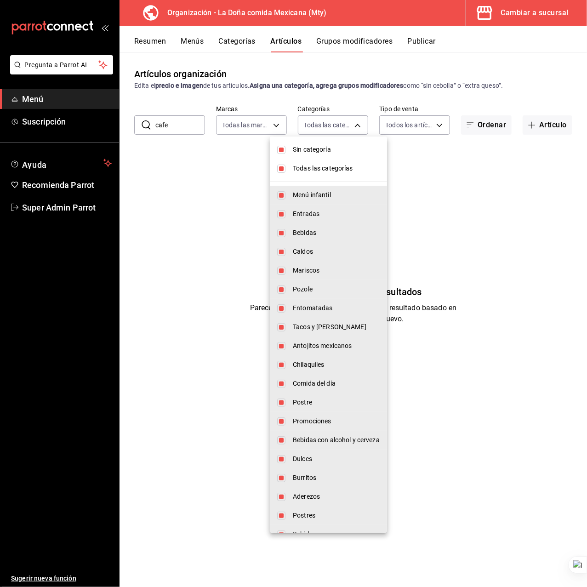
click at [453, 168] on div at bounding box center [293, 293] width 587 height 587
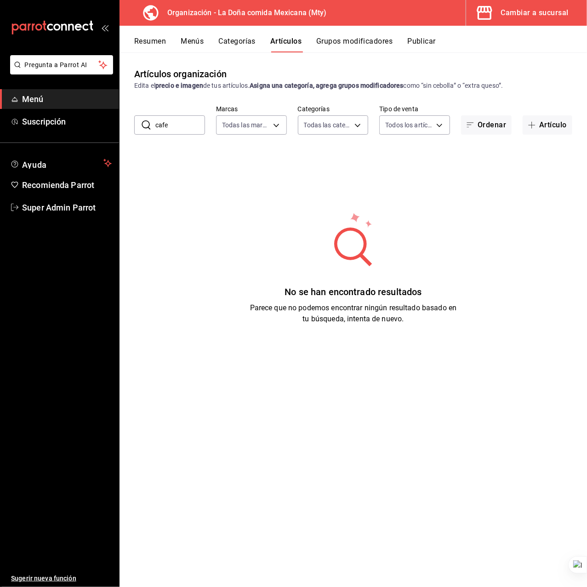
click at [180, 122] on input "cafe" at bounding box center [180, 125] width 50 height 18
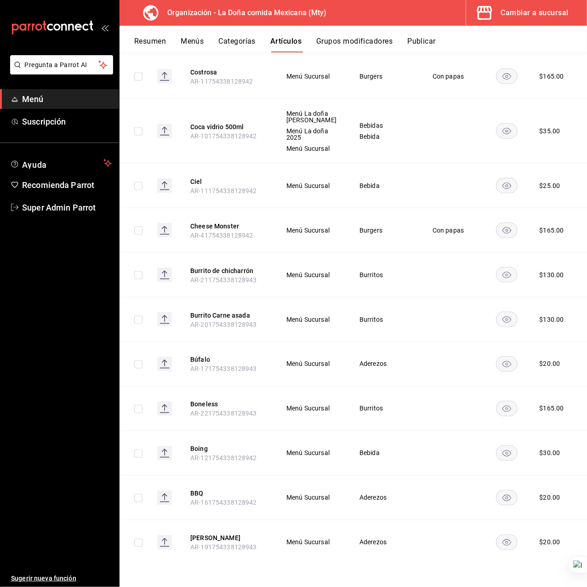
scroll to position [2639, 0]
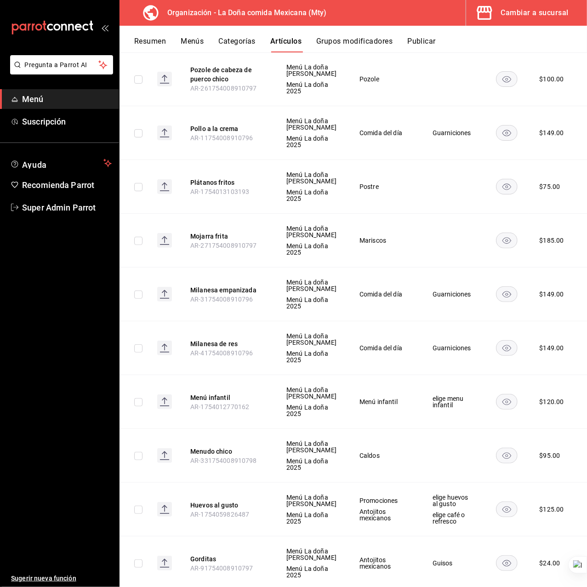
click at [279, 41] on button "Artículos" at bounding box center [285, 45] width 31 height 16
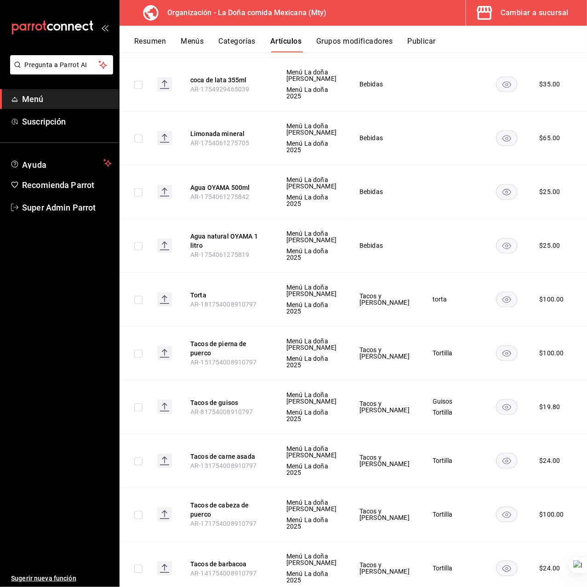
scroll to position [0, 0]
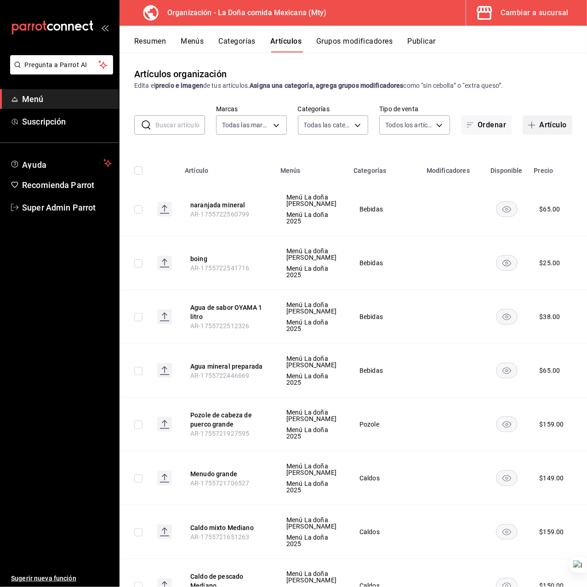
click at [533, 122] on button "Artículo" at bounding box center [547, 124] width 50 height 19
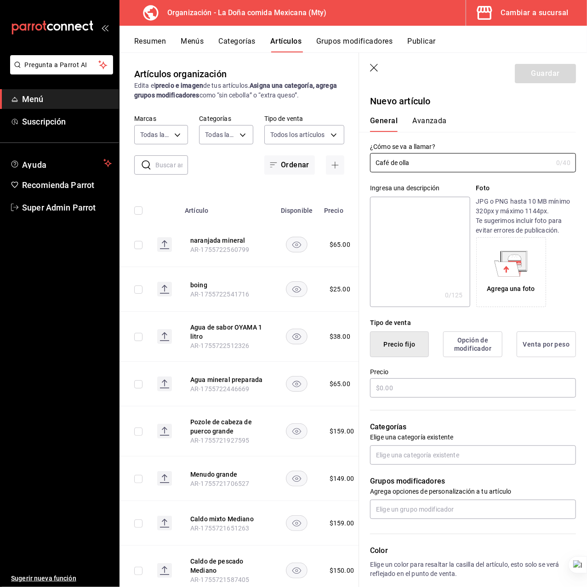
type input "AR-1755722635255"
click at [411, 162] on input "text" at bounding box center [461, 162] width 182 height 18
type input "Café de olla"
click at [403, 214] on textarea at bounding box center [420, 252] width 100 height 110
paste textarea "Café de olla"
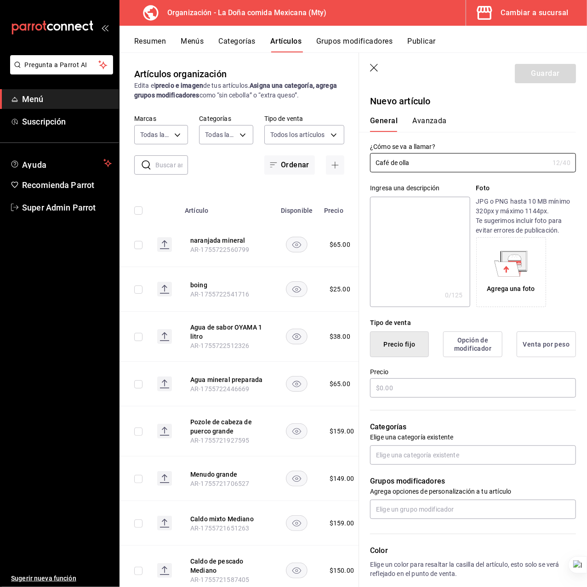
type textarea "Café de olla"
type textarea "x"
type textarea "Café de olla"
click at [407, 390] on input "text" at bounding box center [473, 387] width 206 height 19
type textarea "x"
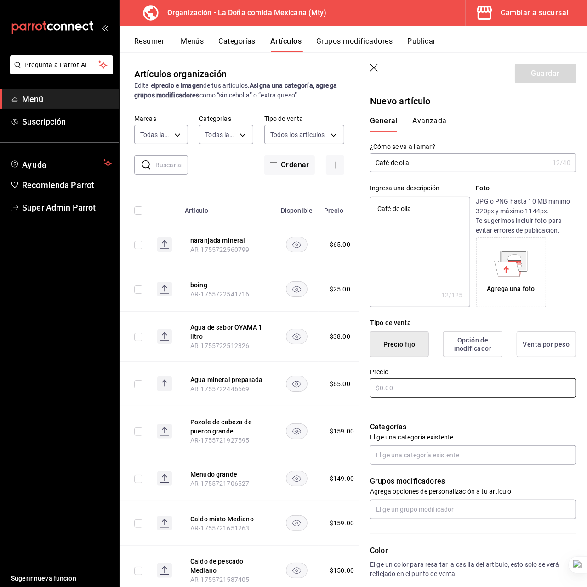
type input "$4.00"
type textarea "x"
type input "$40.00"
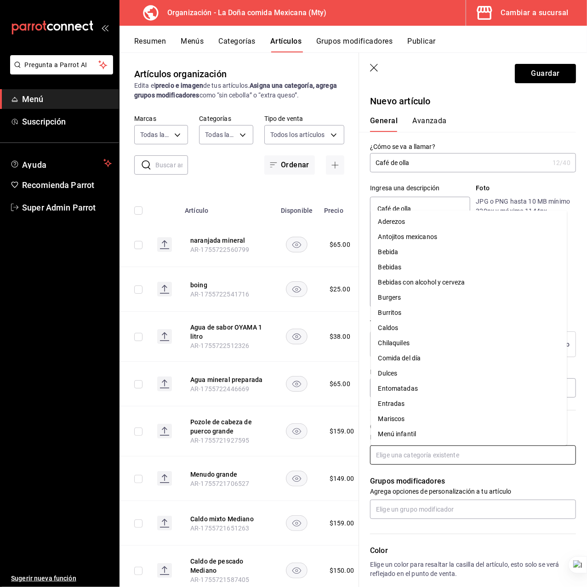
click at [427, 453] on input "text" at bounding box center [473, 454] width 206 height 19
click at [402, 267] on li "Bebidas" at bounding box center [469, 267] width 196 height 15
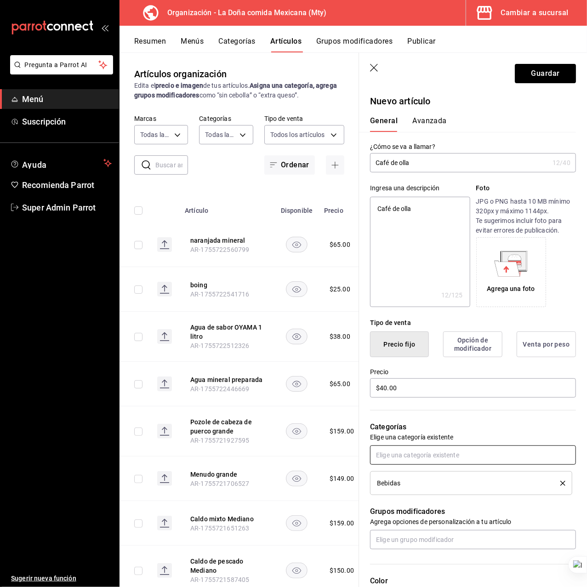
scroll to position [179, 0]
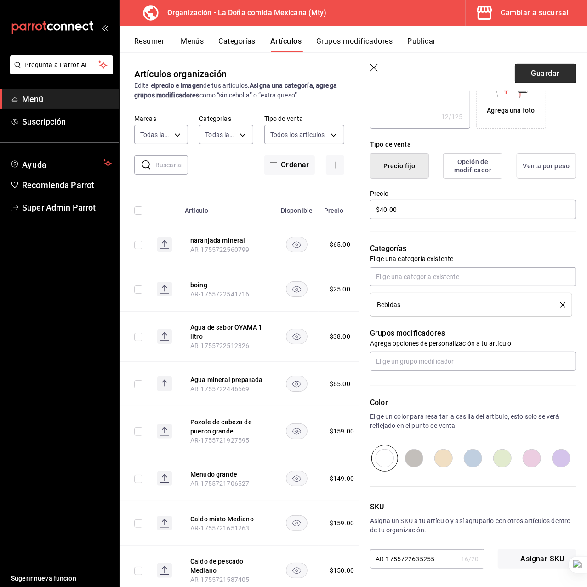
click at [517, 76] on button "Guardar" at bounding box center [545, 73] width 61 height 19
type textarea "x"
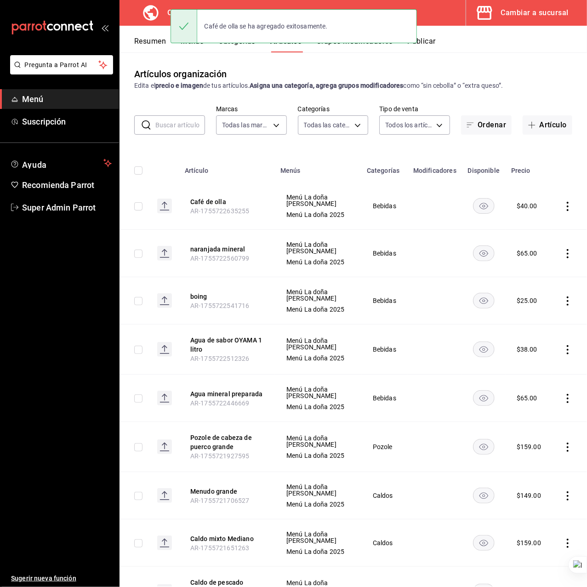
click at [148, 38] on button "Resumen" at bounding box center [150, 45] width 32 height 16
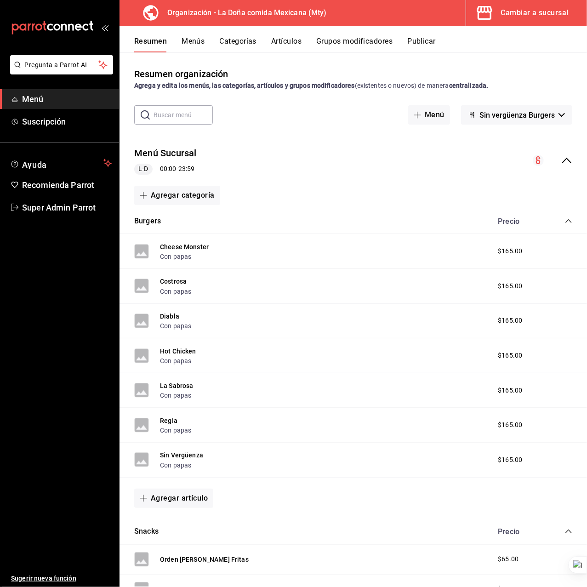
click at [337, 212] on div "Burgers Precio" at bounding box center [352, 222] width 467 height 26
drag, startPoint x: 552, startPoint y: 221, endPoint x: 558, endPoint y: 221, distance: 5.5
click at [558, 221] on div "Precio" at bounding box center [530, 221] width 84 height 9
click at [565, 221] on icon "collapse-category-row" at bounding box center [568, 220] width 7 height 7
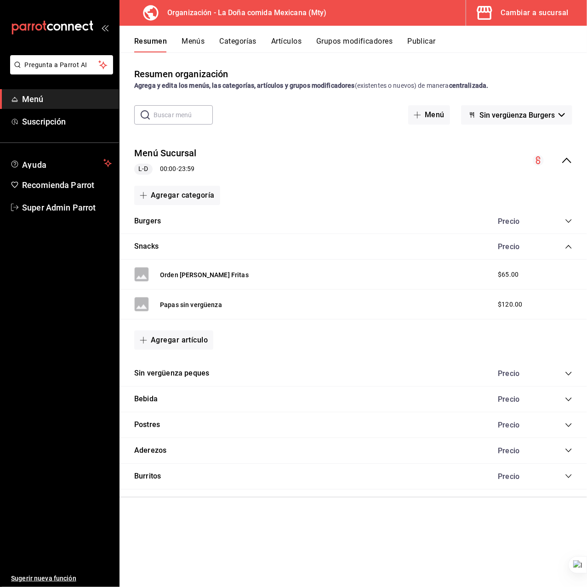
click at [488, 114] on span "Sin vergüenza Burgers" at bounding box center [516, 115] width 75 height 9
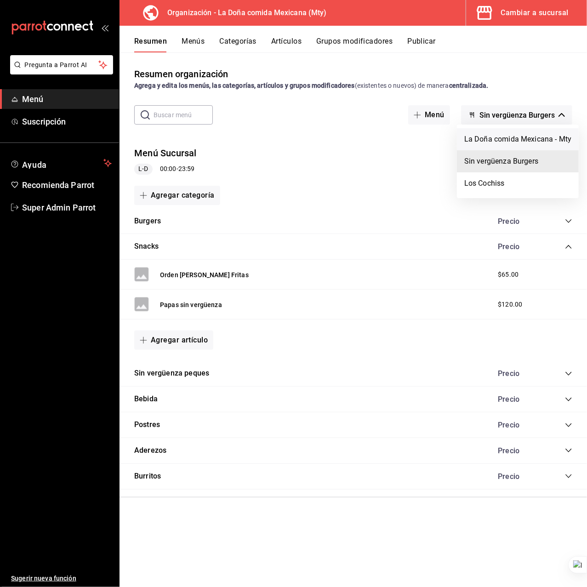
click at [494, 136] on li "La Doña comida Mexicana - Mty" at bounding box center [518, 139] width 122 height 22
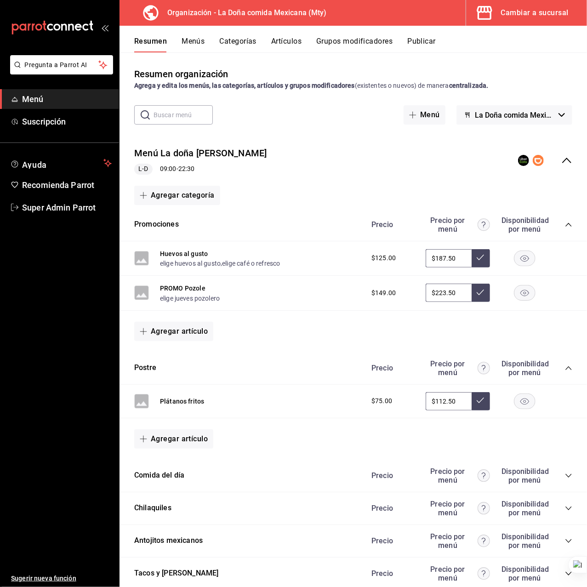
click at [565, 224] on icon "collapse-category-row" at bounding box center [568, 224] width 7 height 7
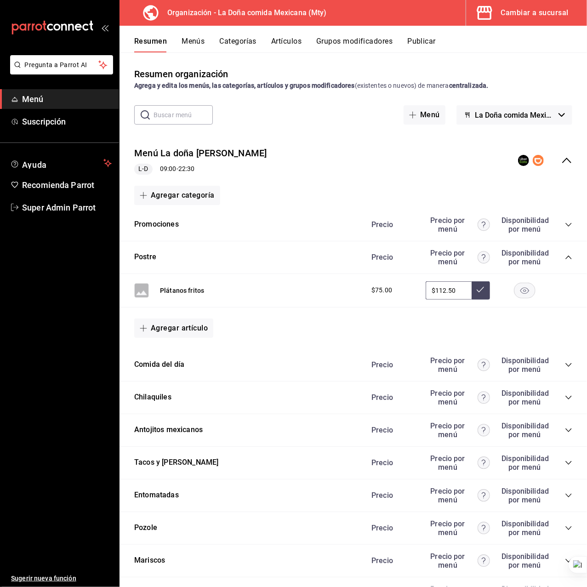
click at [558, 251] on div "Precio Precio por menú Disponibilidad por menú" at bounding box center [467, 257] width 210 height 17
click at [565, 255] on icon "collapse-category-row" at bounding box center [568, 257] width 7 height 7
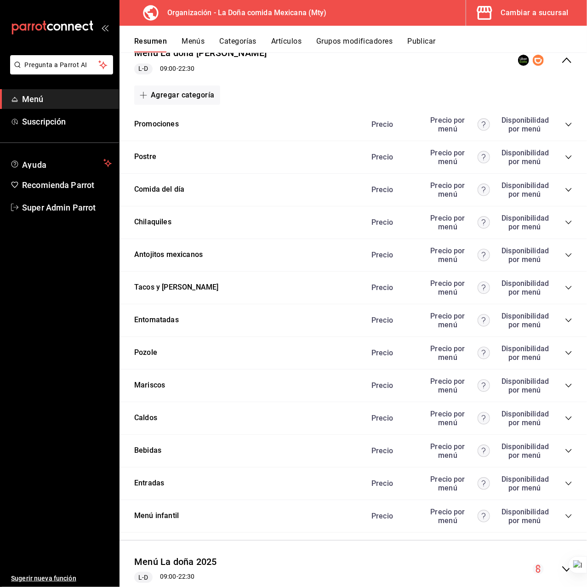
scroll to position [122, 0]
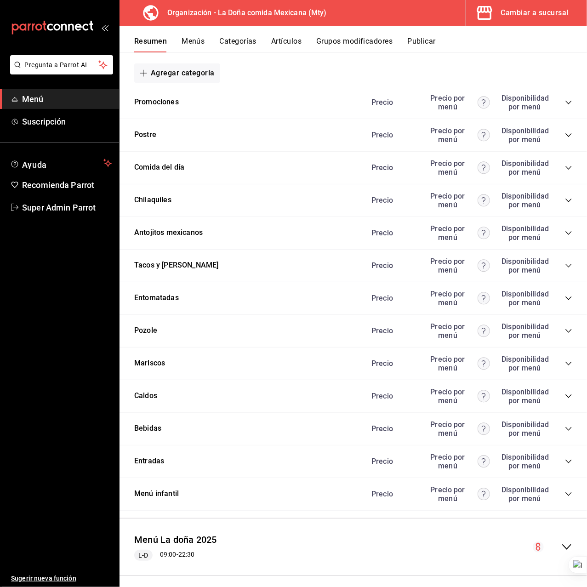
click at [565, 427] on icon "collapse-category-row" at bounding box center [568, 429] width 6 height 4
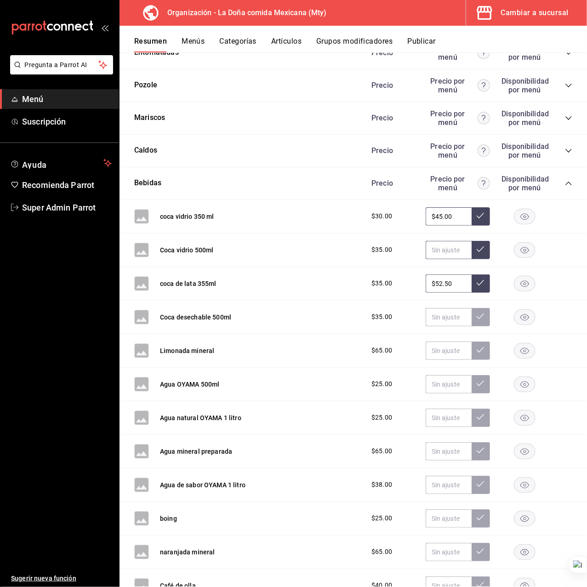
scroll to position [429, 0]
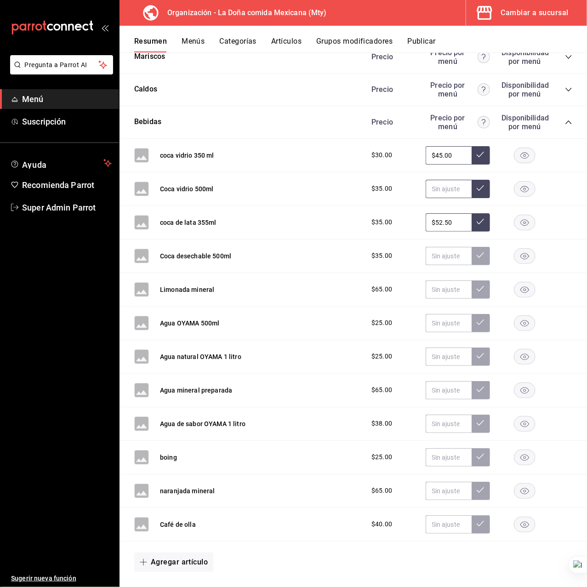
click at [434, 190] on input "text" at bounding box center [448, 189] width 46 height 18
click at [430, 188] on input "text" at bounding box center [448, 189] width 46 height 18
click at [432, 226] on input "$52.50" at bounding box center [448, 222] width 46 height 18
click at [437, 189] on input "text" at bounding box center [448, 189] width 46 height 18
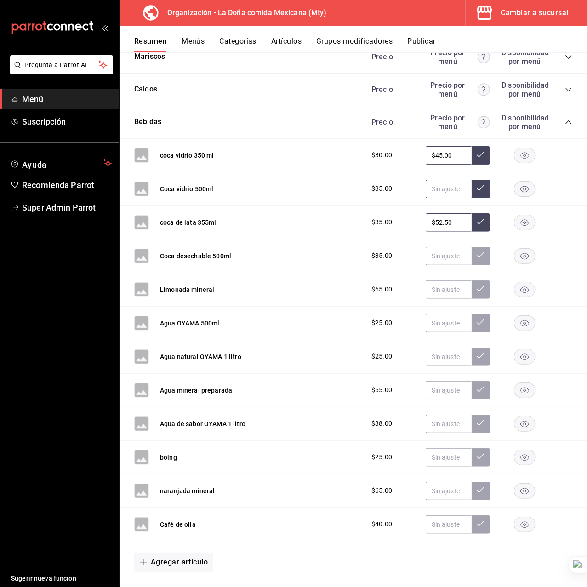
paste input "$52.50"
type input "$52.50"
click at [476, 189] on icon at bounding box center [479, 187] width 7 height 7
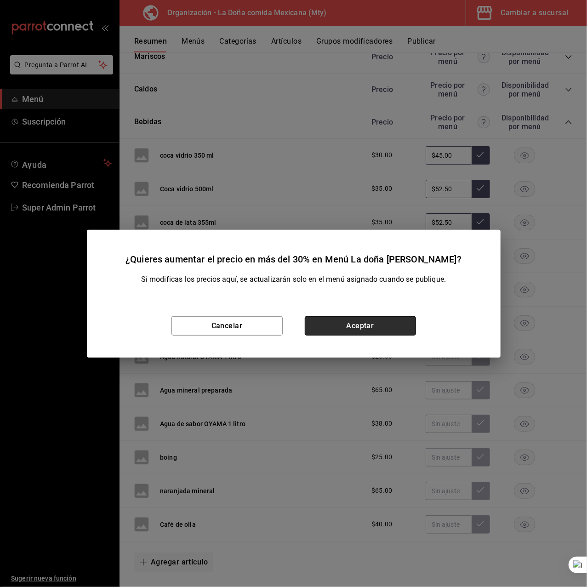
click at [398, 326] on button "Aceptar" at bounding box center [360, 325] width 111 height 19
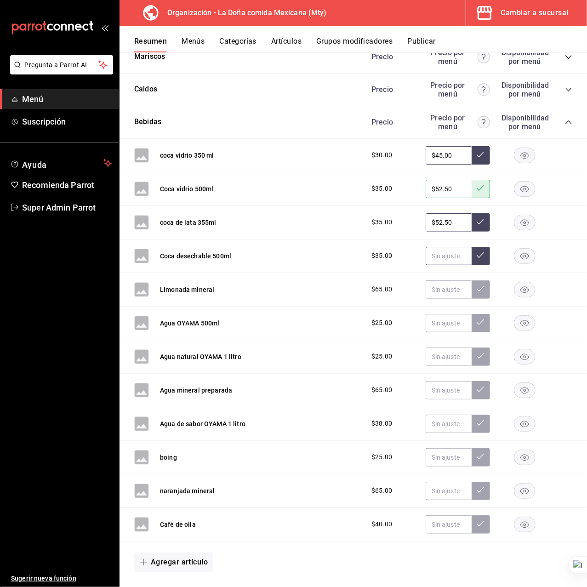
click at [439, 259] on input "text" at bounding box center [448, 256] width 46 height 18
paste input "$52.50"
type input "$52.50"
click at [476, 258] on button at bounding box center [480, 256] width 18 height 18
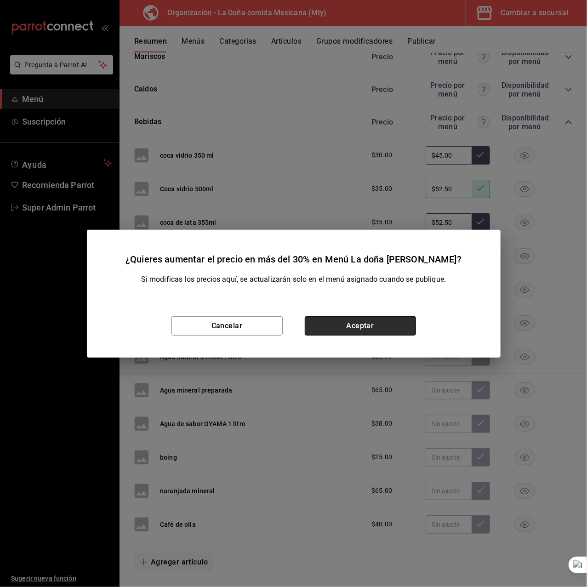
click at [385, 321] on button "Aceptar" at bounding box center [360, 325] width 111 height 19
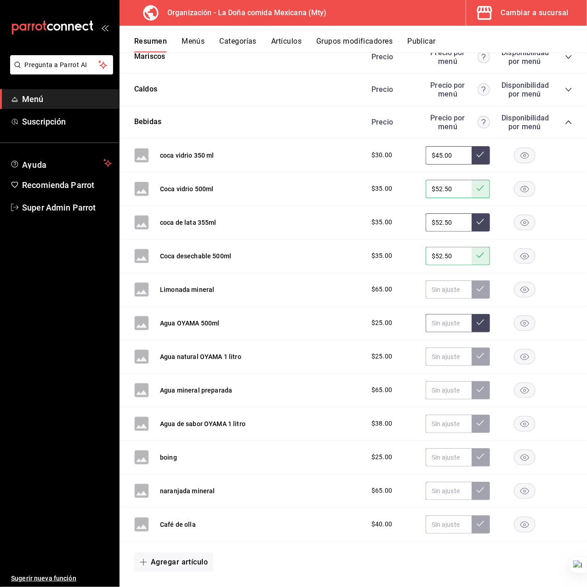
click at [425, 322] on input "text" at bounding box center [448, 323] width 46 height 18
click at [426, 285] on input "text" at bounding box center [448, 289] width 46 height 18
click at [449, 289] on input "text" at bounding box center [448, 289] width 46 height 18
click at [449, 289] on input "$97.50" at bounding box center [448, 289] width 46 height 18
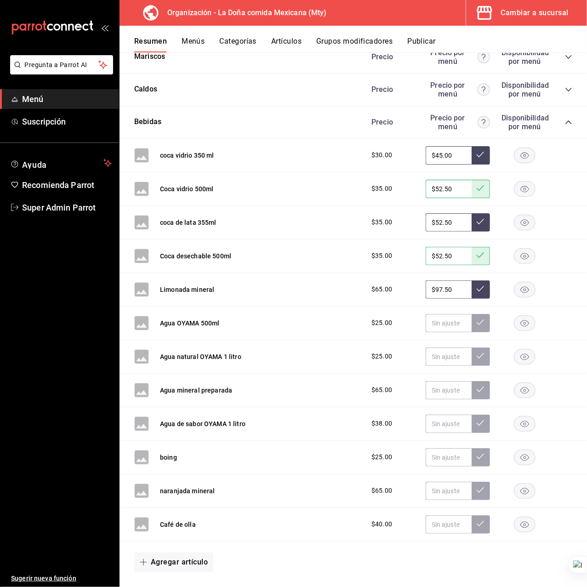
click at [449, 289] on input "$97.50" at bounding box center [448, 289] width 46 height 18
type input "$97.50"
click at [476, 285] on icon at bounding box center [479, 288] width 7 height 7
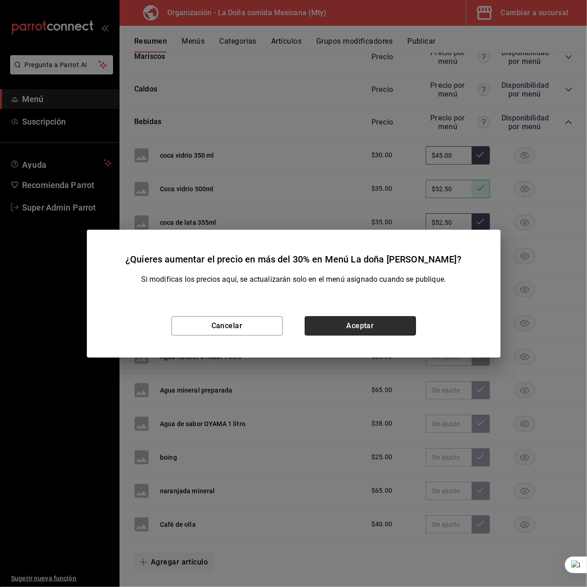
click at [387, 324] on button "Aceptar" at bounding box center [360, 325] width 111 height 19
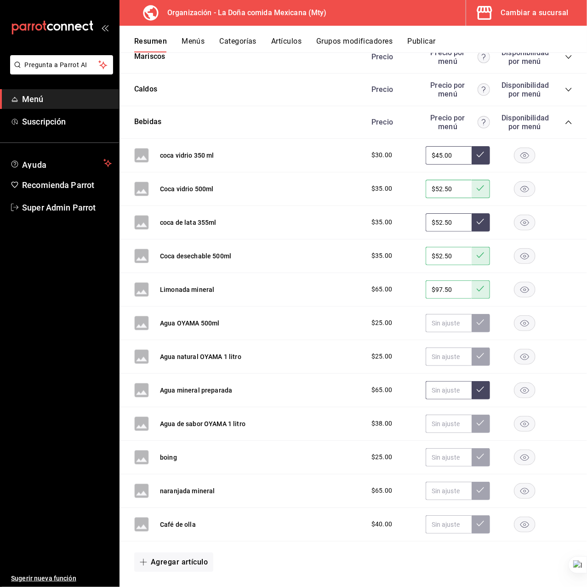
click at [427, 385] on input "text" at bounding box center [448, 390] width 46 height 18
paste input "$97.50"
type input "$97.50"
click at [476, 385] on icon at bounding box center [479, 388] width 7 height 7
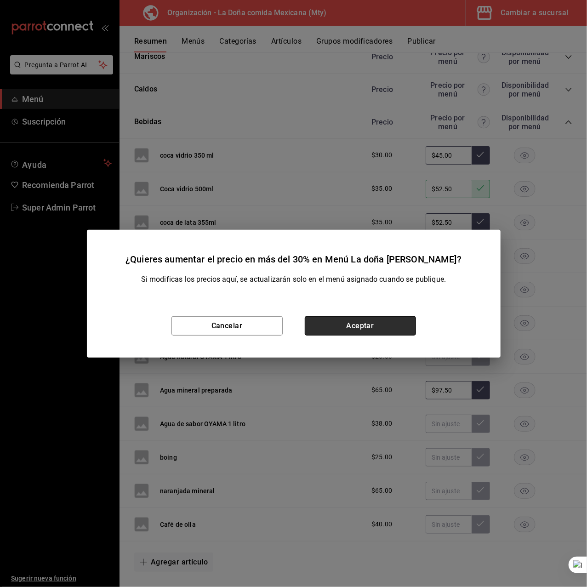
click at [382, 331] on button "Aceptar" at bounding box center [360, 325] width 111 height 19
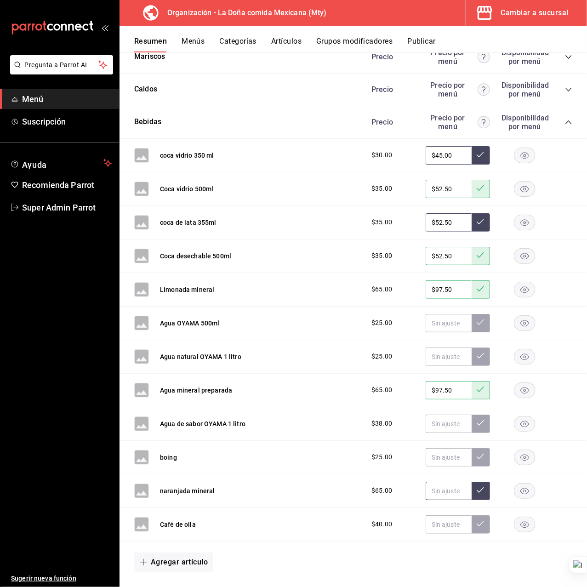
click at [445, 494] on input "text" at bounding box center [448, 490] width 46 height 18
paste input "$97.50"
type input "$97.50"
click at [476, 487] on icon at bounding box center [479, 489] width 7 height 7
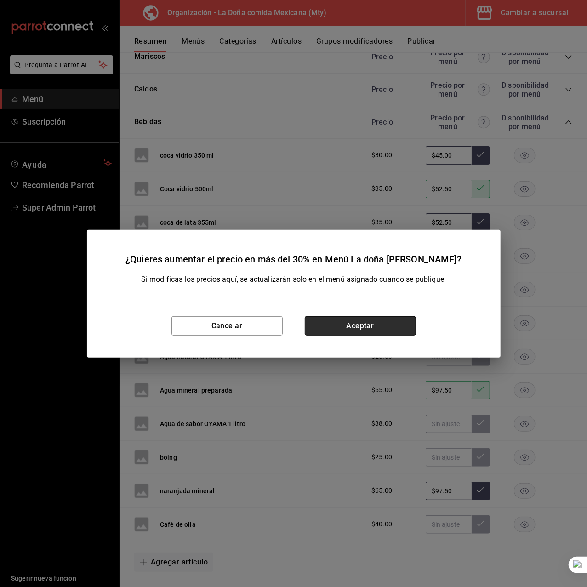
click at [385, 333] on button "Aceptar" at bounding box center [360, 325] width 111 height 19
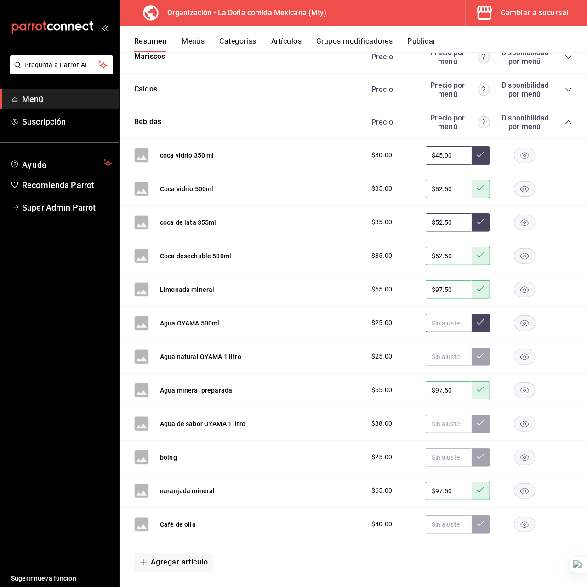
click at [427, 324] on input "text" at bounding box center [448, 323] width 46 height 18
click at [428, 324] on input "$34.50" at bounding box center [448, 323] width 46 height 18
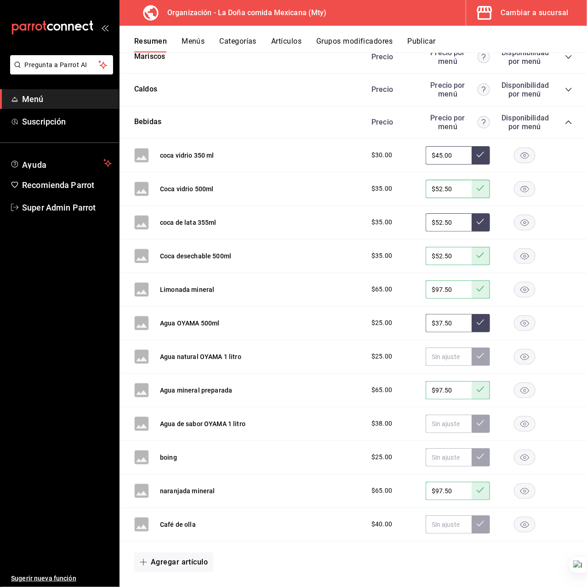
click at [428, 324] on input "$37.50" at bounding box center [448, 323] width 46 height 18
type input "$37.50"
click at [476, 320] on icon at bounding box center [479, 321] width 7 height 7
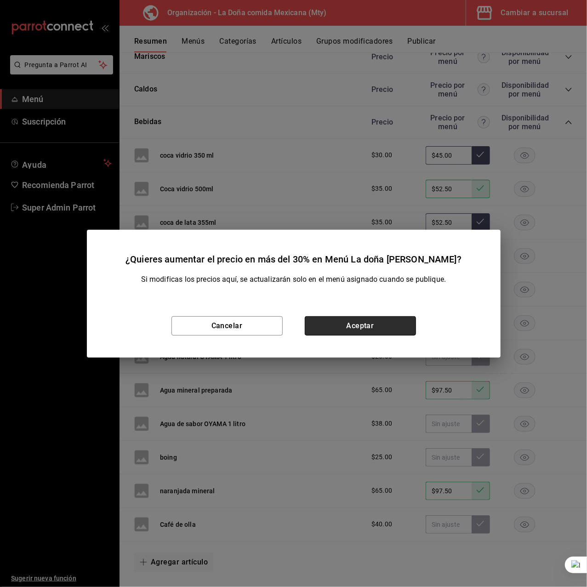
click at [368, 322] on button "Aceptar" at bounding box center [360, 325] width 111 height 19
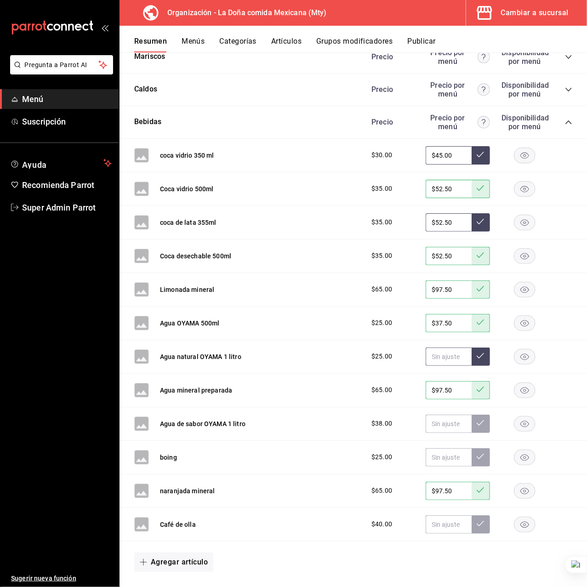
click at [428, 357] on input "text" at bounding box center [448, 356] width 46 height 18
paste input "$37.50"
type input "$37.50"
click at [476, 355] on icon at bounding box center [479, 355] width 7 height 7
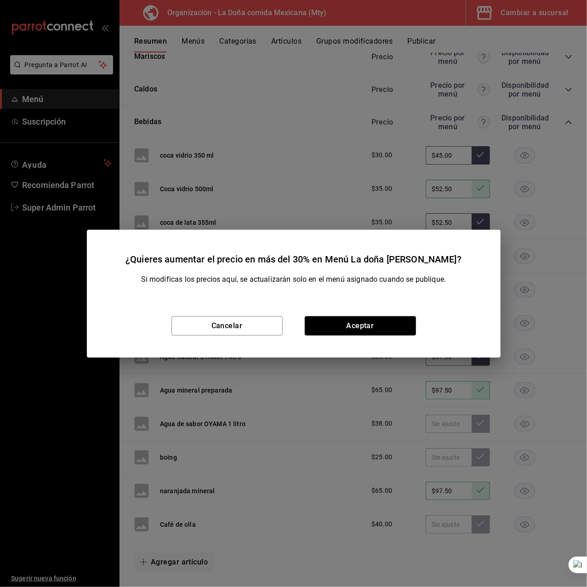
click at [375, 336] on div "Cancelar Aceptar" at bounding box center [293, 325] width 413 height 63
click at [375, 329] on button "Aceptar" at bounding box center [360, 325] width 111 height 19
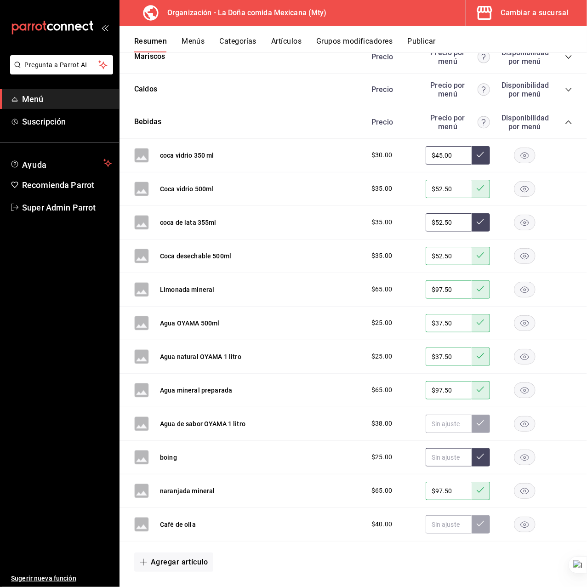
click at [427, 456] on input "text" at bounding box center [448, 457] width 46 height 18
paste input "$37.50"
type input "$37.50"
click at [475, 455] on button at bounding box center [480, 457] width 18 height 18
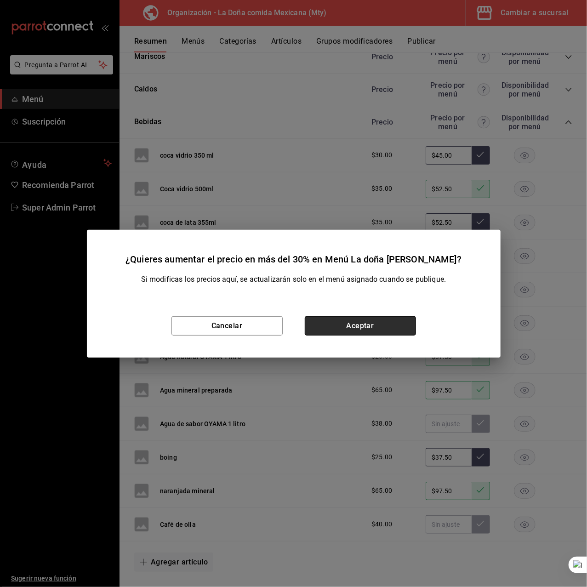
click at [373, 332] on button "Aceptar" at bounding box center [360, 325] width 111 height 19
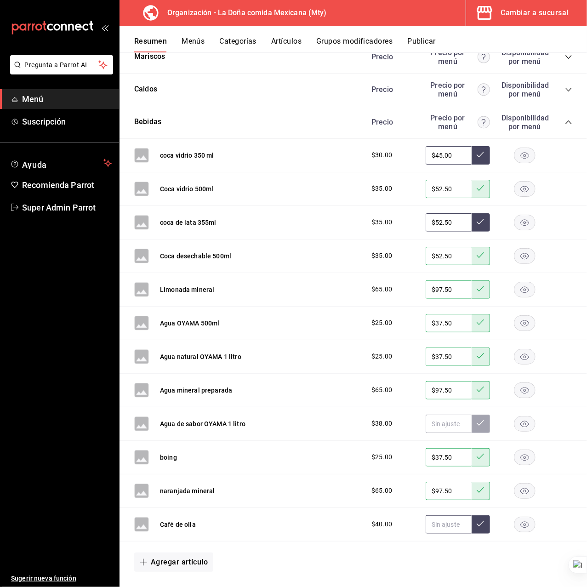
click at [436, 521] on input "text" at bounding box center [448, 524] width 46 height 18
type input "$60.00"
click at [471, 524] on button at bounding box center [480, 524] width 18 height 18
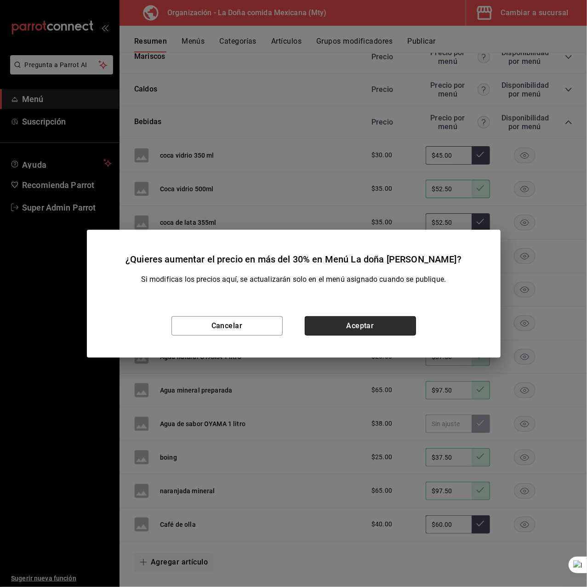
click at [355, 321] on button "Aceptar" at bounding box center [360, 325] width 111 height 19
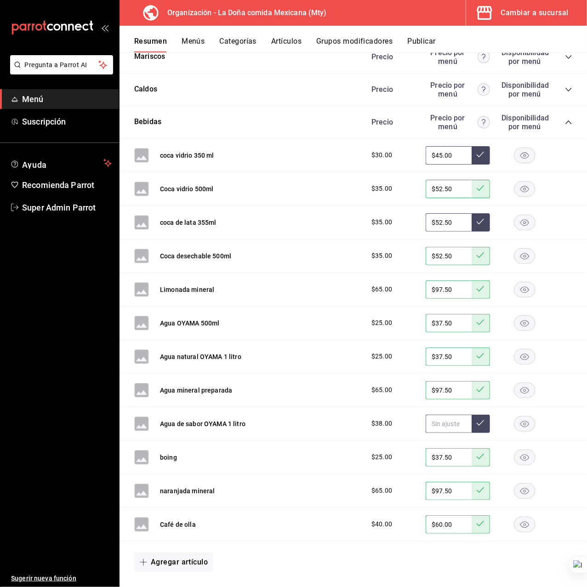
click at [432, 423] on input "text" at bounding box center [448, 423] width 46 height 18
type input "$57.00"
click at [477, 421] on button at bounding box center [480, 423] width 18 height 18
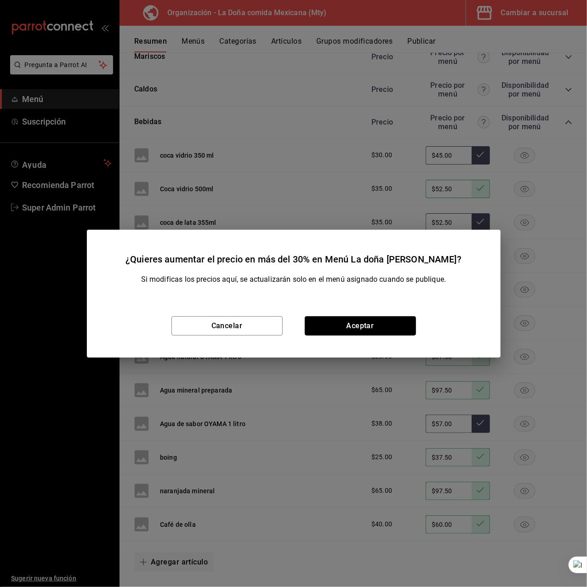
click at [394, 323] on button "Aceptar" at bounding box center [360, 325] width 111 height 19
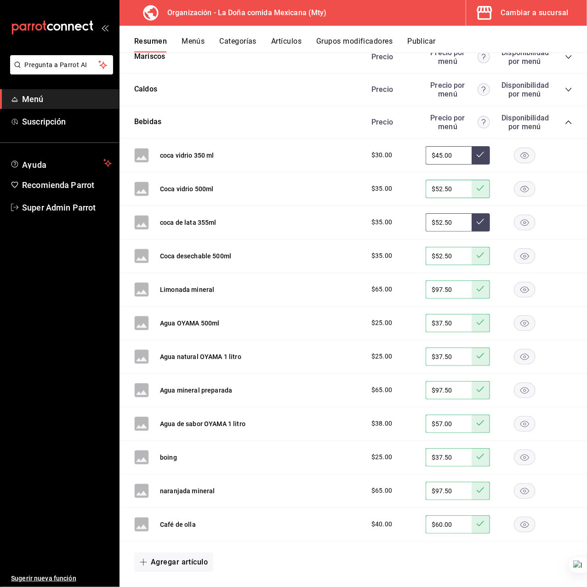
scroll to position [184, 0]
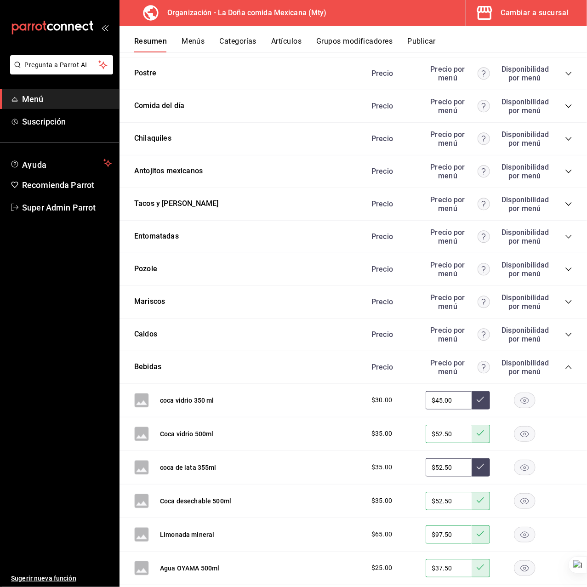
click at [193, 43] on button "Menús" at bounding box center [192, 45] width 23 height 16
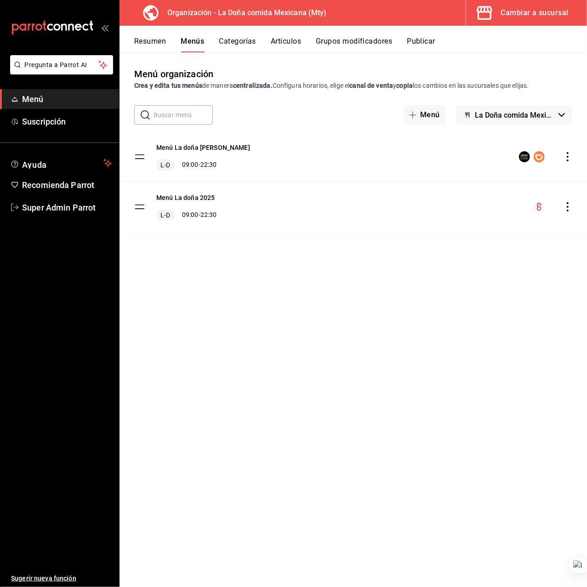
click at [144, 45] on button "Resumen" at bounding box center [150, 45] width 32 height 16
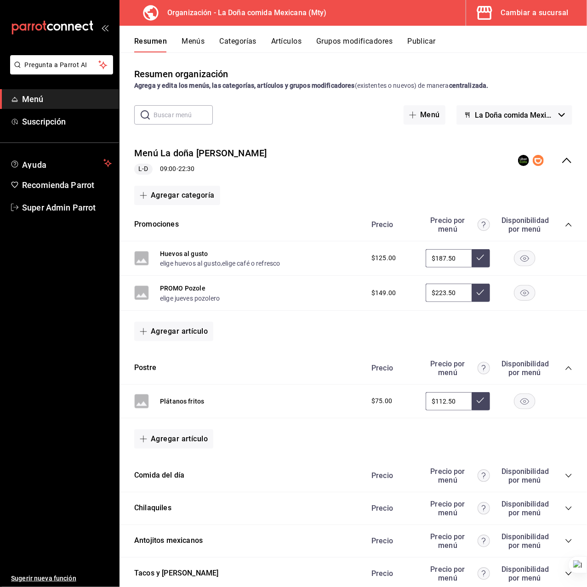
click at [561, 159] on icon "collapse-menu-row" at bounding box center [566, 160] width 11 height 11
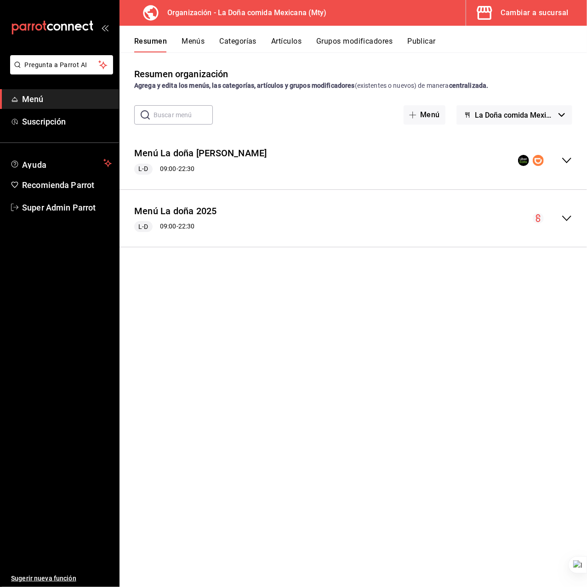
click at [304, 208] on div "Menú La doña 2025 L-D 09:00 - 22:30" at bounding box center [352, 218] width 467 height 43
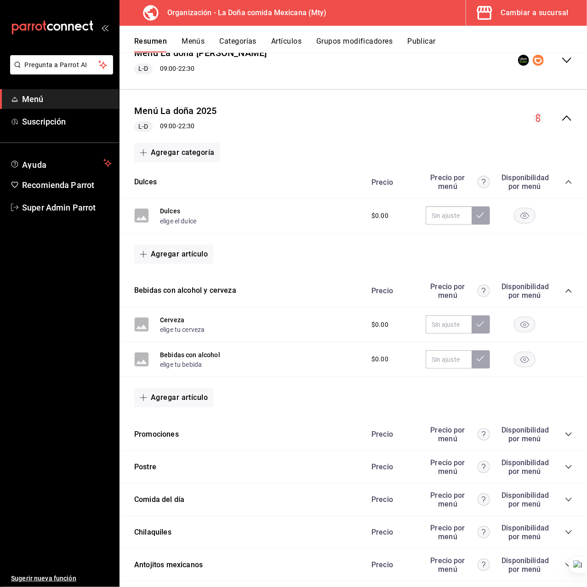
scroll to position [122, 0]
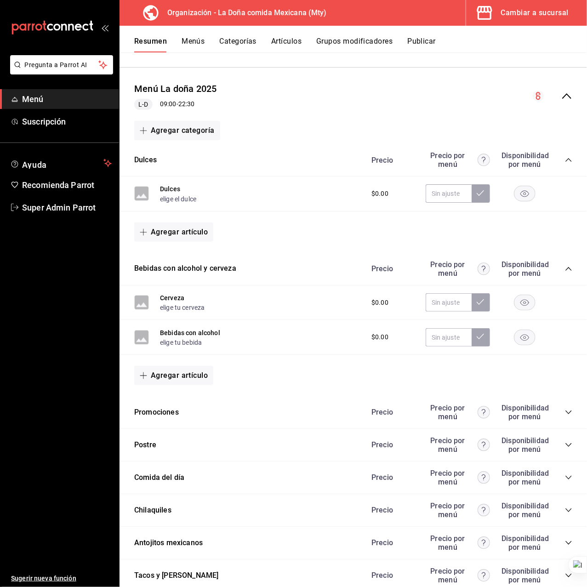
click at [565, 159] on icon "collapse-category-row" at bounding box center [568, 160] width 6 height 4
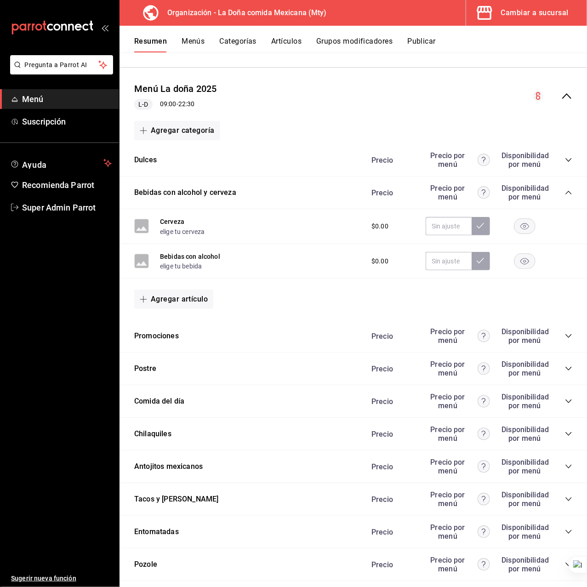
click at [563, 187] on div "Bebidas con alcohol y cerveza Precio Precio por menú Disponibilidad por menú" at bounding box center [352, 192] width 467 height 33
drag, startPoint x: 555, startPoint y: 196, endPoint x: 559, endPoint y: 190, distance: 7.0
click at [559, 191] on div "Precio Precio por menú Disponibilidad por menú" at bounding box center [467, 192] width 210 height 17
click at [565, 190] on icon "collapse-category-row" at bounding box center [568, 192] width 7 height 7
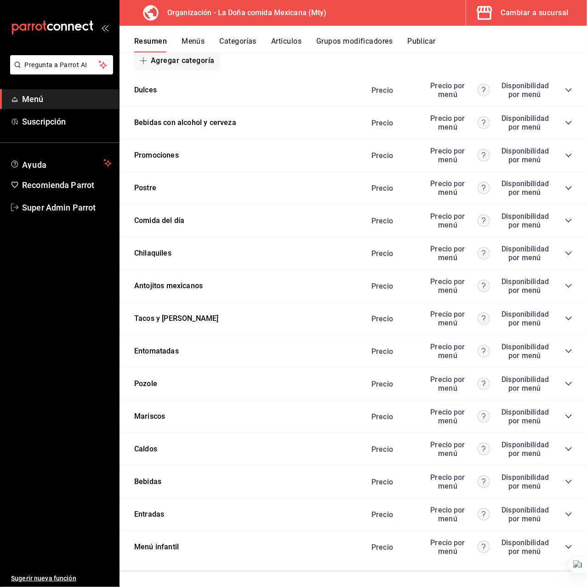
scroll to position [193, 0]
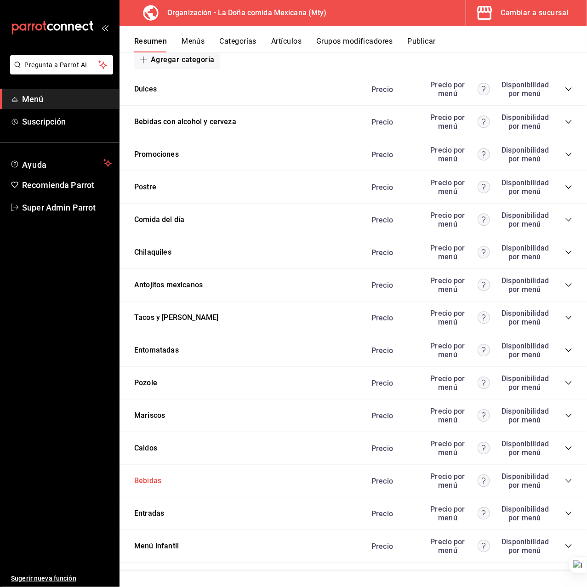
click at [157, 478] on button "Bebidas" at bounding box center [147, 481] width 27 height 11
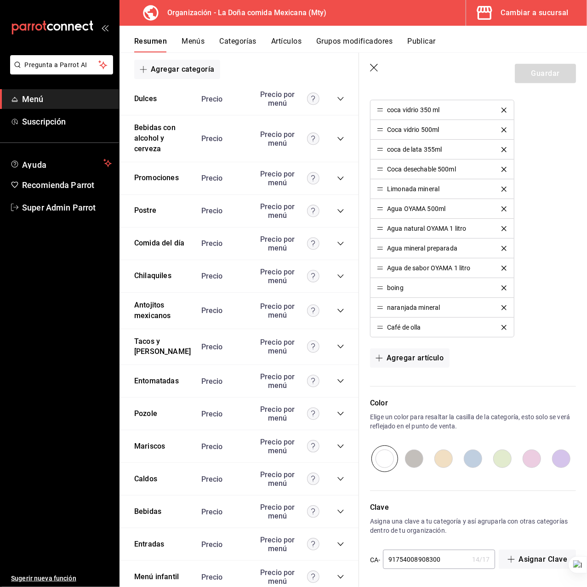
scroll to position [298, 0]
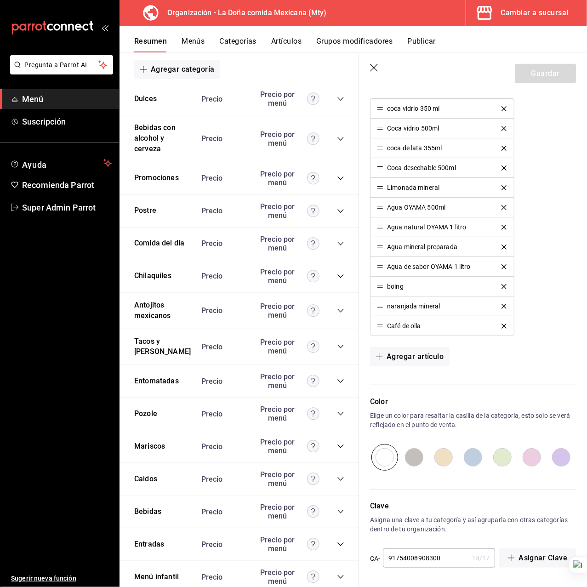
click at [379, 70] on icon "button" at bounding box center [374, 68] width 9 height 9
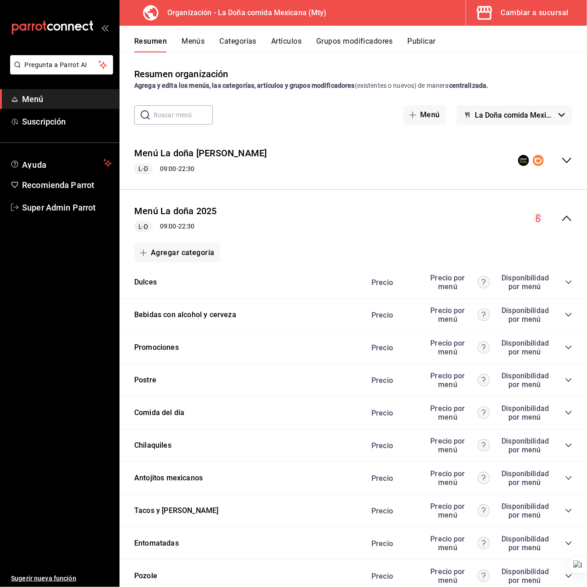
click at [291, 42] on button "Artículos" at bounding box center [286, 45] width 30 height 16
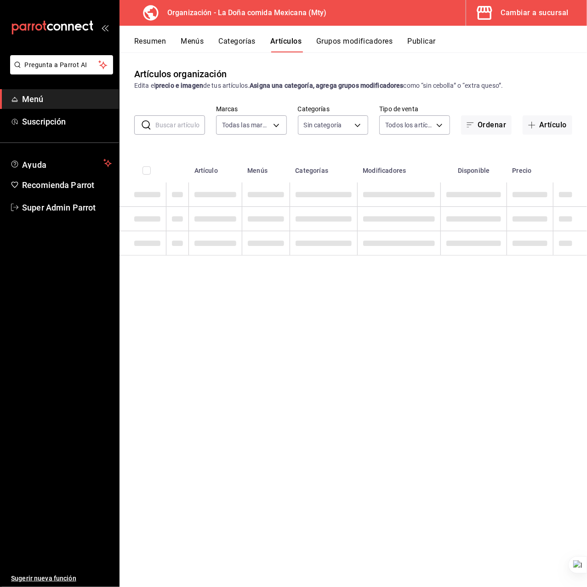
type input "e53f178e-f565-49bf-8aa1-199855f6bcb3,dba9cd53-48a2-4d44-8bea-60e37a8bb589,c8083…"
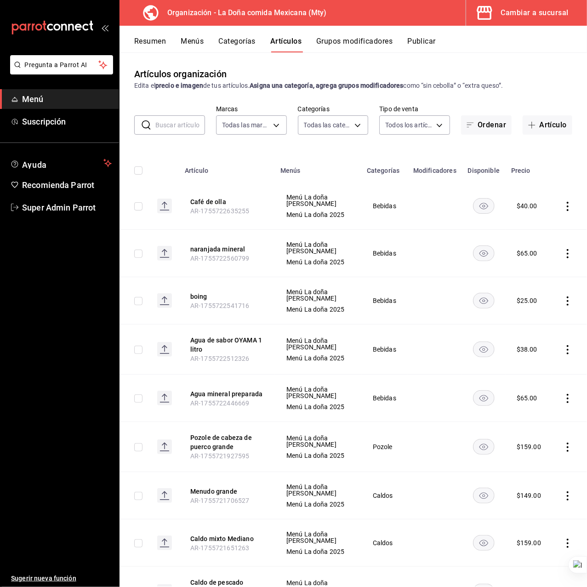
type input "31a5496a-1413-40c7-bfa9-a6291bd9bffe,2237f7a2-862e-4498-9588-4691ed35077b,c5aec…"
click at [352, 125] on body "Pregunta a Parrot AI Menú Suscripción Ayuda Recomienda Parrot Super Admin Parro…" at bounding box center [293, 293] width 587 height 587
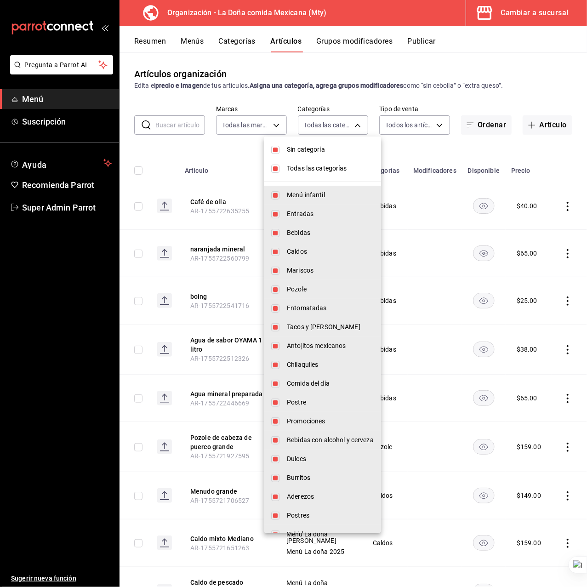
click at [318, 166] on span "Todas las categorías" at bounding box center [330, 169] width 87 height 10
checkbox input "false"
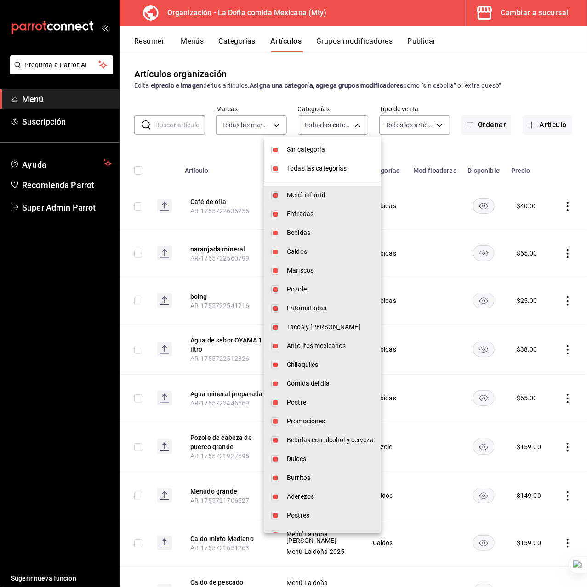
checkbox input "false"
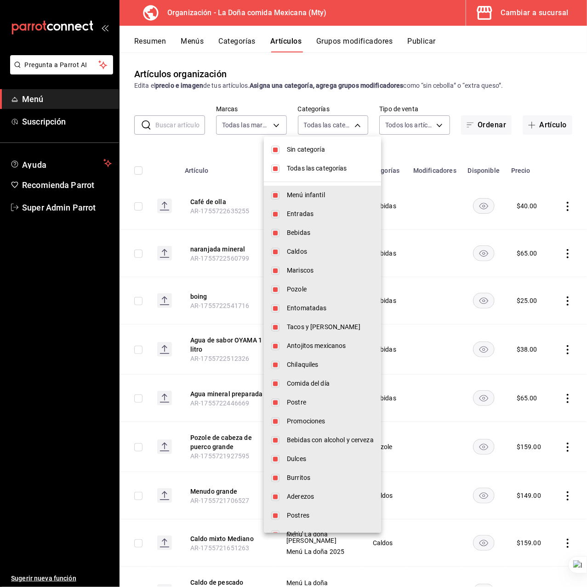
checkbox input "false"
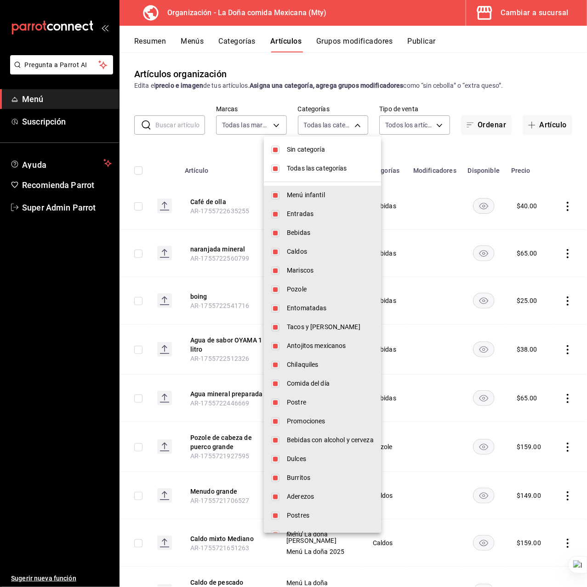
checkbox input "false"
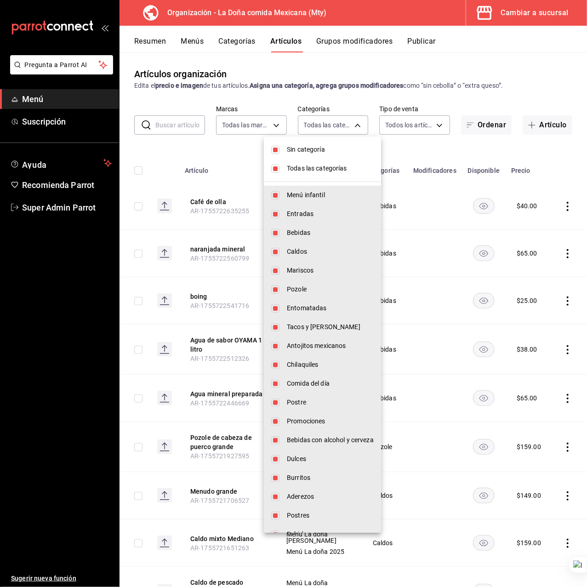
checkbox input "false"
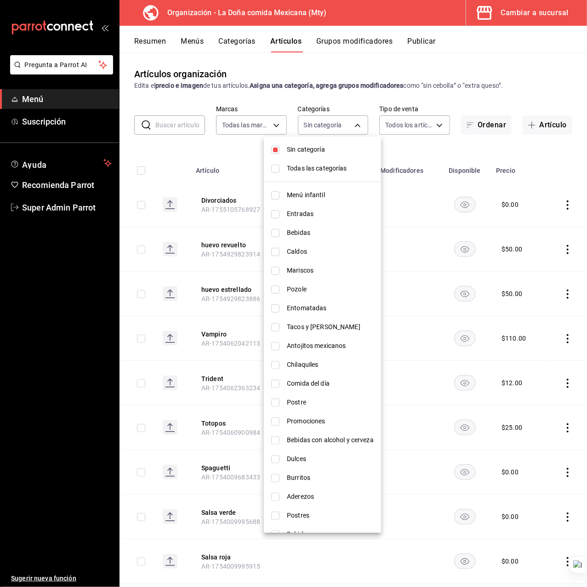
click at [316, 145] on span "Sin categoría" at bounding box center [330, 150] width 87 height 10
checkbox input "false"
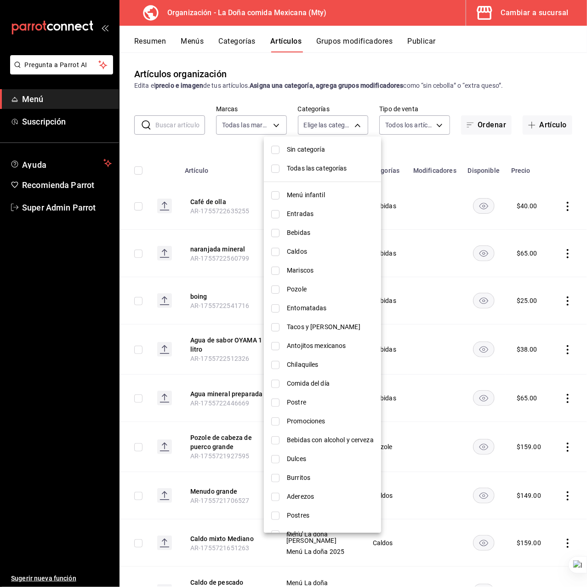
click at [317, 229] on span "Bebidas" at bounding box center [330, 233] width 87 height 10
type input "c5aec5e6-73a4-428b-8800-6ffddcaa4446"
checkbox input "true"
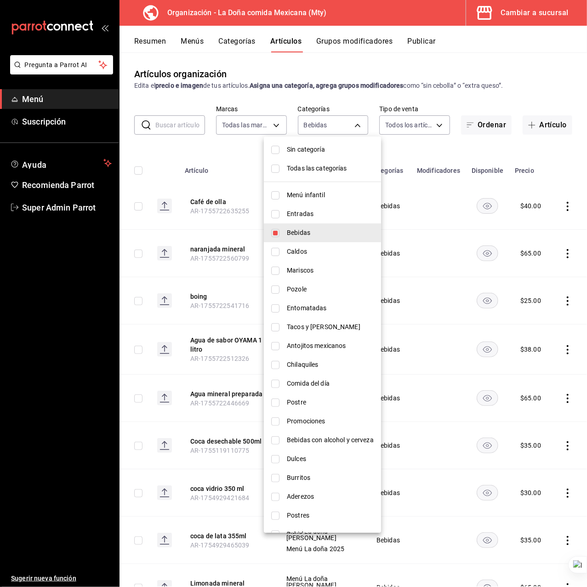
click at [249, 148] on div at bounding box center [293, 293] width 587 height 587
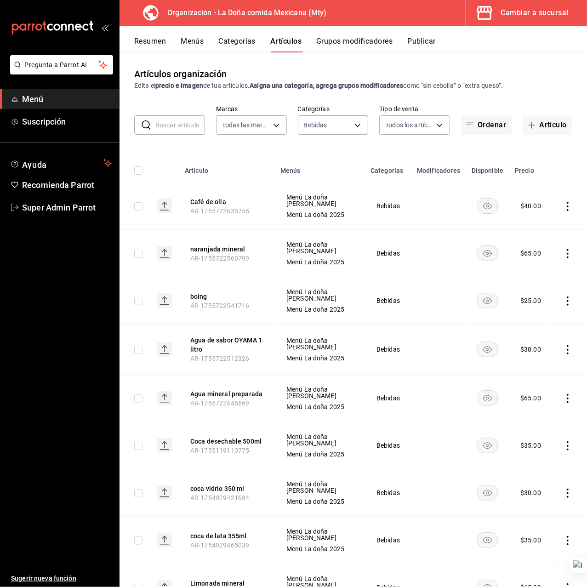
click at [336, 37] on button "Grupos modificadores" at bounding box center [354, 45] width 76 height 16
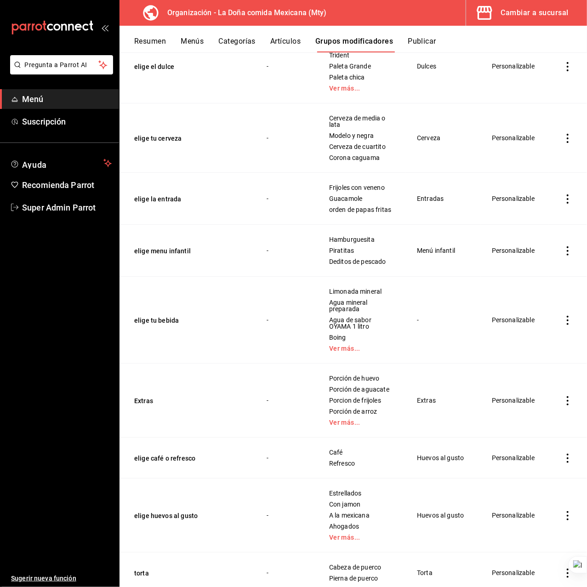
scroll to position [1103, 0]
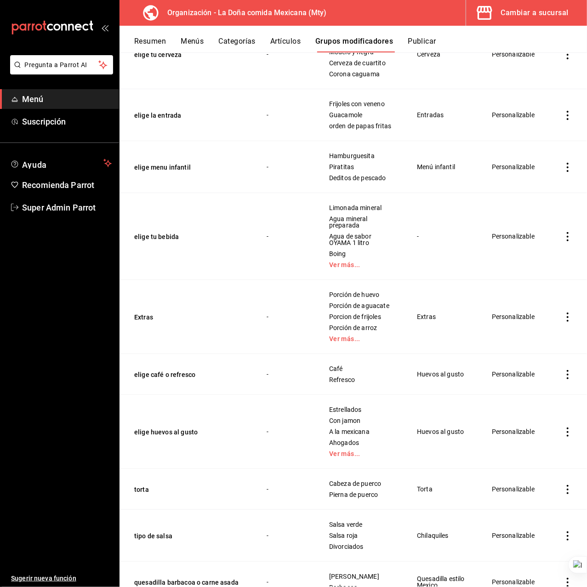
click at [563, 241] on icon "actions" at bounding box center [567, 236] width 9 height 9
click at [517, 311] on div at bounding box center [510, 312] width 17 height 9
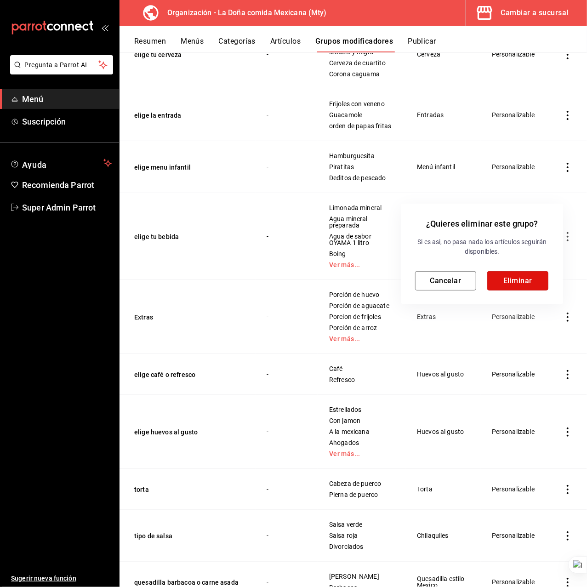
click at [502, 284] on button "Eliminar" at bounding box center [517, 280] width 61 height 19
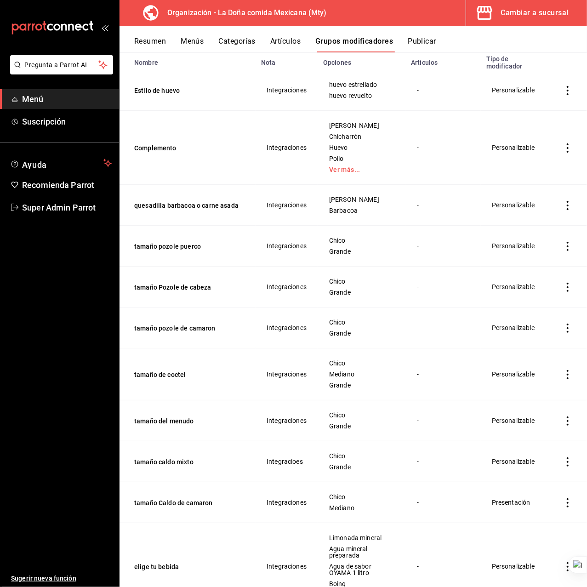
scroll to position [0, 0]
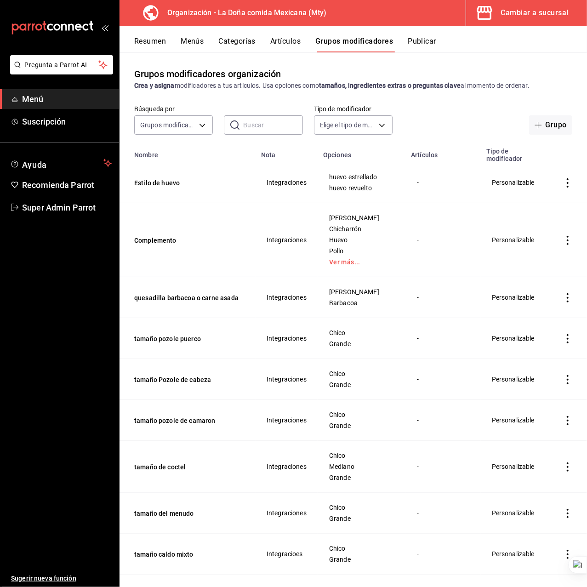
click at [191, 34] on div "Resumen Menús Categorías Artículos Grupos modificadores Publicar" at bounding box center [352, 39] width 467 height 27
click at [192, 41] on button "Menús" at bounding box center [192, 45] width 23 height 16
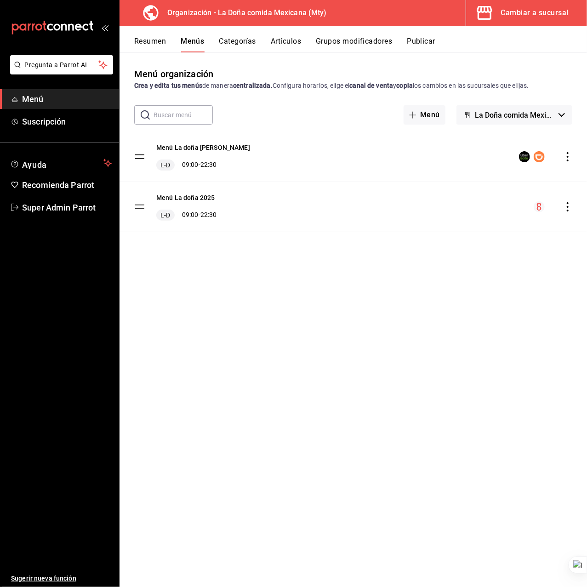
click at [566, 153] on icon "actions" at bounding box center [567, 156] width 9 height 9
click at [272, 289] on div at bounding box center [293, 293] width 587 height 587
click at [568, 157] on icon "actions" at bounding box center [567, 156] width 9 height 9
click at [253, 165] on div at bounding box center [293, 293] width 587 height 587
click at [236, 45] on button "Categorías" at bounding box center [237, 45] width 37 height 16
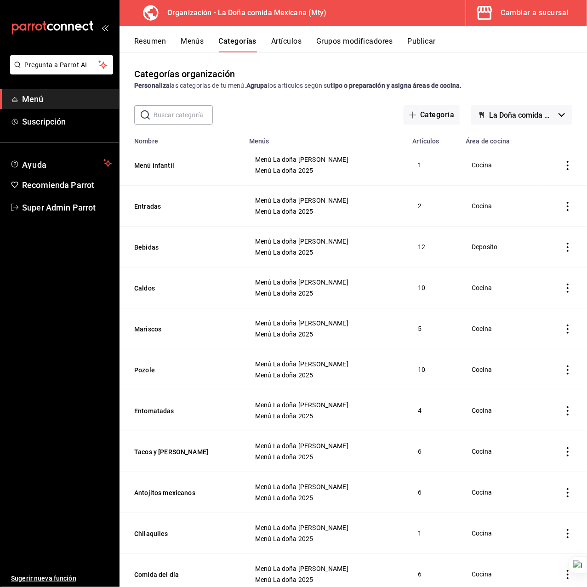
click at [193, 44] on button "Menús" at bounding box center [192, 45] width 23 height 16
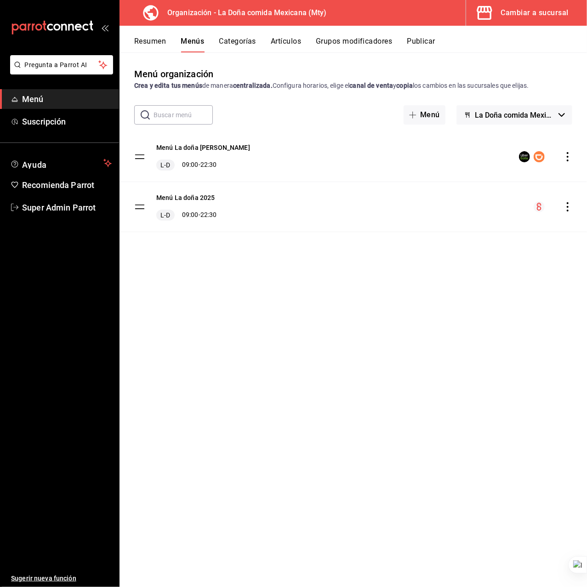
click at [567, 155] on icon "actions" at bounding box center [567, 156] width 9 height 9
click at [468, 328] on div at bounding box center [293, 293] width 587 height 587
click at [566, 204] on icon "actions" at bounding box center [567, 206] width 9 height 9
click at [268, 275] on div at bounding box center [293, 293] width 587 height 587
click at [208, 143] on button "Menú La doña Deliverys" at bounding box center [203, 147] width 94 height 9
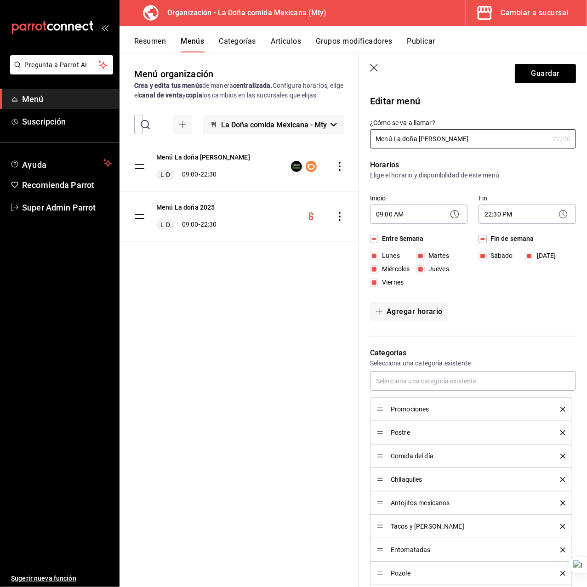
click at [374, 64] on icon "button" at bounding box center [374, 68] width 9 height 9
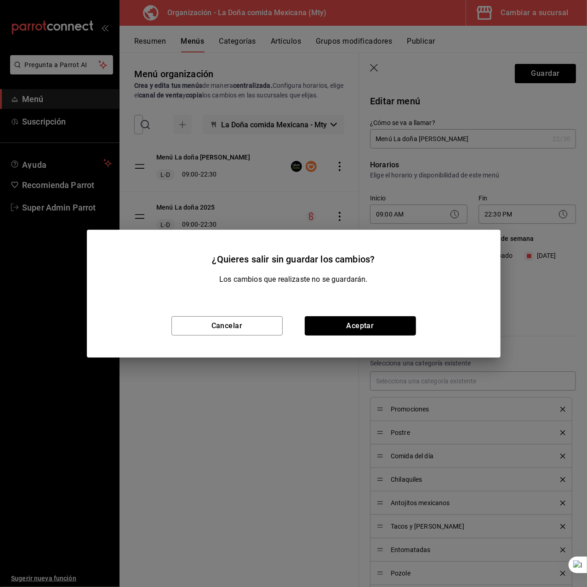
click at [342, 320] on button "Aceptar" at bounding box center [360, 325] width 111 height 19
checkbox input "false"
type input "1755722817395"
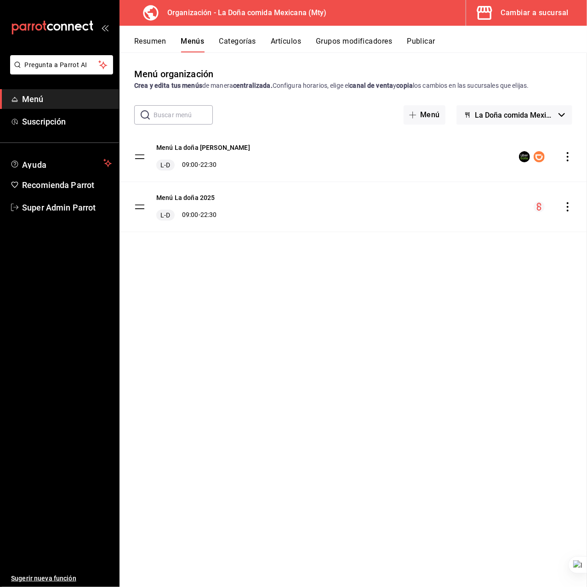
checkbox input "false"
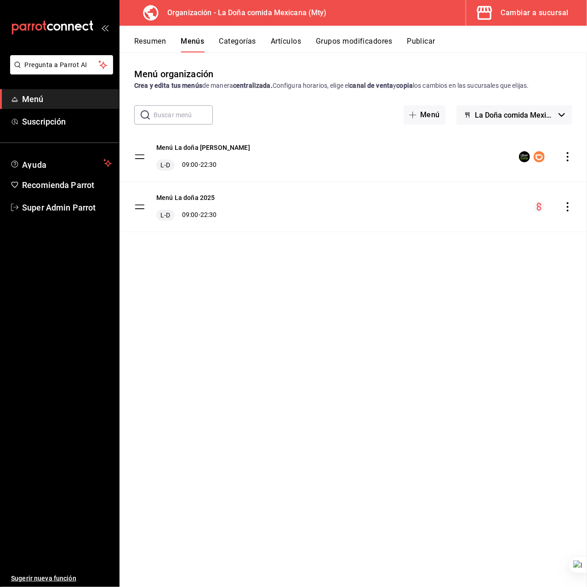
checkbox input "false"
click at [499, 17] on button "Cambiar a sucursal" at bounding box center [522, 13] width 113 height 26
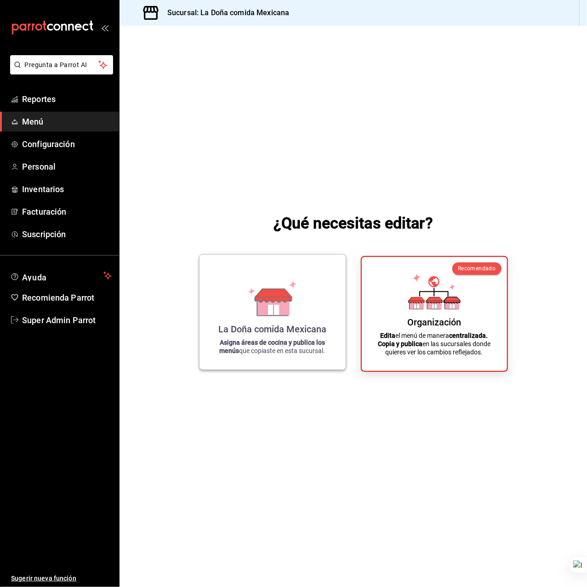
click at [313, 289] on div "La Doña comida Mexicana Asigna áreas de cocina y publica los menús que copiaste…" at bounding box center [272, 312] width 124 height 100
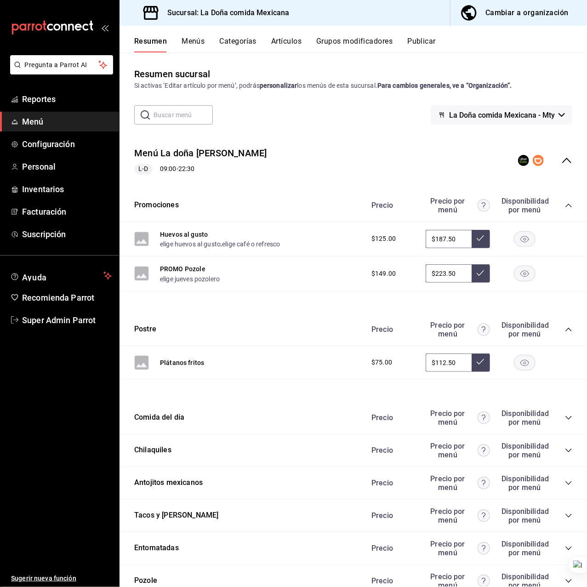
click at [193, 36] on div "Resumen Menús Categorías Artículos Grupos modificadores Publicar" at bounding box center [352, 39] width 467 height 27
click at [517, 7] on div "Cambiar a organización" at bounding box center [526, 12] width 83 height 13
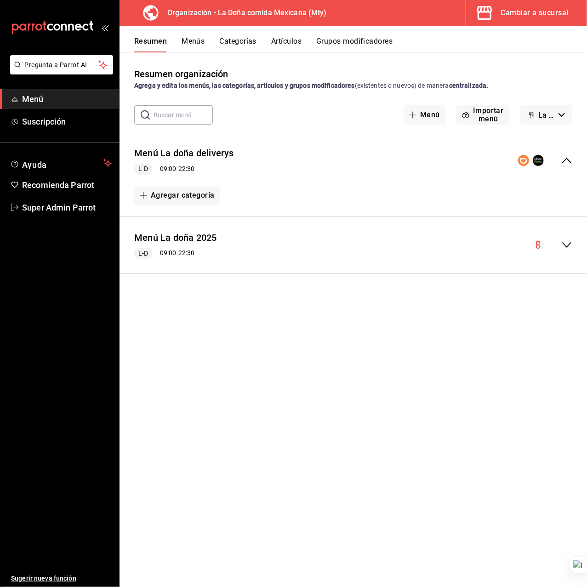
click at [191, 33] on div "Resumen Menús Categorías Artículos Grupos modificadores" at bounding box center [352, 39] width 467 height 27
click at [191, 43] on button "Menús" at bounding box center [192, 45] width 23 height 16
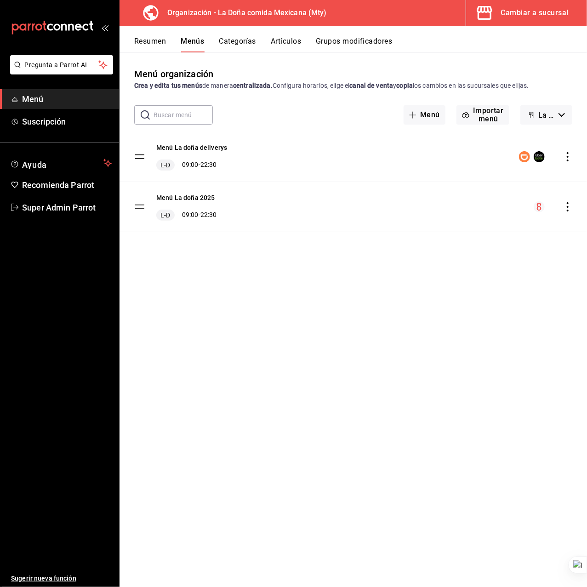
click at [572, 158] on div "Menú La doña deliverys L-D 09:00 - 22:30" at bounding box center [352, 157] width 467 height 50
drag, startPoint x: 570, startPoint y: 159, endPoint x: 567, endPoint y: 163, distance: 4.9
click at [570, 159] on icon "actions" at bounding box center [567, 156] width 9 height 9
click at [499, 209] on li "Copiar en otra sucursal" at bounding box center [486, 215] width 143 height 19
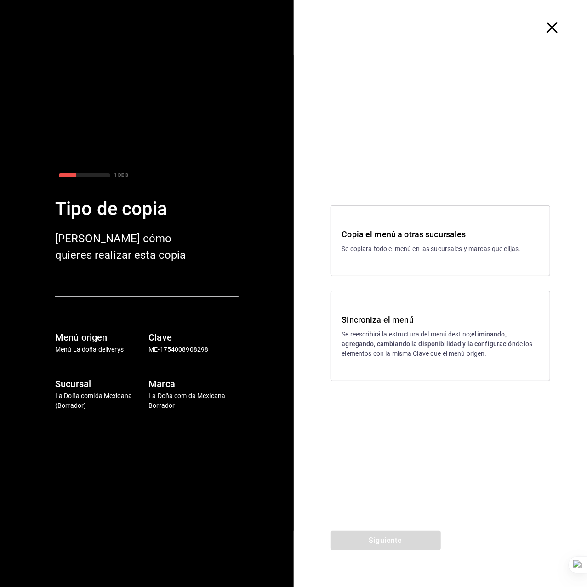
click at [412, 312] on div "Sincroniza el menú Se reescribirá la estructura del menú destino; eliminando, a…" at bounding box center [440, 336] width 220 height 90
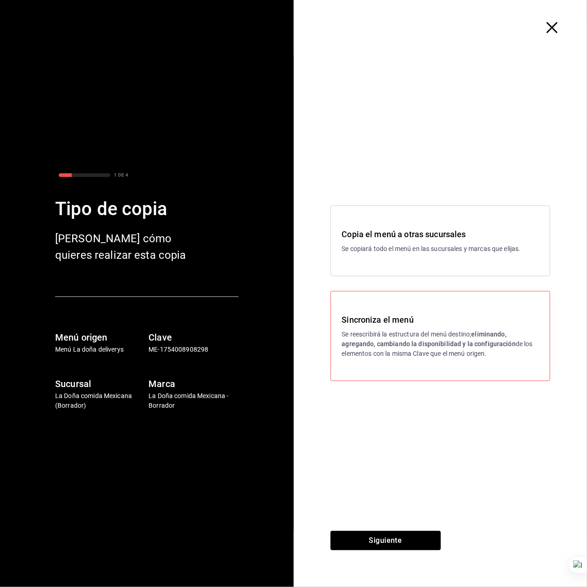
click at [392, 550] on div "Siguiente" at bounding box center [386, 559] width 184 height 56
click at [389, 543] on button "Siguiente" at bounding box center [385, 540] width 110 height 19
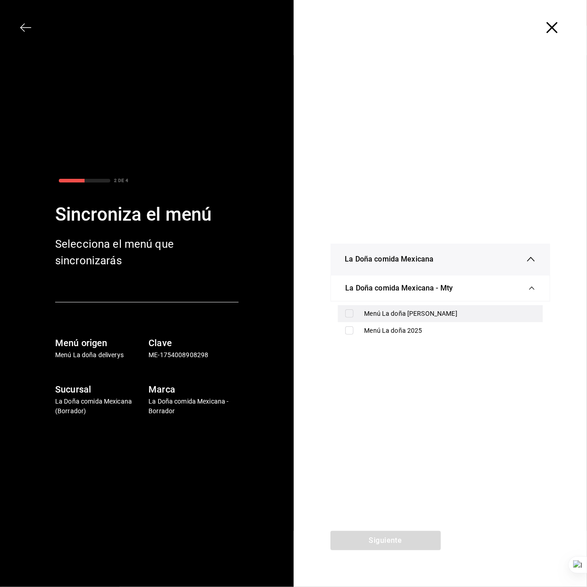
click at [394, 313] on div "Menú La doña Deliverys" at bounding box center [449, 314] width 171 height 10
checkbox input "true"
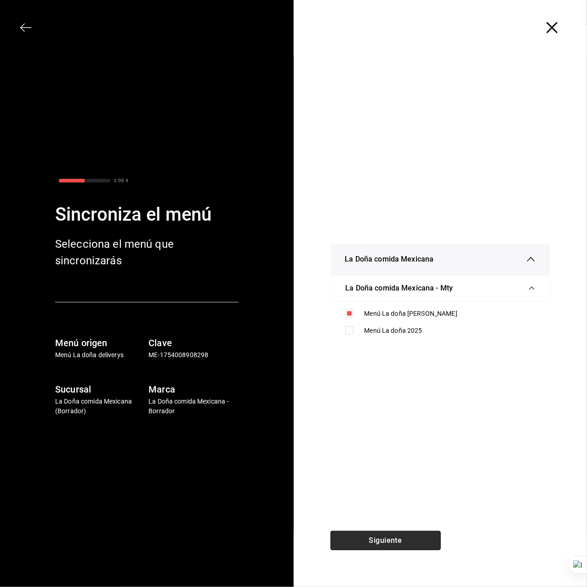
click at [399, 541] on button "Siguiente" at bounding box center [385, 540] width 110 height 19
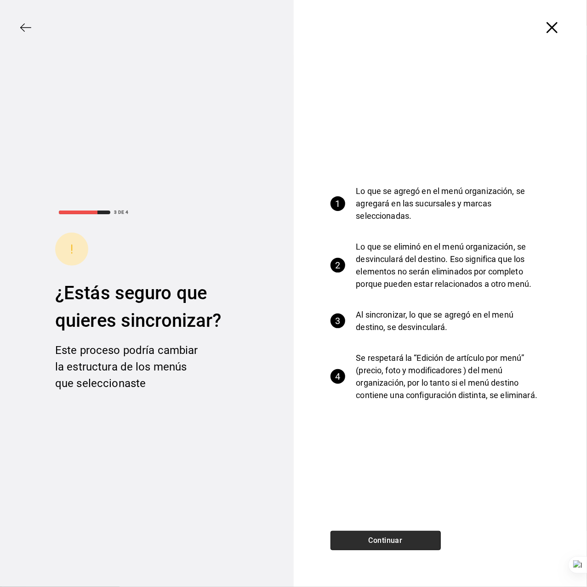
click at [394, 544] on button "Continuar" at bounding box center [385, 540] width 110 height 19
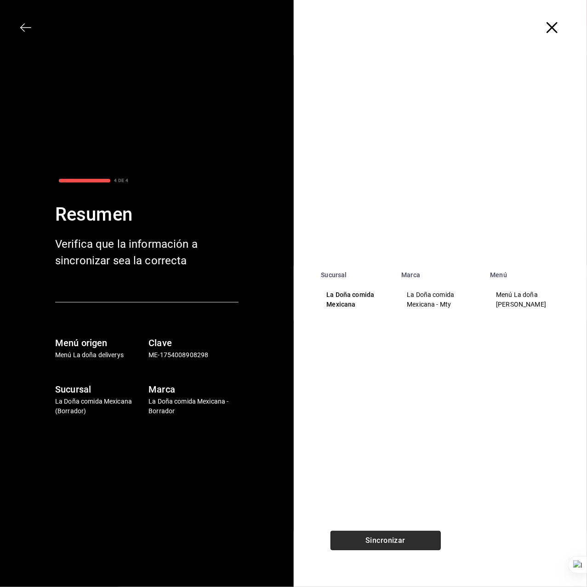
click at [394, 542] on button "Sincronizar" at bounding box center [385, 540] width 110 height 19
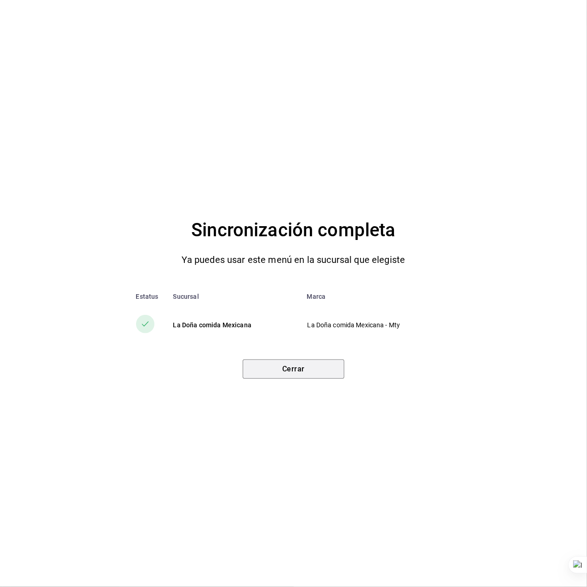
click at [294, 374] on button "Cerrar" at bounding box center [294, 368] width 102 height 19
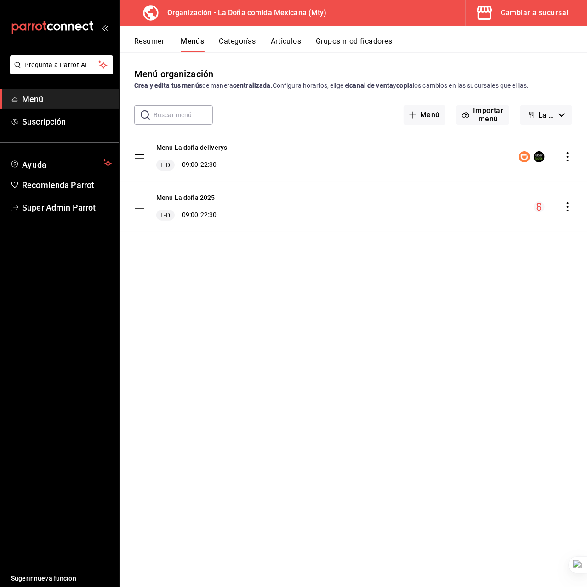
click at [206, 322] on div "Menú organización Crea y edita tus menús de manera centralizada. Configura hora…" at bounding box center [352, 326] width 467 height 519
click at [518, 12] on div "Cambiar a sucursal" at bounding box center [535, 12] width 68 height 13
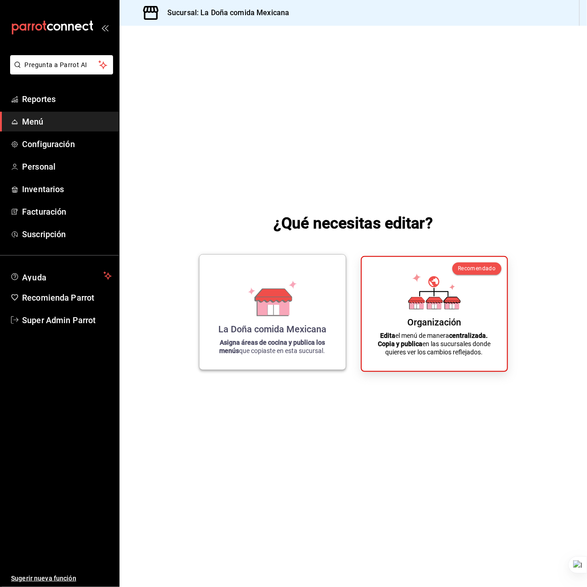
click at [256, 334] on div "La Doña comida Mexicana" at bounding box center [272, 328] width 108 height 11
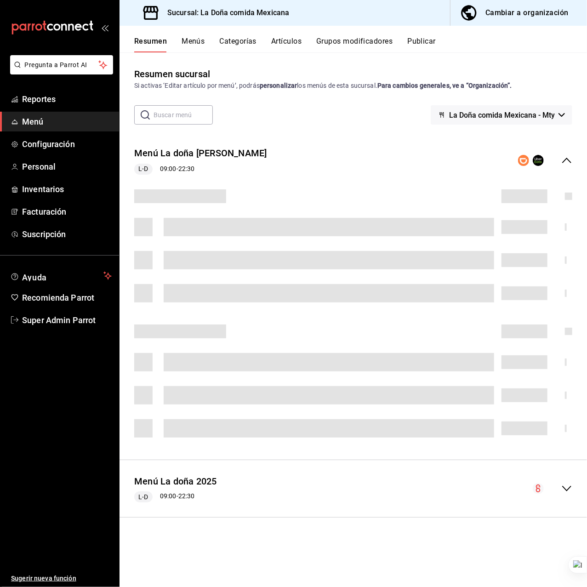
click at [425, 38] on button "Publicar" at bounding box center [421, 45] width 28 height 16
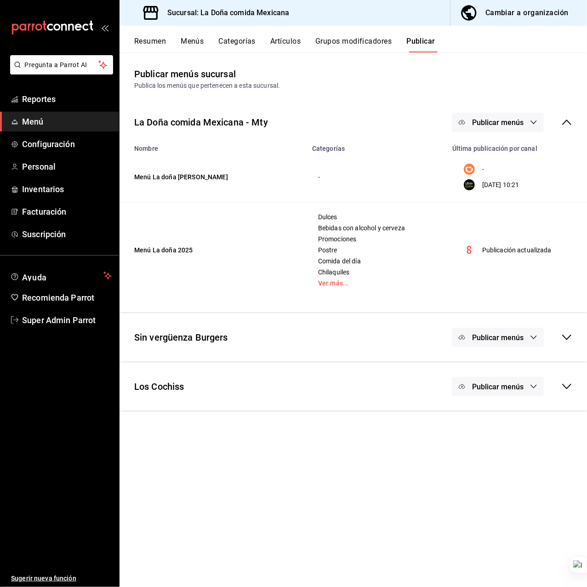
click at [523, 122] on span "Publicar menús" at bounding box center [497, 122] width 51 height 9
click at [505, 179] on span "Uber Eats" at bounding box center [511, 178] width 44 height 10
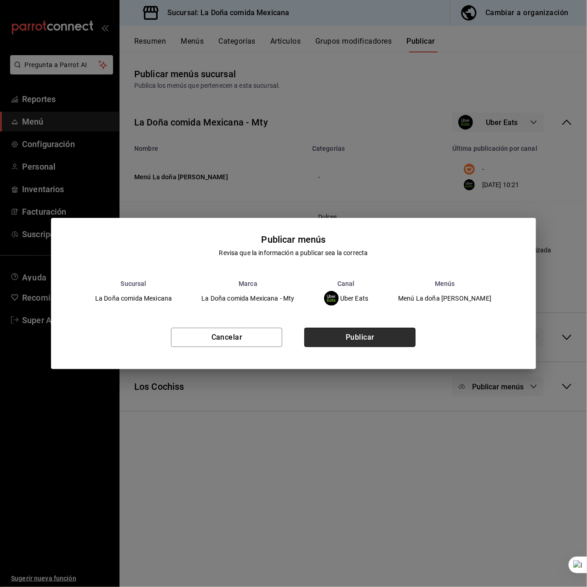
click at [360, 340] on button "Publicar" at bounding box center [359, 337] width 111 height 19
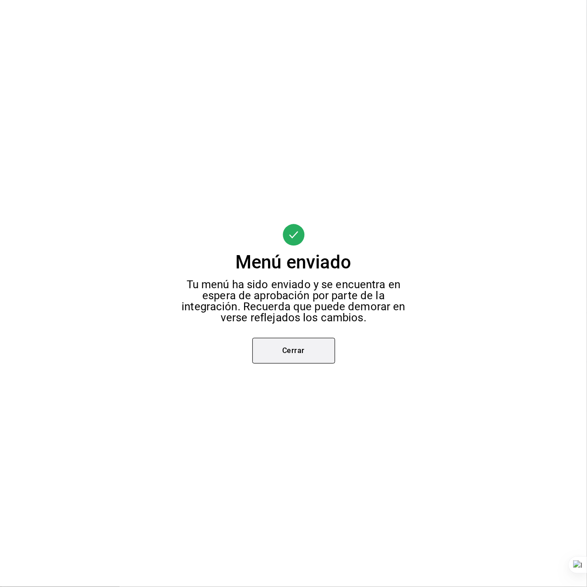
click at [307, 353] on button "Cerrar" at bounding box center [293, 351] width 83 height 26
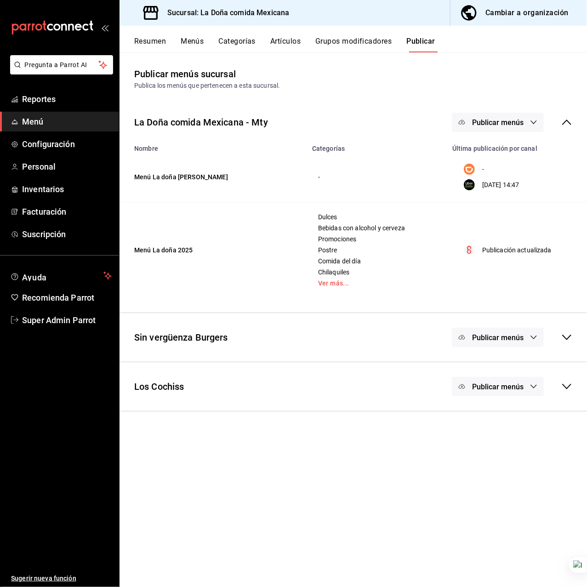
click at [508, 127] on button "Publicar menús" at bounding box center [498, 122] width 92 height 19
click at [500, 153] on span "DiDi Food" at bounding box center [511, 152] width 44 height 10
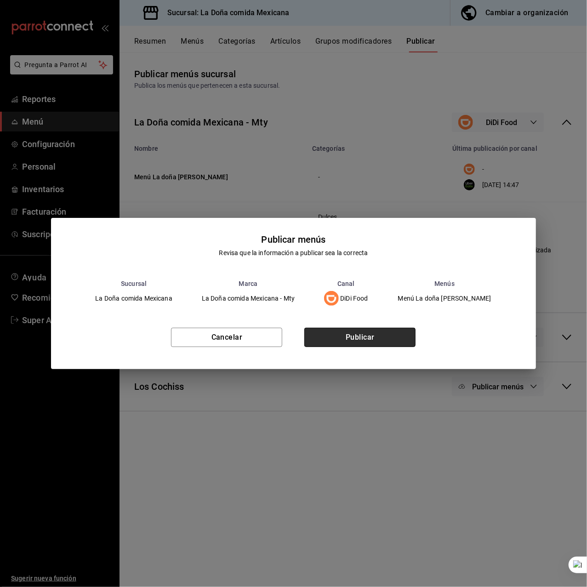
click at [364, 337] on button "Publicar" at bounding box center [359, 337] width 111 height 19
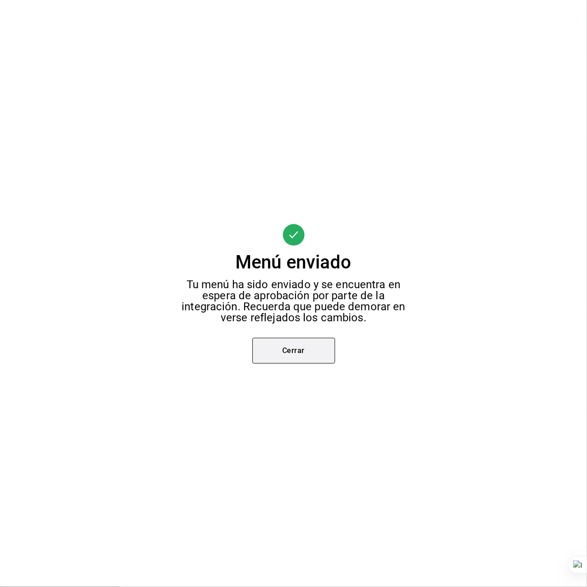
click at [265, 353] on button "Cerrar" at bounding box center [293, 351] width 83 height 26
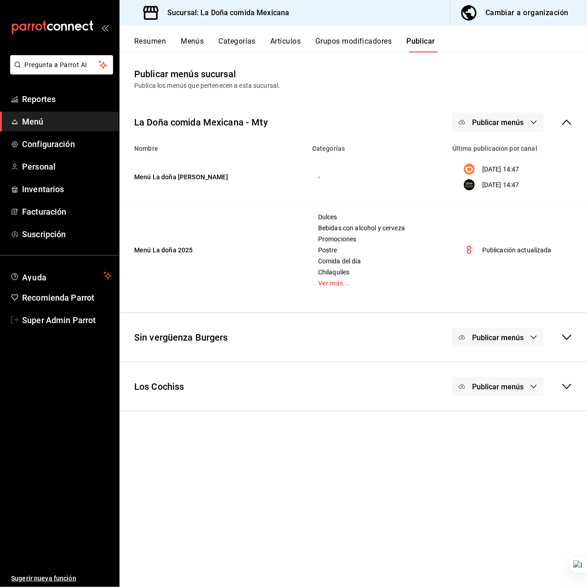
click at [67, 325] on span "Super Admin Parrot" at bounding box center [67, 320] width 90 height 12
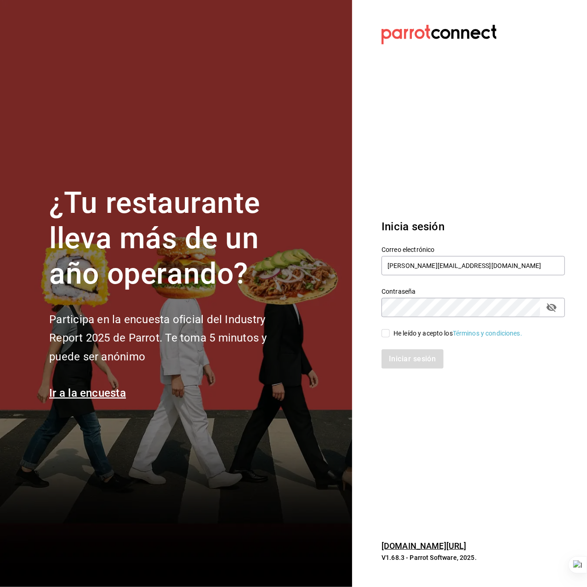
click at [156, 208] on h1 "¿Tu restaurante lleva más de un año operando?" at bounding box center [173, 239] width 248 height 106
click at [426, 265] on input "ladona@comidamexicana.com" at bounding box center [472, 265] width 183 height 19
type input "envida@vallarta.com"
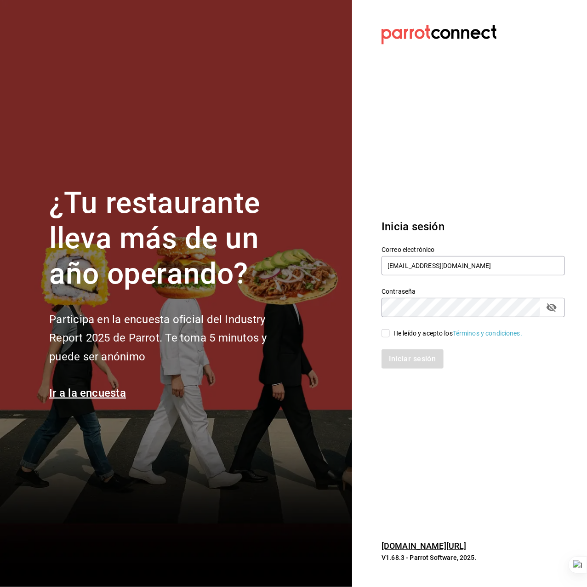
click at [383, 333] on input "He leído y acepto los Términos y condiciones." at bounding box center [385, 333] width 8 height 8
checkbox input "true"
drag, startPoint x: 391, startPoint y: 360, endPoint x: 381, endPoint y: 358, distance: 10.7
click at [391, 360] on button "Iniciar sesión" at bounding box center [412, 358] width 62 height 19
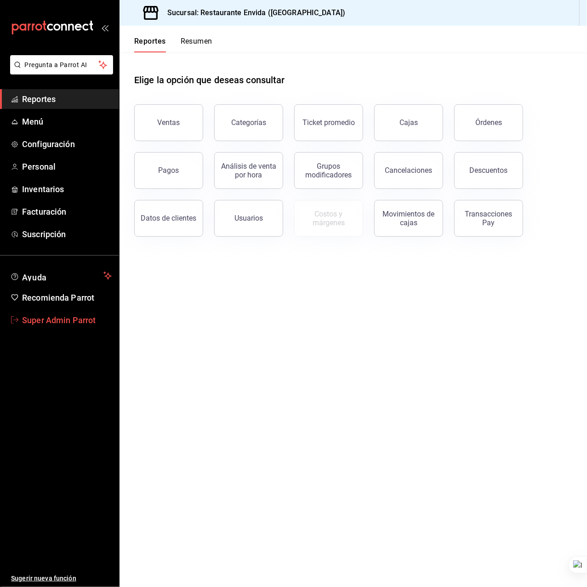
click at [57, 319] on span "Super Admin Parrot" at bounding box center [67, 320] width 90 height 12
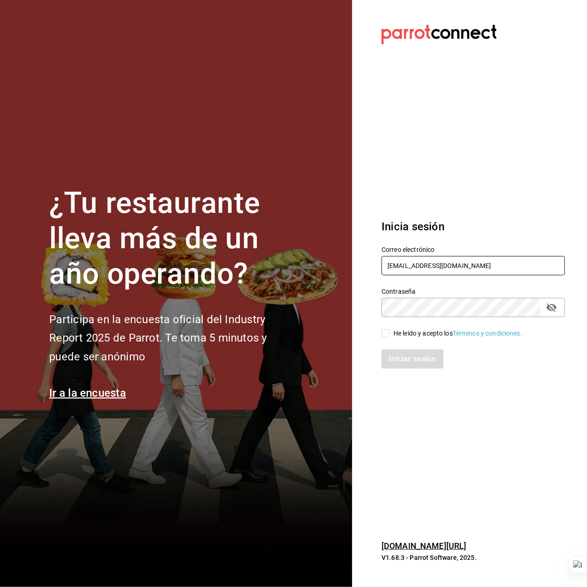
click at [436, 270] on input "[EMAIL_ADDRESS][DOMAIN_NAME]" at bounding box center [472, 265] width 183 height 19
type input "[EMAIL_ADDRESS][DOMAIN_NAME]"
click at [423, 333] on div "He leído y acepto los Términos y condiciones." at bounding box center [457, 333] width 129 height 10
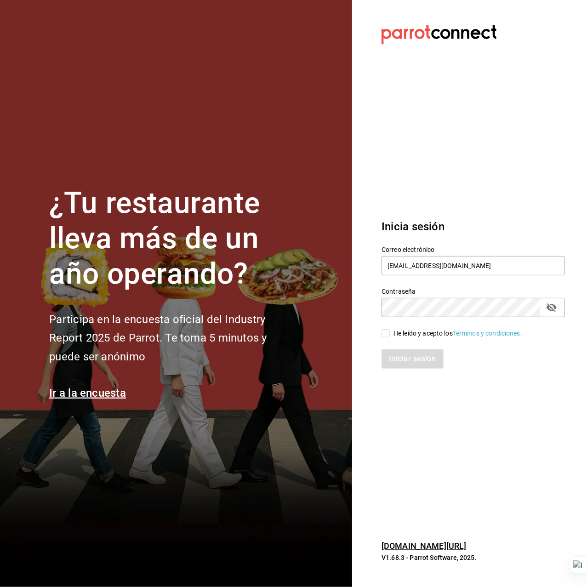
click at [390, 333] on input "He leído y acepto los Términos y condiciones." at bounding box center [385, 333] width 8 height 8
checkbox input "true"
click at [420, 358] on button "Iniciar sesión" at bounding box center [412, 358] width 62 height 19
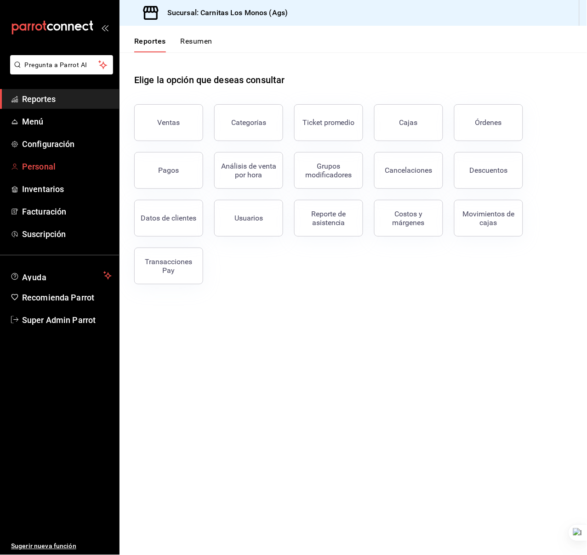
click at [56, 171] on span "Personal" at bounding box center [67, 166] width 90 height 12
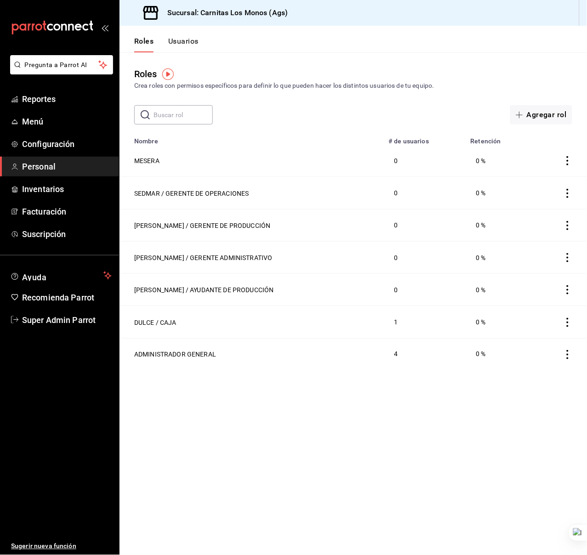
click at [179, 47] on button "Usuarios" at bounding box center [183, 45] width 30 height 16
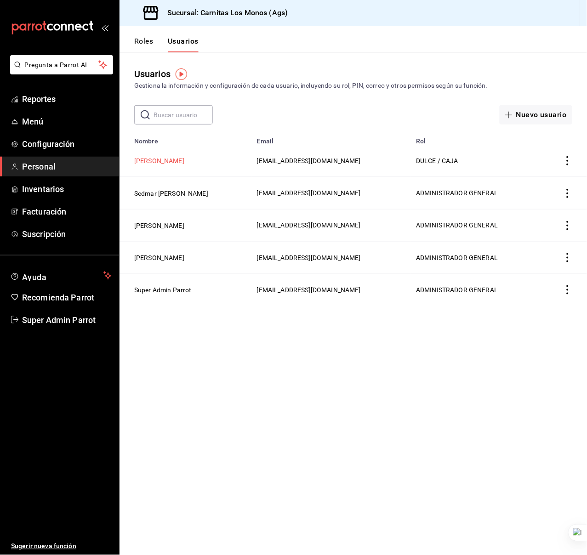
click at [160, 162] on button "[PERSON_NAME]" at bounding box center [159, 160] width 50 height 9
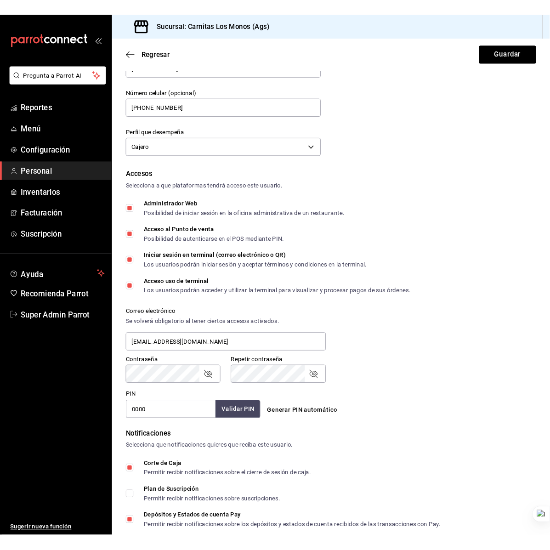
scroll to position [122, 0]
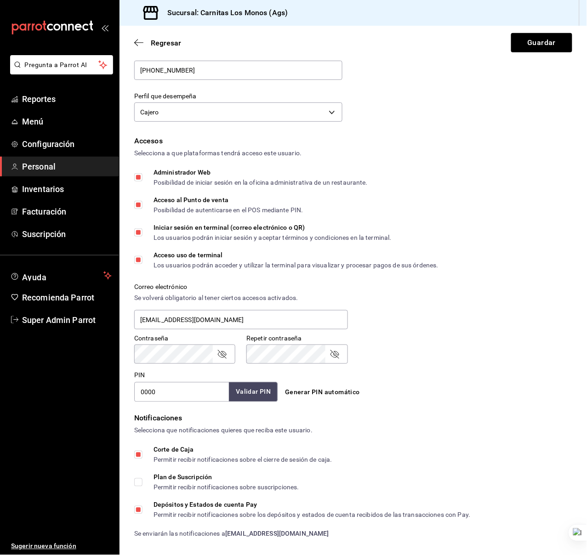
click at [238, 387] on button "Validar PIN" at bounding box center [253, 392] width 49 height 20
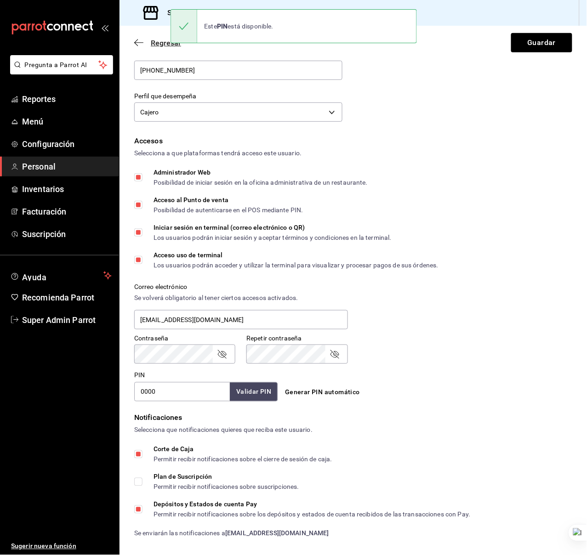
click at [144, 44] on span "Regresar" at bounding box center [157, 43] width 47 height 9
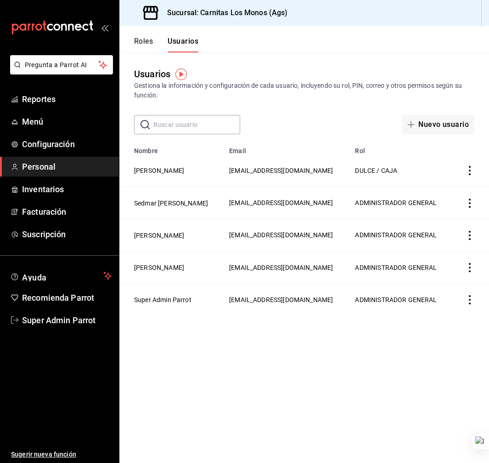
click at [380, 66] on div "Usuarios Gestiona la información y configuración de cada usuario, incluyendo su…" at bounding box center [304, 93] width 370 height 82
click at [82, 190] on span "Inventarios" at bounding box center [67, 189] width 90 height 12
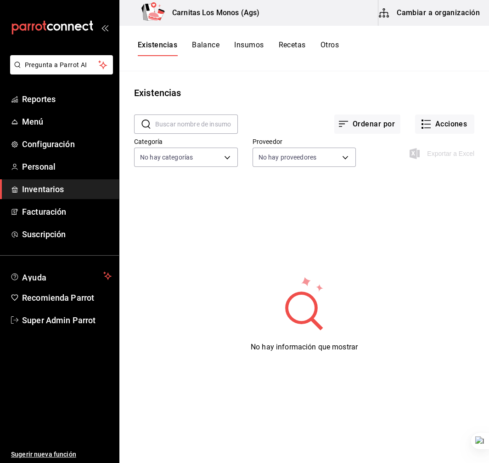
click at [424, 15] on button "Cambiar a organización" at bounding box center [430, 13] width 103 height 26
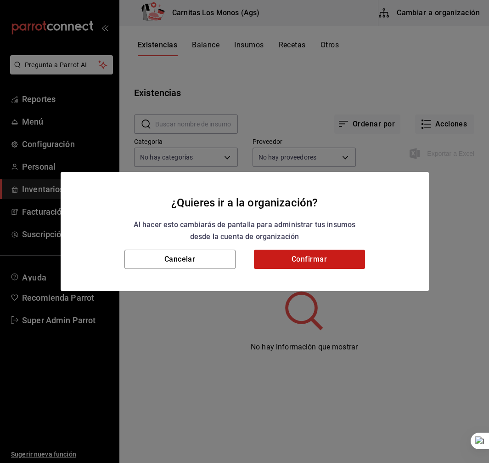
click at [276, 258] on button "Confirmar" at bounding box center [309, 258] width 111 height 19
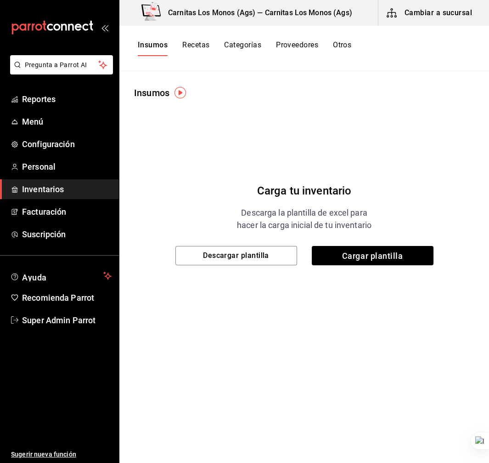
click at [294, 43] on button "Proveedores" at bounding box center [297, 48] width 42 height 16
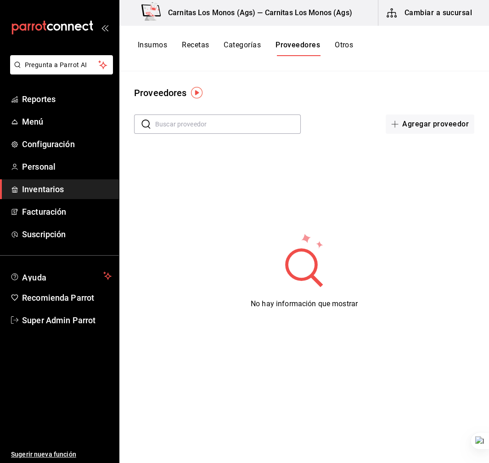
click at [260, 89] on div "Proveedores" at bounding box center [304, 93] width 370 height 14
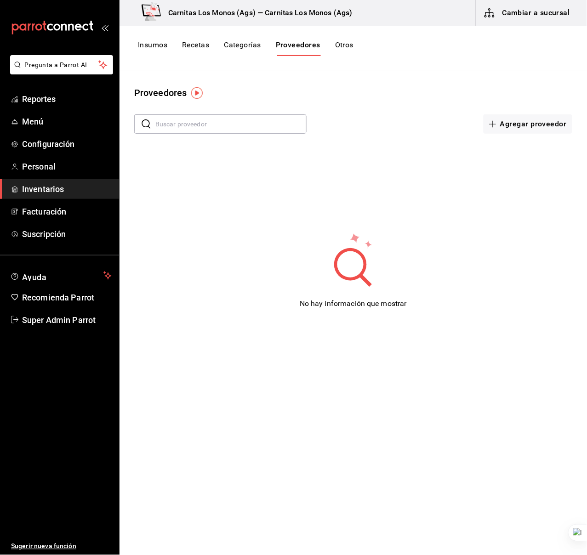
click at [543, 121] on button "Agregar proveedor" at bounding box center [527, 123] width 89 height 19
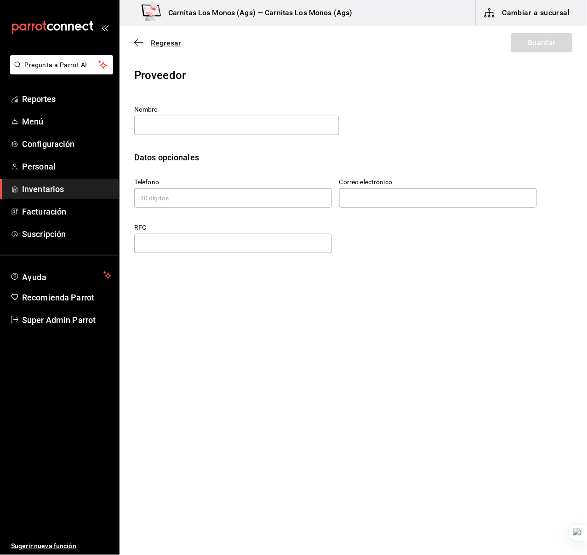
click at [160, 46] on span "Regresar" at bounding box center [166, 43] width 30 height 9
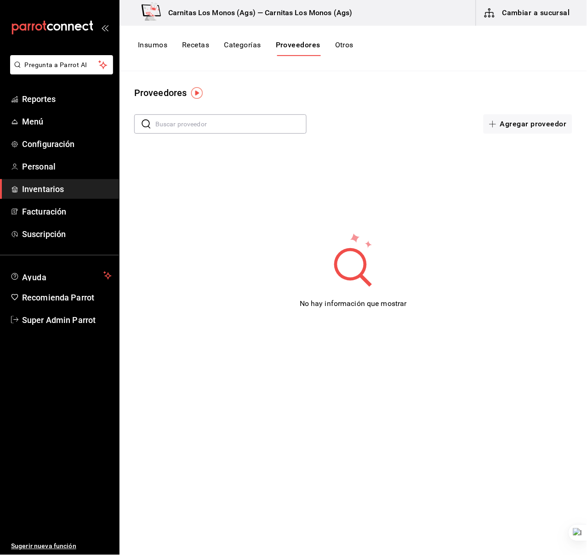
click at [497, 15] on span "button" at bounding box center [491, 12] width 15 height 11
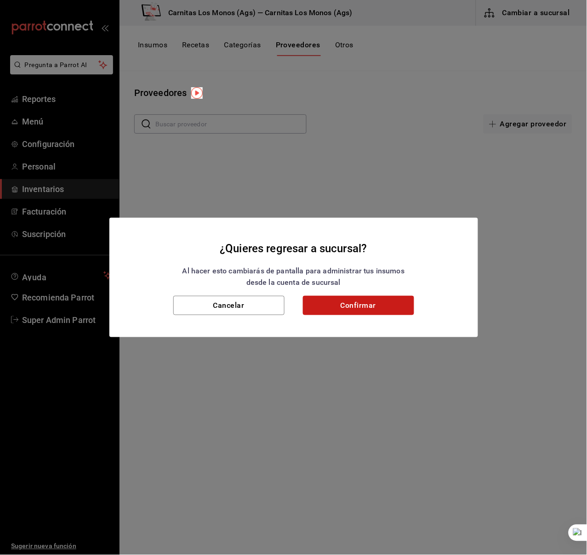
click at [327, 311] on button "Confirmar" at bounding box center [358, 305] width 111 height 19
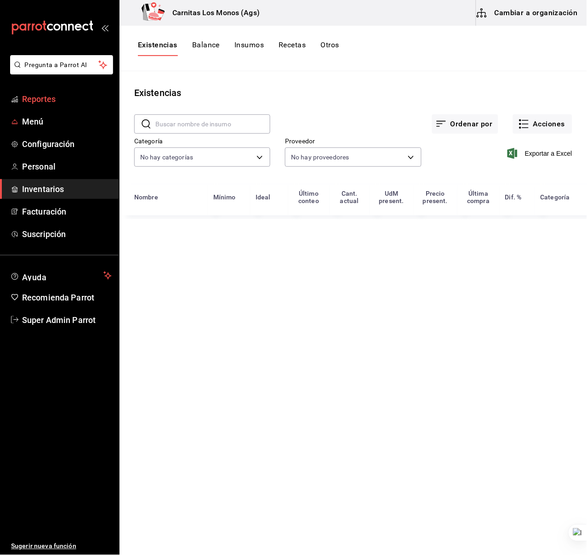
click at [59, 100] on span "Reportes" at bounding box center [67, 99] width 90 height 12
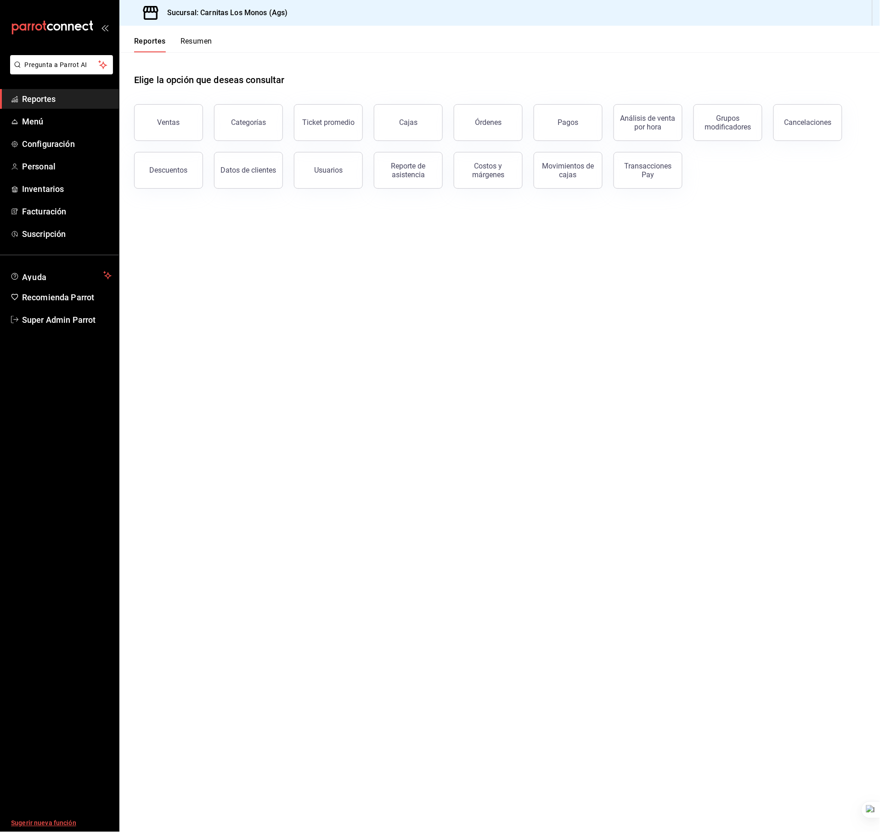
click at [60, 586] on span "Sugerir nueva función" at bounding box center [61, 824] width 101 height 10
